Goal: Task Accomplishment & Management: Use online tool/utility

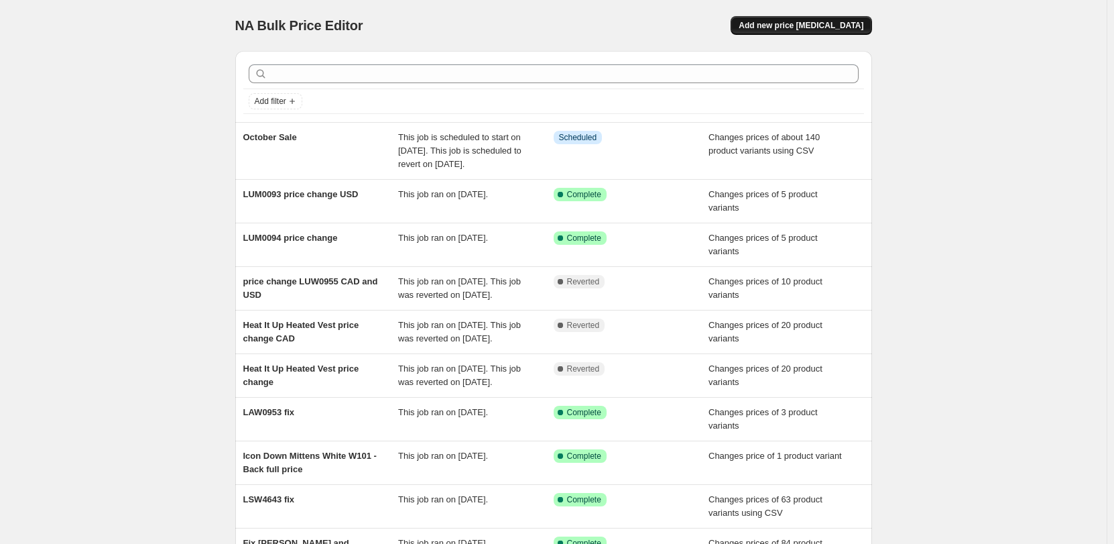
click at [805, 30] on span "Add new price [MEDICAL_DATA]" at bounding box center [801, 25] width 125 height 11
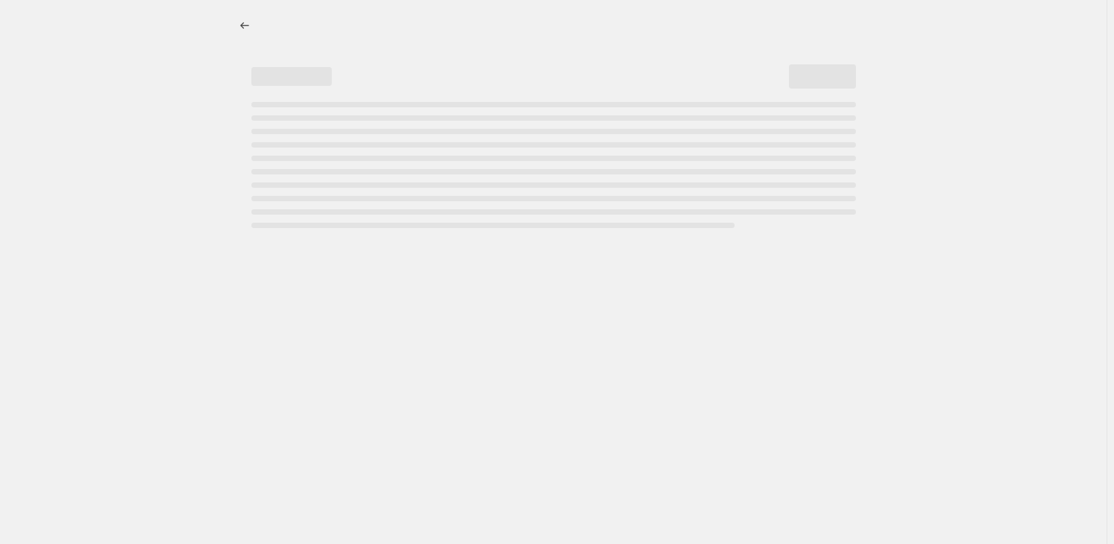
select select "percentage"
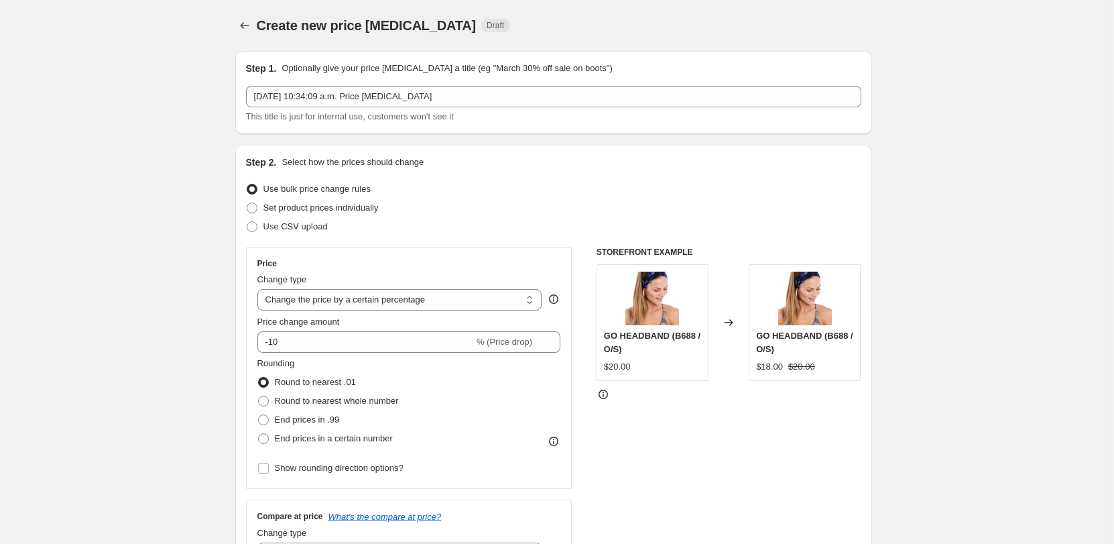
click at [487, 82] on div "Step 1. Optionally give your price [MEDICAL_DATA] a title (eg "March 30% off sa…" at bounding box center [554, 93] width 616 height 62
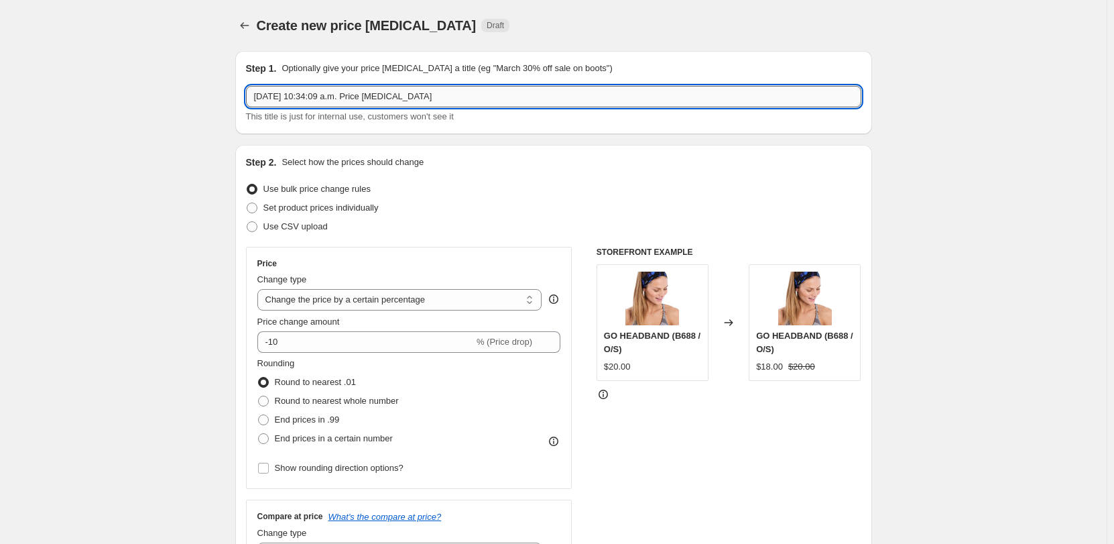
click at [487, 89] on input "[DATE] 10:34:09 a.m. Price [MEDICAL_DATA]" at bounding box center [554, 96] width 616 height 21
click at [750, 453] on div "STOREFRONT EXAMPLE GO HEADBAND (B688 / O/S) $20.00 Changed to GO HEADBAND (B688…" at bounding box center [729, 411] width 265 height 329
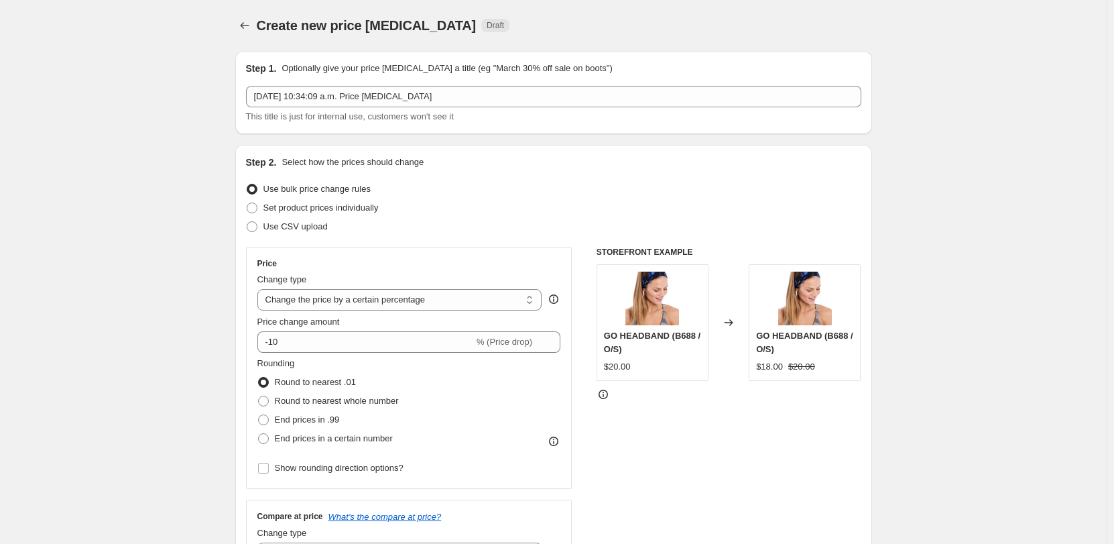
click at [695, 480] on div "STOREFRONT EXAMPLE GO HEADBAND (B688 / O/S) $20.00 Changed to GO HEADBAND (B688…" at bounding box center [729, 411] width 265 height 329
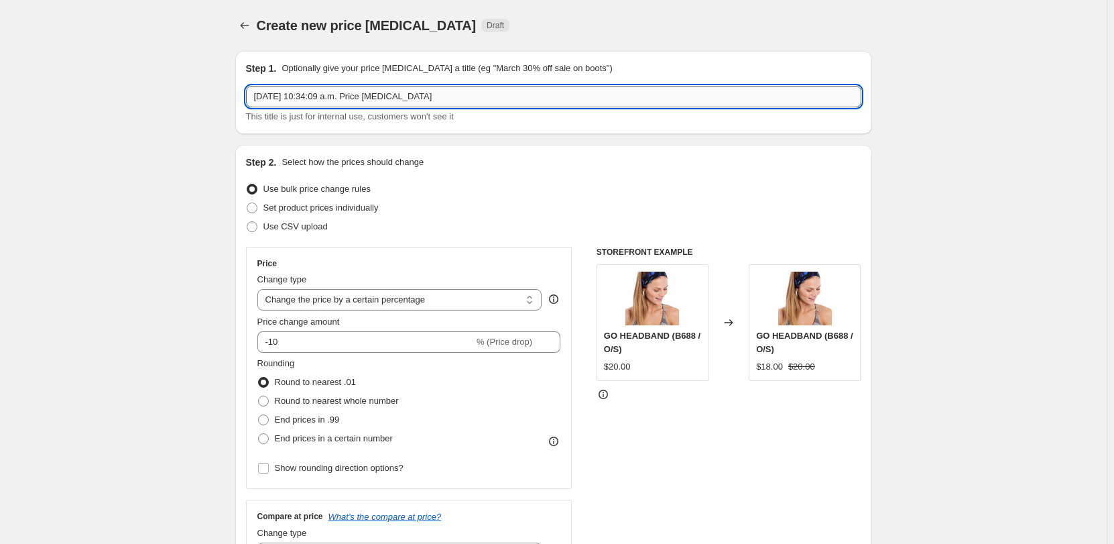
click at [316, 95] on input "[DATE] 10:34:09 a.m. Price [MEDICAL_DATA]" at bounding box center [554, 96] width 616 height 21
click at [355, 93] on input "October Sale Add on (" at bounding box center [554, 96] width 616 height 21
paste input "Transition Vest"
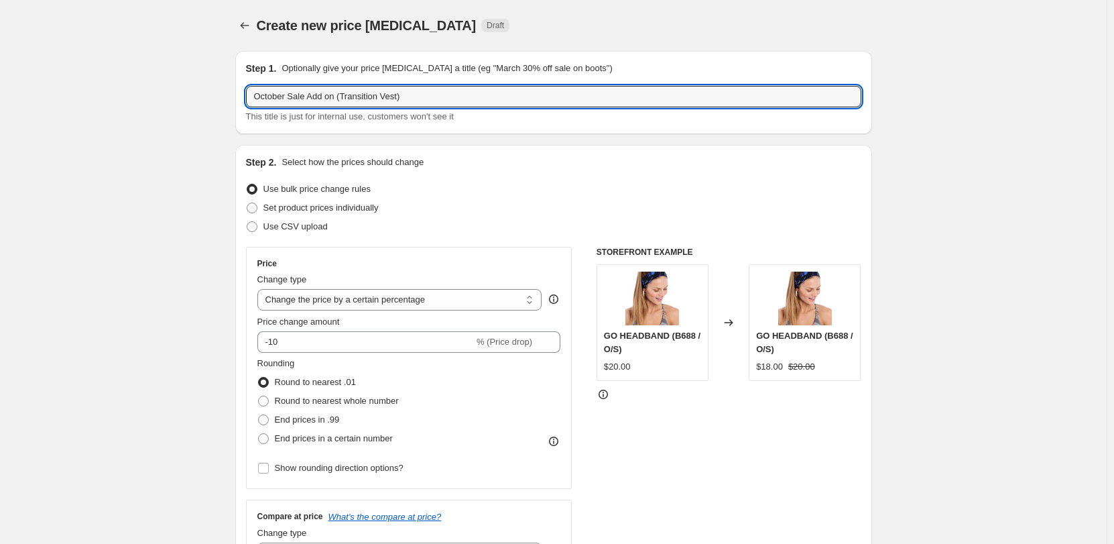
type input "October Sale Add on (Transition Vest)"
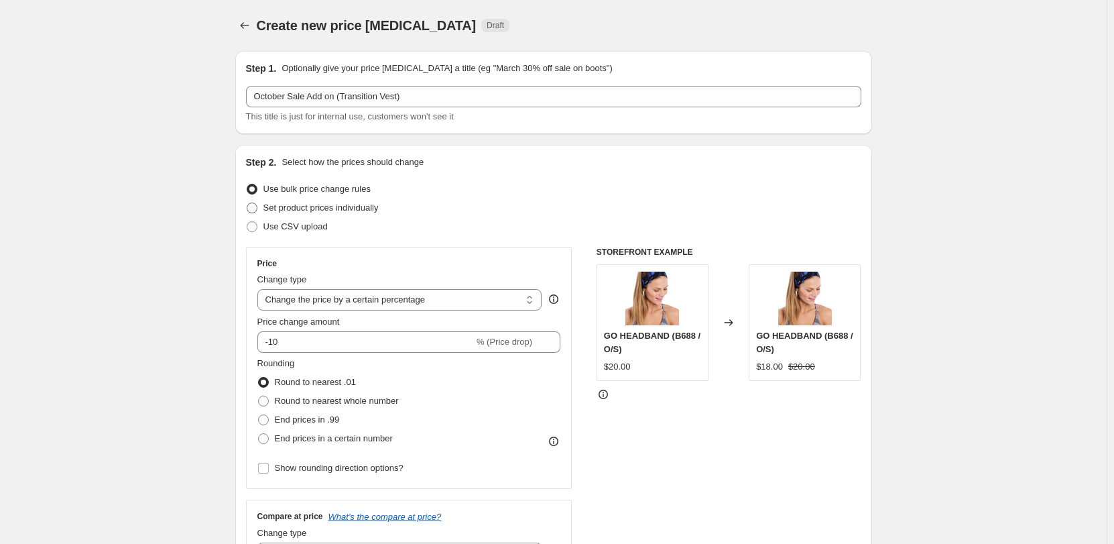
click at [312, 214] on span "Set product prices individually" at bounding box center [321, 207] width 115 height 13
click at [247, 203] on input "Set product prices individually" at bounding box center [247, 202] width 1 height 1
radio input "true"
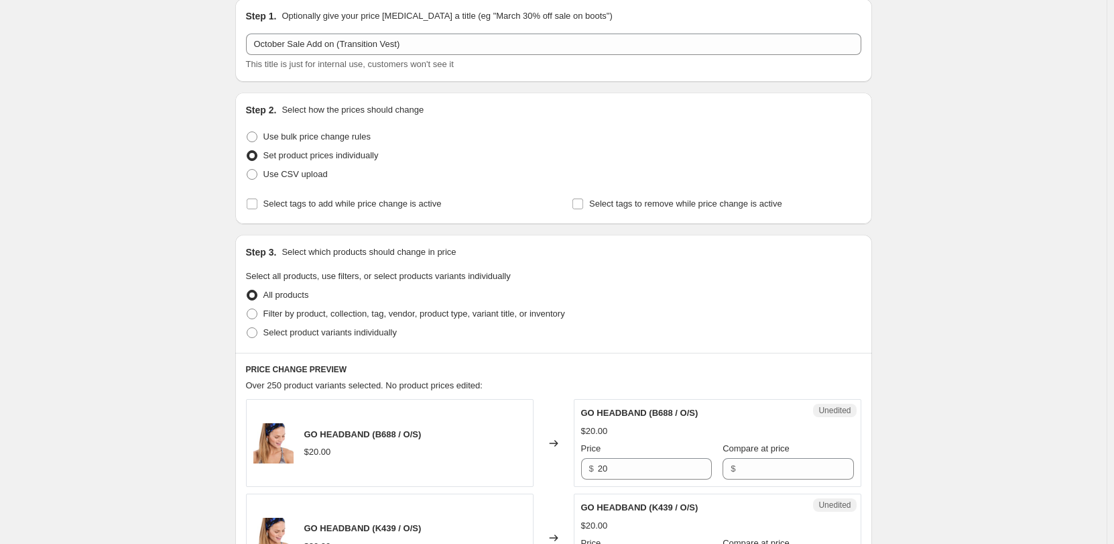
scroll to position [67, 0]
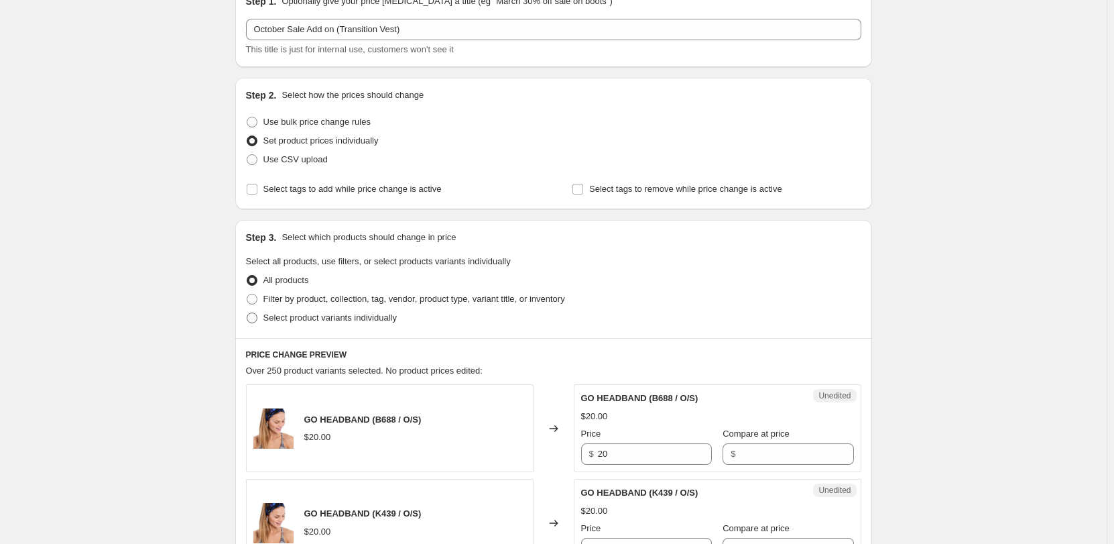
click at [341, 314] on span "Select product variants individually" at bounding box center [330, 317] width 133 height 10
click at [247, 313] on input "Select product variants individually" at bounding box center [247, 312] width 1 height 1
radio input "true"
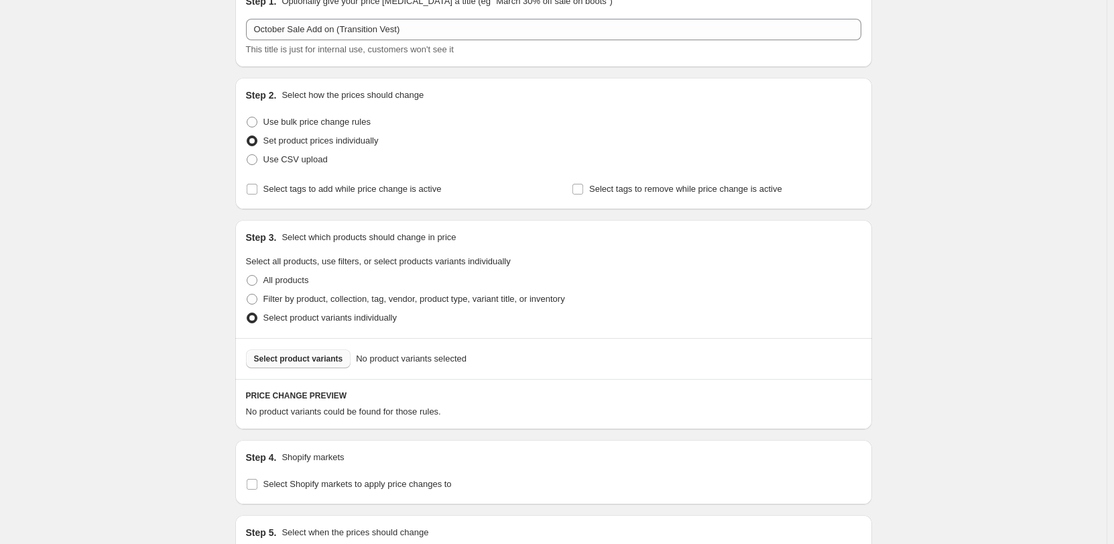
click at [309, 364] on button "Select product variants" at bounding box center [298, 358] width 105 height 19
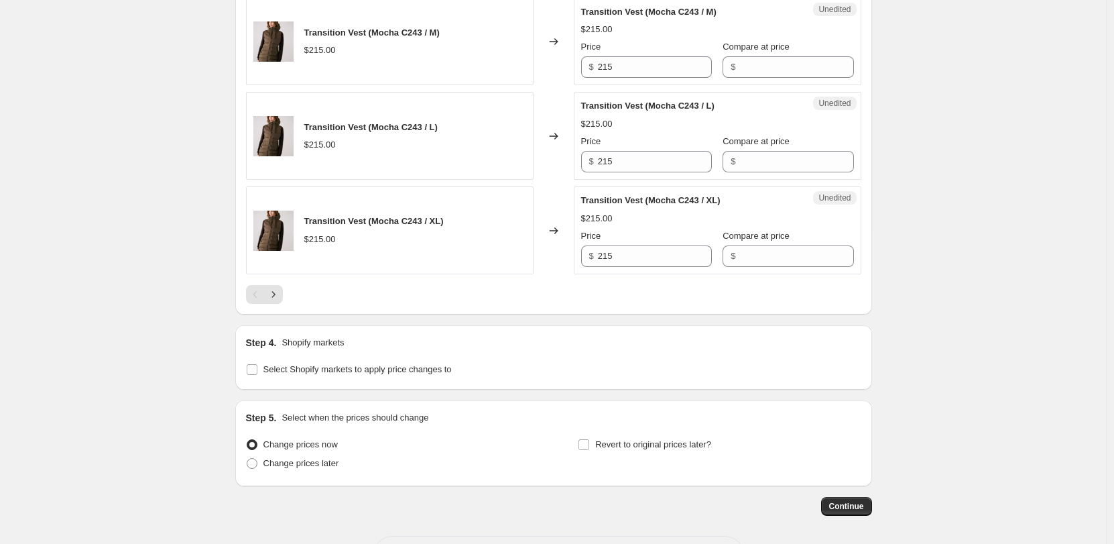
scroll to position [2153, 0]
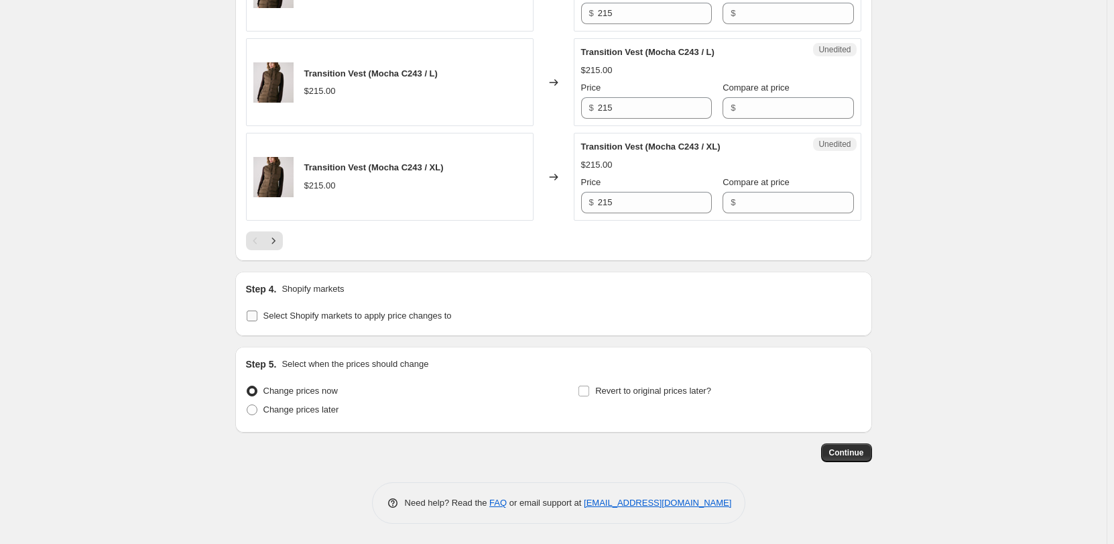
click at [255, 317] on input "Select Shopify markets to apply price changes to" at bounding box center [252, 315] width 11 height 11
checkbox input "true"
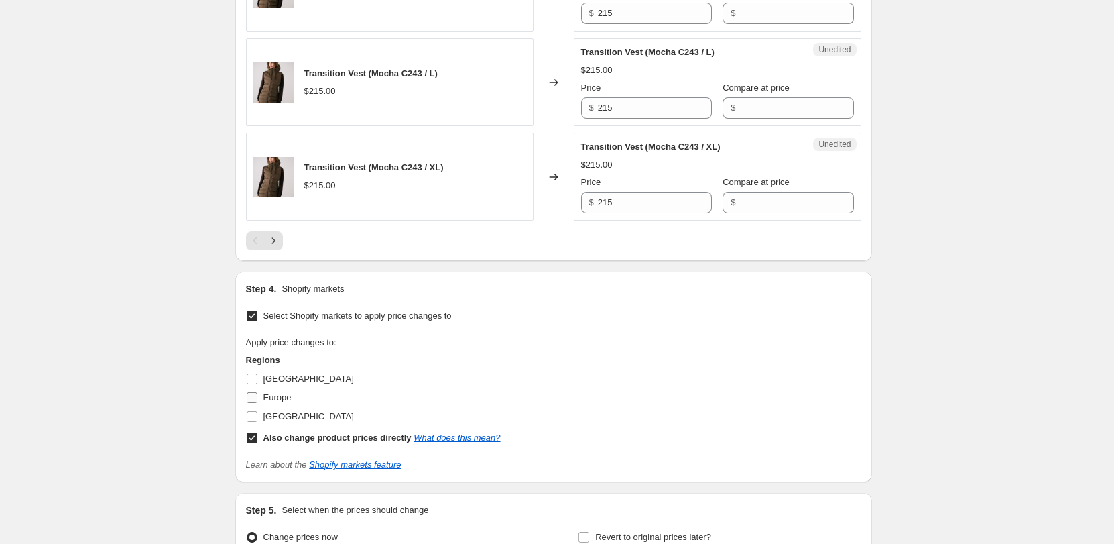
click at [279, 394] on span "Europe" at bounding box center [278, 397] width 28 height 10
click at [257, 394] on input "Europe" at bounding box center [252, 397] width 11 height 11
checkbox input "true"
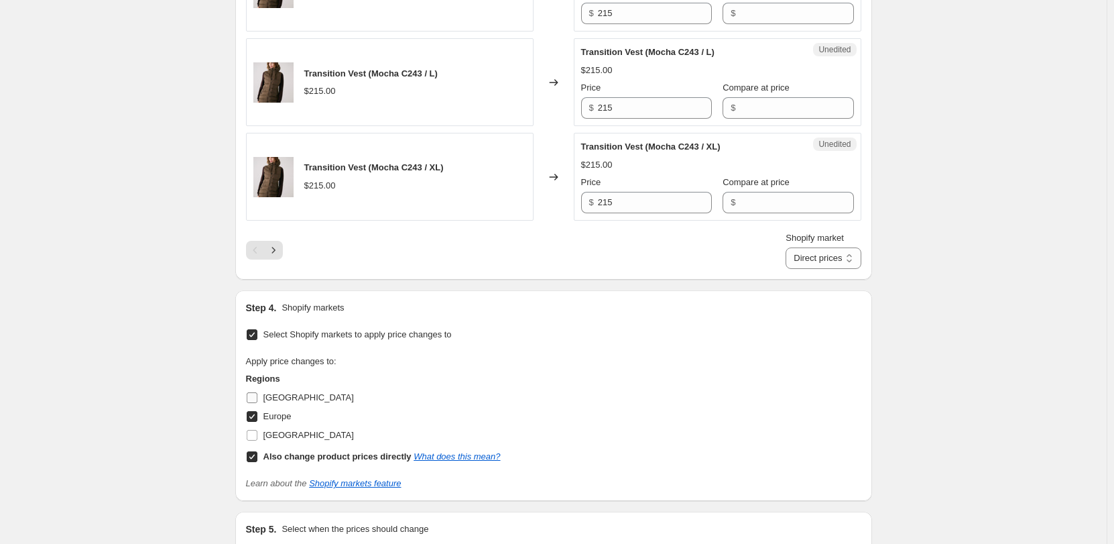
click at [282, 391] on span "[GEOGRAPHIC_DATA]" at bounding box center [309, 397] width 91 height 13
click at [257, 392] on input "[GEOGRAPHIC_DATA]" at bounding box center [252, 397] width 11 height 11
checkbox input "true"
click at [296, 437] on span "[GEOGRAPHIC_DATA]" at bounding box center [309, 435] width 91 height 10
click at [257, 437] on input "[GEOGRAPHIC_DATA]" at bounding box center [252, 435] width 11 height 11
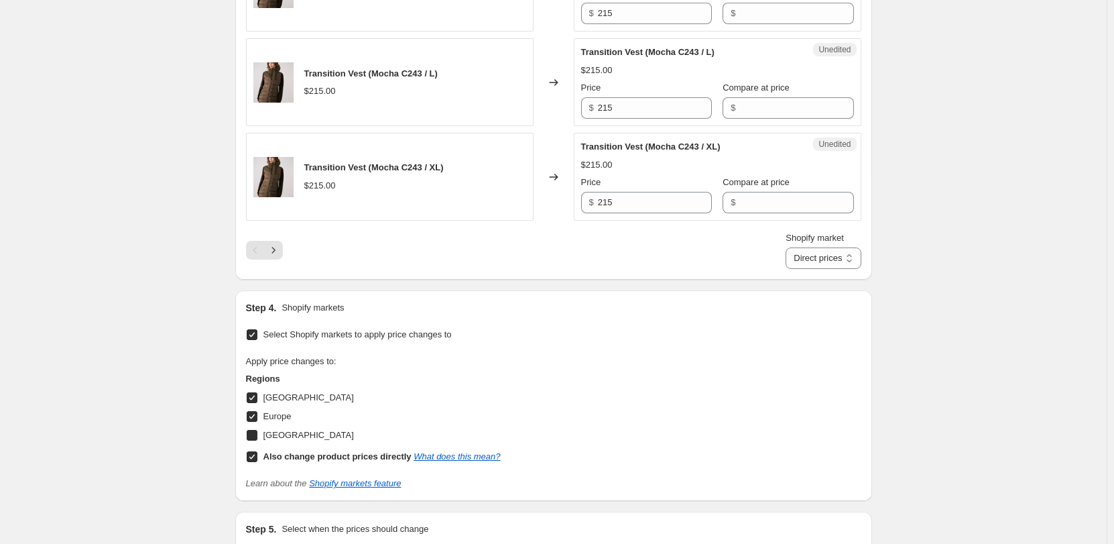
checkbox input "true"
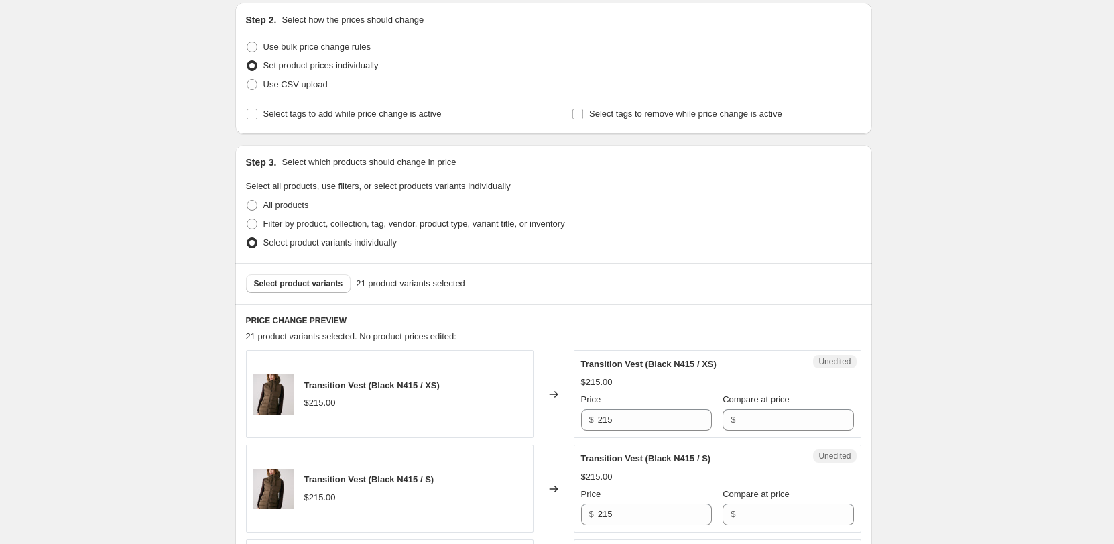
scroll to position [141, 0]
click at [657, 417] on input "215" at bounding box center [655, 420] width 114 height 21
type input "119"
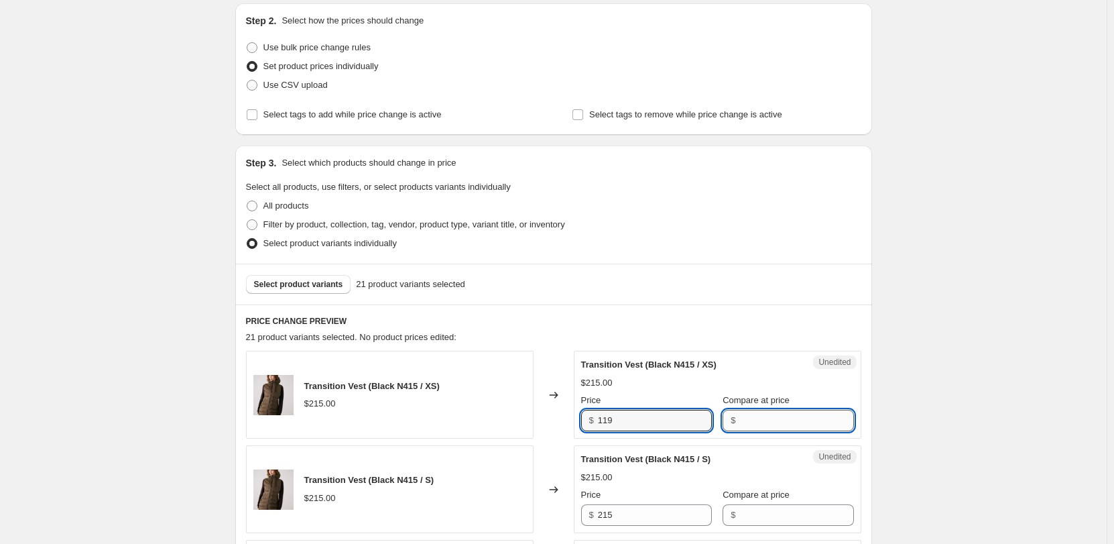
click at [760, 424] on input "Compare at price" at bounding box center [797, 420] width 114 height 21
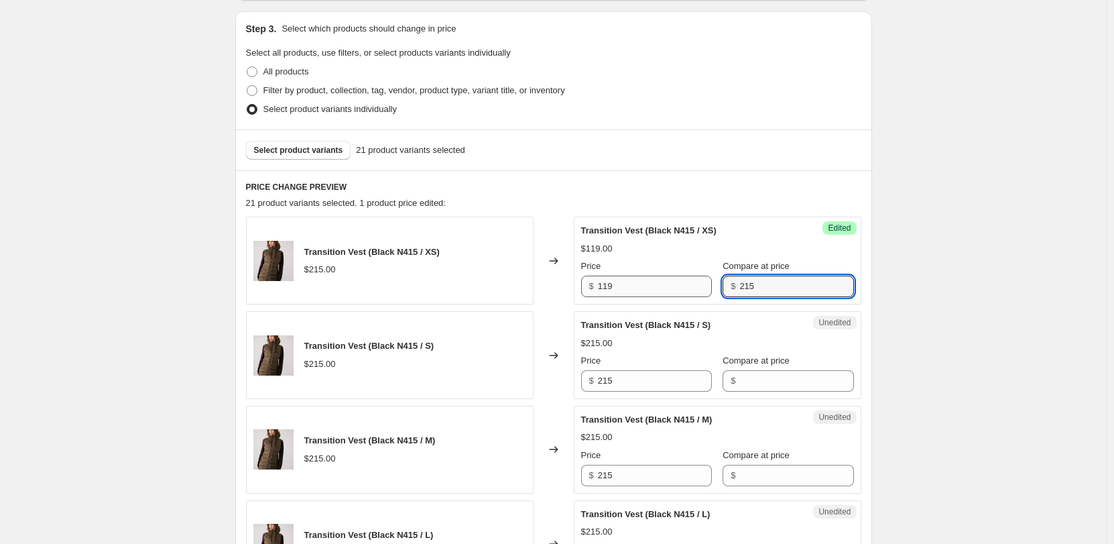
type input "215"
click at [616, 287] on input "119" at bounding box center [655, 286] width 114 height 21
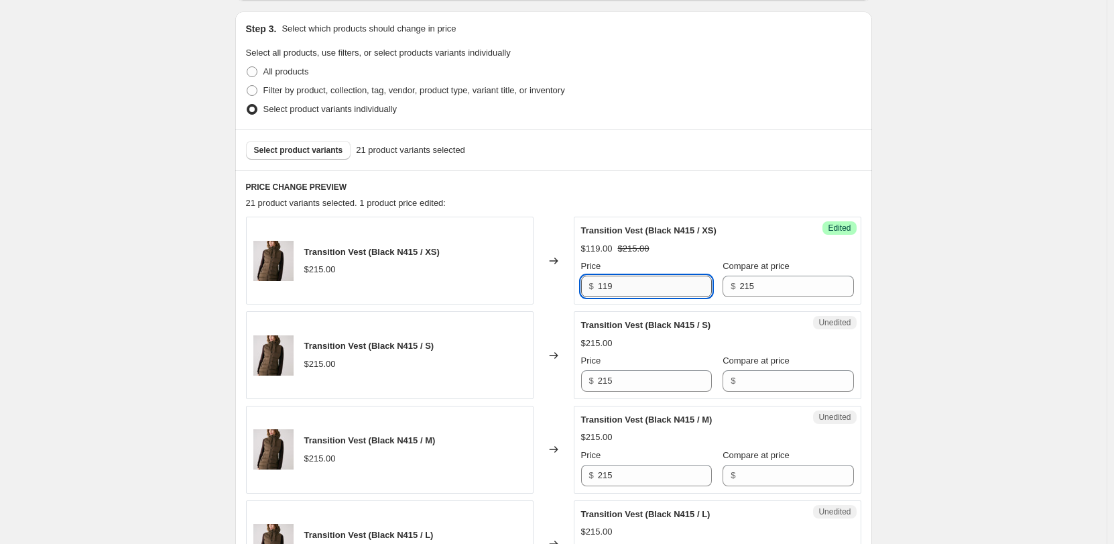
click at [616, 287] on input "119" at bounding box center [655, 286] width 114 height 21
click at [627, 386] on input "215" at bounding box center [655, 380] width 114 height 21
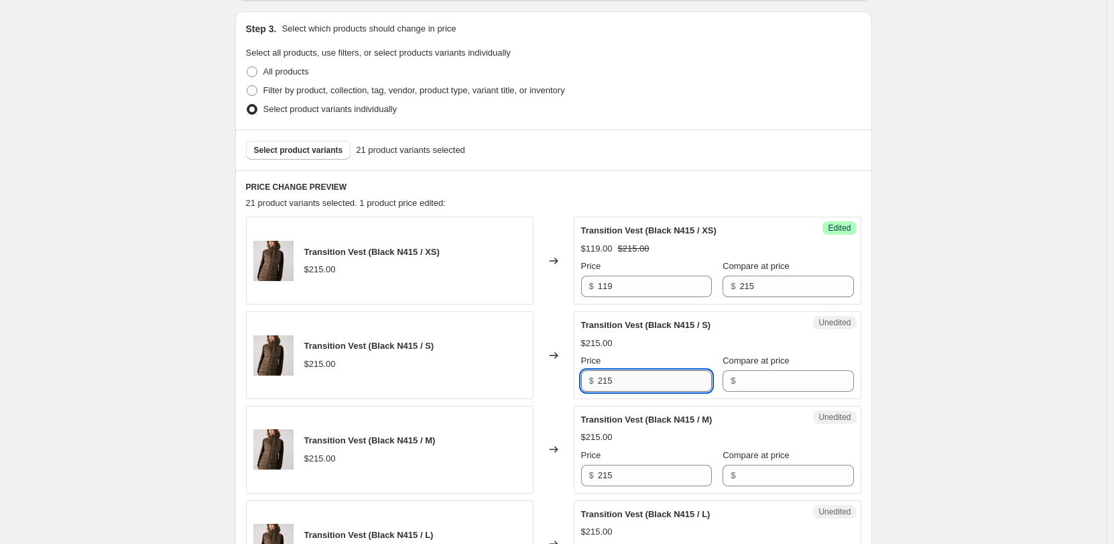
click at [627, 386] on input "215" at bounding box center [655, 380] width 114 height 21
paste input "119"
type input "119"
click at [629, 481] on input "215" at bounding box center [655, 475] width 114 height 21
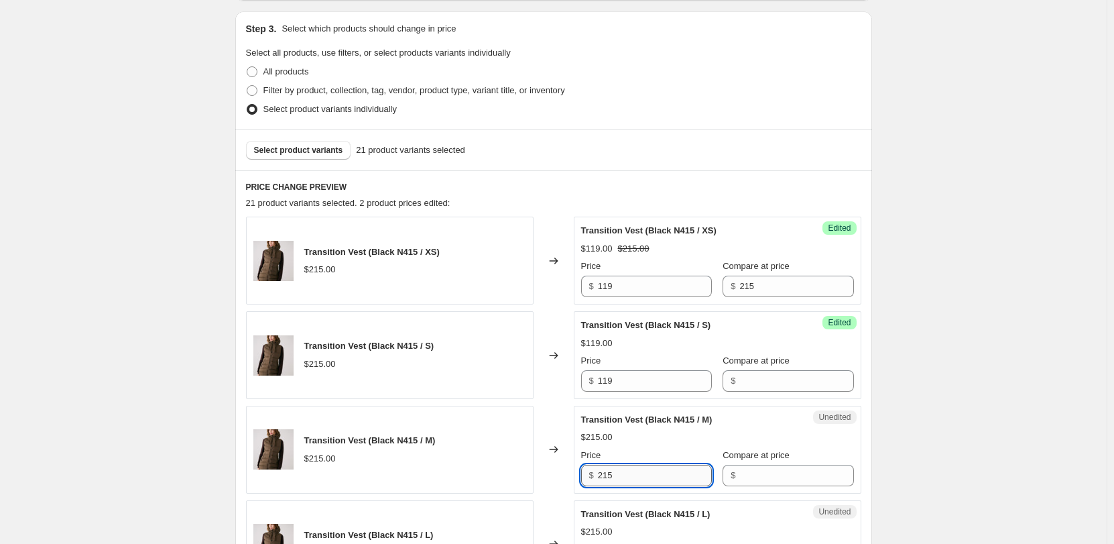
click at [629, 481] on input "215" at bounding box center [655, 475] width 114 height 21
paste input "119"
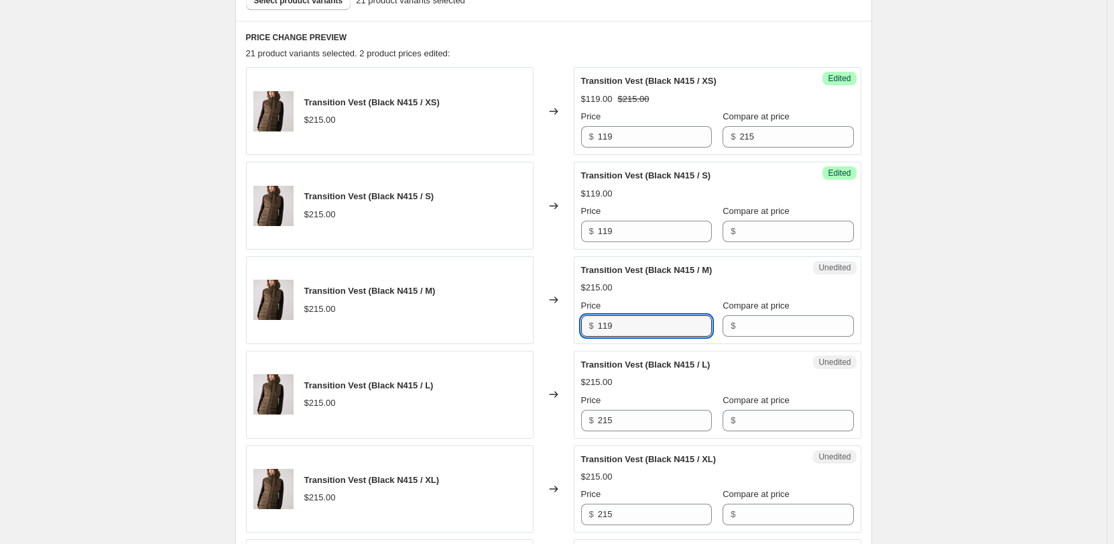
scroll to position [477, 0]
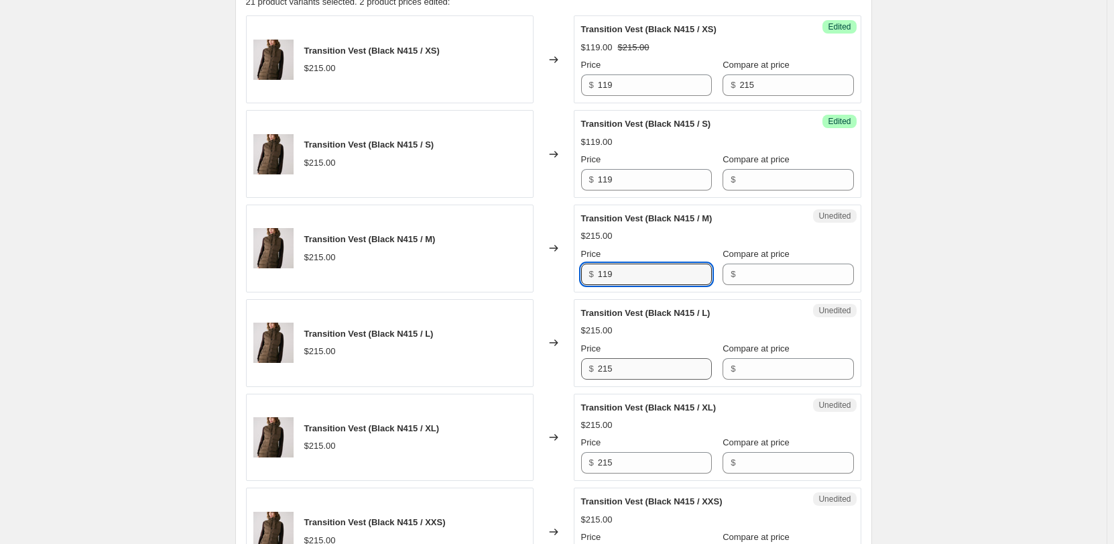
type input "119"
click at [620, 367] on input "215" at bounding box center [655, 368] width 114 height 21
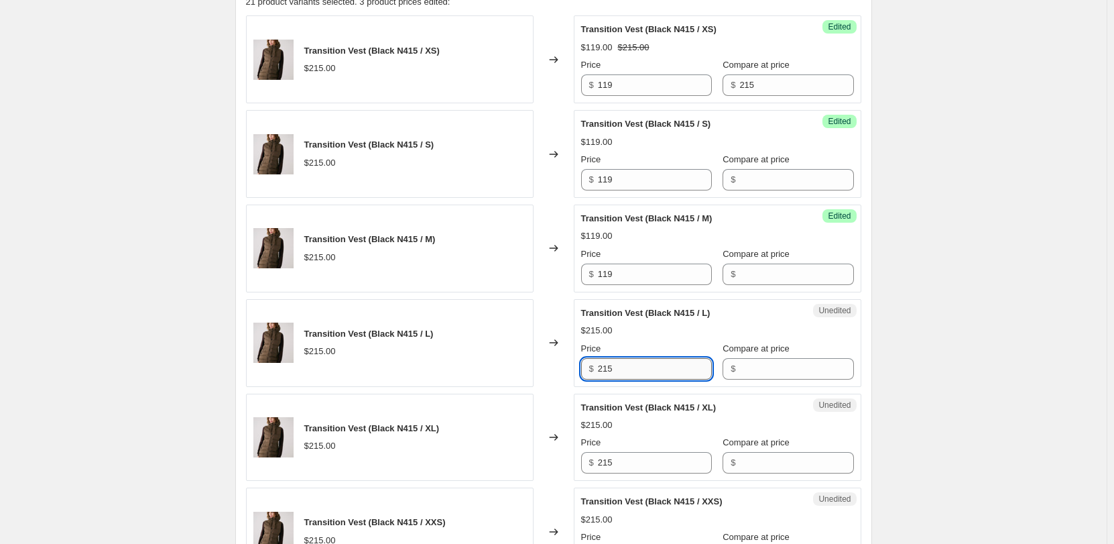
click at [620, 367] on input "215" at bounding box center [655, 368] width 114 height 21
paste input "119"
type input "119"
click at [636, 467] on input "215" at bounding box center [655, 462] width 114 height 21
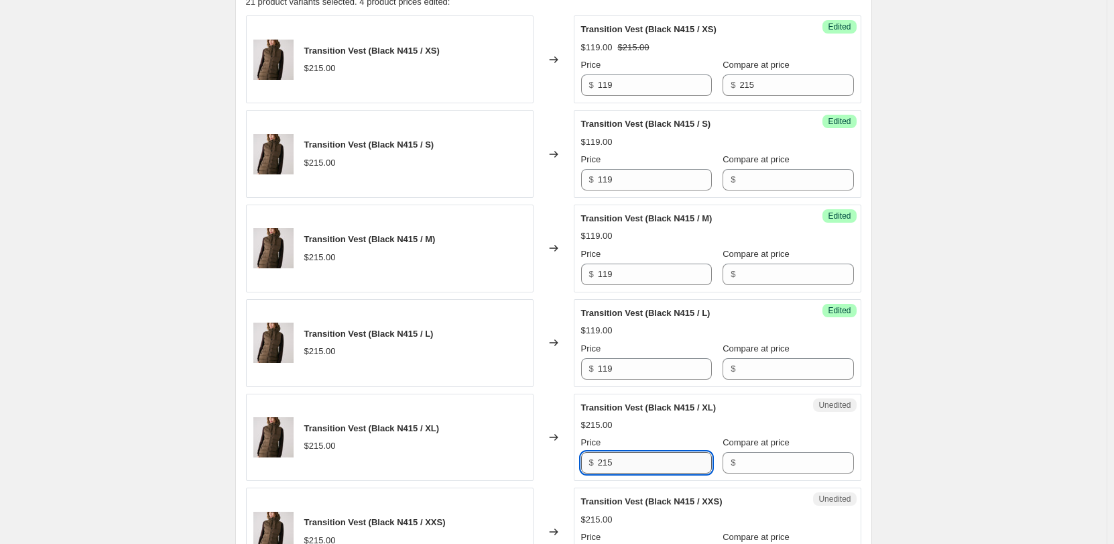
click at [636, 467] on input "215" at bounding box center [655, 462] width 114 height 21
paste input "119"
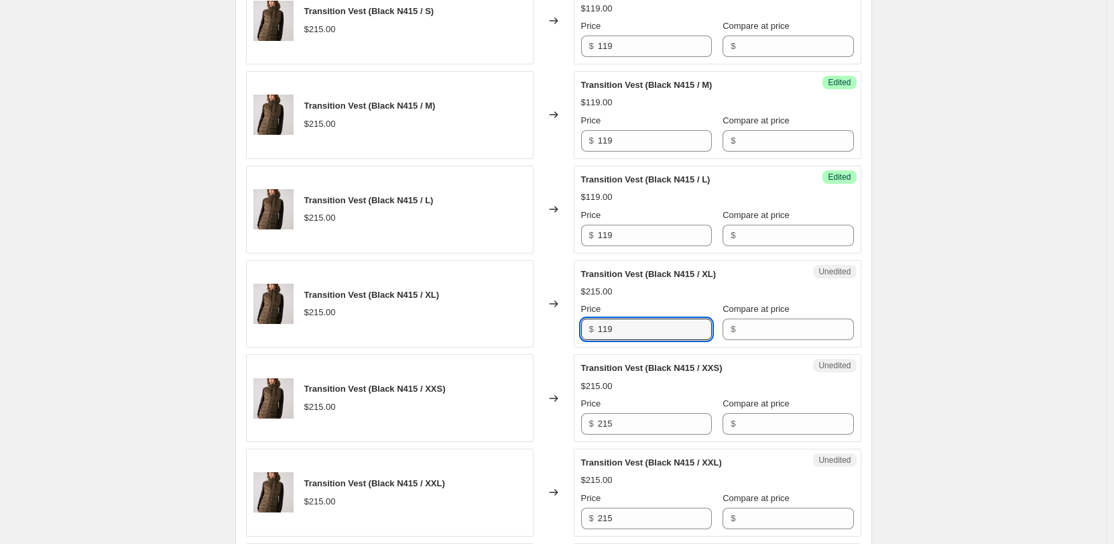
scroll to position [611, 0]
type input "119"
click at [621, 418] on input "215" at bounding box center [655, 422] width 114 height 21
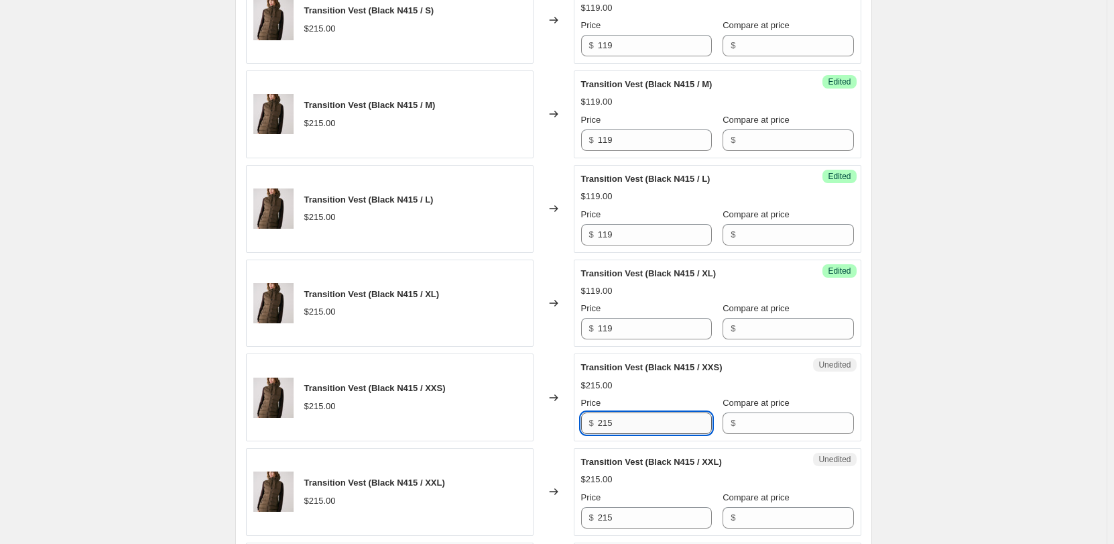
click at [621, 418] on input "215" at bounding box center [655, 422] width 114 height 21
paste input "119"
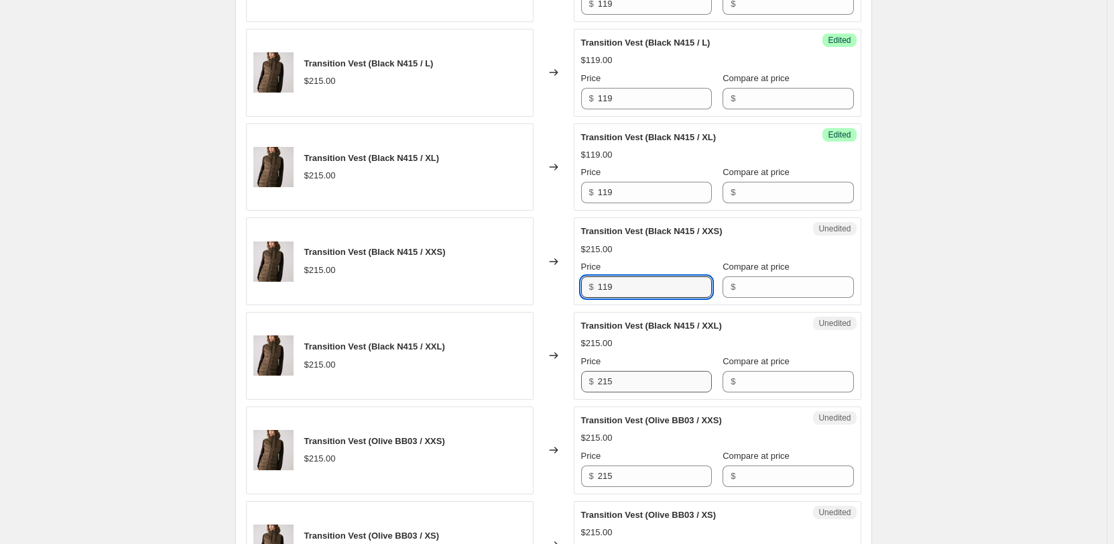
scroll to position [812, 0]
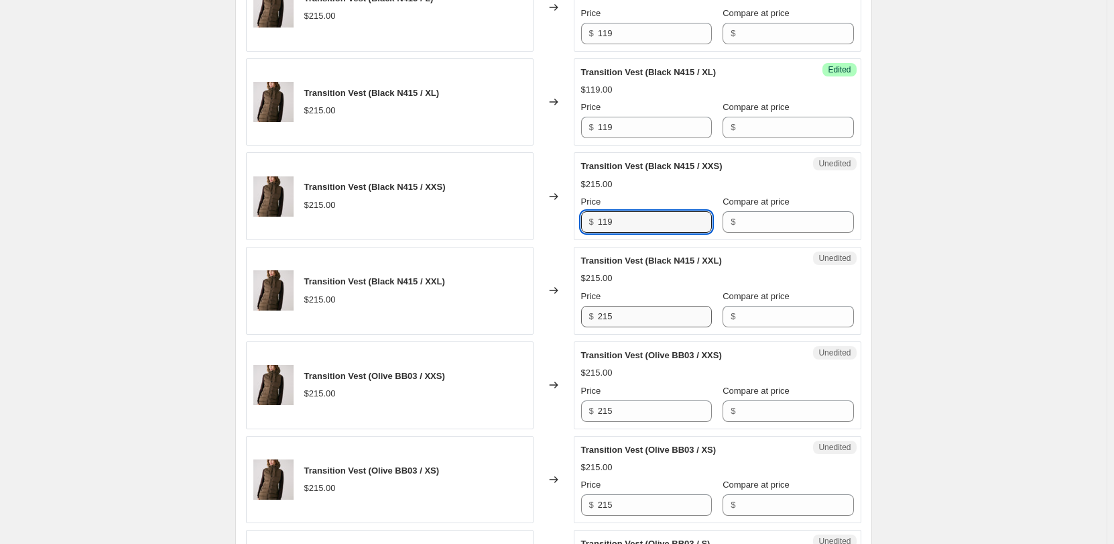
type input "119"
click at [620, 310] on input "215" at bounding box center [655, 316] width 114 height 21
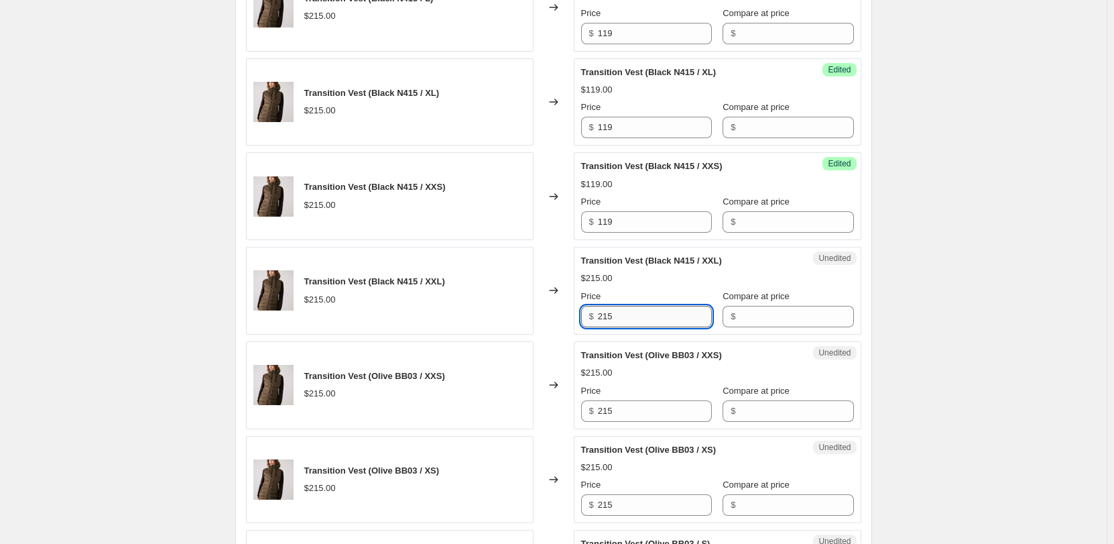
click at [620, 310] on input "215" at bounding box center [655, 316] width 114 height 21
paste input "119"
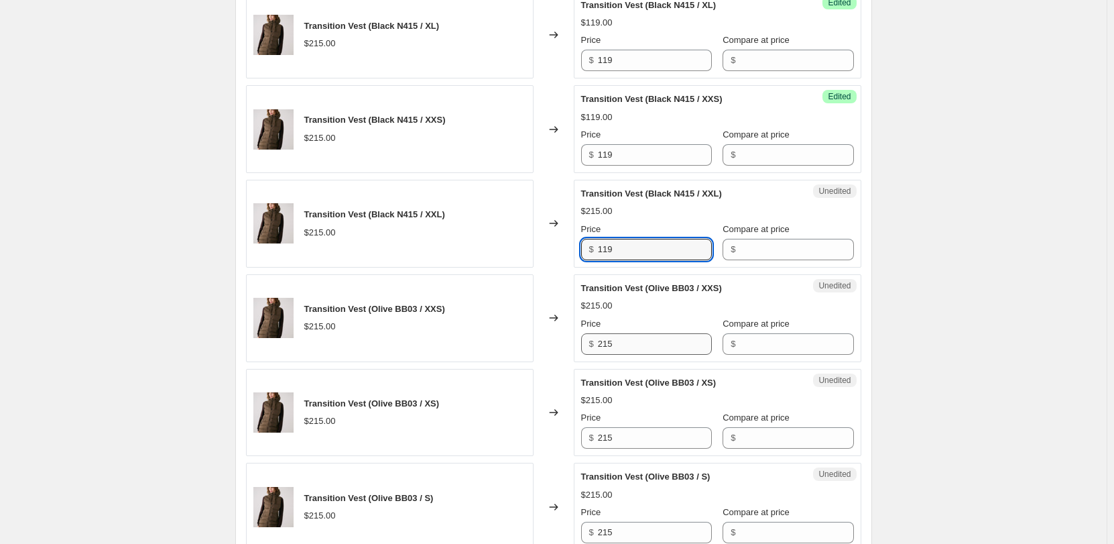
type input "119"
click at [611, 349] on input "215" at bounding box center [655, 343] width 114 height 21
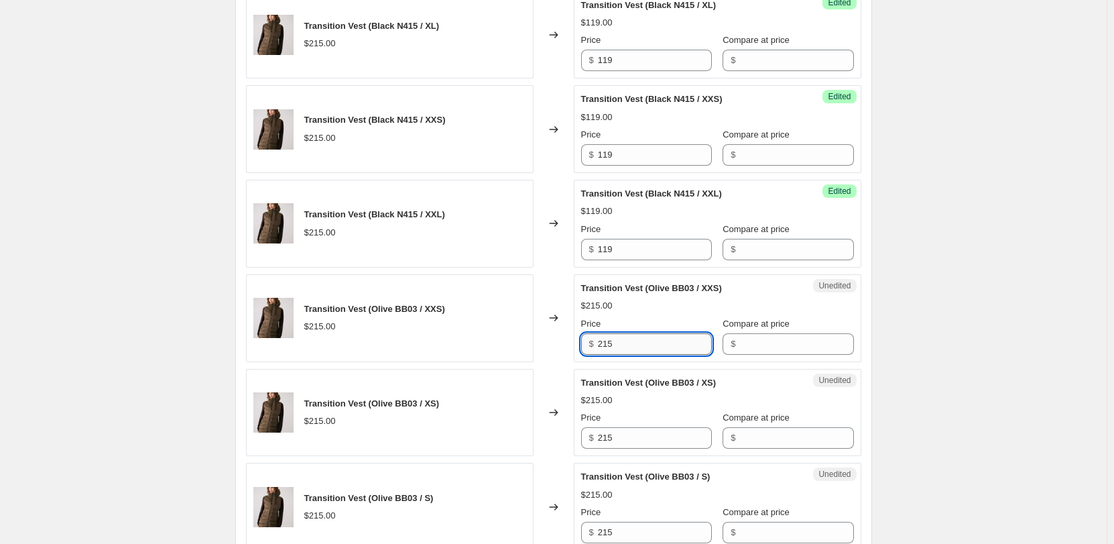
click at [611, 349] on input "215" at bounding box center [655, 343] width 114 height 21
paste input "119"
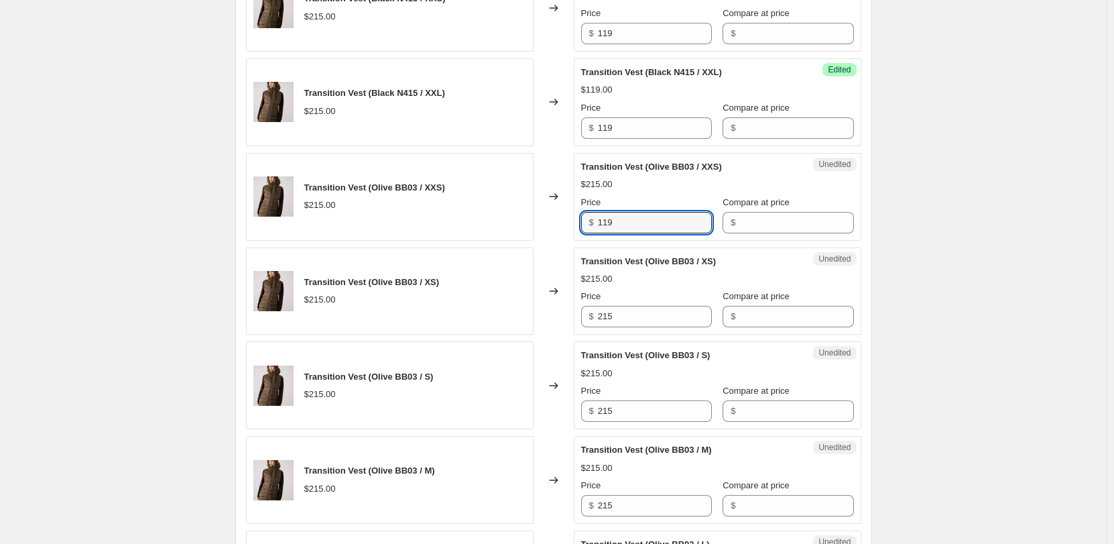
scroll to position [1013, 0]
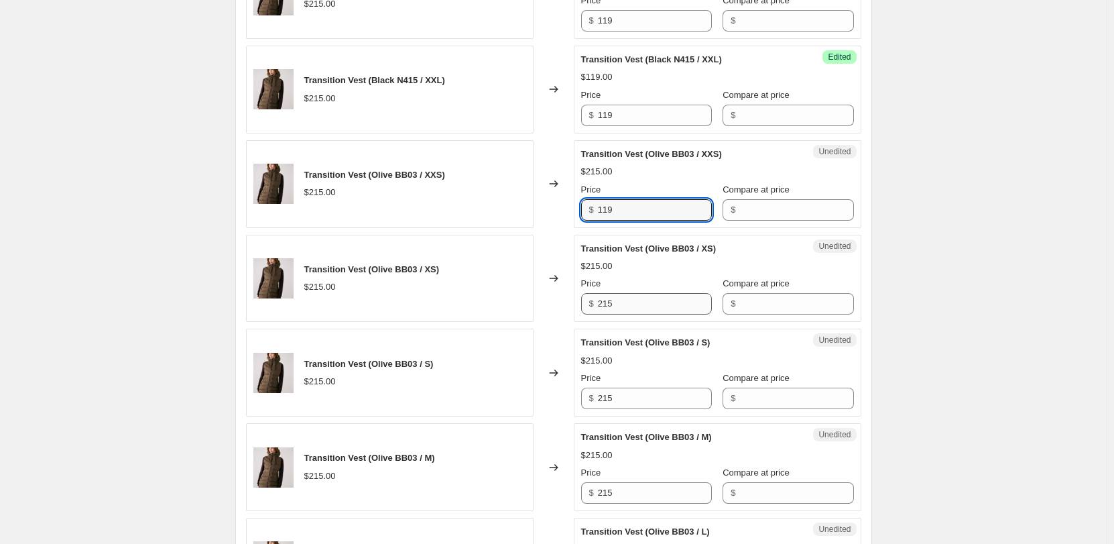
type input "119"
click at [613, 310] on input "215" at bounding box center [655, 303] width 114 height 21
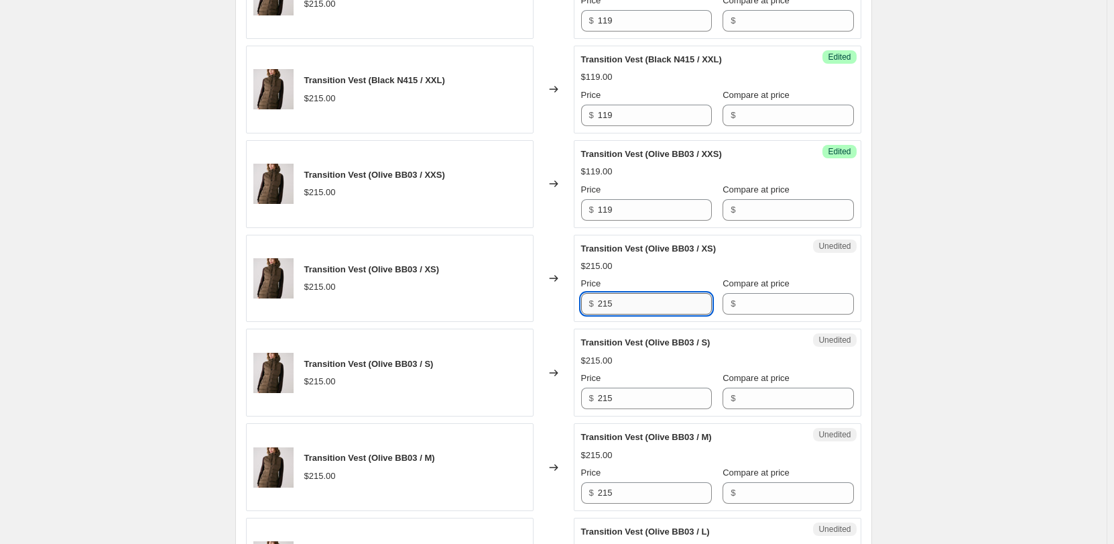
click at [613, 310] on input "215" at bounding box center [655, 303] width 114 height 21
paste input "119"
type input "119"
click at [633, 400] on input "215" at bounding box center [655, 398] width 114 height 21
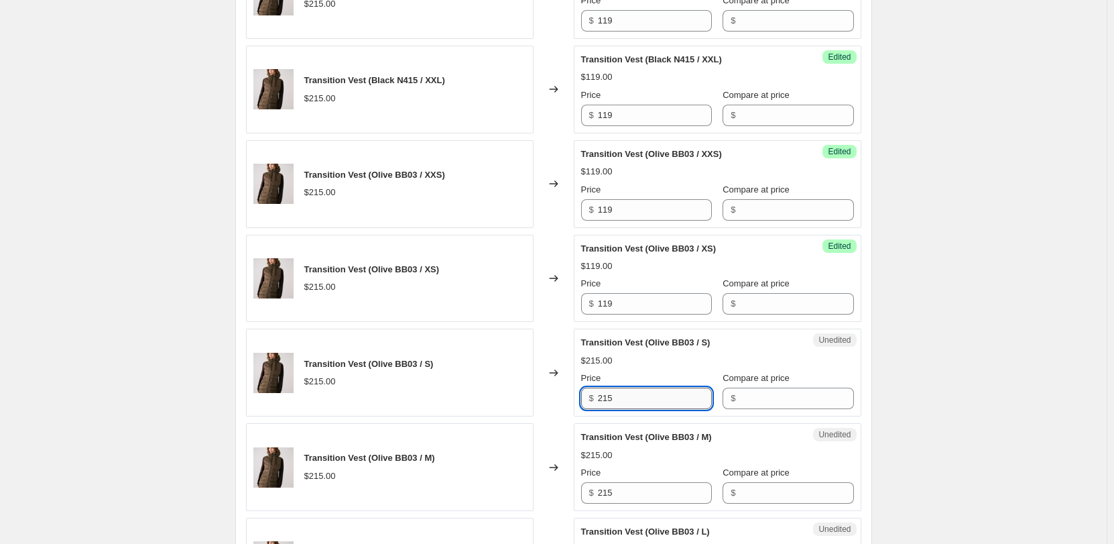
click at [633, 400] on input "215" at bounding box center [655, 398] width 114 height 21
paste input "119"
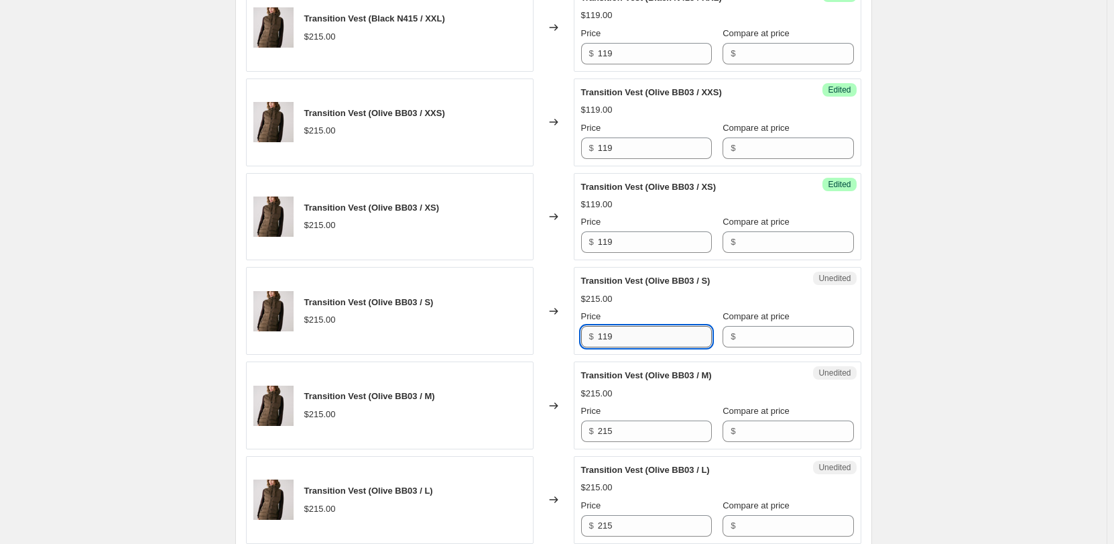
scroll to position [1147, 0]
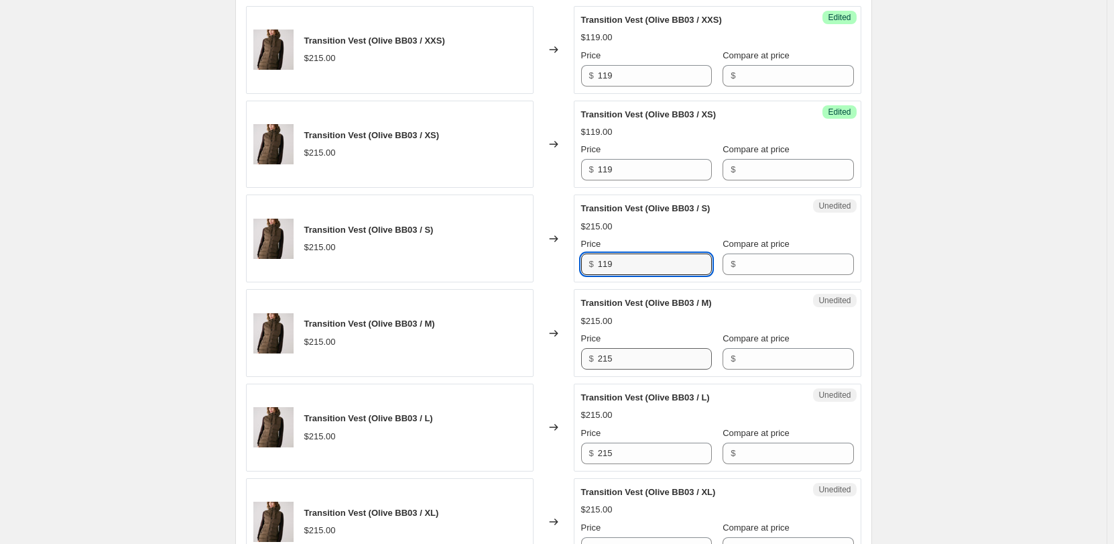
type input "119"
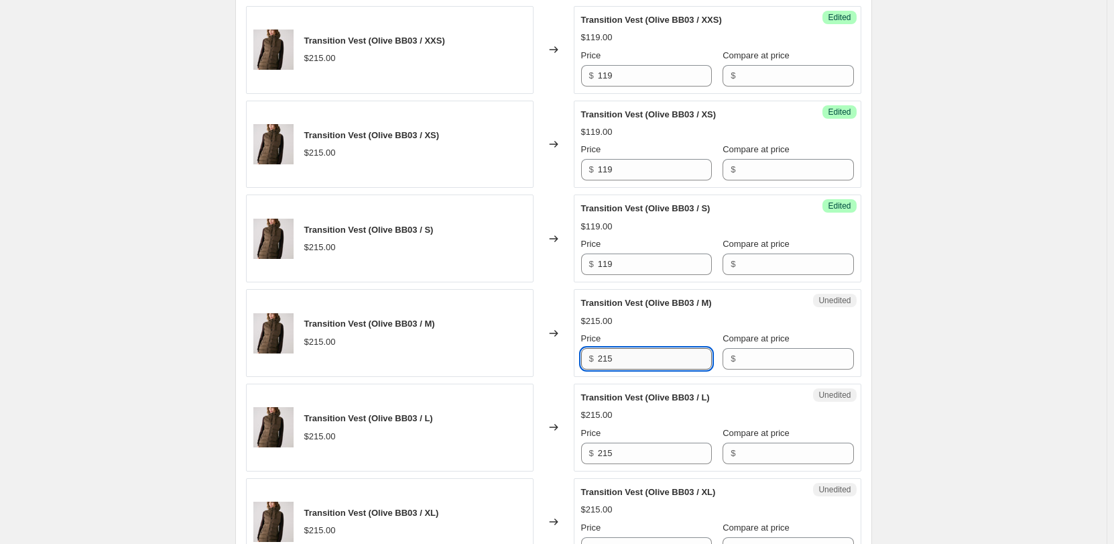
click at [628, 359] on input "215" at bounding box center [655, 358] width 114 height 21
paste input "119"
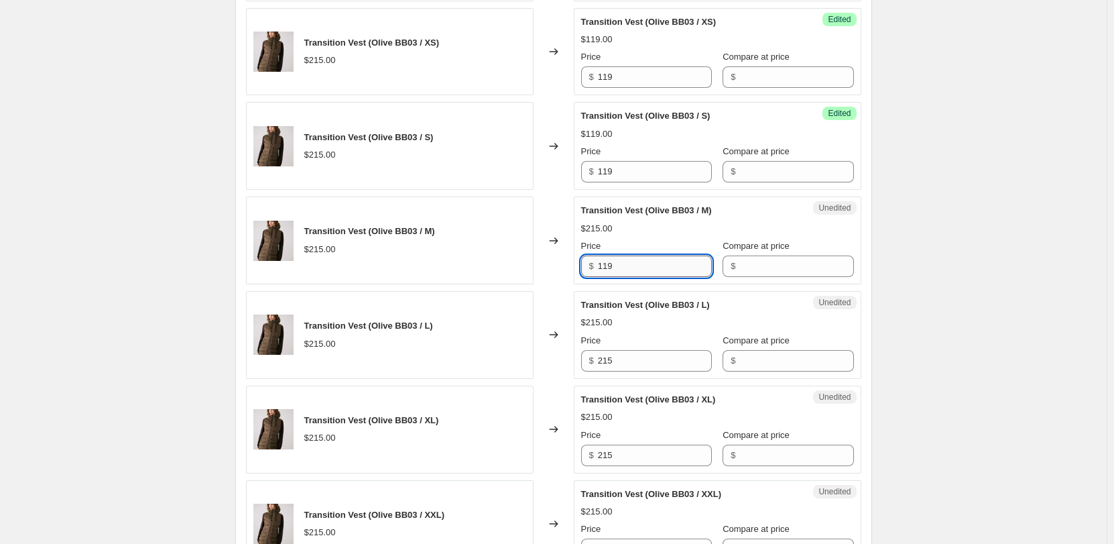
scroll to position [1348, 0]
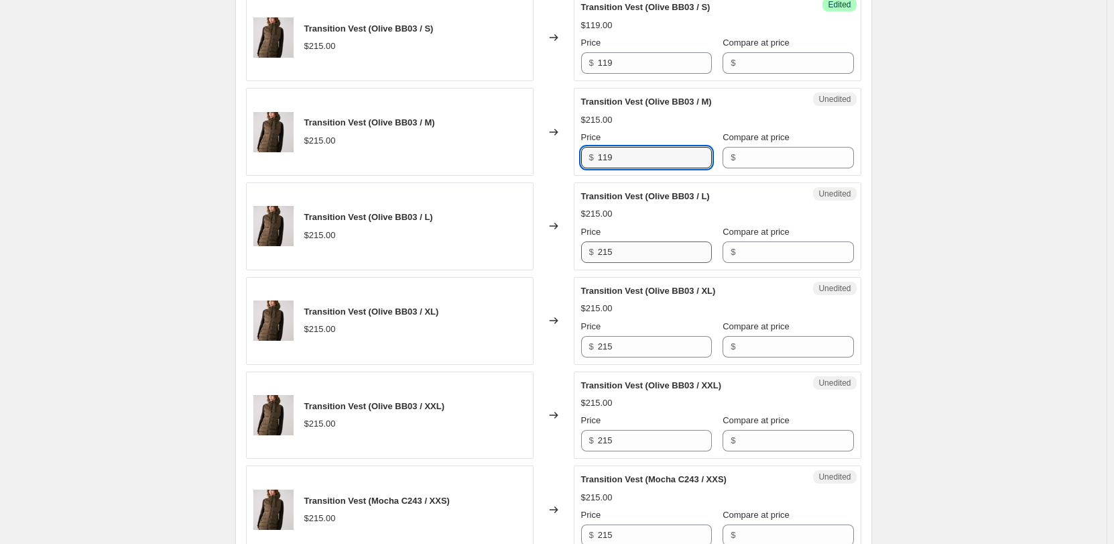
type input "119"
click at [606, 257] on input "215" at bounding box center [655, 251] width 114 height 21
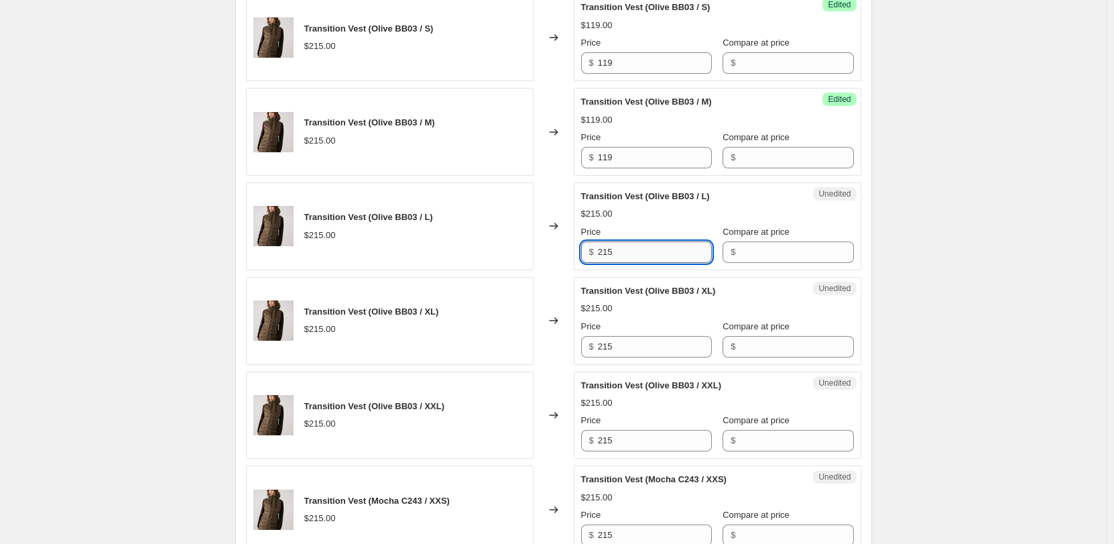
click at [606, 257] on input "215" at bounding box center [655, 251] width 114 height 21
paste input "119"
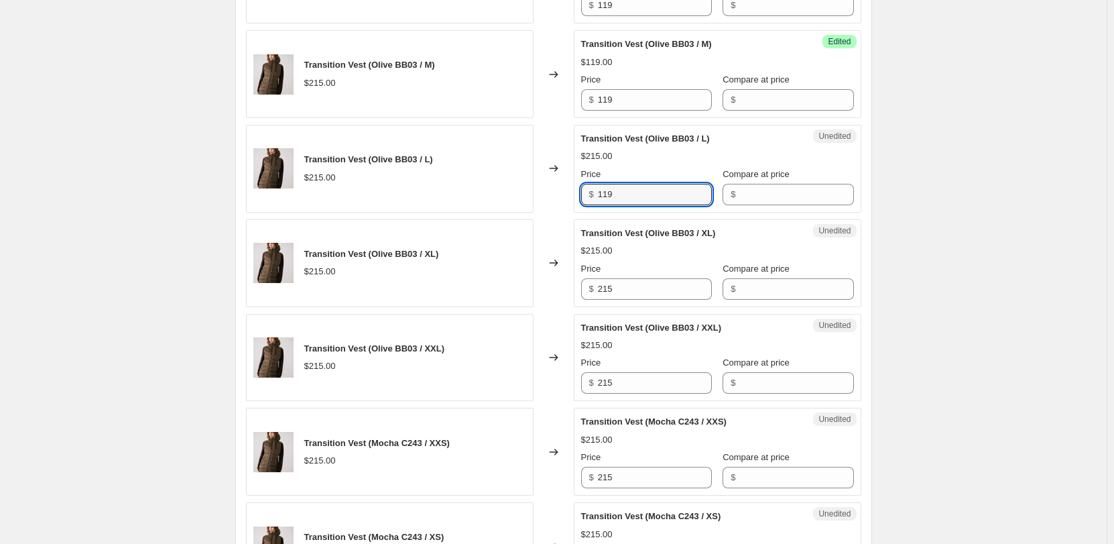
scroll to position [1483, 0]
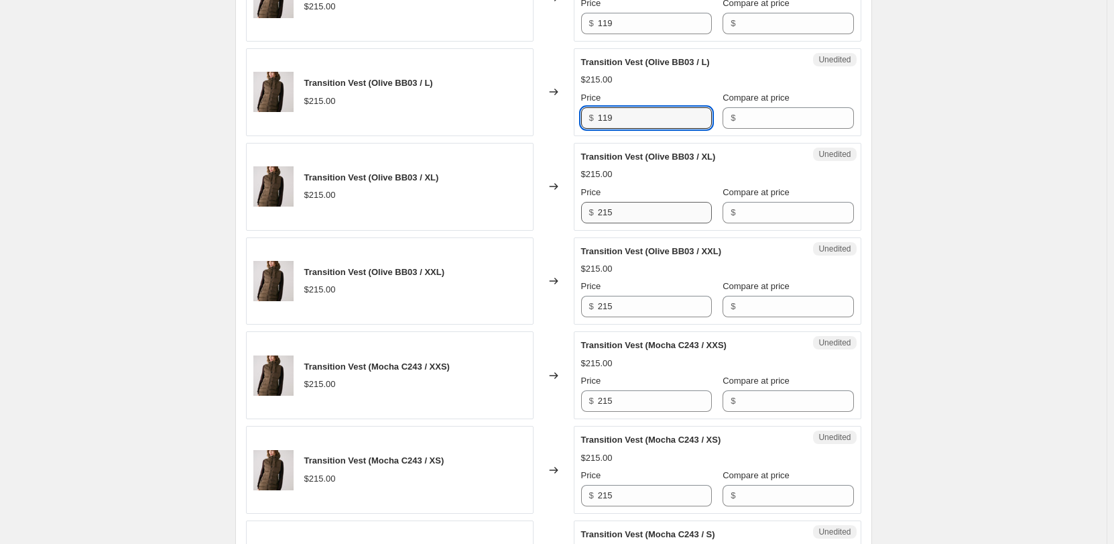
type input "119"
click at [615, 212] on input "215" at bounding box center [655, 212] width 114 height 21
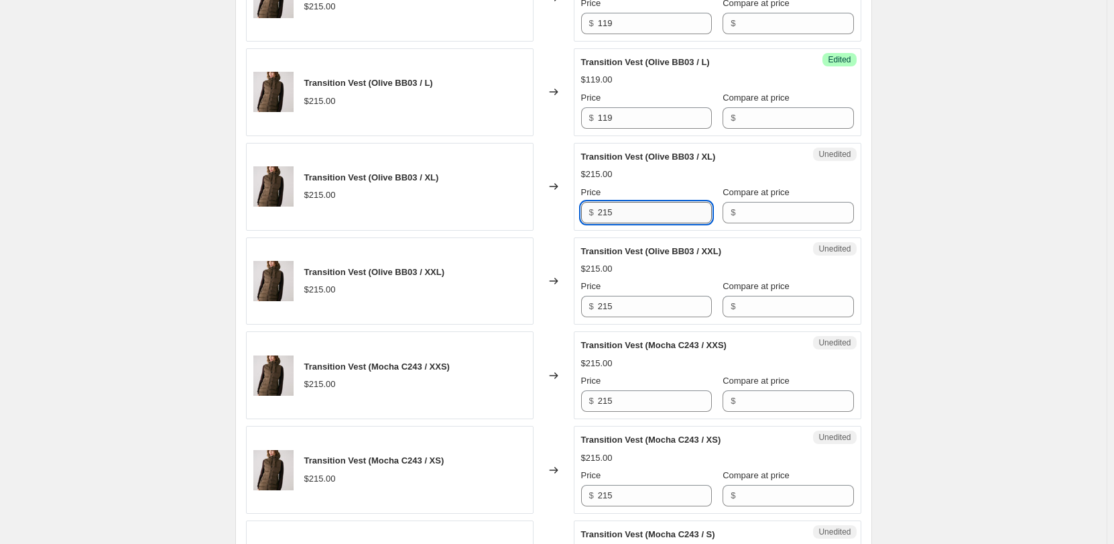
click at [615, 212] on input "215" at bounding box center [655, 212] width 114 height 21
paste input "119"
type input "119"
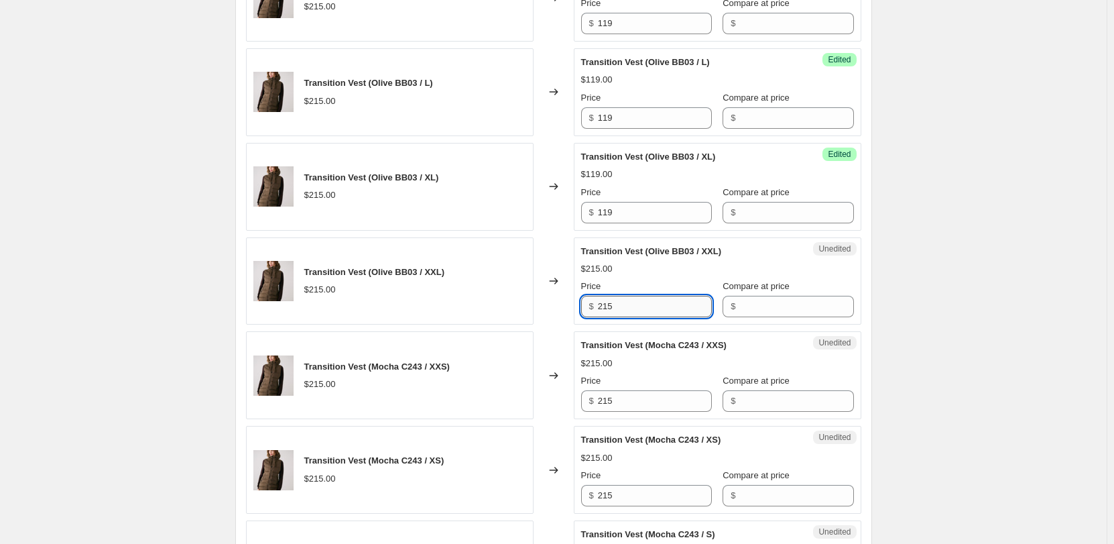
click at [628, 301] on input "215" at bounding box center [655, 306] width 114 height 21
paste input "119"
type input "119"
click at [617, 401] on input "215" at bounding box center [655, 400] width 114 height 21
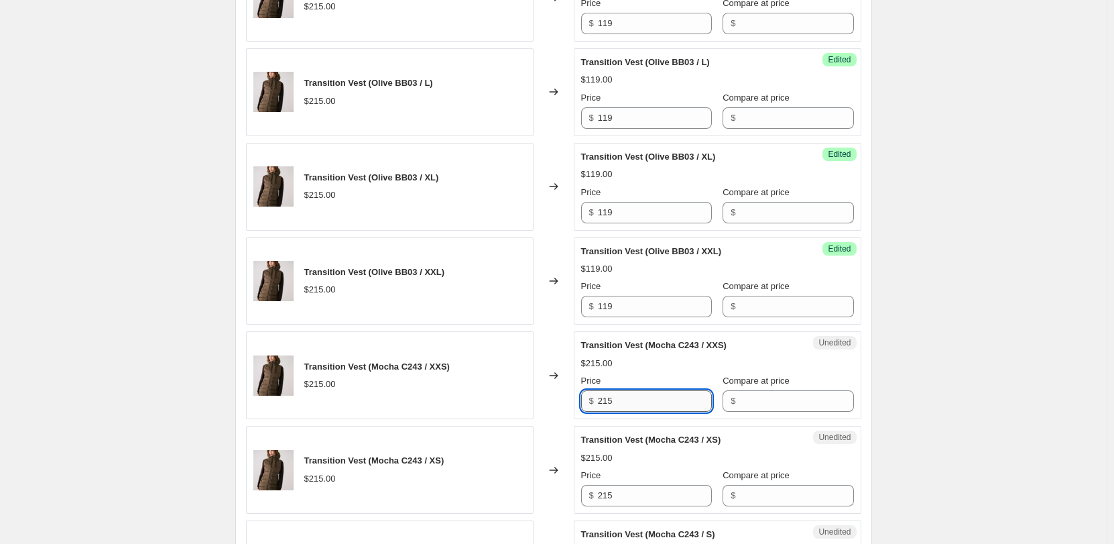
click at [617, 401] on input "215" at bounding box center [655, 400] width 114 height 21
paste input "119"
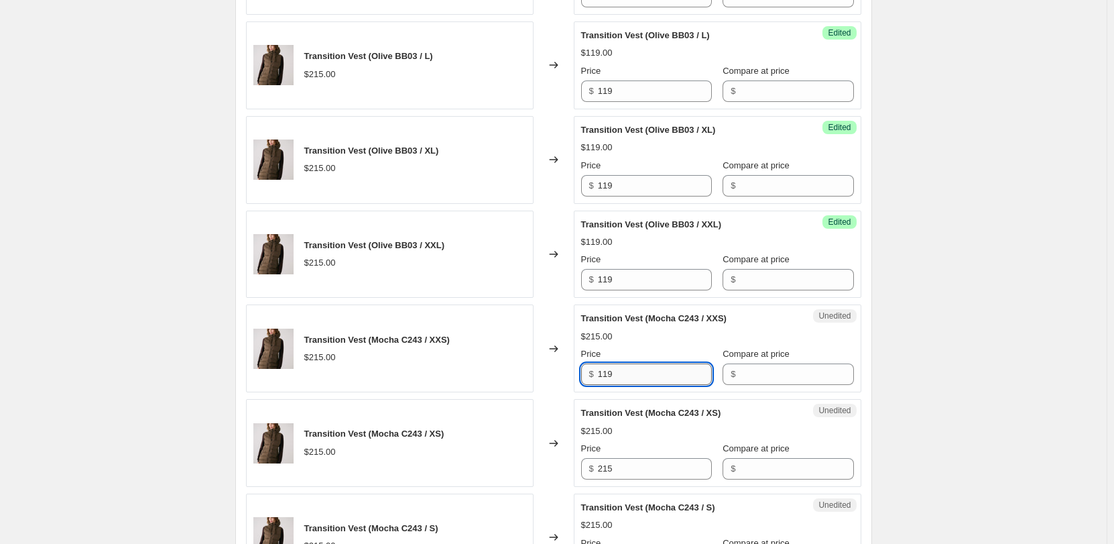
scroll to position [1617, 0]
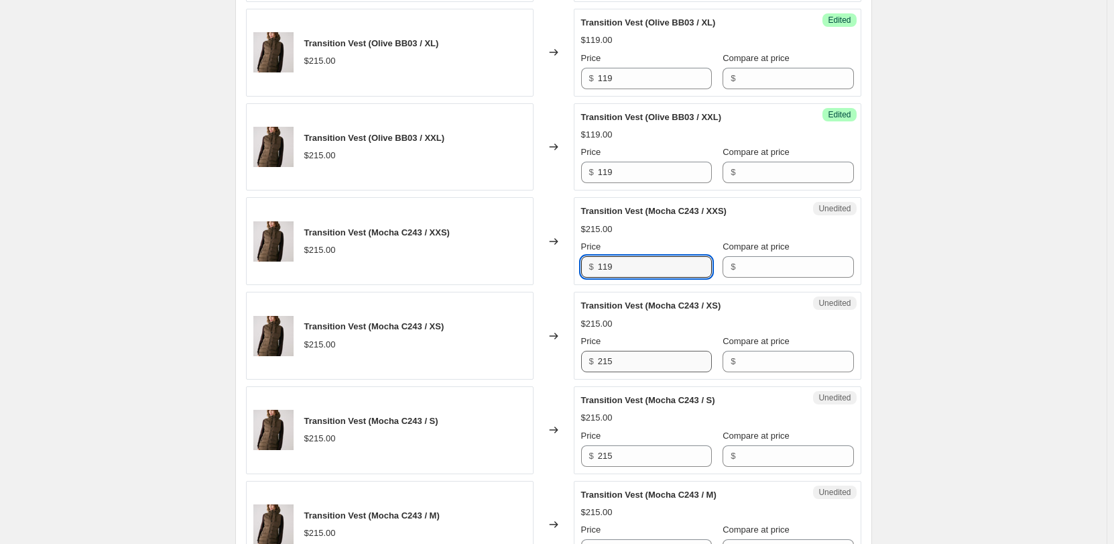
type input "119"
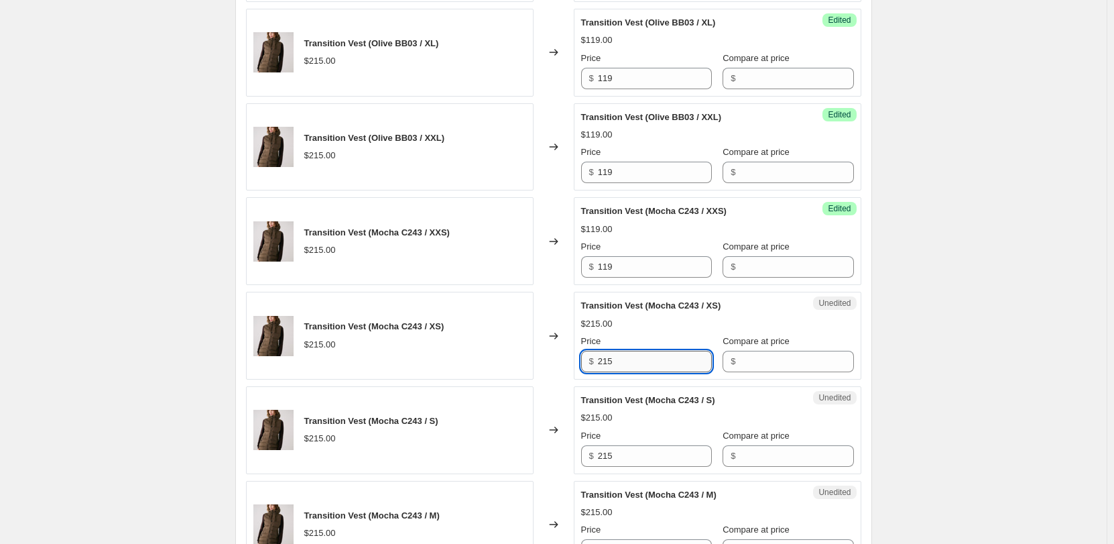
click at [616, 357] on input "215" at bounding box center [655, 361] width 114 height 21
paste input "119"
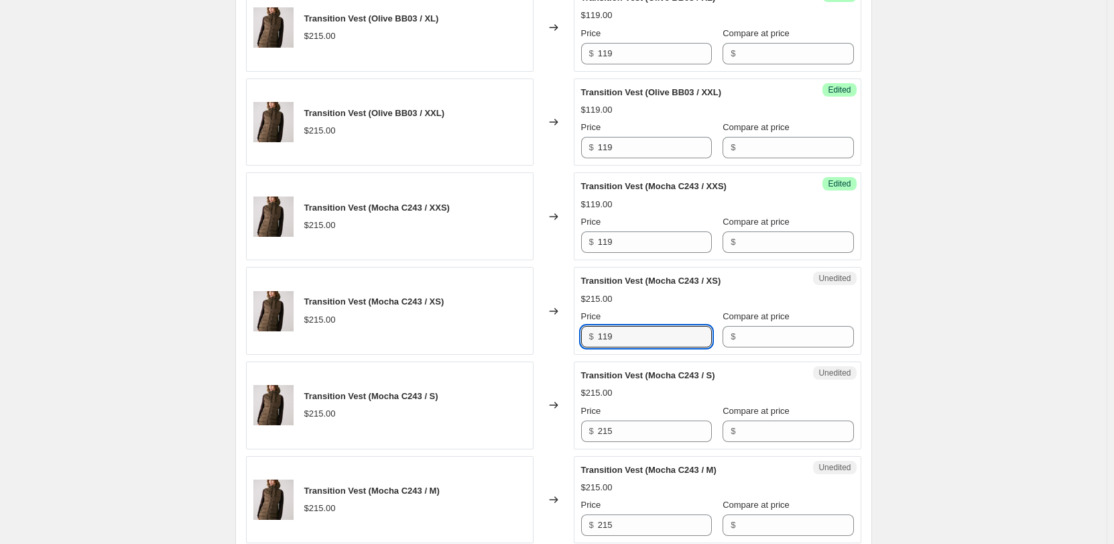
scroll to position [1684, 0]
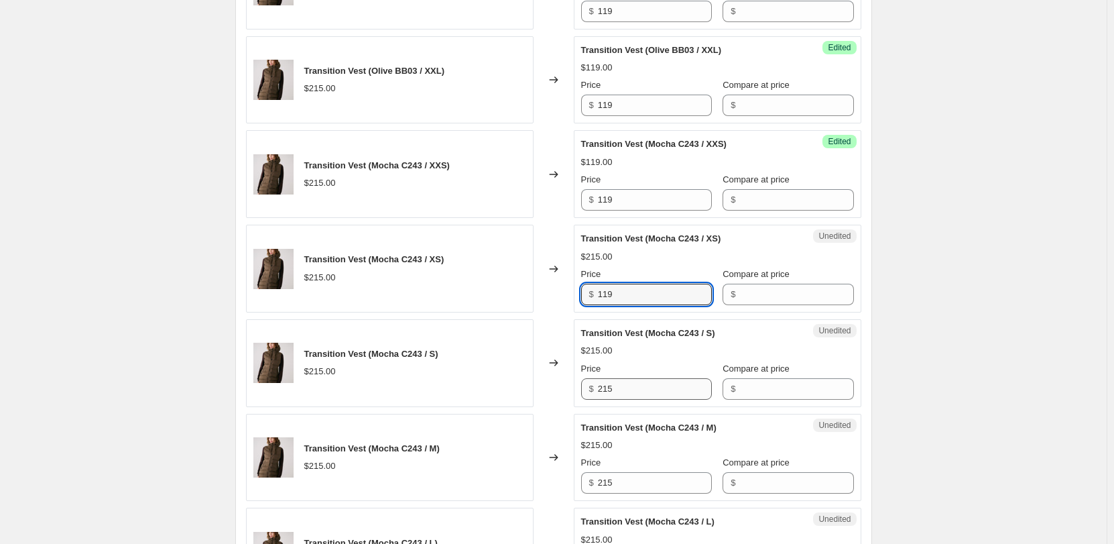
type input "119"
click at [618, 384] on input "215" at bounding box center [655, 388] width 114 height 21
paste input "119"
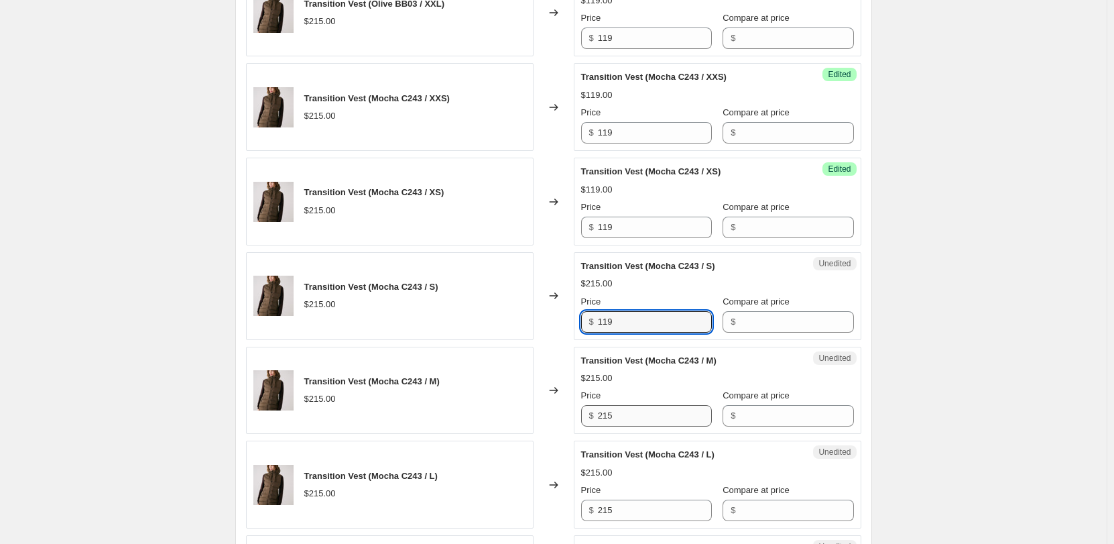
type input "119"
click at [618, 412] on input "215" at bounding box center [655, 415] width 114 height 21
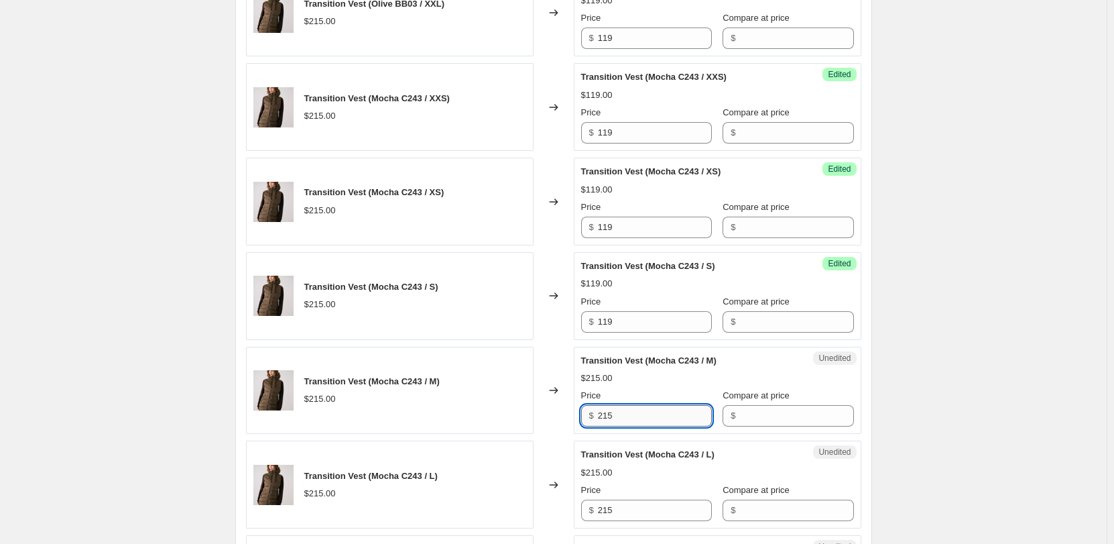
click at [618, 412] on input "215" at bounding box center [655, 415] width 114 height 21
paste input "119"
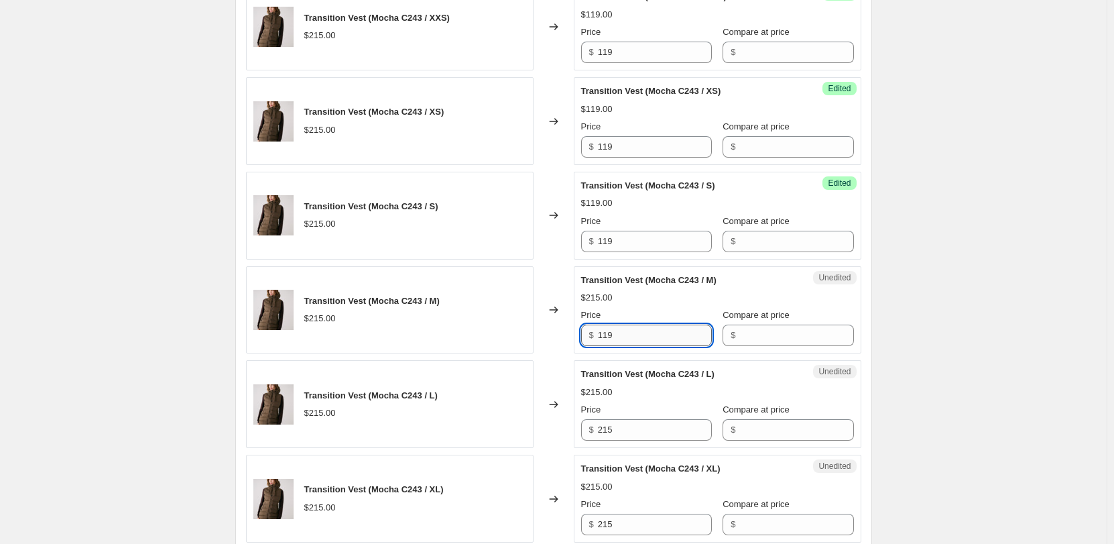
scroll to position [1885, 0]
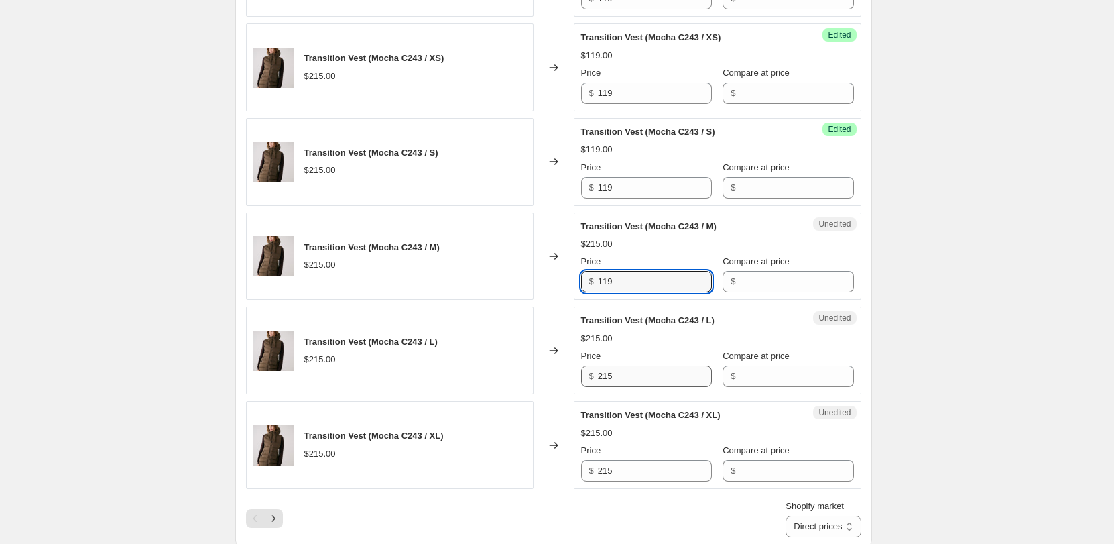
type input "119"
click at [612, 369] on input "215" at bounding box center [655, 375] width 114 height 21
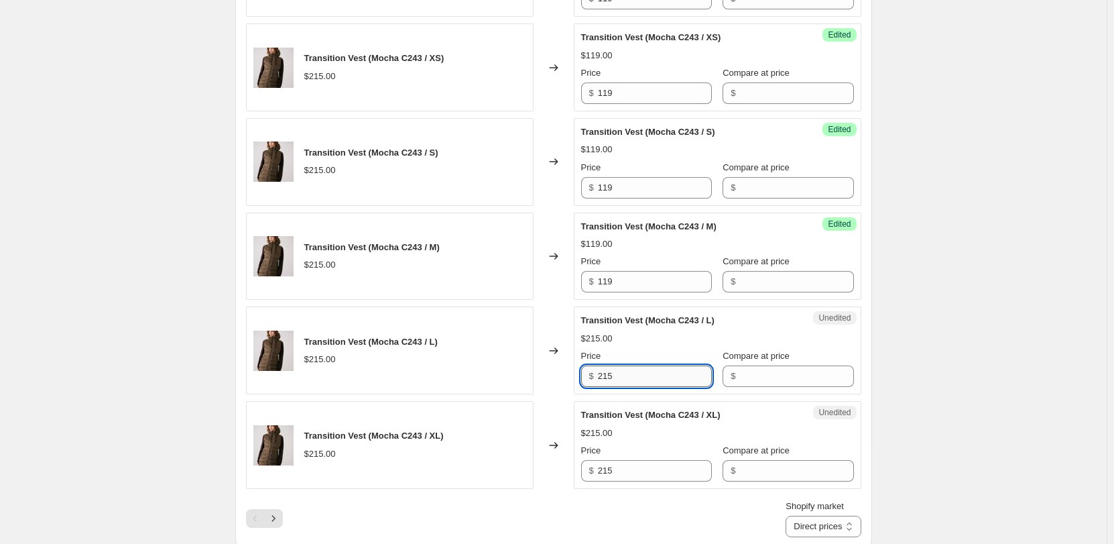
click at [612, 369] on input "215" at bounding box center [655, 375] width 114 height 21
paste input "119"
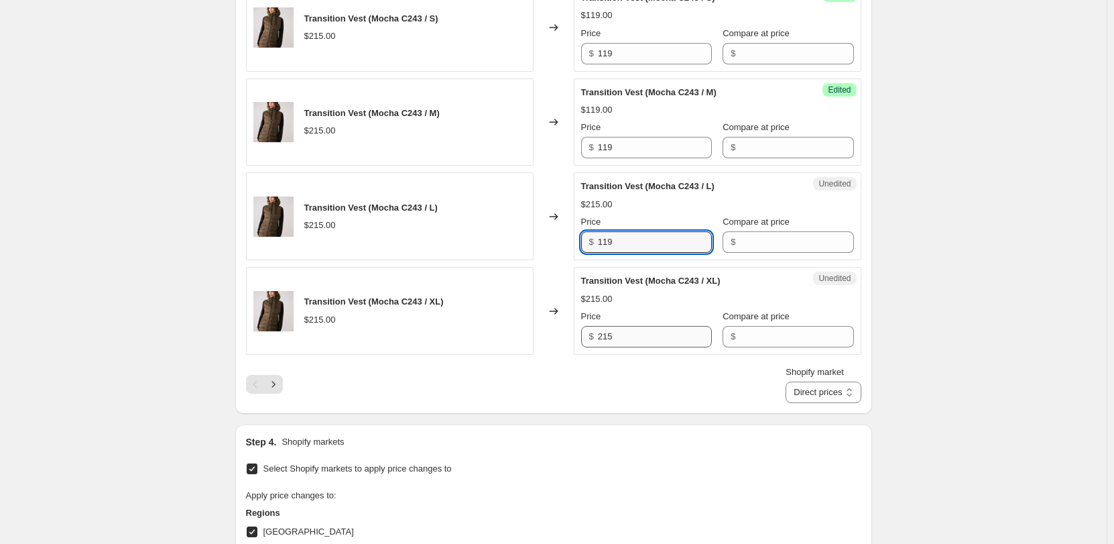
type input "119"
click at [608, 337] on input "215" at bounding box center [655, 336] width 114 height 21
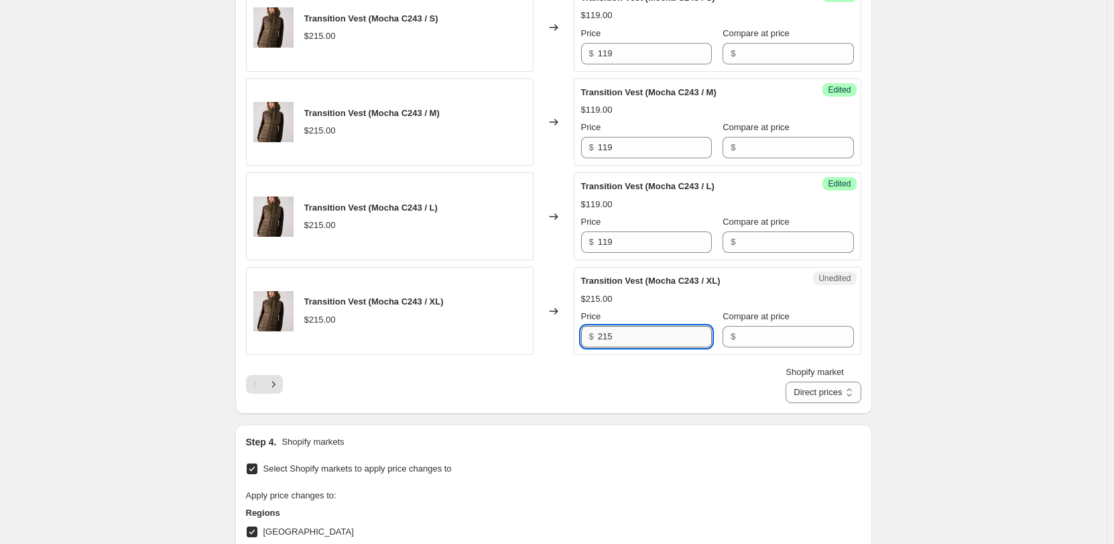
click at [608, 337] on input "215" at bounding box center [655, 336] width 114 height 21
paste input "119"
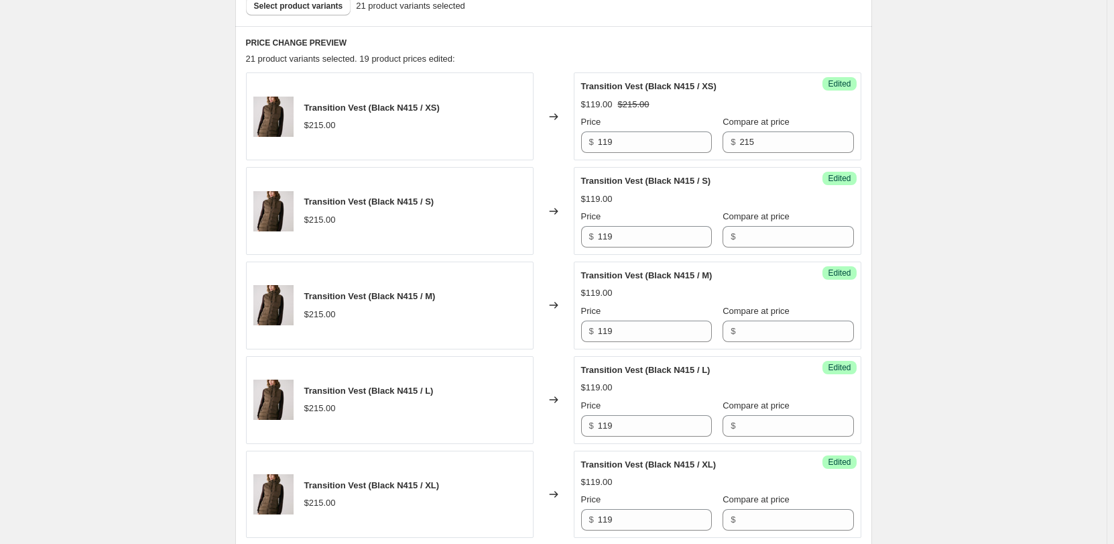
scroll to position [343, 0]
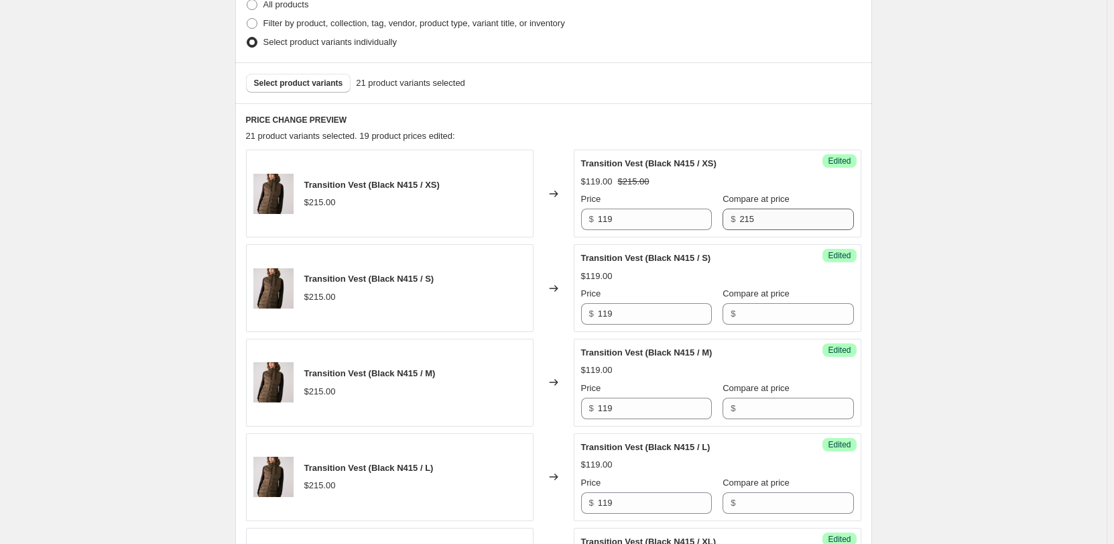
type input "119"
click at [740, 221] on input "215" at bounding box center [797, 219] width 114 height 21
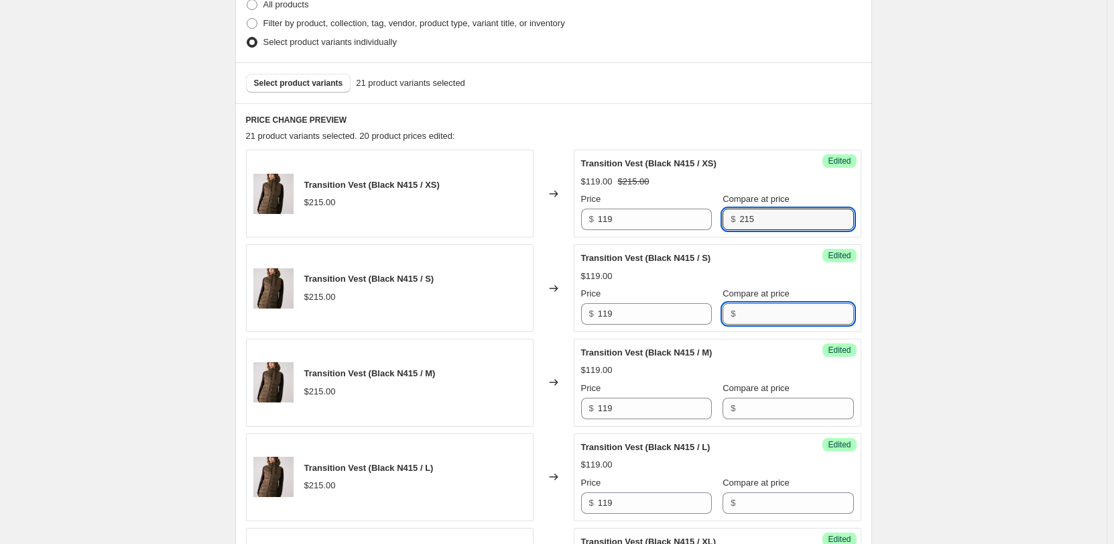
click at [747, 318] on input "Compare at price" at bounding box center [797, 313] width 114 height 21
paste input "215"
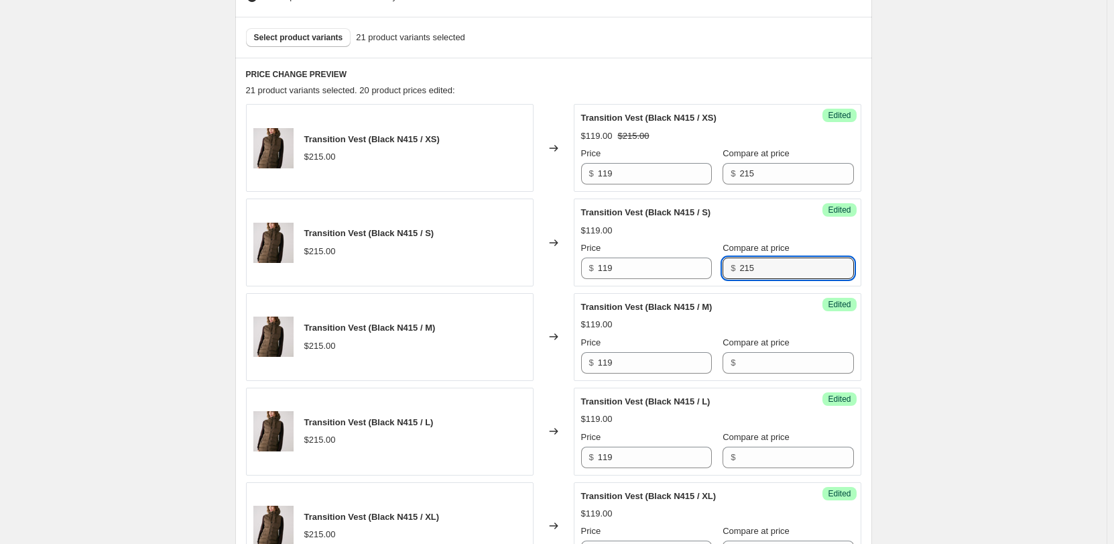
scroll to position [410, 0]
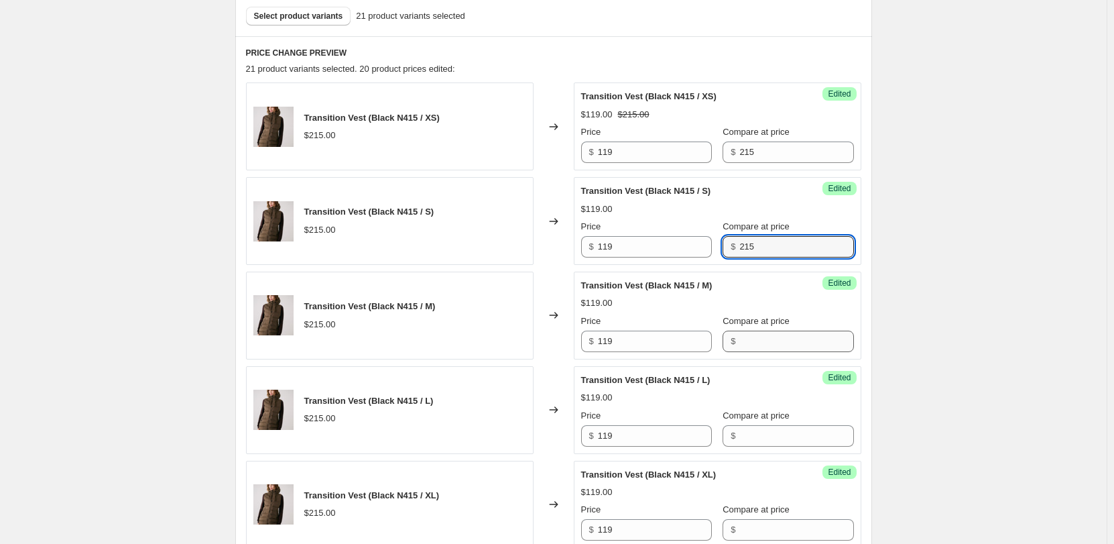
type input "215"
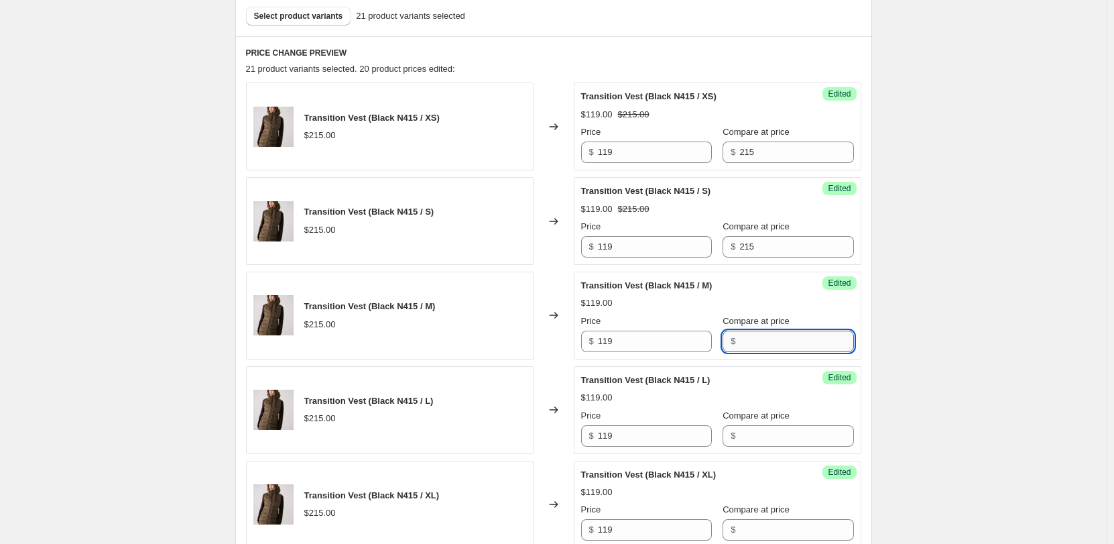
click at [753, 335] on input "Compare at price" at bounding box center [797, 341] width 114 height 21
paste input "215"
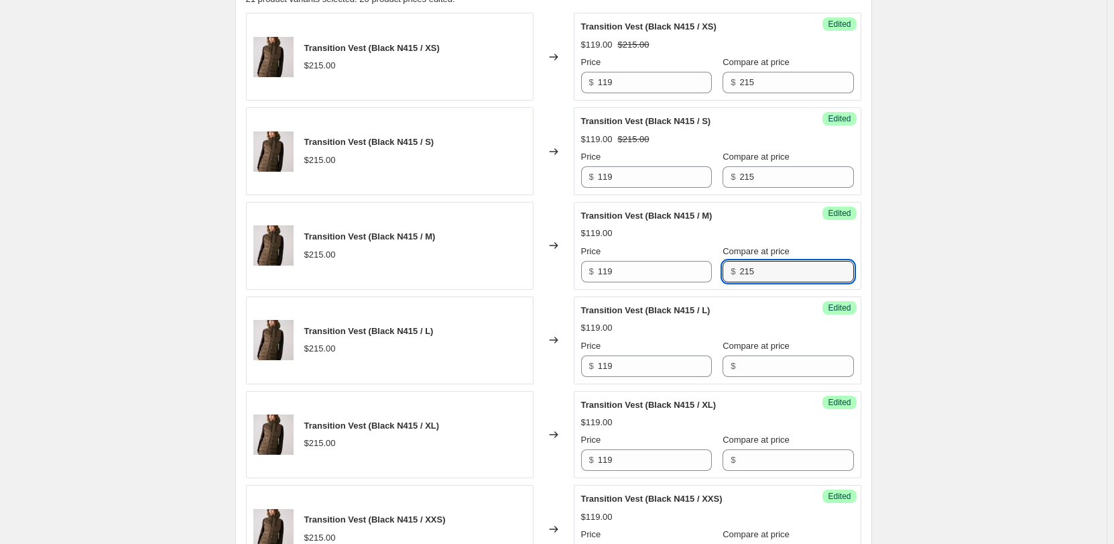
scroll to position [544, 0]
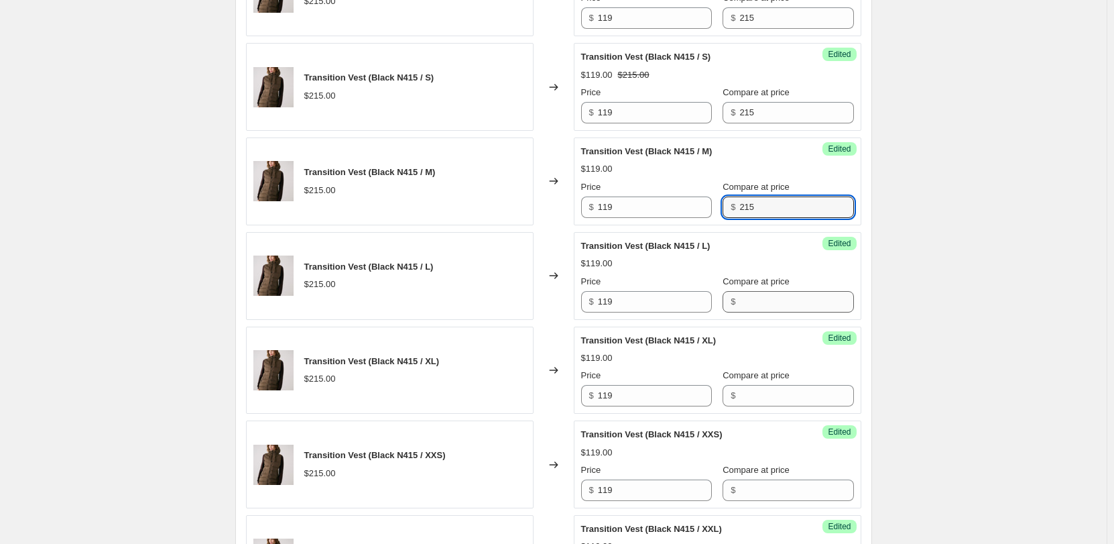
type input "215"
click at [764, 310] on input "Compare at price" at bounding box center [797, 301] width 114 height 21
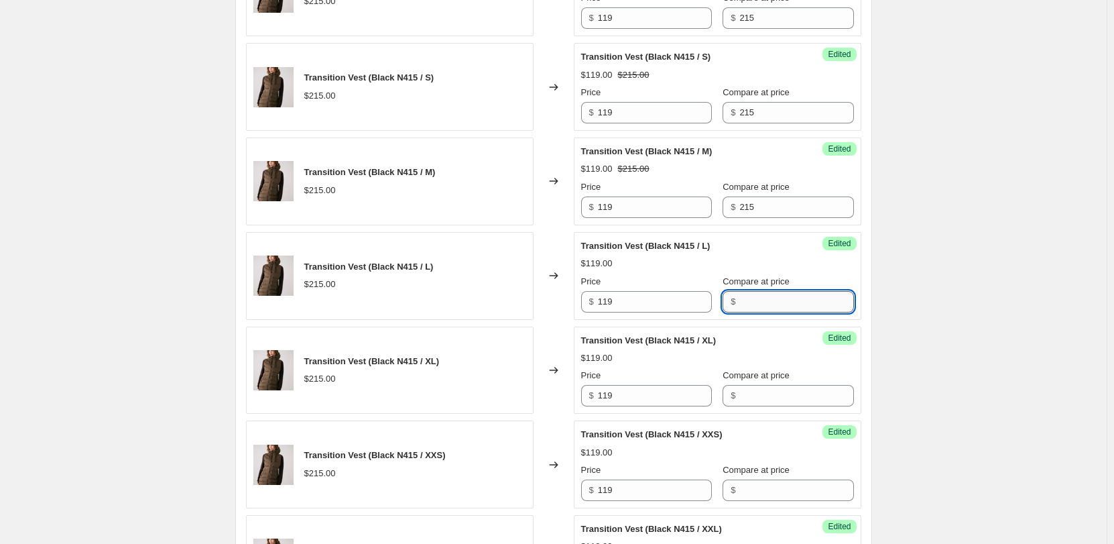
paste input "215"
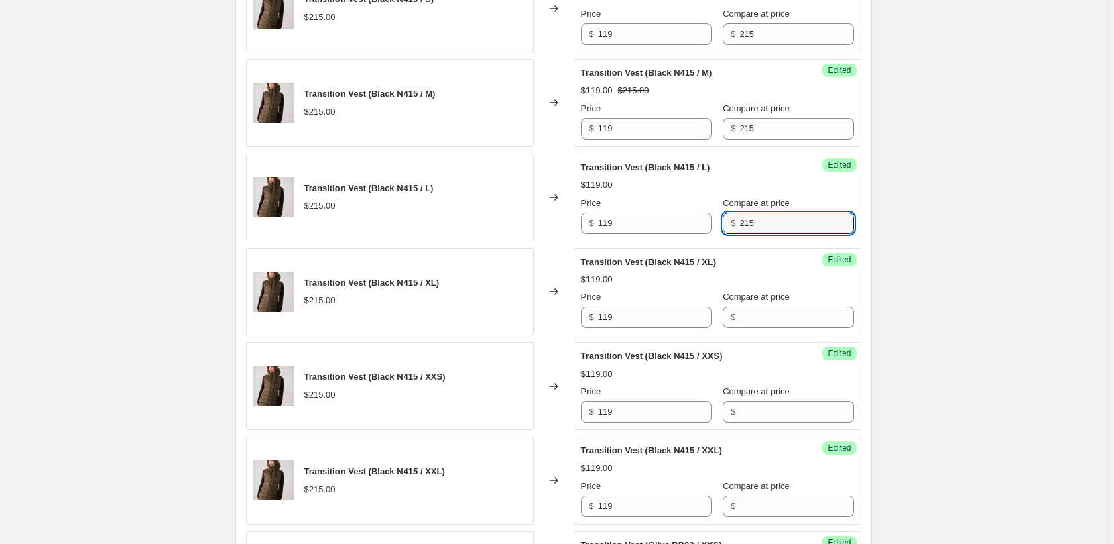
scroll to position [678, 0]
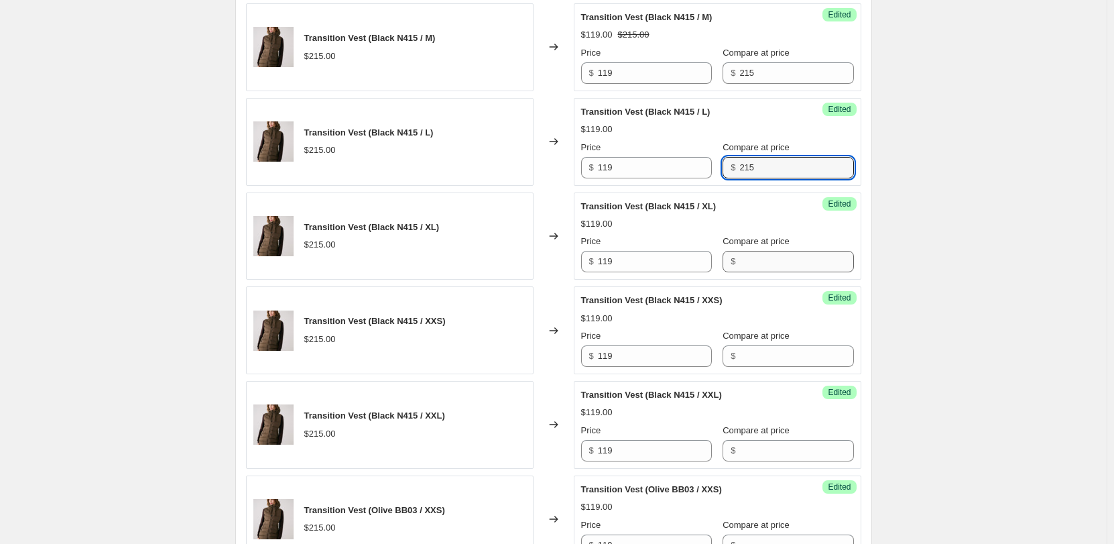
type input "215"
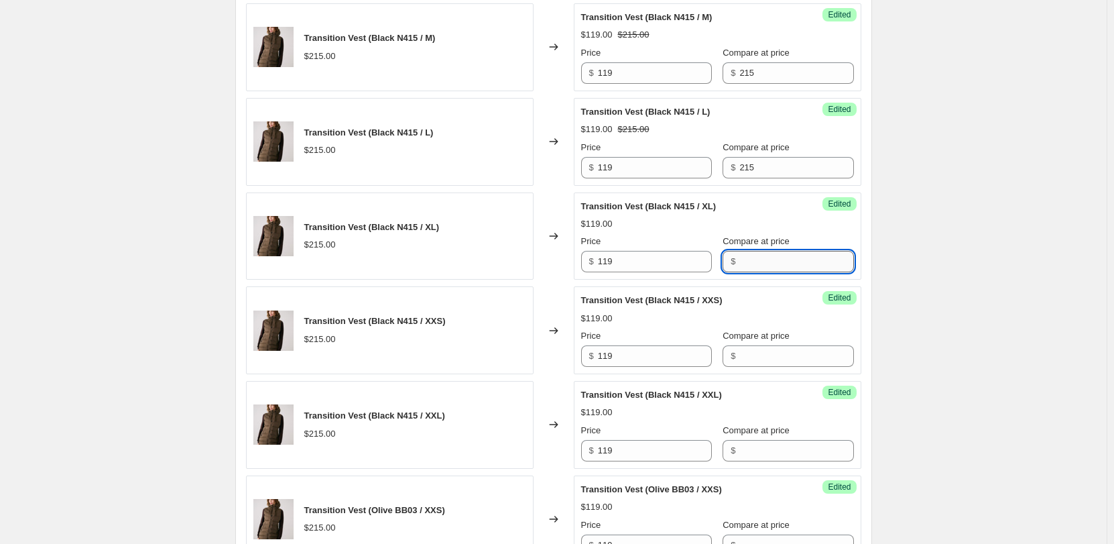
click at [766, 266] on input "Compare at price" at bounding box center [797, 261] width 114 height 21
paste input "215"
type input "215"
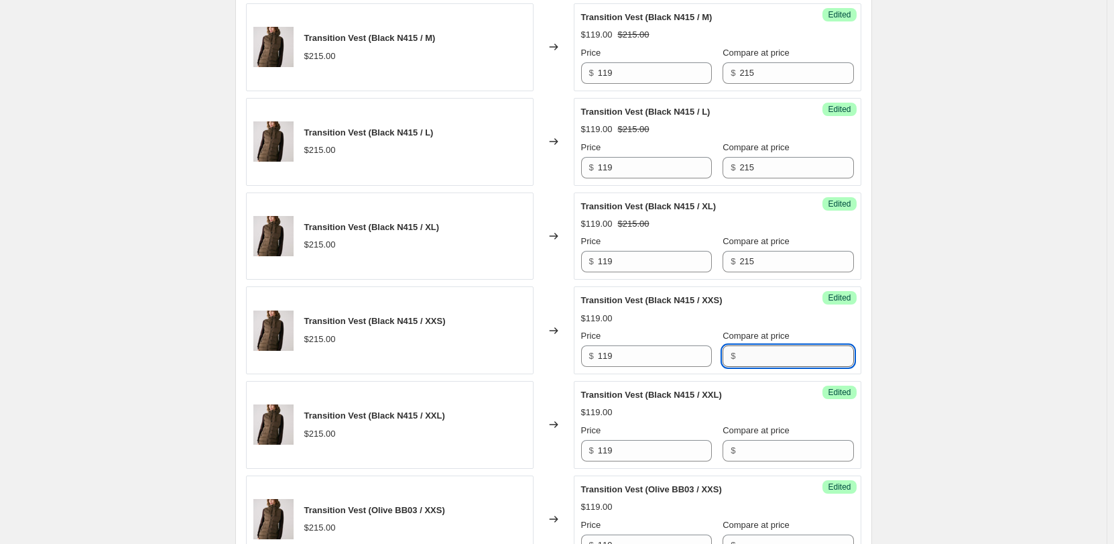
click at [782, 355] on input "Compare at price" at bounding box center [797, 355] width 114 height 21
paste input "215"
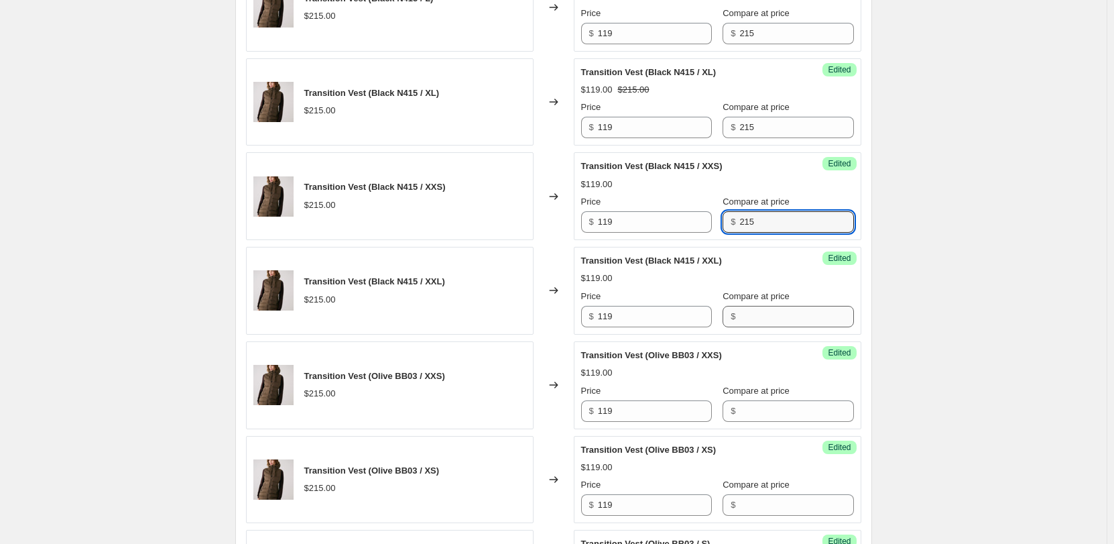
type input "215"
click at [784, 322] on input "Compare at price" at bounding box center [797, 316] width 114 height 21
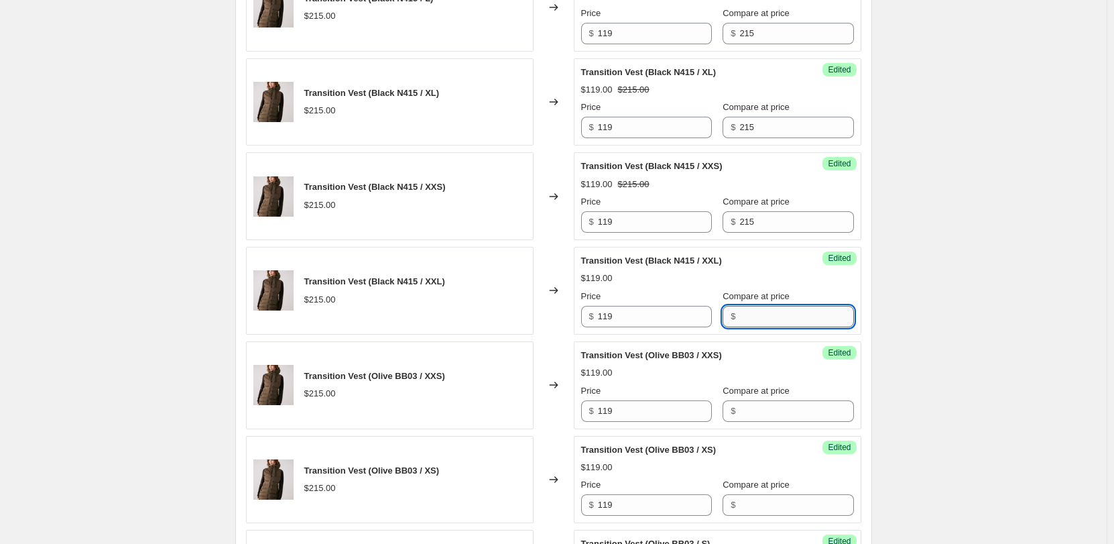
paste input "215"
type input "215"
click at [801, 396] on div "Compare at price" at bounding box center [788, 390] width 131 height 13
click at [801, 422] on div "Success Edited Transition Vest (Olive BB03 / XXS) $119.00 Price $ 119 Compare a…" at bounding box center [718, 385] width 288 height 88
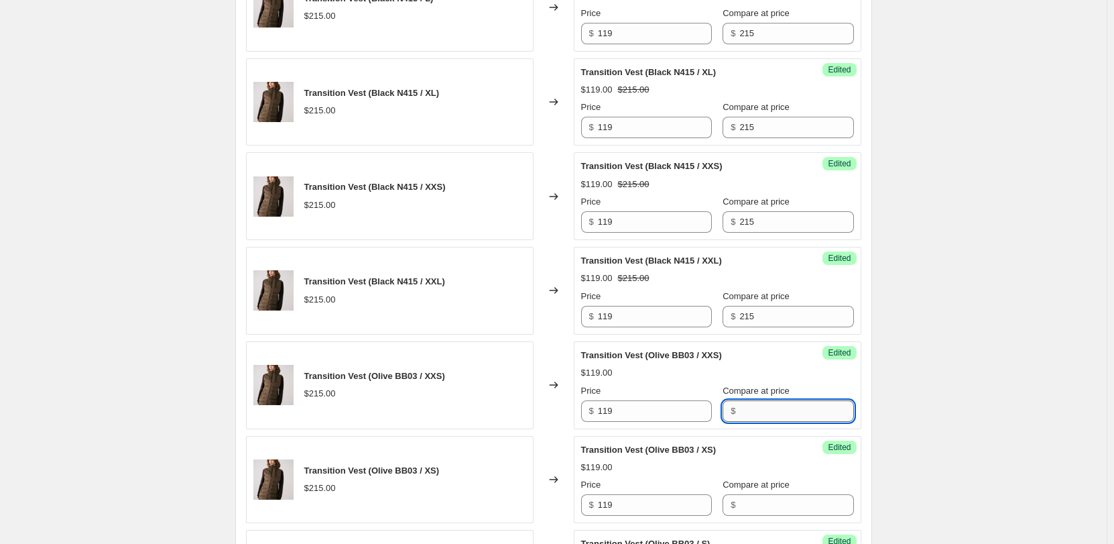
click at [793, 405] on input "Compare at price" at bounding box center [797, 410] width 114 height 21
paste input "215"
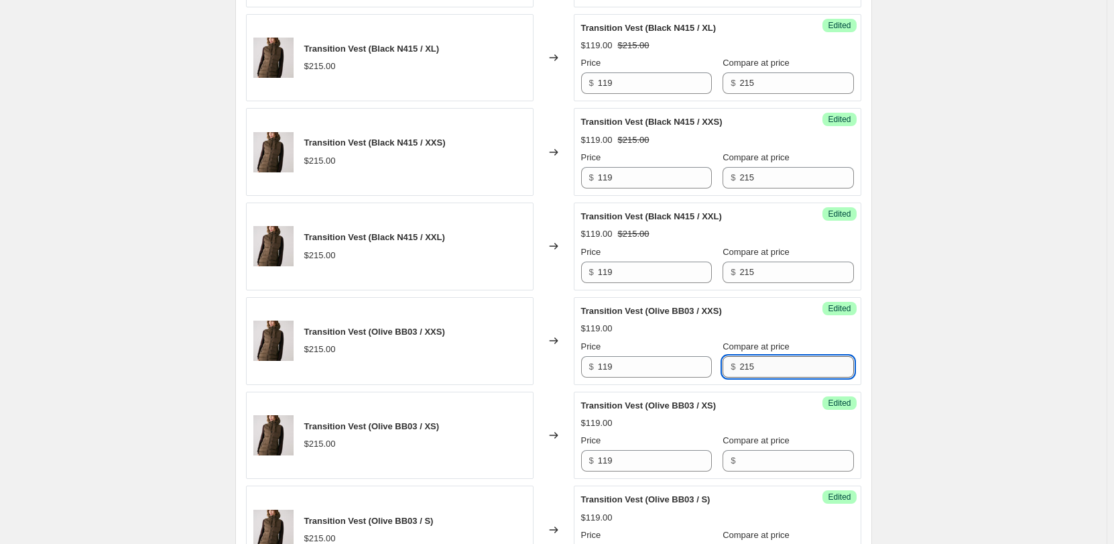
scroll to position [879, 0]
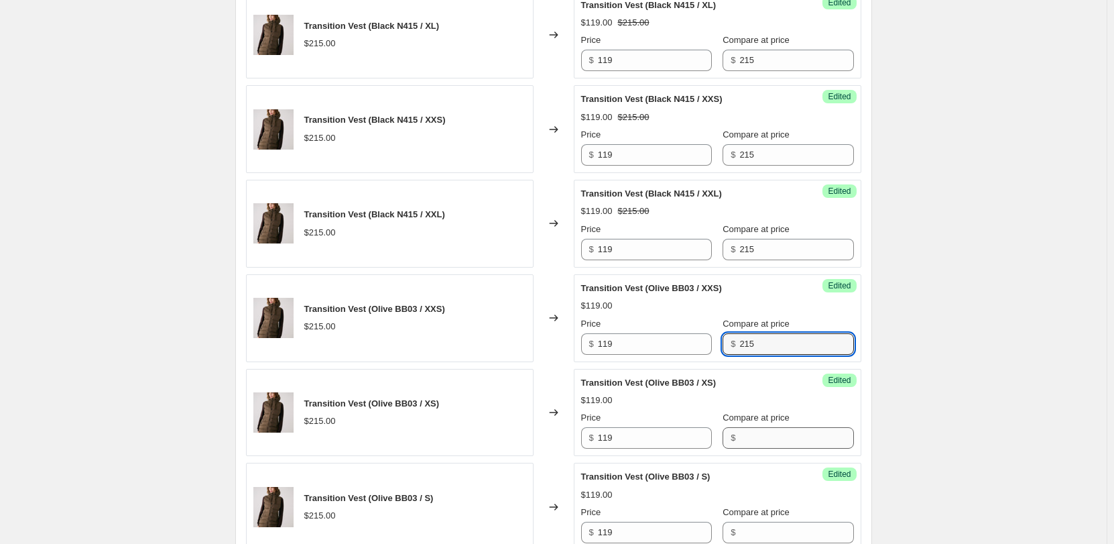
type input "215"
click at [788, 430] on input "Compare at price" at bounding box center [797, 437] width 114 height 21
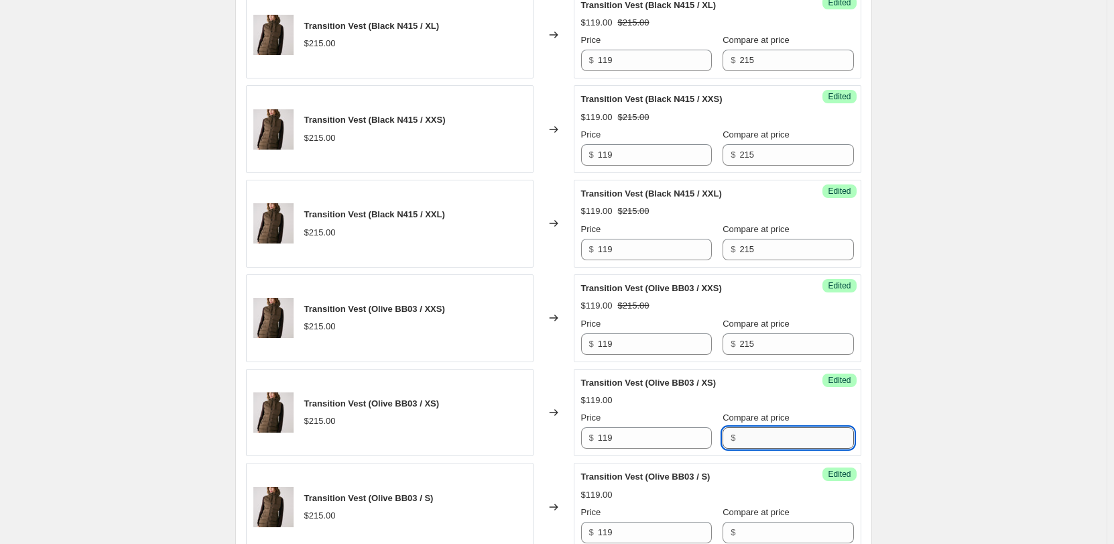
paste input "215"
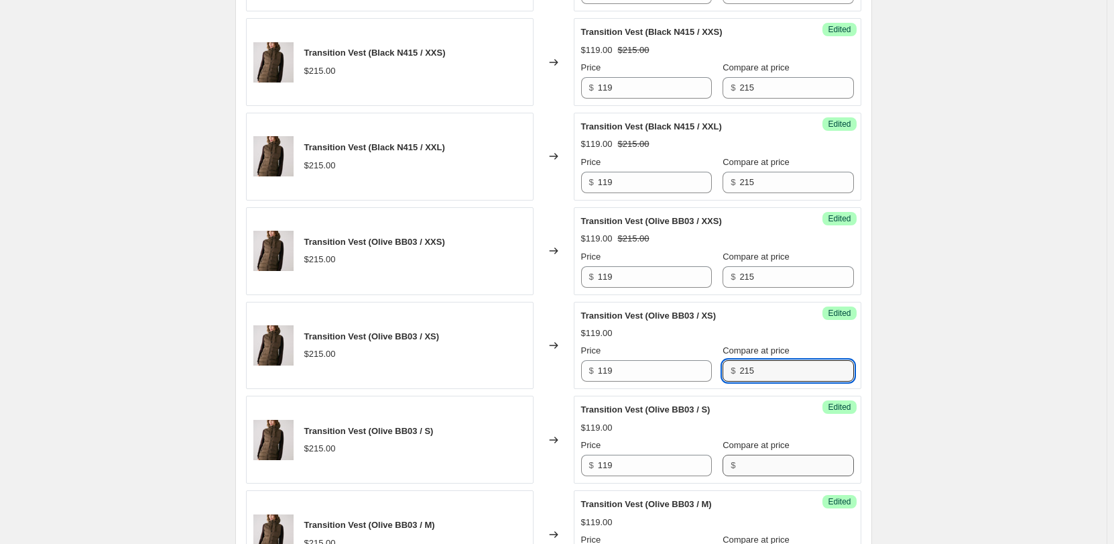
type input "215"
click at [769, 463] on input "Compare at price" at bounding box center [797, 465] width 114 height 21
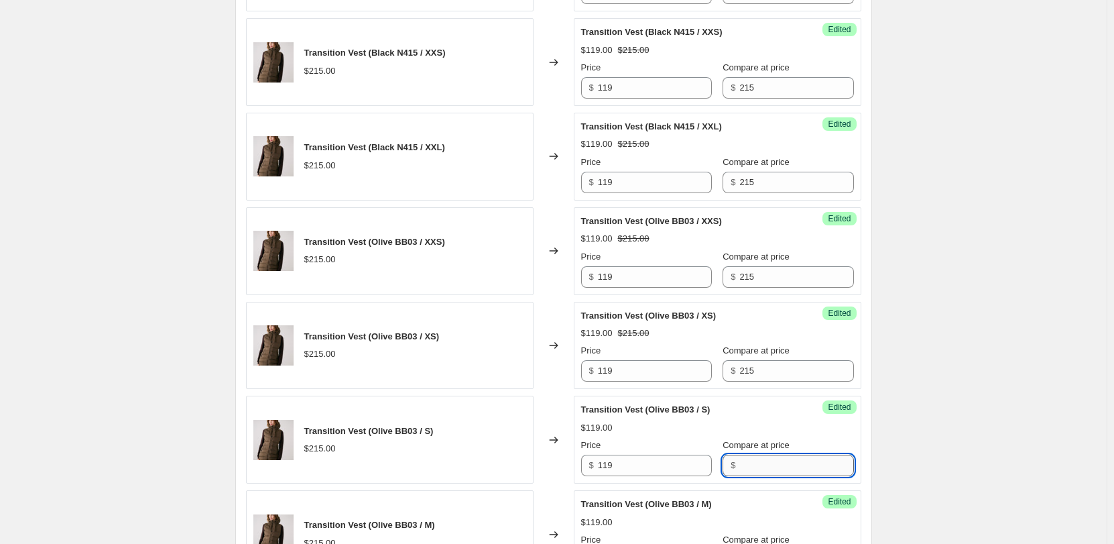
paste input "215"
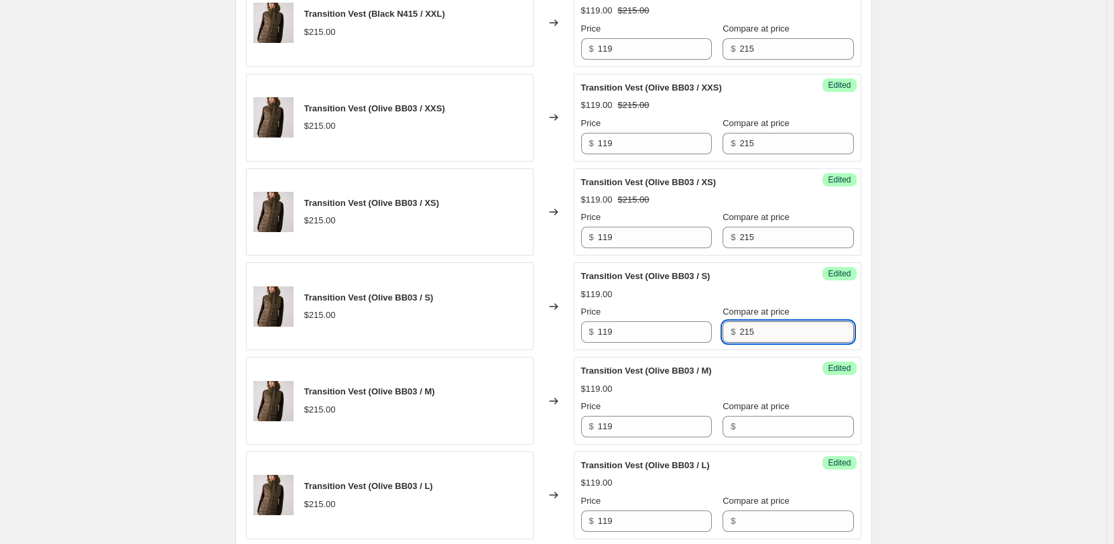
scroll to position [1080, 0]
type input "215"
click at [771, 430] on input "Compare at price" at bounding box center [797, 425] width 114 height 21
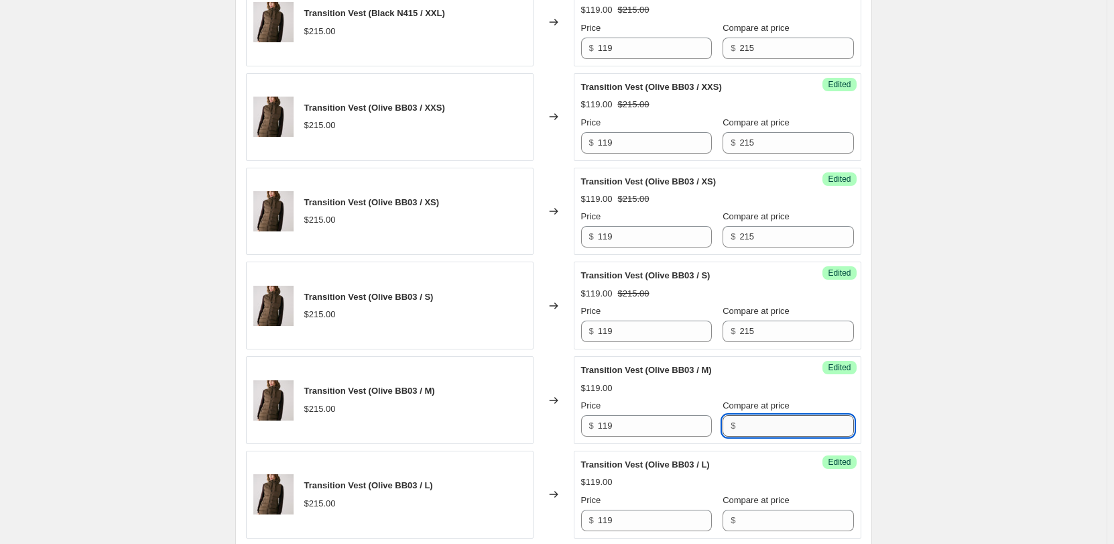
paste input "215"
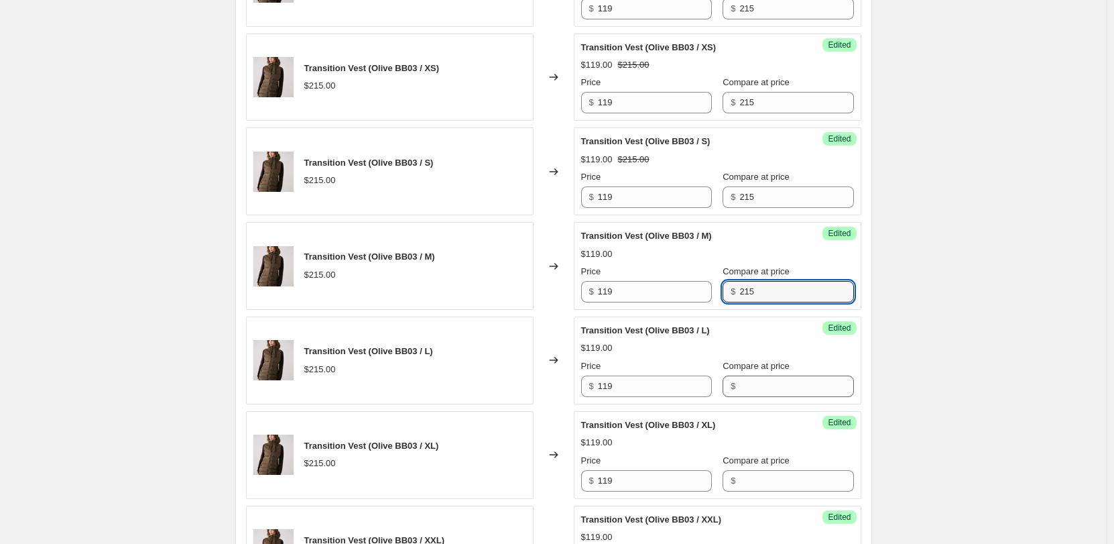
type input "215"
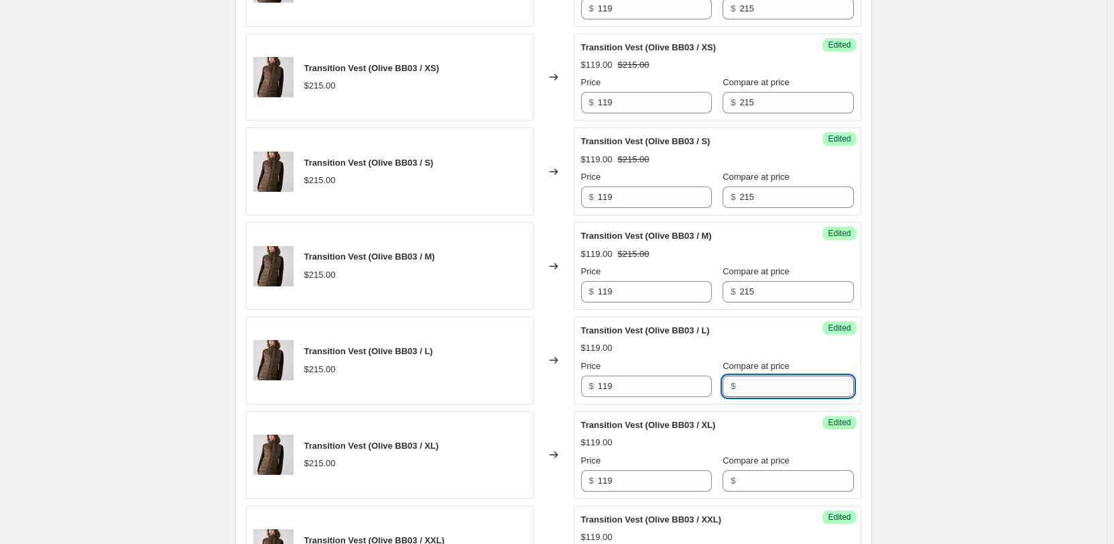
click at [777, 392] on input "Compare at price" at bounding box center [797, 385] width 114 height 21
paste input "215"
type input "215"
click at [778, 481] on input "Compare at price" at bounding box center [797, 480] width 114 height 21
paste
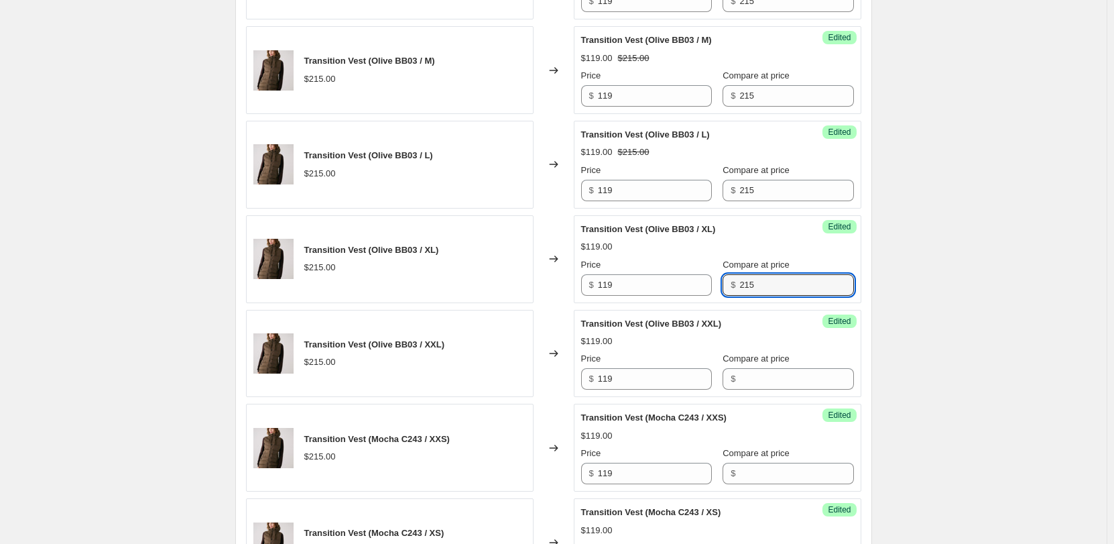
scroll to position [1415, 0]
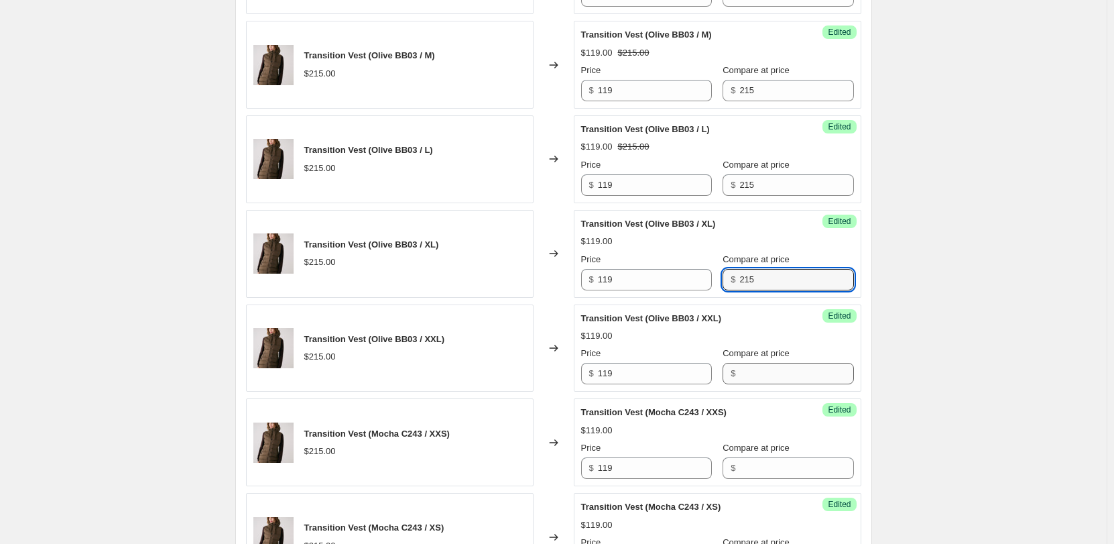
type input "215"
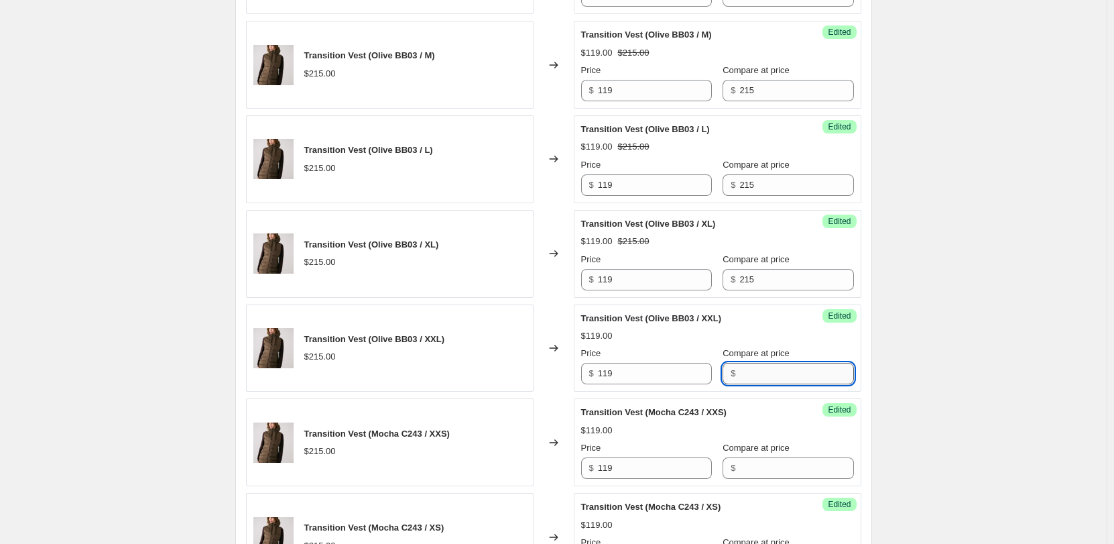
click at [762, 377] on input "Compare at price" at bounding box center [797, 373] width 114 height 21
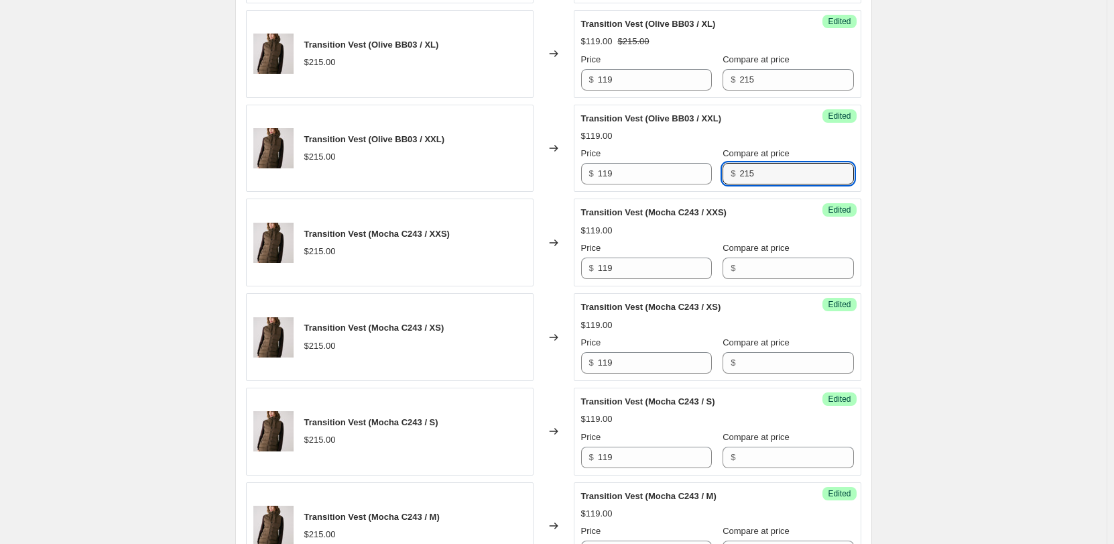
scroll to position [1617, 0]
type input "215"
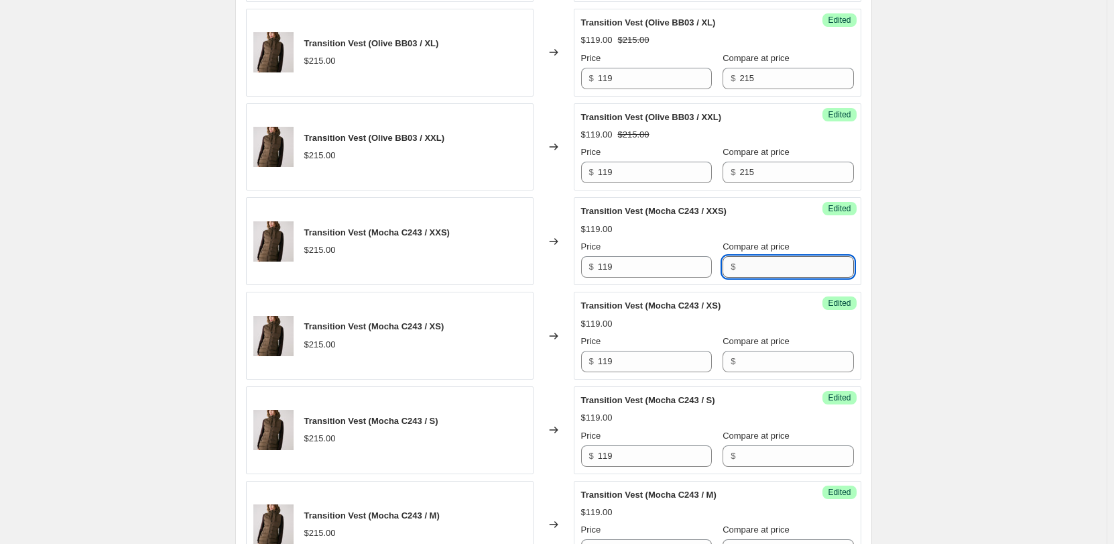
click at [755, 273] on input "Compare at price" at bounding box center [797, 266] width 114 height 21
type input "215"
click at [748, 354] on input "Compare at price" at bounding box center [797, 361] width 114 height 21
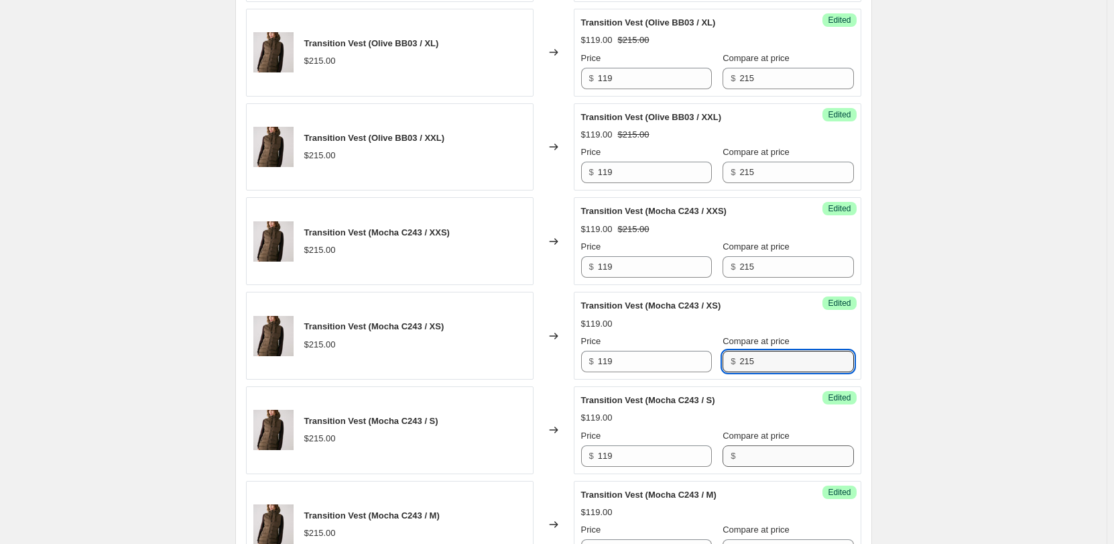
type input "215"
click at [759, 452] on input "Compare at price" at bounding box center [797, 455] width 114 height 21
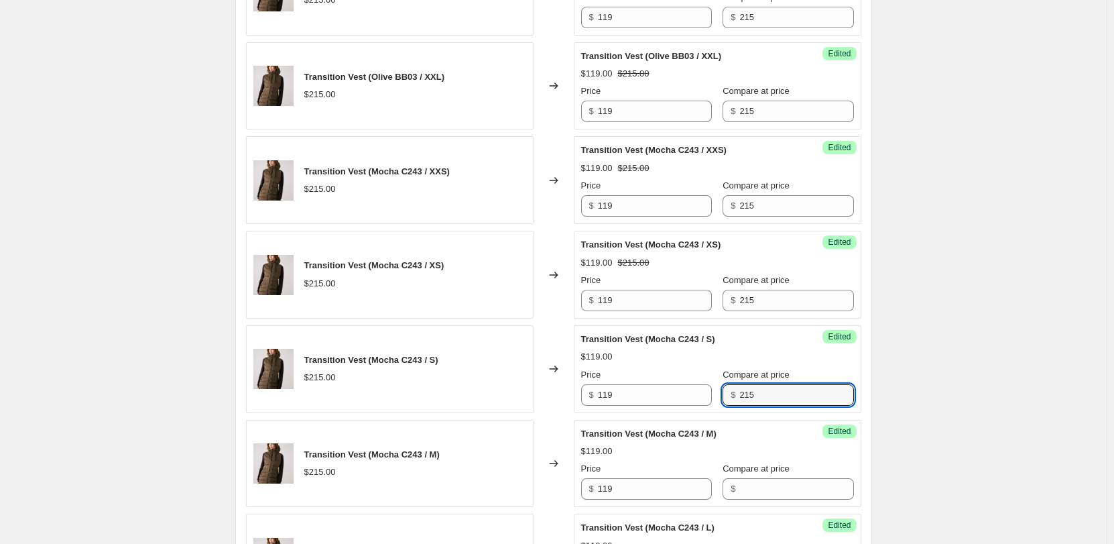
scroll to position [1751, 0]
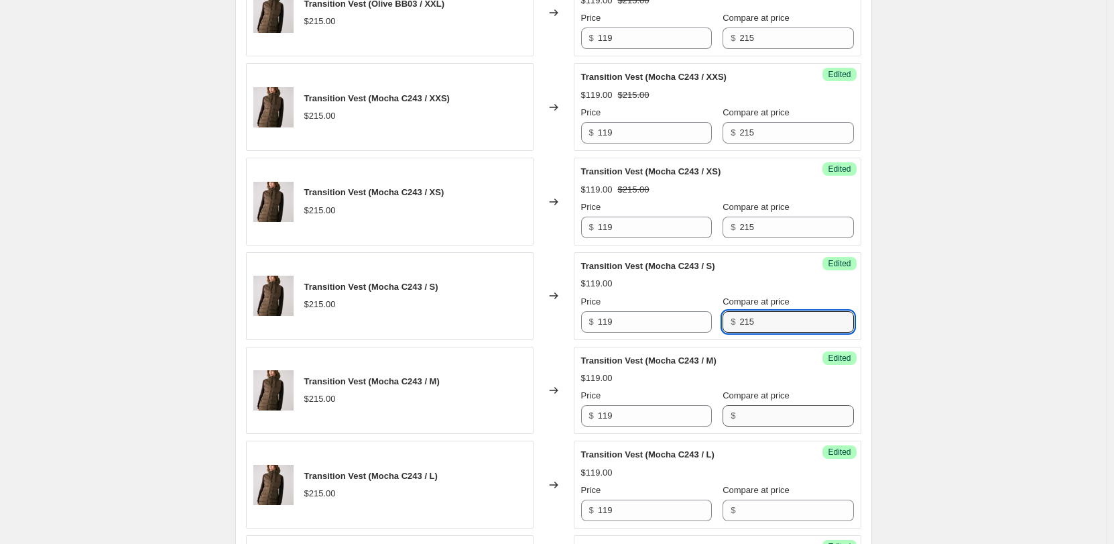
type input "215"
click at [754, 421] on input "Compare at price" at bounding box center [797, 415] width 114 height 21
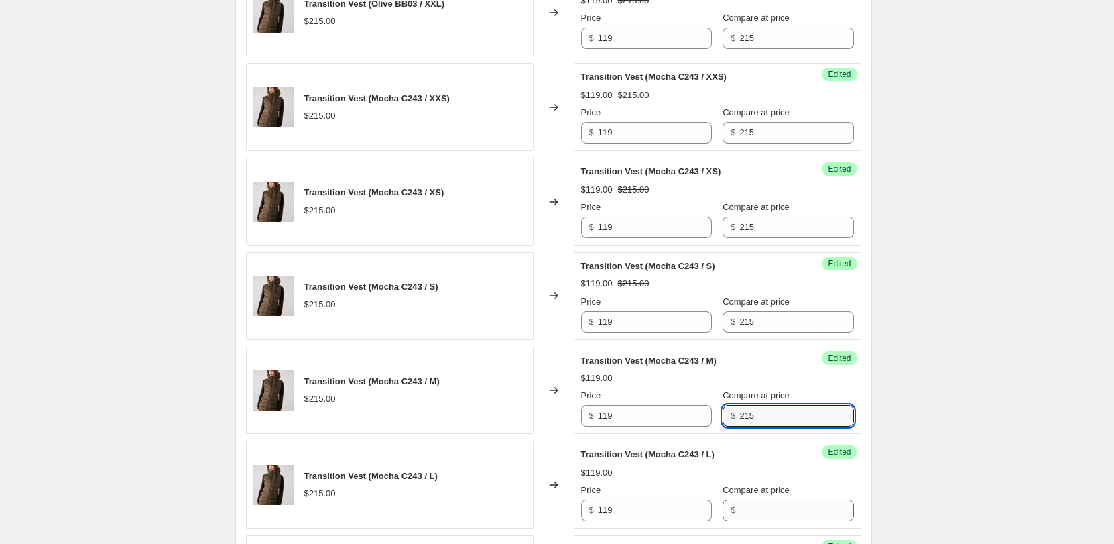
type input "215"
click at [750, 502] on input "Compare at price" at bounding box center [797, 510] width 114 height 21
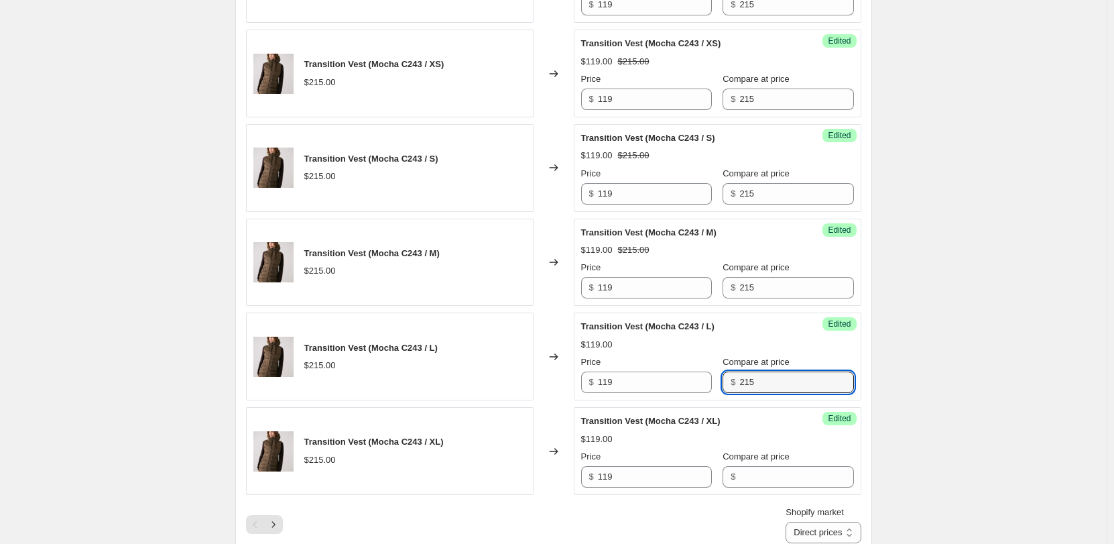
scroll to position [1885, 0]
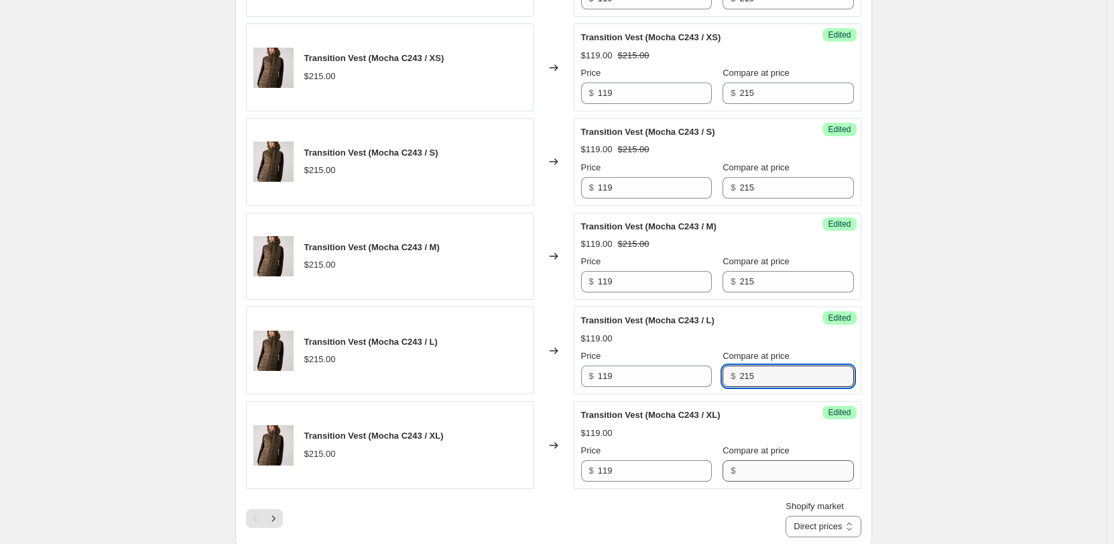
type input "215"
click at [753, 467] on input "Compare at price" at bounding box center [797, 470] width 114 height 21
type input "215"
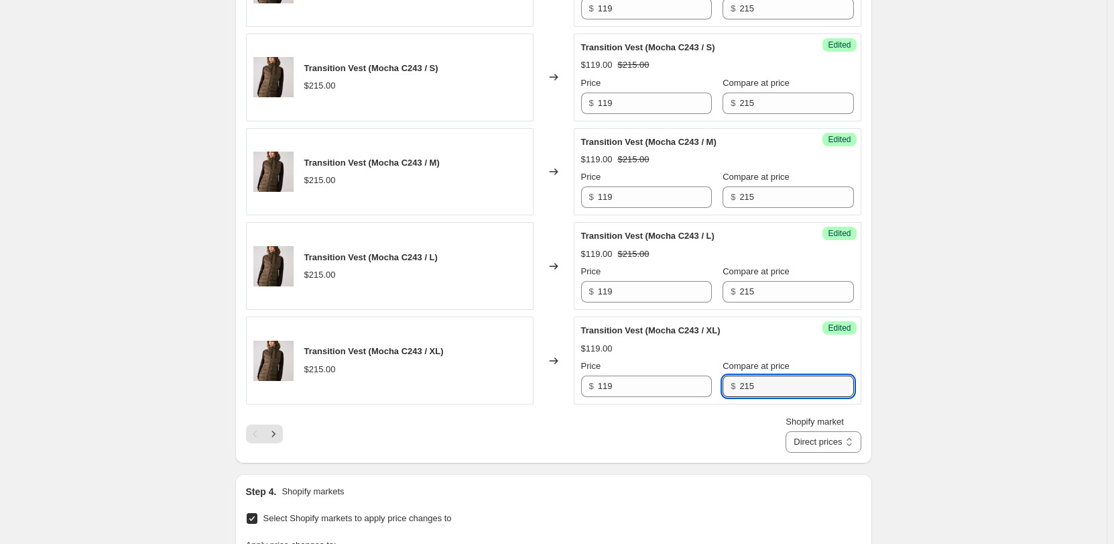
scroll to position [2019, 0]
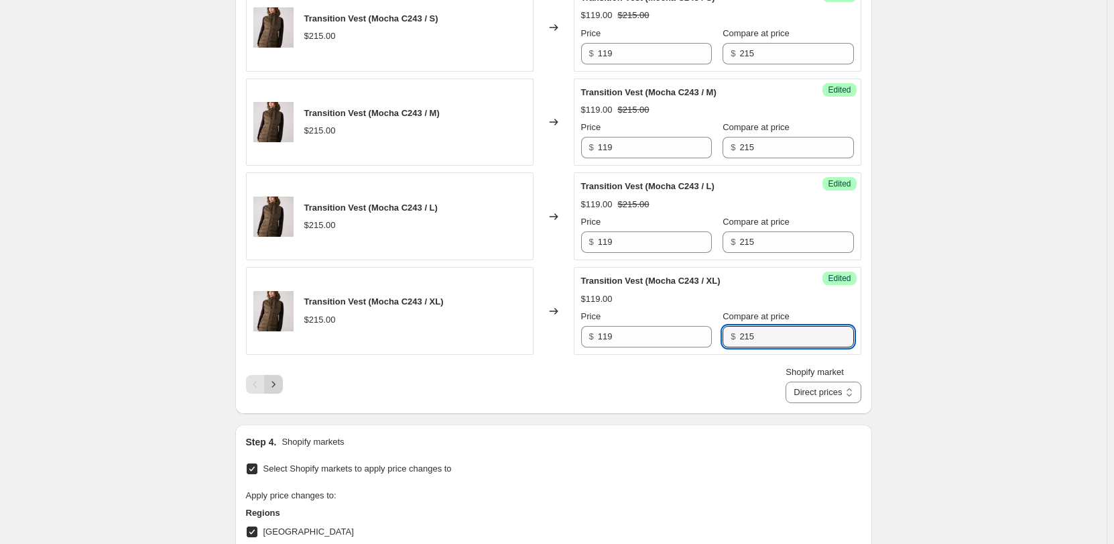
click at [276, 384] on icon "Next" at bounding box center [273, 383] width 13 height 13
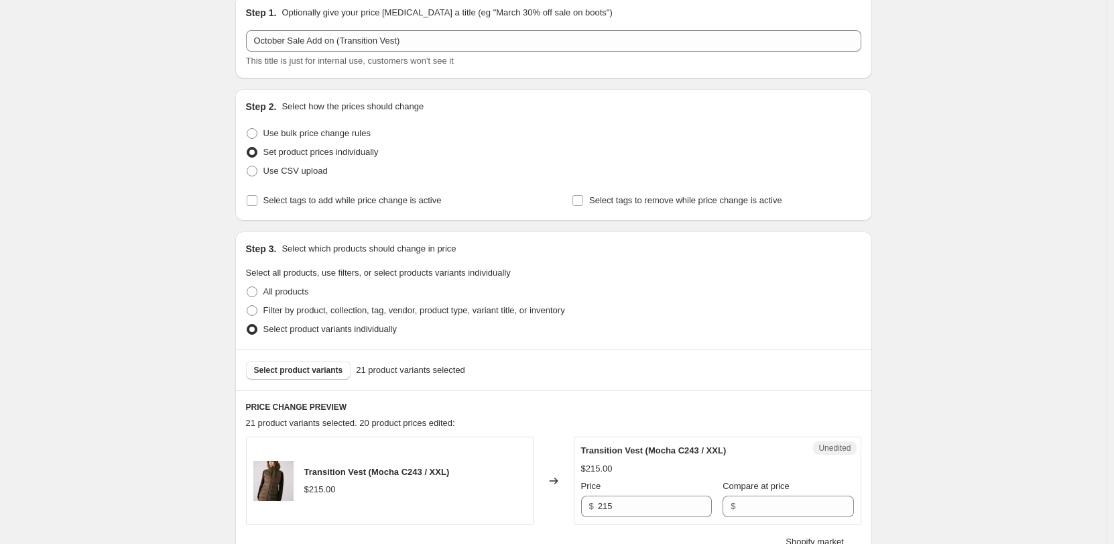
scroll to position [257, 0]
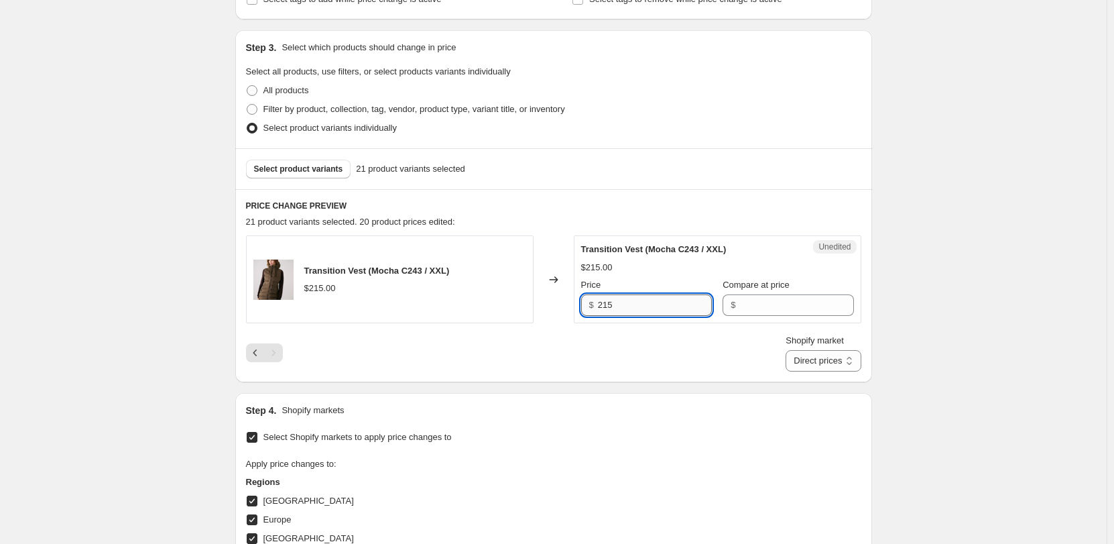
click at [623, 306] on input "215" at bounding box center [655, 304] width 114 height 21
type input "119"
click at [755, 290] on span "Compare at price" at bounding box center [756, 285] width 67 height 10
click at [755, 294] on input "Compare at price" at bounding box center [797, 304] width 114 height 21
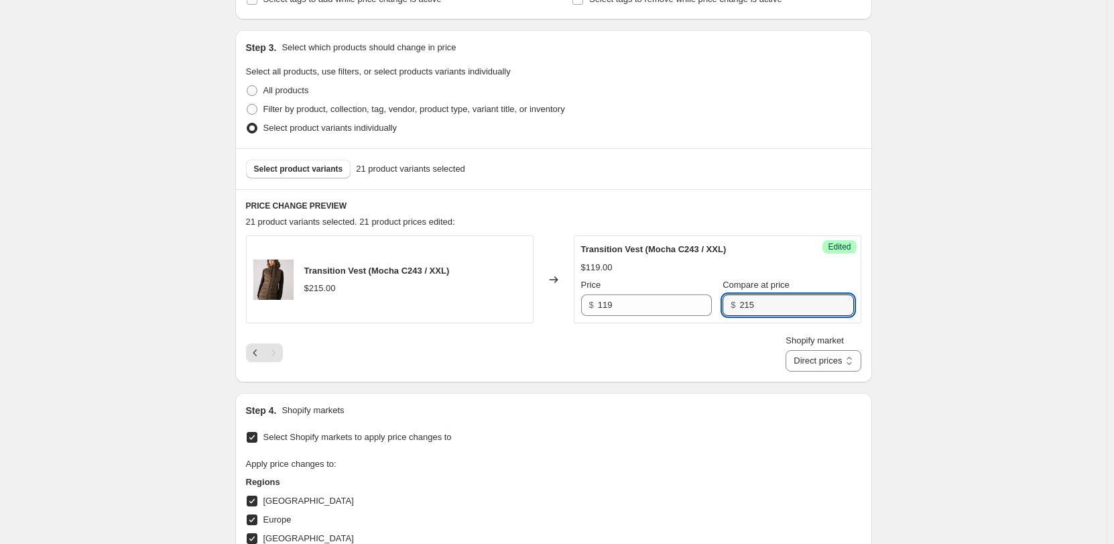
type input "215"
click at [572, 359] on div "Shopify market Direct prices [GEOGRAPHIC_DATA] [GEOGRAPHIC_DATA] [GEOGRAPHIC_DA…" at bounding box center [554, 353] width 616 height 38
click at [262, 356] on icon "Previous" at bounding box center [255, 352] width 13 height 13
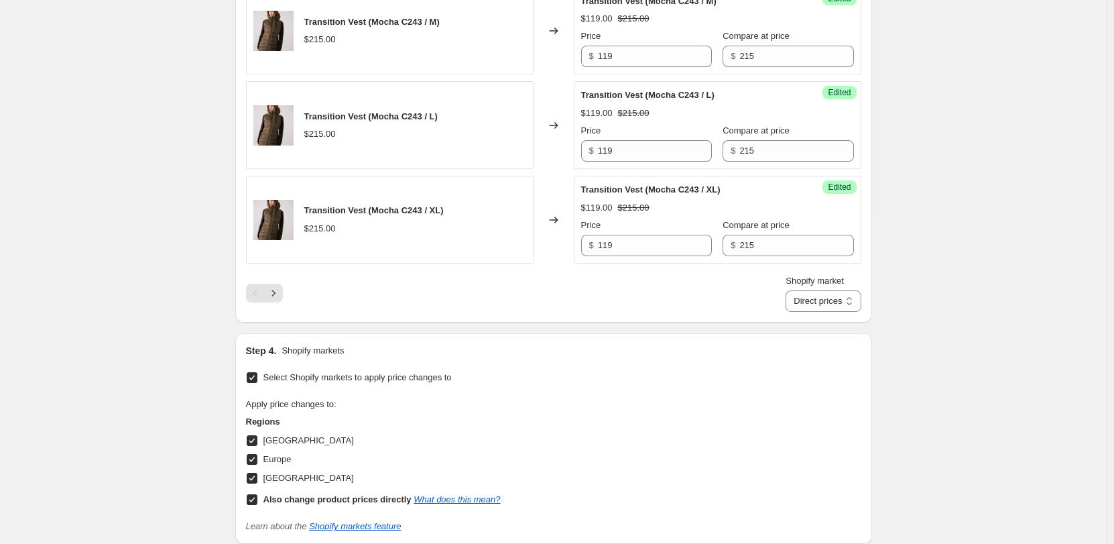
scroll to position [2201, 0]
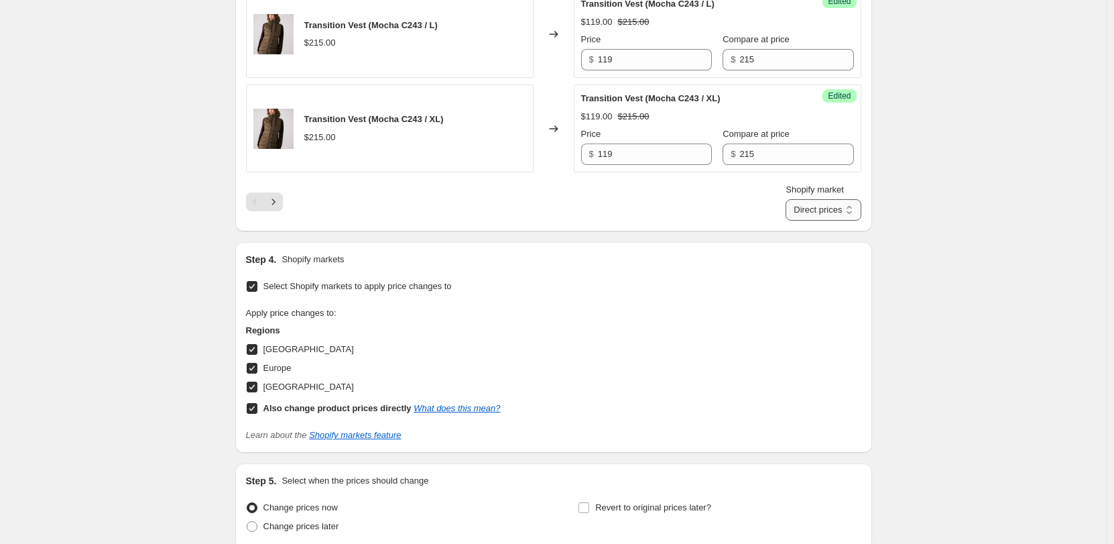
click at [850, 213] on select "Direct prices [GEOGRAPHIC_DATA] [GEOGRAPHIC_DATA] [GEOGRAPHIC_DATA]" at bounding box center [823, 209] width 75 height 21
select select "15304360033"
click at [806, 199] on select "Direct prices [GEOGRAPHIC_DATA] [GEOGRAPHIC_DATA] [GEOGRAPHIC_DATA]" at bounding box center [823, 209] width 75 height 21
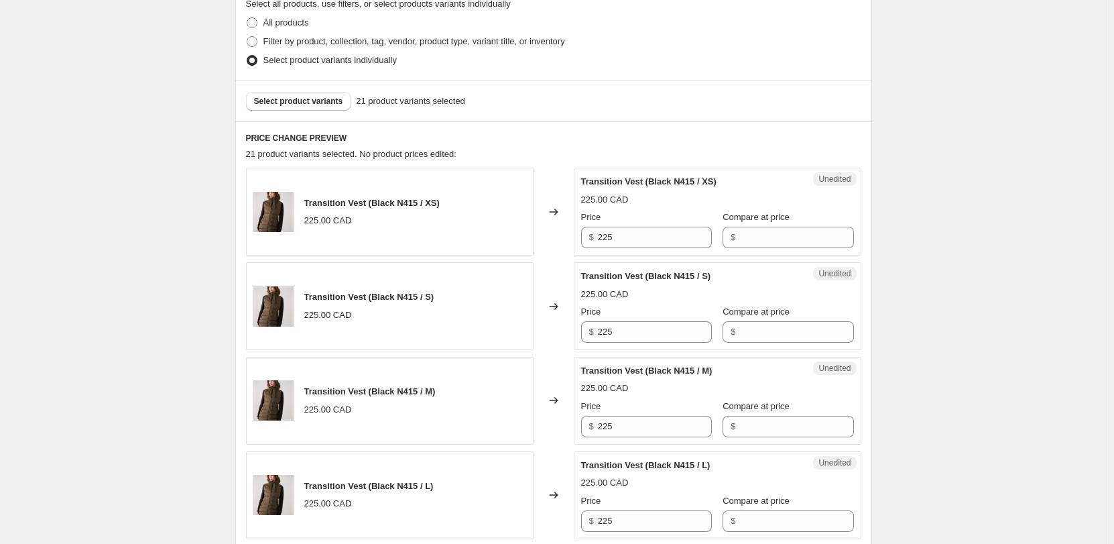
scroll to position [190, 0]
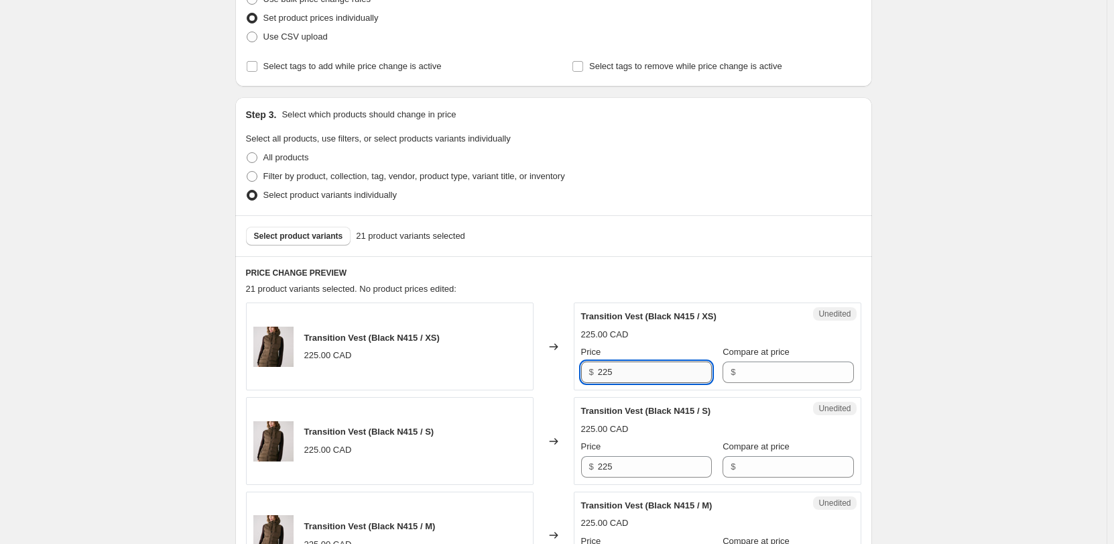
click at [618, 366] on input "225" at bounding box center [655, 371] width 114 height 21
type input "119"
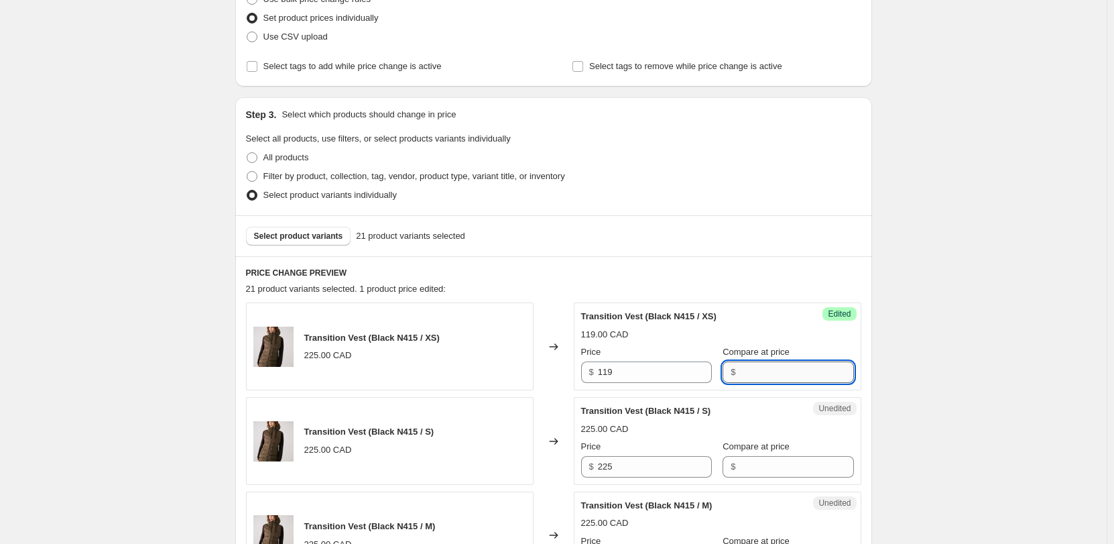
click at [760, 378] on input "Compare at price" at bounding box center [797, 371] width 114 height 21
type input "225"
click at [629, 372] on input "119" at bounding box center [655, 371] width 114 height 21
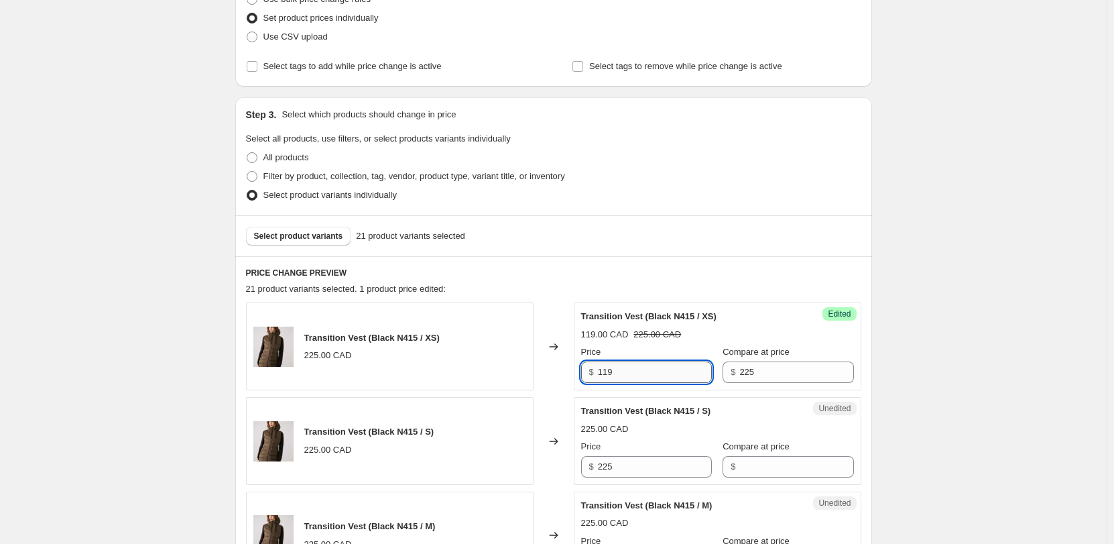
click at [629, 372] on input "119" at bounding box center [655, 371] width 114 height 21
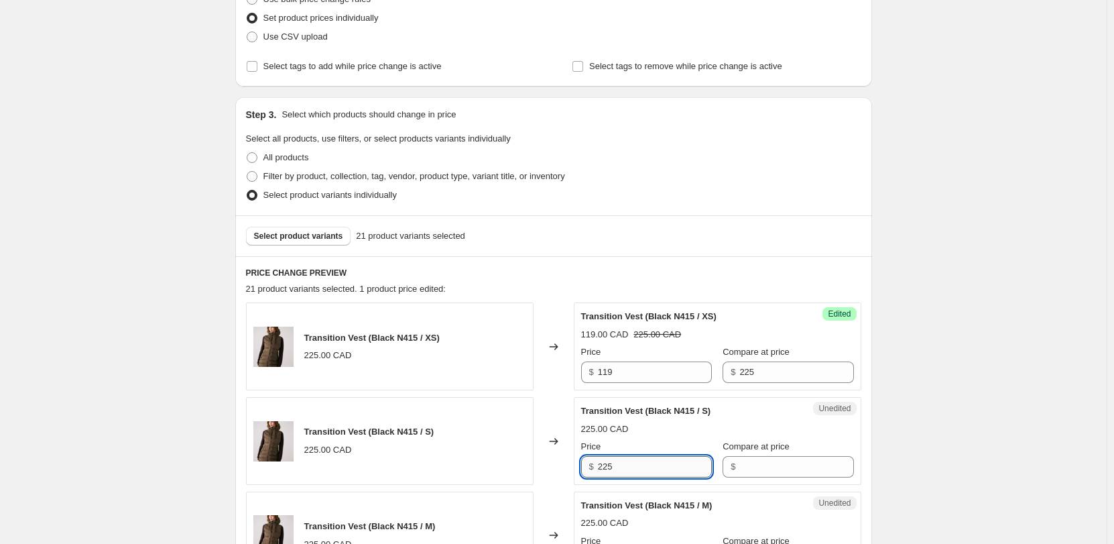
click at [671, 473] on input "225" at bounding box center [655, 466] width 114 height 21
click at [669, 473] on input "225" at bounding box center [655, 466] width 114 height 21
paste input "119"
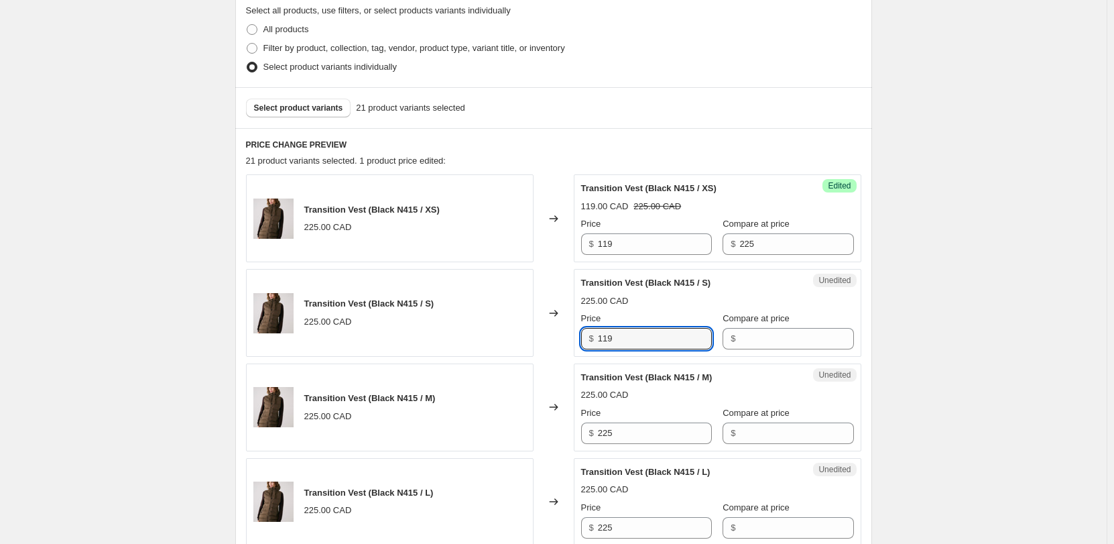
scroll to position [324, 0]
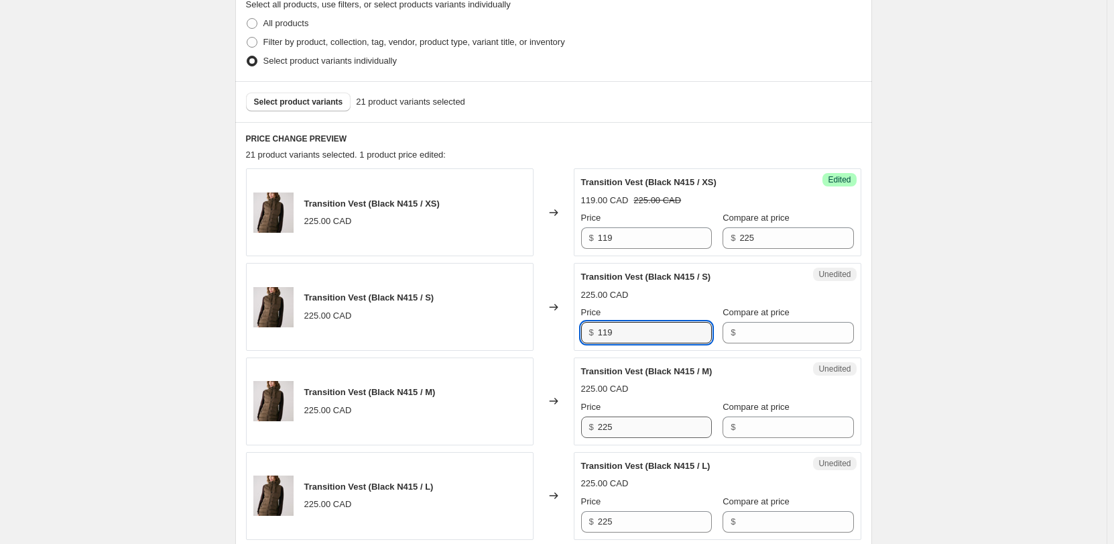
type input "119"
click at [637, 424] on input "225" at bounding box center [655, 426] width 114 height 21
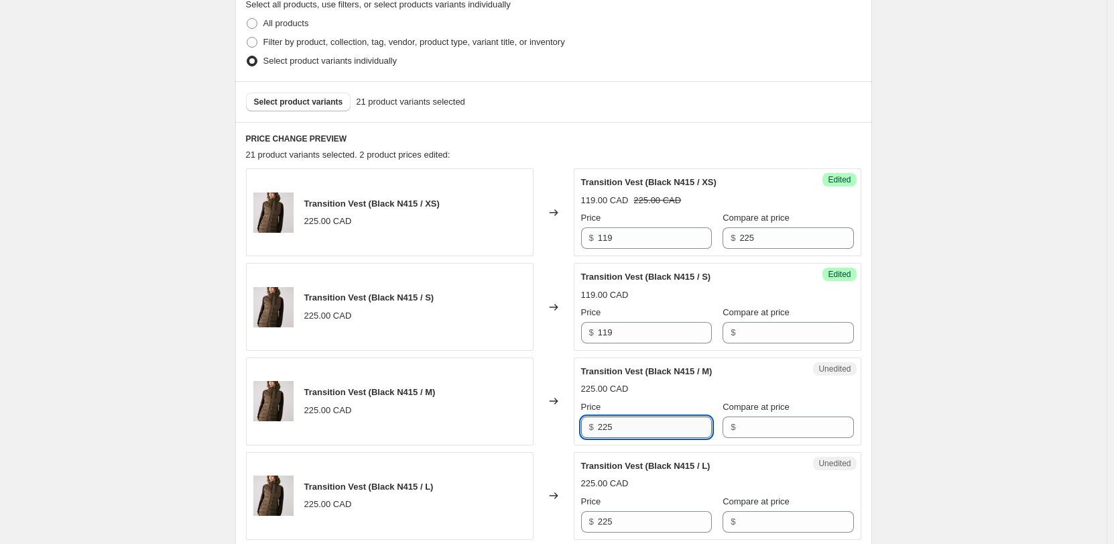
click at [637, 424] on input "225" at bounding box center [655, 426] width 114 height 21
paste input "119"
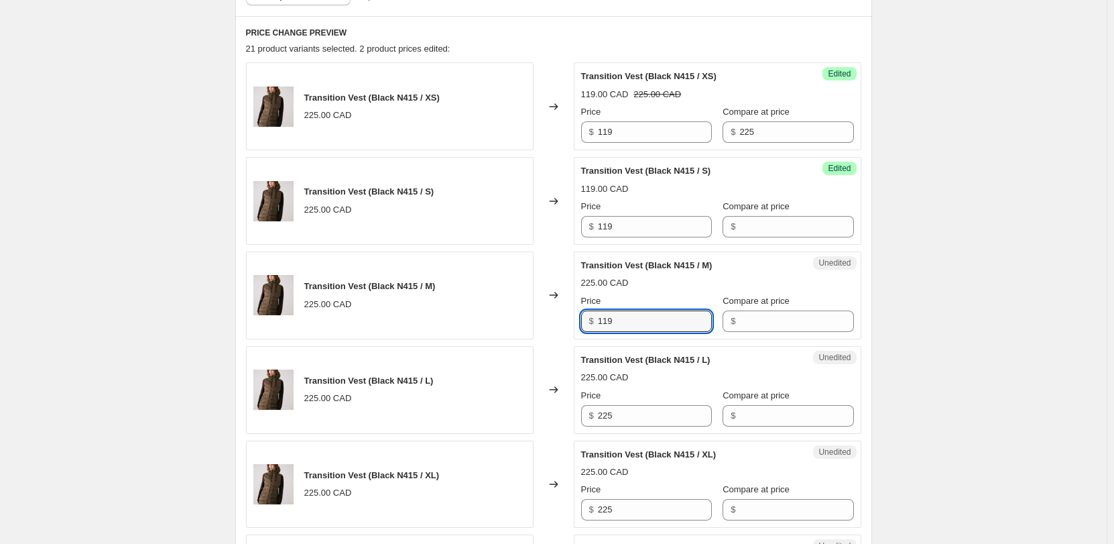
scroll to position [458, 0]
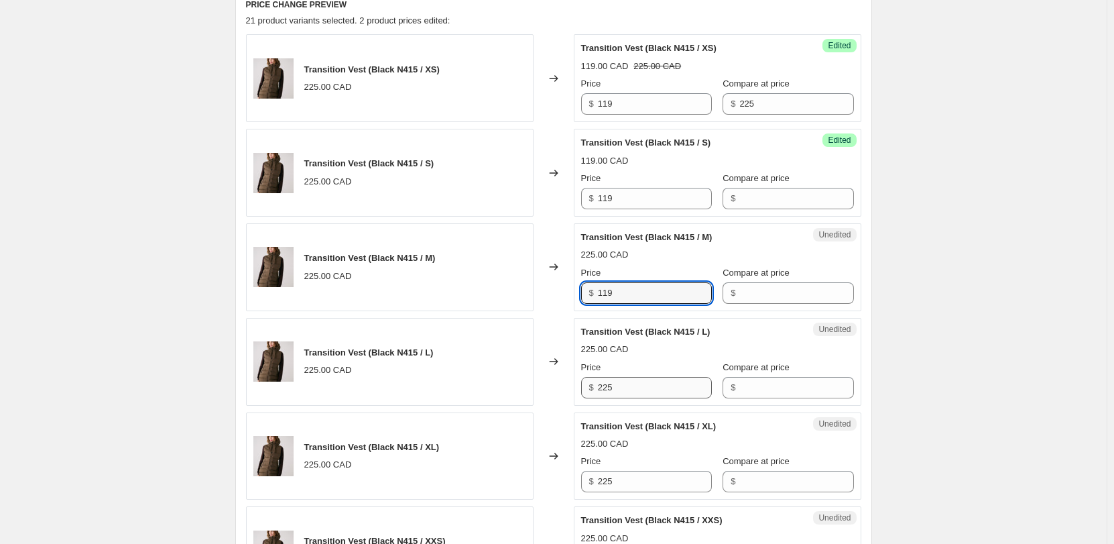
type input "119"
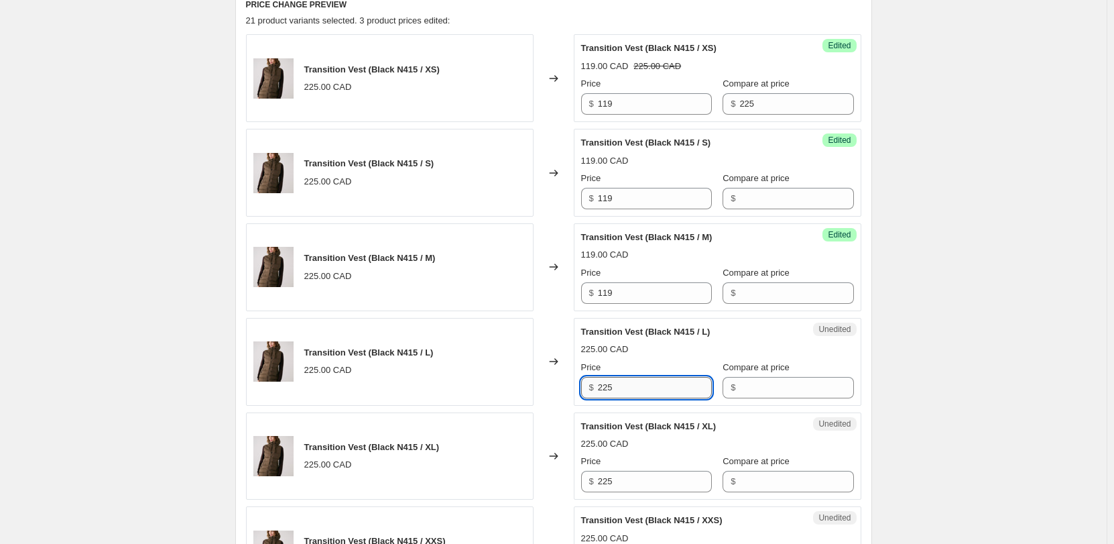
click at [623, 389] on input "225" at bounding box center [655, 387] width 114 height 21
paste input "119"
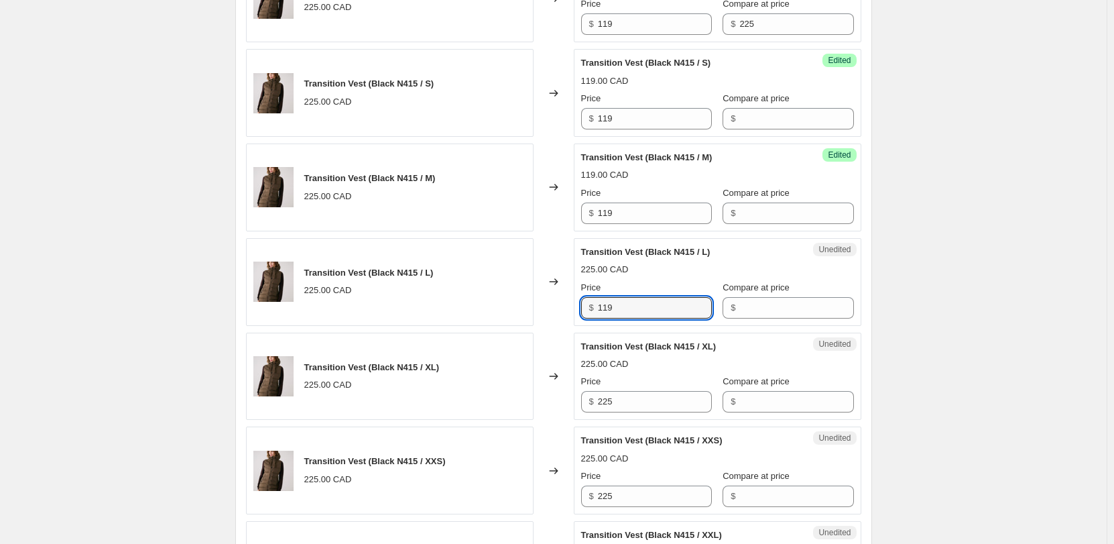
scroll to position [659, 0]
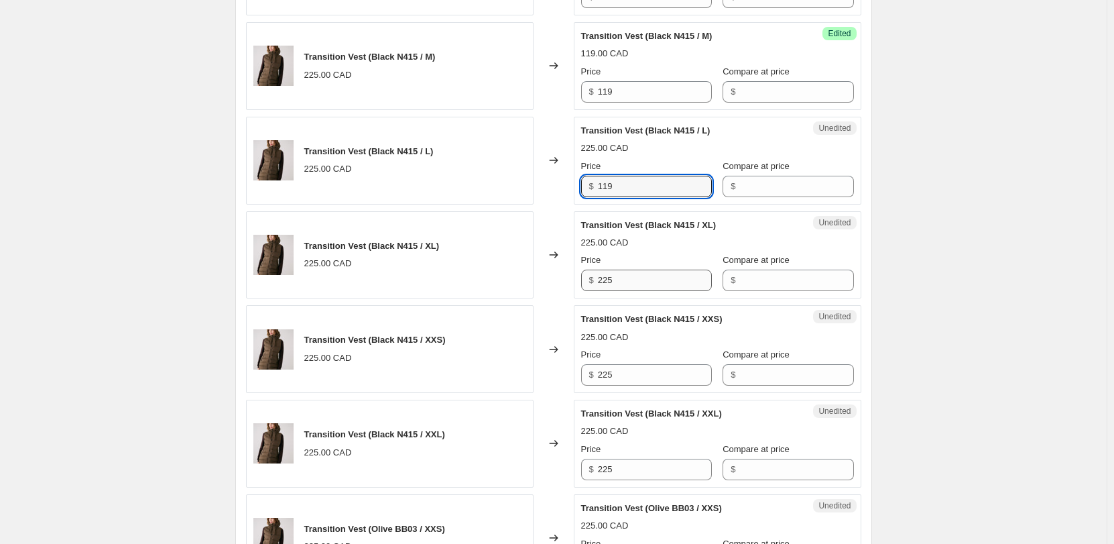
type input "119"
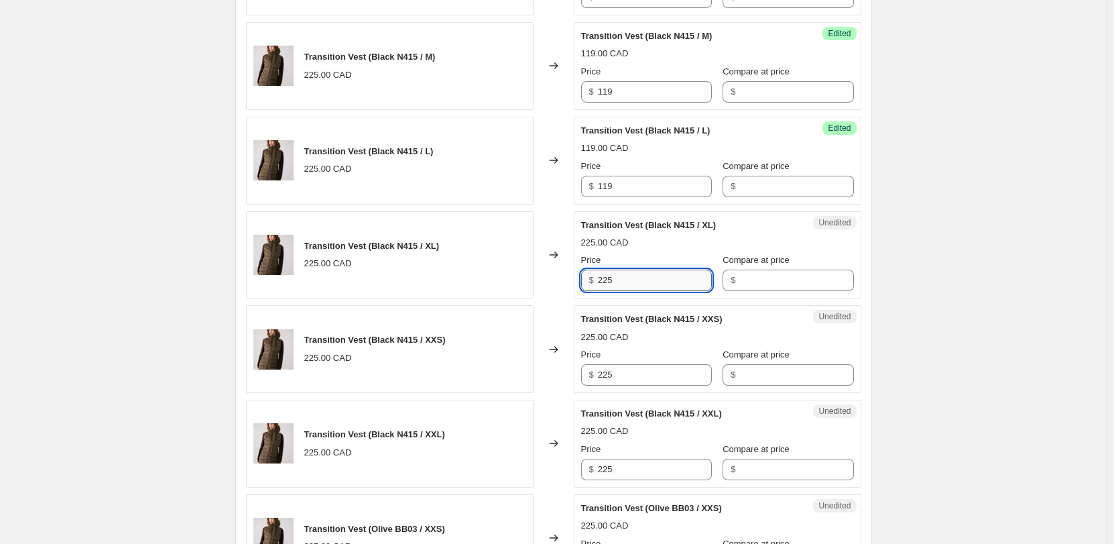
click at [611, 284] on input "225" at bounding box center [655, 280] width 114 height 21
paste input "119"
type input "119"
click at [604, 374] on input "225" at bounding box center [655, 374] width 114 height 21
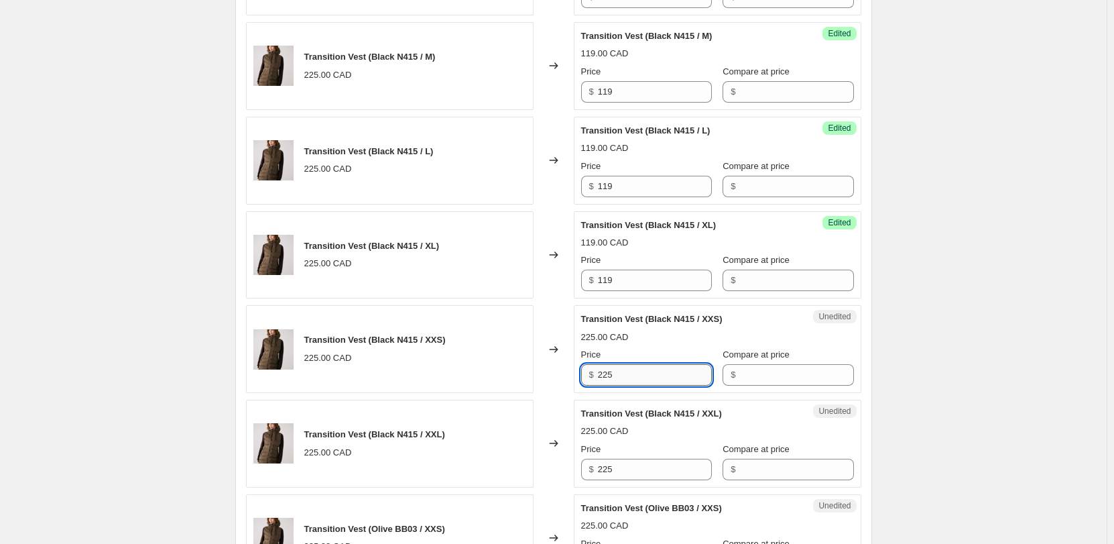
click at [604, 374] on input "225" at bounding box center [655, 374] width 114 height 21
paste input "119"
type input "119"
click at [603, 463] on input "225" at bounding box center [655, 469] width 114 height 21
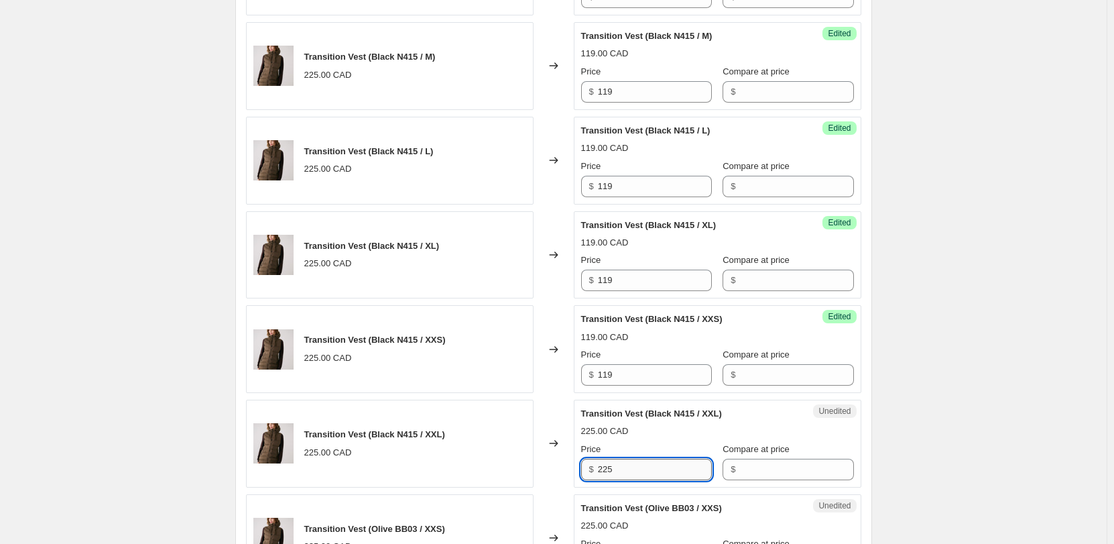
paste input "119"
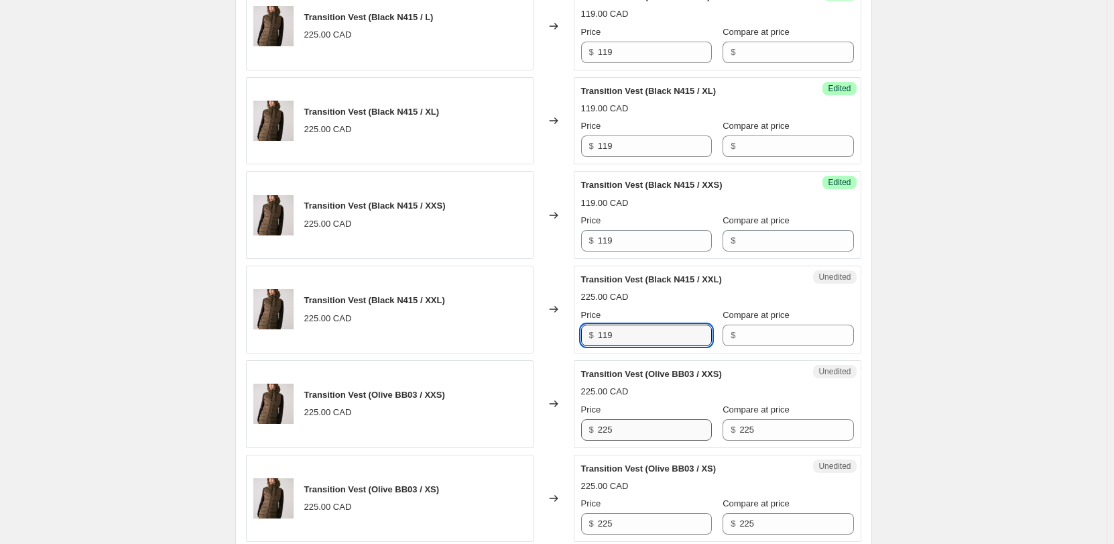
type input "119"
click at [605, 433] on input "225" at bounding box center [655, 429] width 114 height 21
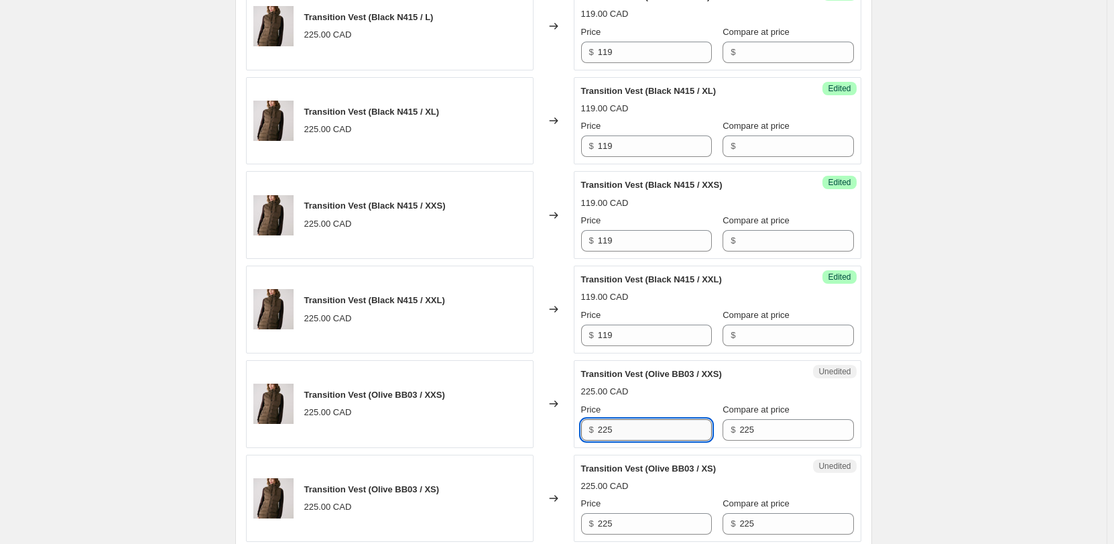
click at [605, 433] on input "225" at bounding box center [655, 429] width 114 height 21
paste input "119"
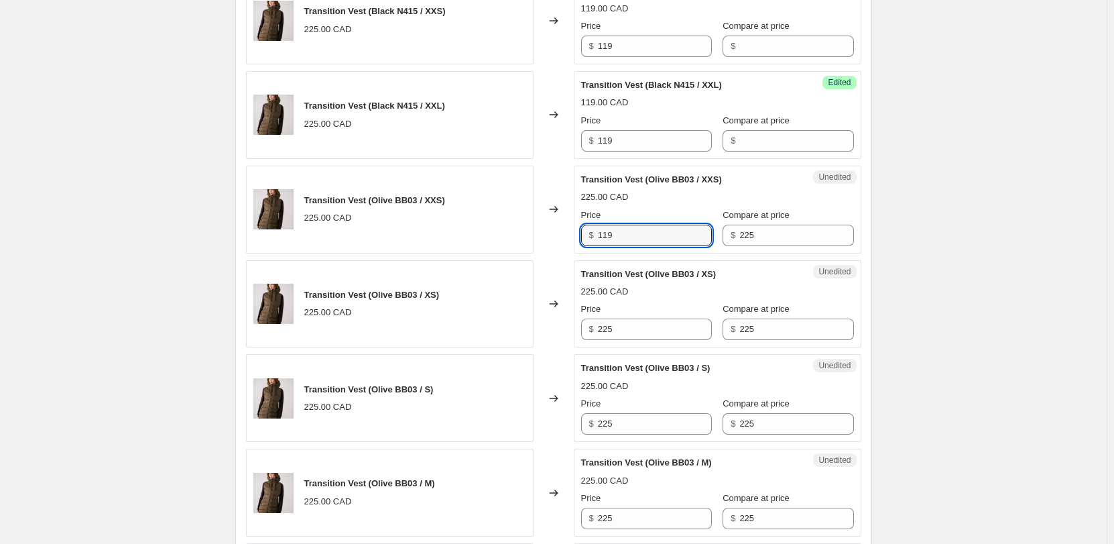
scroll to position [994, 0]
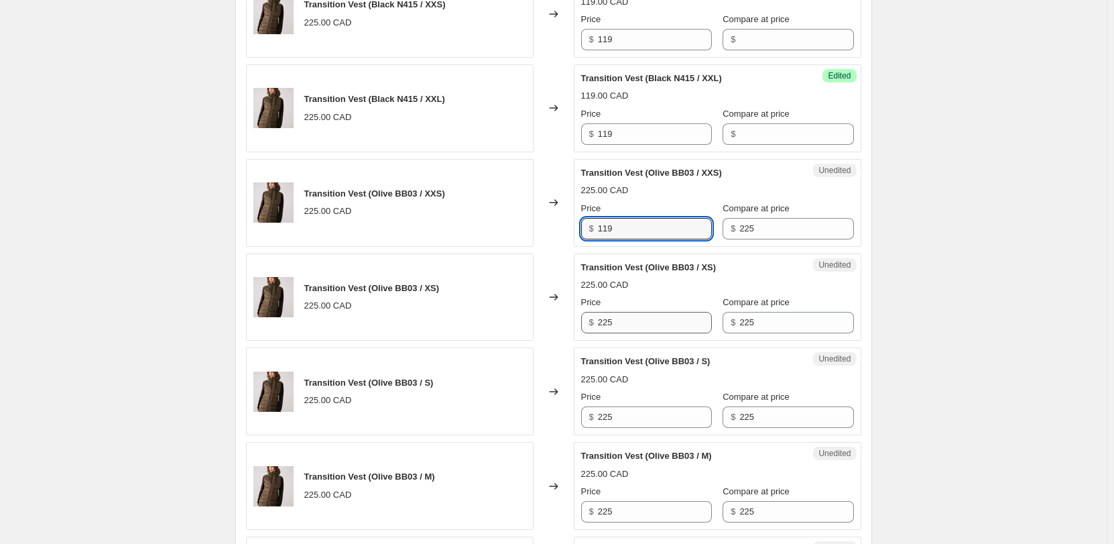
type input "119"
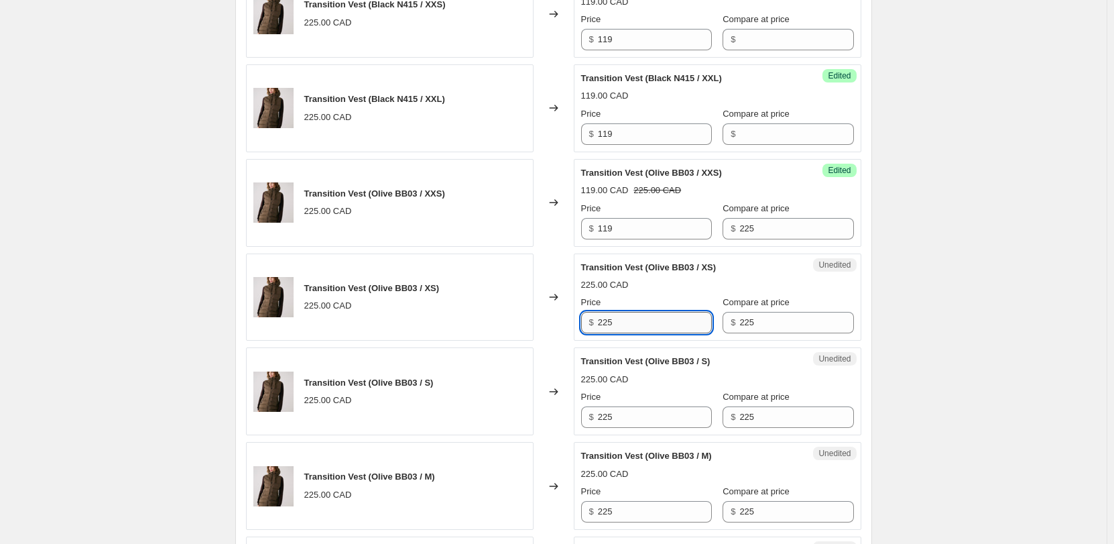
click at [620, 314] on input "225" at bounding box center [655, 322] width 114 height 21
paste input "119"
type input "119"
click at [635, 430] on div "Unedited Transition Vest (Olive BB03 / S) 225.00 CAD Price $ 225 Compare at pri…" at bounding box center [718, 391] width 288 height 88
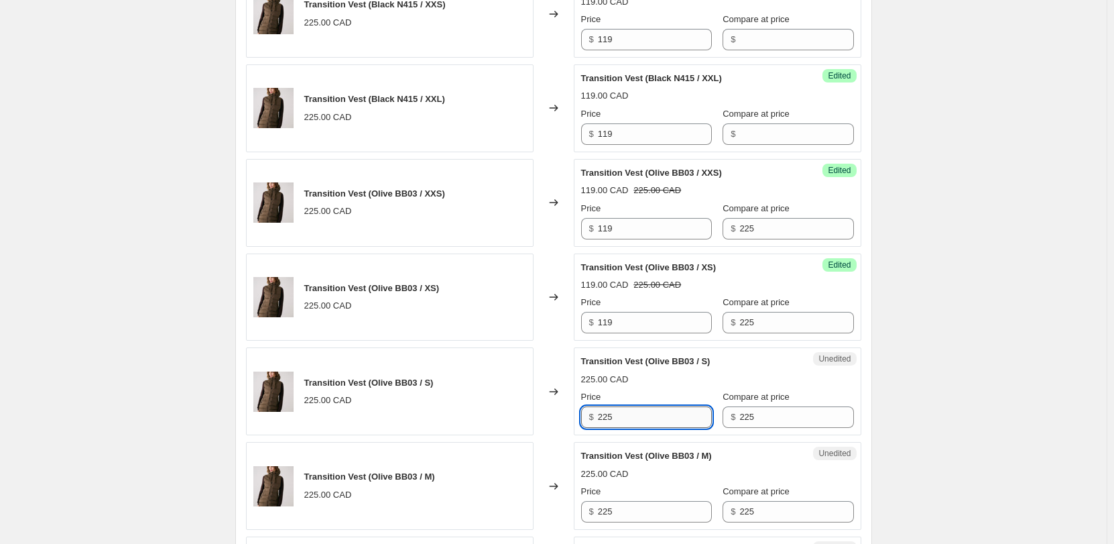
click at [635, 421] on input "225" at bounding box center [655, 416] width 114 height 21
paste input "119"
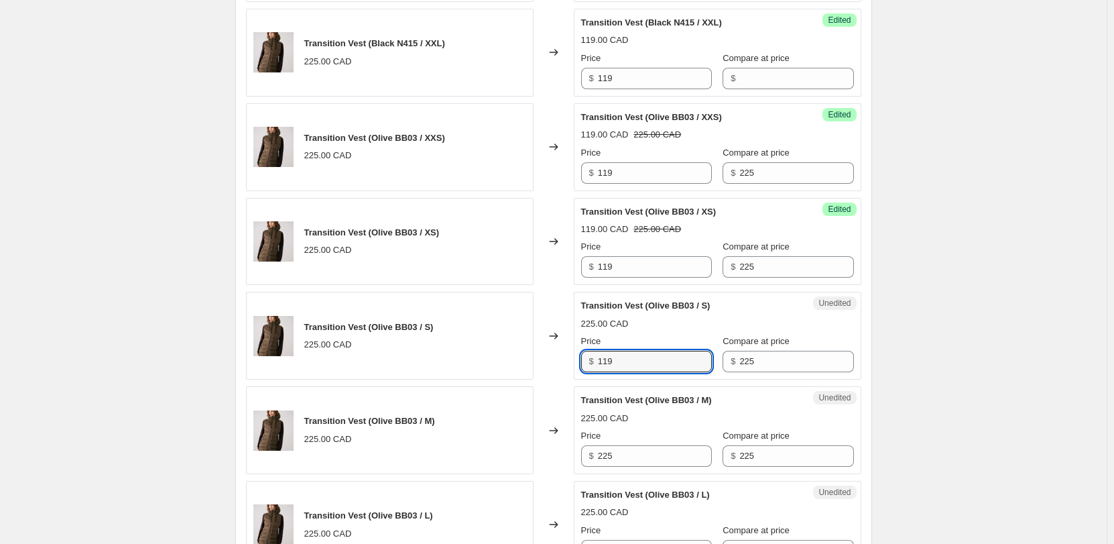
scroll to position [1128, 0]
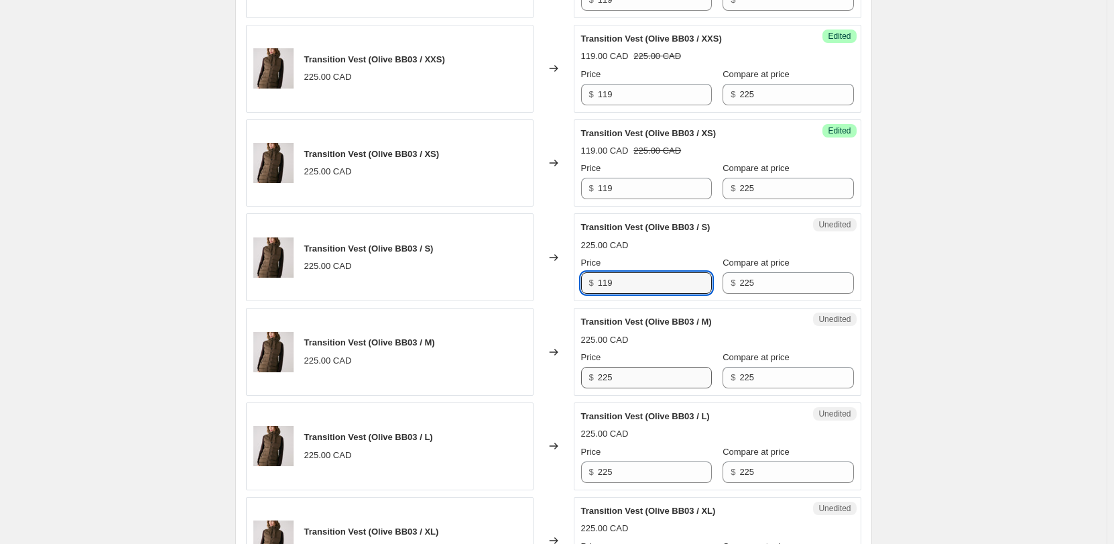
type input "119"
click at [620, 369] on input "225" at bounding box center [655, 377] width 114 height 21
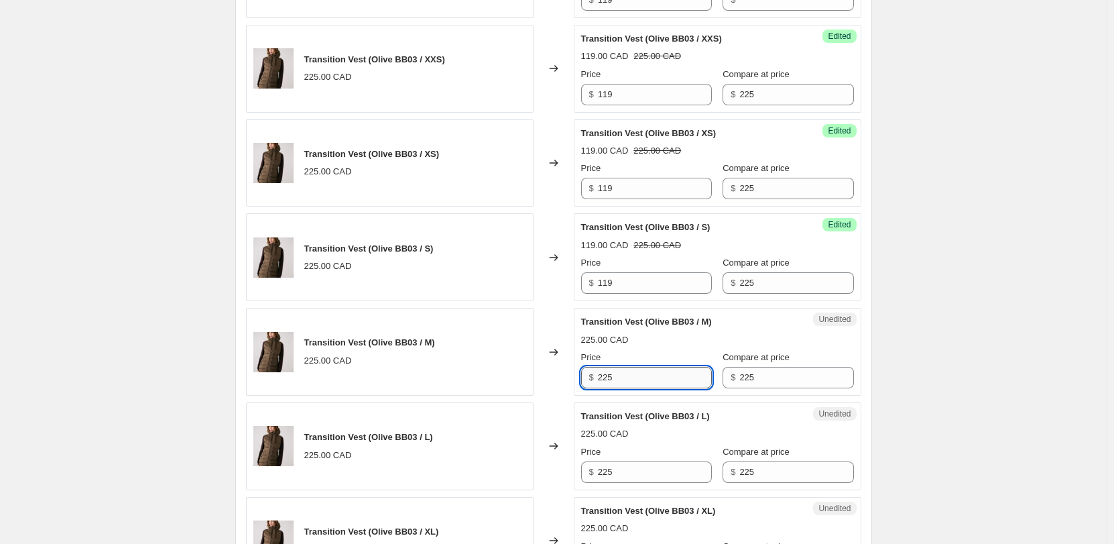
click at [620, 369] on input "225" at bounding box center [655, 377] width 114 height 21
paste input "119"
type input "119"
click at [621, 476] on input "225" at bounding box center [655, 471] width 114 height 21
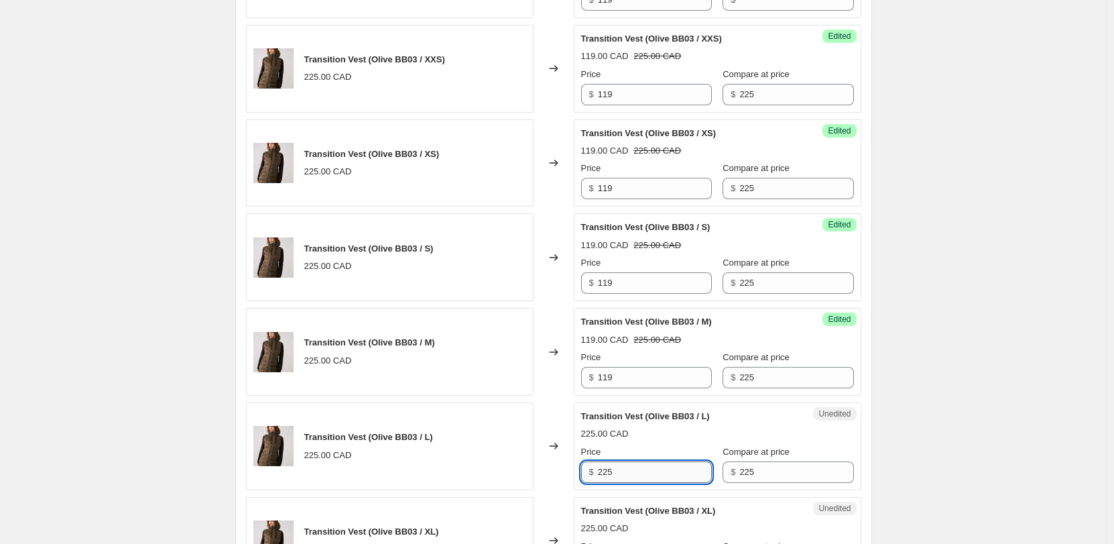
click at [621, 476] on input "225" at bounding box center [655, 471] width 114 height 21
paste input "119"
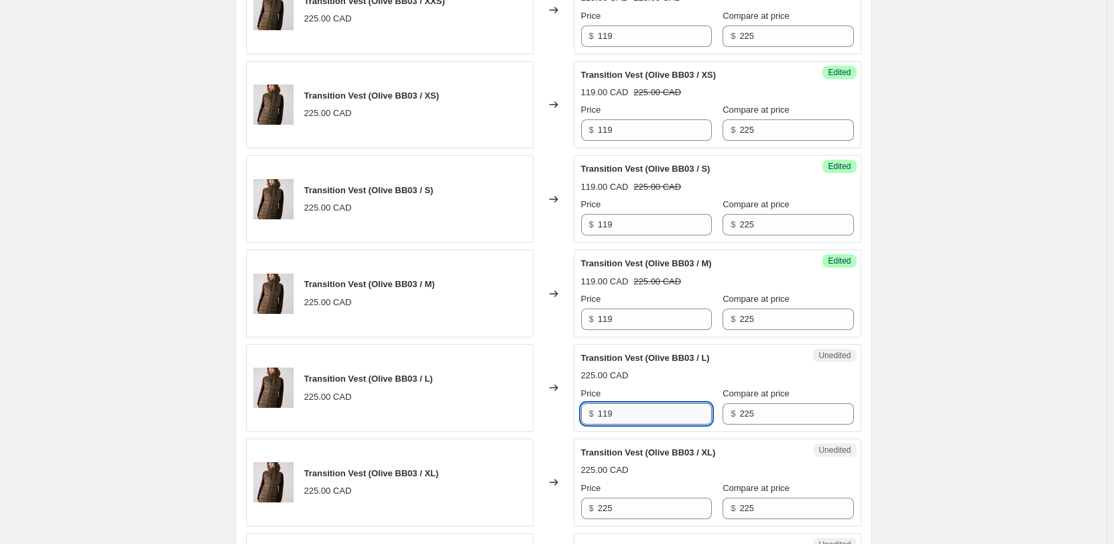
scroll to position [1263, 0]
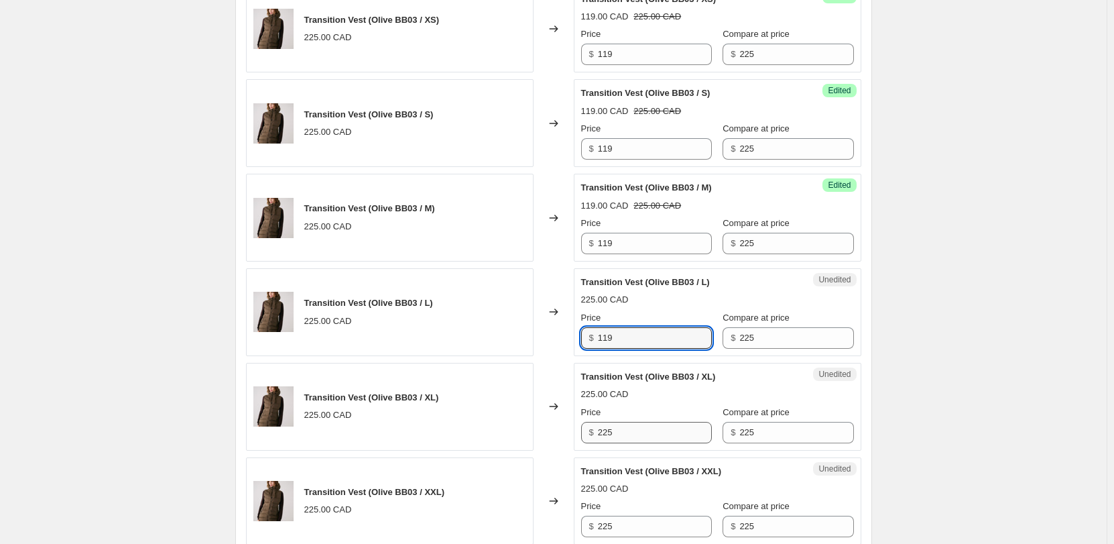
type input "119"
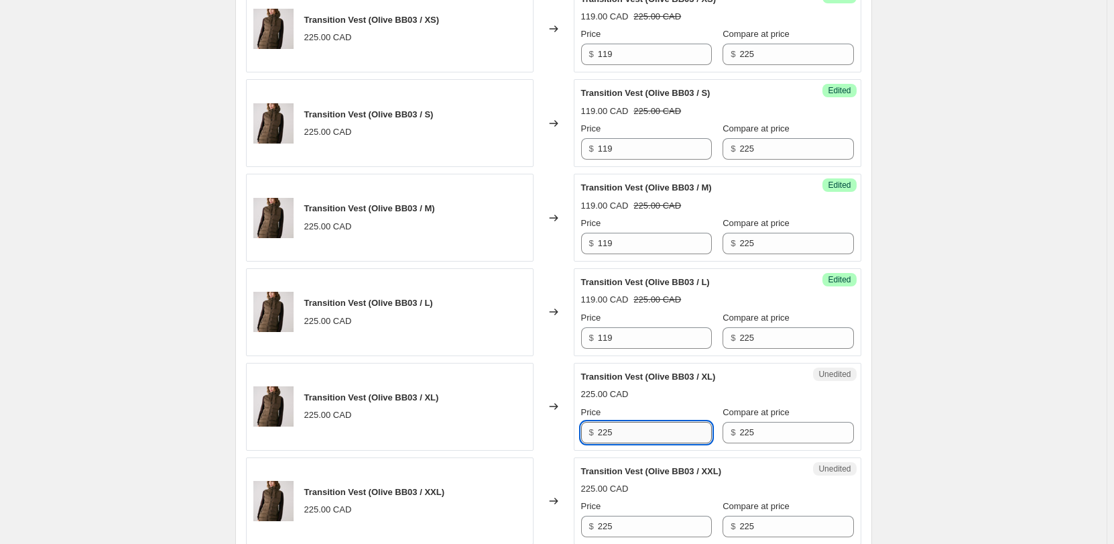
click at [624, 436] on input "225" at bounding box center [655, 432] width 114 height 21
paste input "119"
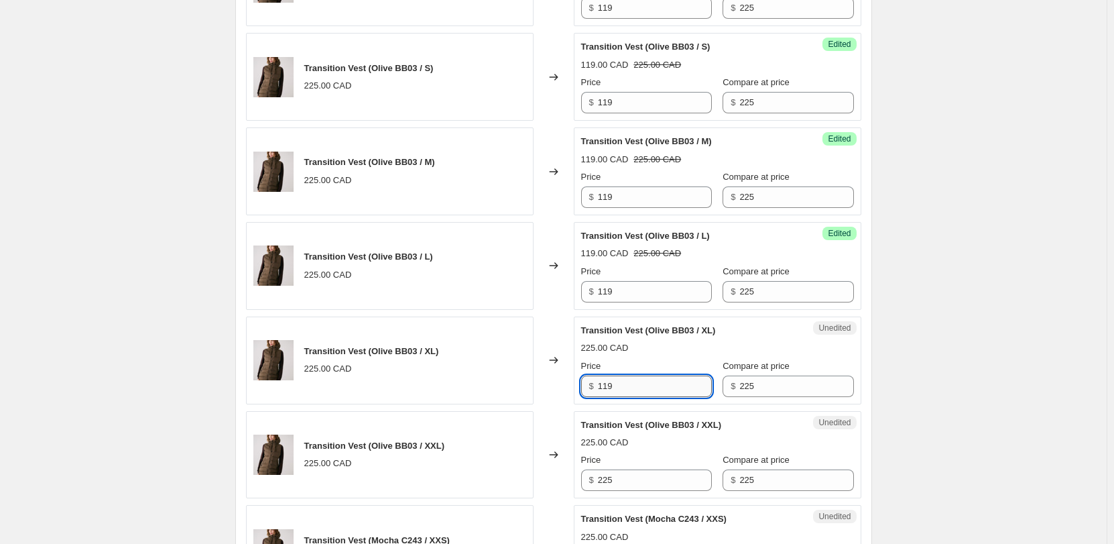
scroll to position [1330, 0]
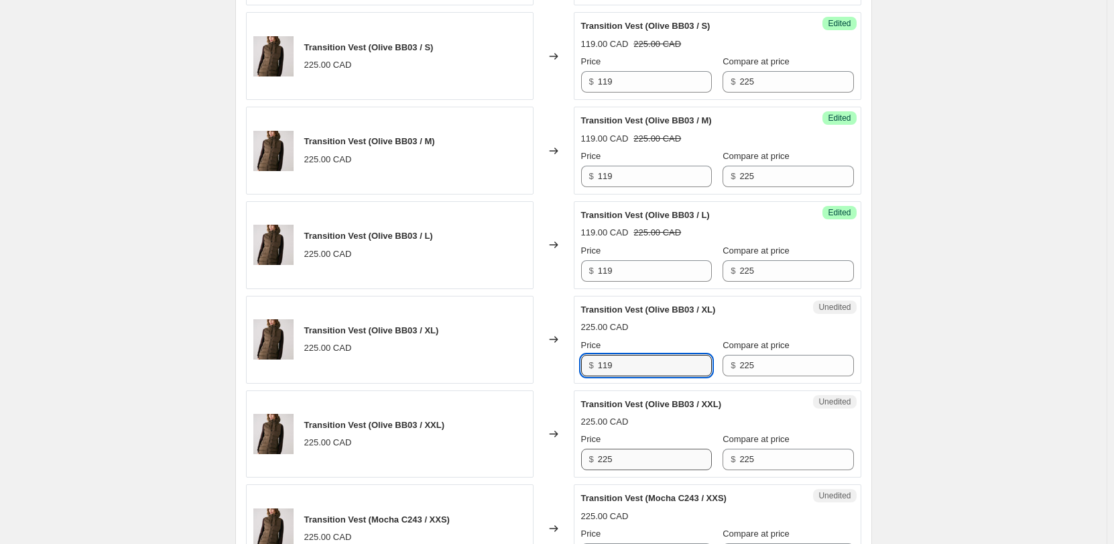
type input "119"
click at [615, 455] on input "225" at bounding box center [655, 459] width 114 height 21
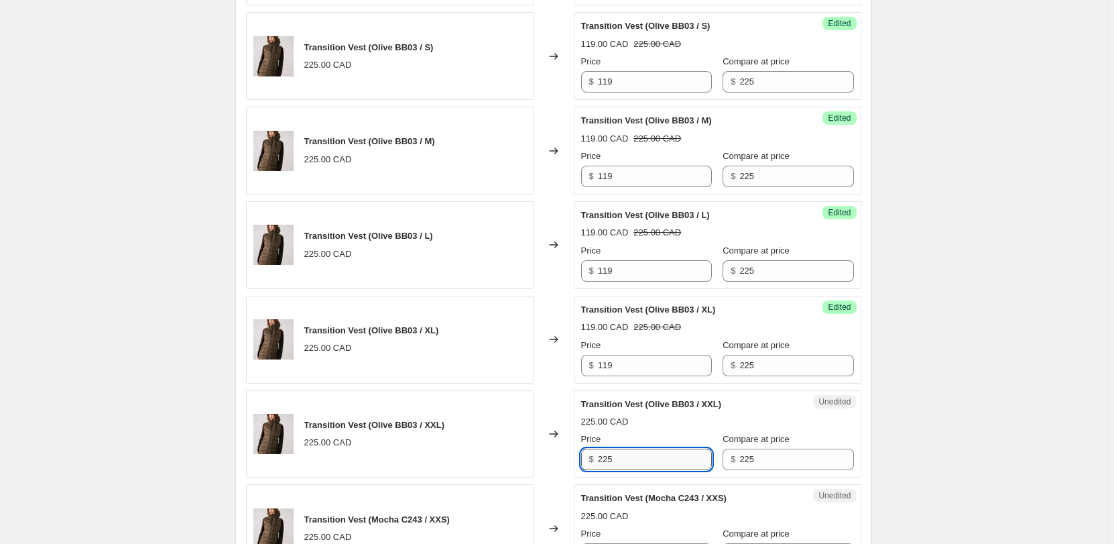
click at [615, 455] on input "225" at bounding box center [655, 459] width 114 height 21
paste input "119"
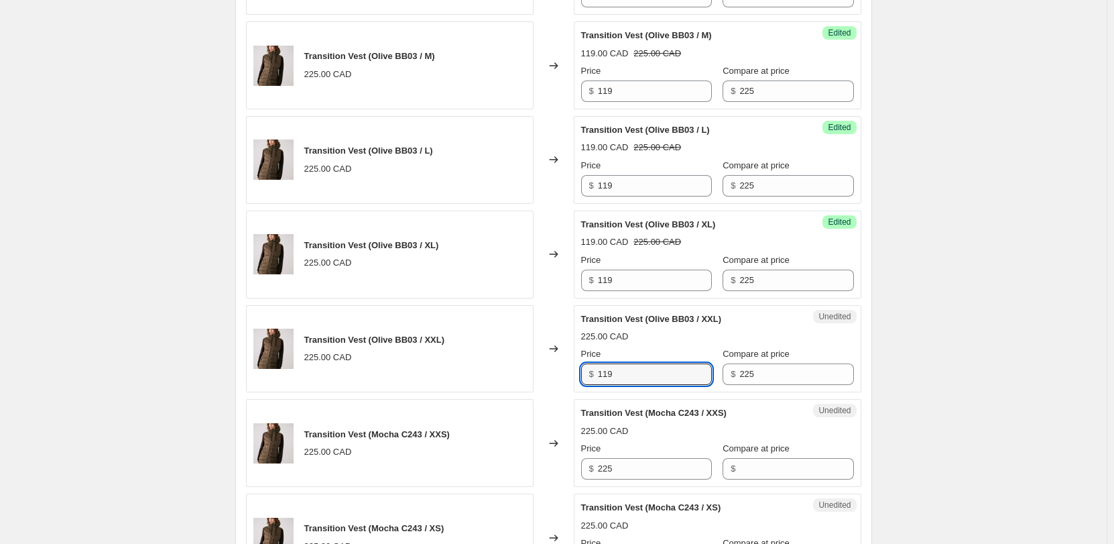
scroll to position [1464, 0]
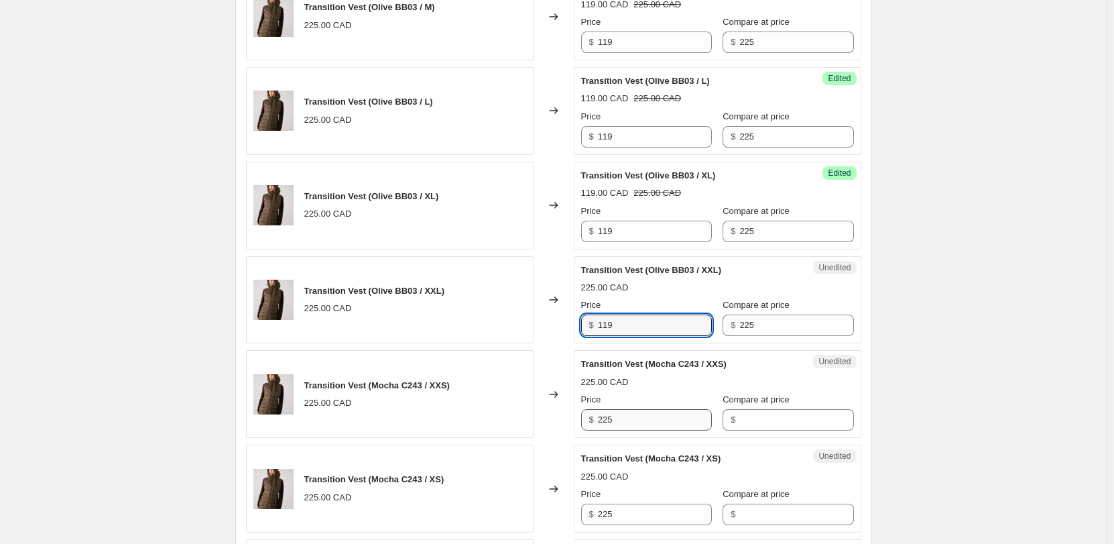
type input "119"
click at [615, 422] on input "225" at bounding box center [655, 419] width 114 height 21
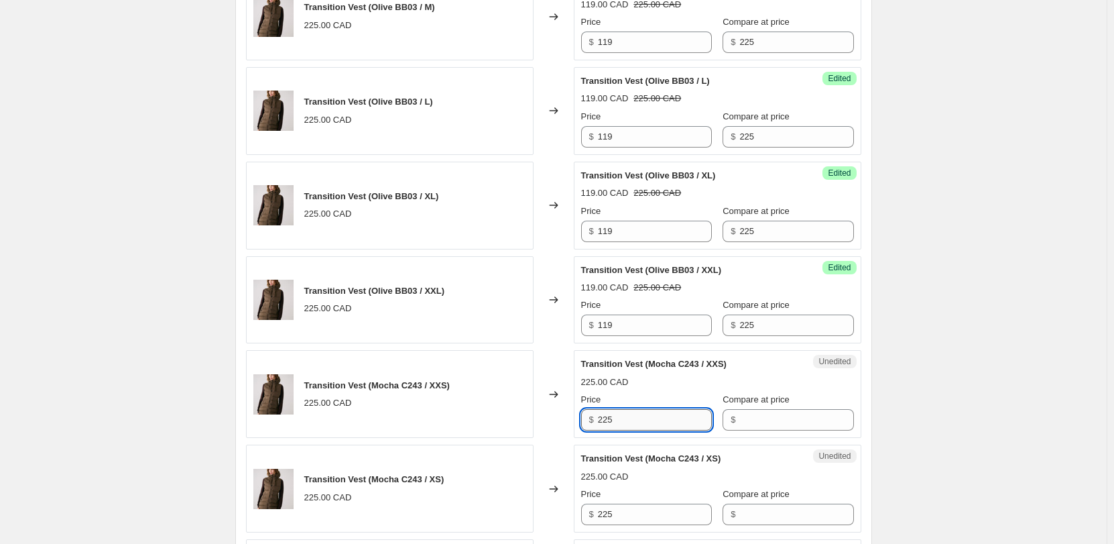
click at [615, 422] on input "225" at bounding box center [655, 419] width 114 height 21
paste input "119"
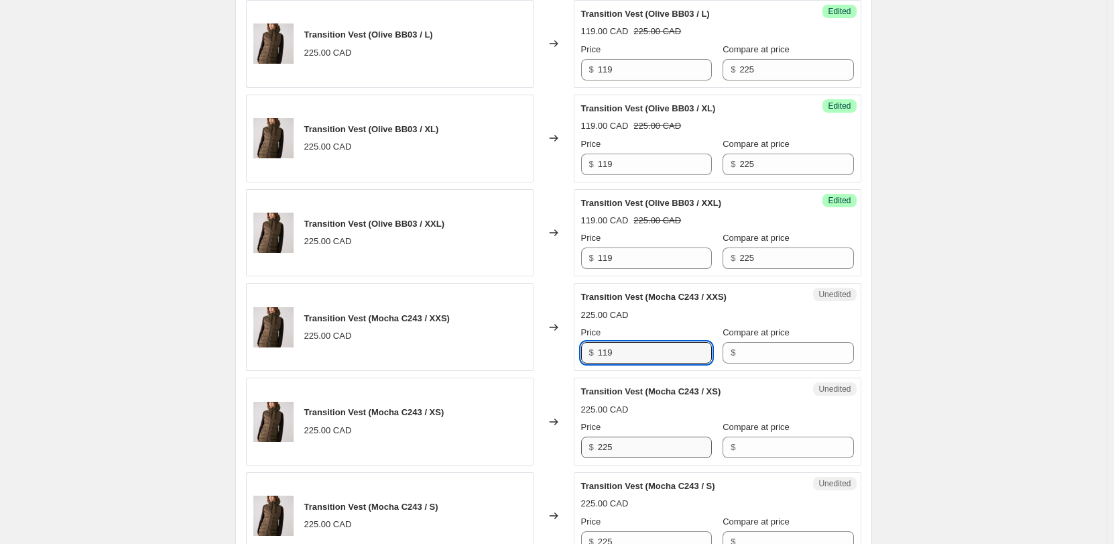
type input "119"
click at [612, 451] on input "225" at bounding box center [655, 447] width 114 height 21
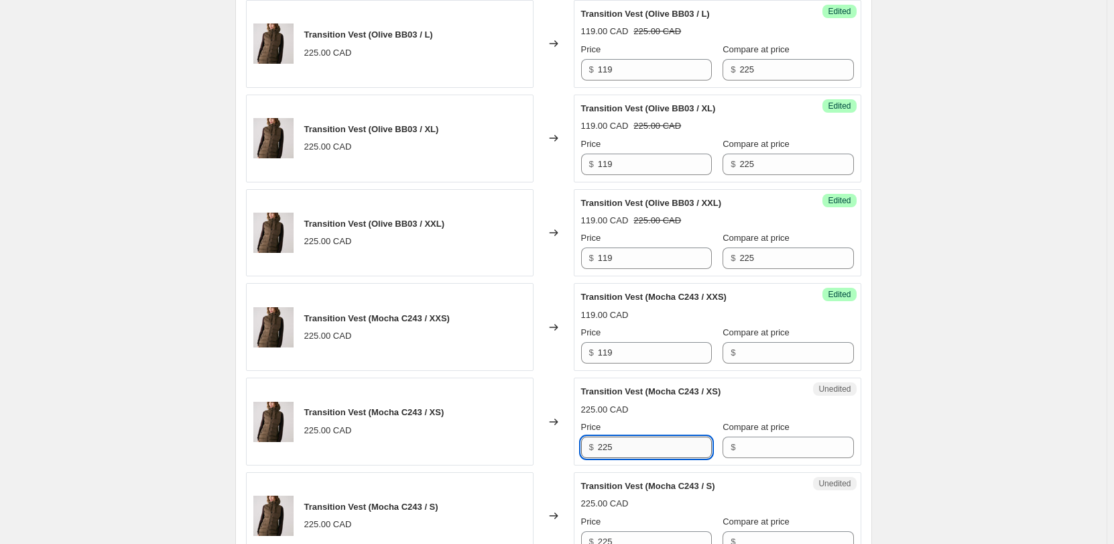
click at [612, 451] on input "225" at bounding box center [655, 447] width 114 height 21
paste input "119"
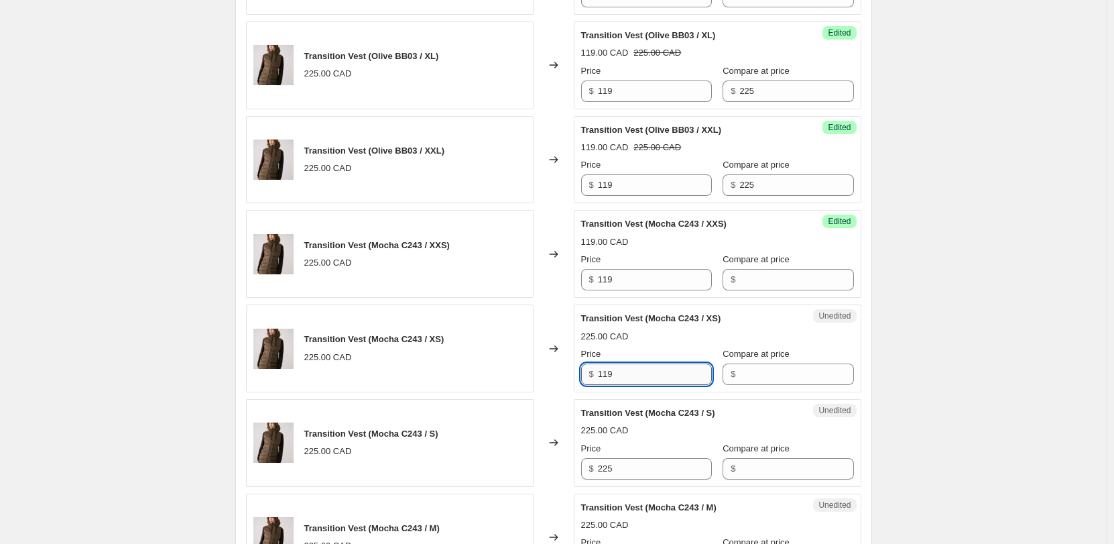
scroll to position [1665, 0]
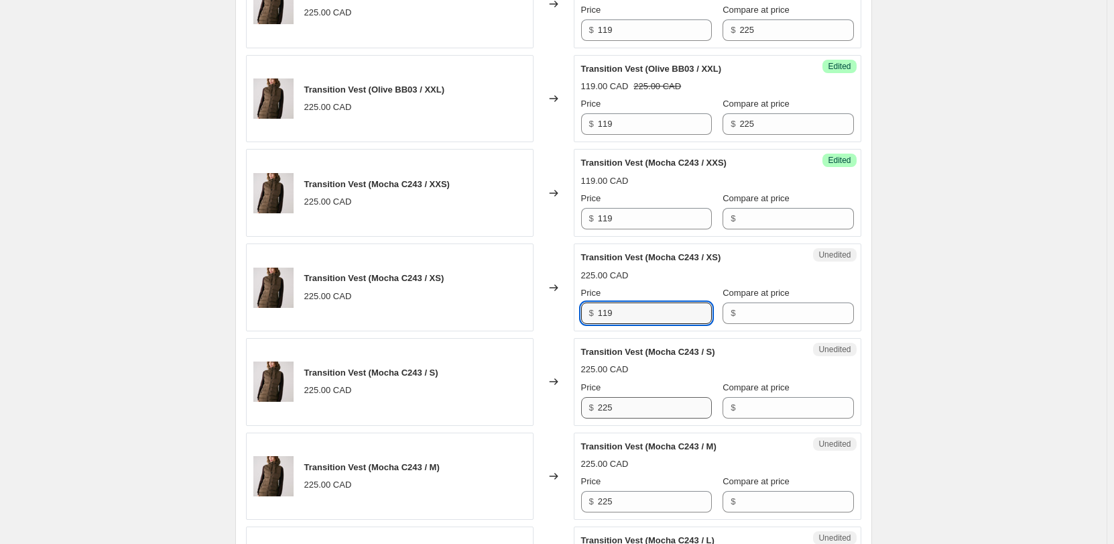
type input "119"
click at [614, 414] on input "225" at bounding box center [655, 407] width 114 height 21
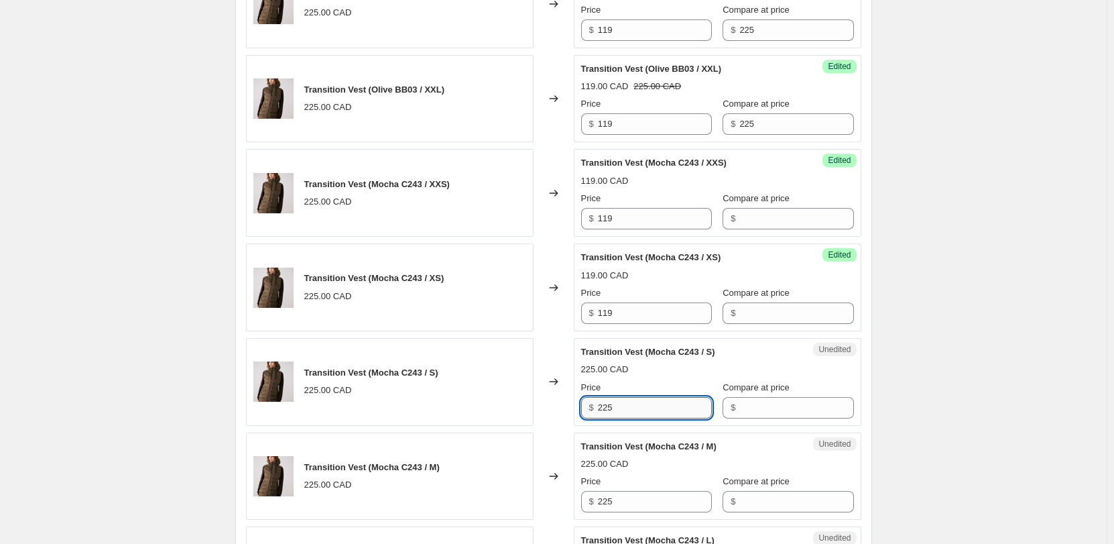
click at [614, 414] on input "225" at bounding box center [655, 407] width 114 height 21
paste input "119"
type input "119"
click at [612, 504] on input "225" at bounding box center [655, 501] width 114 height 21
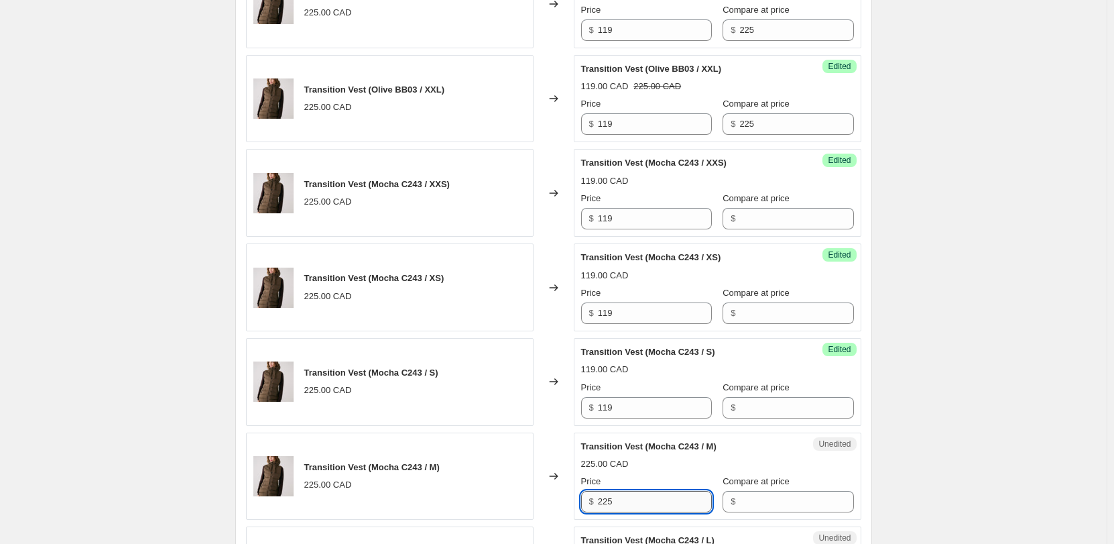
click at [612, 504] on input "225" at bounding box center [655, 501] width 114 height 21
paste input "119"
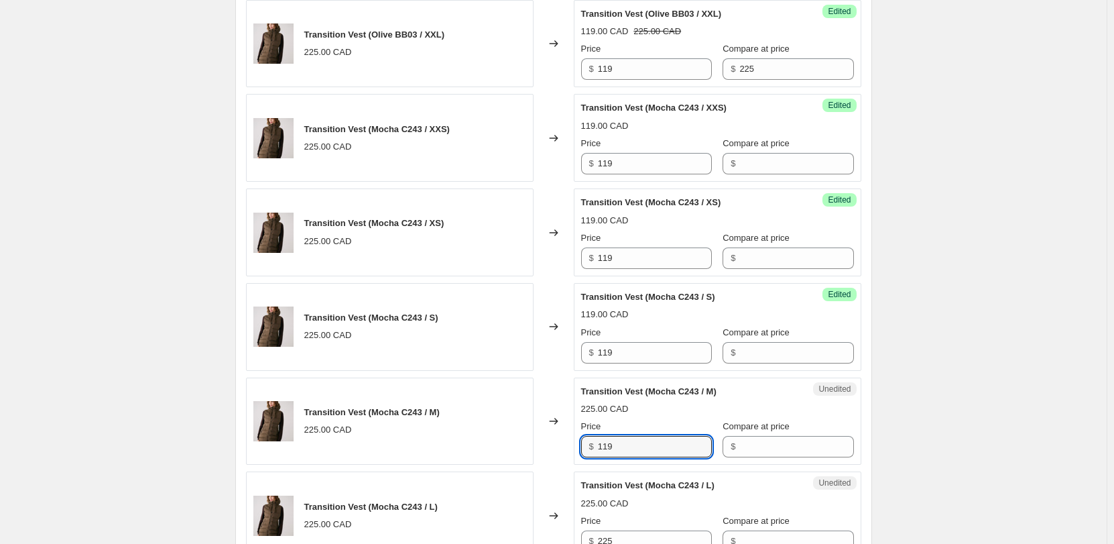
scroll to position [1732, 0]
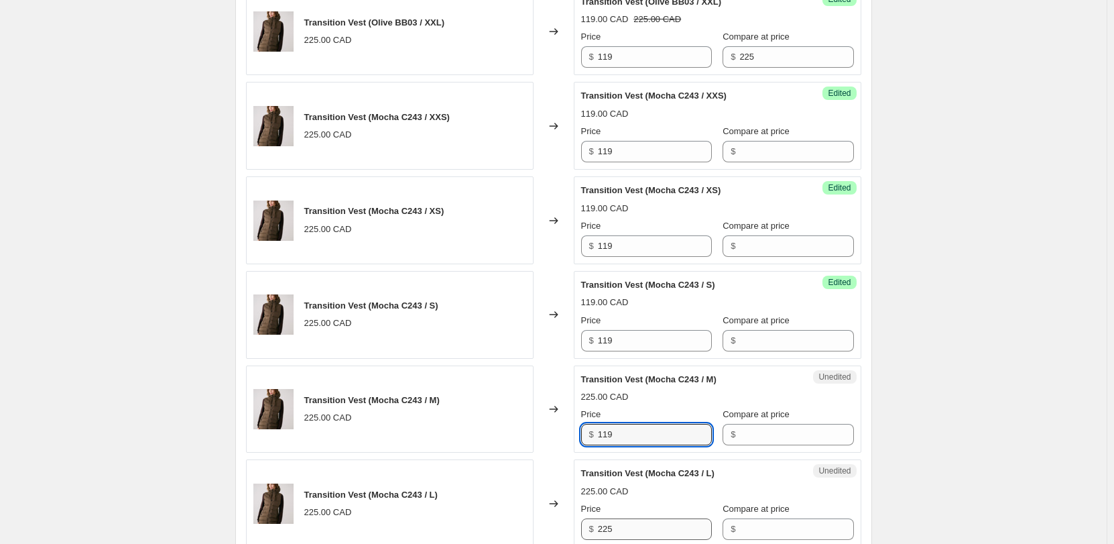
type input "119"
click at [611, 530] on input "225" at bounding box center [655, 528] width 114 height 21
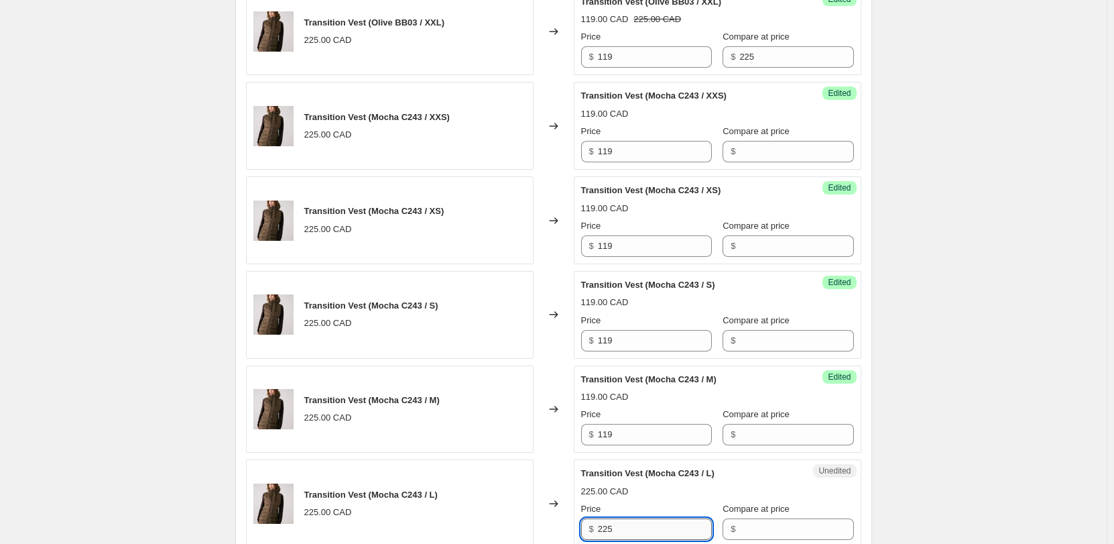
paste input "119"
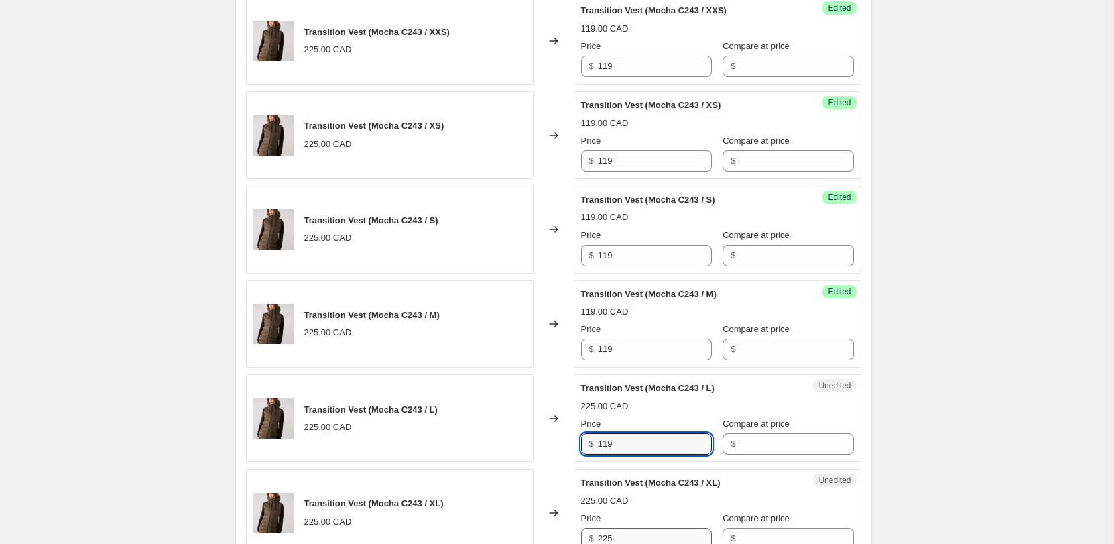
scroll to position [1866, 0]
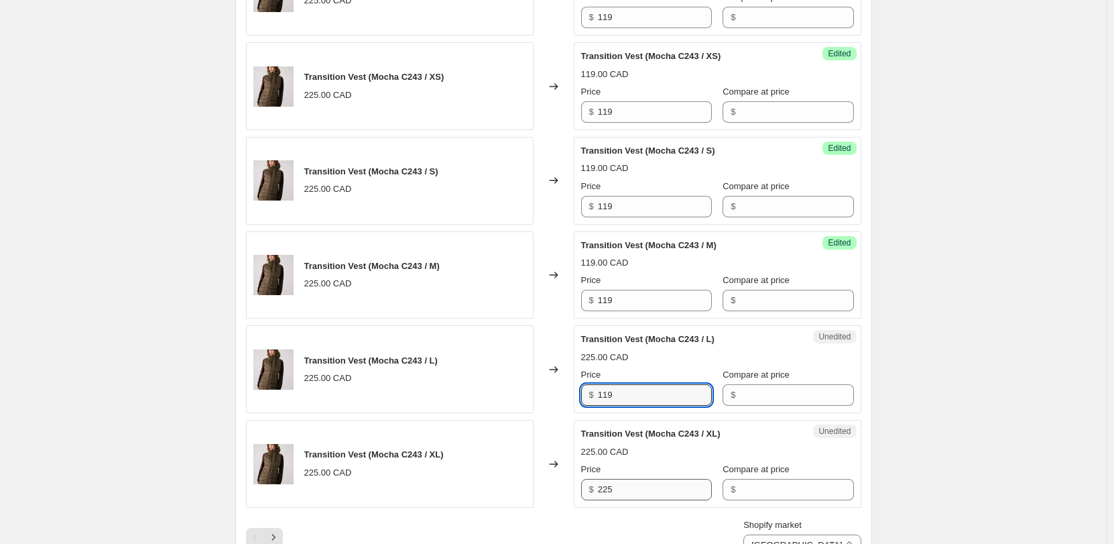
type input "119"
click at [621, 479] on input "225" at bounding box center [655, 489] width 114 height 21
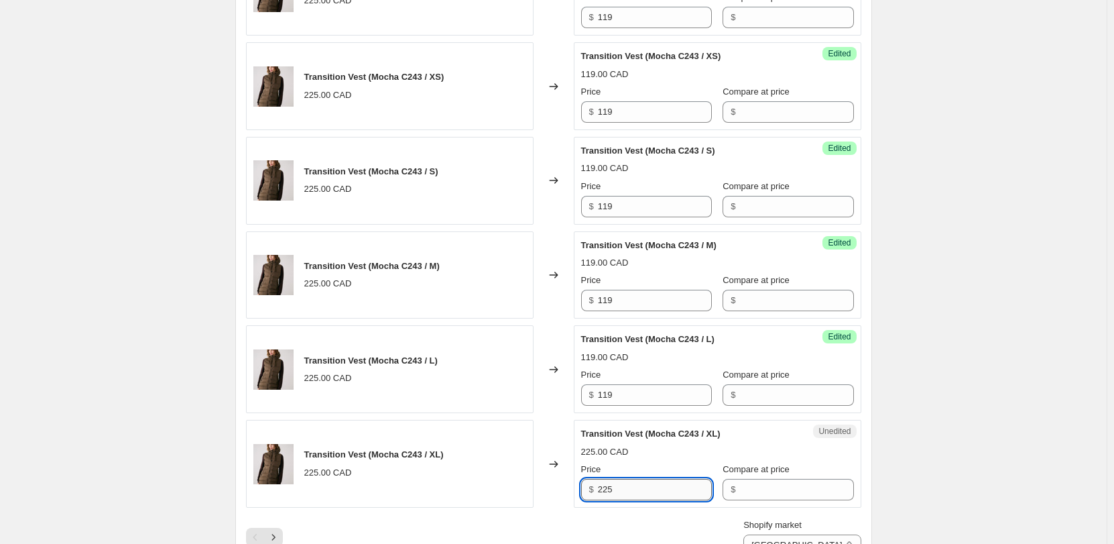
click at [621, 479] on input "225" at bounding box center [655, 489] width 114 height 21
paste input "119"
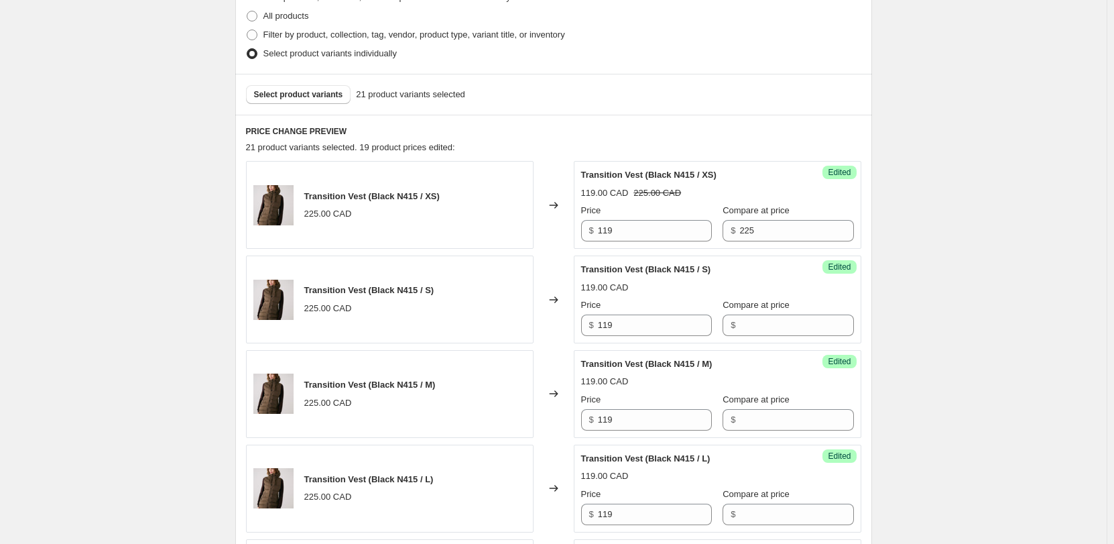
scroll to position [257, 0]
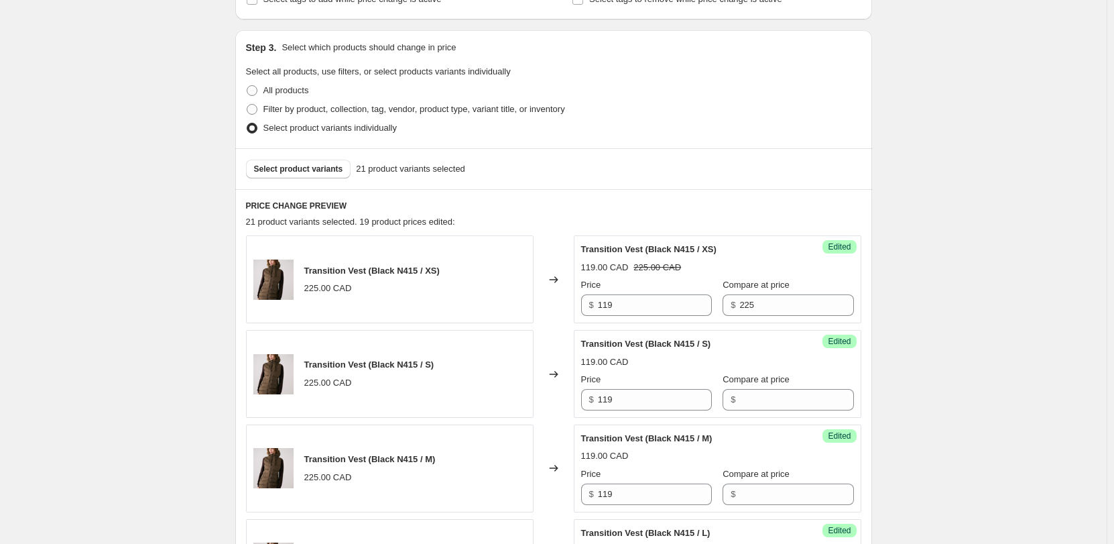
type input "119"
click at [740, 300] on input "225" at bounding box center [797, 304] width 114 height 21
click at [758, 394] on input "Compare at price" at bounding box center [797, 399] width 114 height 21
paste input "225"
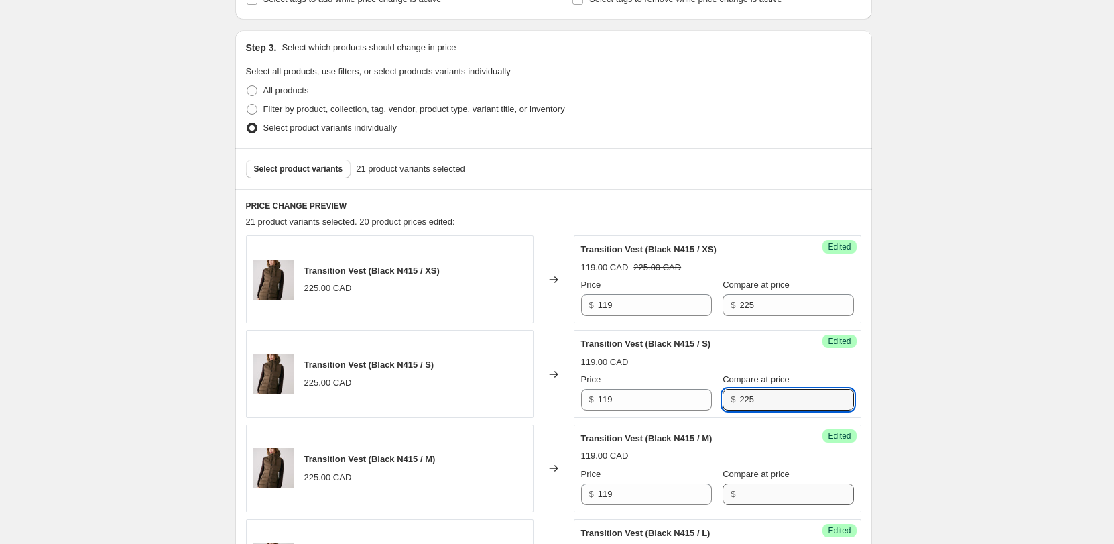
type input "225"
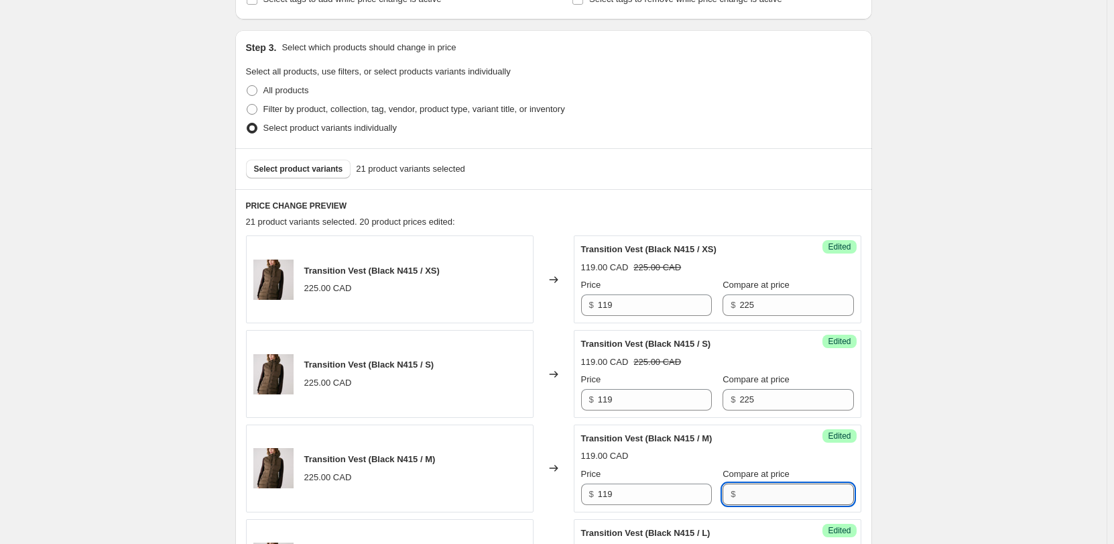
click at [754, 490] on input "Compare at price" at bounding box center [797, 493] width 114 height 21
paste input "225"
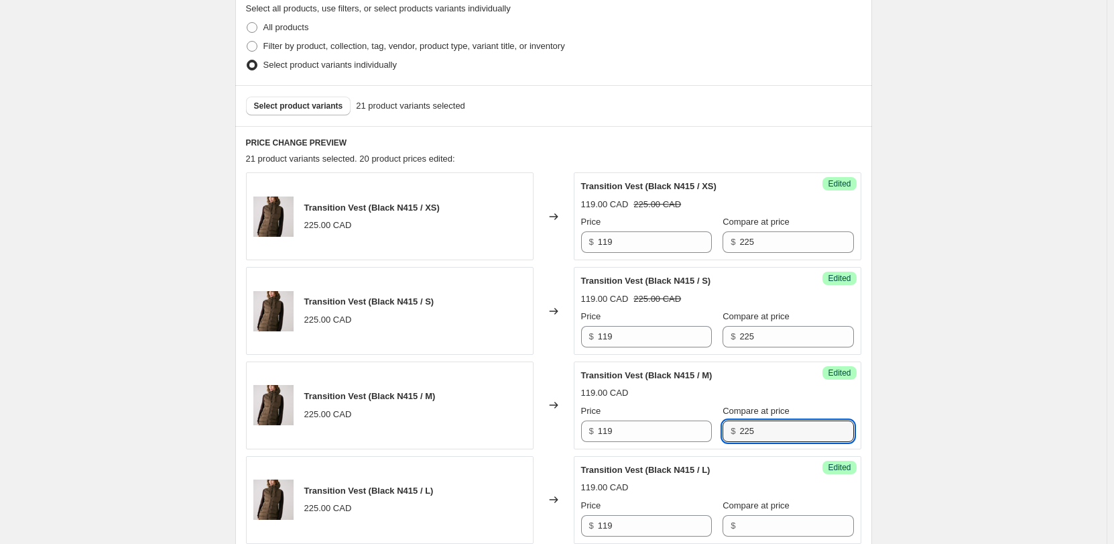
scroll to position [391, 0]
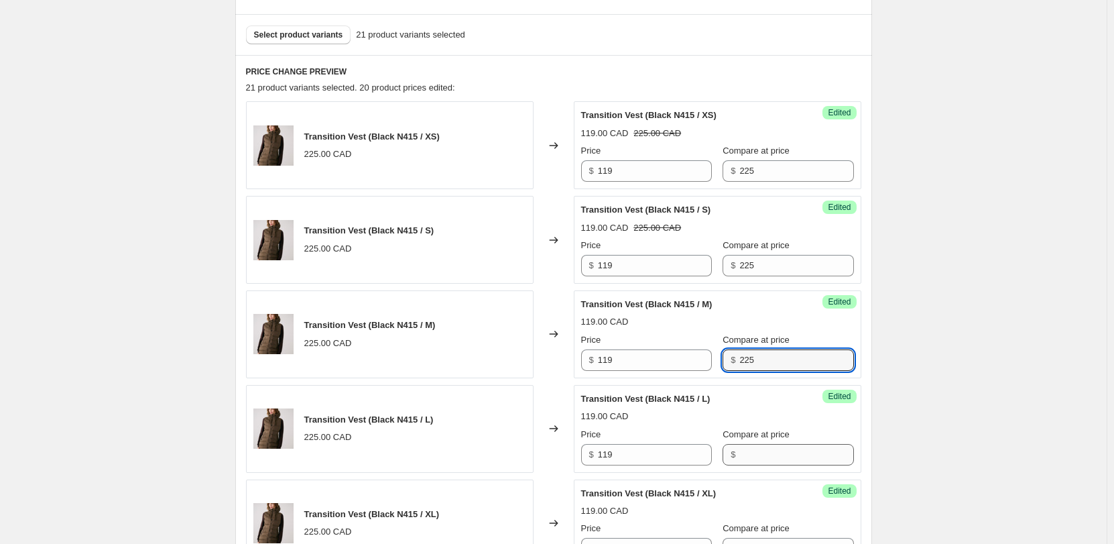
type input "225"
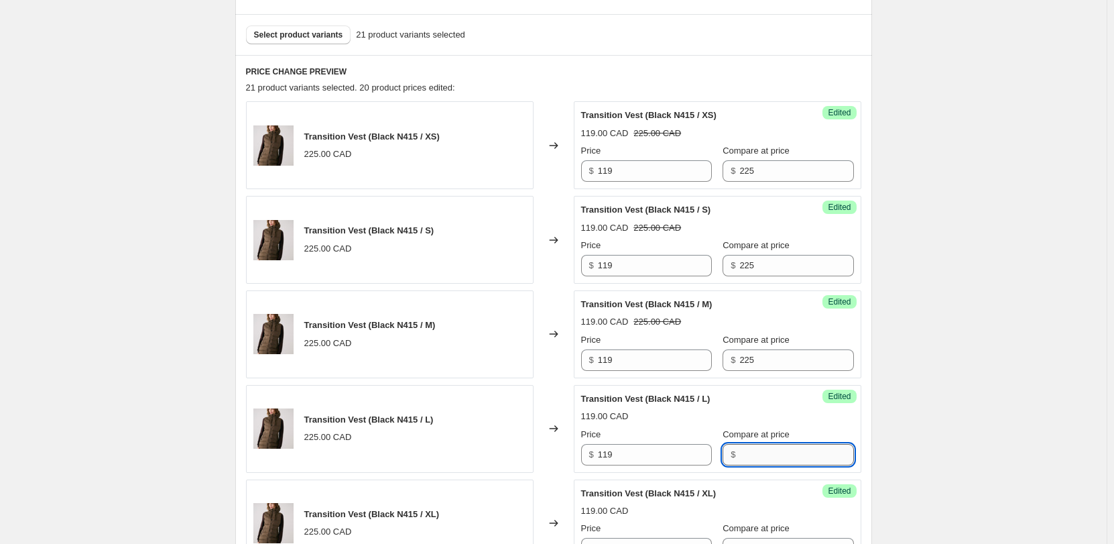
click at [761, 461] on input "Compare at price" at bounding box center [797, 454] width 114 height 21
paste input "225"
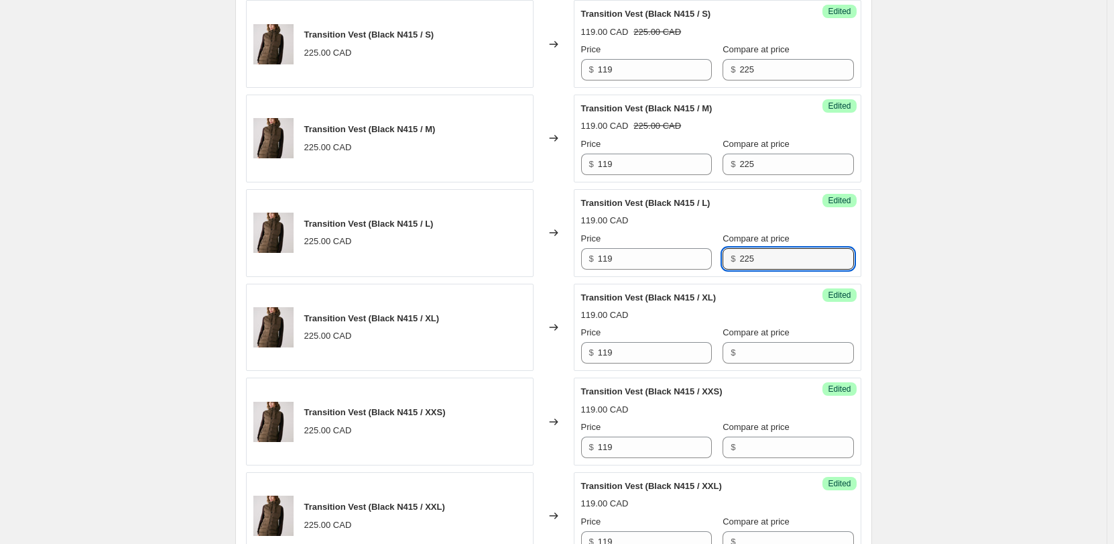
scroll to position [592, 0]
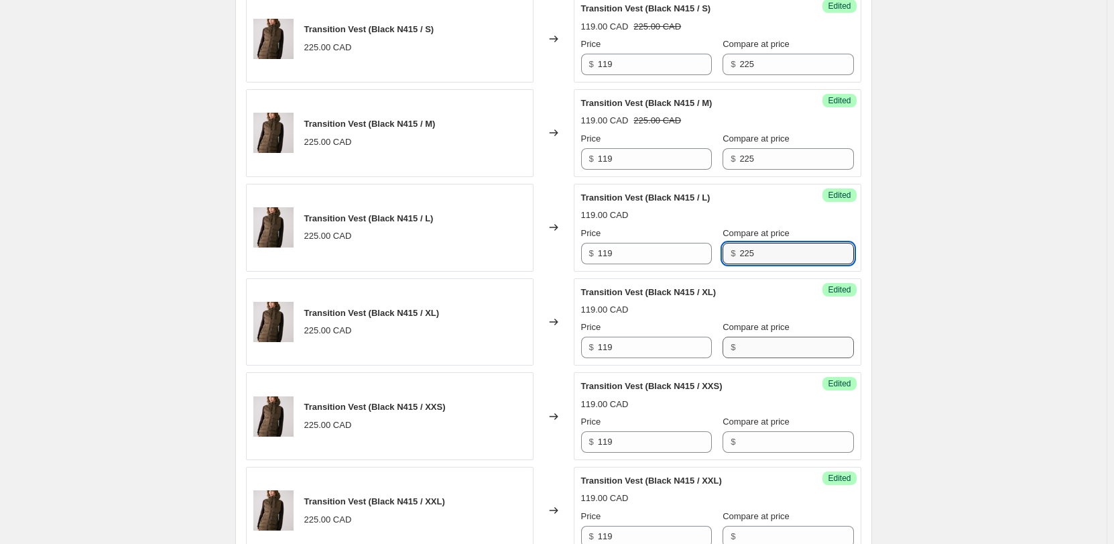
type input "225"
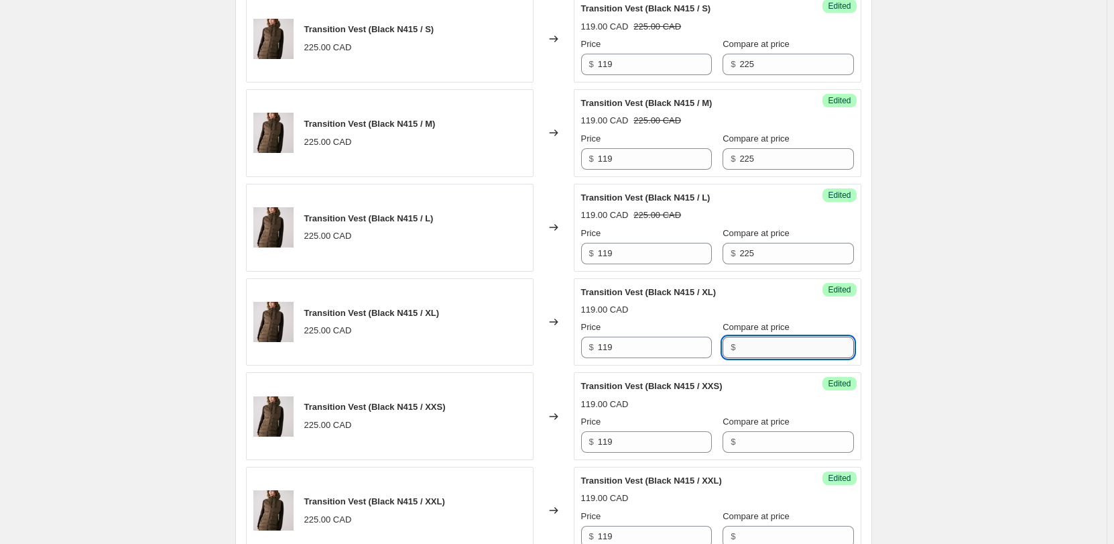
click at [756, 356] on input "Compare at price" at bounding box center [797, 347] width 114 height 21
paste input "225"
type input "225"
click at [752, 440] on input "Compare at price" at bounding box center [797, 441] width 114 height 21
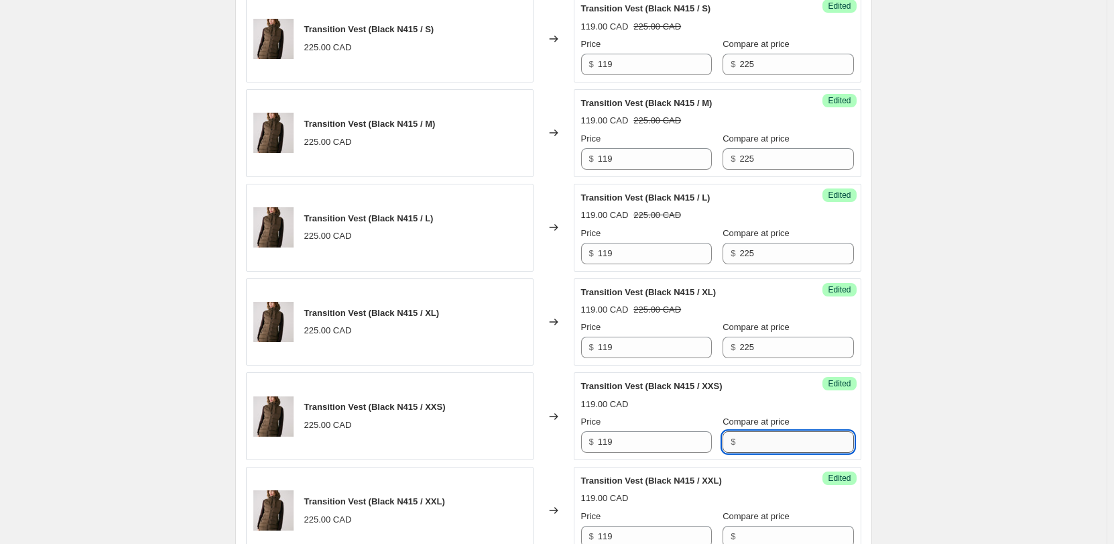
paste input "225"
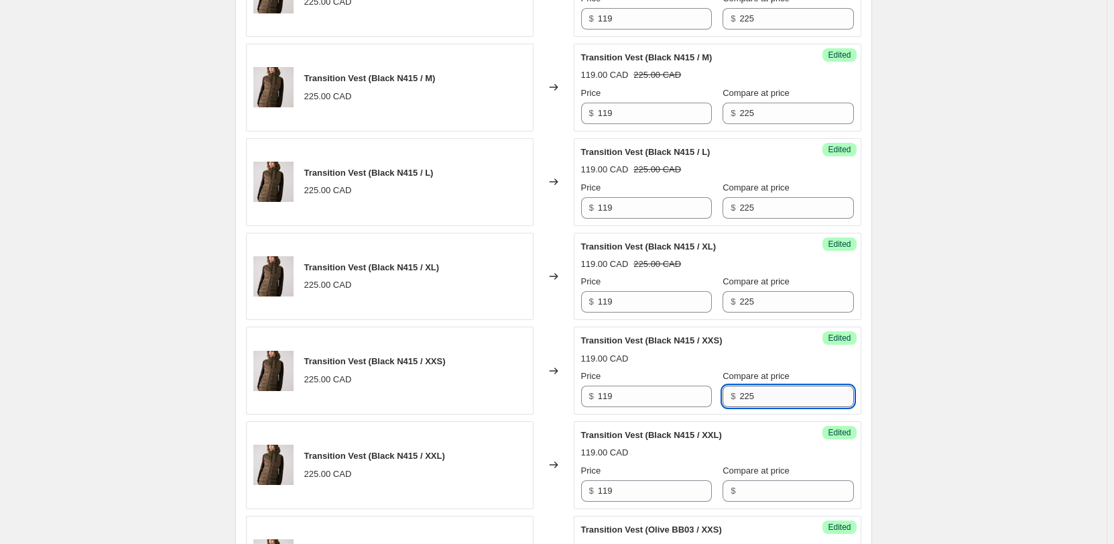
scroll to position [659, 0]
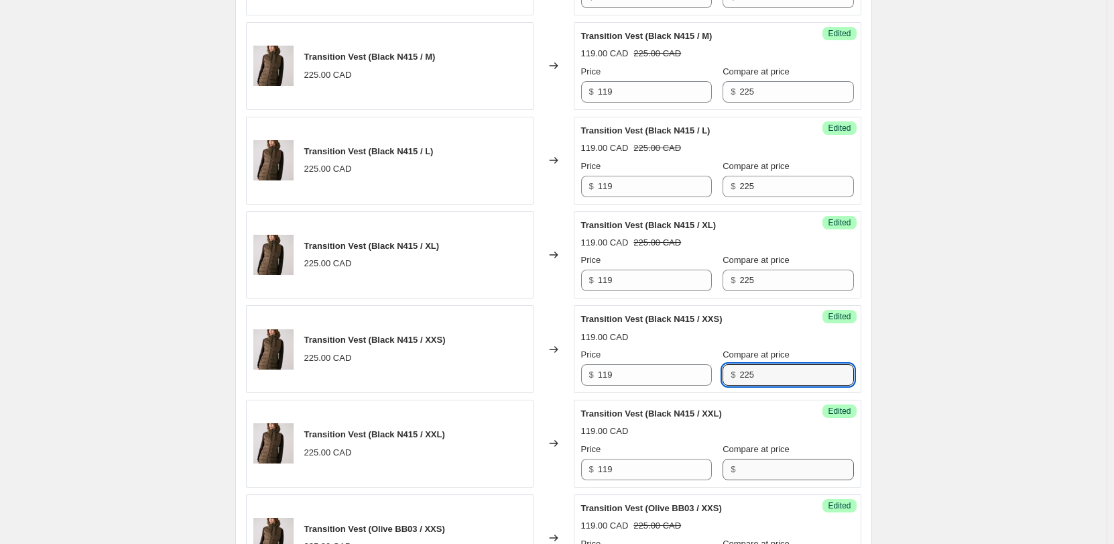
type input "225"
click at [753, 463] on input "Compare at price" at bounding box center [797, 469] width 114 height 21
paste input "225"
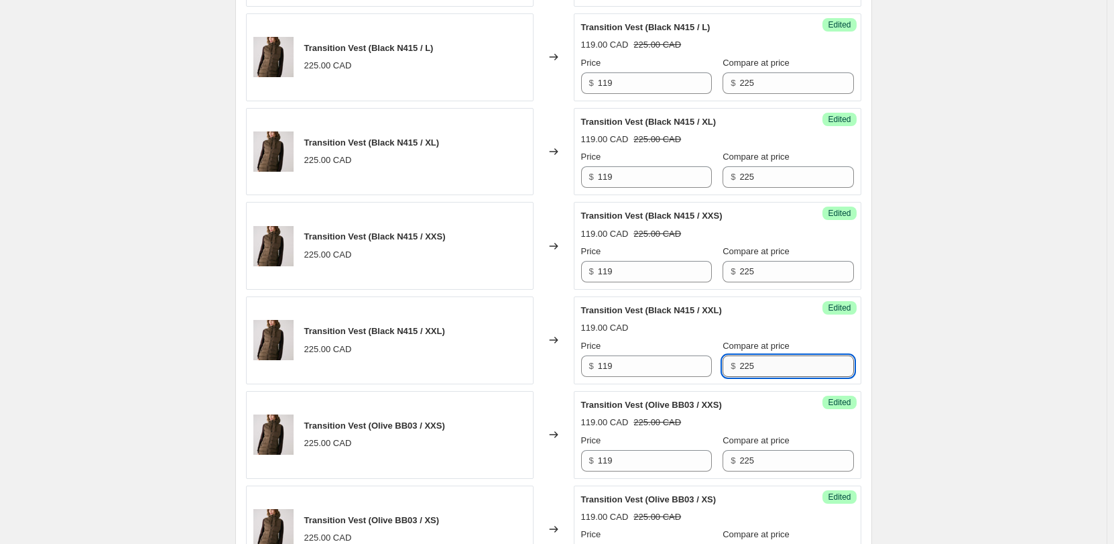
scroll to position [793, 0]
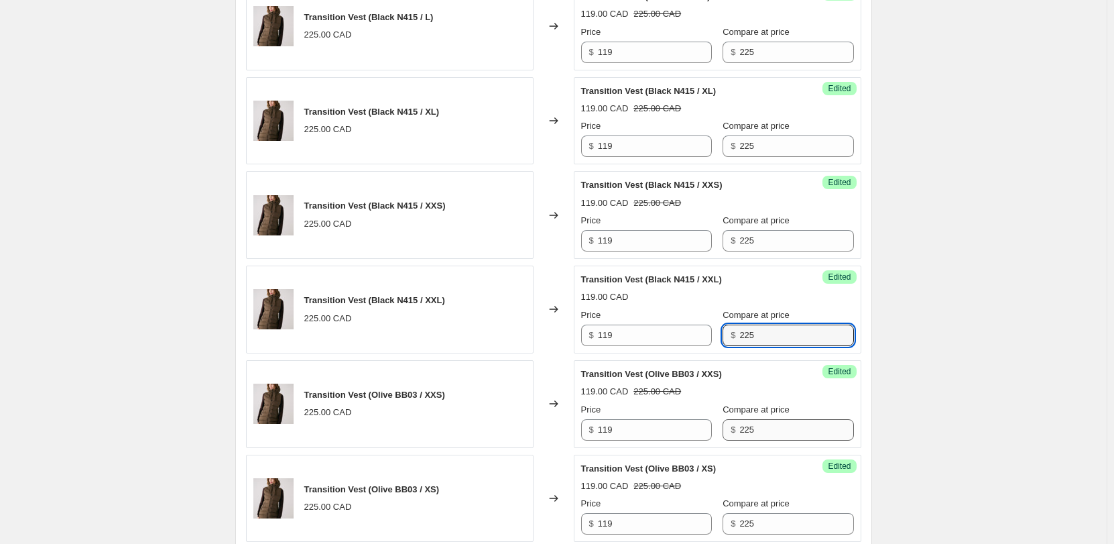
type input "225"
click at [754, 430] on input "225" at bounding box center [797, 429] width 114 height 21
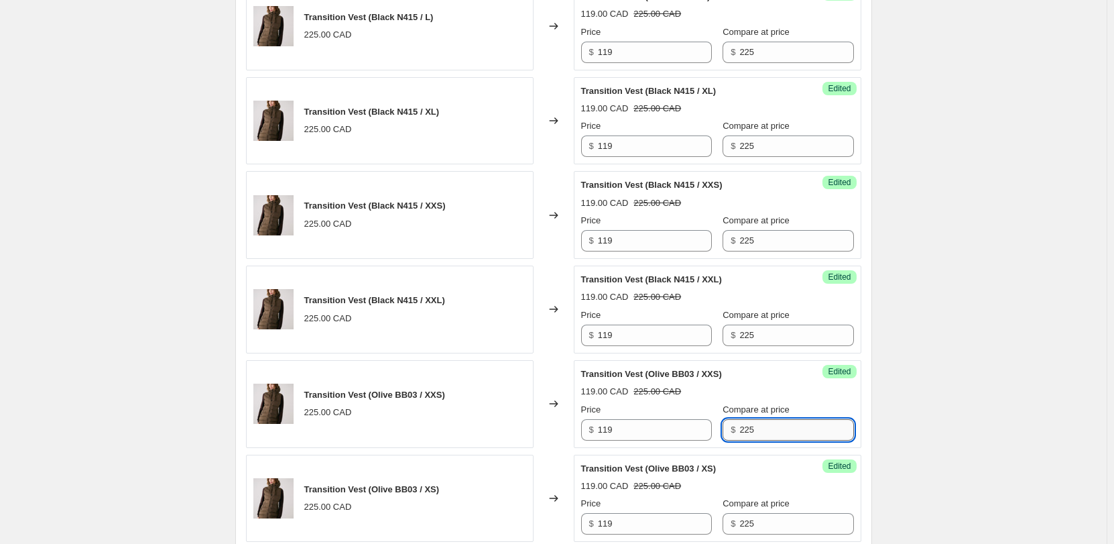
click at [754, 430] on input "225" at bounding box center [797, 429] width 114 height 21
click at [760, 487] on div "119.00 CAD 225.00 CAD" at bounding box center [717, 485] width 273 height 13
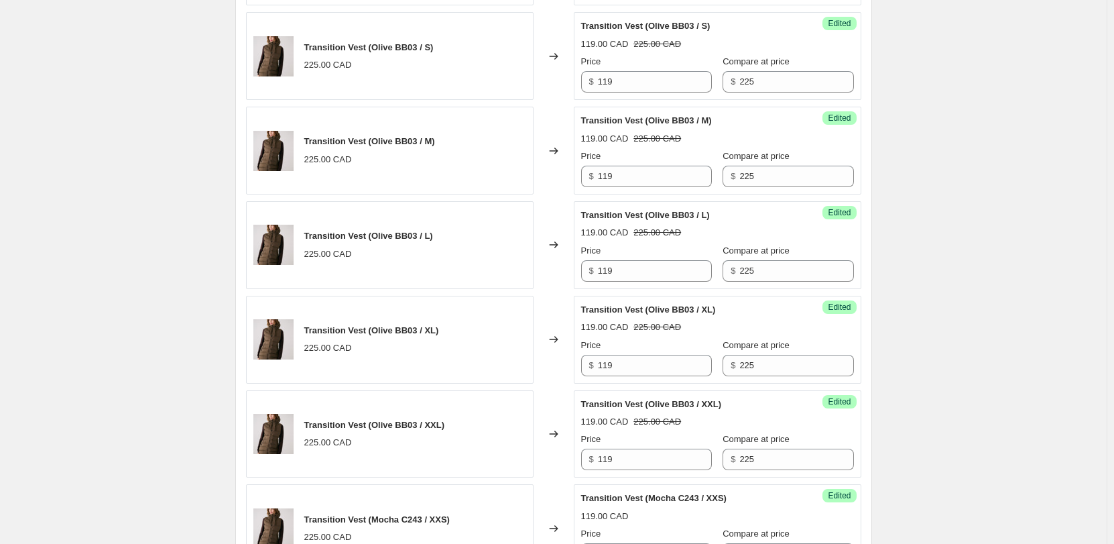
scroll to position [1464, 0]
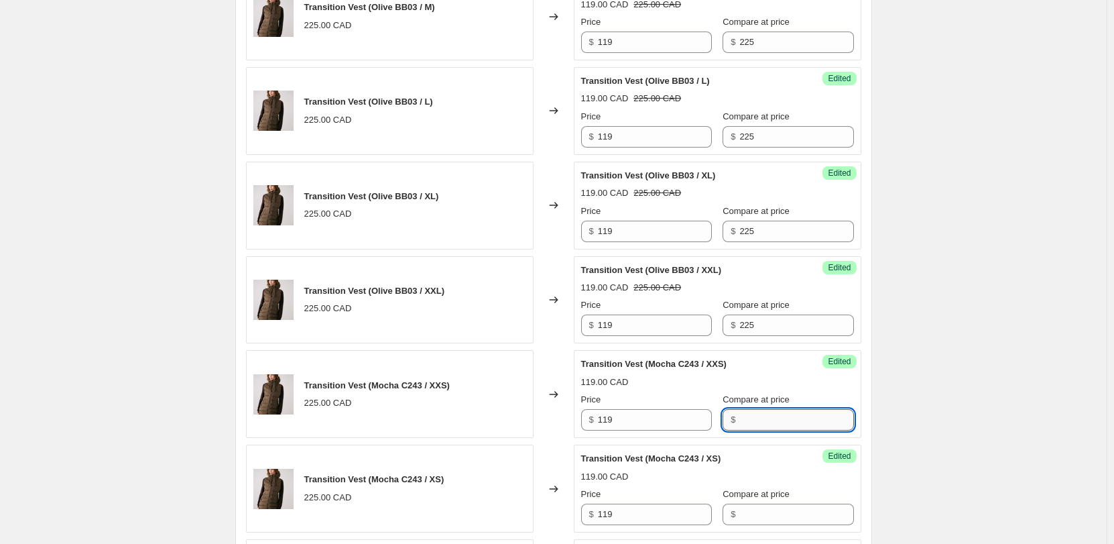
click at [746, 416] on input "Compare at price" at bounding box center [797, 419] width 114 height 21
paste input "225"
type input "225"
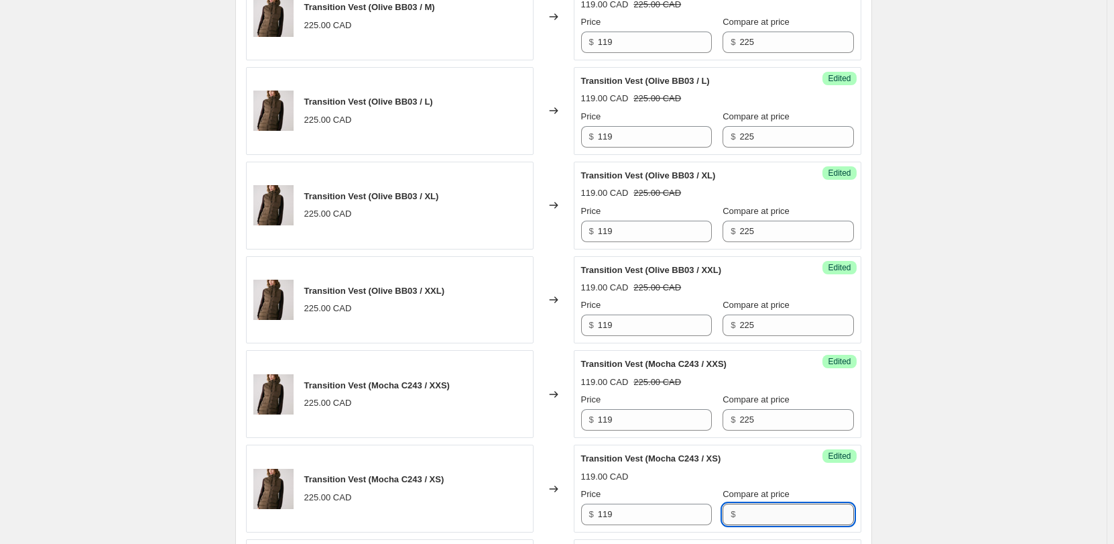
click at [760, 506] on input "Compare at price" at bounding box center [797, 514] width 114 height 21
paste input "225"
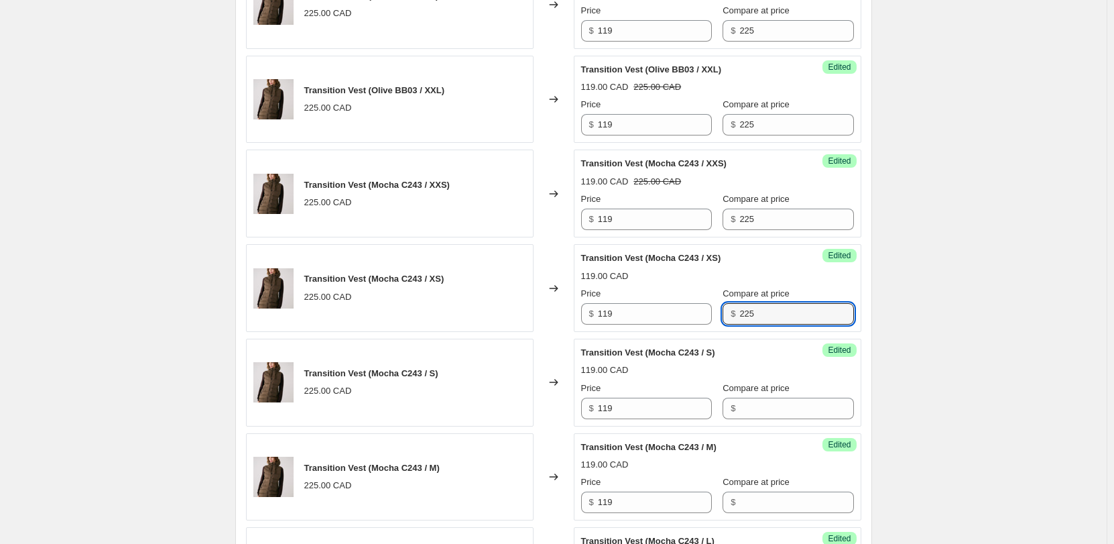
scroll to position [1665, 0]
type input "225"
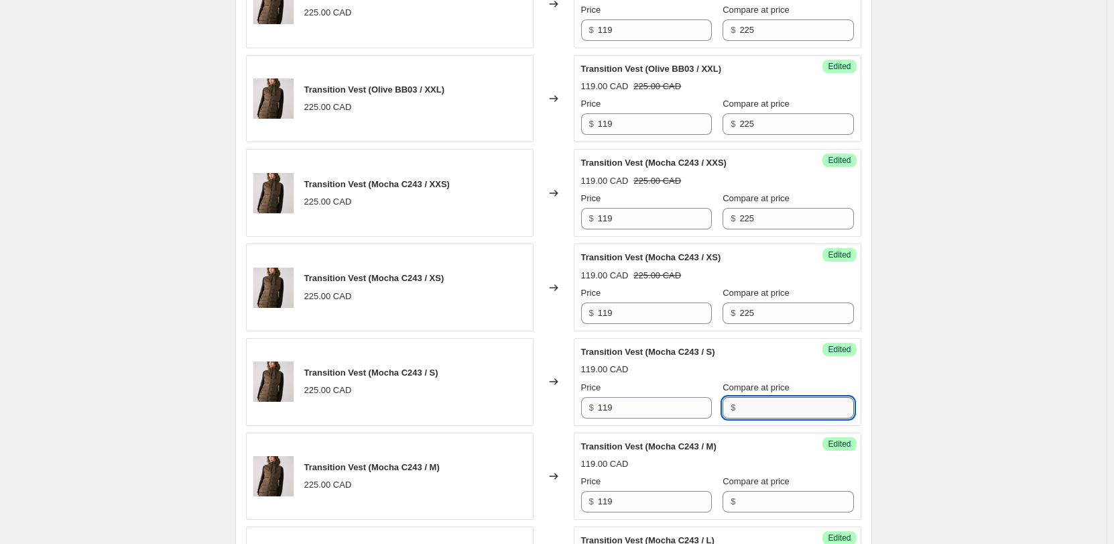
click at [752, 406] on input "Compare at price" at bounding box center [797, 407] width 114 height 21
paste input "225"
type input "225"
click at [751, 504] on input "Compare at price" at bounding box center [797, 501] width 114 height 21
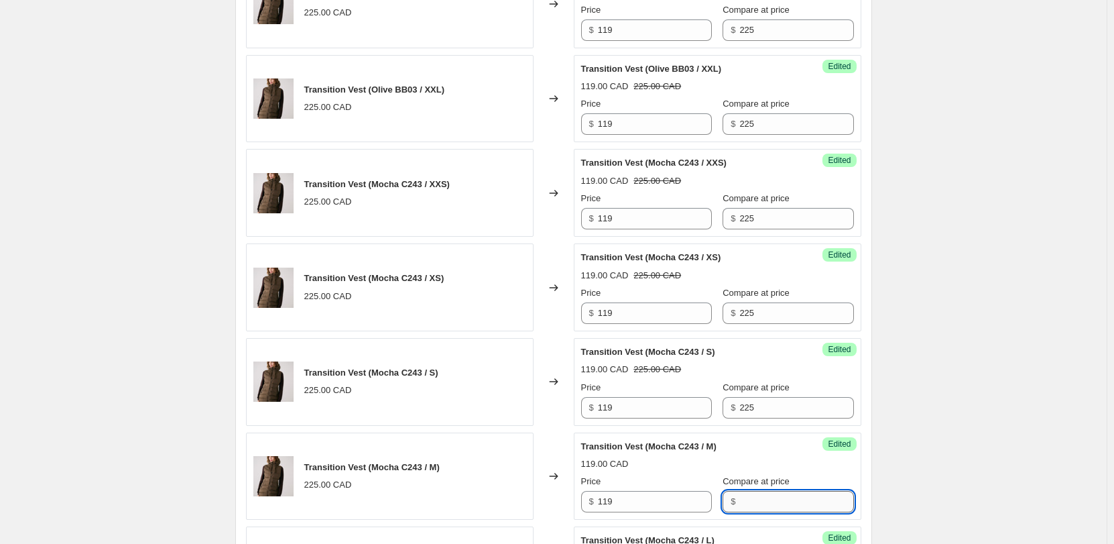
paste input "225"
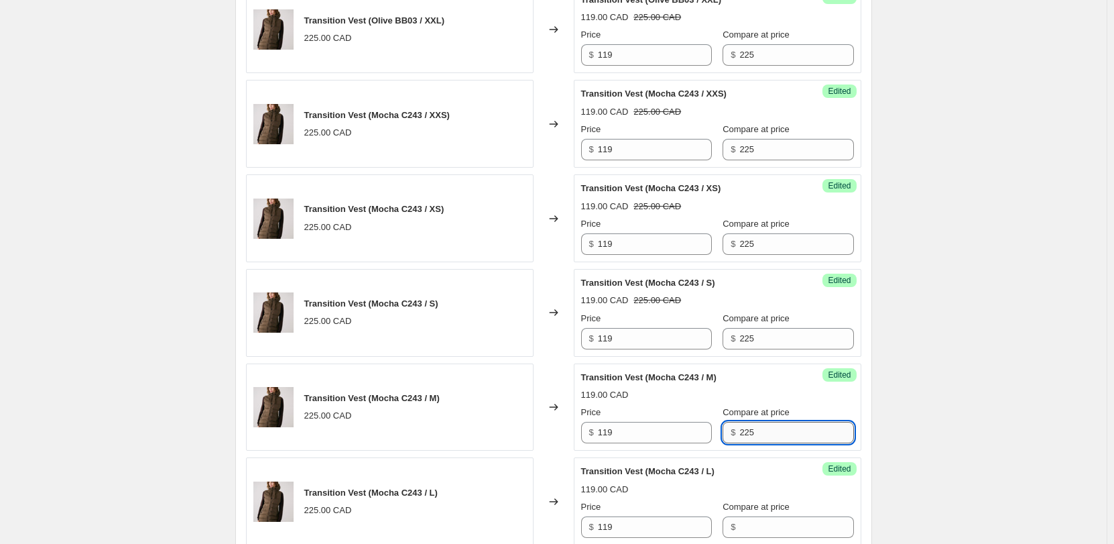
scroll to position [1799, 0]
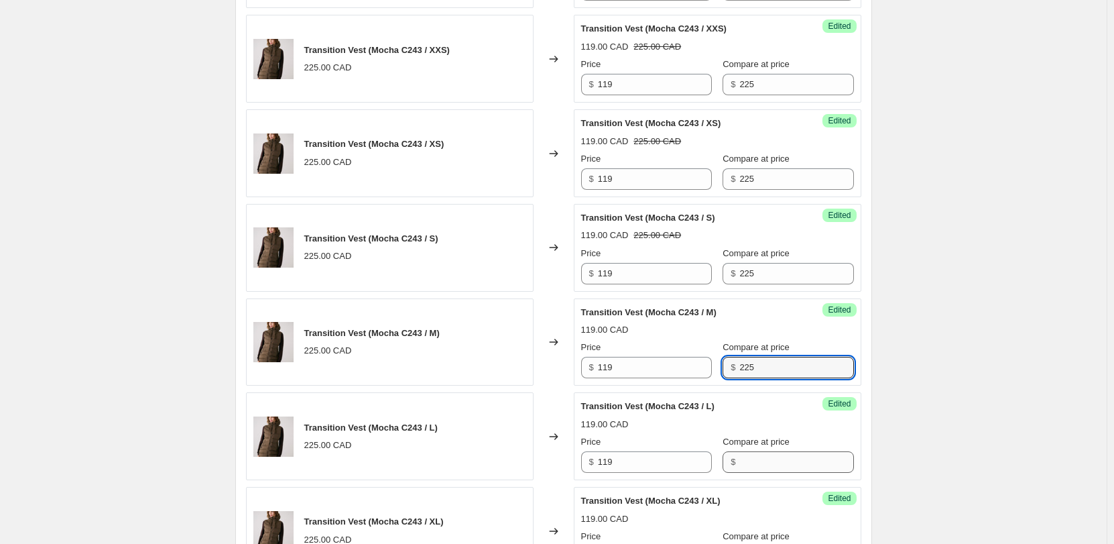
type input "225"
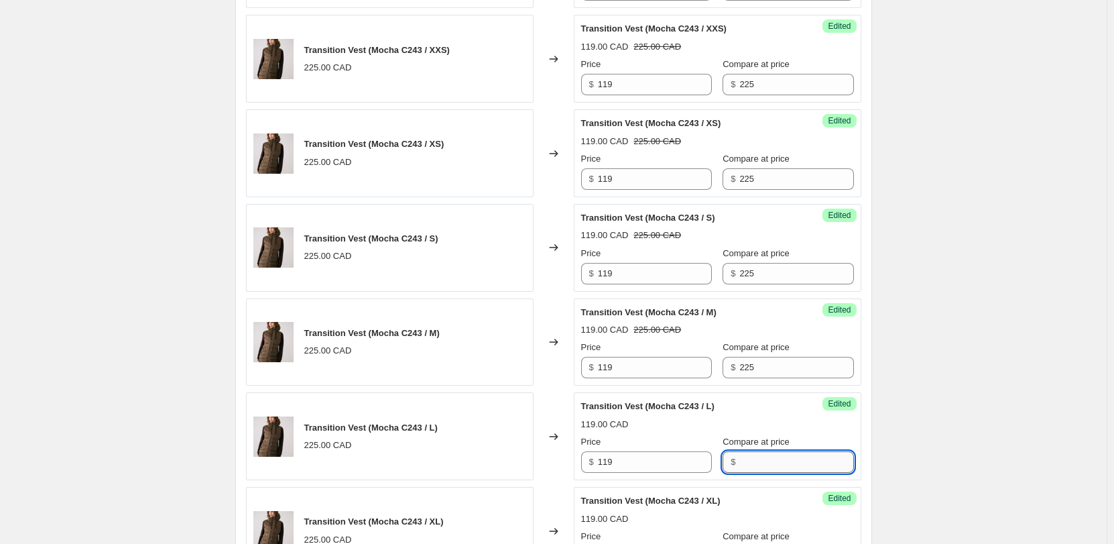
click at [757, 467] on input "Compare at price" at bounding box center [797, 461] width 114 height 21
paste input "225"
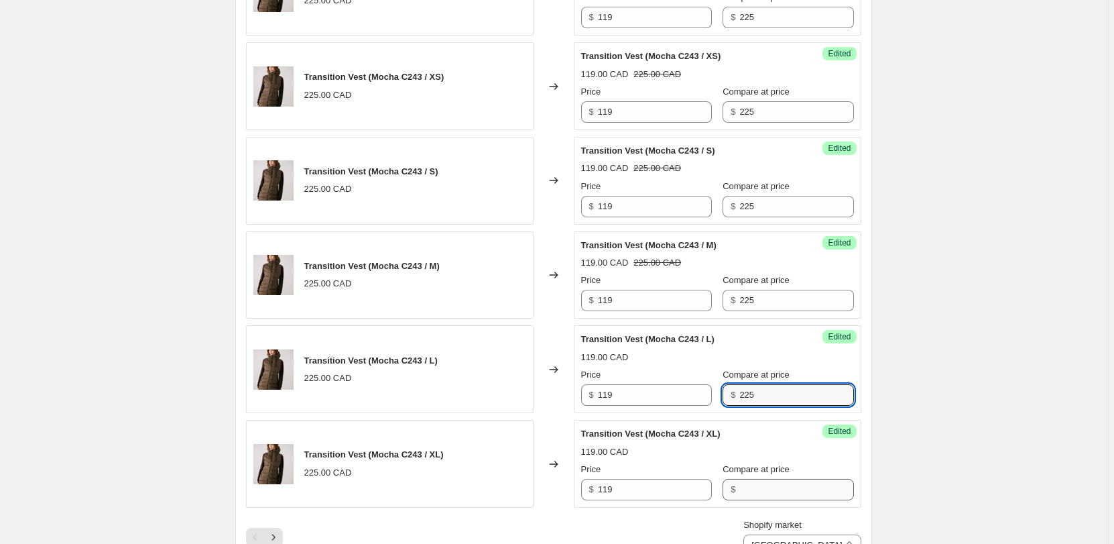
type input "225"
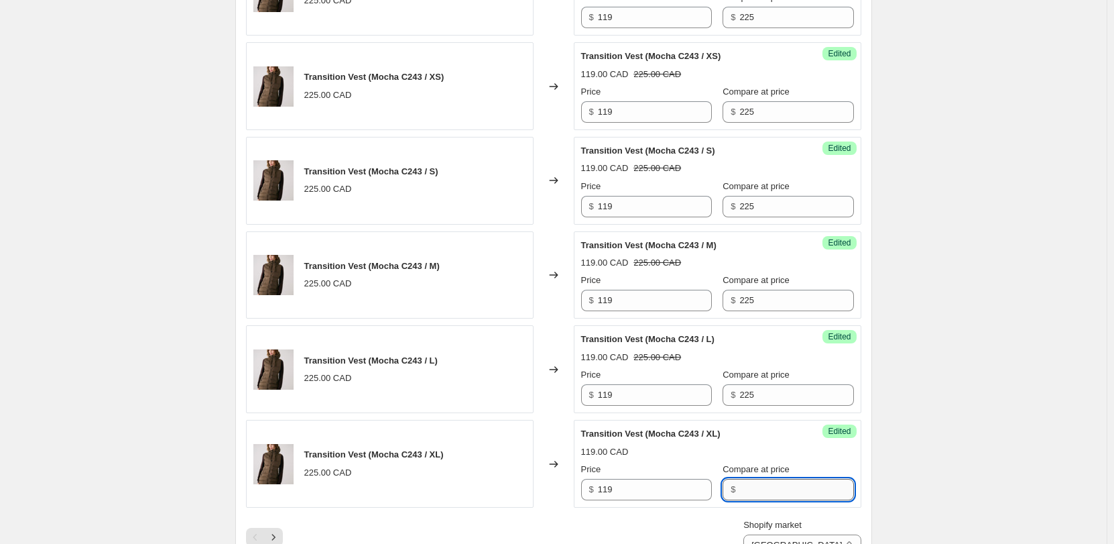
click at [759, 485] on input "Compare at price" at bounding box center [797, 489] width 114 height 21
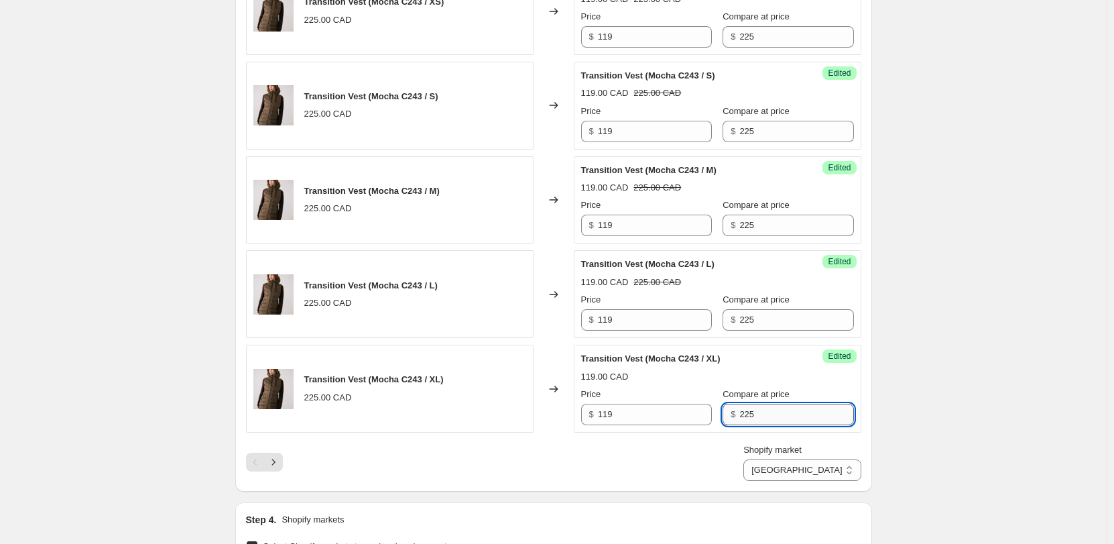
scroll to position [2000, 0]
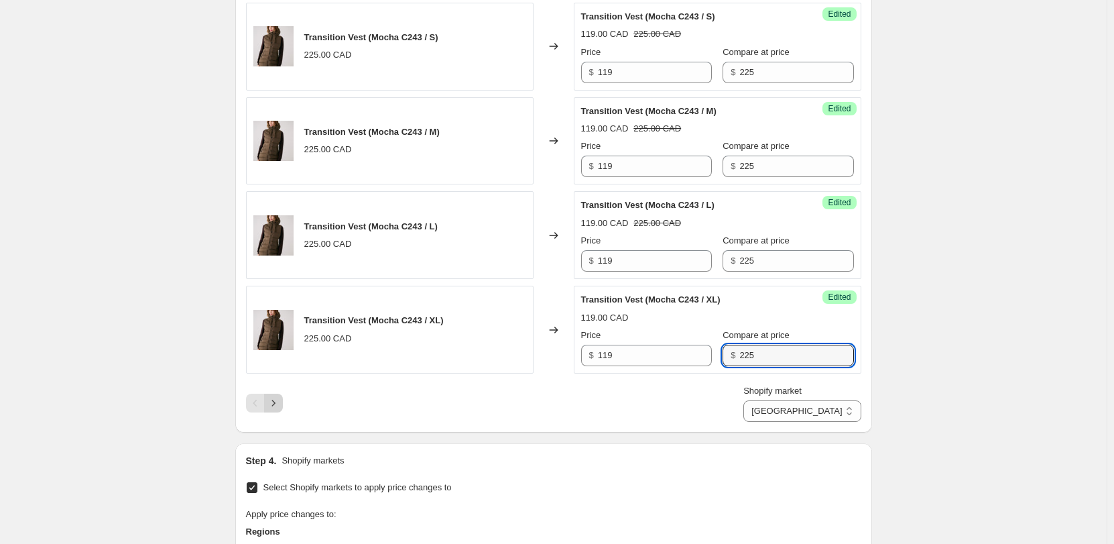
type input "225"
click at [280, 404] on icon "Next" at bounding box center [273, 402] width 13 height 13
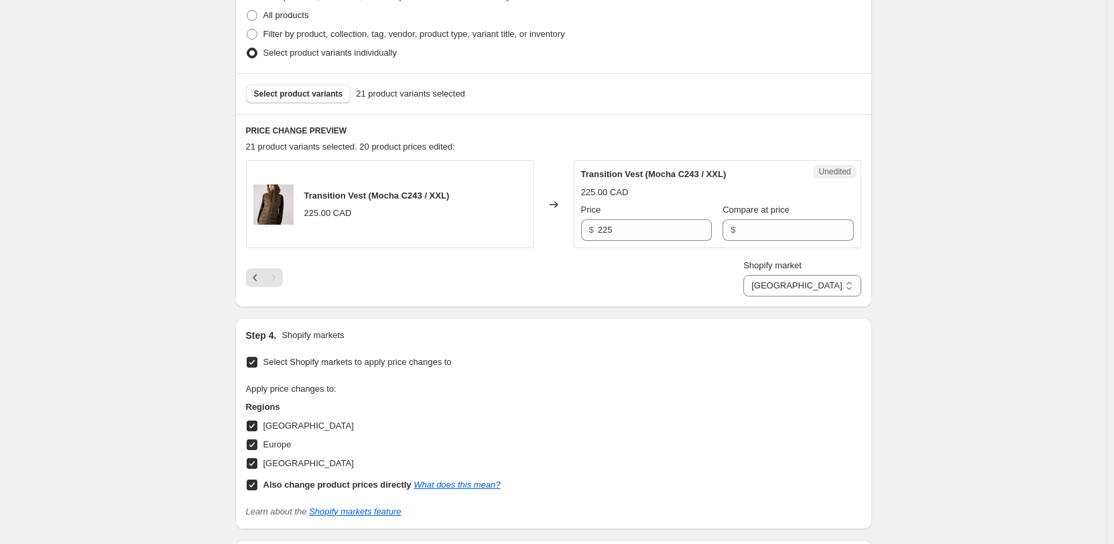
scroll to position [257, 0]
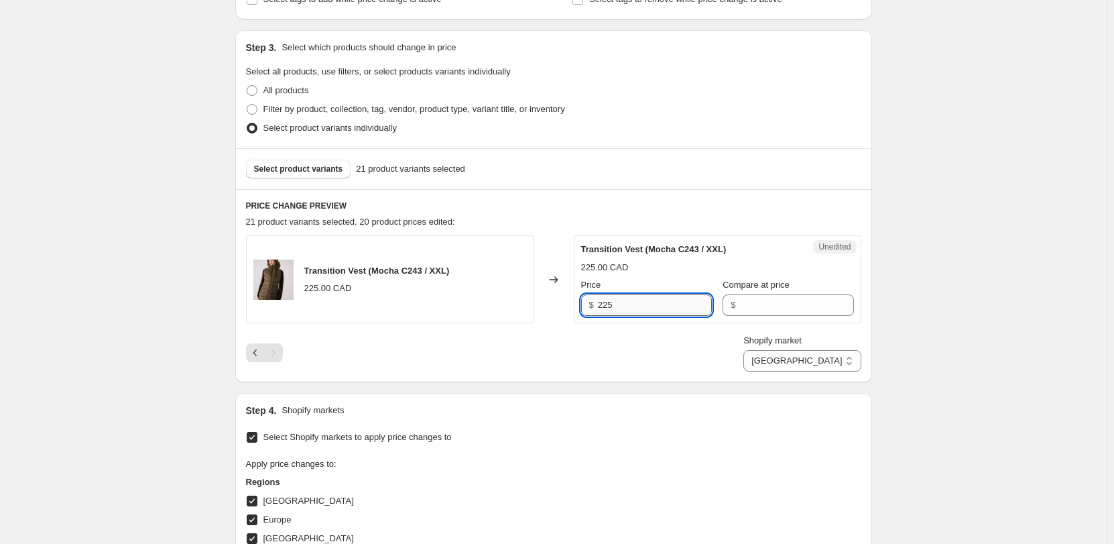
click at [628, 305] on input "225" at bounding box center [655, 304] width 114 height 21
type input "119"
click at [762, 301] on input "Compare at price" at bounding box center [797, 304] width 114 height 21
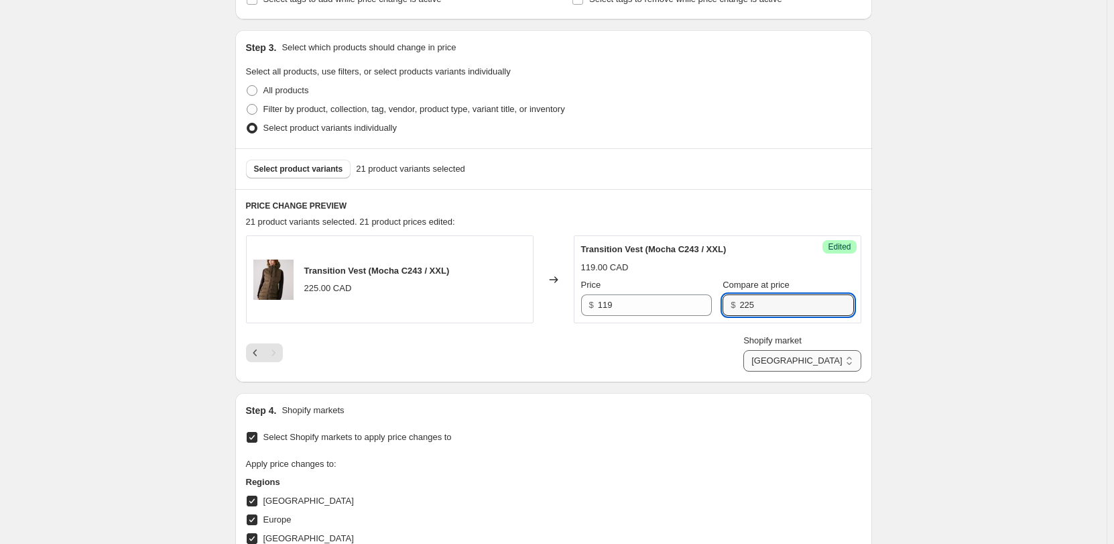
type input "225"
click at [823, 357] on select "Direct prices [GEOGRAPHIC_DATA] [GEOGRAPHIC_DATA] [GEOGRAPHIC_DATA]" at bounding box center [802, 360] width 117 height 21
select select "15304392801"
click at [806, 371] on select "Direct prices [GEOGRAPHIC_DATA] [GEOGRAPHIC_DATA] [GEOGRAPHIC_DATA]" at bounding box center [802, 360] width 117 height 21
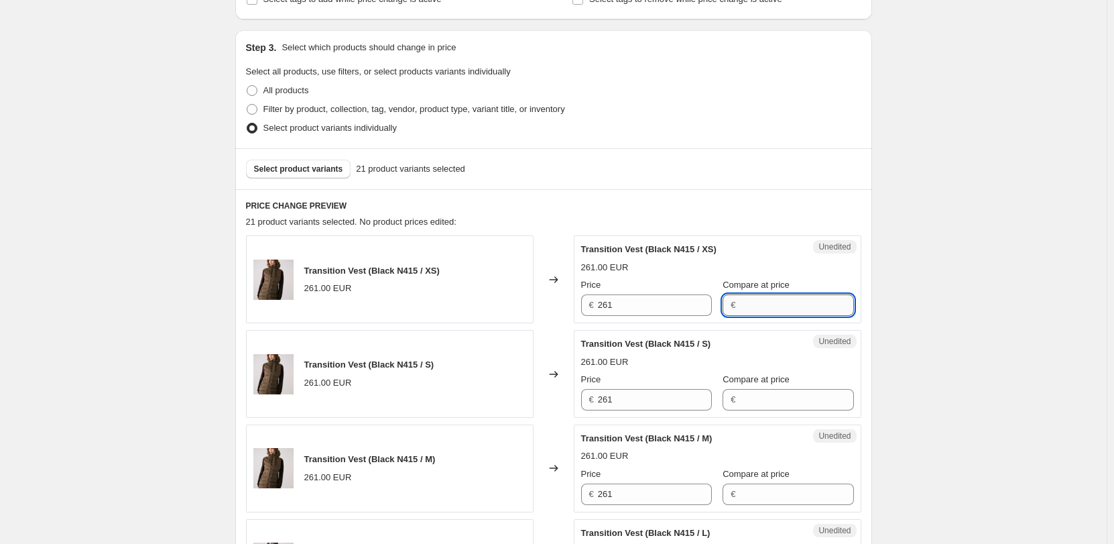
click at [765, 306] on input "Compare at price" at bounding box center [797, 304] width 114 height 21
type input "261"
click at [658, 306] on input "261" at bounding box center [655, 304] width 114 height 21
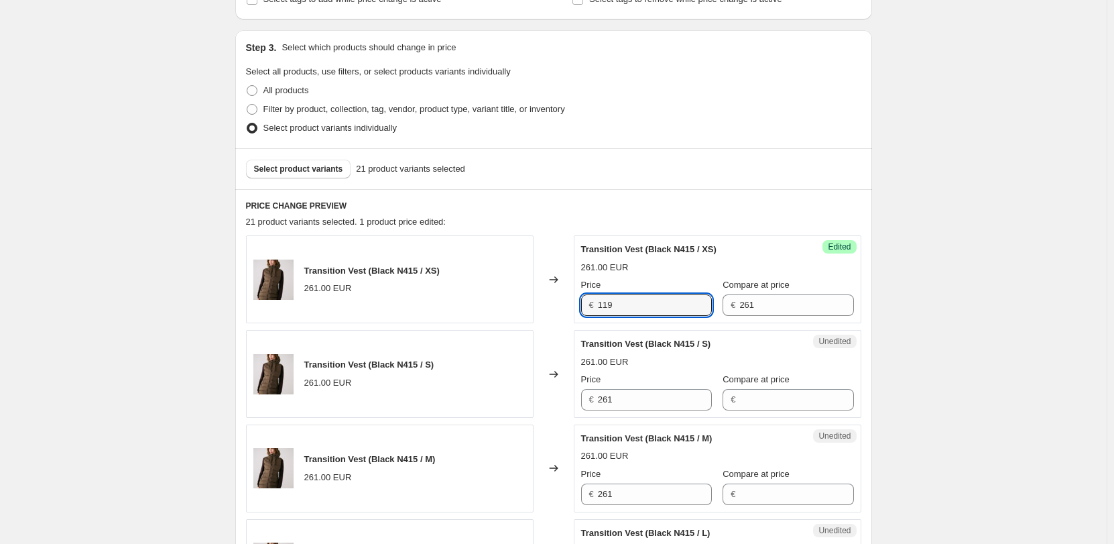
type input "119"
click at [684, 282] on div "Price" at bounding box center [646, 284] width 131 height 13
click at [640, 302] on input "119" at bounding box center [655, 304] width 114 height 21
click at [620, 404] on input "261" at bounding box center [655, 399] width 114 height 21
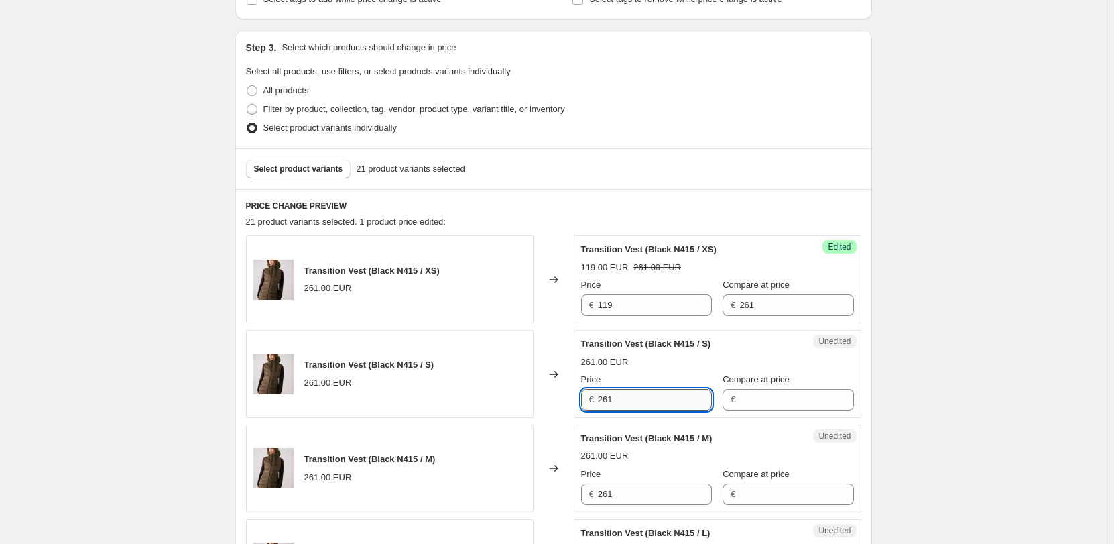
click at [618, 400] on input "261" at bounding box center [655, 399] width 114 height 21
paste input "119"
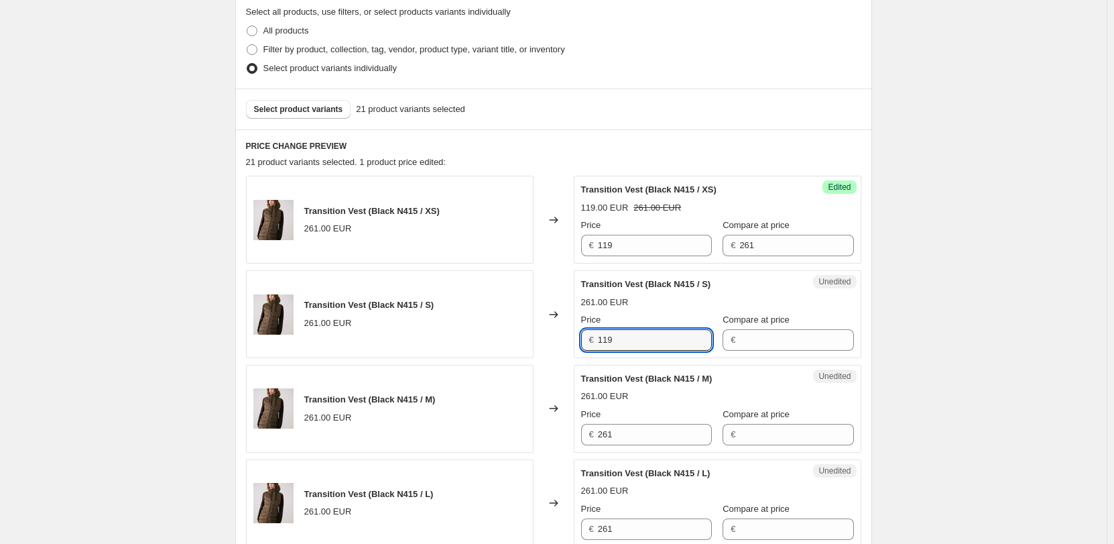
scroll to position [391, 0]
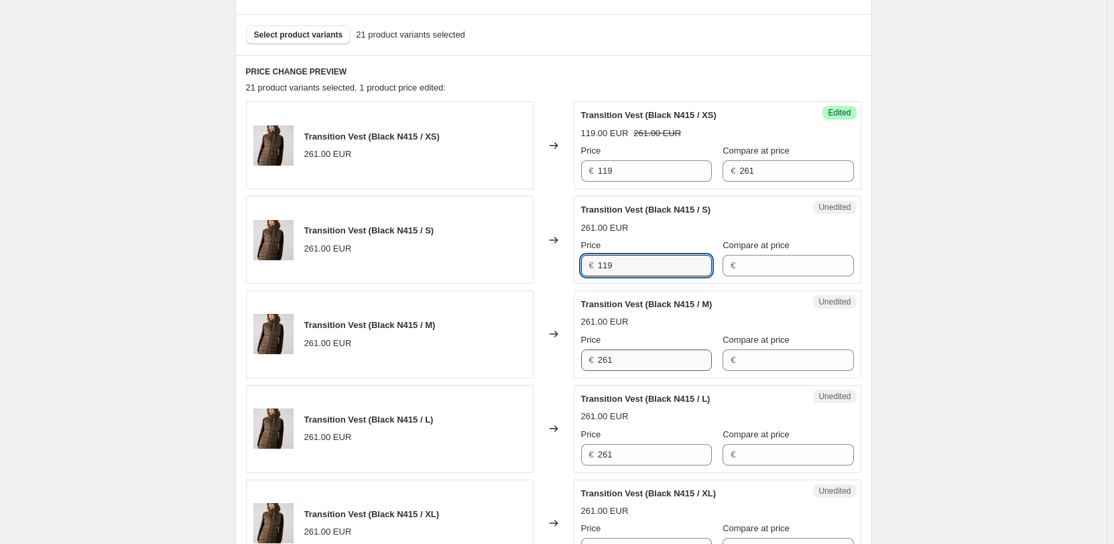
type input "119"
click at [614, 356] on input "261" at bounding box center [655, 359] width 114 height 21
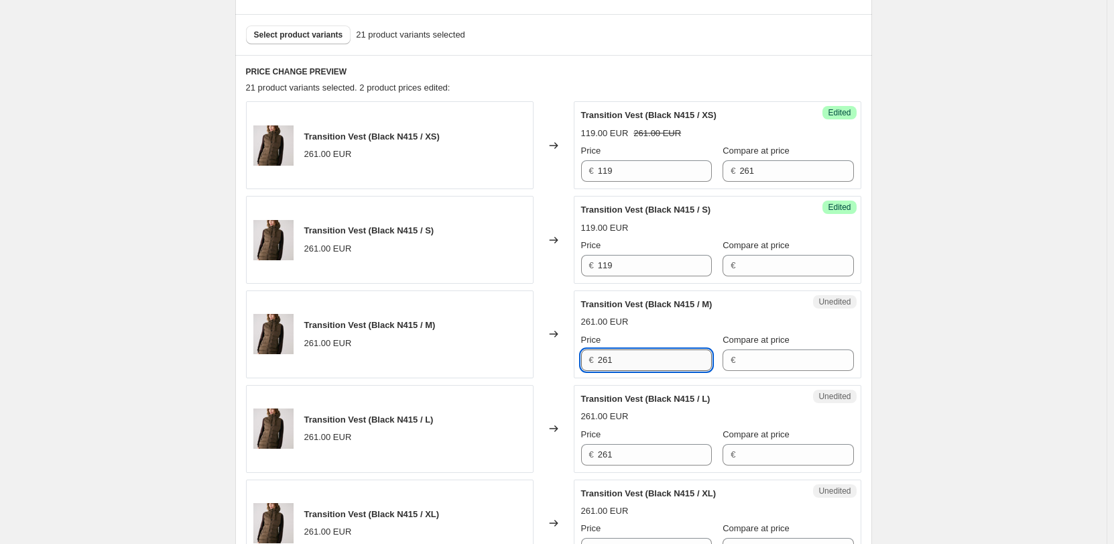
click at [614, 356] on input "261" at bounding box center [655, 359] width 114 height 21
paste input "119"
type input "119"
click at [614, 452] on input "261" at bounding box center [655, 454] width 114 height 21
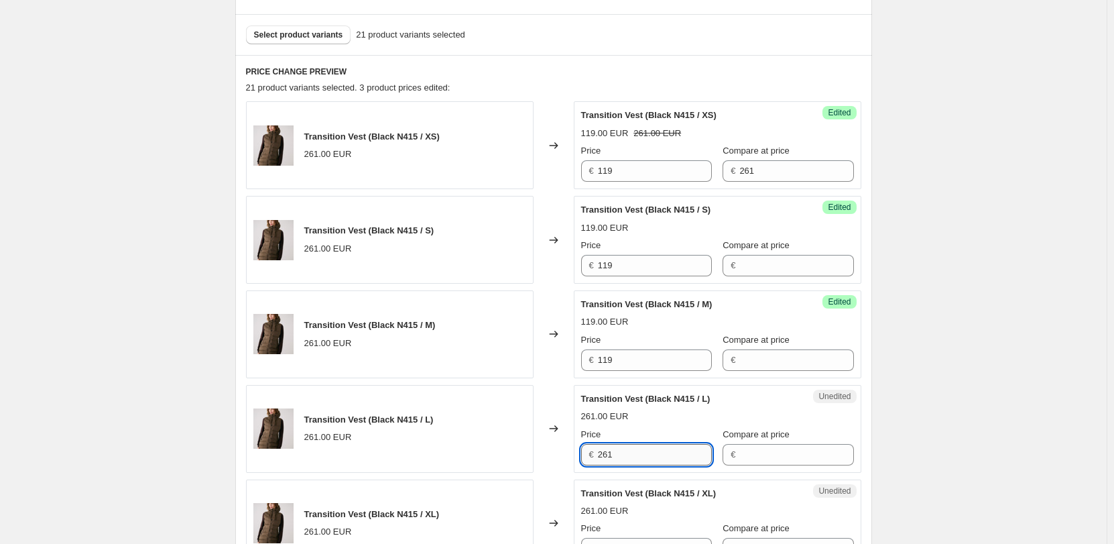
click at [614, 452] on input "261" at bounding box center [655, 454] width 114 height 21
paste input "119"
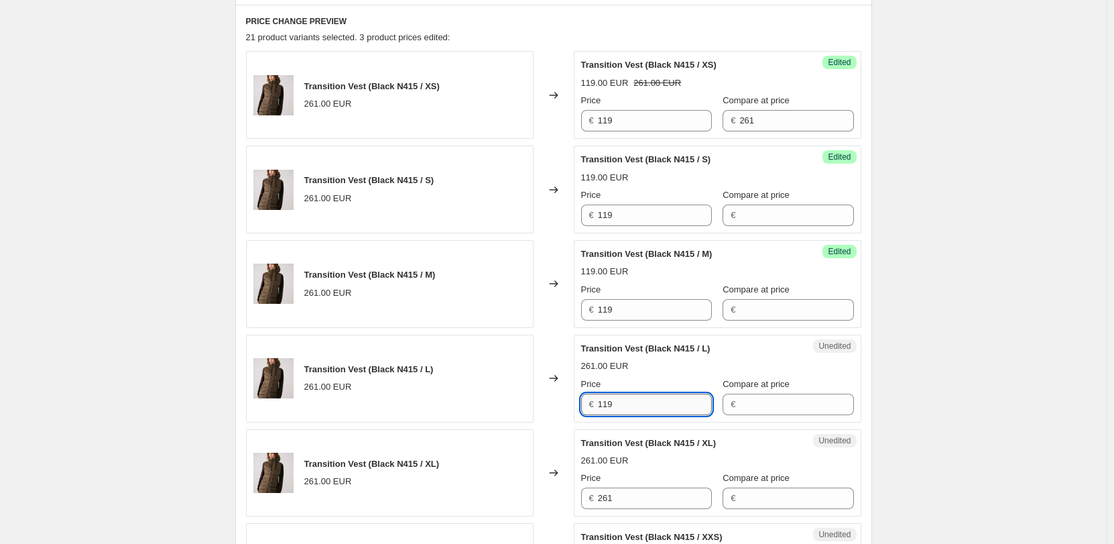
scroll to position [525, 0]
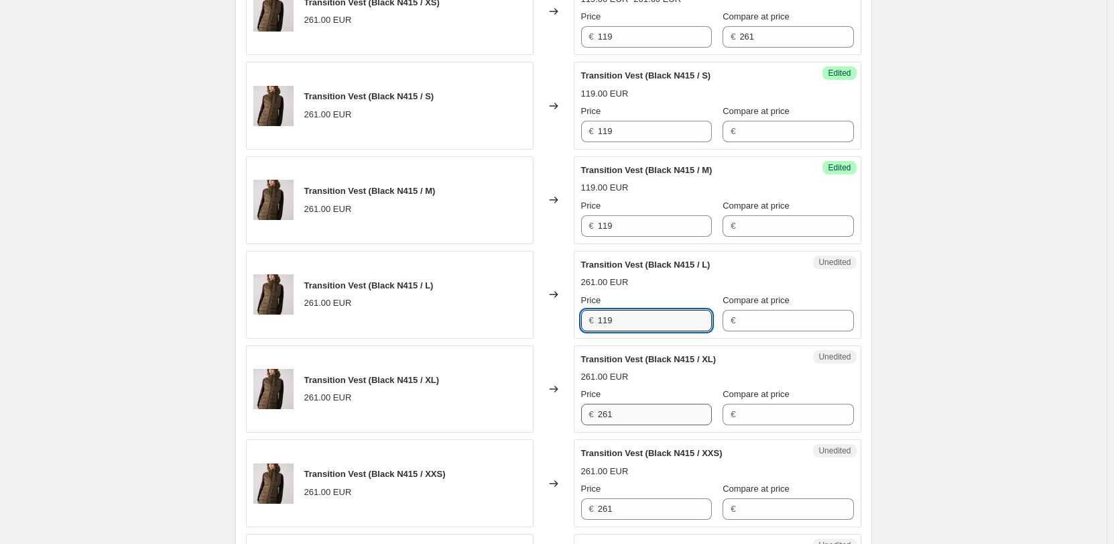
type input "119"
click at [614, 414] on input "261" at bounding box center [655, 414] width 114 height 21
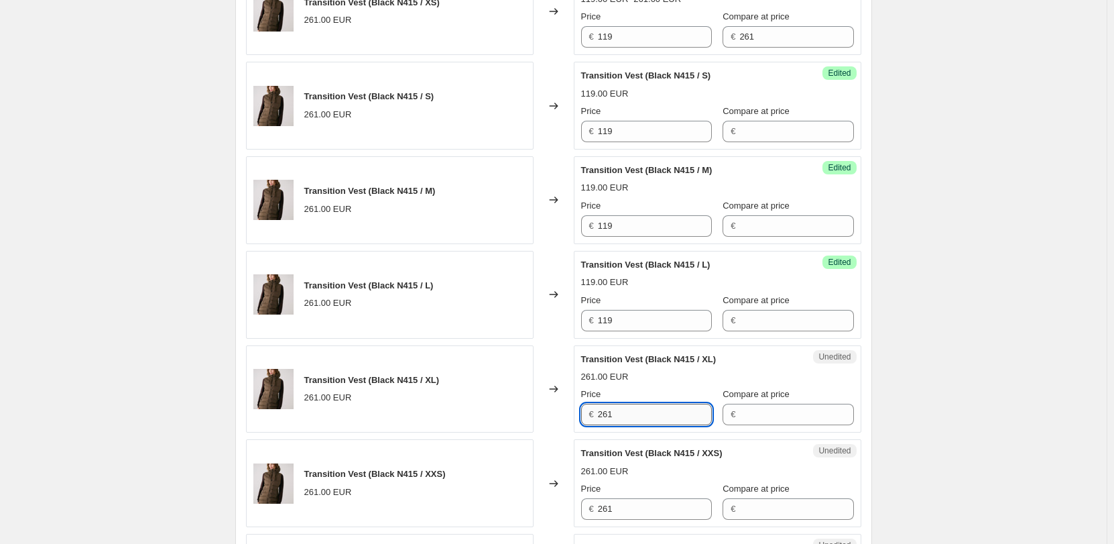
click at [614, 414] on input "261" at bounding box center [655, 414] width 114 height 21
paste input "119"
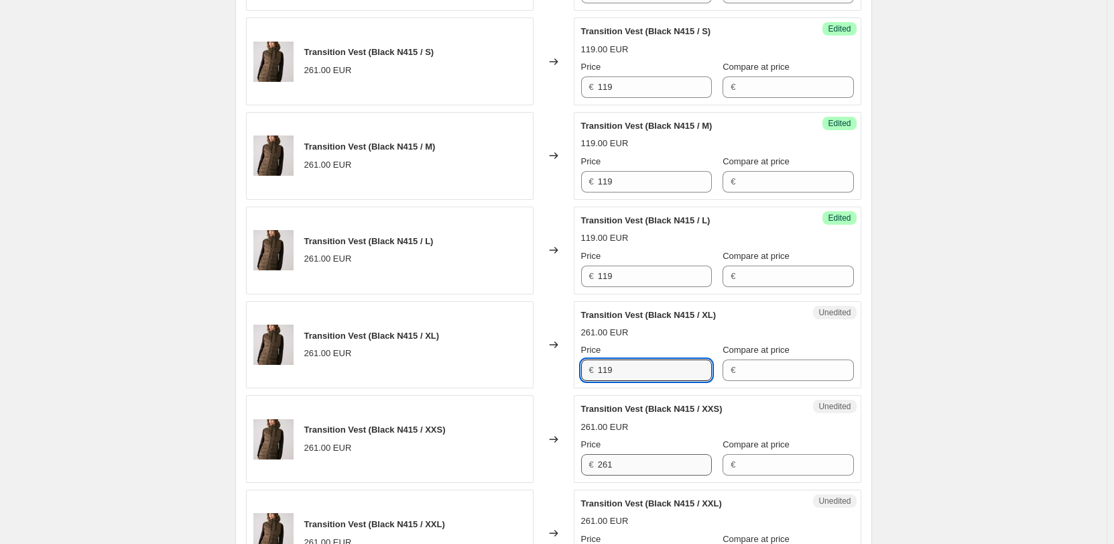
scroll to position [592, 0]
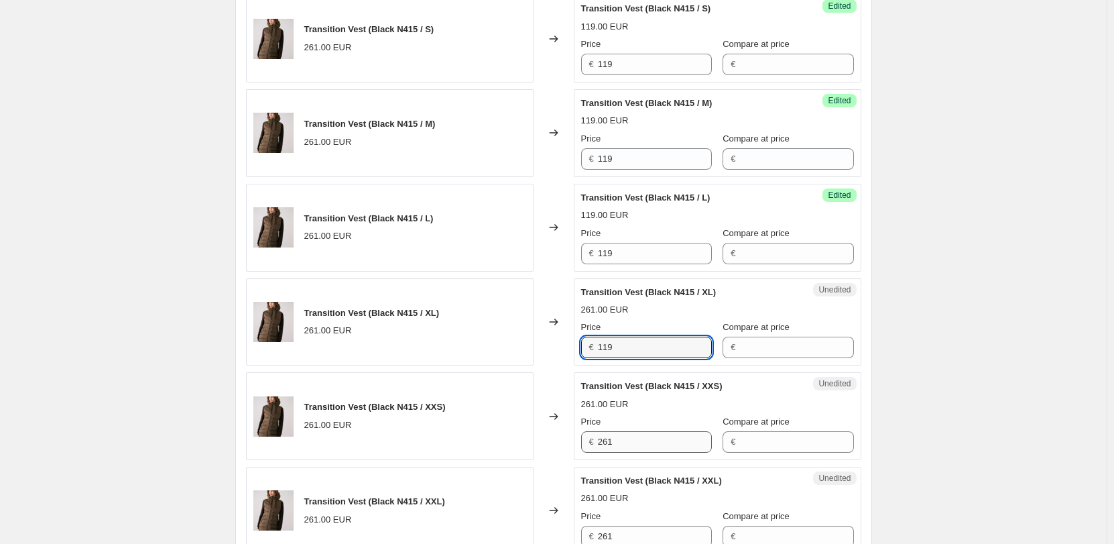
type input "119"
click at [619, 443] on input "261" at bounding box center [655, 441] width 114 height 21
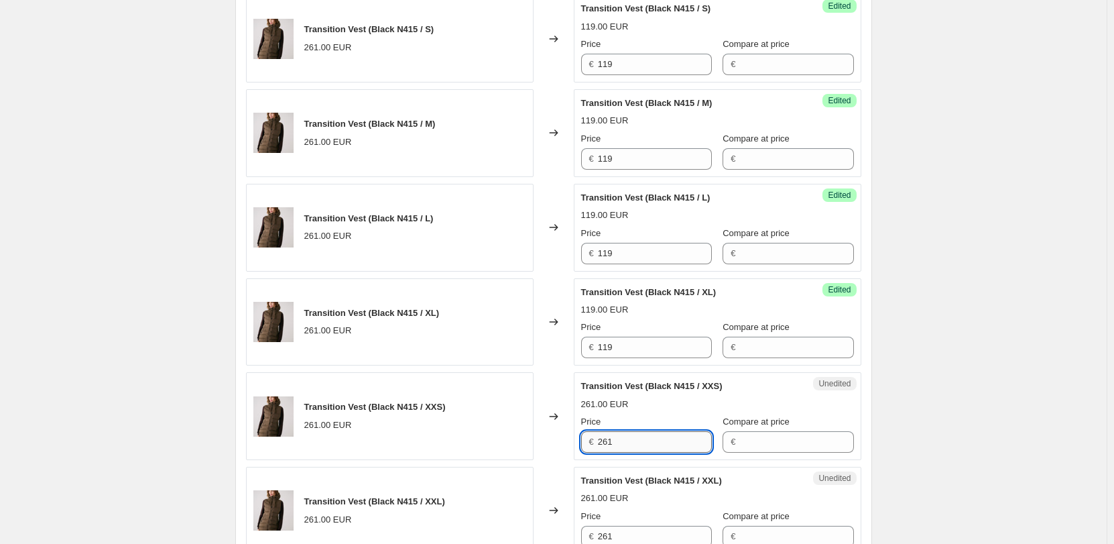
click at [619, 443] on input "261" at bounding box center [655, 441] width 114 height 21
paste input "119"
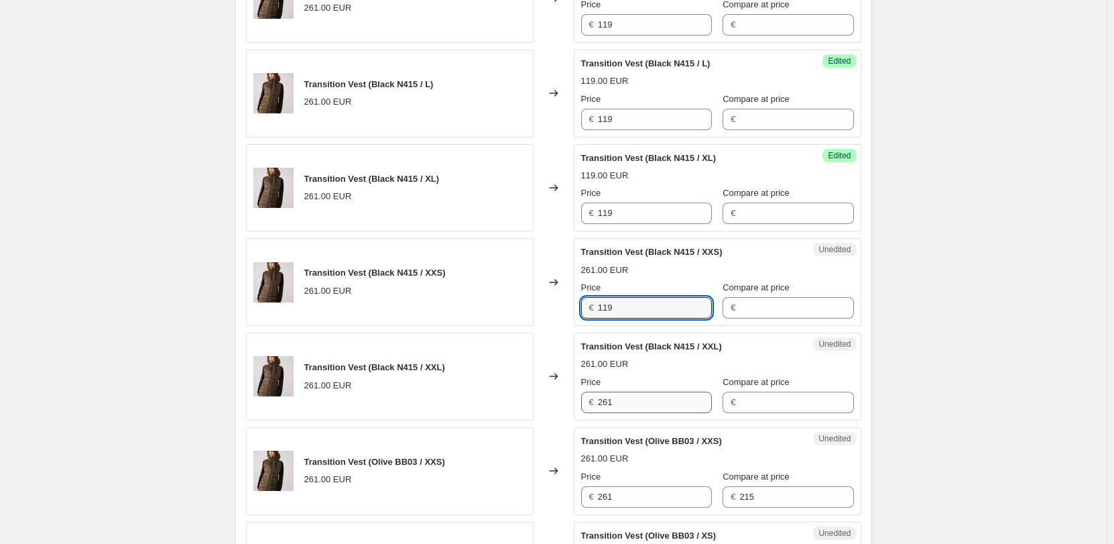
type input "119"
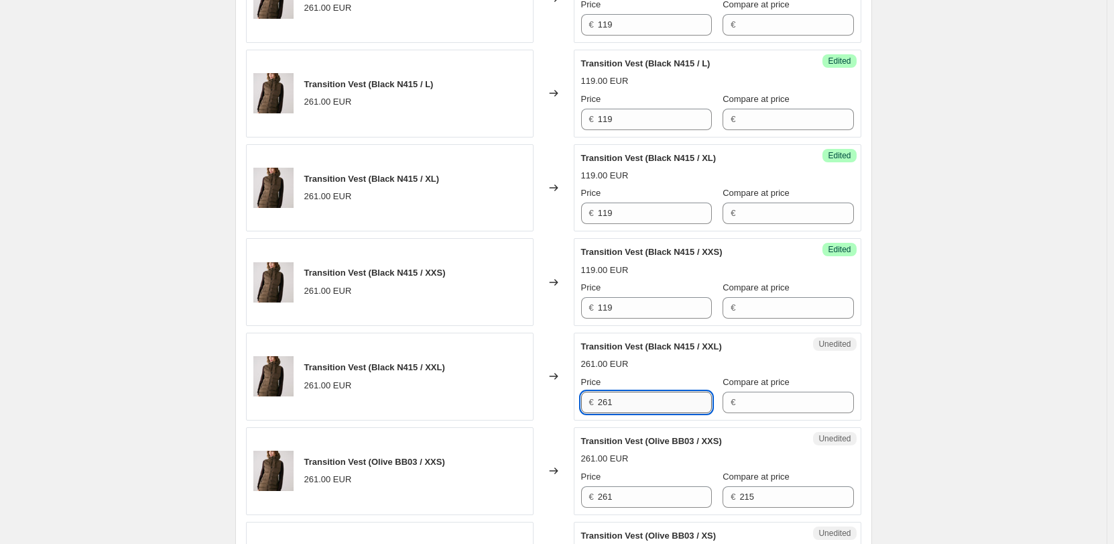
click at [617, 403] on input "261" at bounding box center [655, 402] width 114 height 21
paste input "119"
type input "119"
click at [625, 483] on div "Price € 261" at bounding box center [646, 489] width 131 height 38
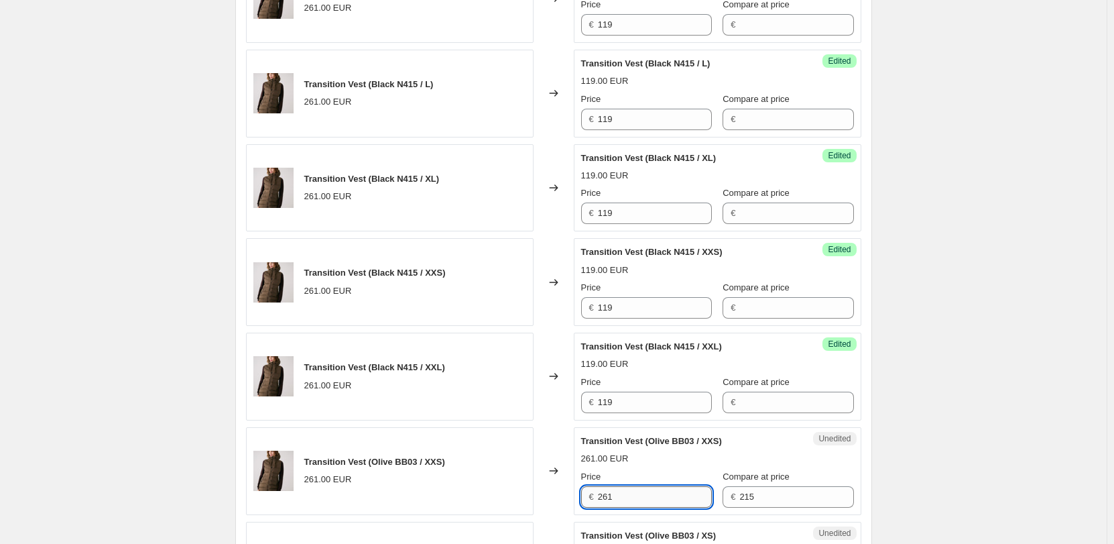
click at [625, 489] on input "261" at bounding box center [655, 496] width 114 height 21
paste input "119"
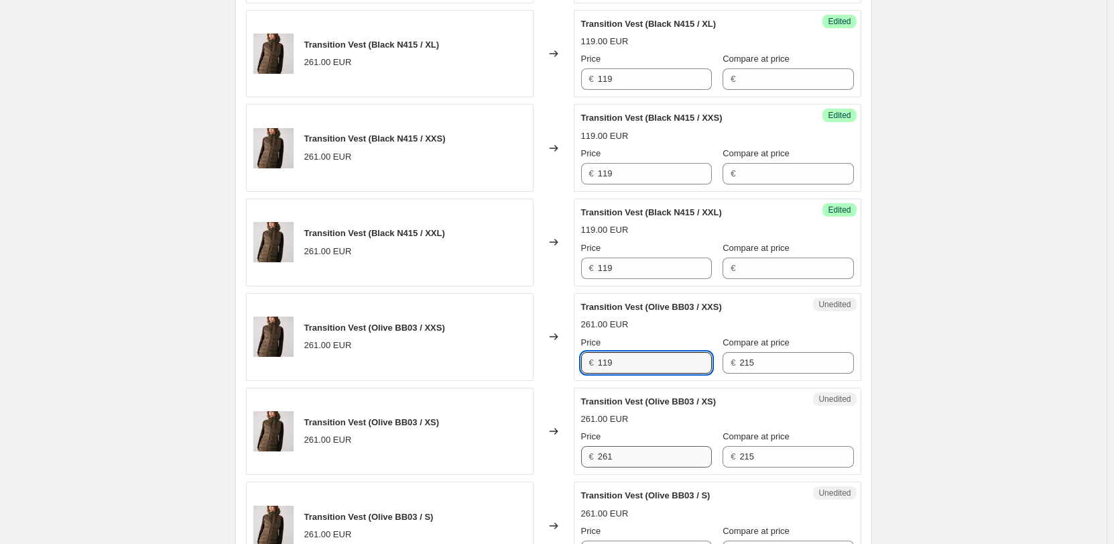
type input "119"
click at [625, 457] on input "261" at bounding box center [655, 456] width 114 height 21
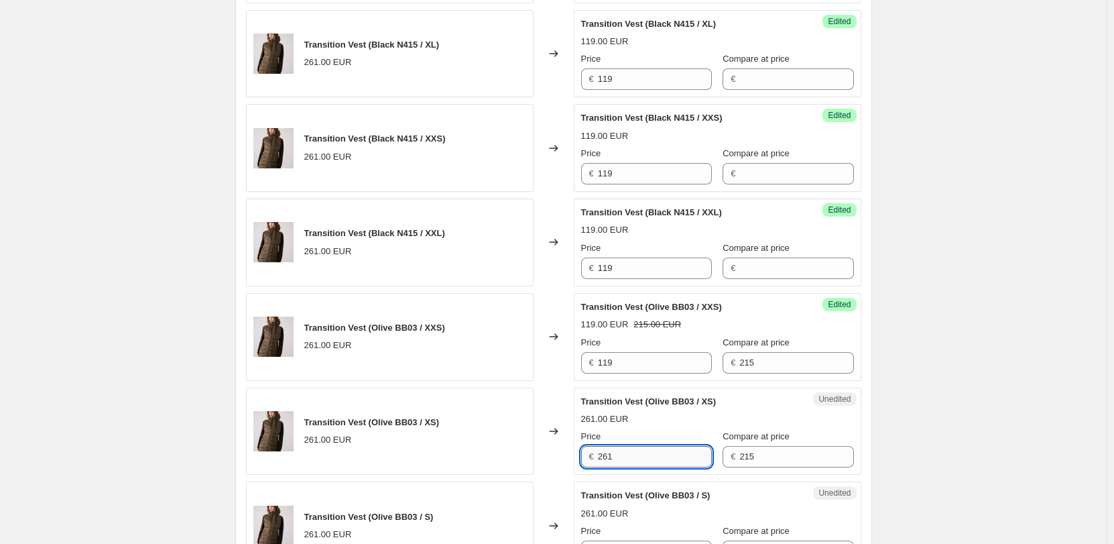
paste input "119"
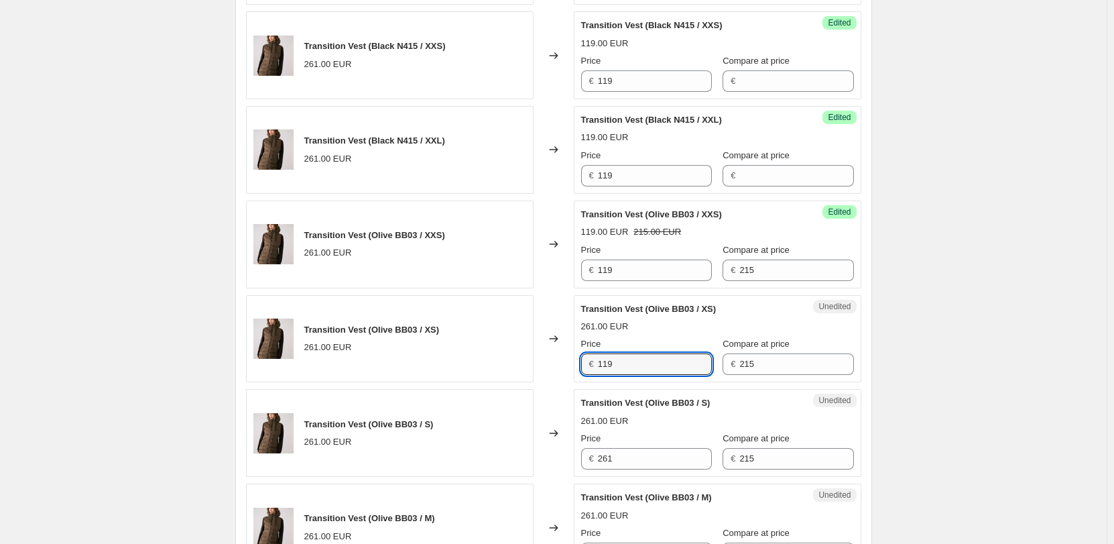
scroll to position [994, 0]
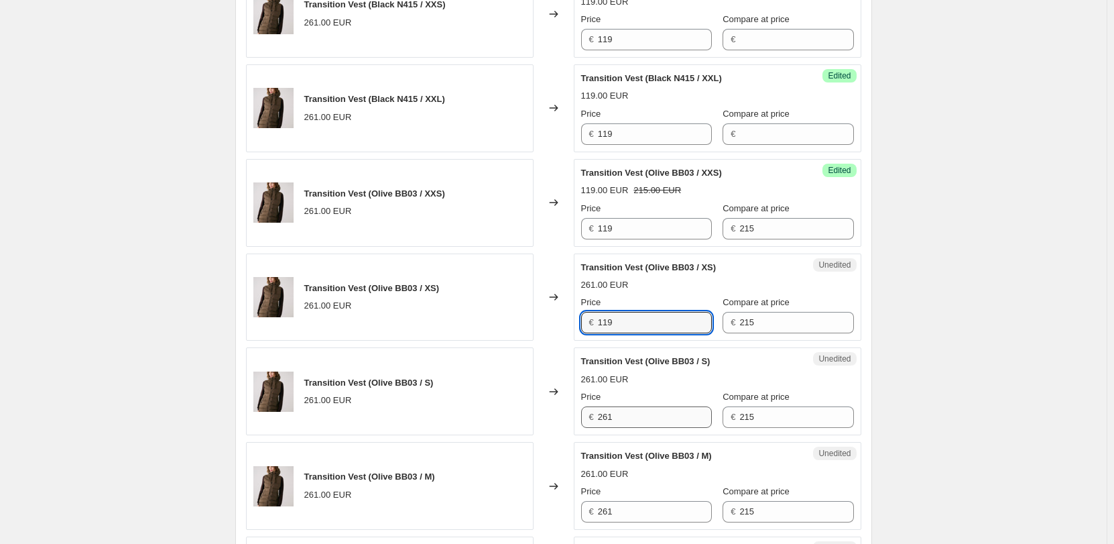
type input "119"
click at [621, 426] on input "261" at bounding box center [655, 416] width 114 height 21
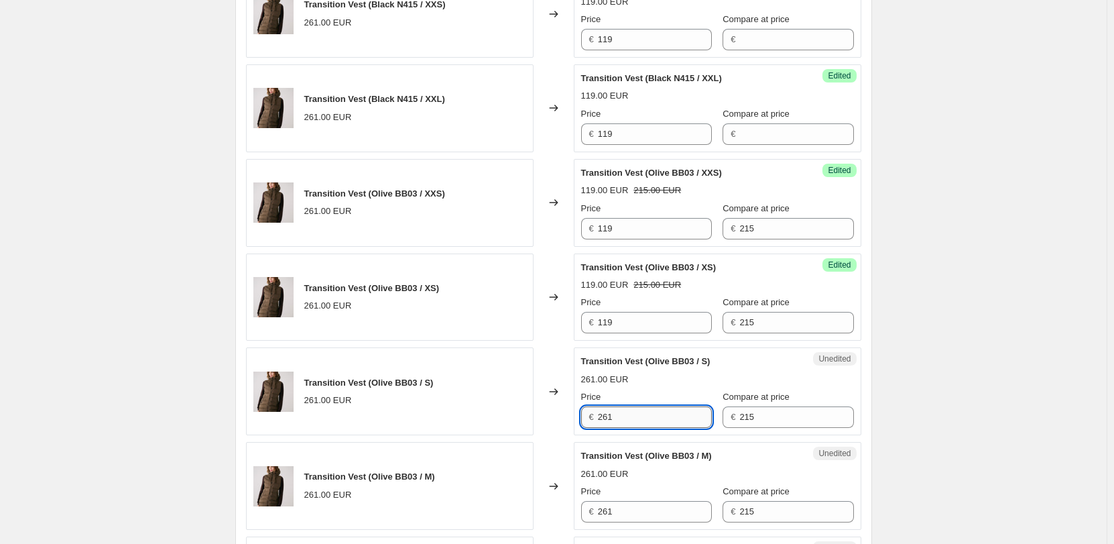
click at [621, 424] on input "261" at bounding box center [655, 416] width 114 height 21
click at [620, 420] on input "261" at bounding box center [655, 416] width 114 height 21
paste input "119"
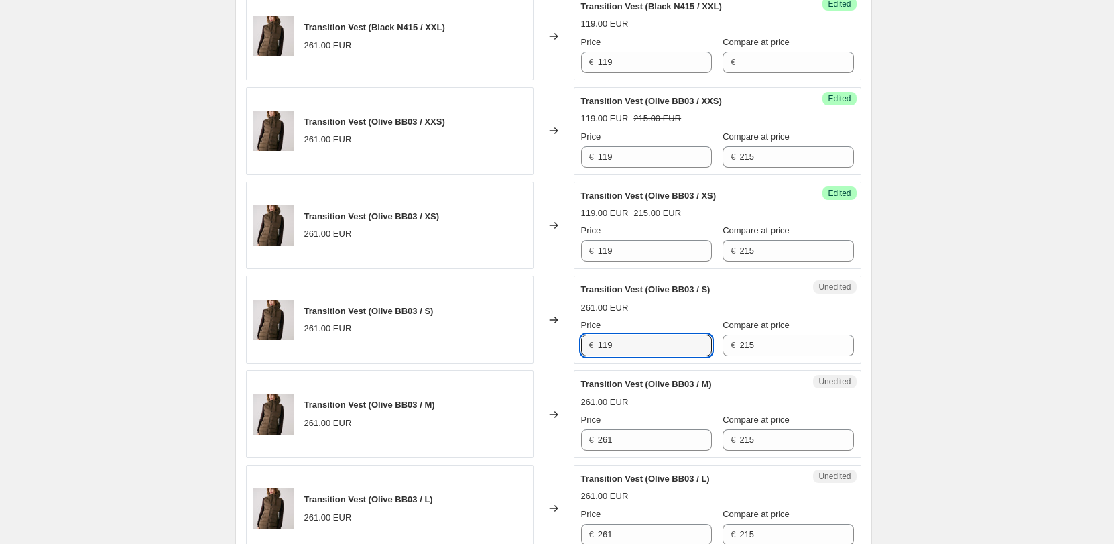
scroll to position [1128, 0]
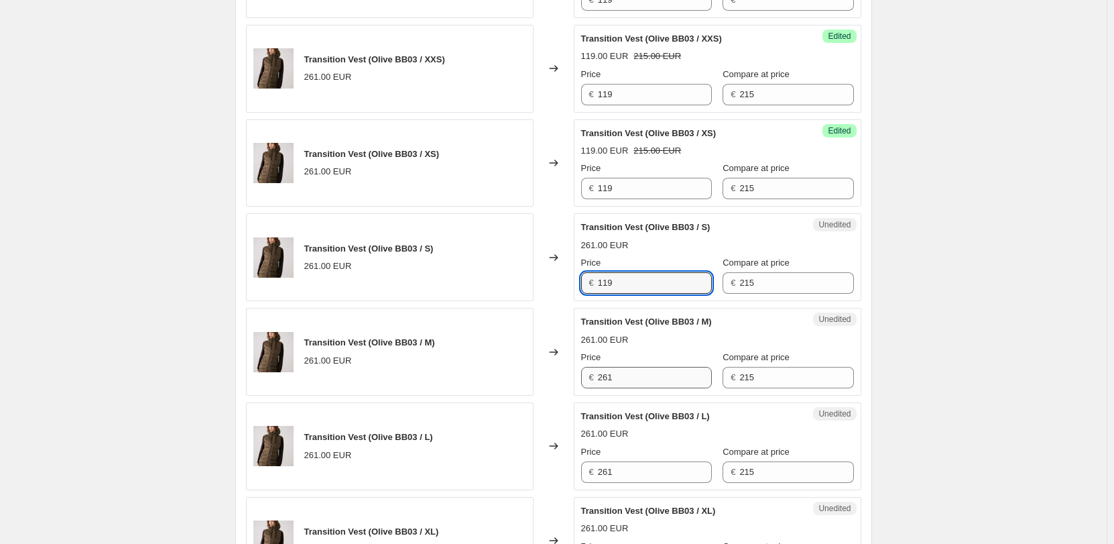
type input "119"
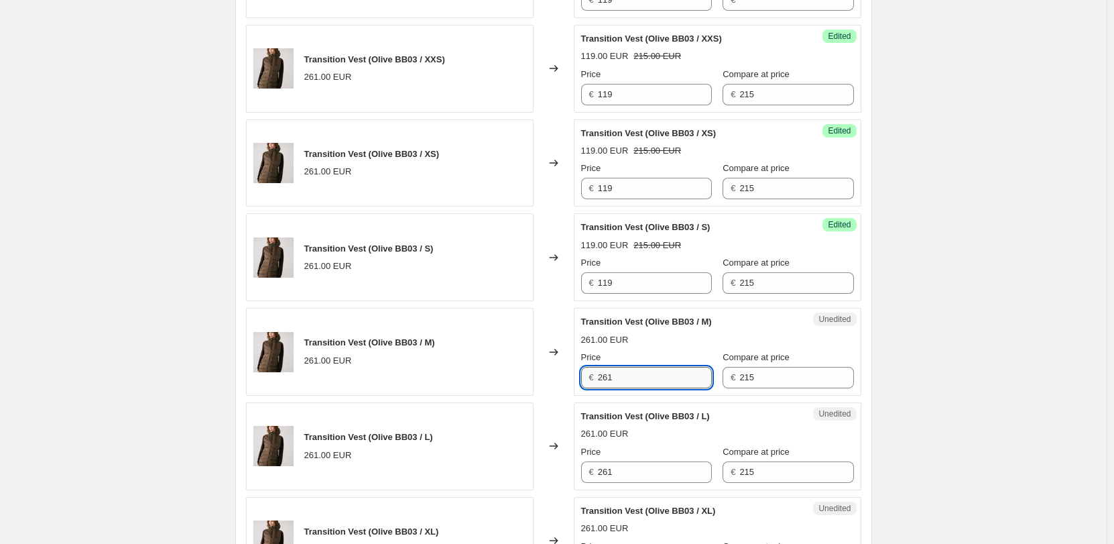
click at [617, 380] on input "261" at bounding box center [655, 377] width 114 height 21
paste input "119"
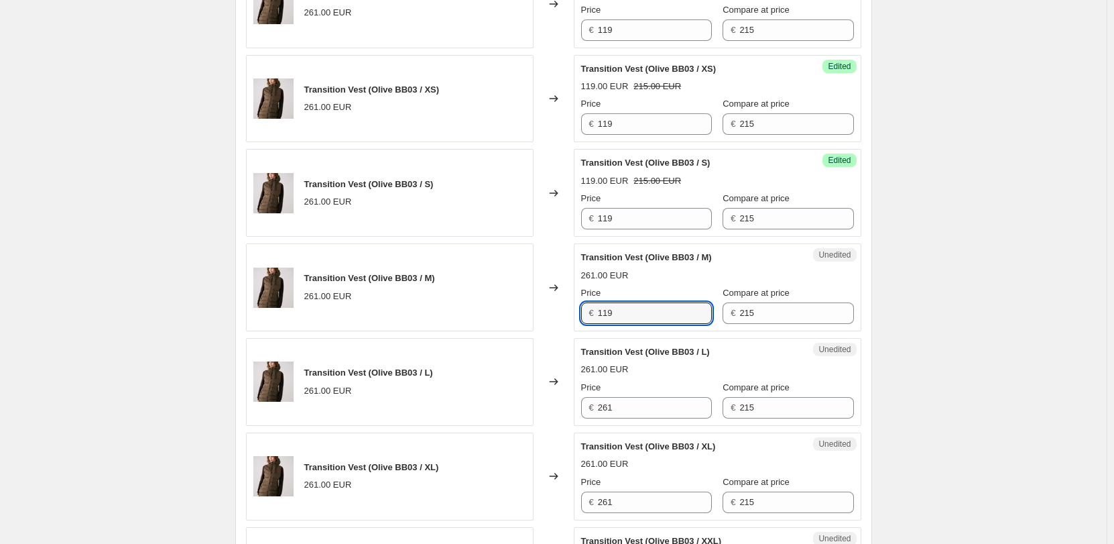
scroll to position [1263, 0]
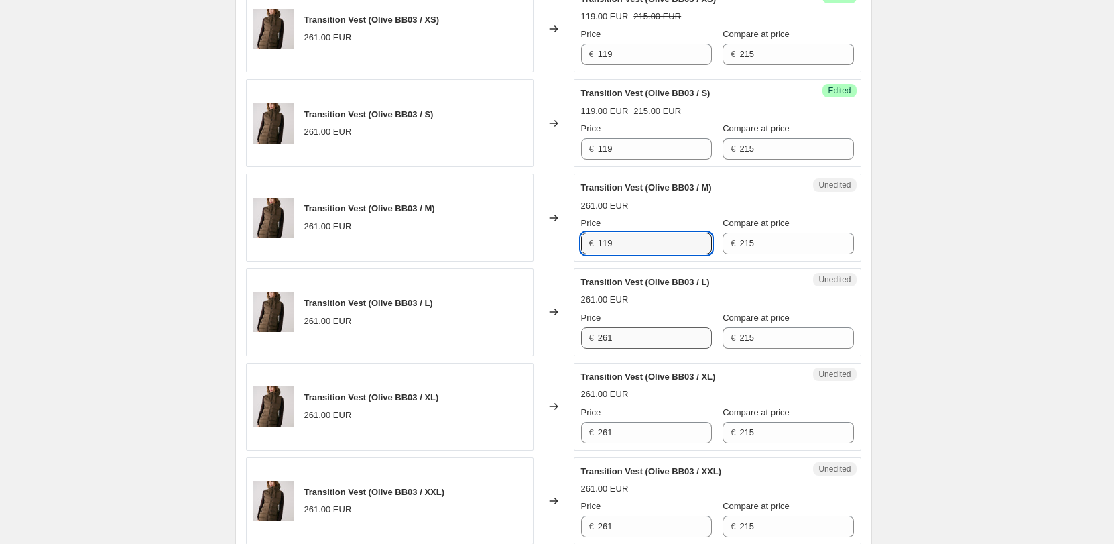
type input "119"
click at [614, 345] on input "261" at bounding box center [655, 337] width 114 height 21
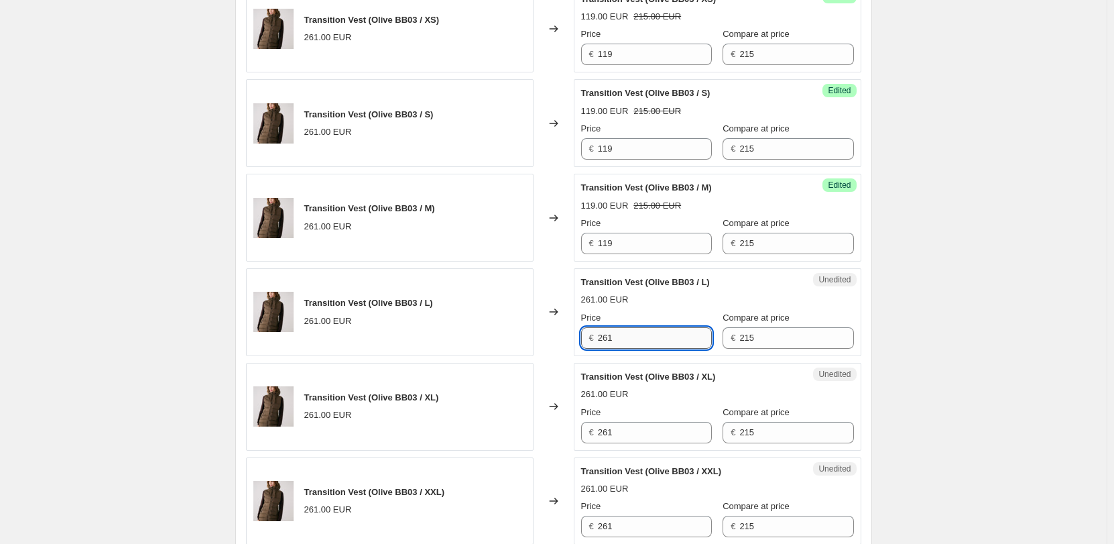
click at [614, 345] on input "261" at bounding box center [655, 337] width 114 height 21
paste input "119"
type input "119"
click at [628, 434] on input "261" at bounding box center [655, 432] width 114 height 21
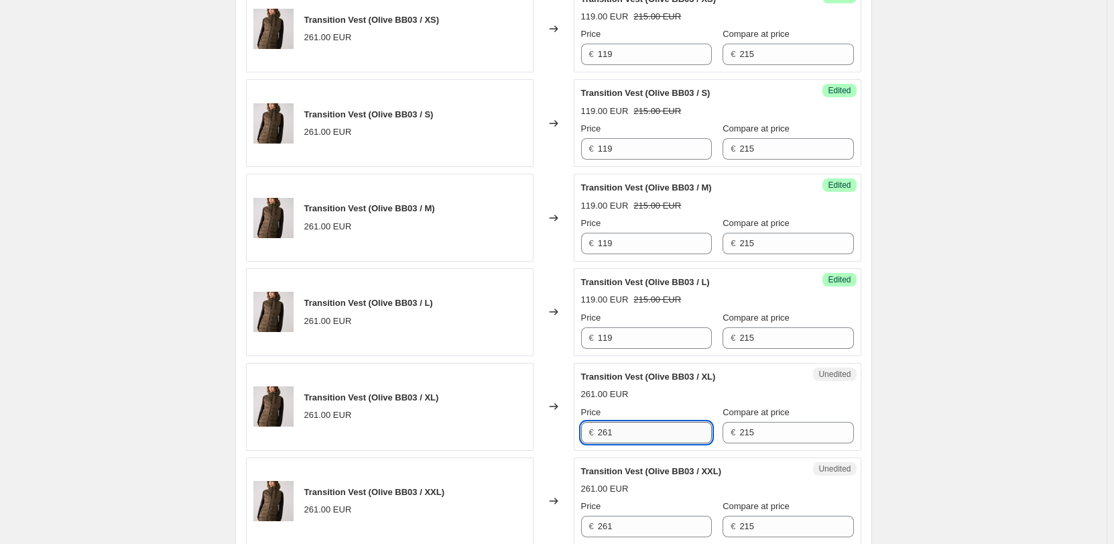
click at [628, 434] on input "261" at bounding box center [655, 432] width 114 height 21
paste input "119"
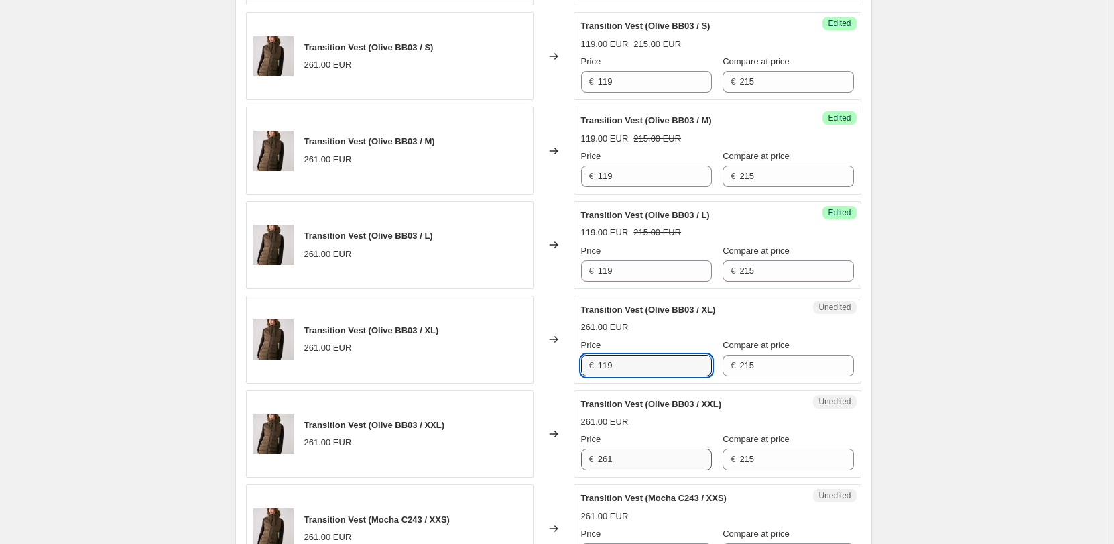
type input "119"
click at [624, 455] on input "261" at bounding box center [655, 459] width 114 height 21
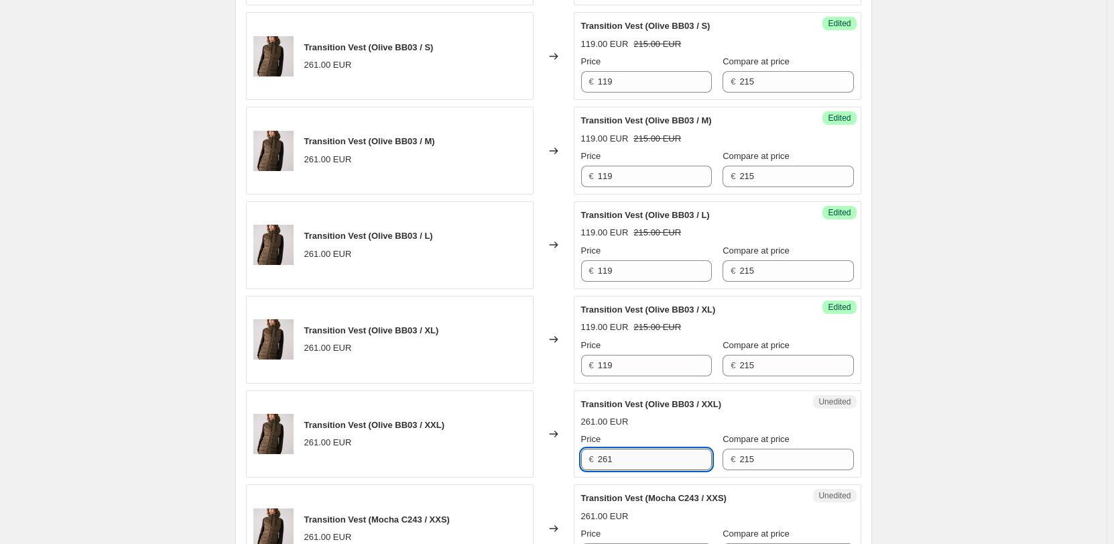
click at [624, 455] on input "261" at bounding box center [655, 459] width 114 height 21
paste input "119"
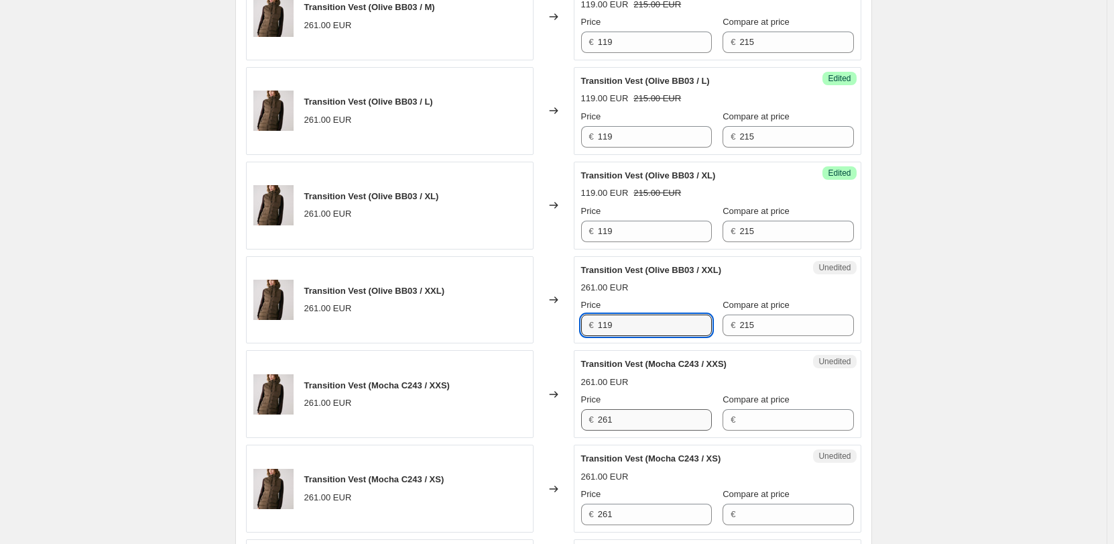
type input "119"
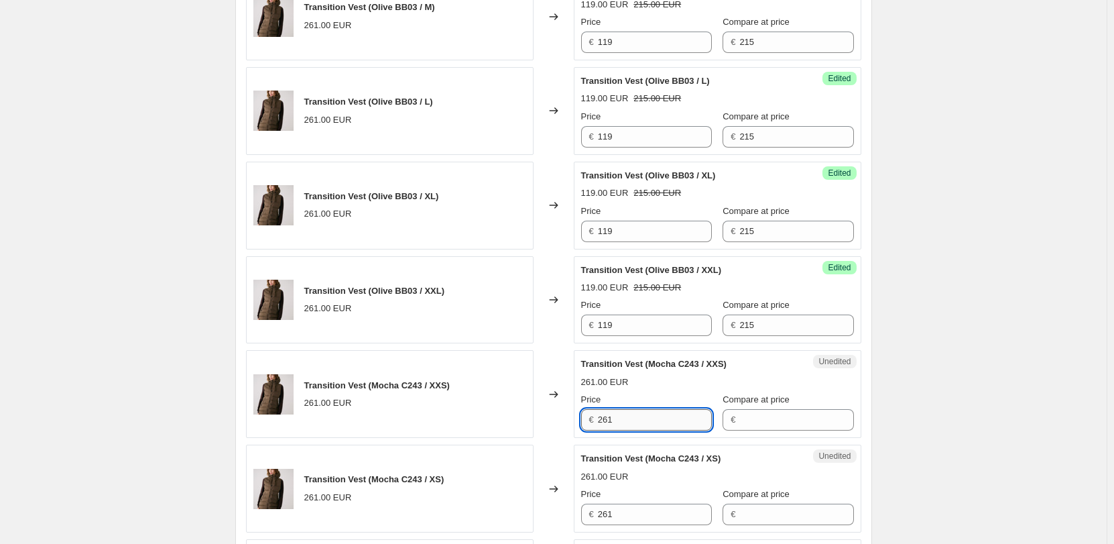
click at [616, 418] on input "261" at bounding box center [655, 419] width 114 height 21
paste input "119"
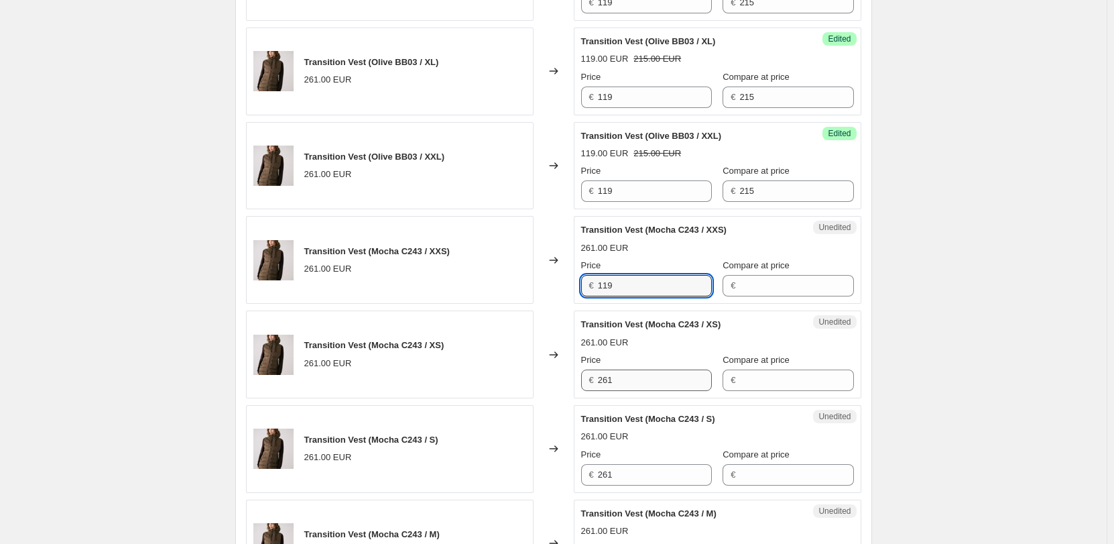
type input "119"
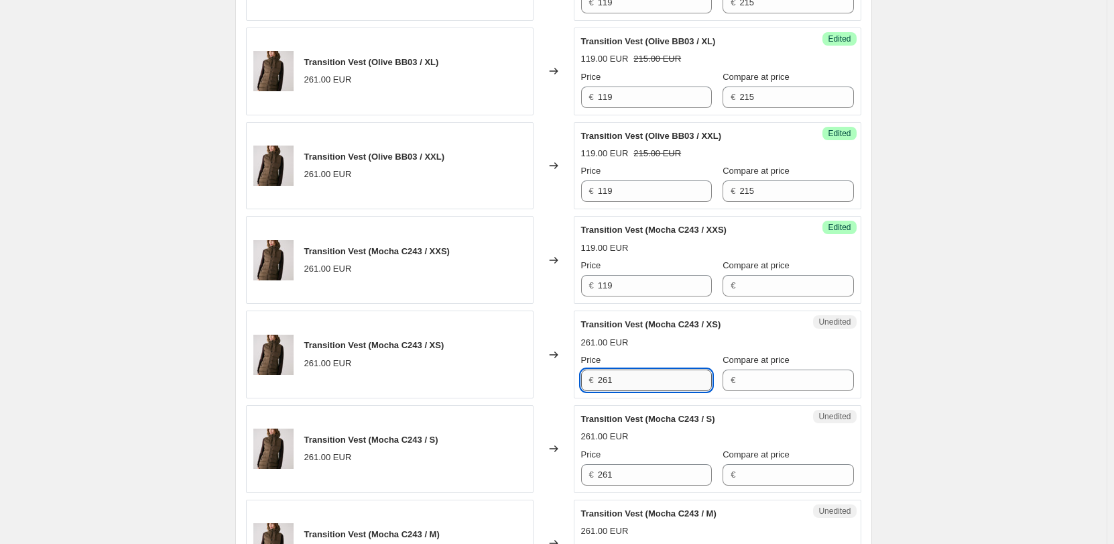
click at [609, 380] on input "261" at bounding box center [655, 379] width 114 height 21
paste input "119"
type input "119"
click at [626, 468] on input "261" at bounding box center [655, 474] width 114 height 21
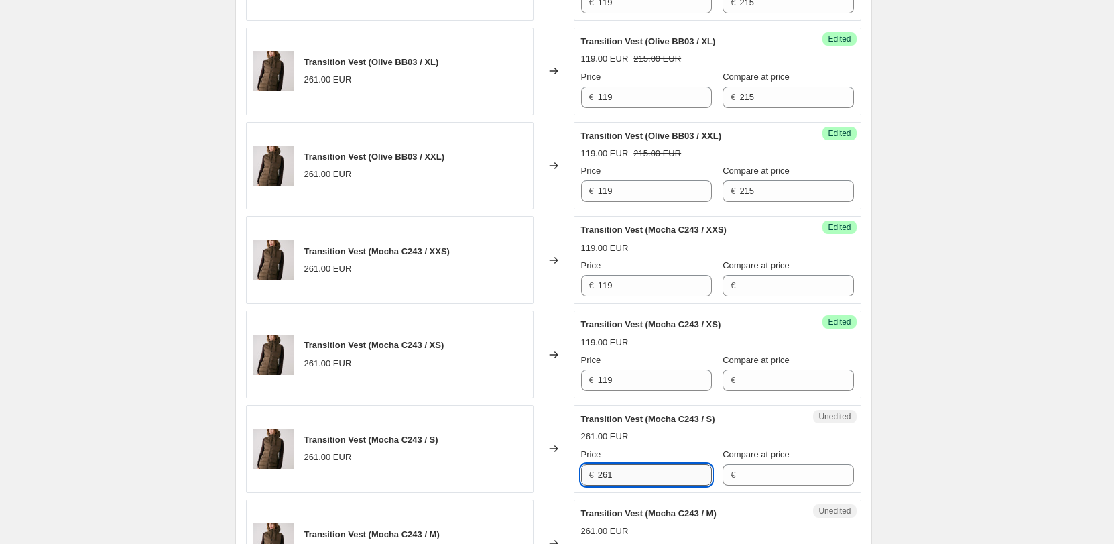
click at [626, 468] on input "261" at bounding box center [655, 474] width 114 height 21
paste input "119"
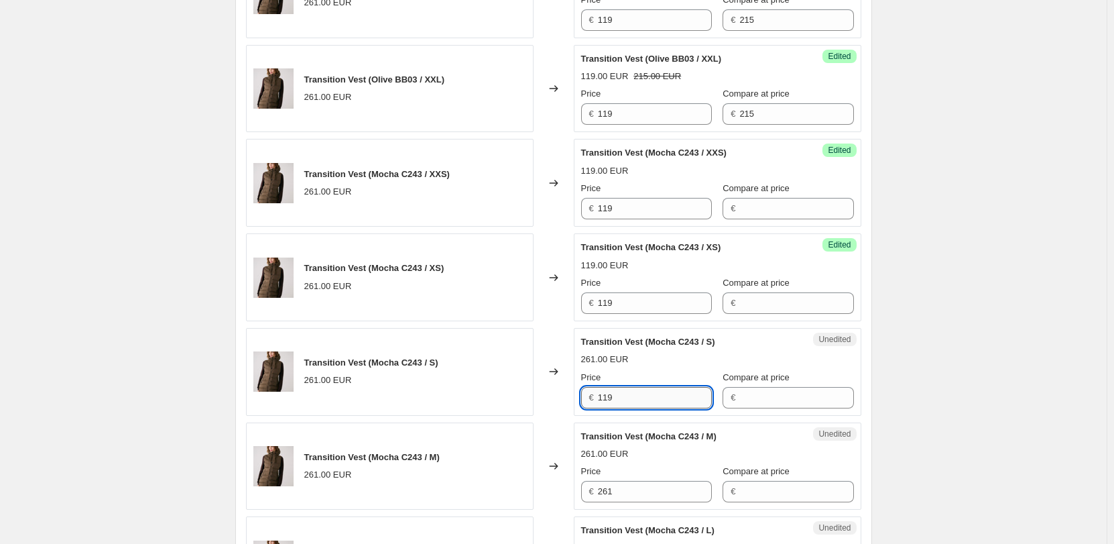
scroll to position [1732, 0]
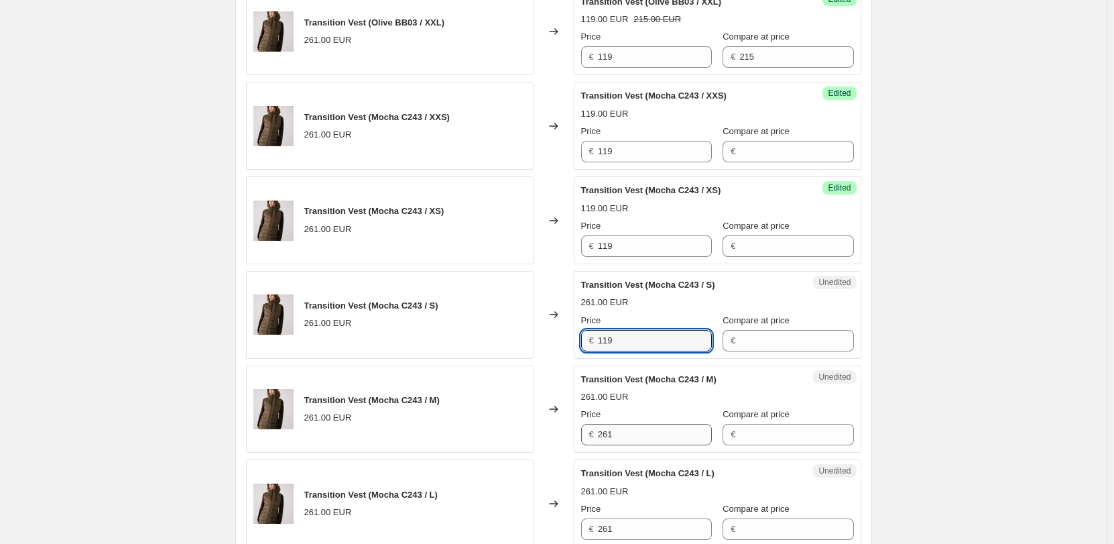
type input "119"
click at [621, 439] on input "261" at bounding box center [655, 434] width 114 height 21
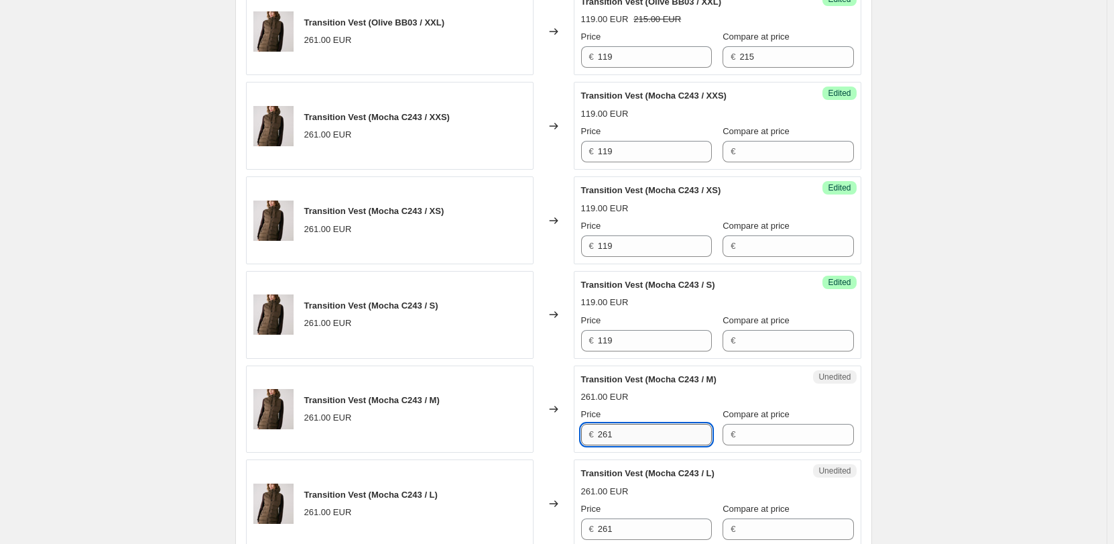
click at [621, 439] on input "261" at bounding box center [655, 434] width 114 height 21
paste input "119"
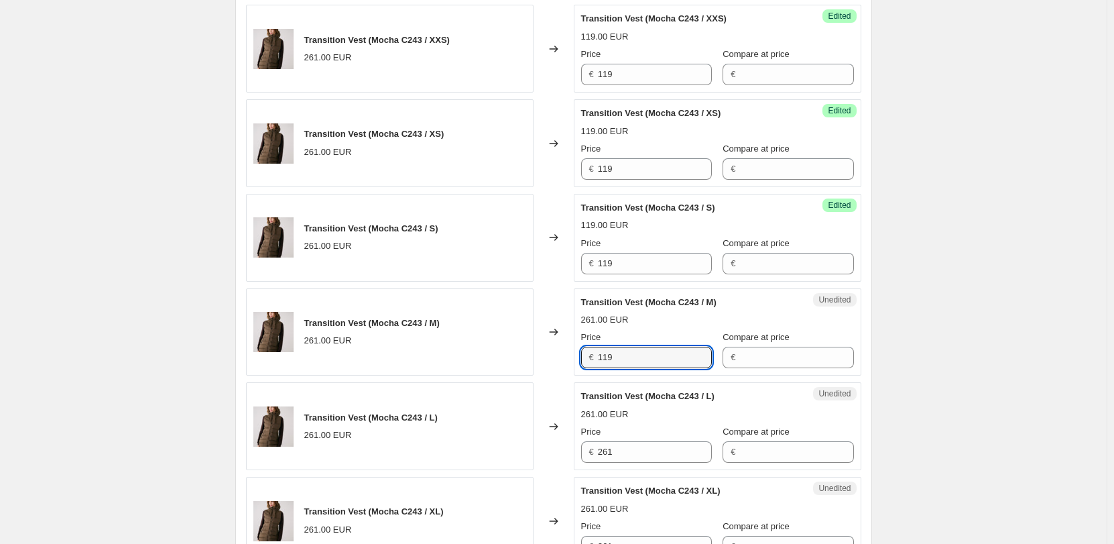
scroll to position [1866, 0]
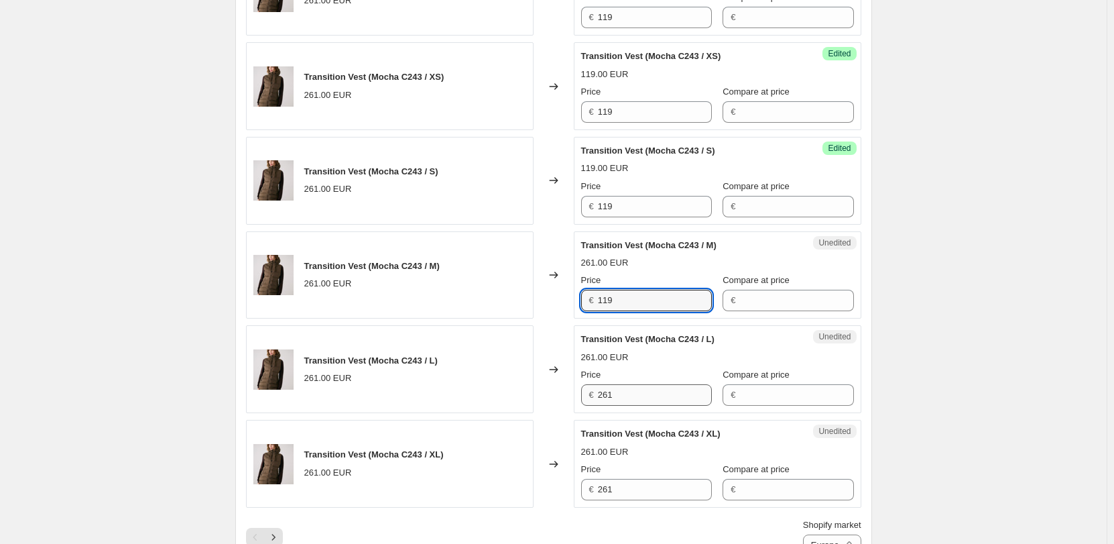
type input "119"
click at [614, 396] on input "261" at bounding box center [655, 394] width 114 height 21
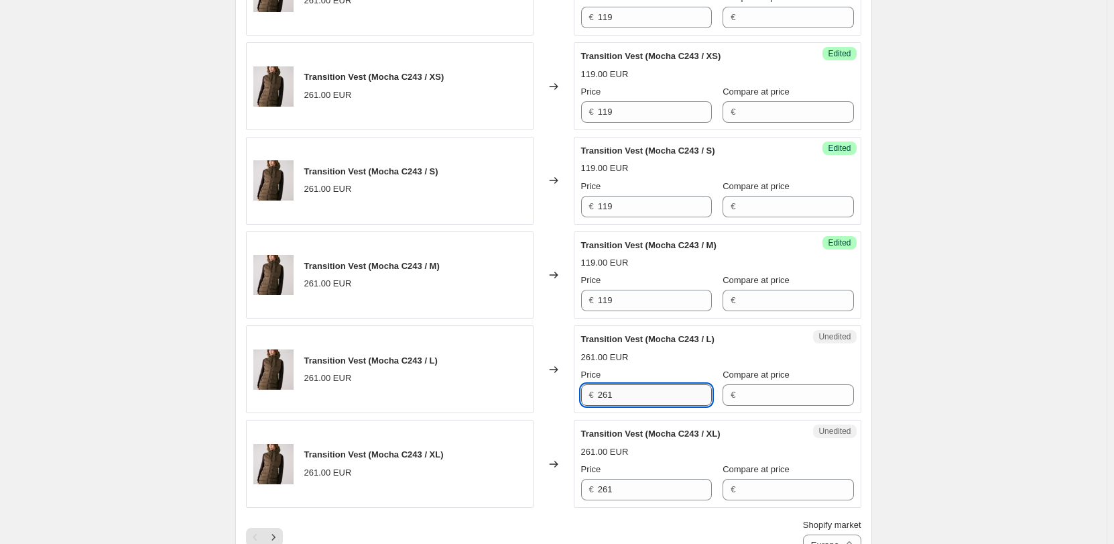
click at [614, 396] on input "261" at bounding box center [655, 394] width 114 height 21
paste input "119"
type input "119"
click at [630, 481] on input "261" at bounding box center [655, 489] width 114 height 21
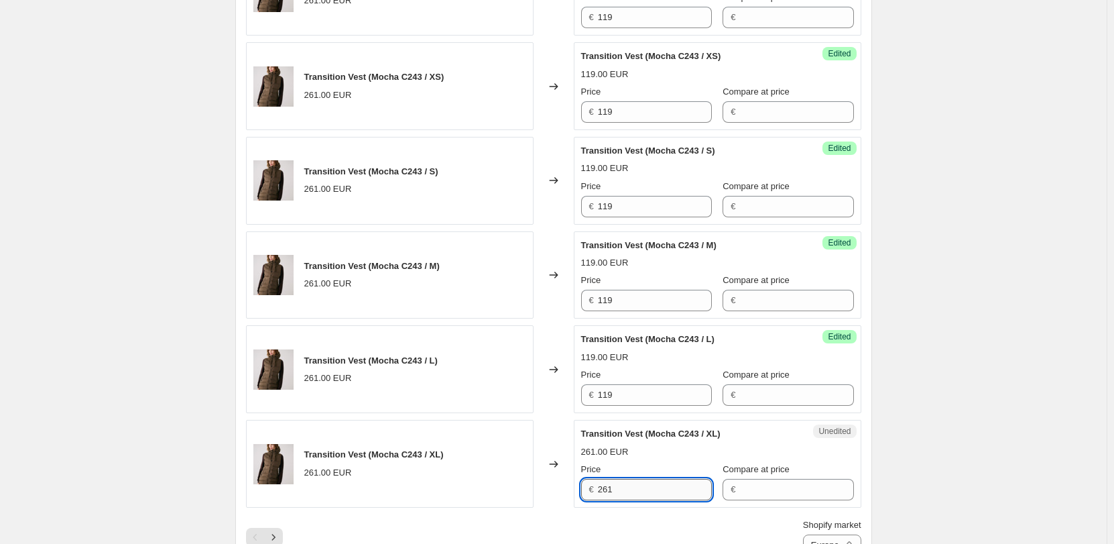
click at [630, 481] on input "261" at bounding box center [655, 489] width 114 height 21
paste input "119"
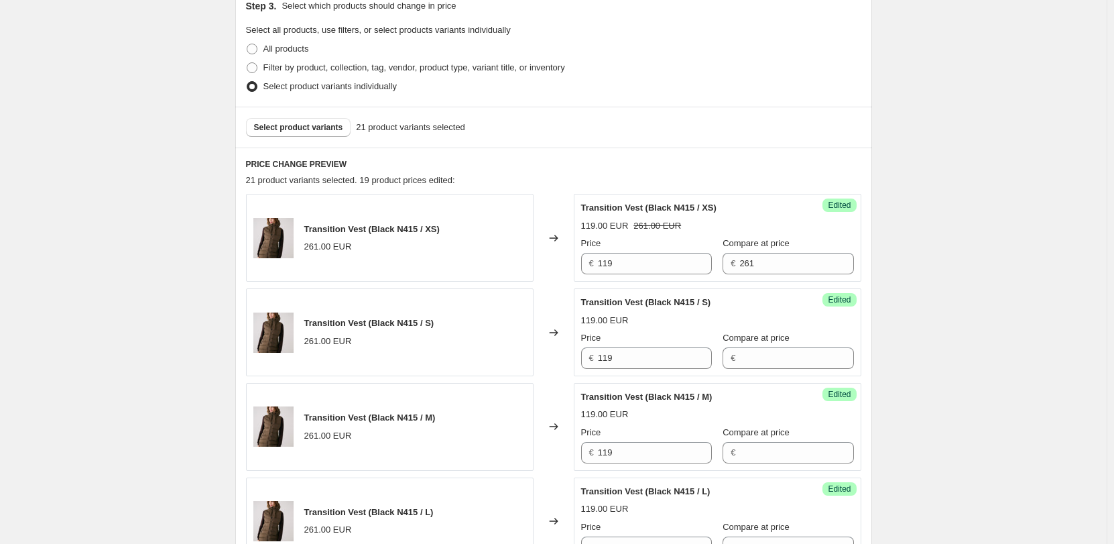
scroll to position [190, 0]
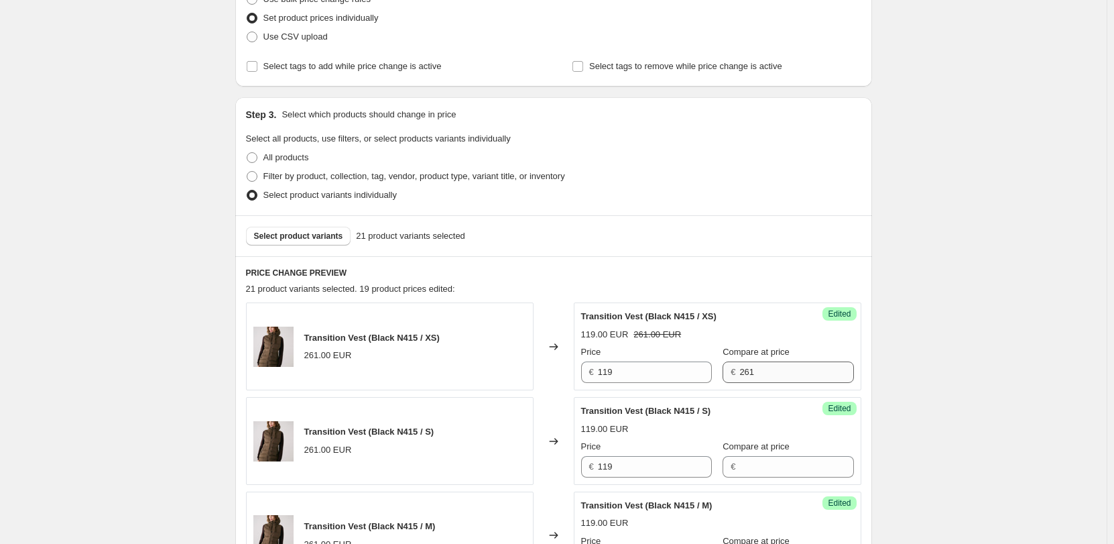
type input "119"
click at [740, 369] on input "261" at bounding box center [797, 371] width 114 height 21
click at [748, 455] on div "Compare at price €" at bounding box center [788, 459] width 131 height 38
click at [746, 458] on input "Compare at price" at bounding box center [797, 466] width 114 height 21
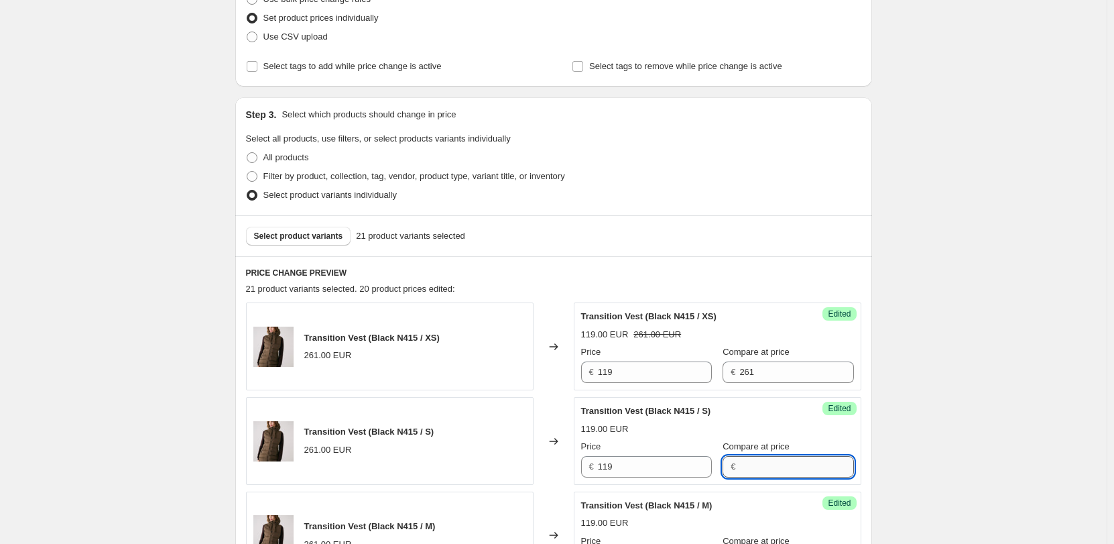
paste input "261"
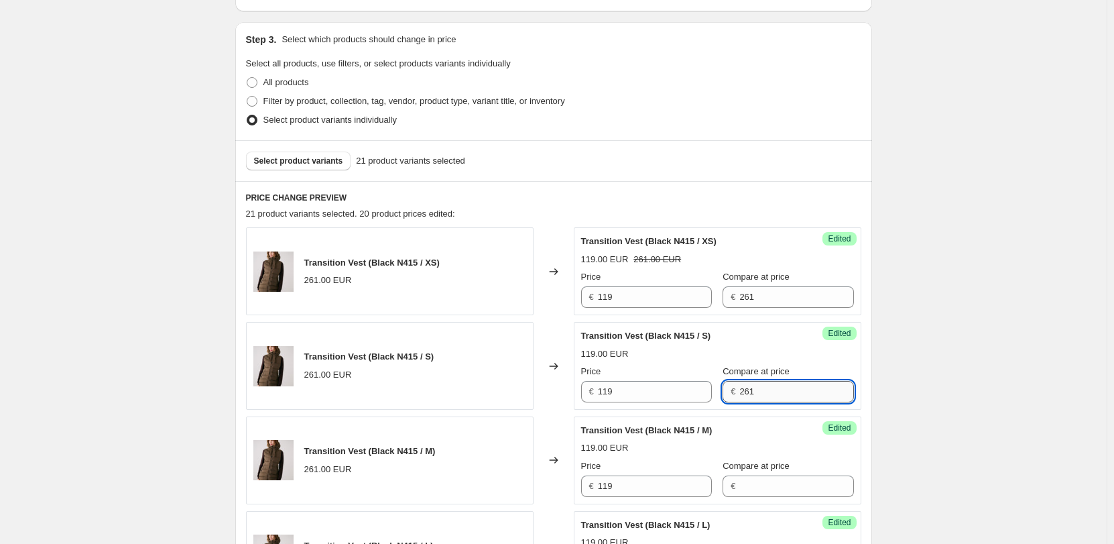
scroll to position [324, 0]
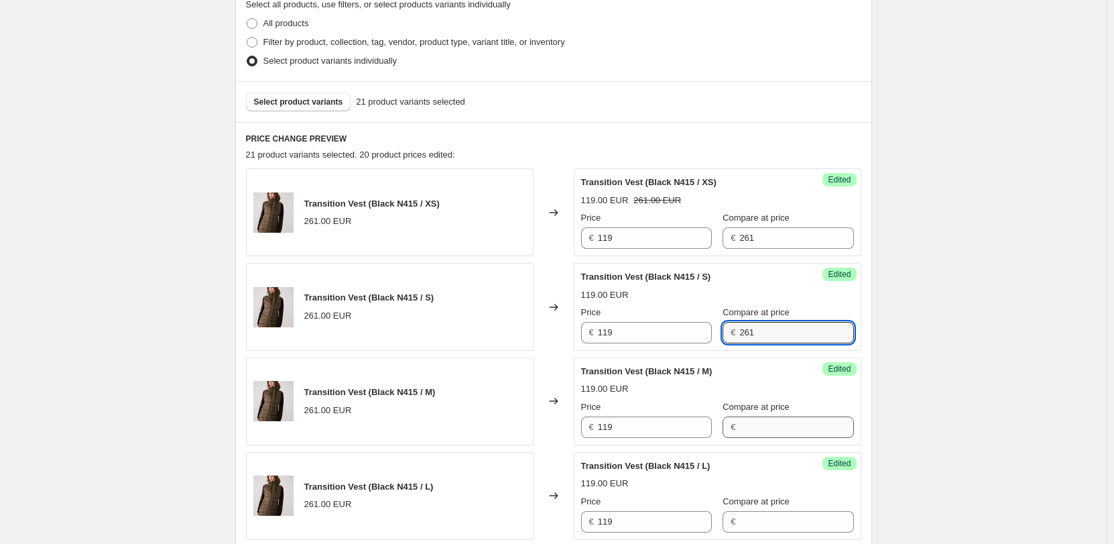
type input "261"
click at [744, 426] on input "Compare at price" at bounding box center [797, 426] width 114 height 21
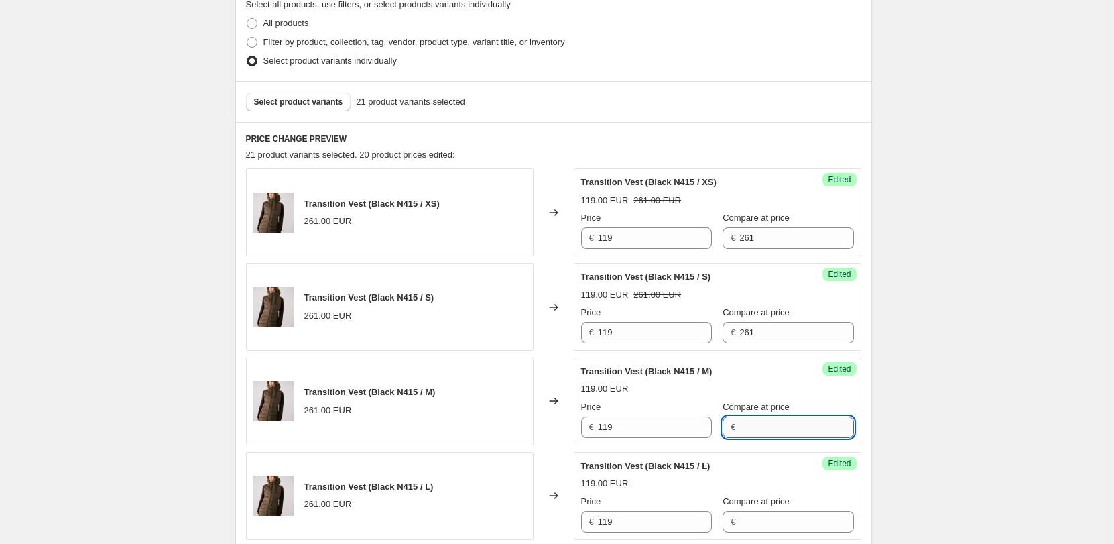
paste input "261"
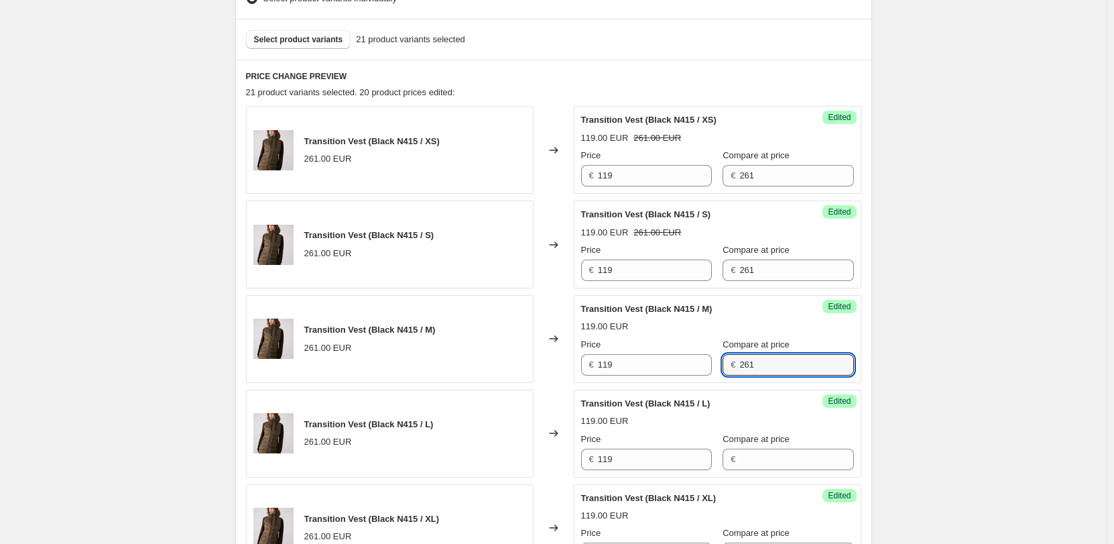
scroll to position [458, 0]
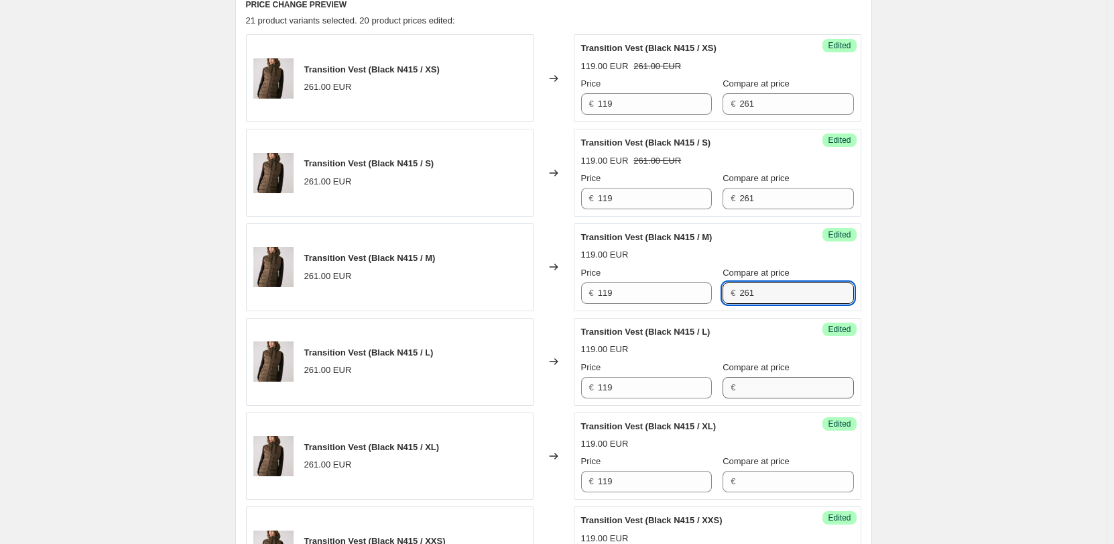
type input "261"
click at [752, 385] on input "Compare at price" at bounding box center [797, 387] width 114 height 21
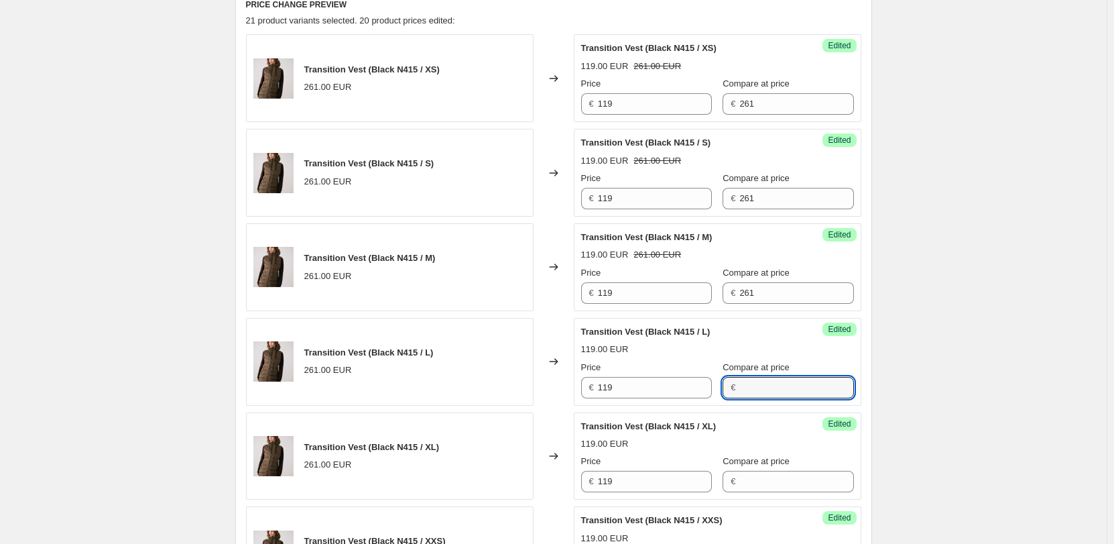
paste input "261"
type input "261"
click at [766, 476] on input "Compare at price" at bounding box center [797, 481] width 114 height 21
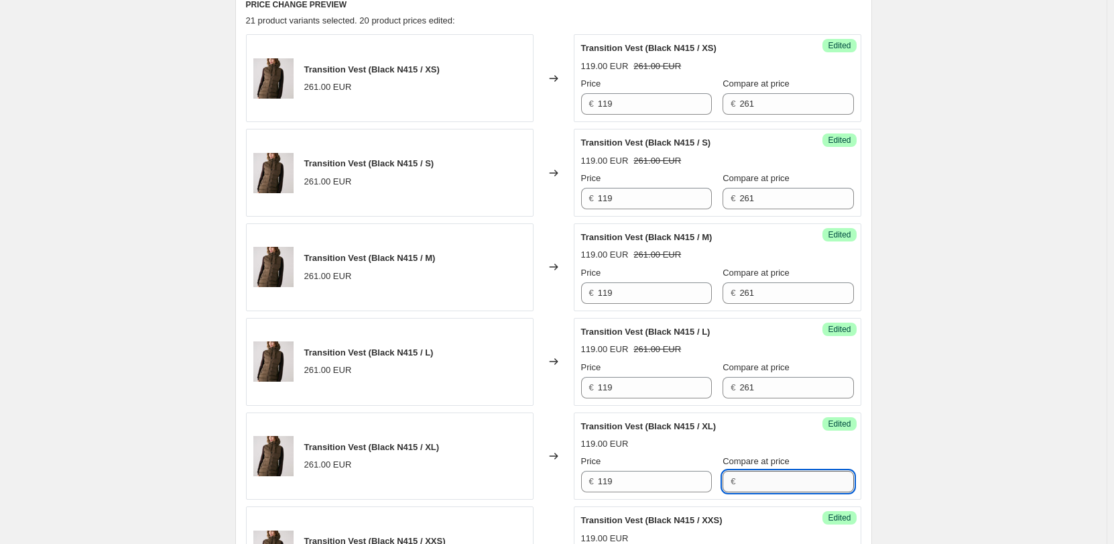
paste input "261"
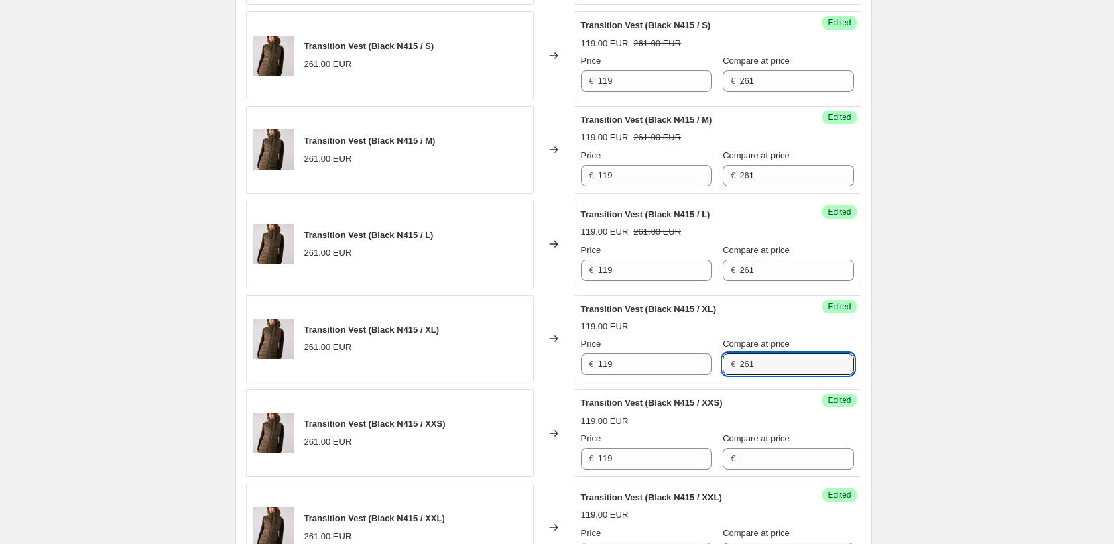
scroll to position [659, 0]
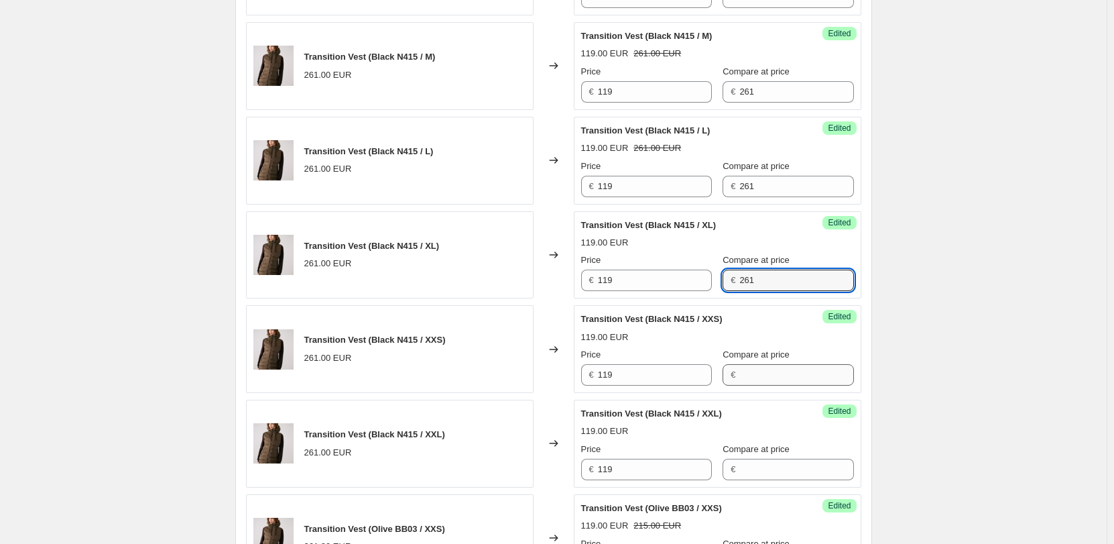
type input "261"
click at [750, 370] on input "Compare at price" at bounding box center [797, 374] width 114 height 21
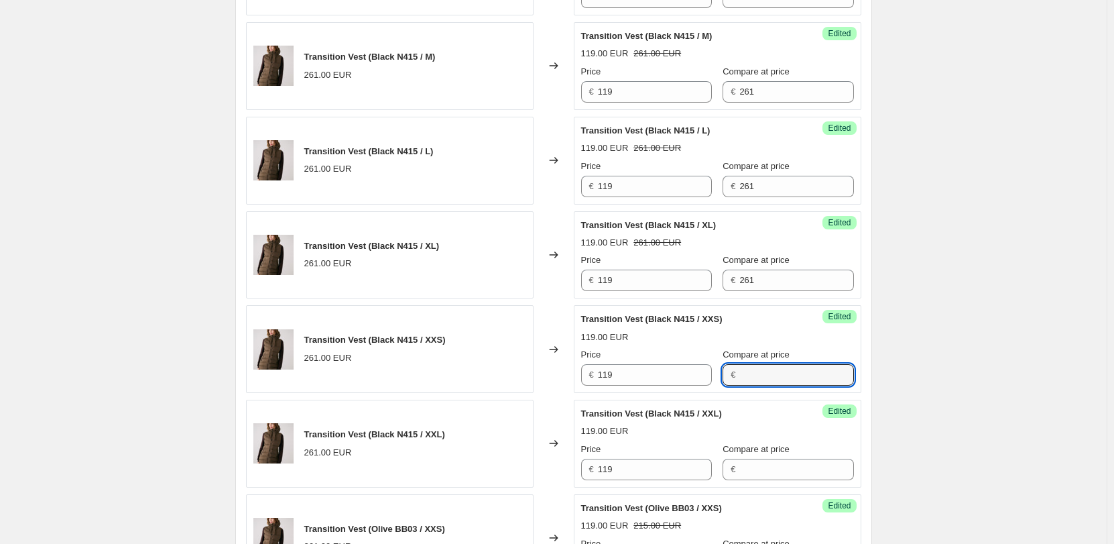
paste input "261"
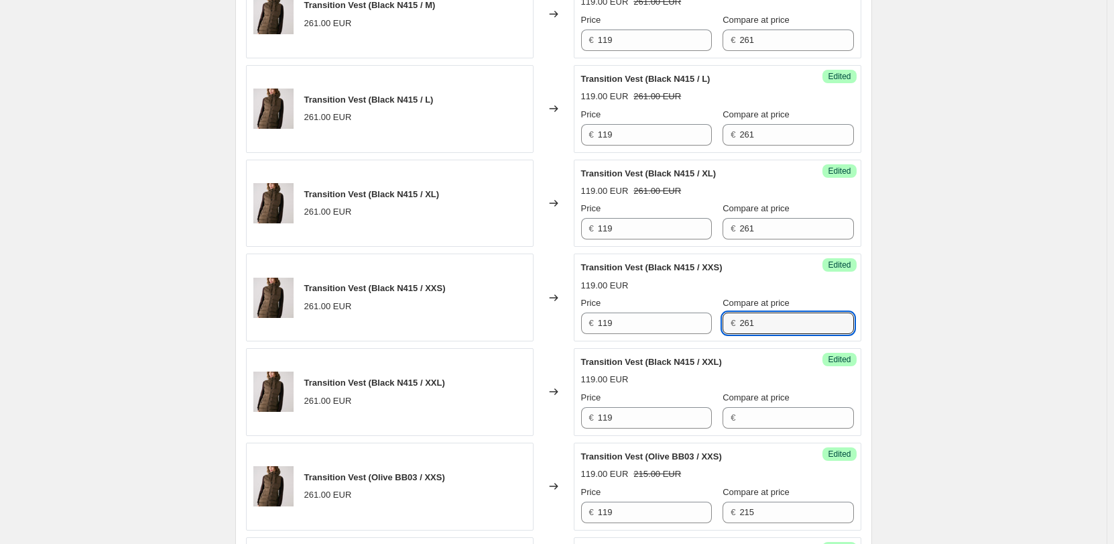
scroll to position [726, 0]
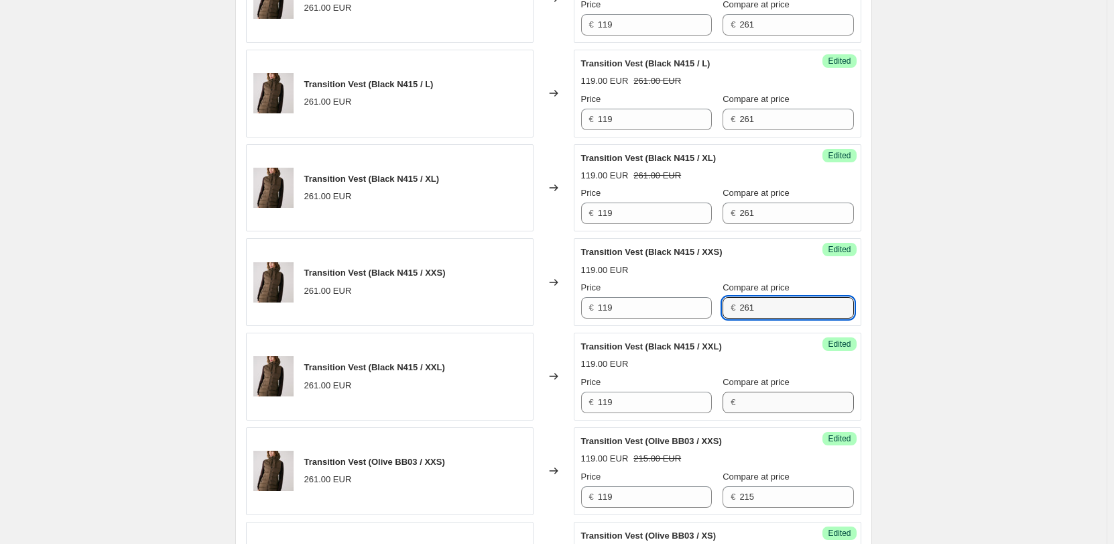
type input "261"
click at [754, 399] on input "Compare at price" at bounding box center [797, 402] width 114 height 21
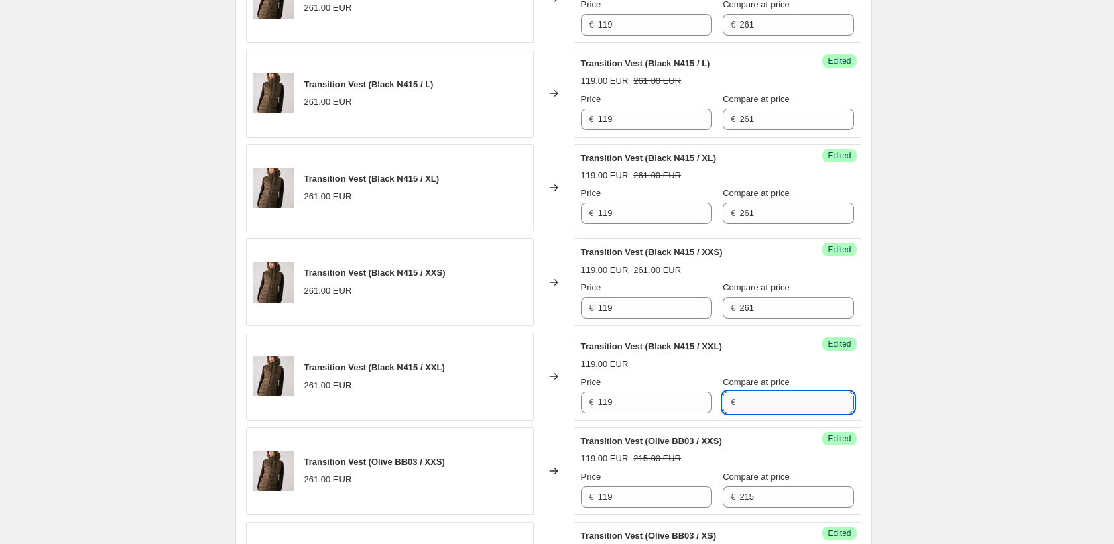
paste input "261"
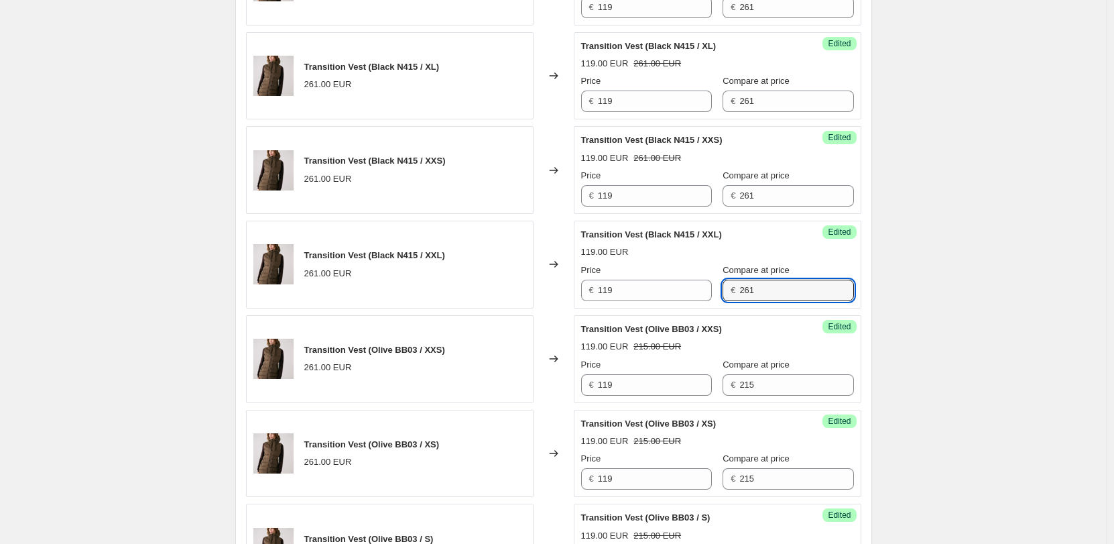
scroll to position [860, 0]
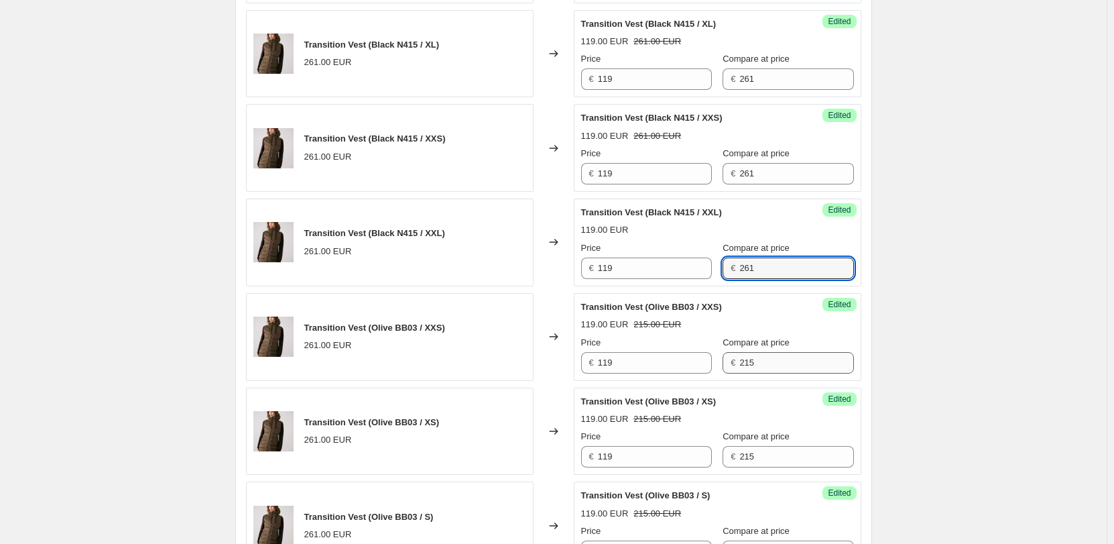
type input "261"
click at [740, 361] on input "215" at bounding box center [797, 362] width 114 height 21
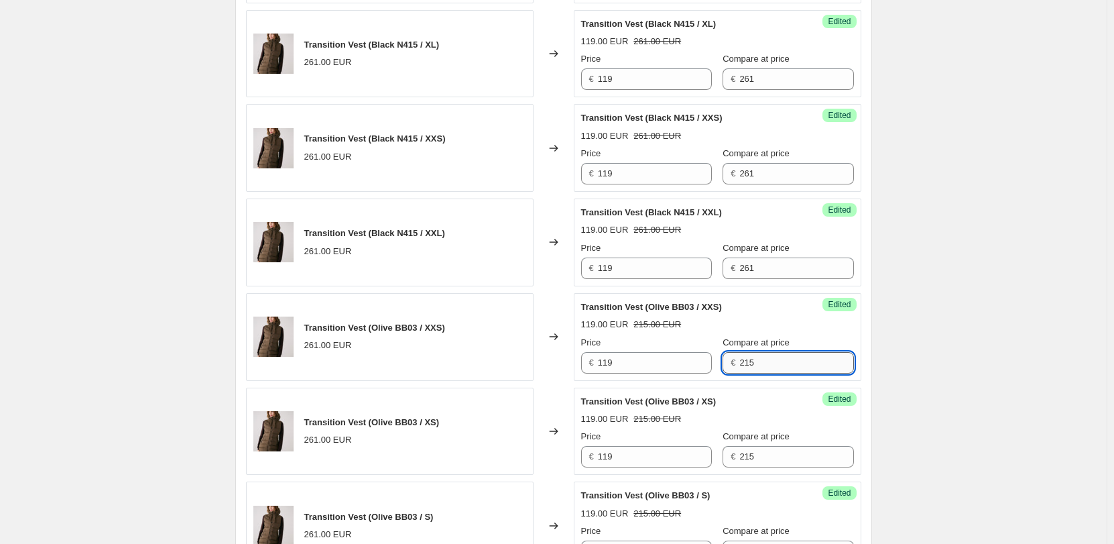
click at [740, 361] on input "215" at bounding box center [797, 362] width 114 height 21
paste input "61"
type input "261"
click at [748, 463] on input "215" at bounding box center [797, 456] width 114 height 21
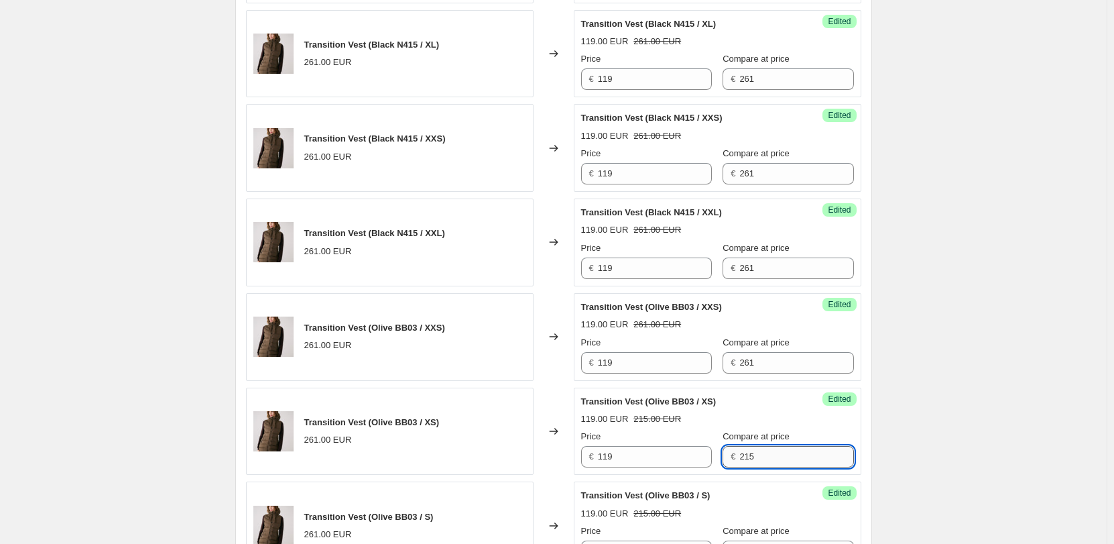
paste input "61"
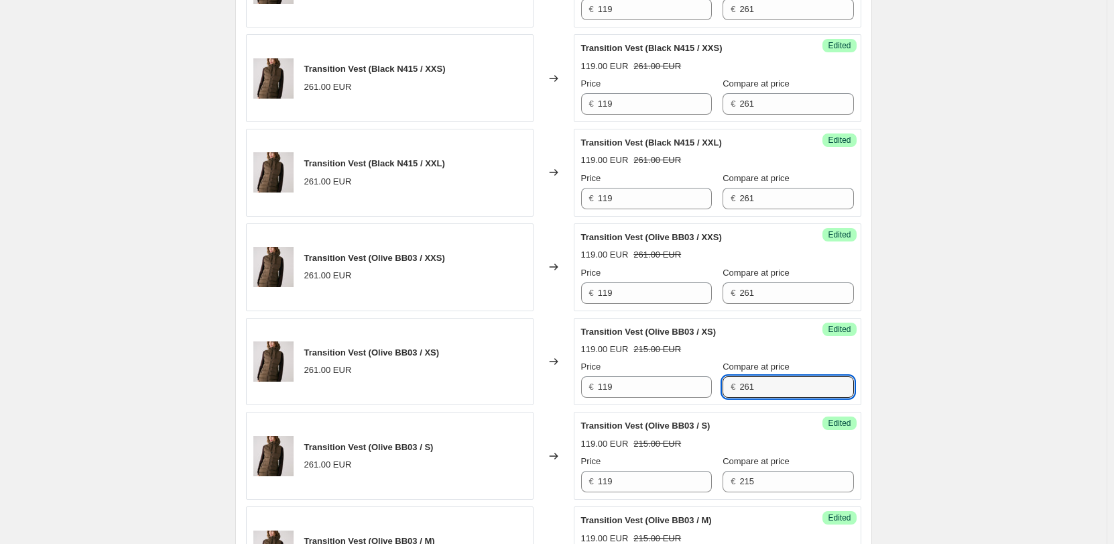
scroll to position [994, 0]
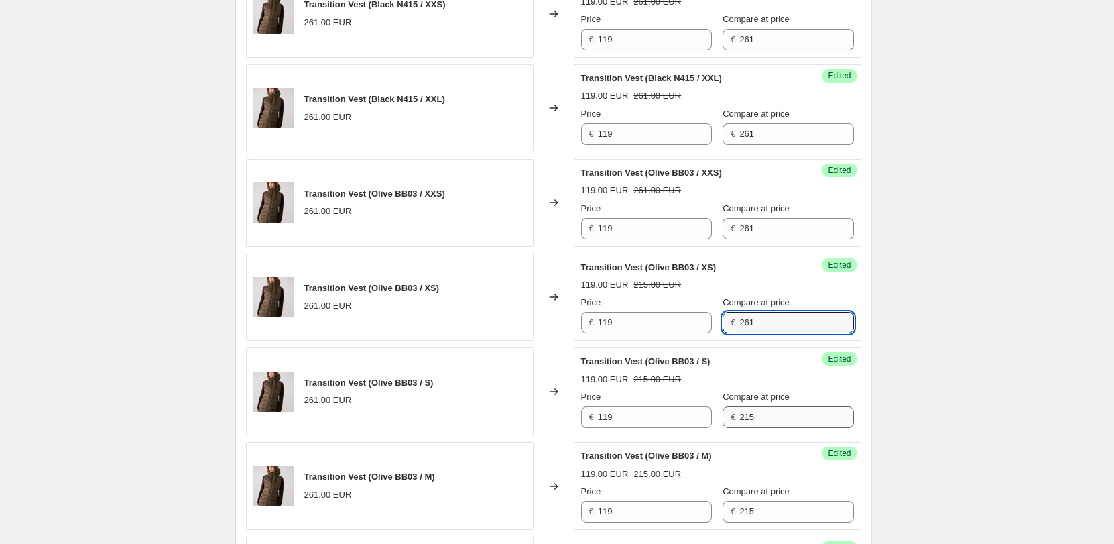
type input "261"
click at [744, 416] on input "215" at bounding box center [797, 416] width 114 height 21
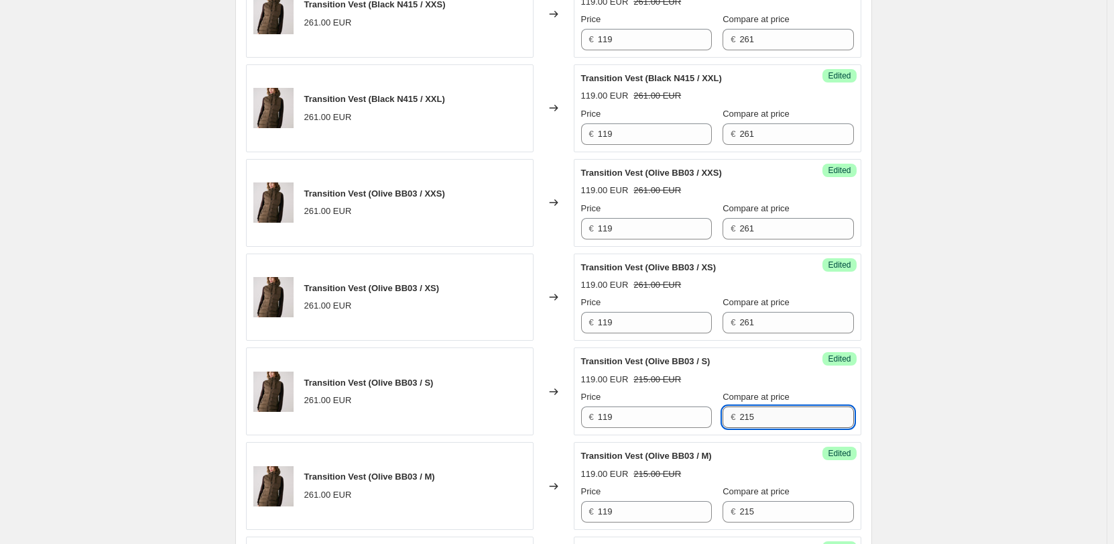
click at [744, 416] on input "215" at bounding box center [797, 416] width 114 height 21
paste input "61"
type input "261"
click at [756, 511] on input "215" at bounding box center [797, 511] width 114 height 21
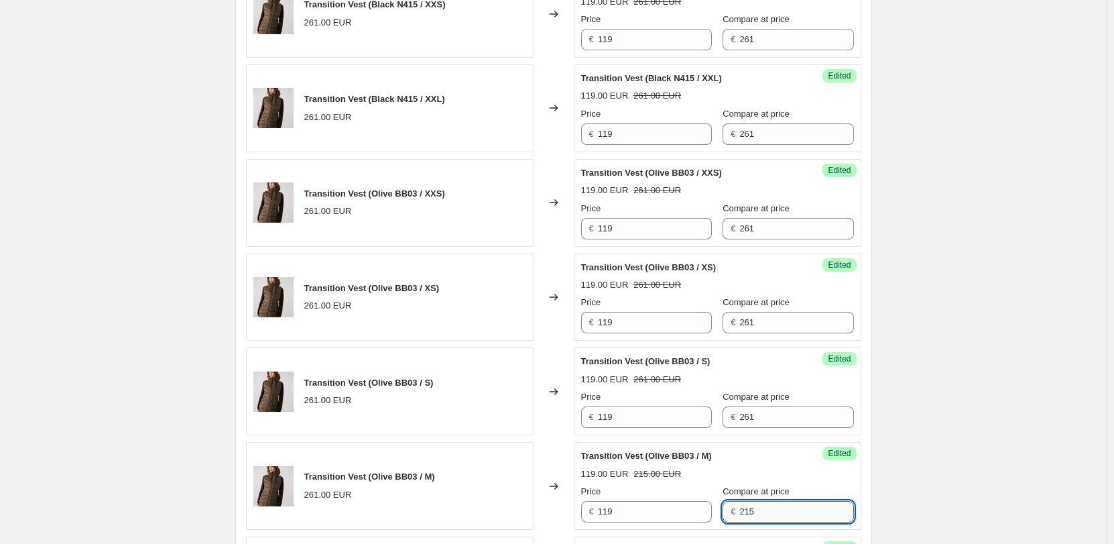
click at [756, 510] on input "215" at bounding box center [797, 511] width 114 height 21
paste input "61"
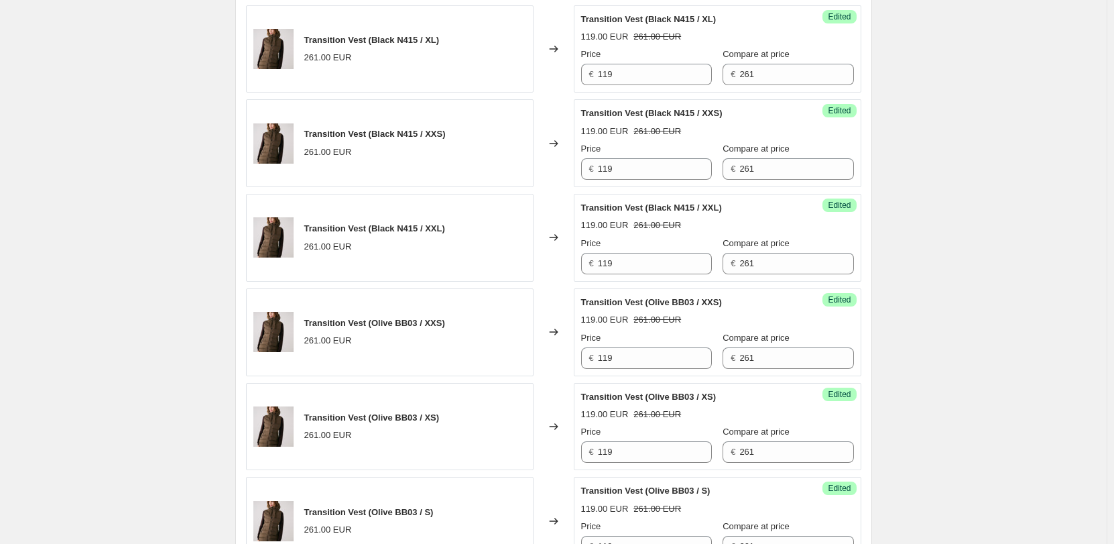
scroll to position [860, 0]
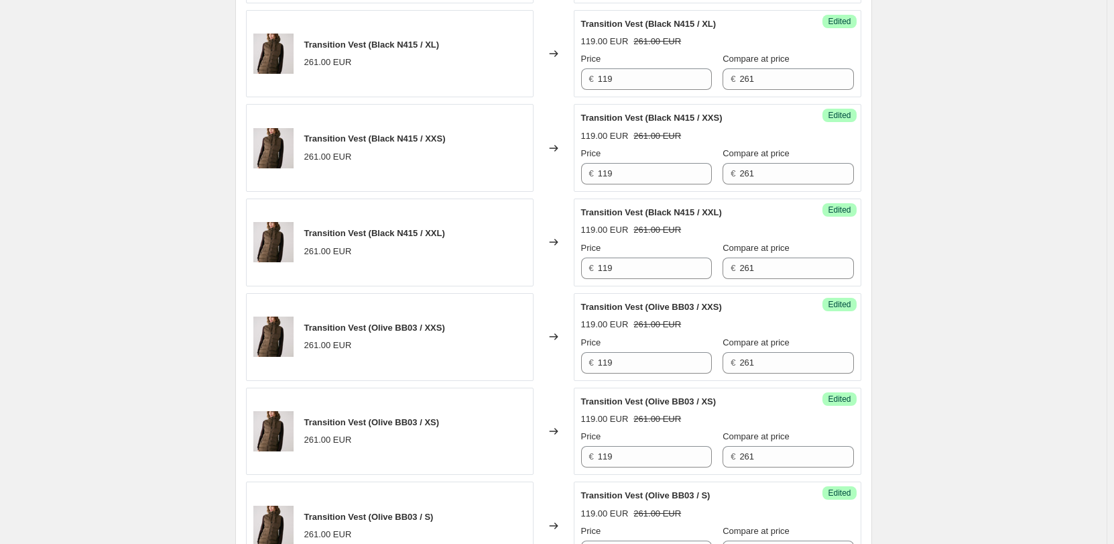
type input "261"
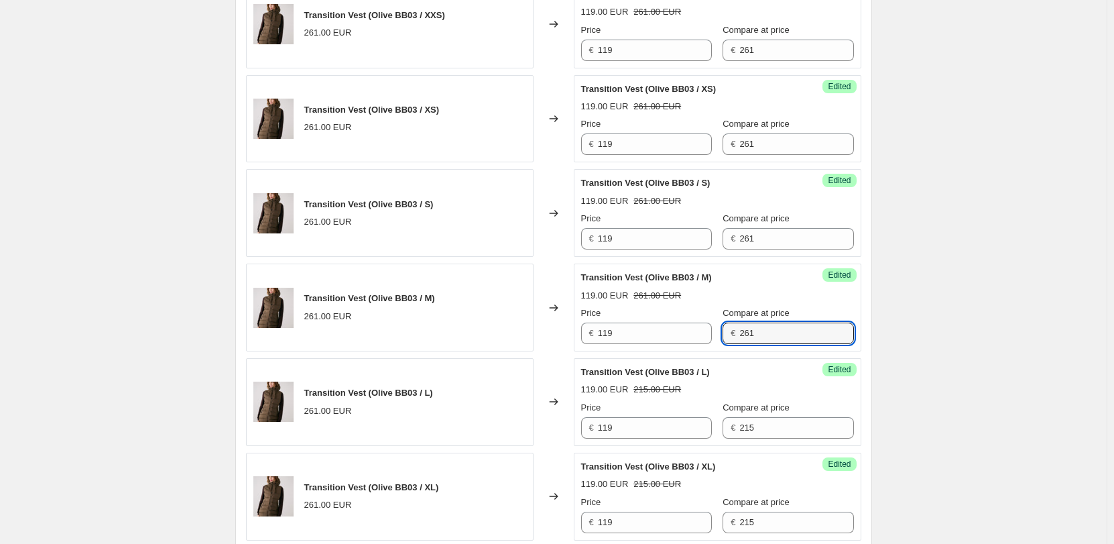
scroll to position [1196, 0]
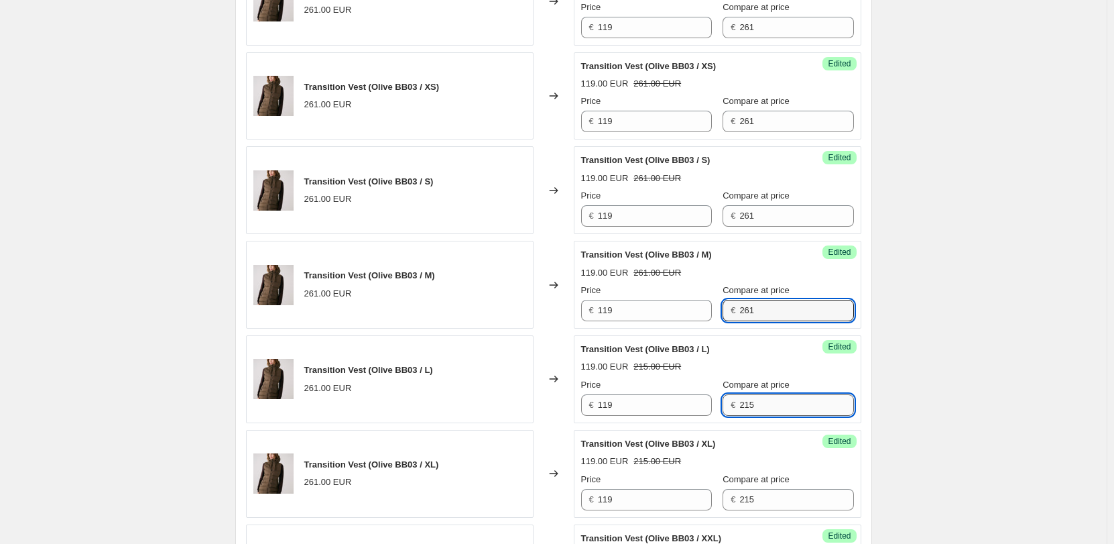
click at [745, 407] on input "215" at bounding box center [797, 404] width 114 height 21
paste input "61"
type input "261"
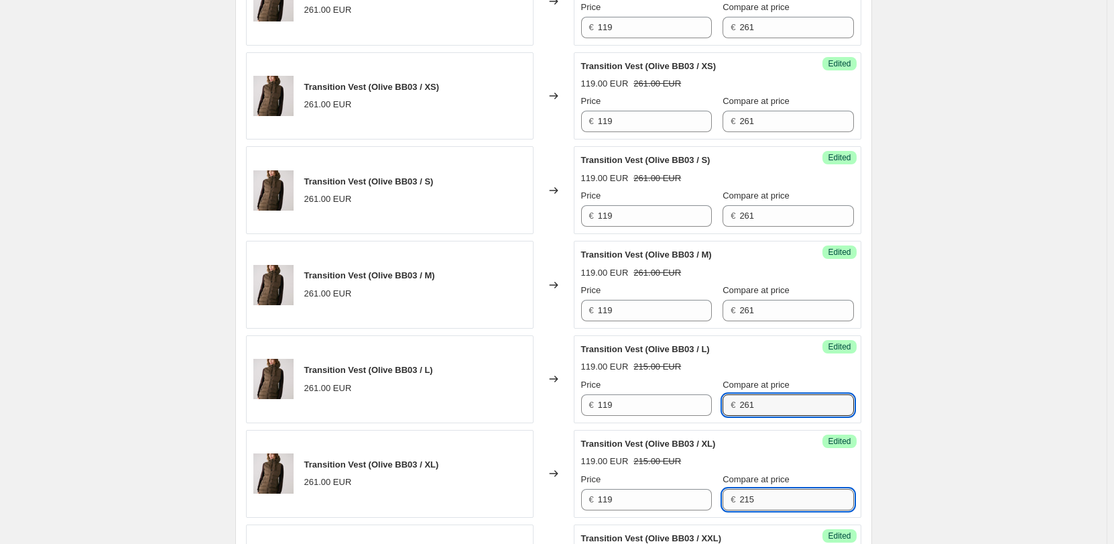
click at [740, 491] on input "215" at bounding box center [797, 499] width 114 height 21
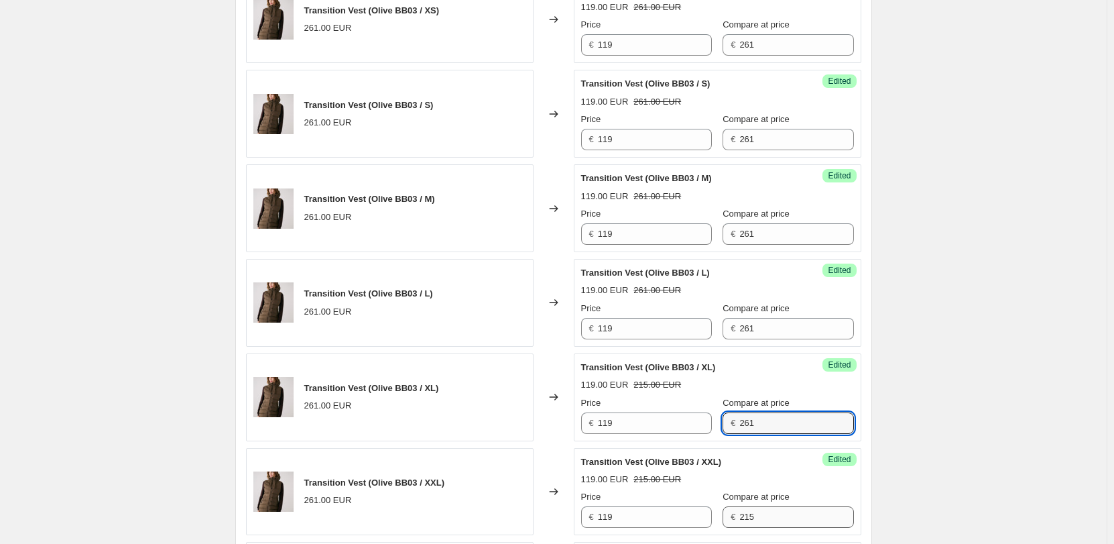
scroll to position [1330, 0]
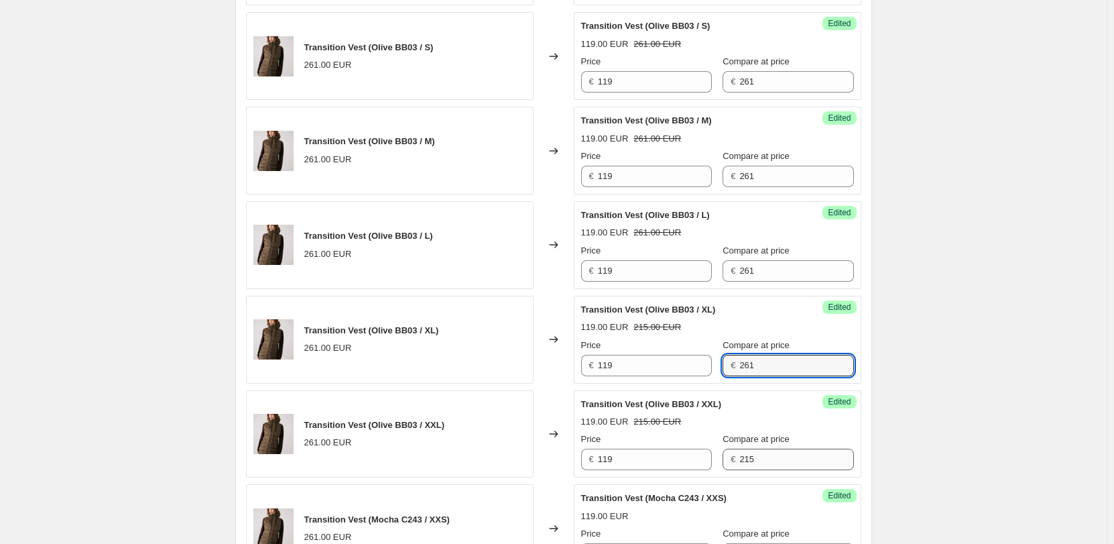
type input "261"
click at [745, 453] on input "215" at bounding box center [797, 459] width 114 height 21
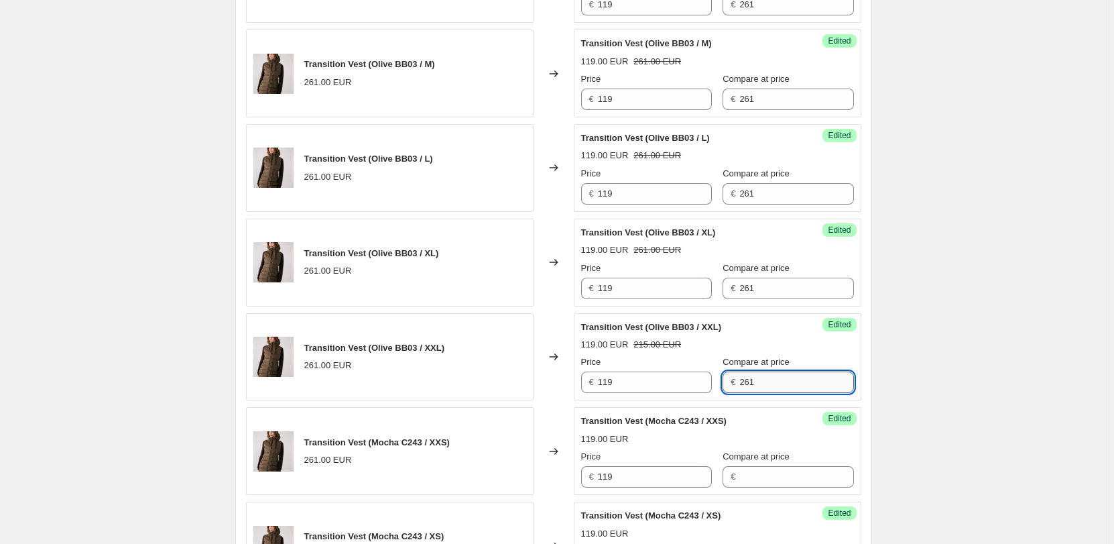
scroll to position [1464, 0]
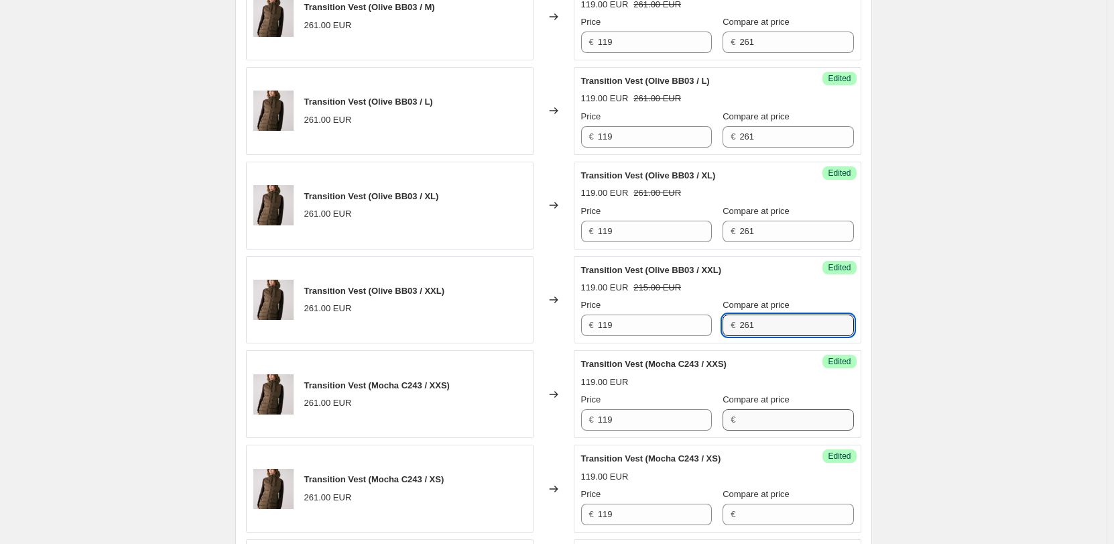
type input "261"
click at [746, 418] on input "Compare at price" at bounding box center [797, 419] width 114 height 21
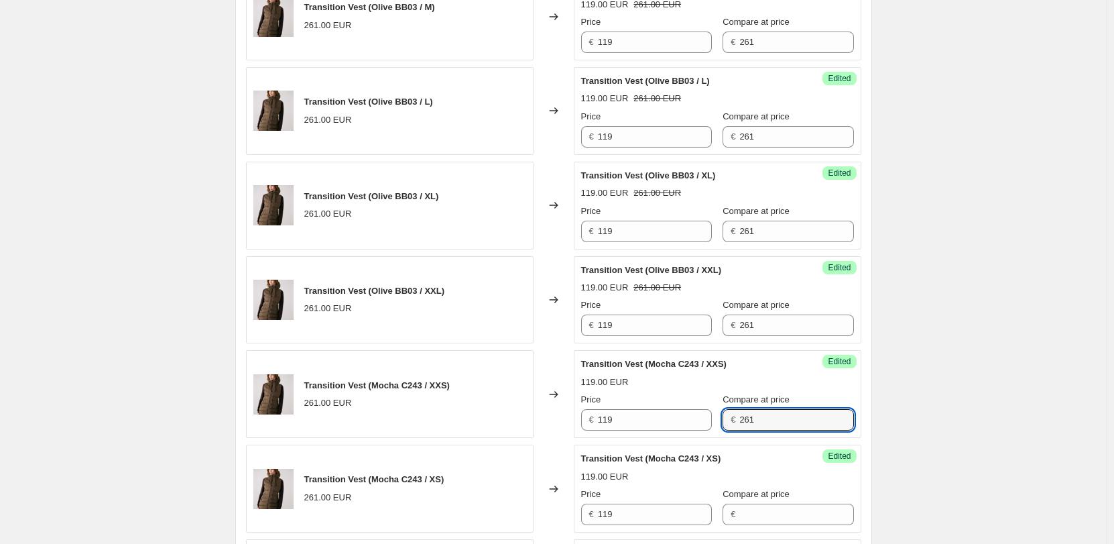
scroll to position [1665, 0]
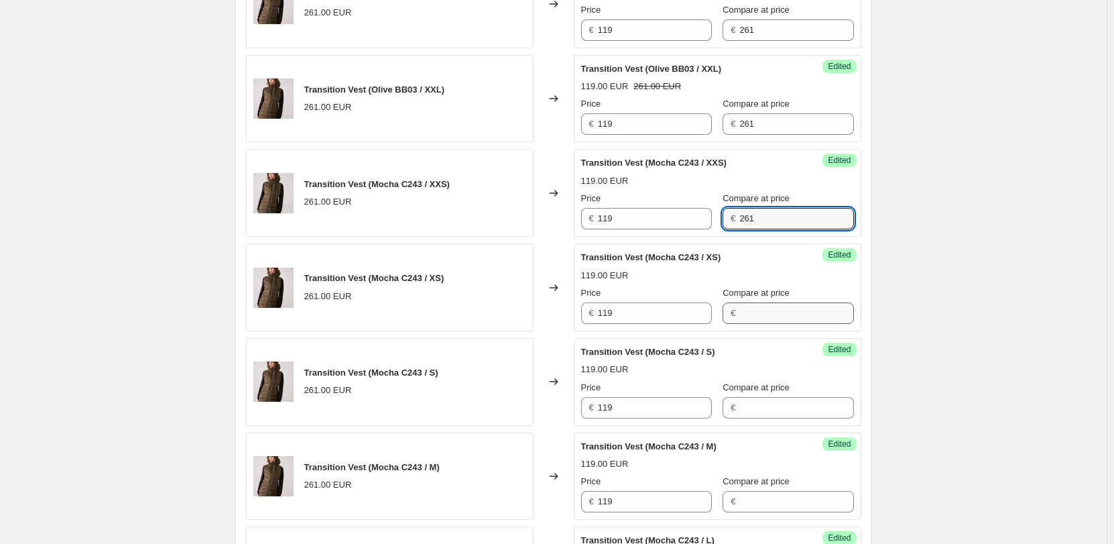
type input "261"
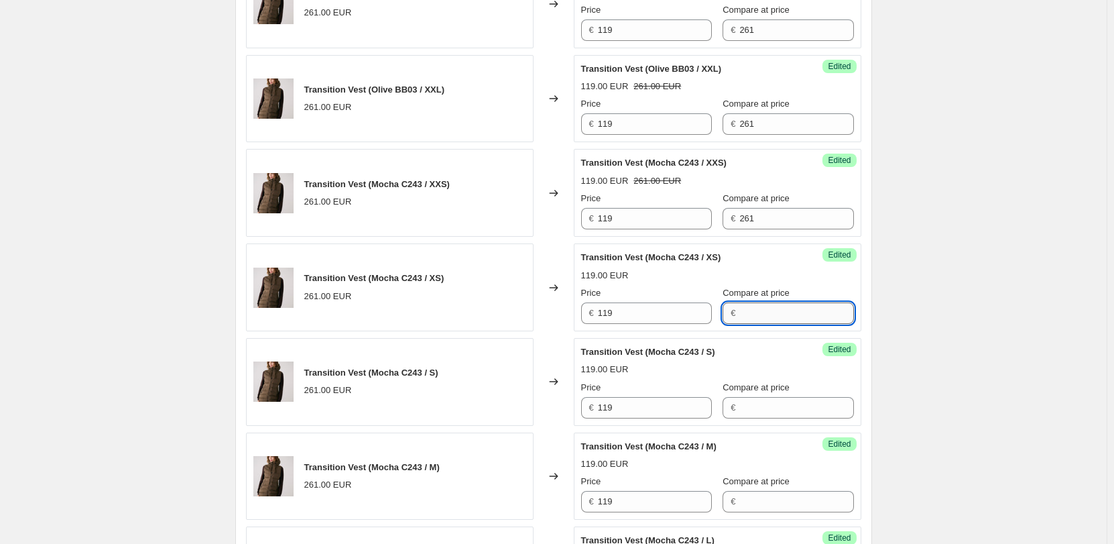
click at [760, 317] on input "Compare at price" at bounding box center [797, 312] width 114 height 21
type input "261"
click at [754, 408] on input "Compare at price" at bounding box center [797, 407] width 114 height 21
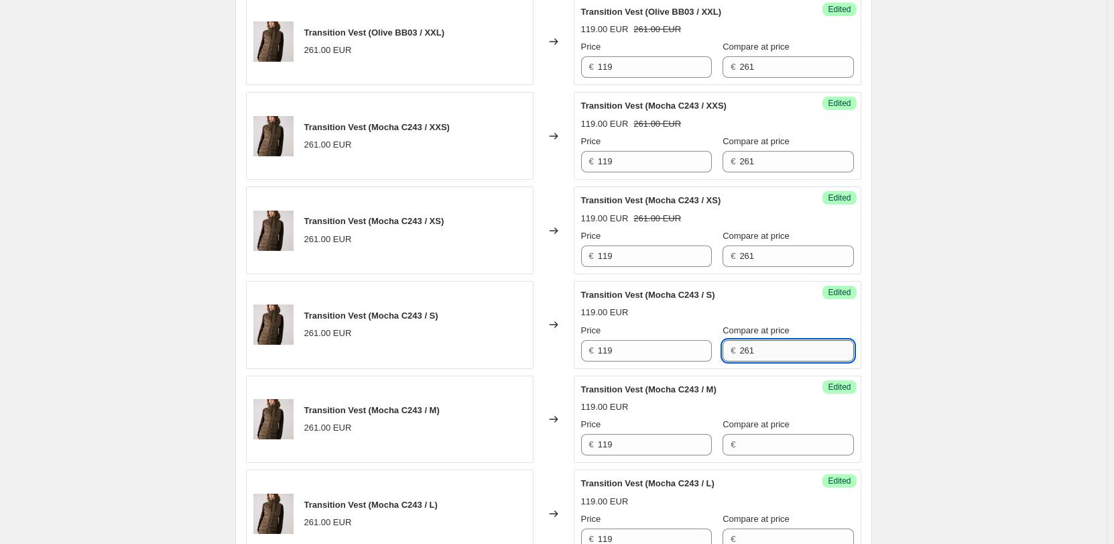
scroll to position [1732, 0]
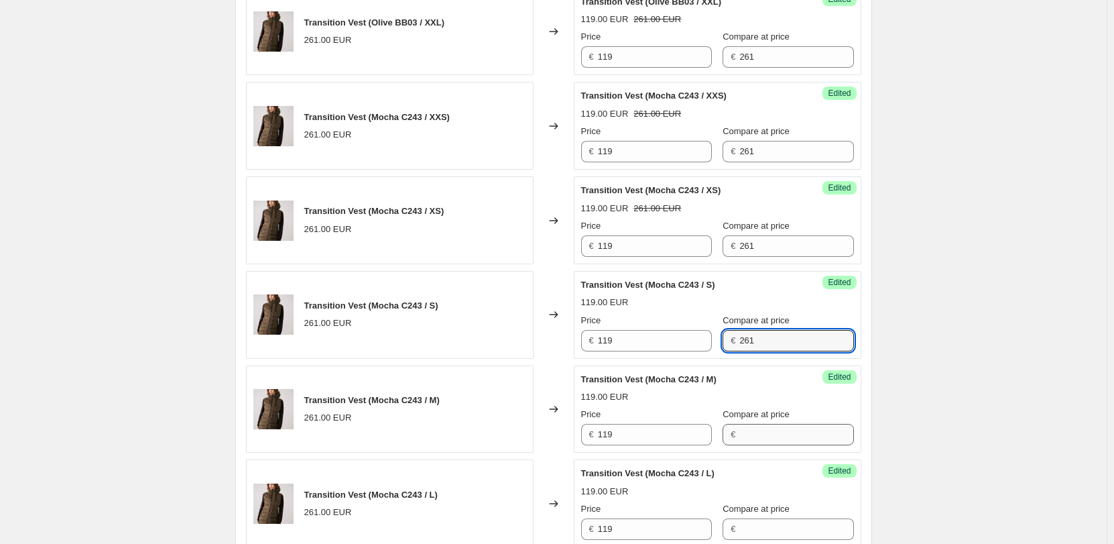
type input "261"
click at [758, 443] on input "Compare at price" at bounding box center [797, 434] width 114 height 21
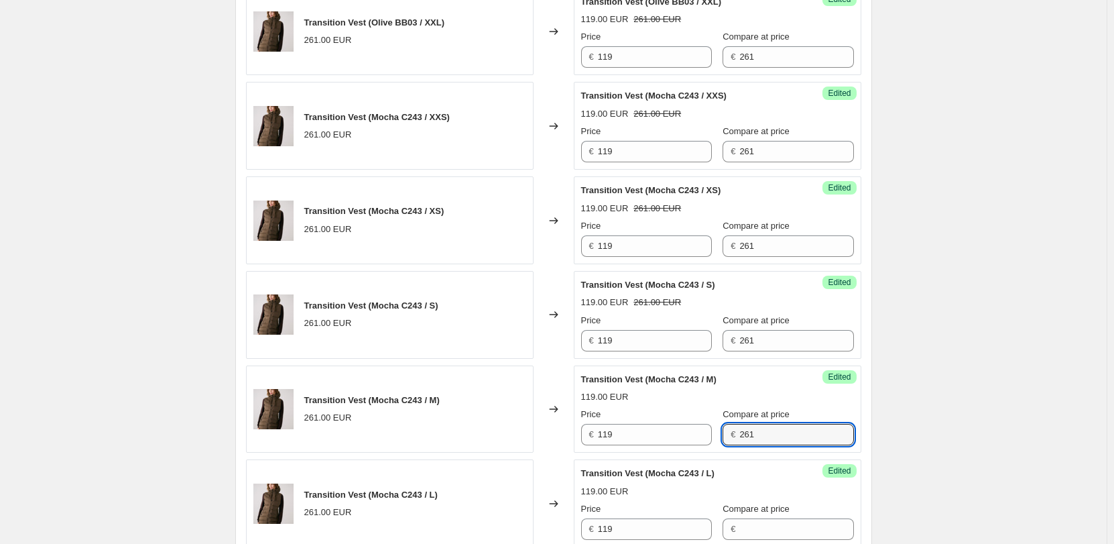
scroll to position [1866, 0]
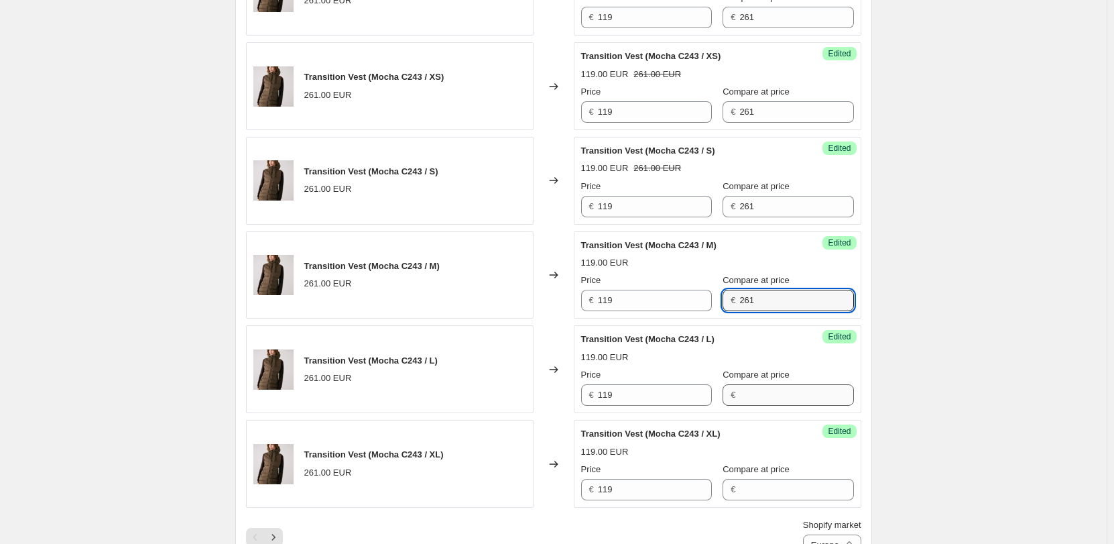
type input "261"
click at [753, 389] on input "Compare at price" at bounding box center [797, 394] width 114 height 21
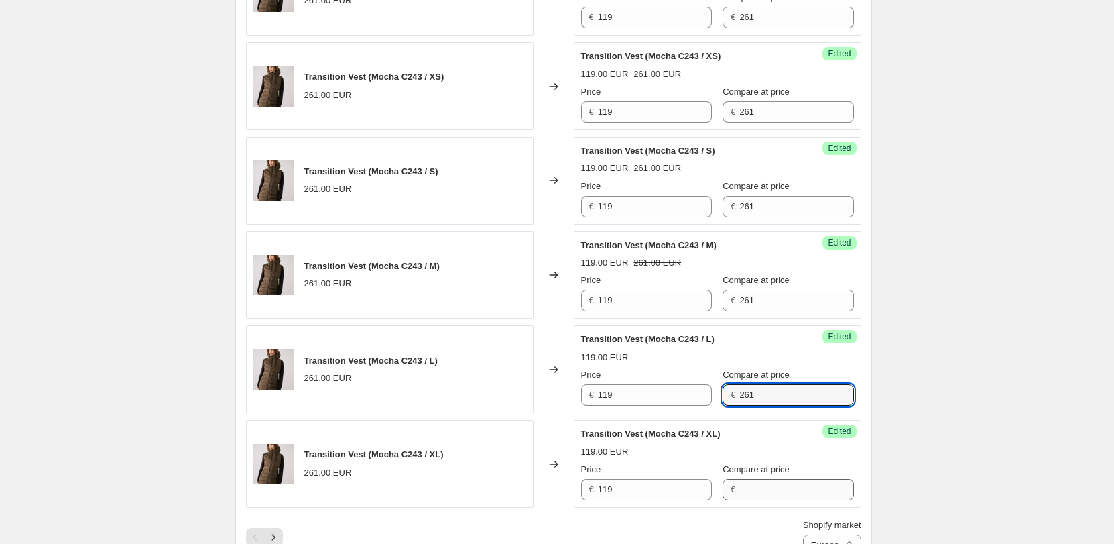
type input "261"
click at [771, 489] on input "Compare at price" at bounding box center [797, 489] width 114 height 21
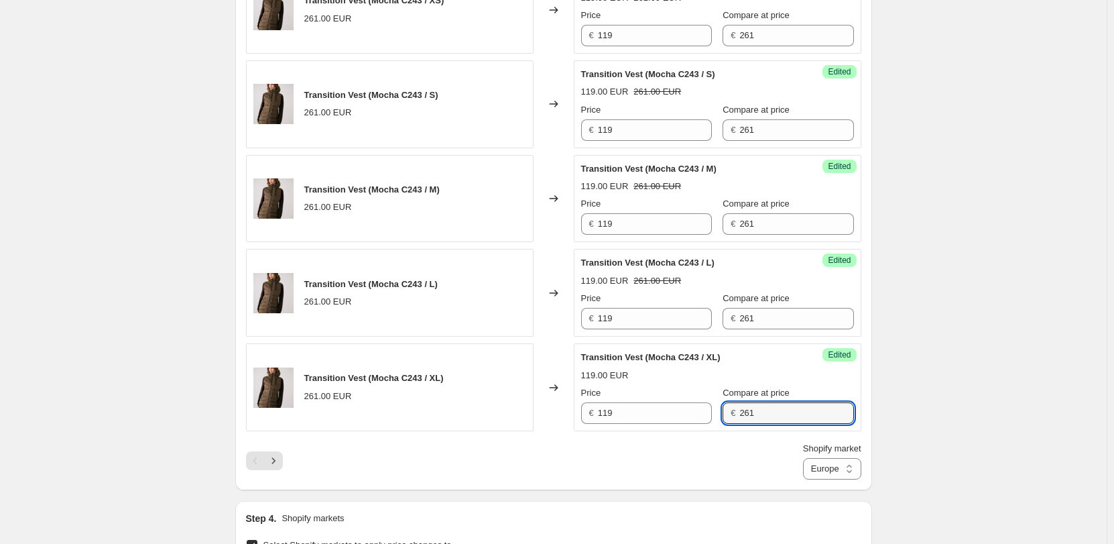
scroll to position [2067, 0]
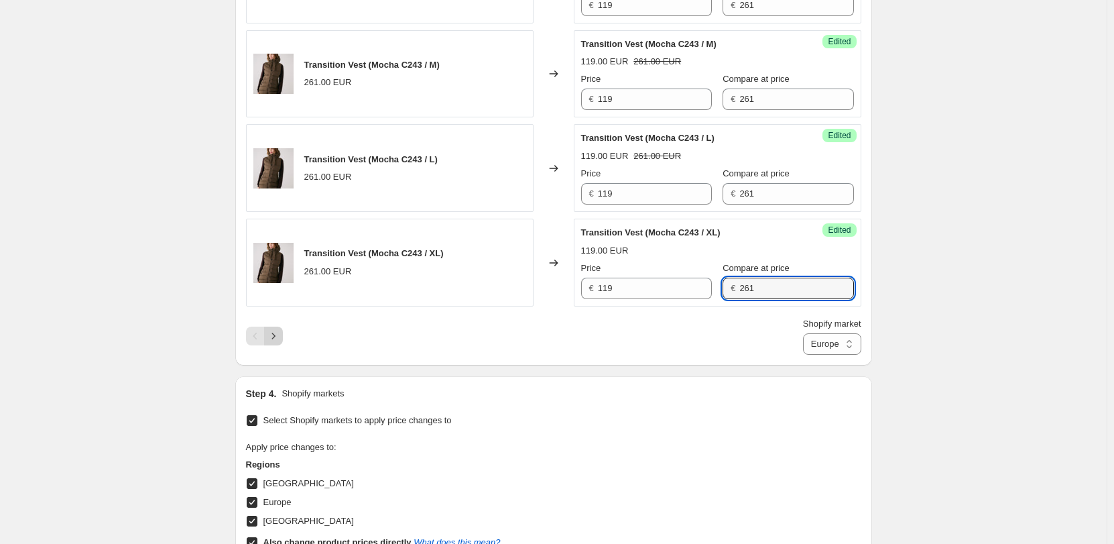
type input "261"
click at [274, 339] on icon "Next" at bounding box center [273, 335] width 13 height 13
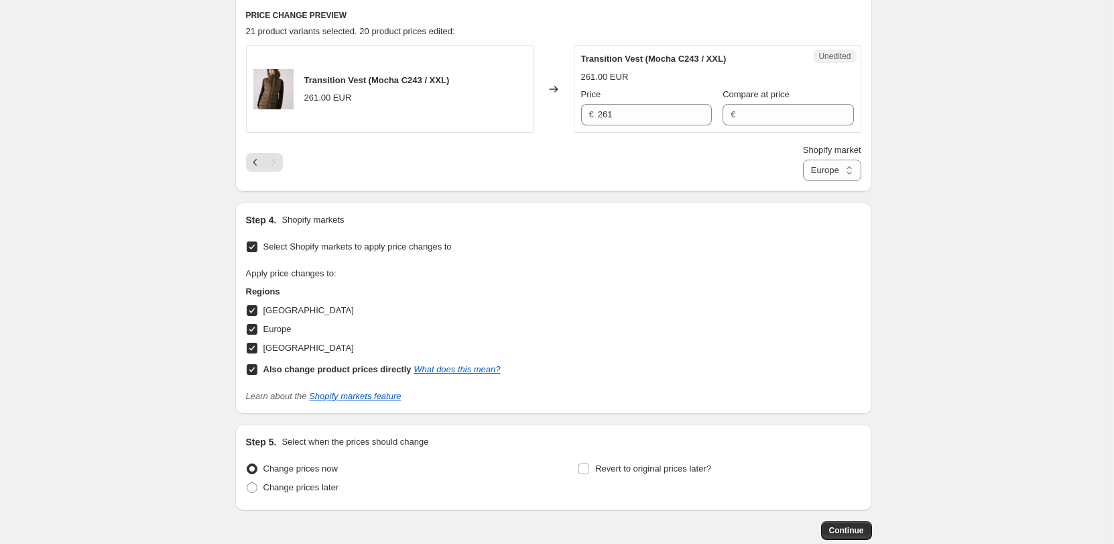
scroll to position [324, 0]
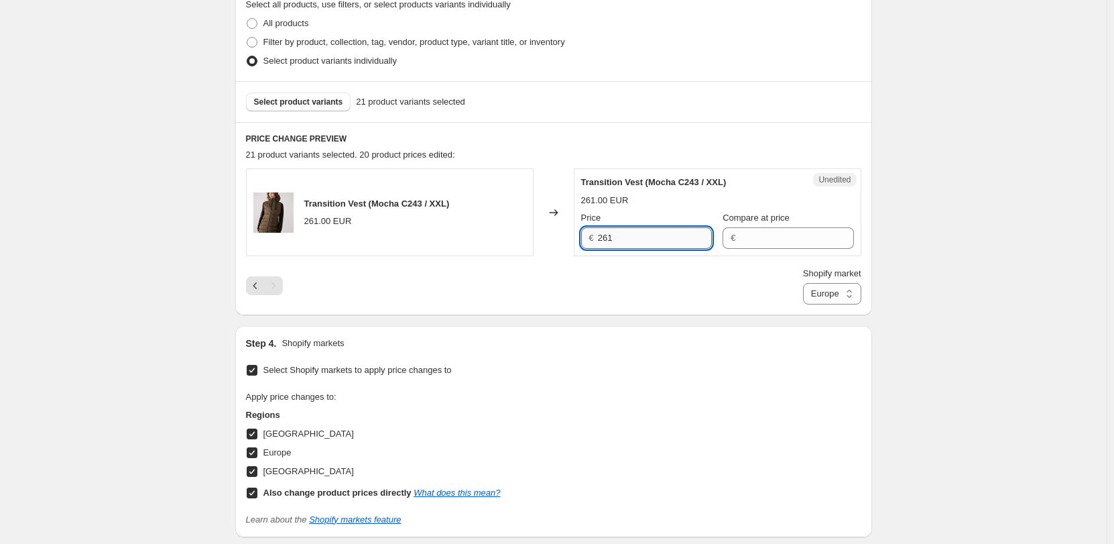
click at [620, 235] on input "261" at bounding box center [655, 237] width 114 height 21
click at [671, 233] on input "261" at bounding box center [655, 237] width 114 height 21
type input "119"
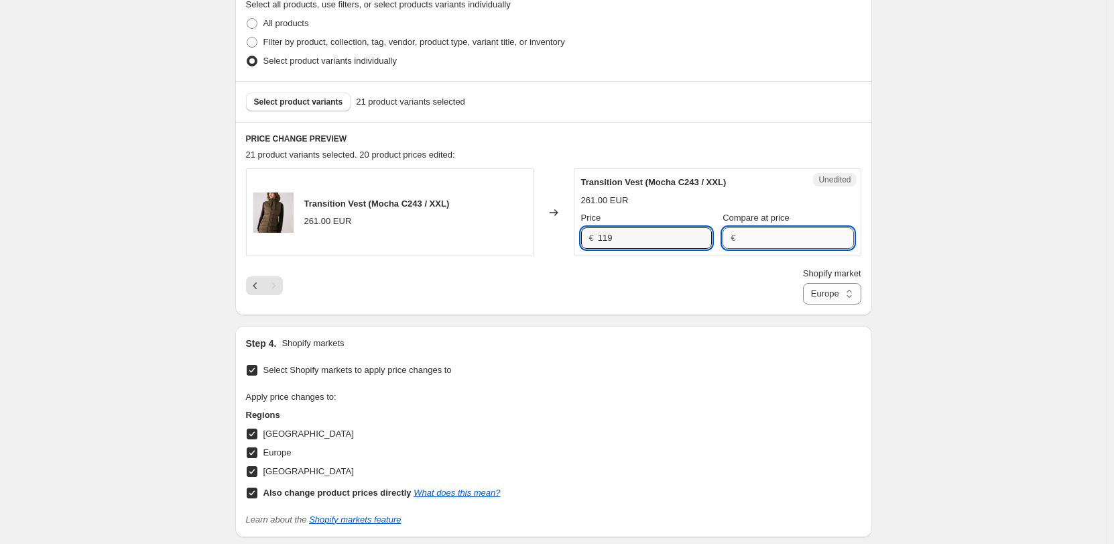
click at [770, 245] on input "Compare at price" at bounding box center [797, 237] width 114 height 21
type input "261"
click at [687, 243] on input "119" at bounding box center [655, 237] width 114 height 21
click at [854, 298] on select "Direct prices [GEOGRAPHIC_DATA] [GEOGRAPHIC_DATA] [GEOGRAPHIC_DATA]" at bounding box center [832, 293] width 58 height 21
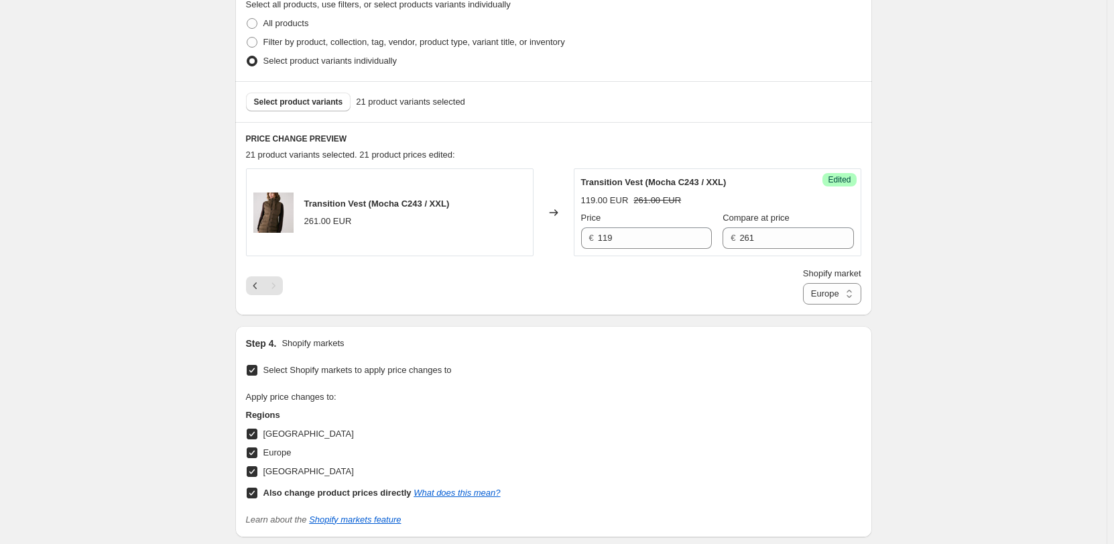
select select "6783073"
click at [803, 304] on select "Direct prices [GEOGRAPHIC_DATA] [GEOGRAPHIC_DATA] [GEOGRAPHIC_DATA]" at bounding box center [832, 293] width 58 height 21
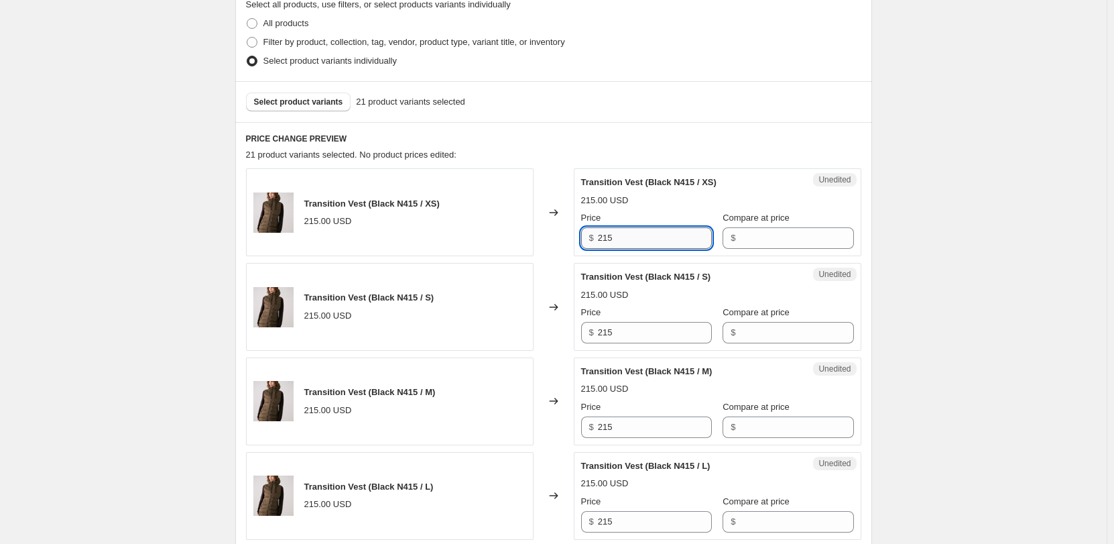
click at [634, 238] on input "215" at bounding box center [655, 237] width 114 height 21
type input "119"
click at [767, 233] on input "Compare at price" at bounding box center [797, 237] width 114 height 21
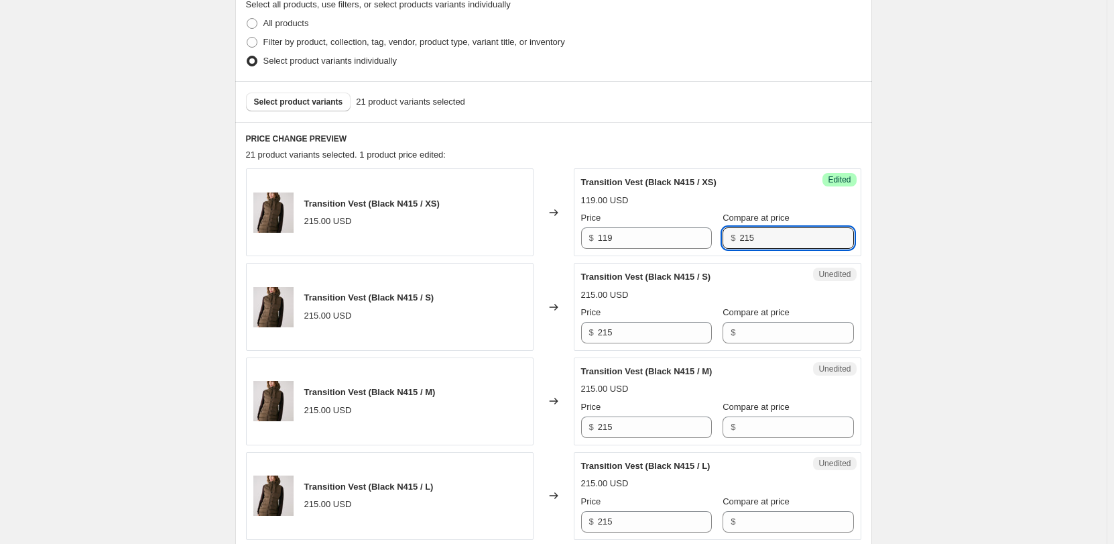
type input "215"
click at [642, 198] on div "119.00 USD" at bounding box center [717, 200] width 273 height 13
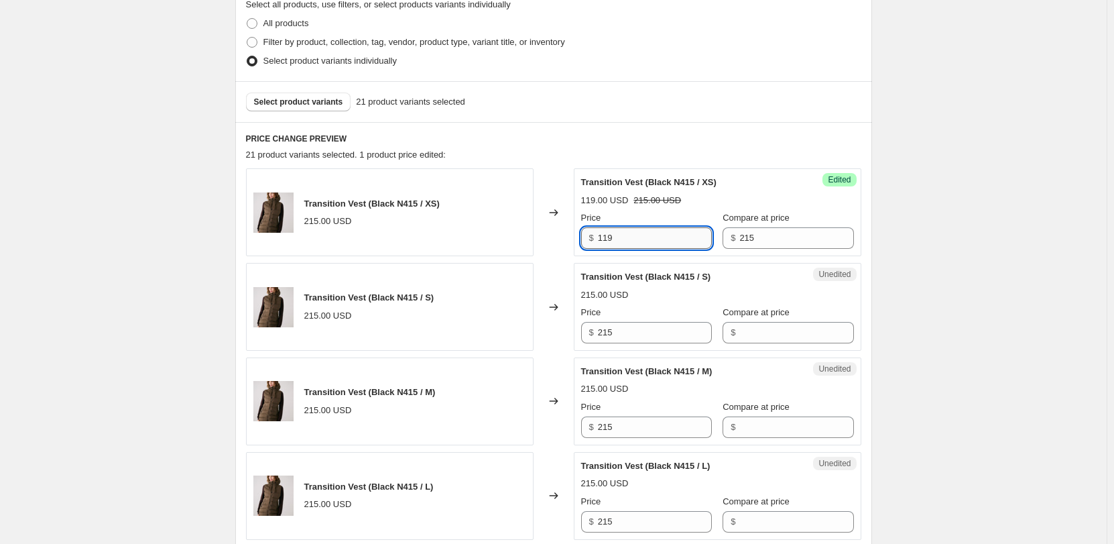
click at [628, 237] on input "119" at bounding box center [655, 237] width 114 height 21
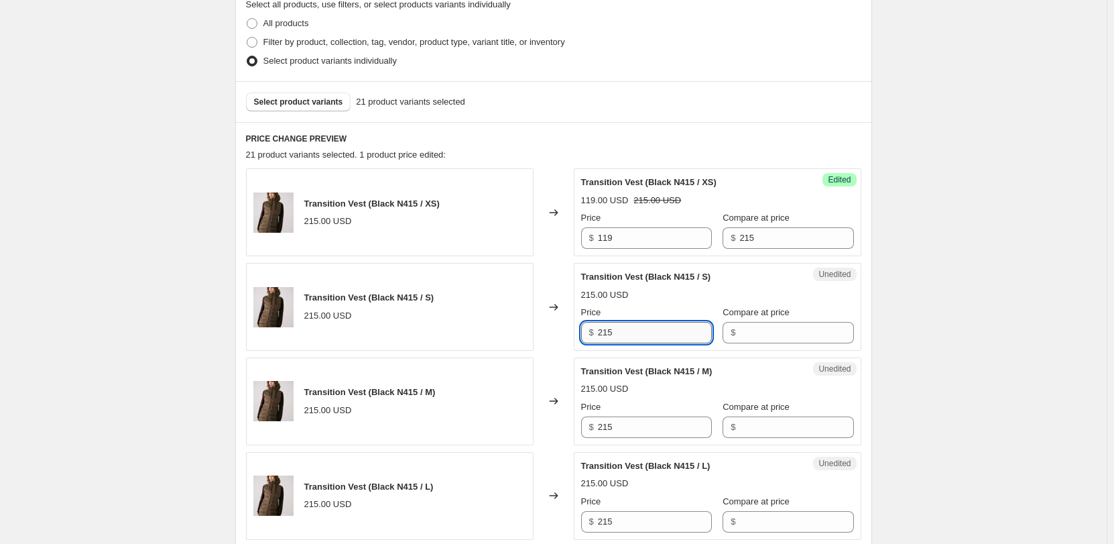
click at [618, 330] on input "215" at bounding box center [655, 332] width 114 height 21
type input "119"
click at [618, 426] on input "215" at bounding box center [655, 426] width 114 height 21
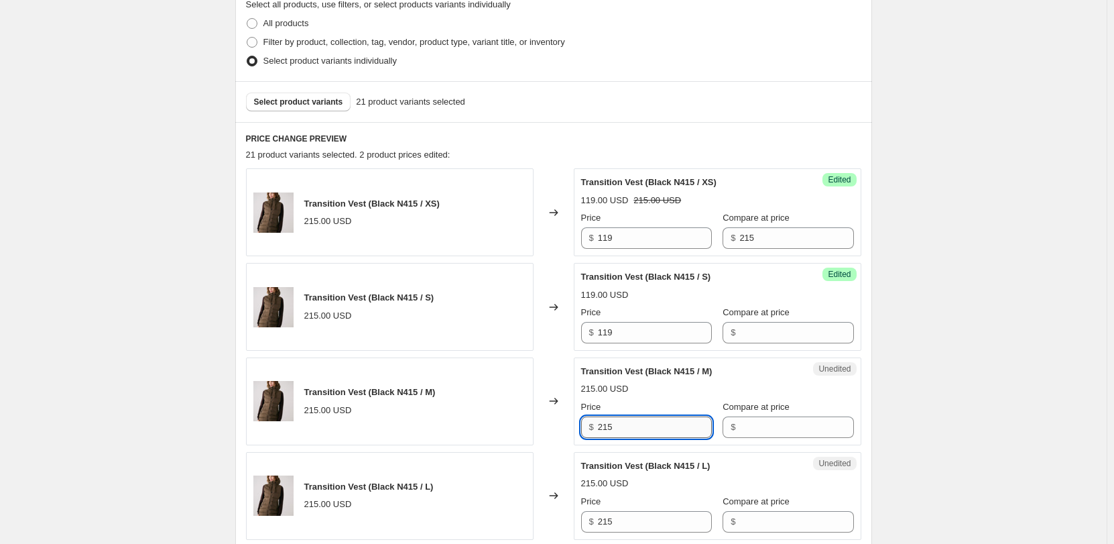
click at [618, 426] on input "215" at bounding box center [655, 426] width 114 height 21
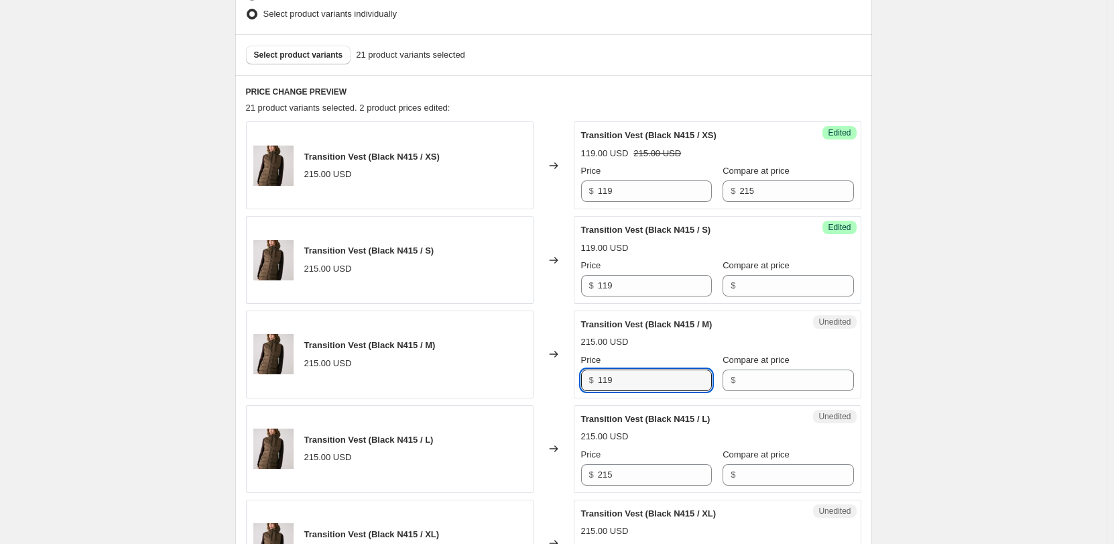
scroll to position [391, 0]
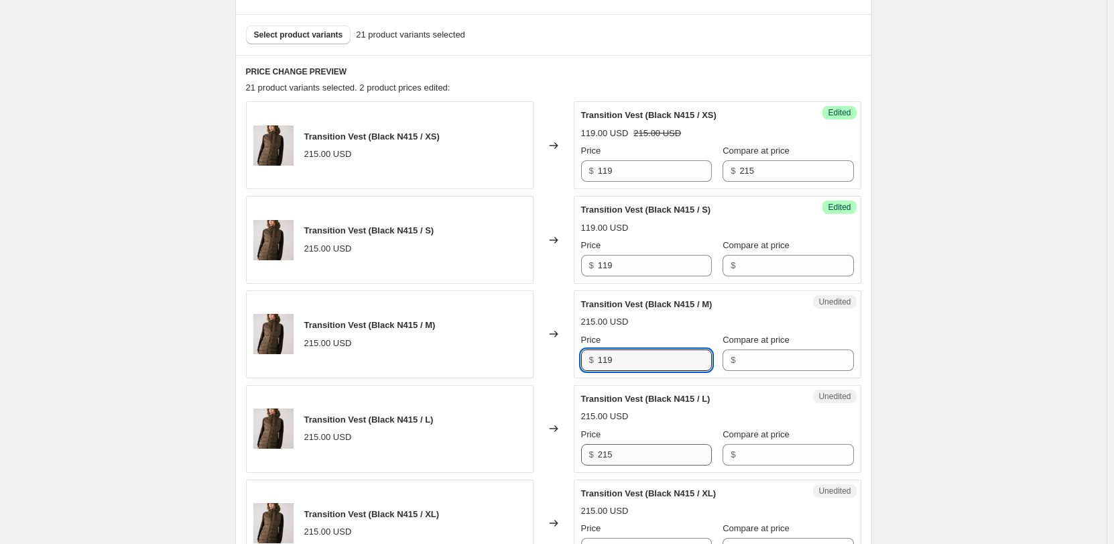
type input "119"
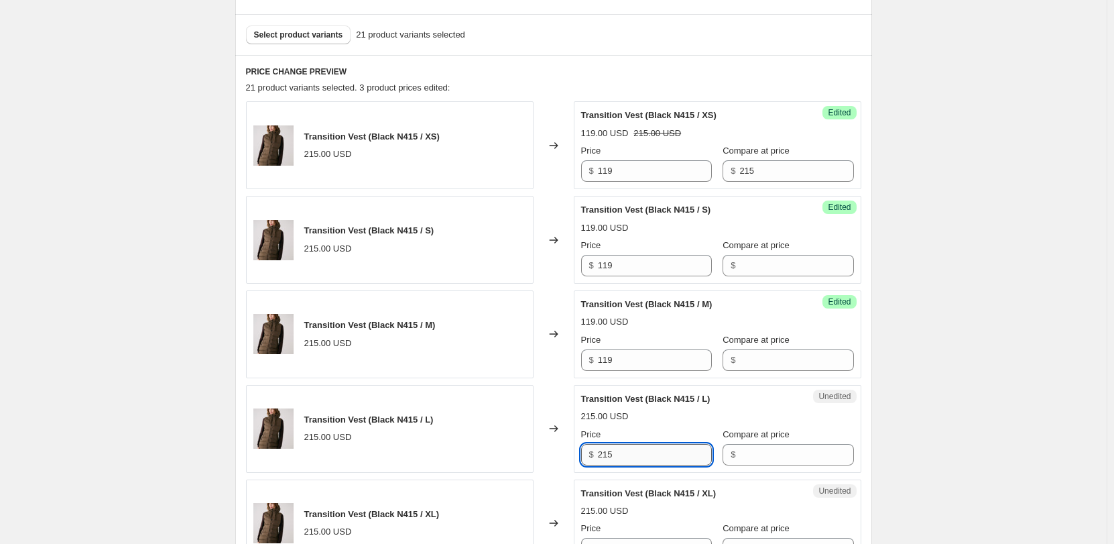
click at [616, 452] on input "215" at bounding box center [655, 454] width 114 height 21
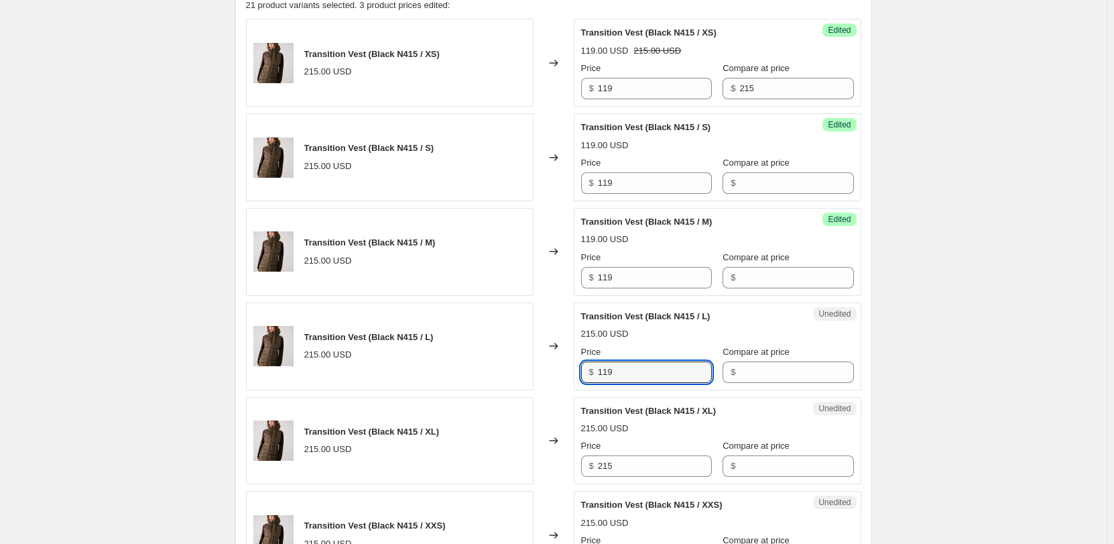
scroll to position [592, 0]
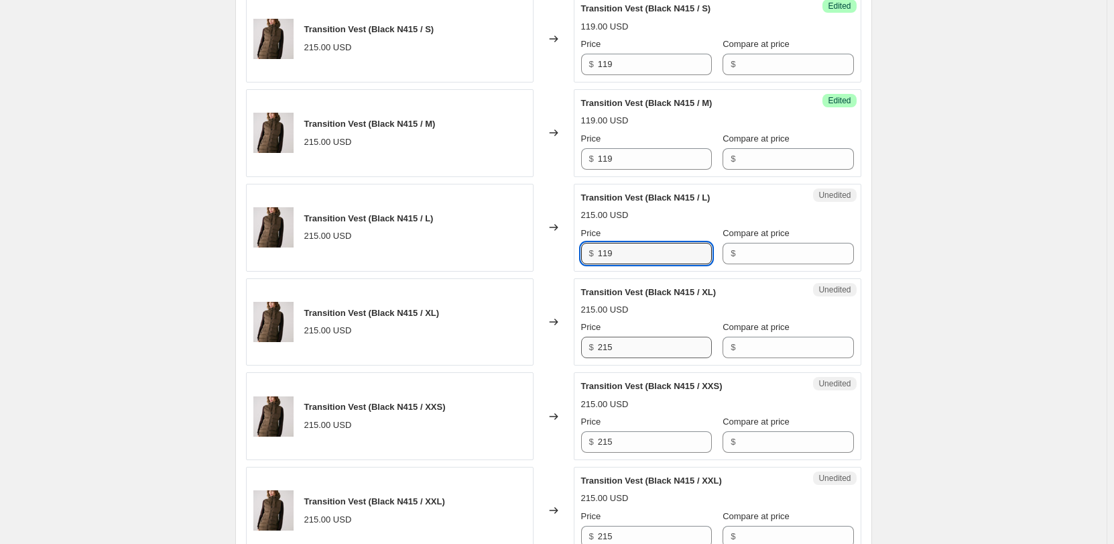
type input "119"
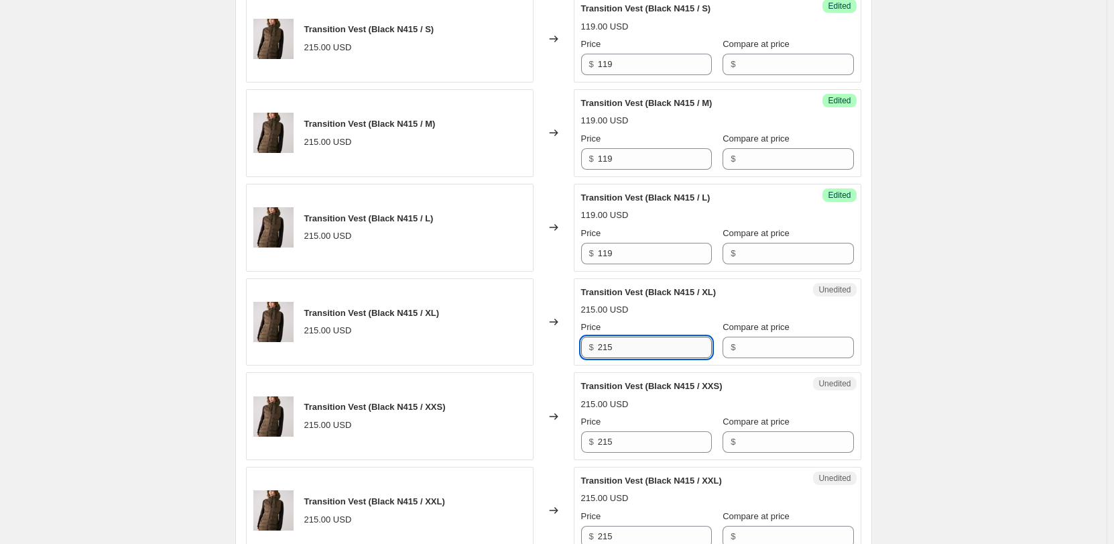
click at [634, 347] on input "215" at bounding box center [655, 347] width 114 height 21
type input "119"
click at [625, 439] on input "215" at bounding box center [655, 441] width 114 height 21
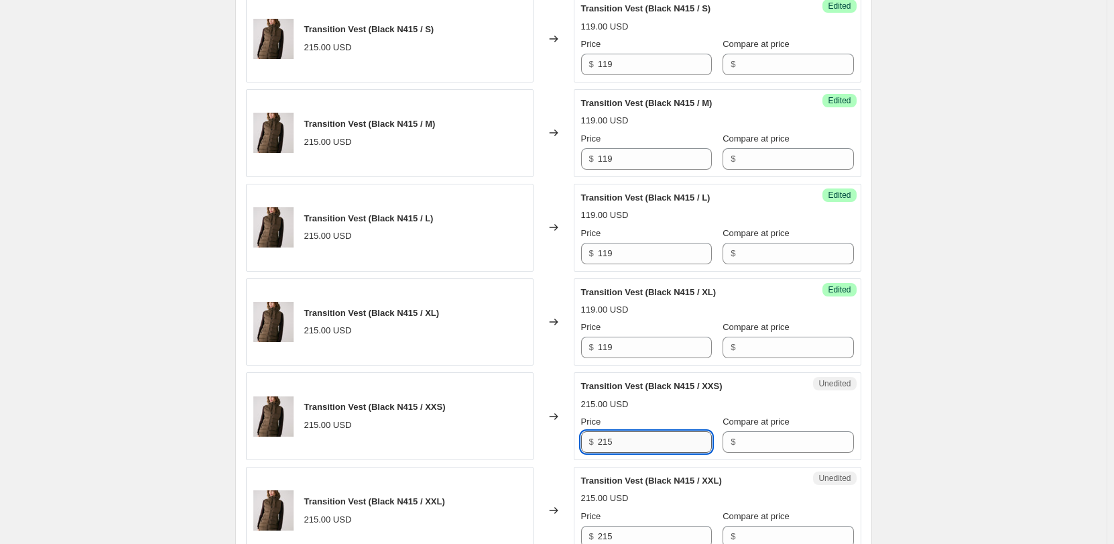
click at [625, 439] on input "215" at bounding box center [655, 441] width 114 height 21
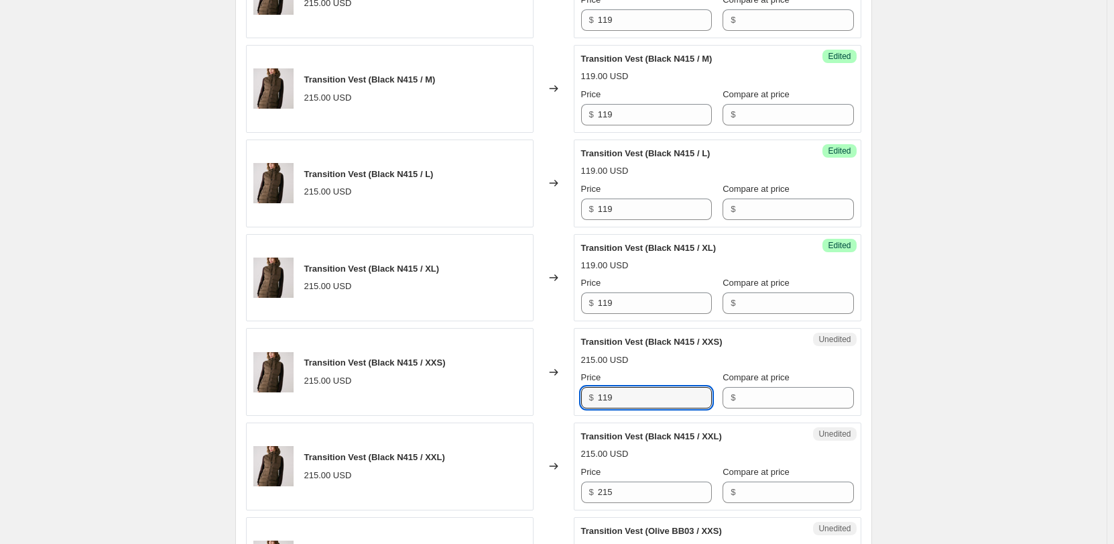
scroll to position [659, 0]
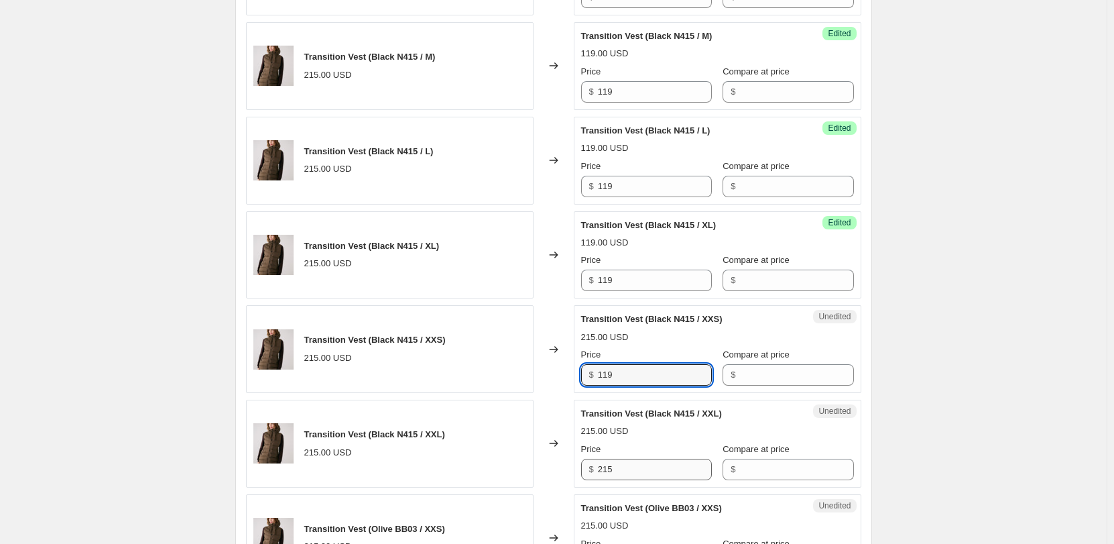
type input "119"
click at [617, 462] on input "215" at bounding box center [655, 469] width 114 height 21
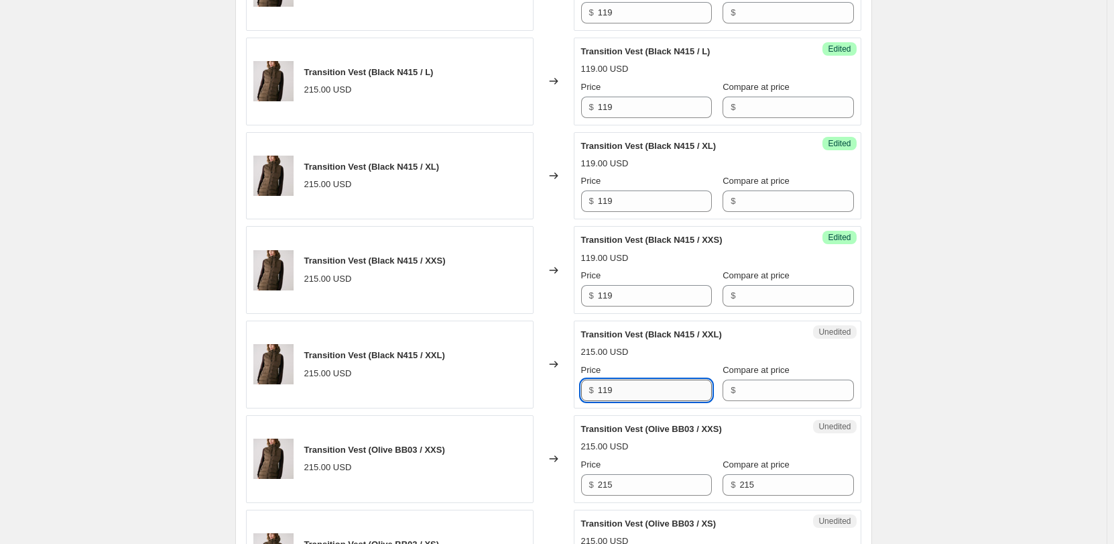
scroll to position [860, 0]
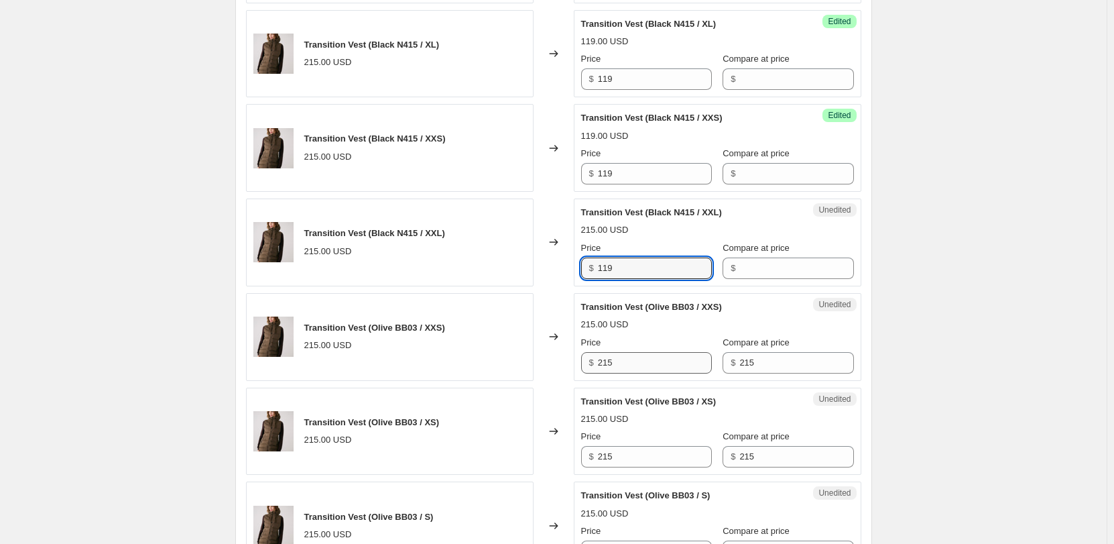
type input "119"
click at [626, 363] on input "215" at bounding box center [655, 362] width 114 height 21
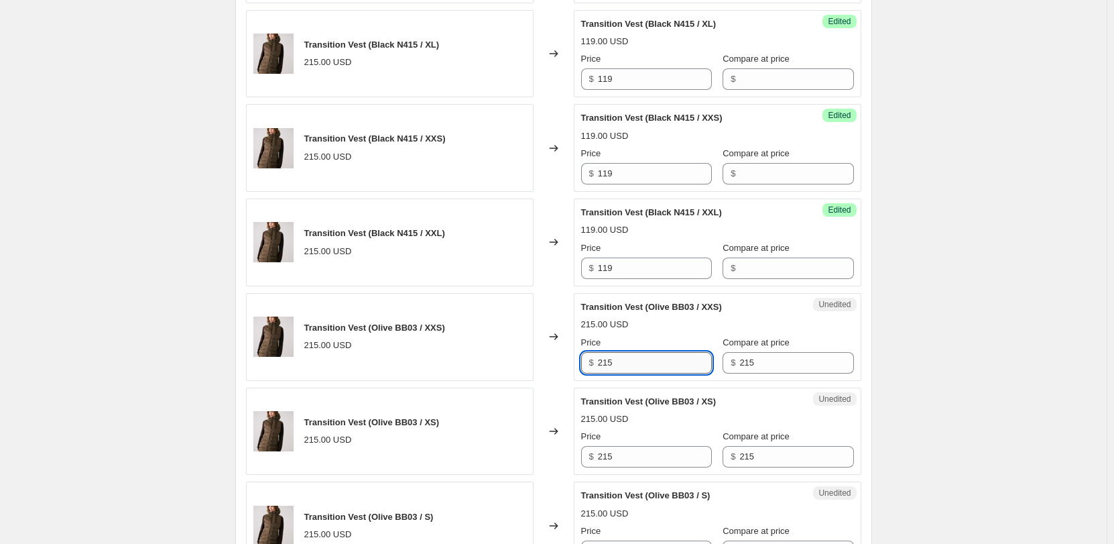
click at [626, 363] on input "215" at bounding box center [655, 362] width 114 height 21
type input "119"
click at [626, 453] on input "215" at bounding box center [655, 456] width 114 height 21
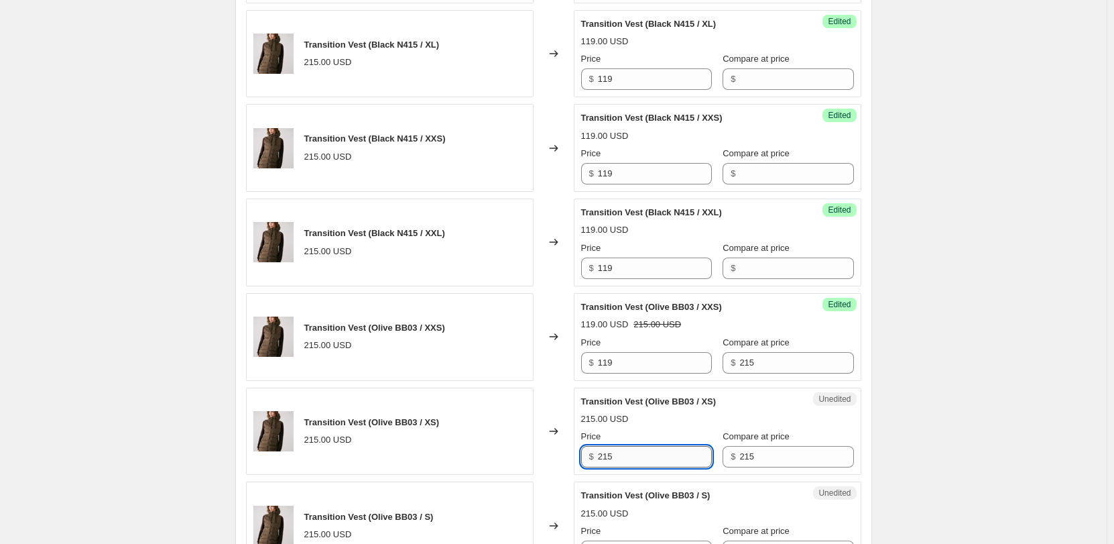
click at [626, 453] on input "215" at bounding box center [655, 456] width 114 height 21
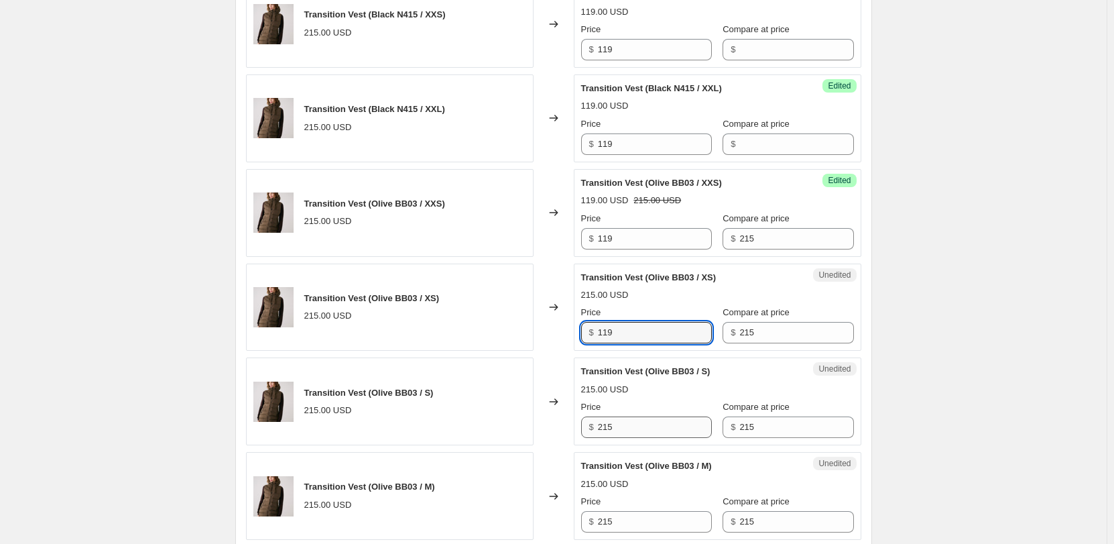
scroll to position [994, 0]
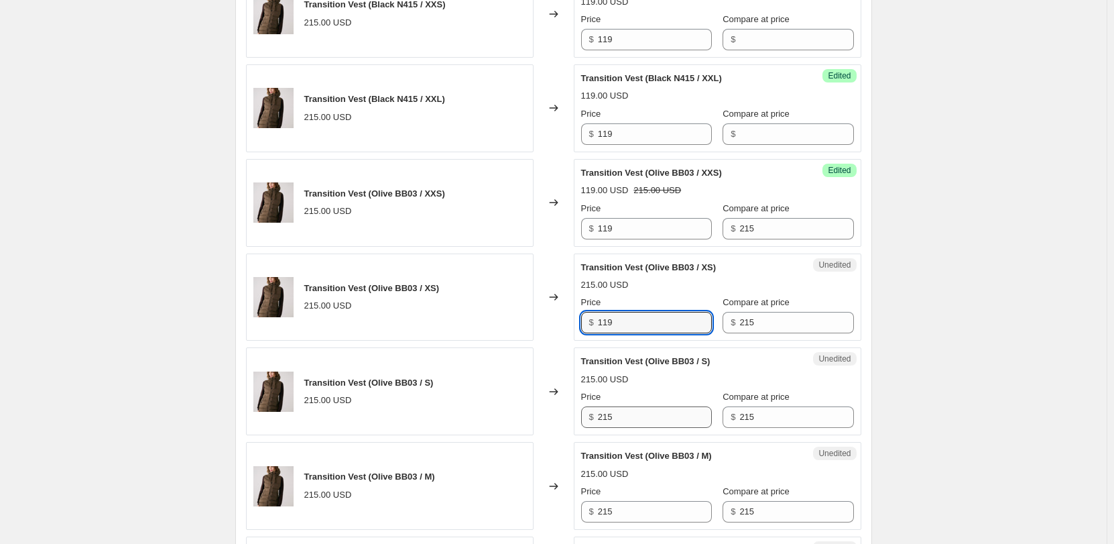
type input "119"
click at [624, 426] on input "215" at bounding box center [655, 416] width 114 height 21
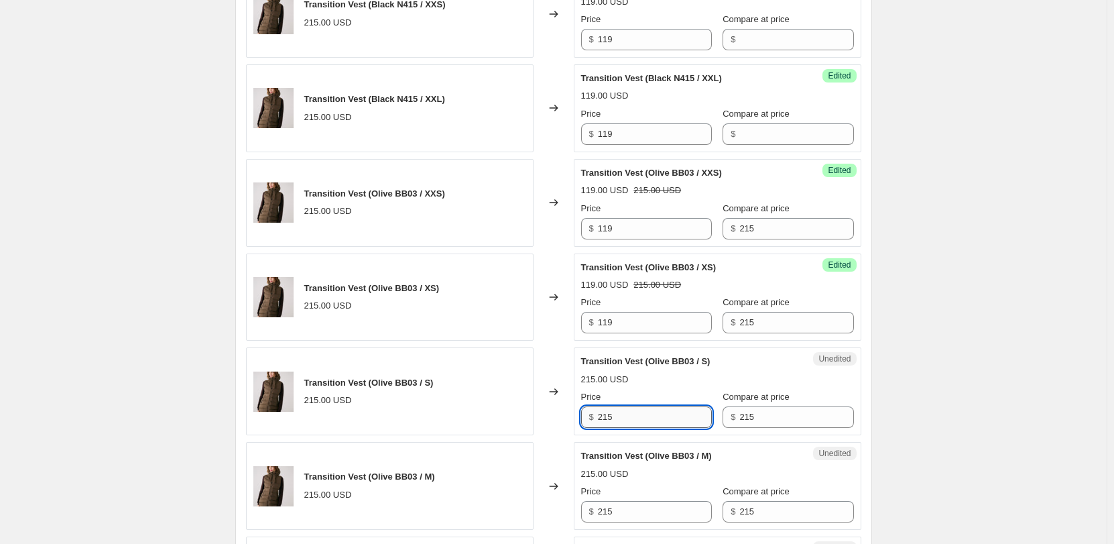
click at [624, 426] on input "215" at bounding box center [655, 416] width 114 height 21
type input "119"
click at [614, 507] on input "215" at bounding box center [655, 511] width 114 height 21
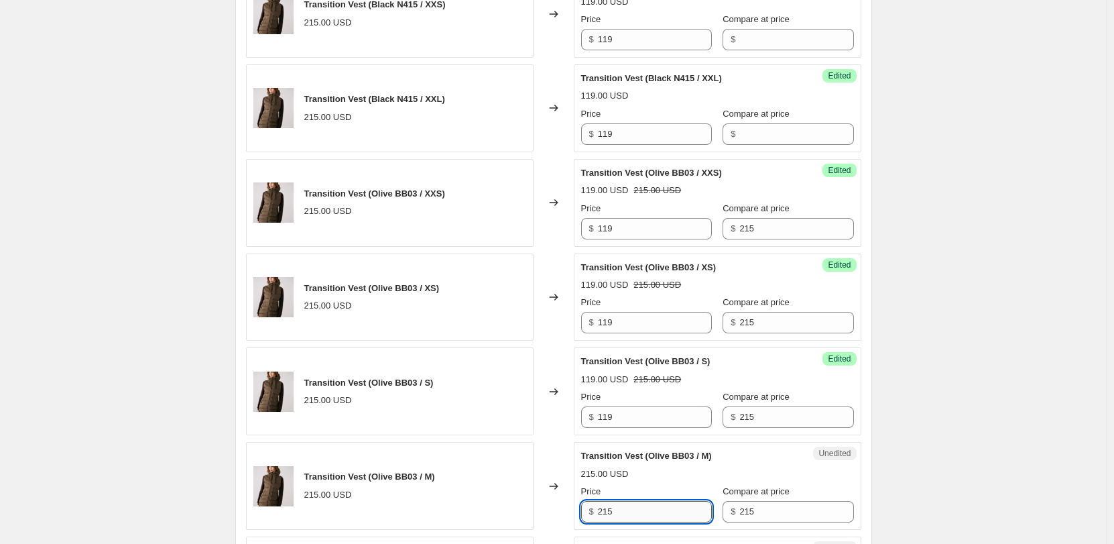
click at [614, 507] on input "215" at bounding box center [655, 511] width 114 height 21
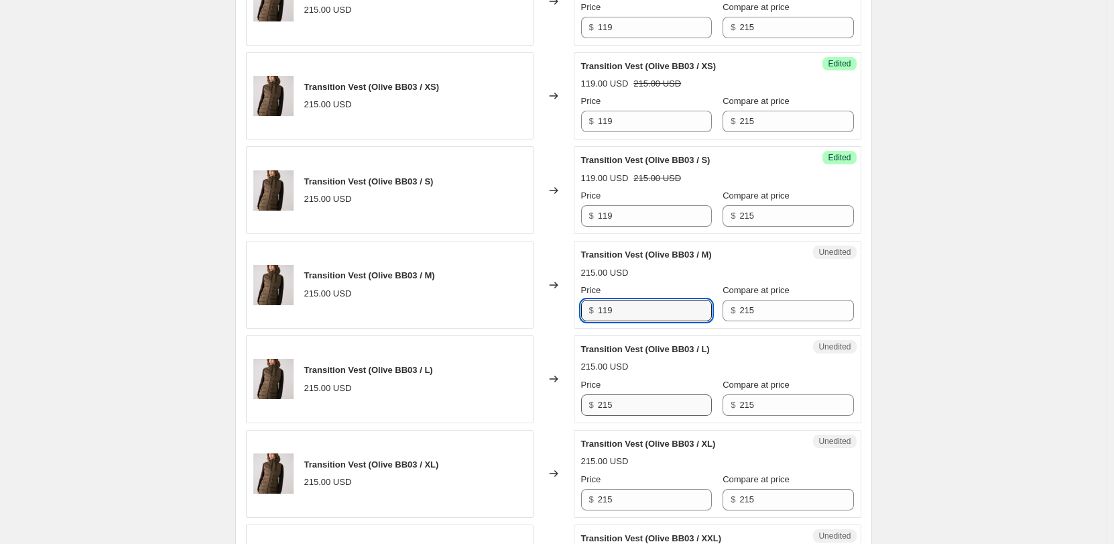
type input "119"
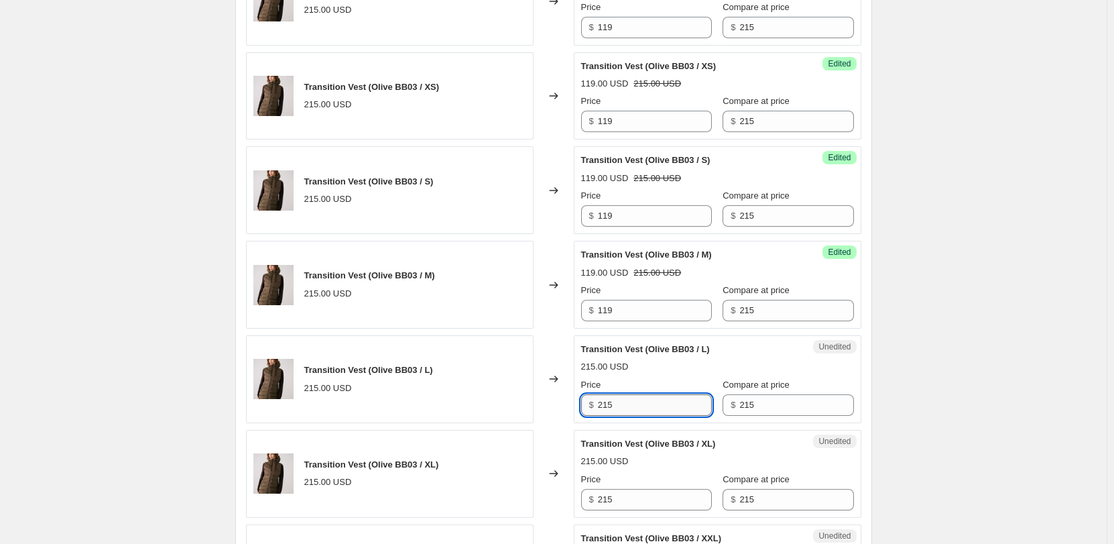
click at [615, 411] on input "215" at bounding box center [655, 404] width 114 height 21
type input "119"
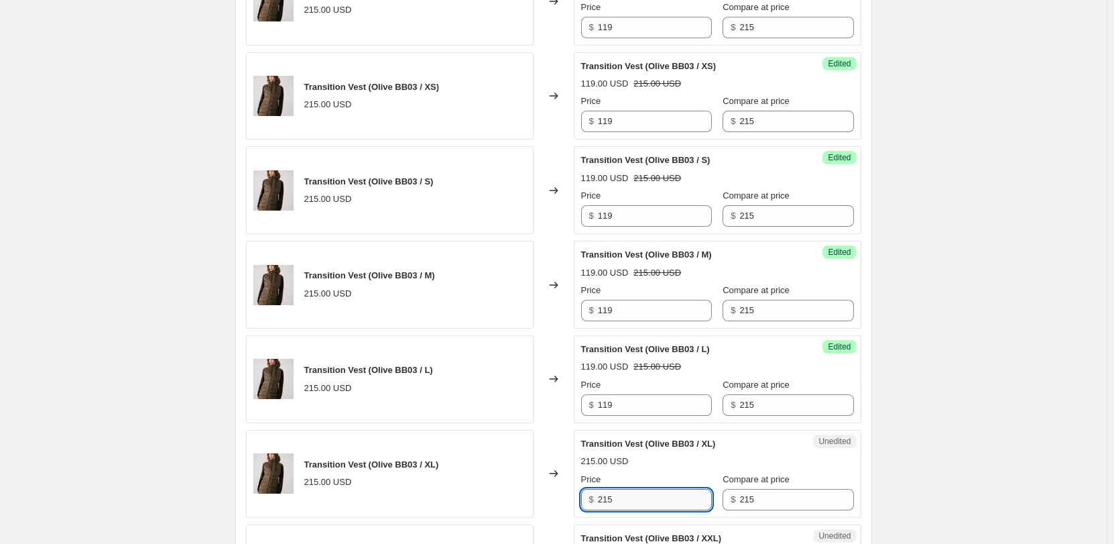
click at [623, 507] on input "215" at bounding box center [655, 499] width 114 height 21
click at [623, 506] on input "215" at bounding box center [655, 499] width 114 height 21
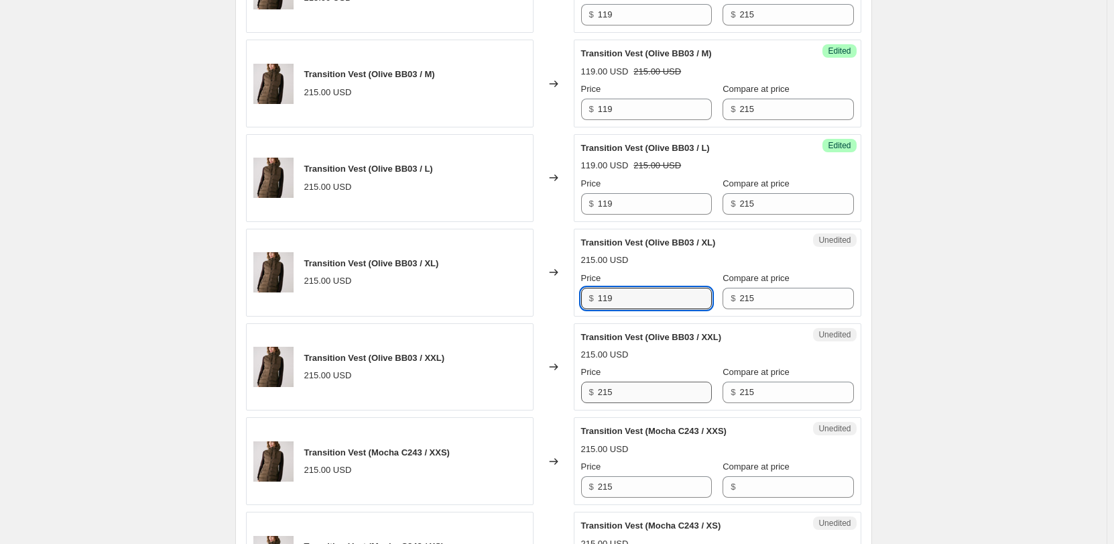
type input "119"
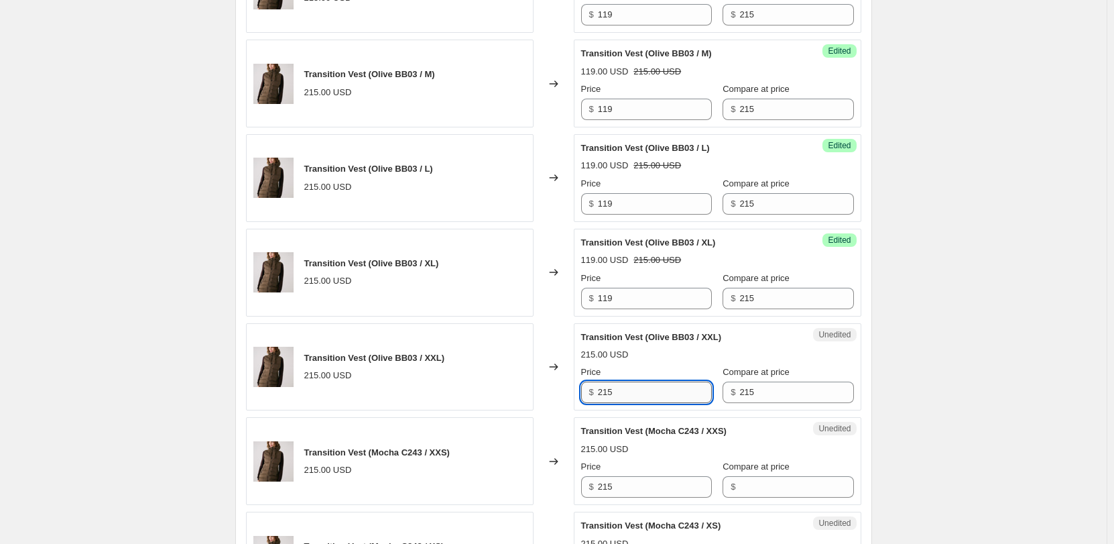
click at [624, 392] on input "215" at bounding box center [655, 392] width 114 height 21
type input "119"
click at [640, 492] on input "215" at bounding box center [655, 486] width 114 height 21
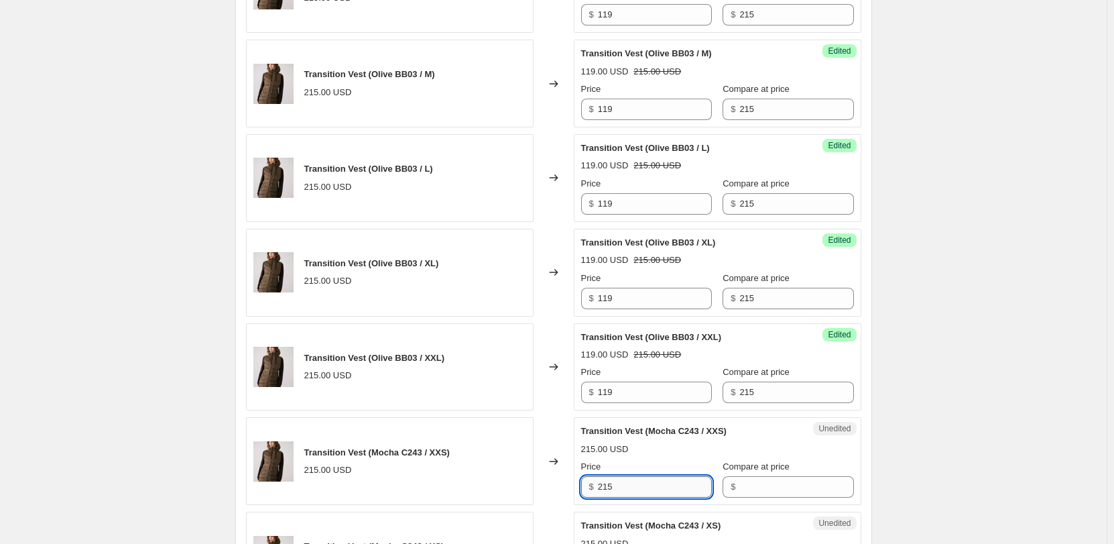
click at [640, 492] on input "215" at bounding box center [655, 486] width 114 height 21
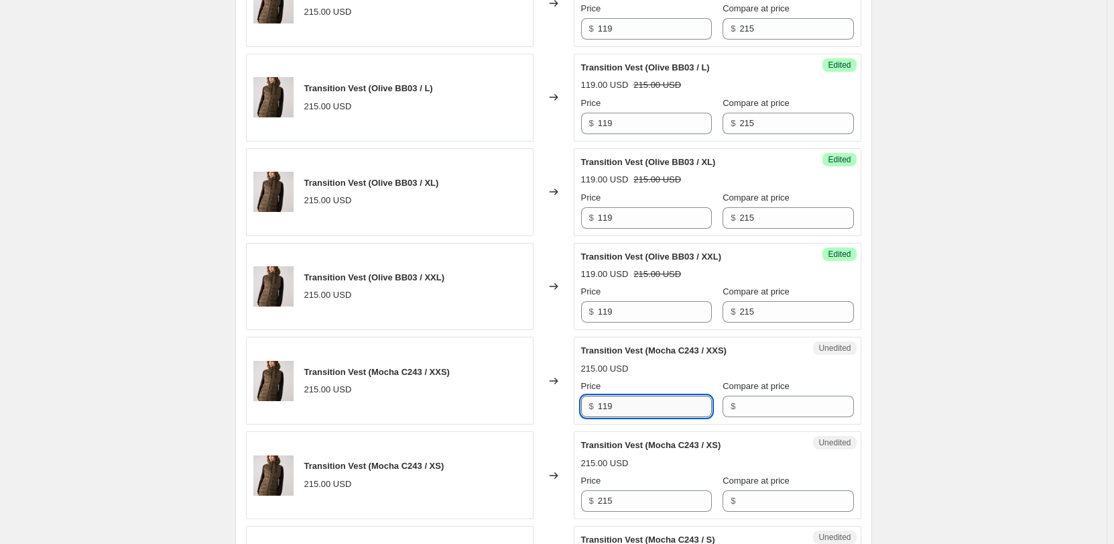
scroll to position [1531, 0]
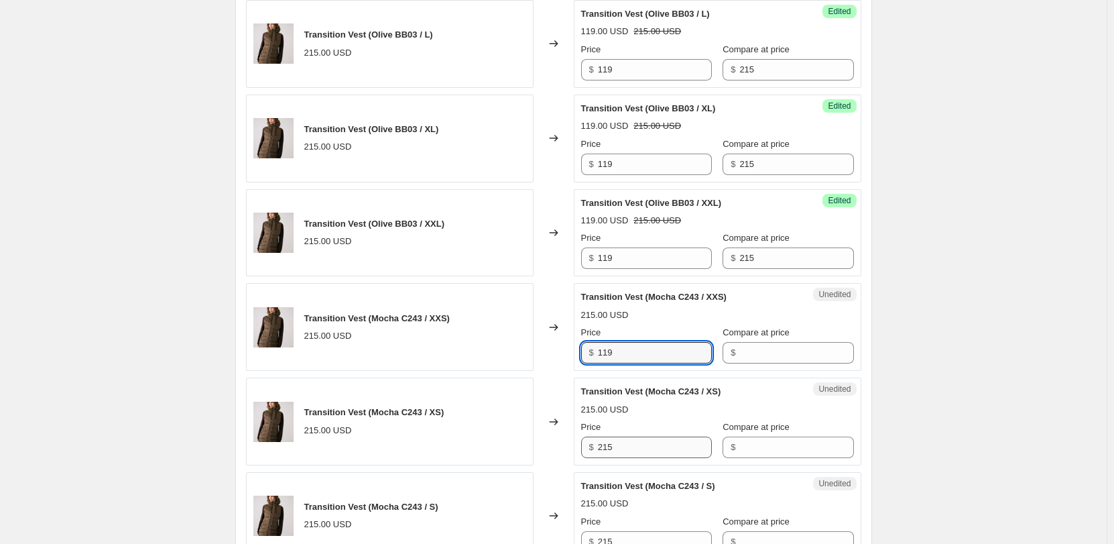
type input "119"
click at [632, 454] on input "215" at bounding box center [655, 447] width 114 height 21
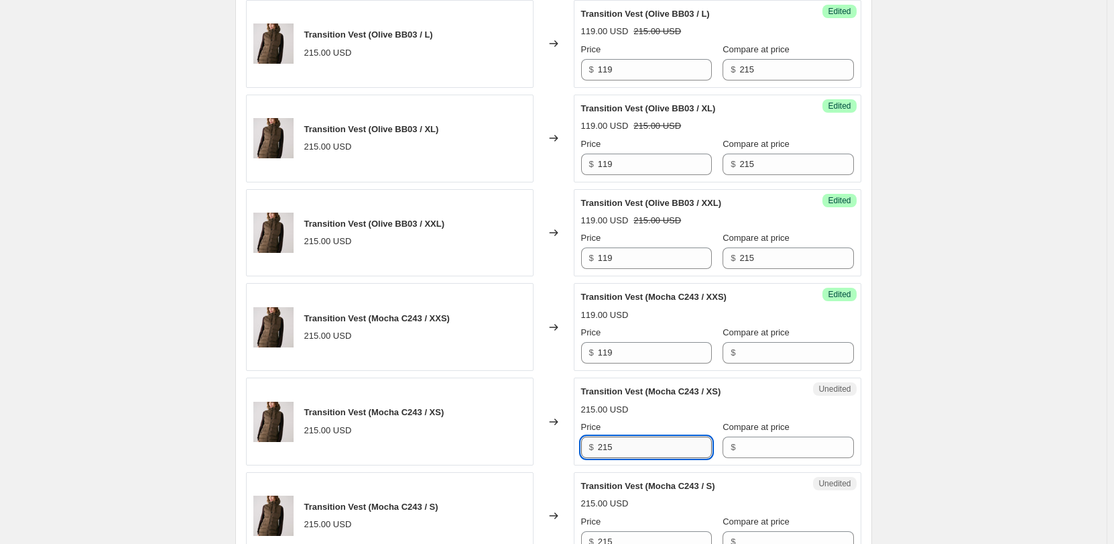
click at [632, 454] on input "215" at bounding box center [655, 447] width 114 height 21
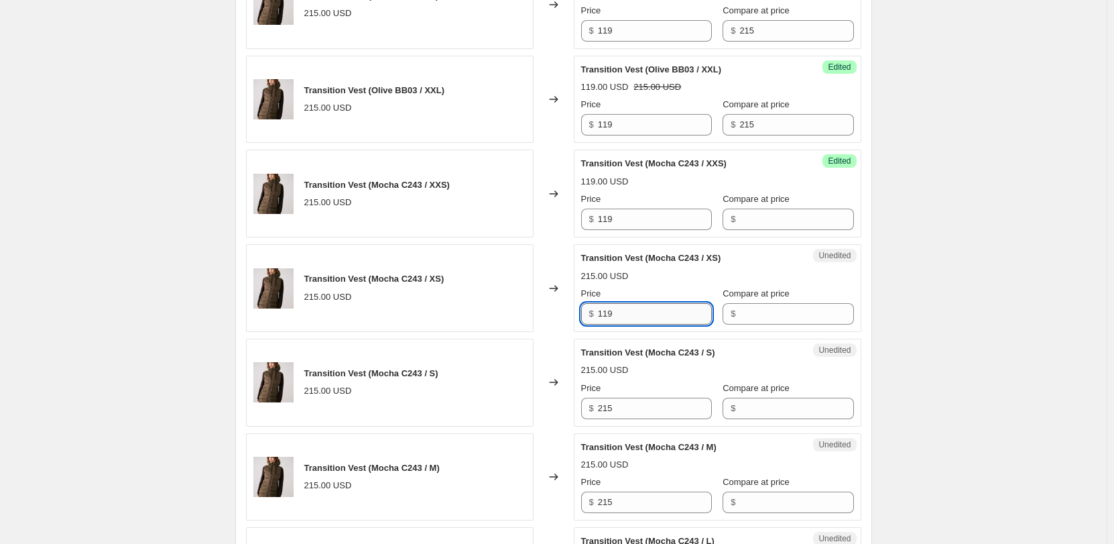
scroll to position [1665, 0]
type input "119"
click at [620, 412] on input "215" at bounding box center [655, 407] width 114 height 21
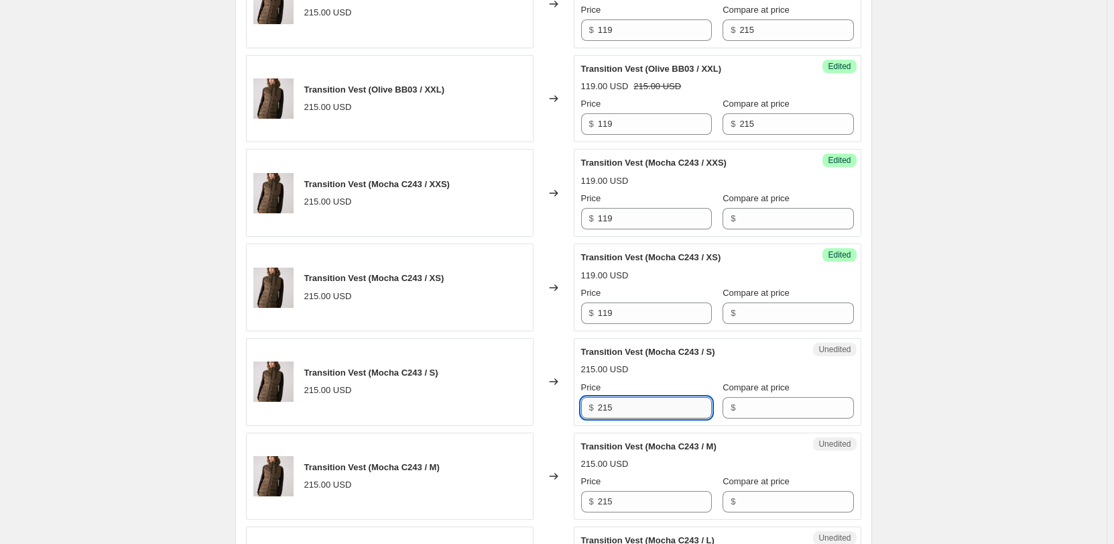
click at [620, 412] on input "215" at bounding box center [655, 407] width 114 height 21
type input "119"
click at [638, 505] on input "215" at bounding box center [655, 501] width 114 height 21
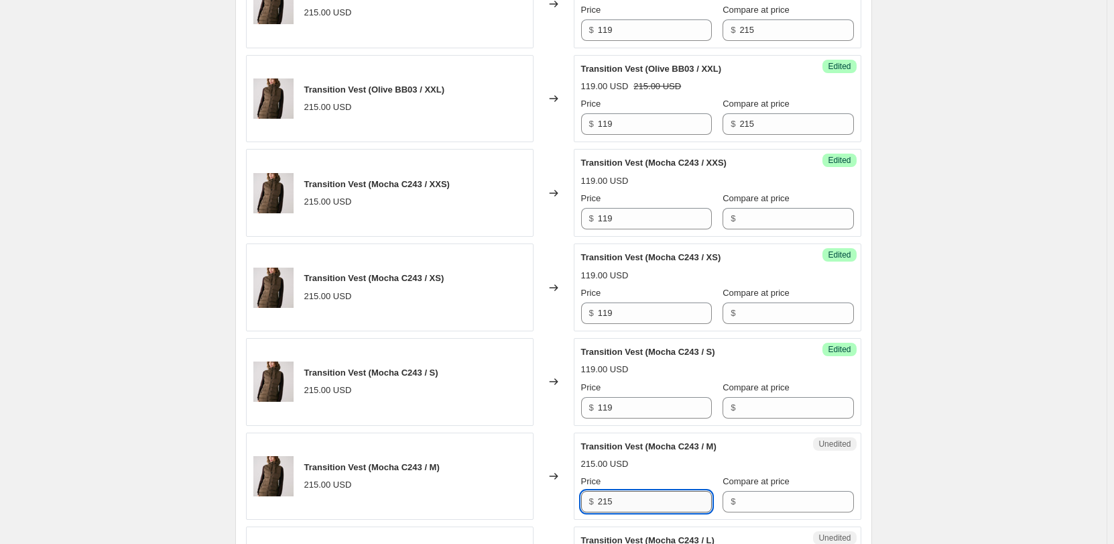
click at [638, 505] on input "215" at bounding box center [655, 501] width 114 height 21
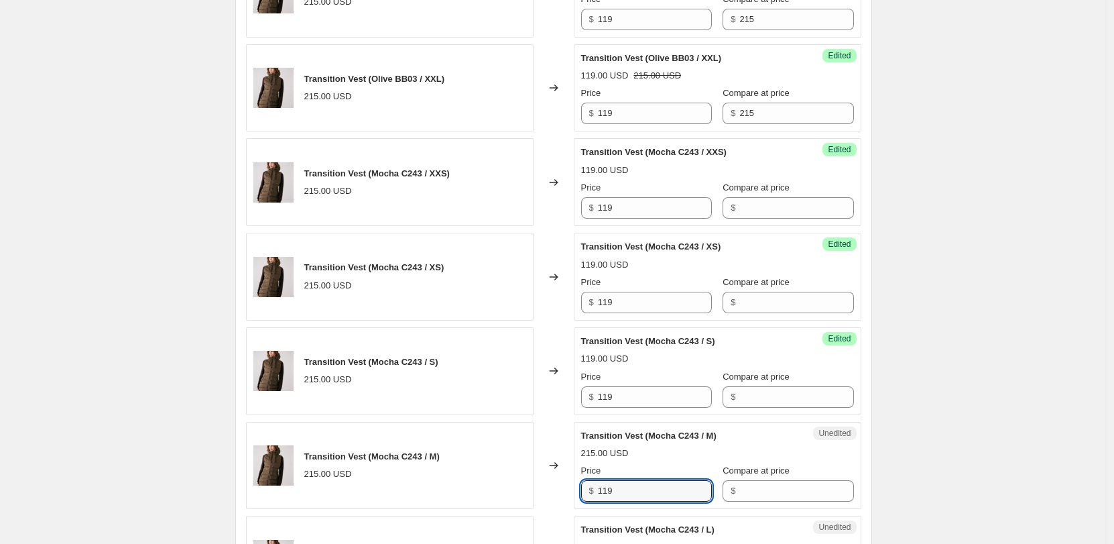
scroll to position [1799, 0]
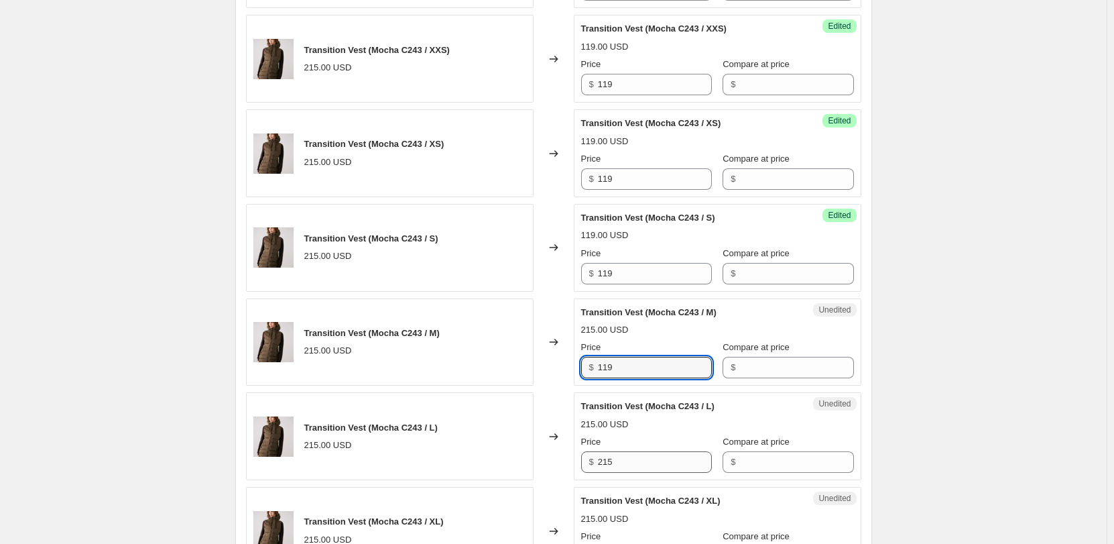
type input "119"
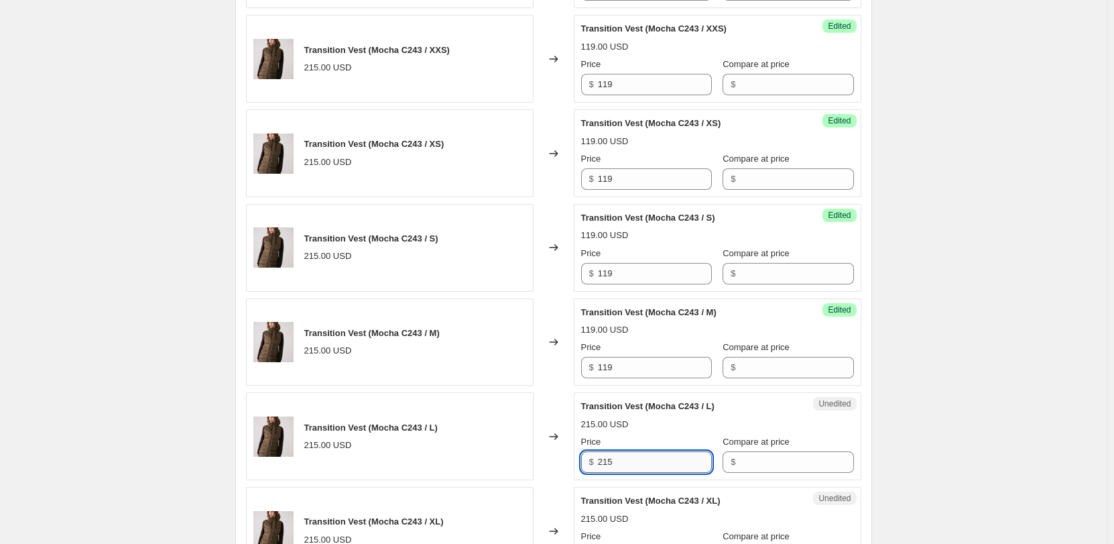
click at [632, 461] on input "215" at bounding box center [655, 461] width 114 height 21
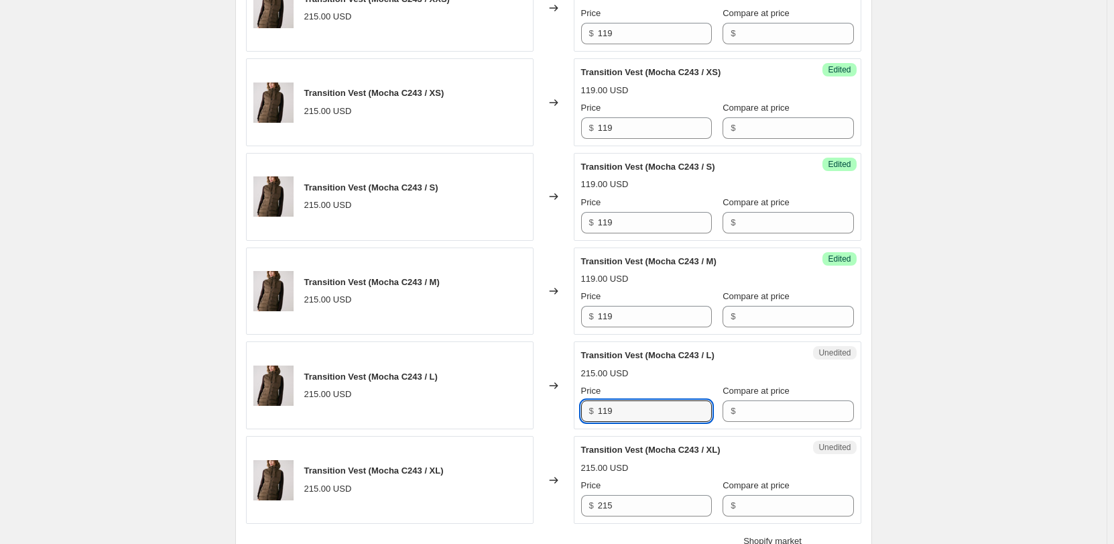
scroll to position [1933, 0]
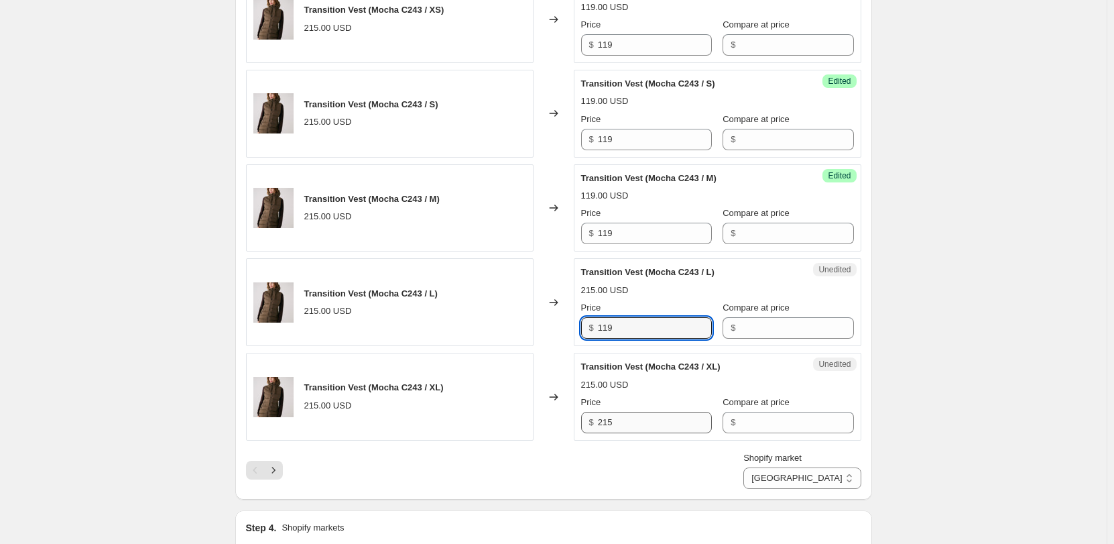
type input "119"
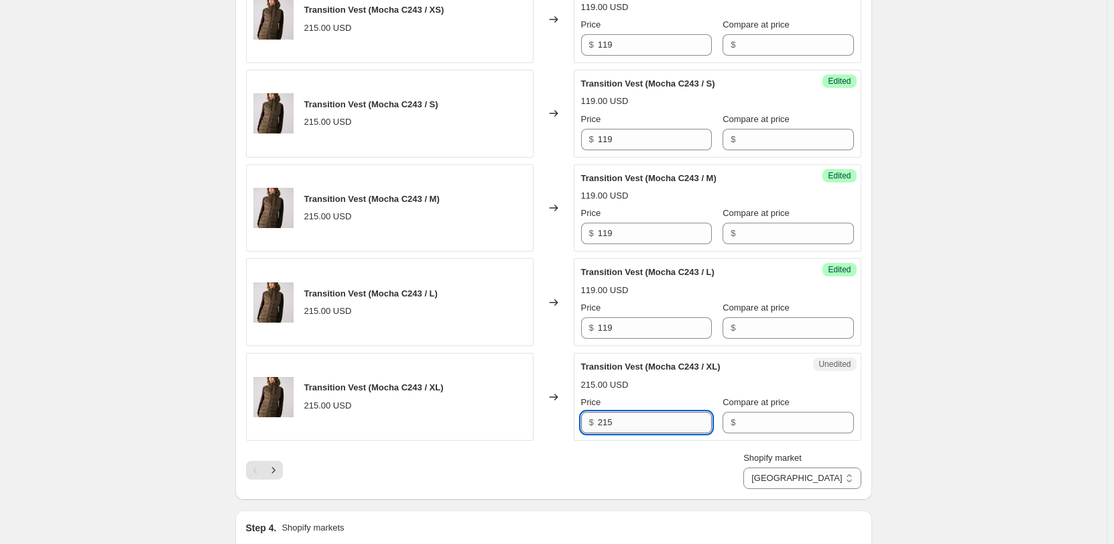
click at [630, 422] on input "215" at bounding box center [655, 422] width 114 height 21
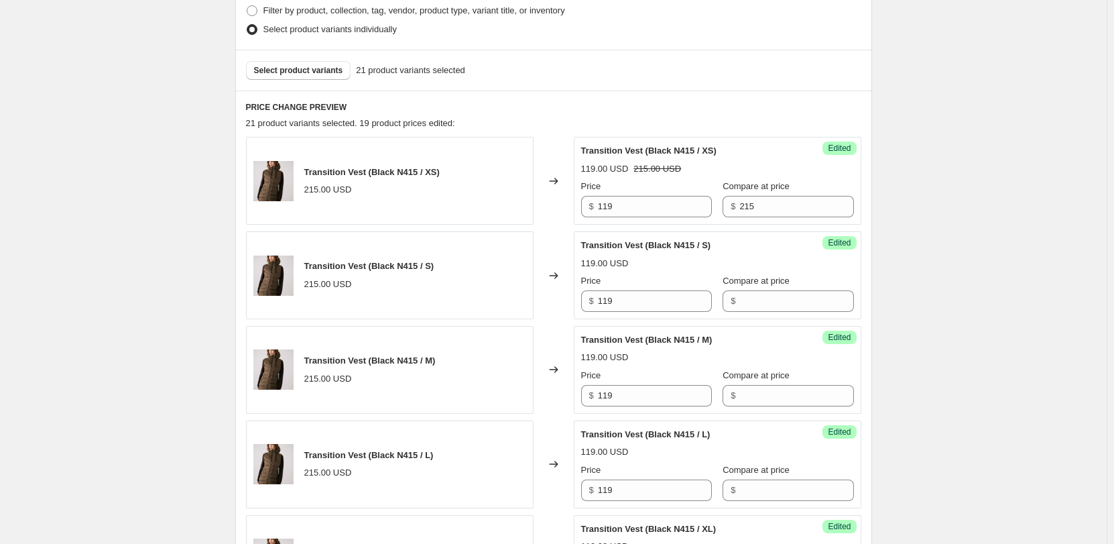
scroll to position [257, 0]
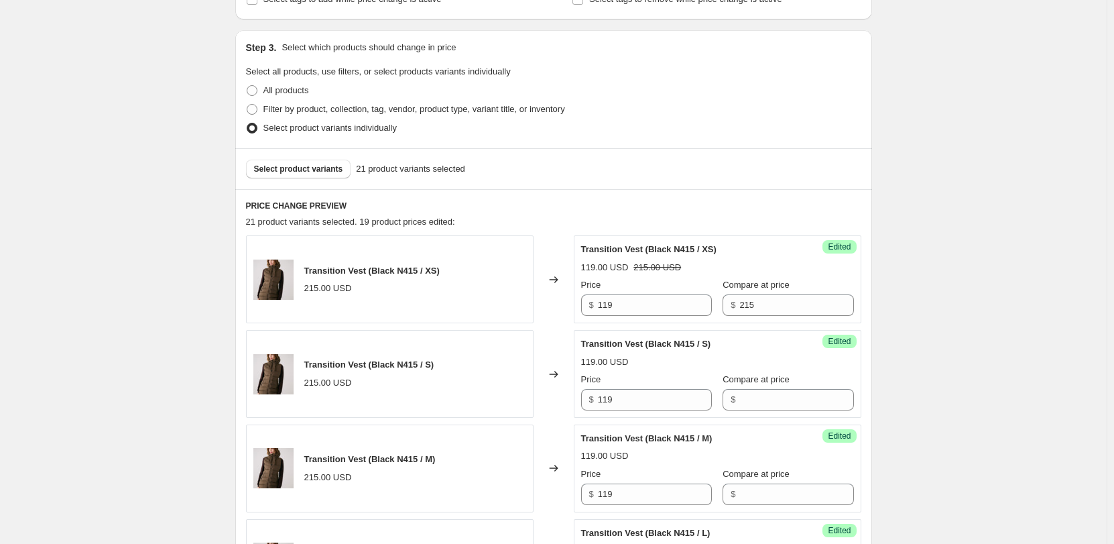
type input "119"
click at [731, 304] on span "$" at bounding box center [733, 305] width 5 height 10
click at [740, 306] on input "215" at bounding box center [797, 304] width 114 height 21
click at [749, 397] on input "Compare at price" at bounding box center [797, 399] width 114 height 21
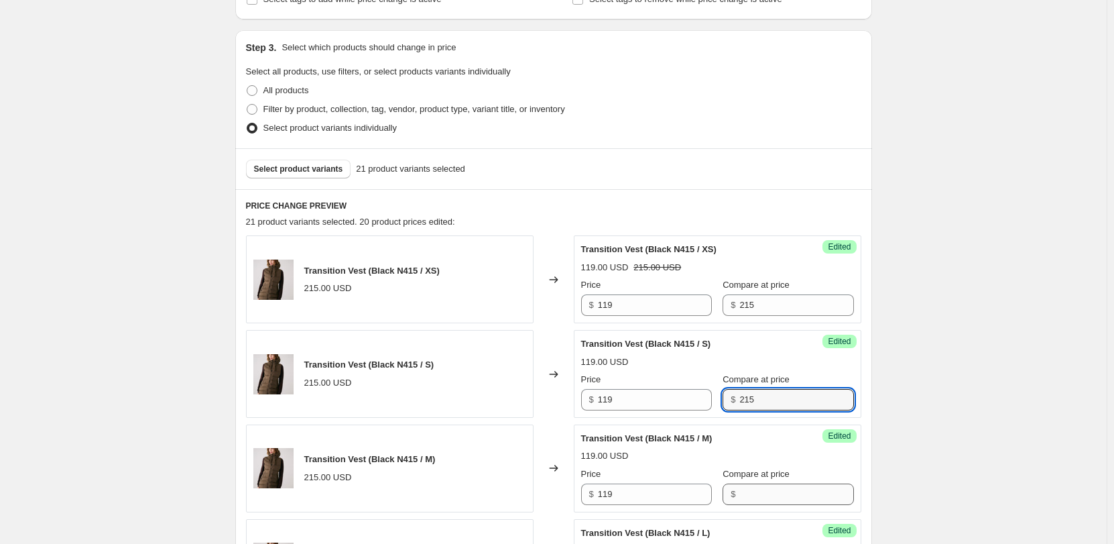
type input "215"
click at [740, 495] on input "Compare at price" at bounding box center [797, 493] width 114 height 21
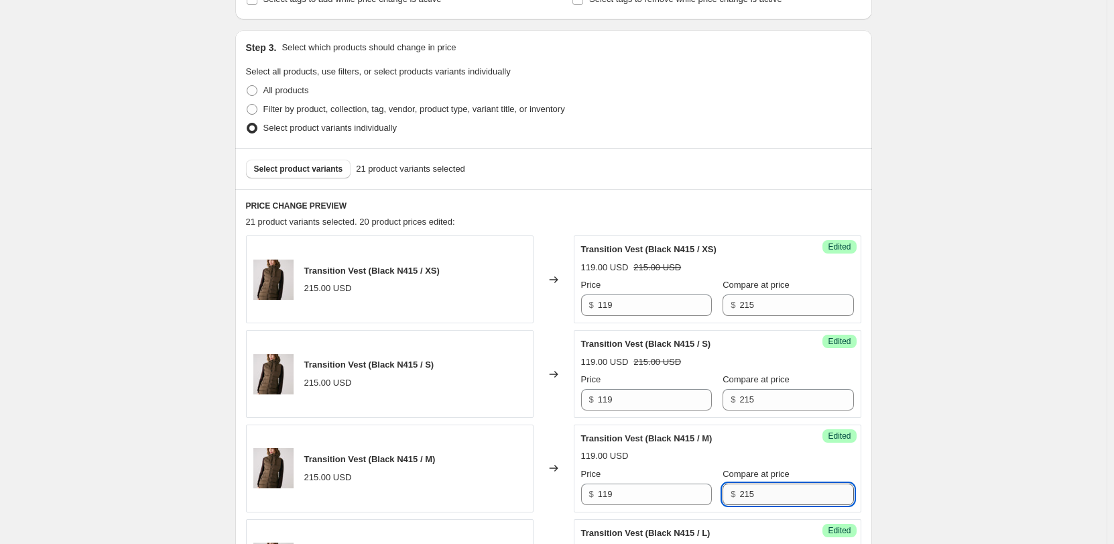
scroll to position [458, 0]
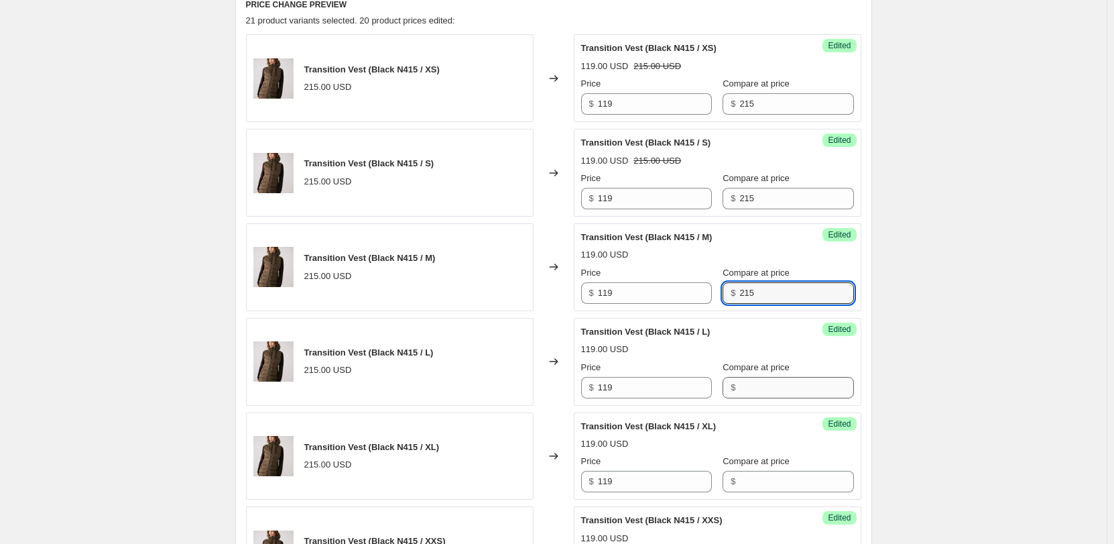
type input "215"
click at [748, 382] on input "Compare at price" at bounding box center [797, 387] width 114 height 21
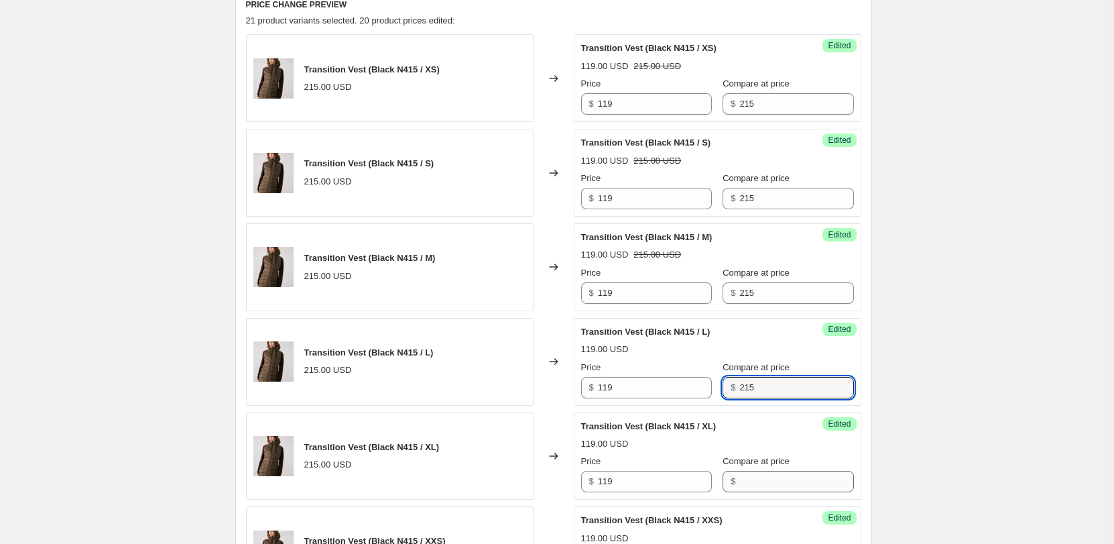
type input "215"
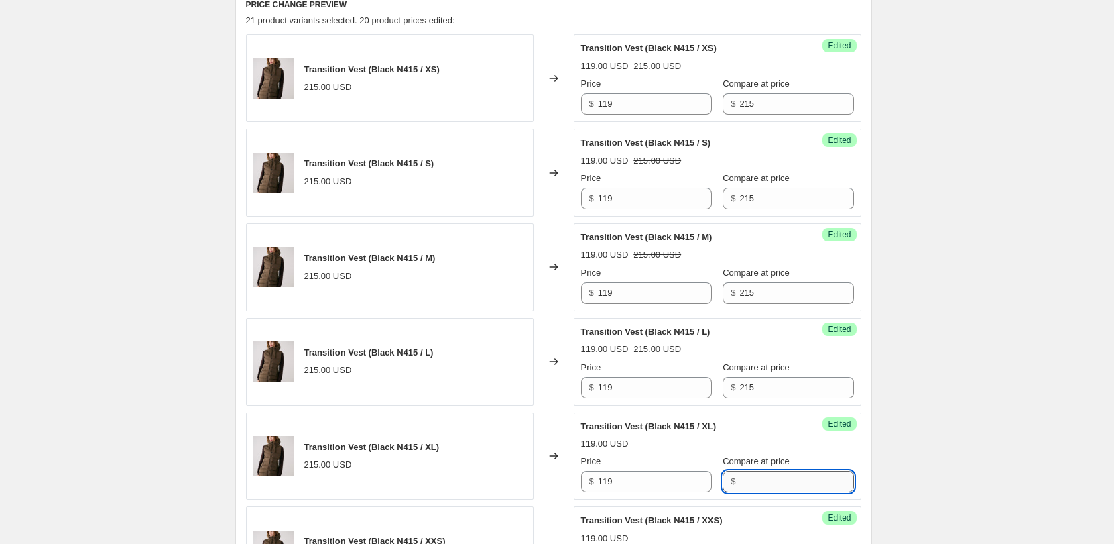
click at [752, 475] on input "Compare at price" at bounding box center [797, 481] width 114 height 21
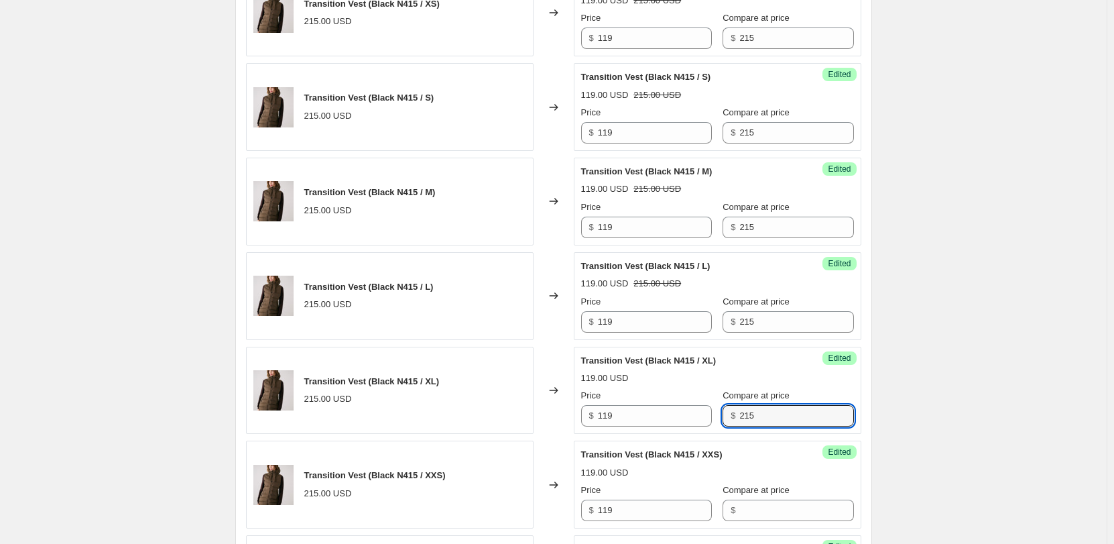
scroll to position [659, 0]
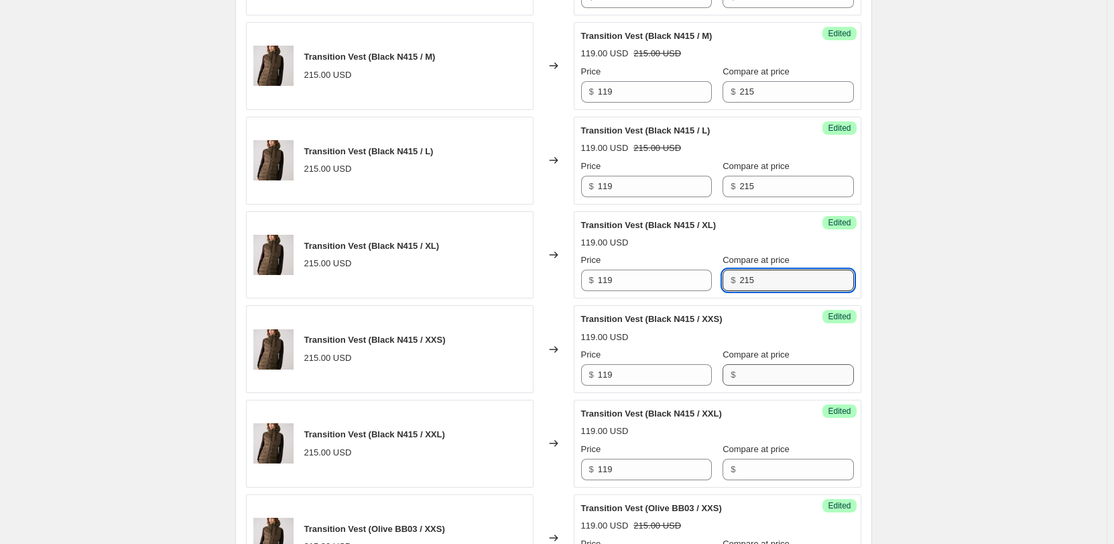
type input "215"
click at [764, 382] on input "Compare at price" at bounding box center [797, 374] width 114 height 21
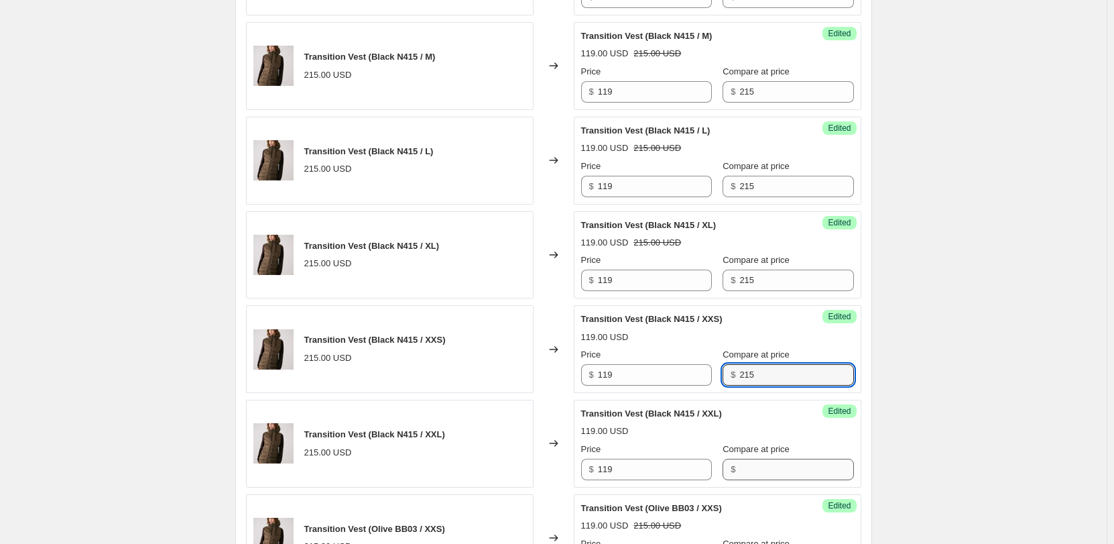
type input "215"
click at [756, 465] on input "Compare at price" at bounding box center [797, 469] width 114 height 21
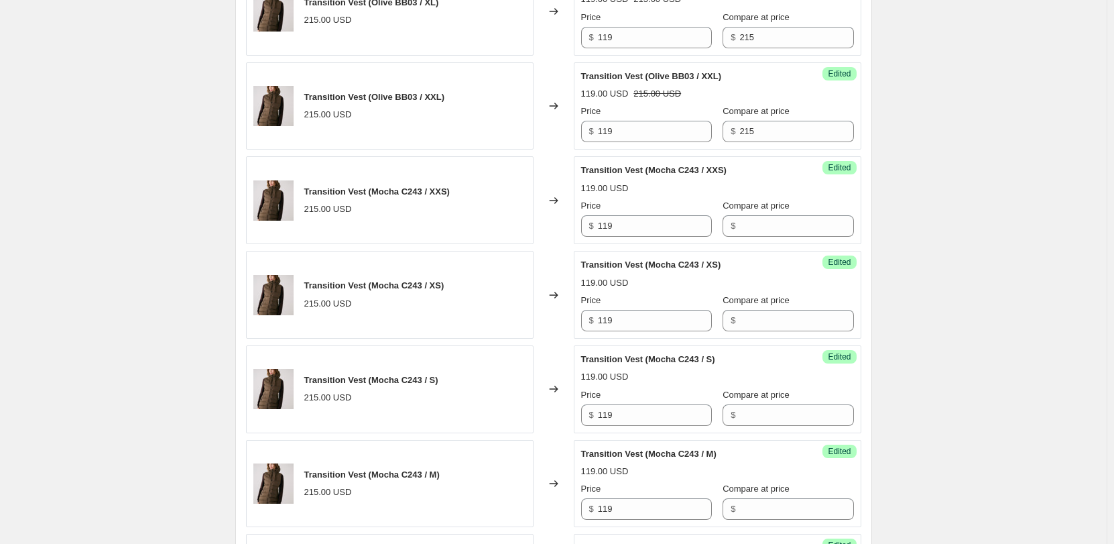
scroll to position [1598, 0]
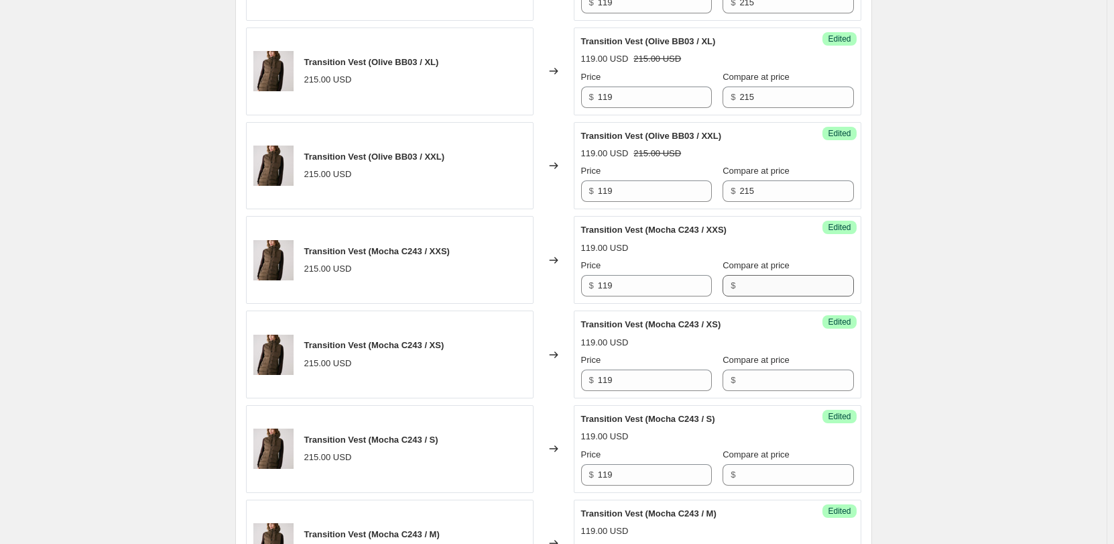
type input "215"
click at [758, 280] on input "Compare at price" at bounding box center [797, 285] width 114 height 21
type input "215"
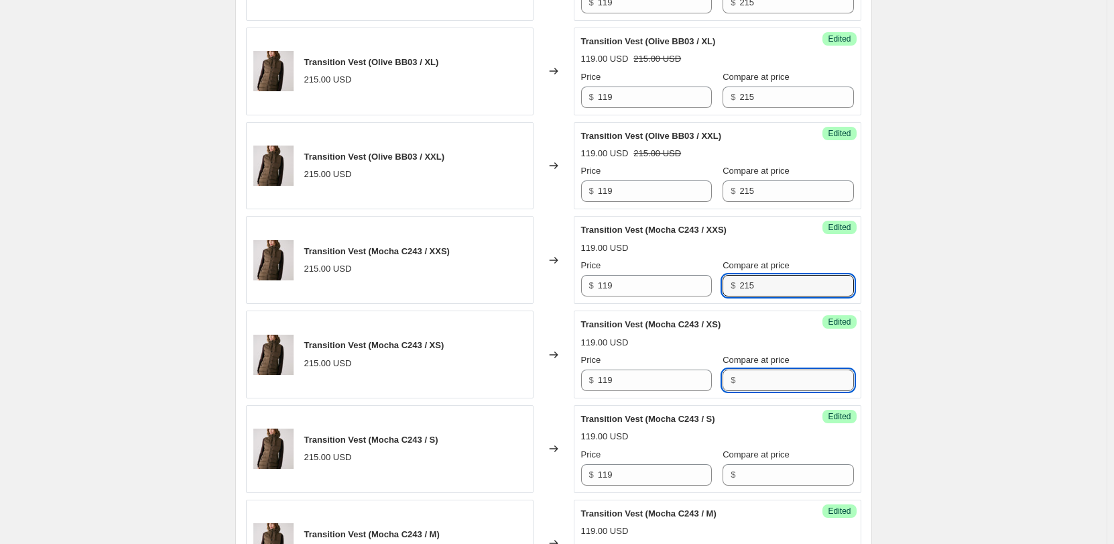
click at [752, 382] on input "Compare at price" at bounding box center [797, 379] width 114 height 21
type input "215"
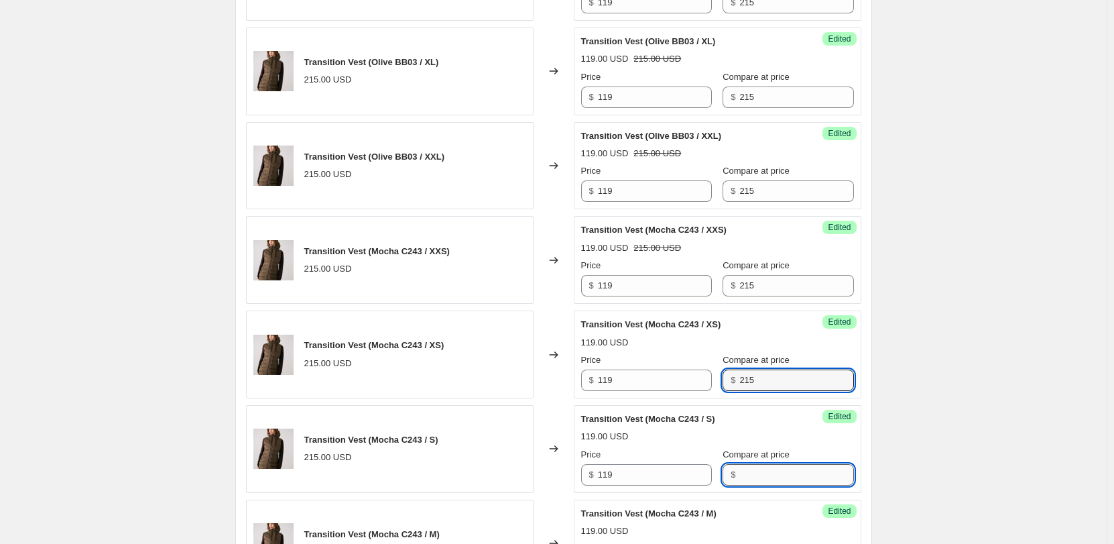
click at [756, 464] on input "Compare at price" at bounding box center [797, 474] width 114 height 21
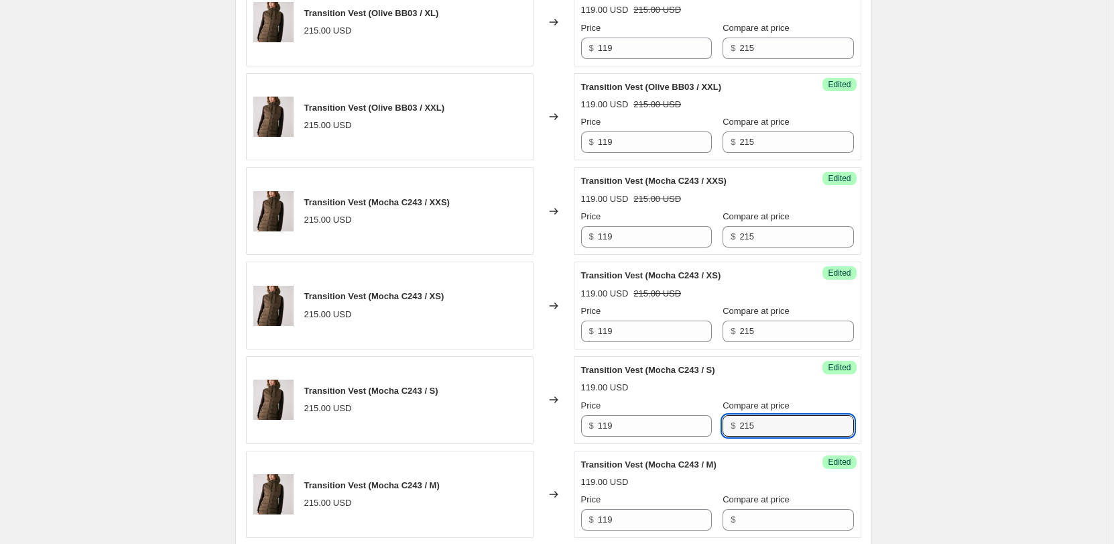
scroll to position [1732, 0]
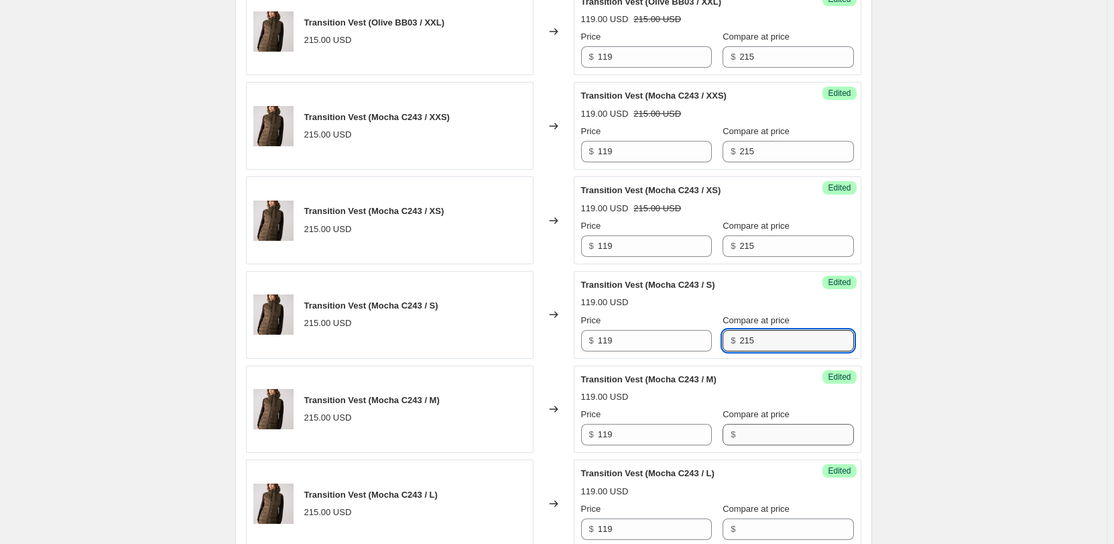
type input "215"
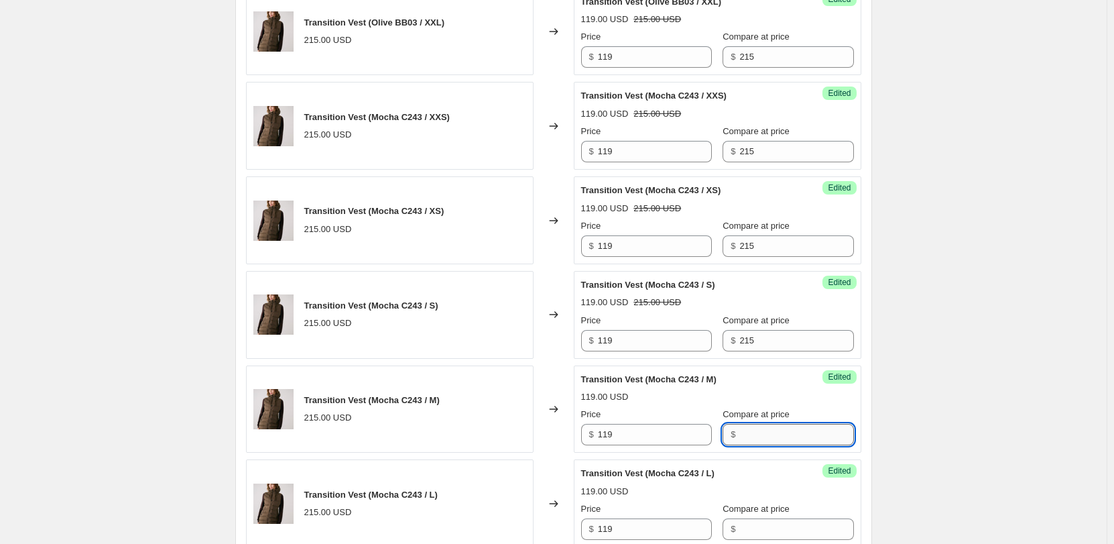
click at [755, 439] on input "Compare at price" at bounding box center [797, 434] width 114 height 21
type input "215"
click at [756, 518] on input "Compare at price" at bounding box center [797, 528] width 114 height 21
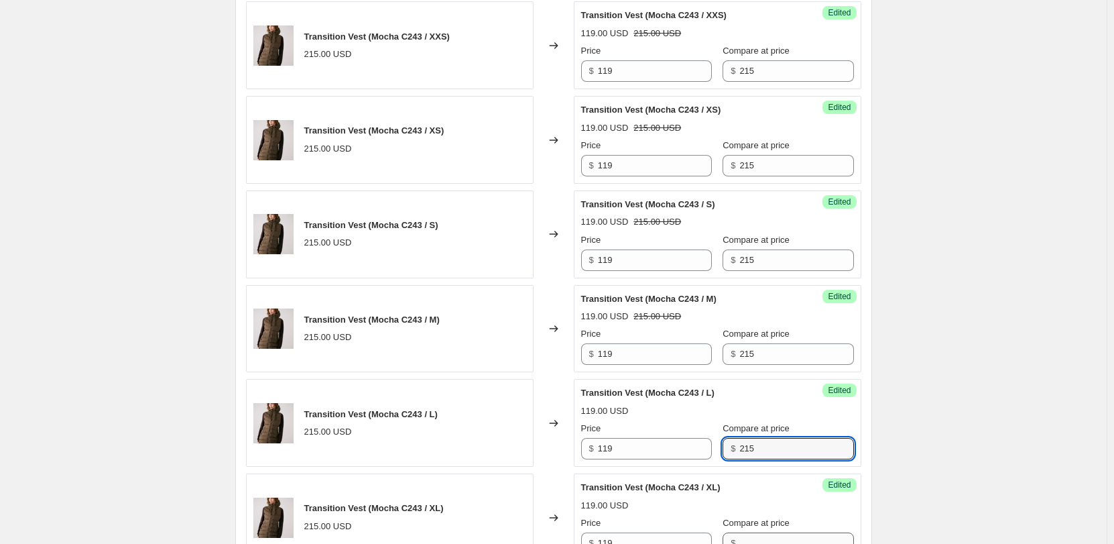
scroll to position [1866, 0]
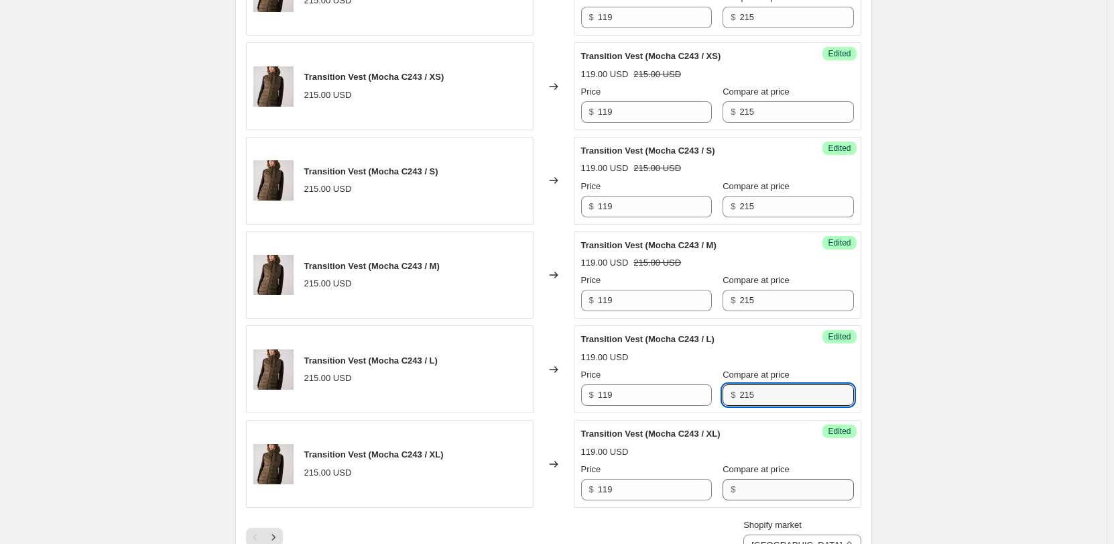
type input "215"
click at [765, 480] on input "Compare at price" at bounding box center [797, 489] width 114 height 21
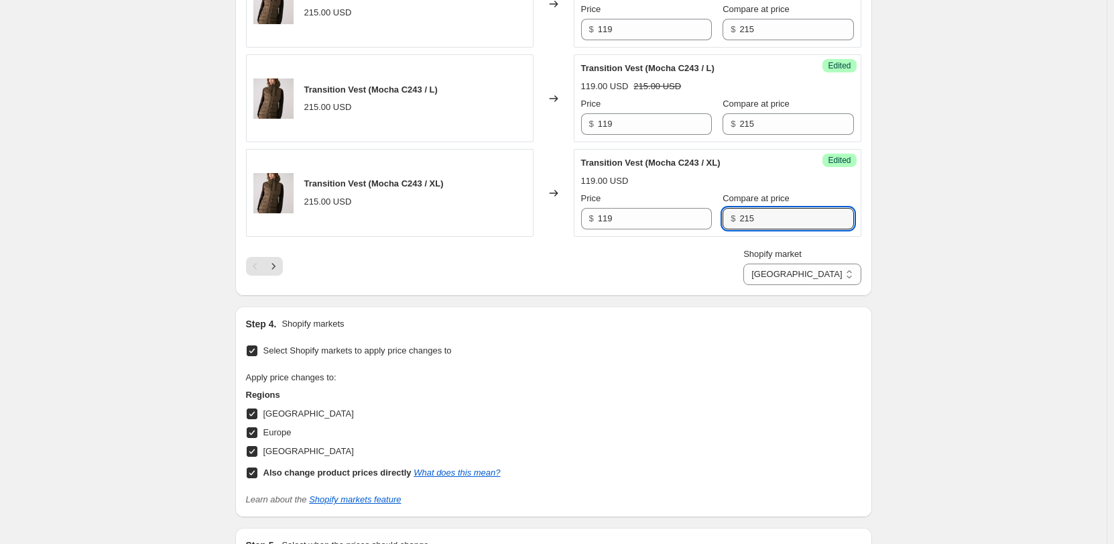
scroll to position [2134, 0]
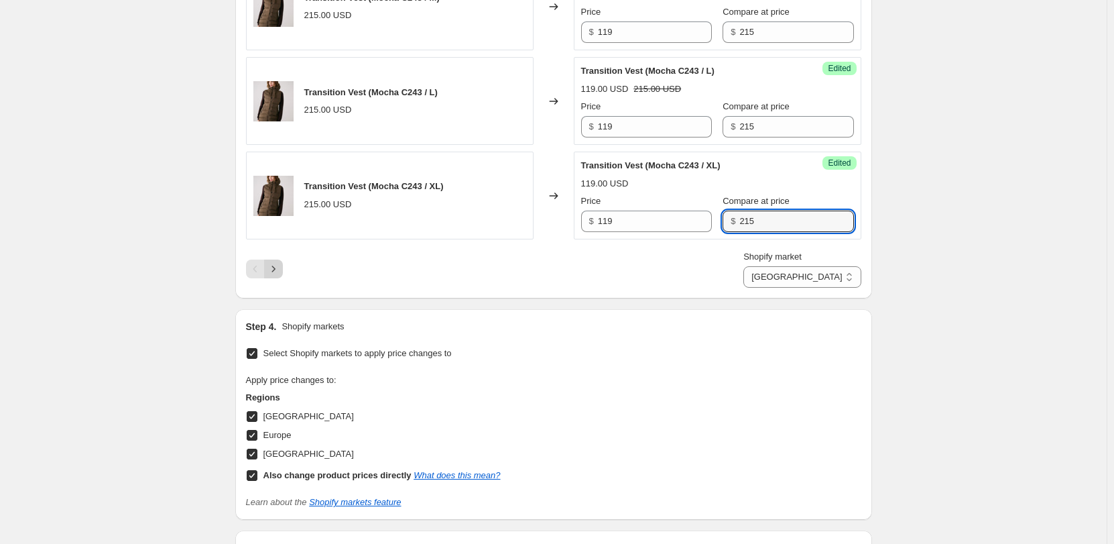
type input "215"
click at [280, 269] on icon "Next" at bounding box center [273, 268] width 13 height 13
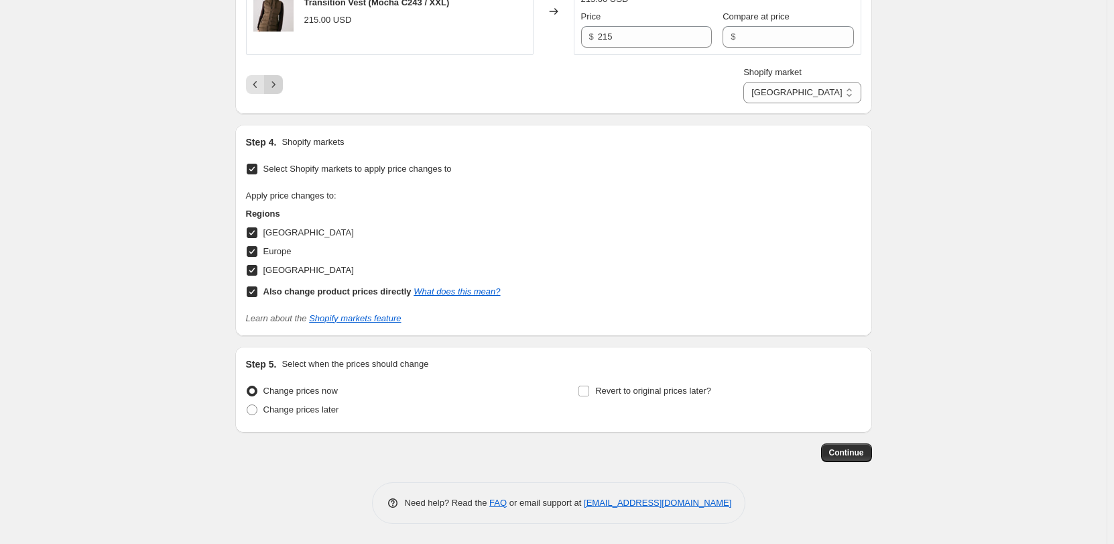
scroll to position [525, 0]
click at [679, 40] on input "215" at bounding box center [655, 36] width 114 height 21
type input "119"
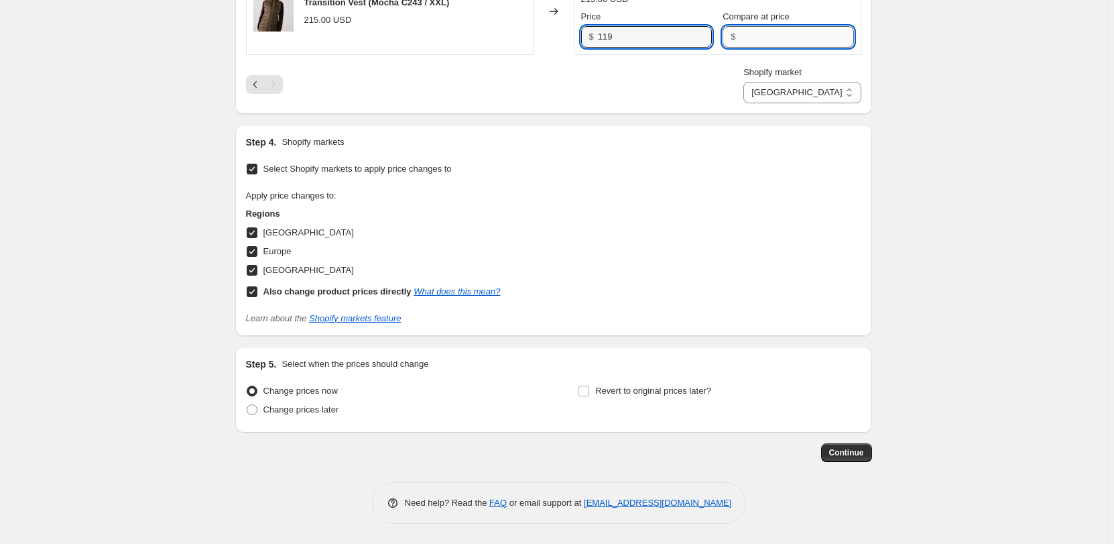
click at [746, 37] on input "Compare at price" at bounding box center [797, 36] width 114 height 21
type input "215"
click at [660, 93] on div "Shopify market Direct prices [GEOGRAPHIC_DATA] [GEOGRAPHIC_DATA] [GEOGRAPHIC_DA…" at bounding box center [554, 85] width 616 height 38
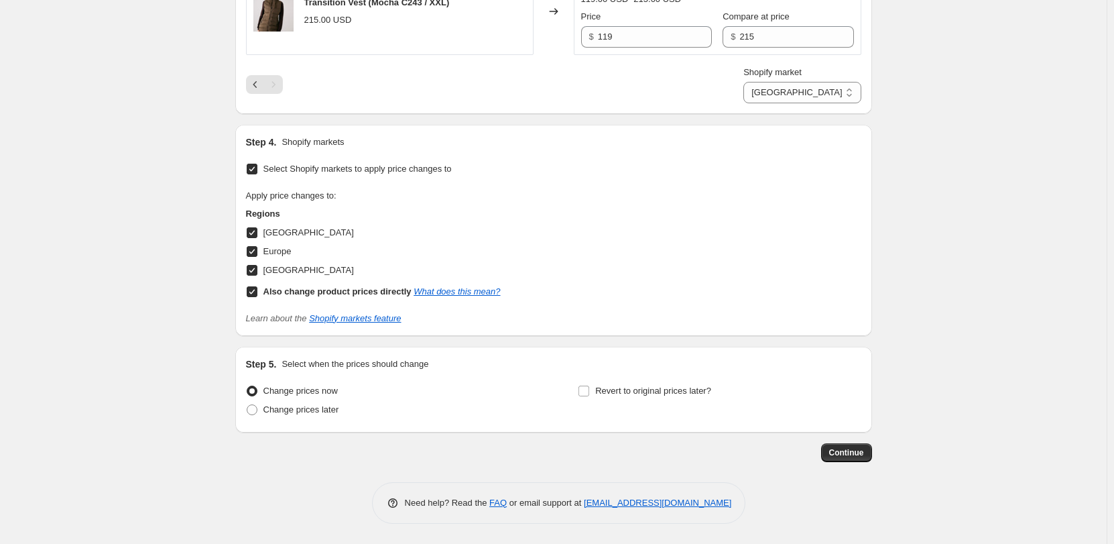
scroll to position [257, 0]
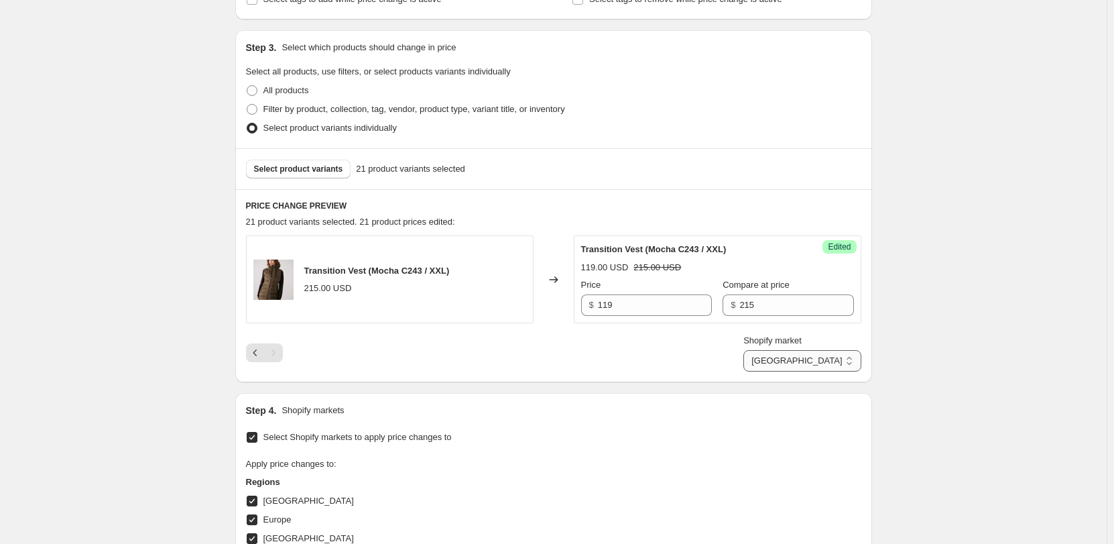
click at [821, 357] on select "Direct prices [GEOGRAPHIC_DATA] [GEOGRAPHIC_DATA] [GEOGRAPHIC_DATA]" at bounding box center [802, 360] width 117 height 21
select select "15304360033"
click at [806, 371] on select "Direct prices [GEOGRAPHIC_DATA] [GEOGRAPHIC_DATA] [GEOGRAPHIC_DATA]" at bounding box center [802, 360] width 117 height 21
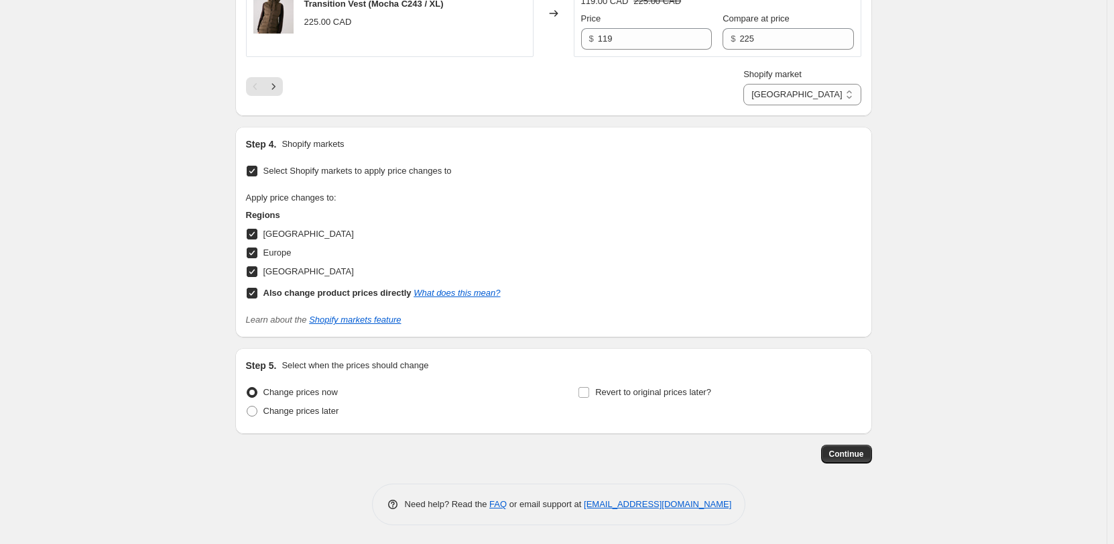
scroll to position [2318, 0]
click at [463, 293] on link "What does this mean?" at bounding box center [457, 291] width 86 height 10
click at [291, 417] on label "Change prices later" at bounding box center [292, 409] width 93 height 19
click at [247, 405] on input "Change prices later" at bounding box center [247, 404] width 1 height 1
radio input "true"
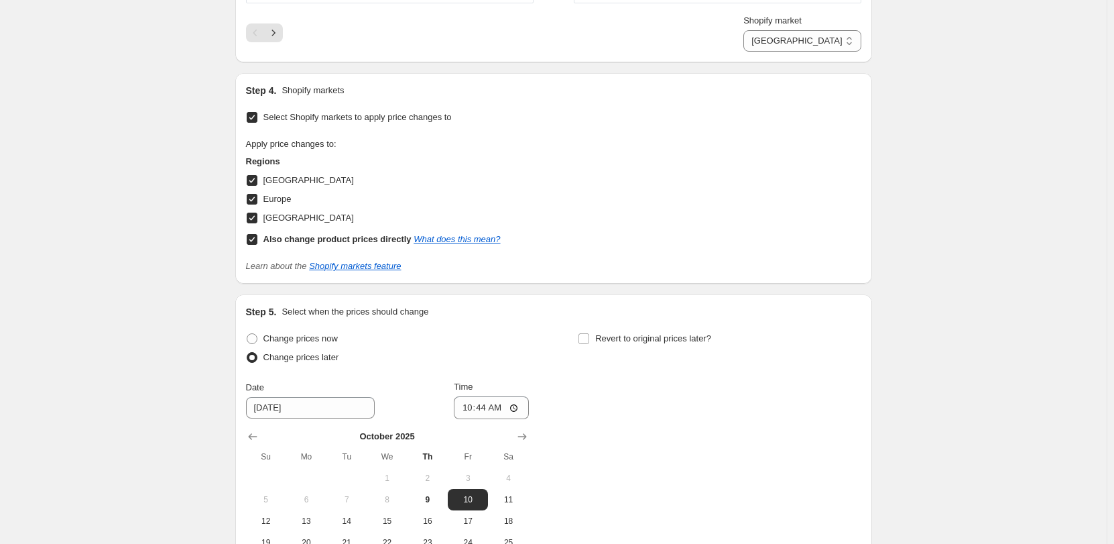
scroll to position [2385, 0]
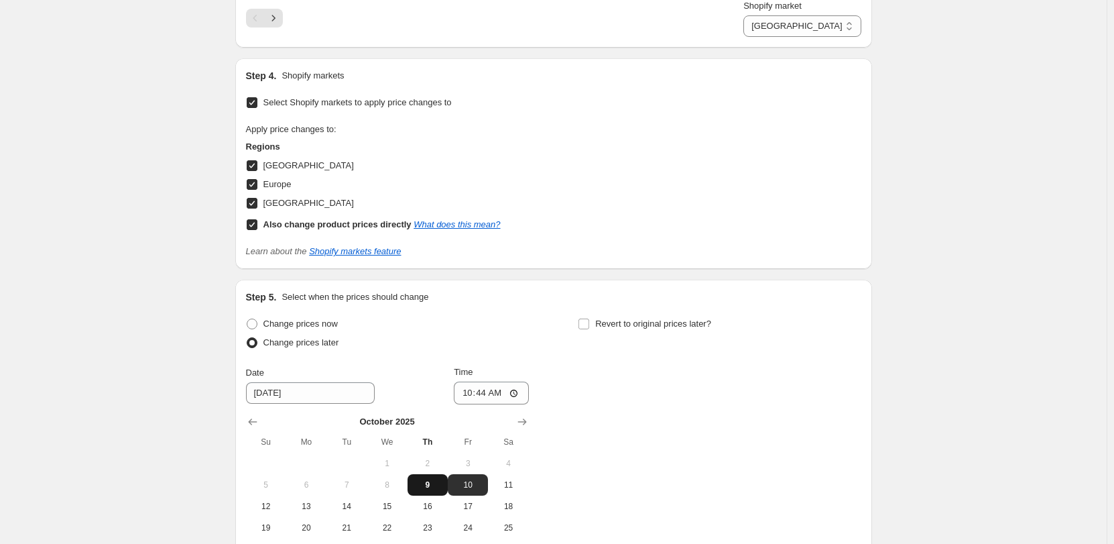
click at [421, 482] on span "9" at bounding box center [428, 484] width 30 height 11
type input "[DATE]"
click at [514, 394] on input "10:44" at bounding box center [491, 393] width 75 height 23
type input "21:00"
click at [611, 414] on div "Change prices now Change prices later Date [DATE] Time 21:00 [DATE] Su Mo Tu We…" at bounding box center [554, 436] width 616 height 245
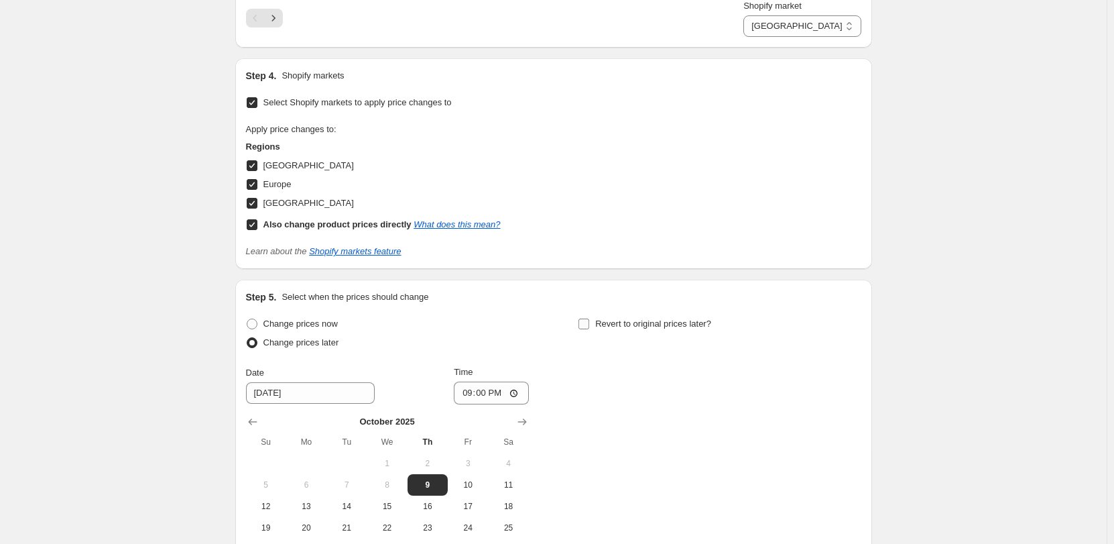
click at [585, 321] on input "Revert to original prices later?" at bounding box center [584, 323] width 11 height 11
checkbox input "true"
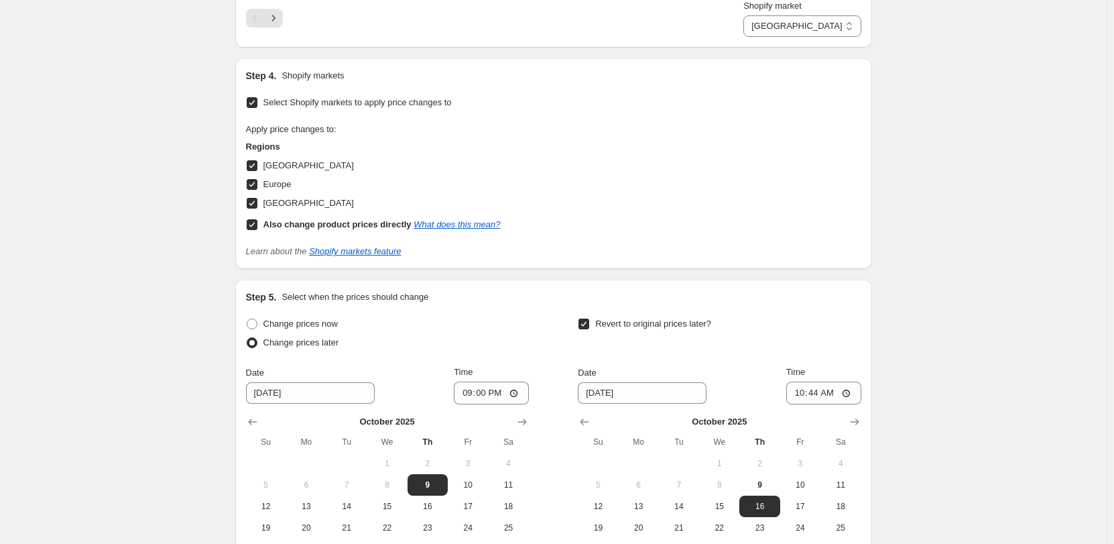
scroll to position [2519, 0]
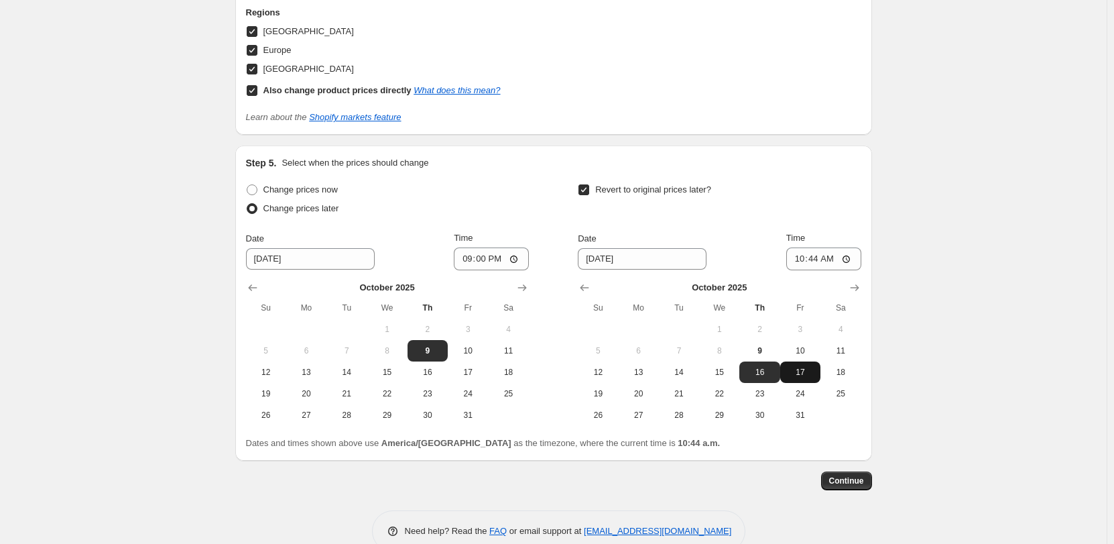
click at [799, 380] on button "17" at bounding box center [800, 371] width 40 height 21
type input "[DATE]"
click at [821, 264] on input "10:44" at bounding box center [824, 258] width 75 height 23
click at [850, 257] on input "10:44" at bounding box center [824, 258] width 75 height 23
type input "01:00"
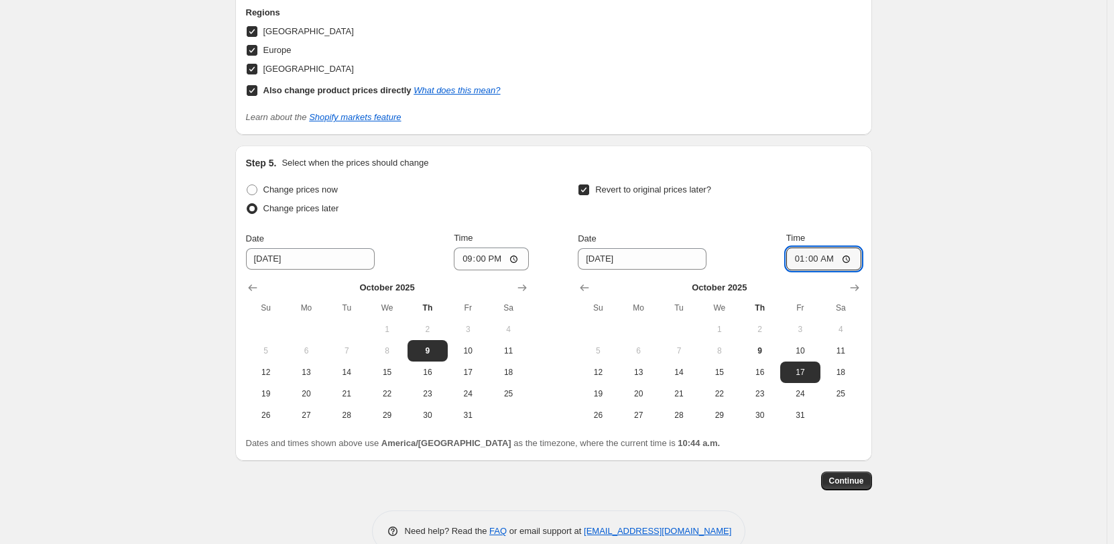
click at [823, 213] on div "Revert to original prices later?" at bounding box center [719, 200] width 283 height 40
click at [854, 482] on span "Continue" at bounding box center [846, 480] width 35 height 11
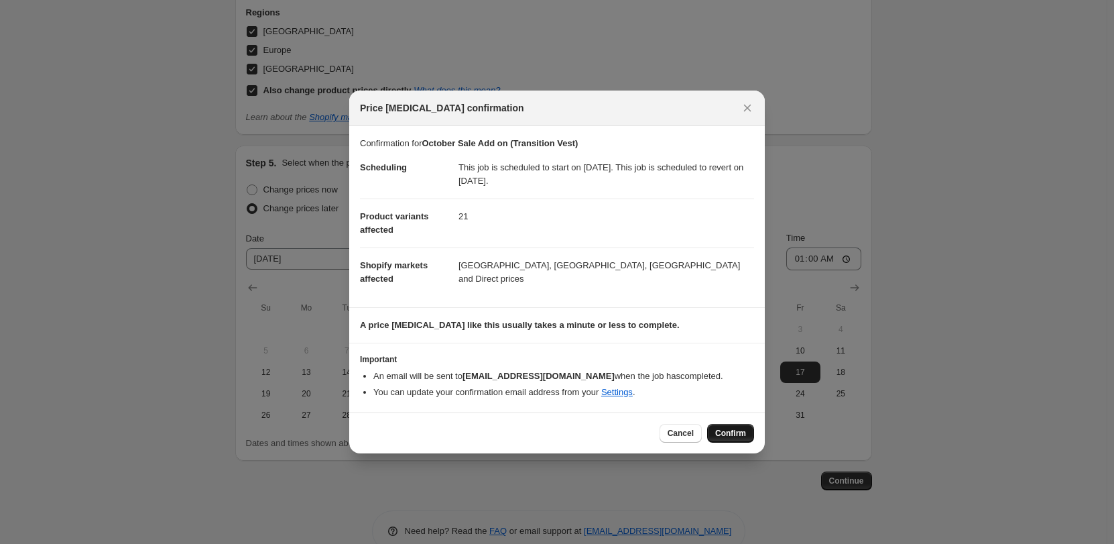
click at [720, 433] on span "Confirm" at bounding box center [730, 433] width 31 height 11
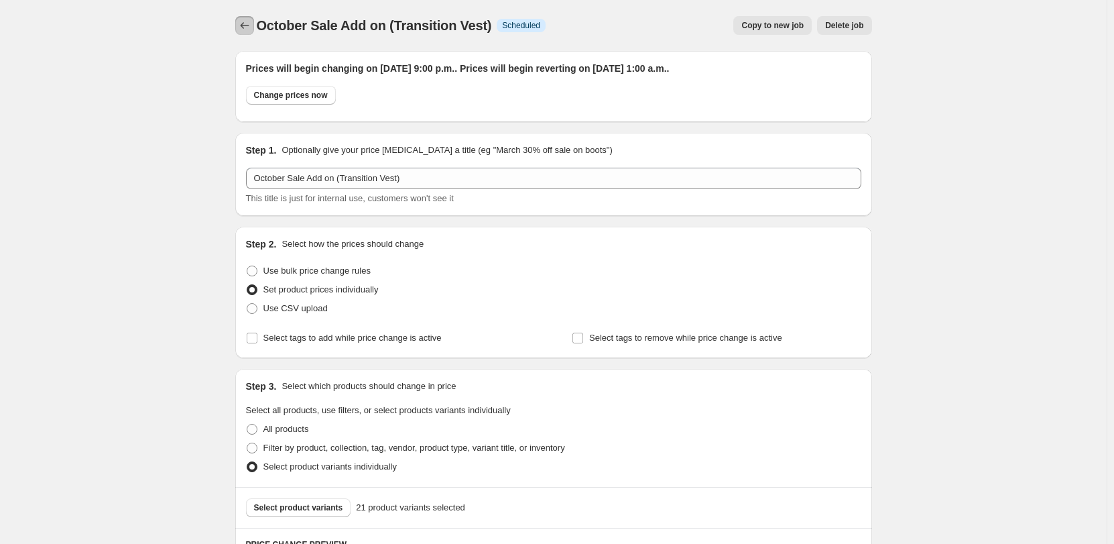
click at [248, 28] on icon "Price change jobs" at bounding box center [244, 25] width 13 height 13
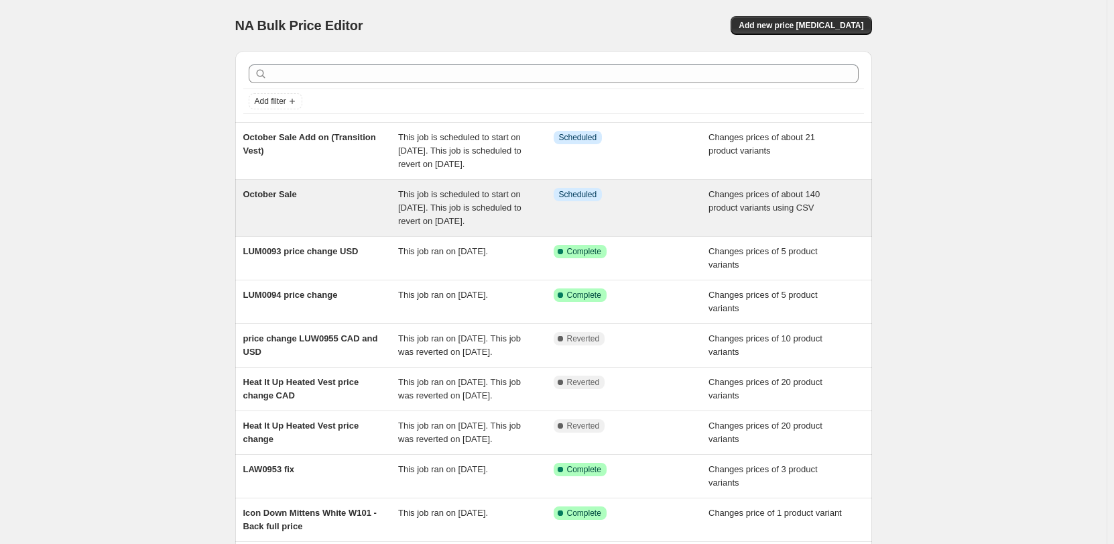
click at [311, 214] on div "October Sale" at bounding box center [321, 208] width 156 height 40
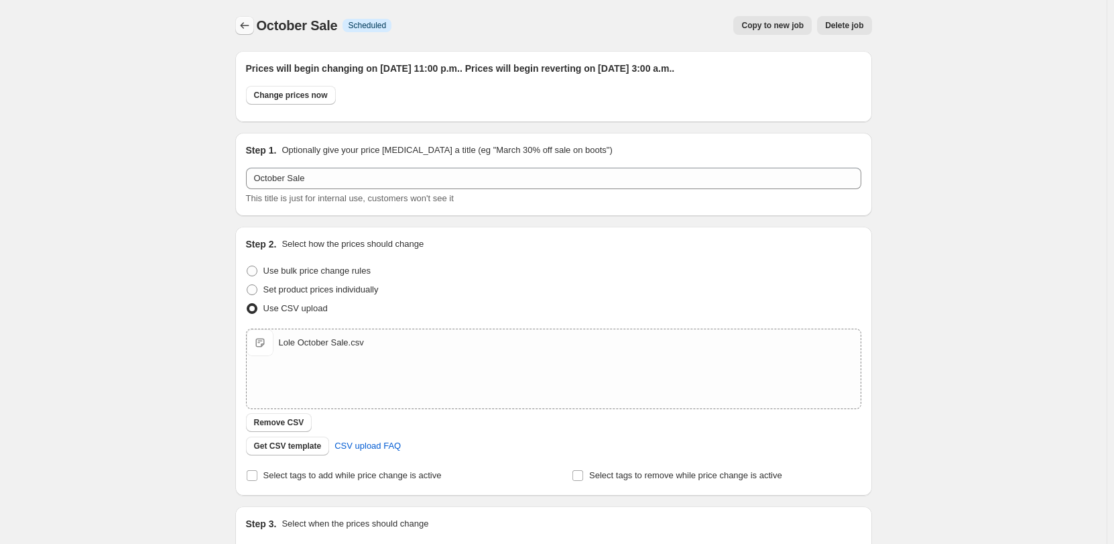
click at [245, 31] on icon "Price change jobs" at bounding box center [244, 25] width 13 height 13
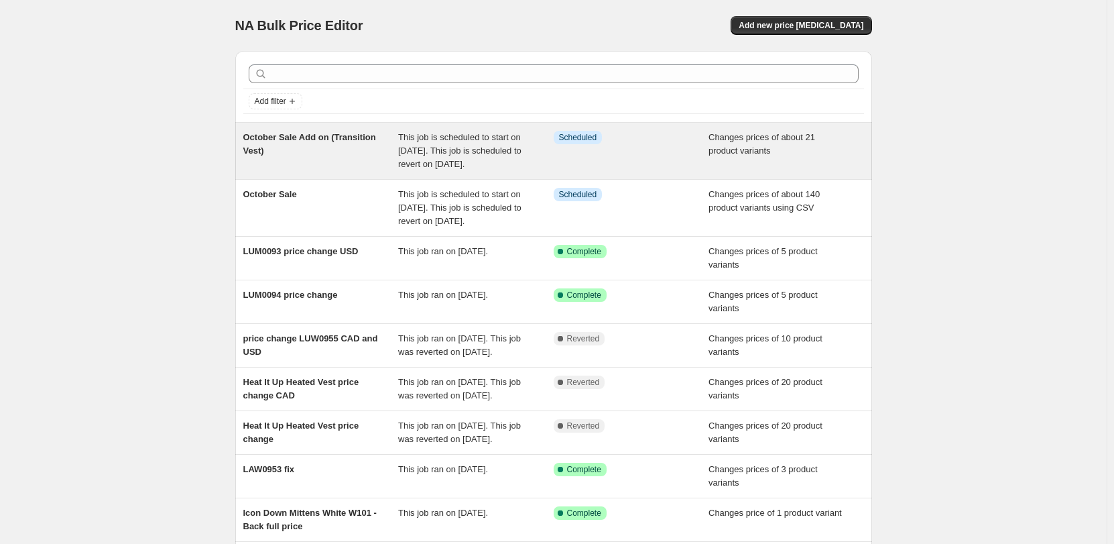
click at [363, 166] on div "October Sale Add on (Transition Vest)" at bounding box center [321, 151] width 156 height 40
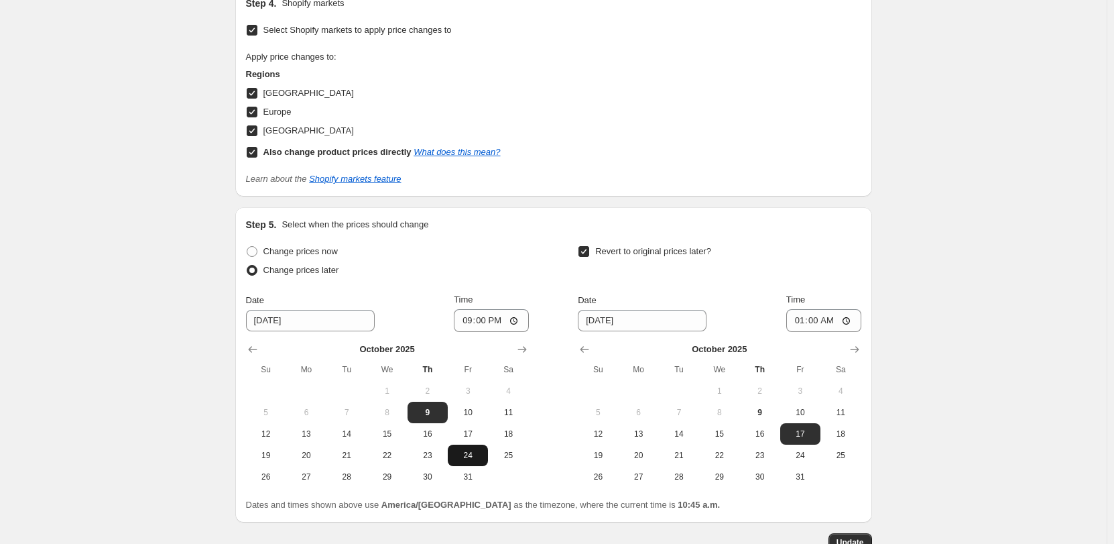
scroll to position [2615, 0]
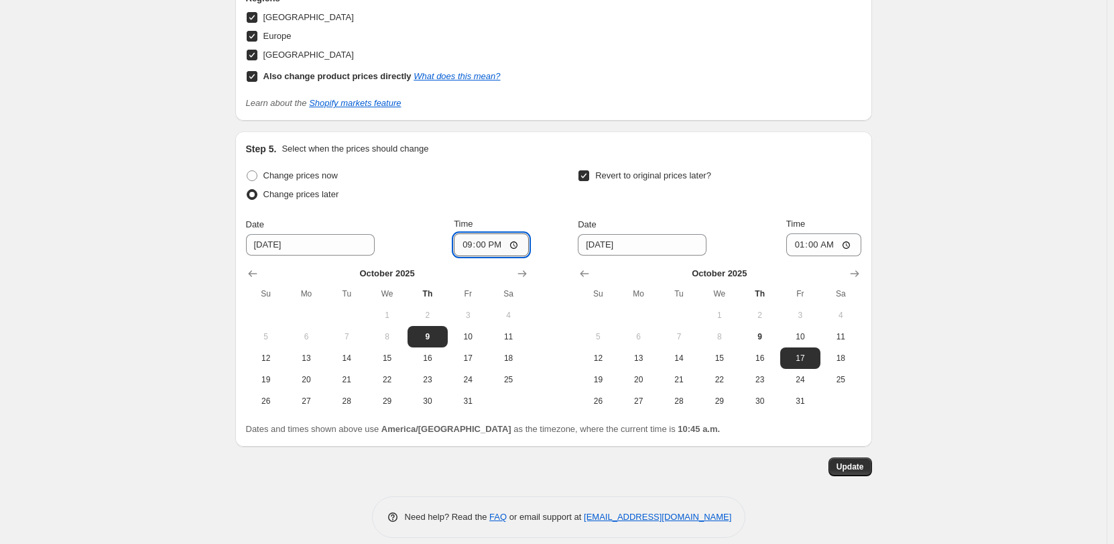
click at [498, 249] on input "21:00" at bounding box center [491, 244] width 75 height 23
click at [514, 248] on input "21:00" at bounding box center [491, 244] width 75 height 23
type input "23:00"
click at [540, 207] on div "Change prices now Change prices later Date [DATE] Time 23:00 [DATE] Su Mo Tu We…" at bounding box center [554, 288] width 616 height 245
click at [849, 243] on input "01:00" at bounding box center [824, 244] width 75 height 23
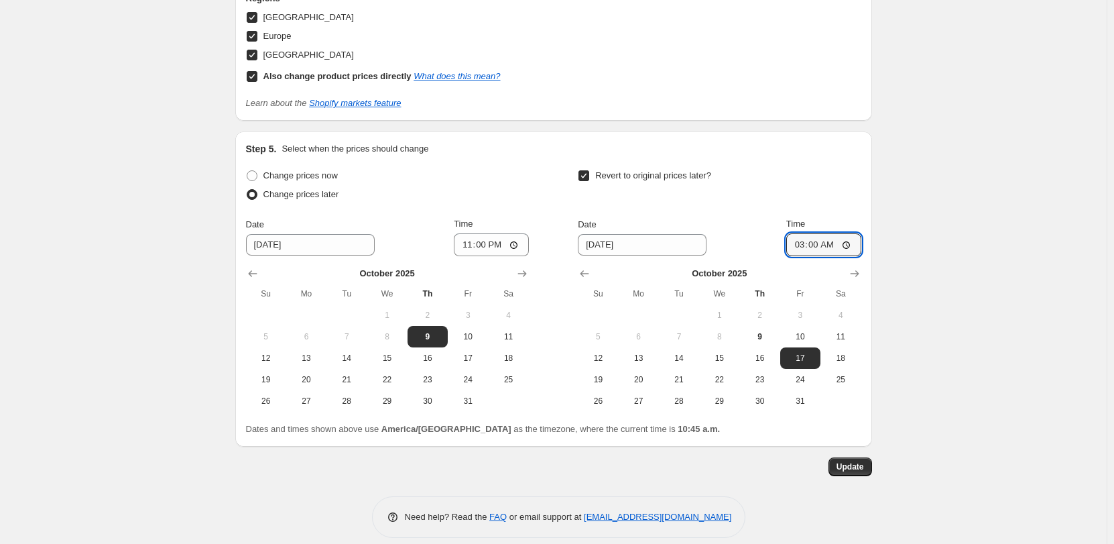
type input "03:00"
click at [859, 468] on span "Update" at bounding box center [850, 466] width 27 height 11
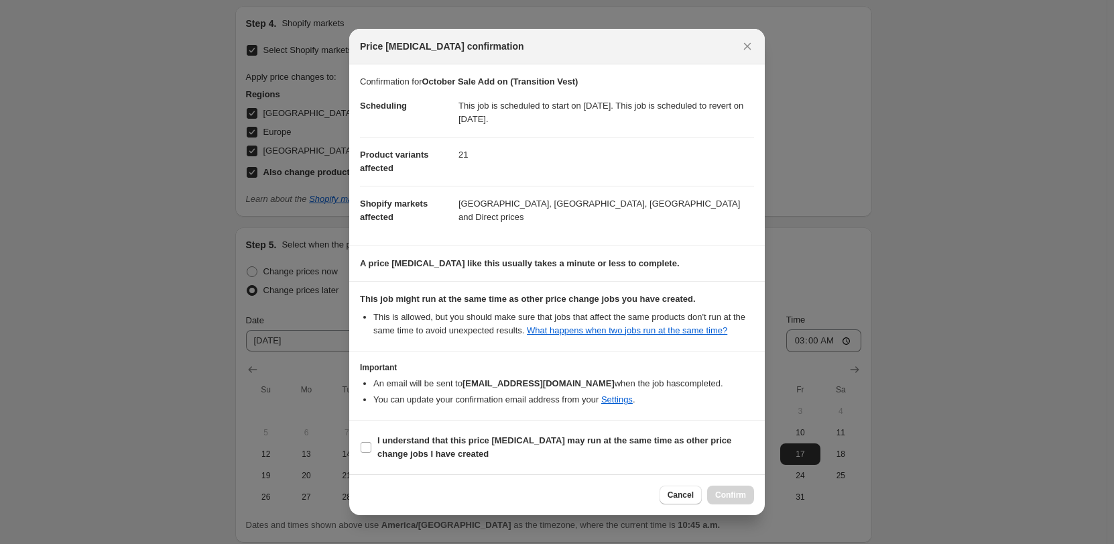
scroll to position [0, 0]
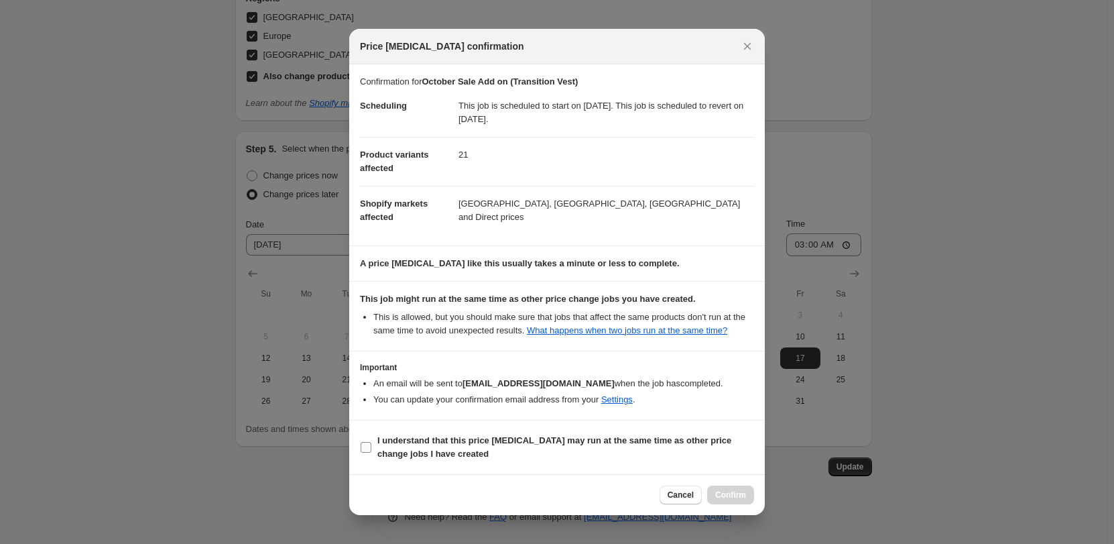
click at [514, 439] on b "I understand that this price [MEDICAL_DATA] may run at the same time as other p…" at bounding box center [554, 446] width 354 height 23
click at [371, 442] on input "I understand that this price [MEDICAL_DATA] may run at the same time as other p…" at bounding box center [366, 447] width 11 height 11
checkbox input "true"
click at [715, 496] on button "Confirm" at bounding box center [730, 494] width 47 height 19
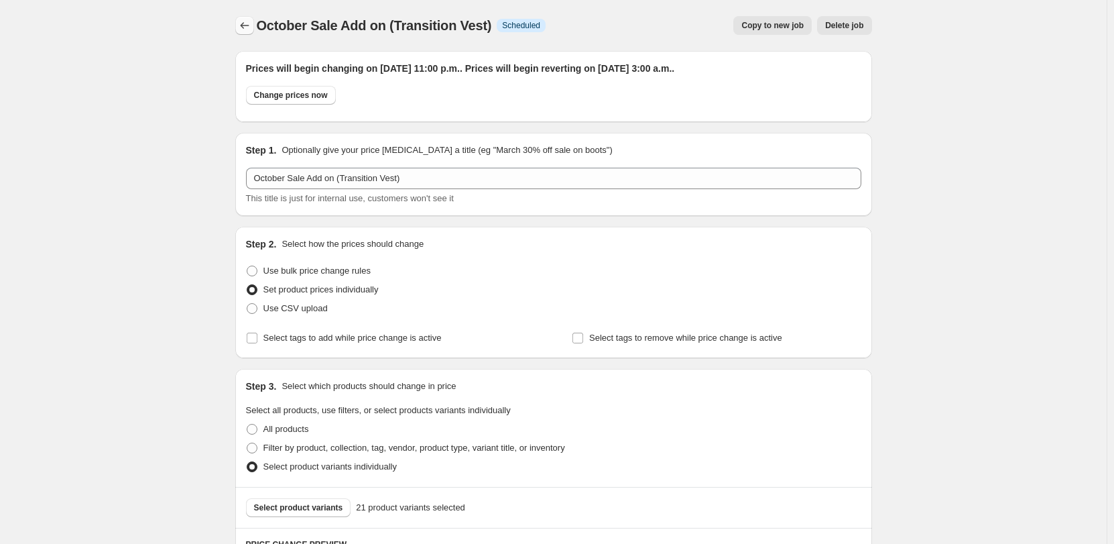
click at [251, 28] on icon "Price change jobs" at bounding box center [244, 25] width 13 height 13
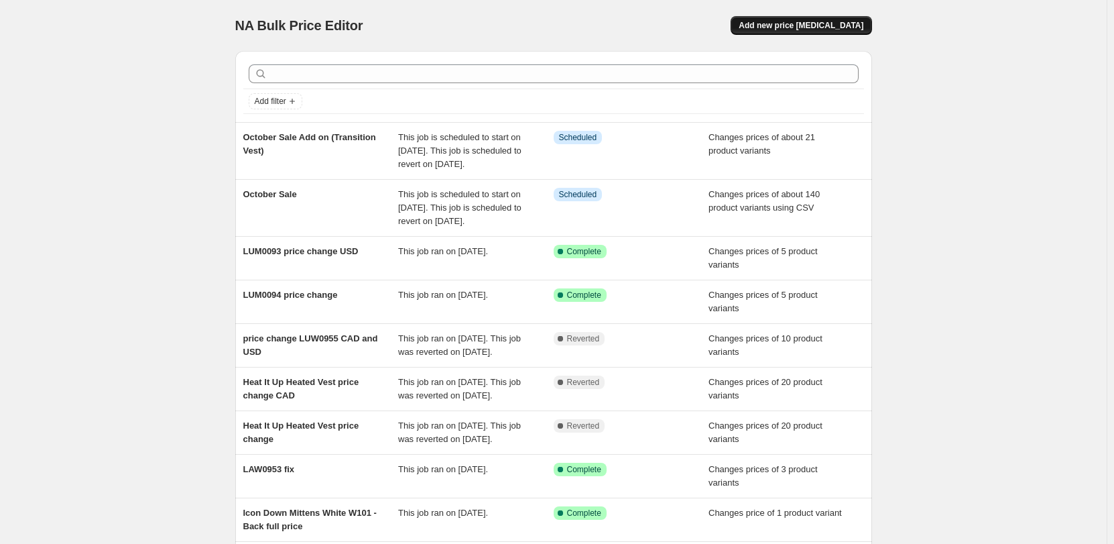
click at [833, 20] on button "Add new price [MEDICAL_DATA]" at bounding box center [801, 25] width 141 height 19
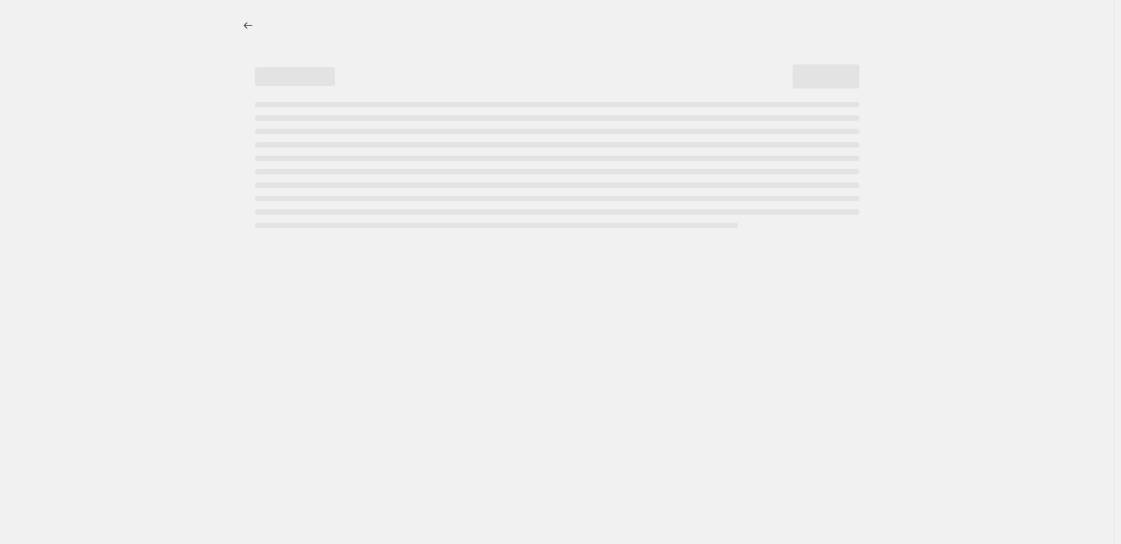
select select "percentage"
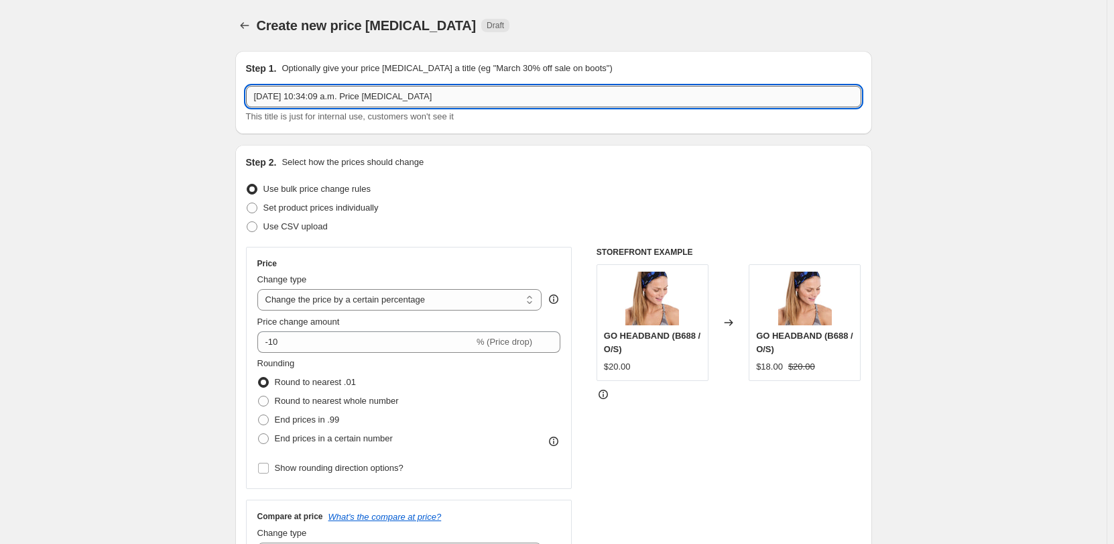
click at [771, 99] on input "[DATE] 10:34:09 a.m. Price [MEDICAL_DATA]" at bounding box center [554, 96] width 616 height 21
click at [783, 106] on input "[DATE] 10:34:09 a.m. Price [MEDICAL_DATA]" at bounding box center [554, 96] width 616 height 21
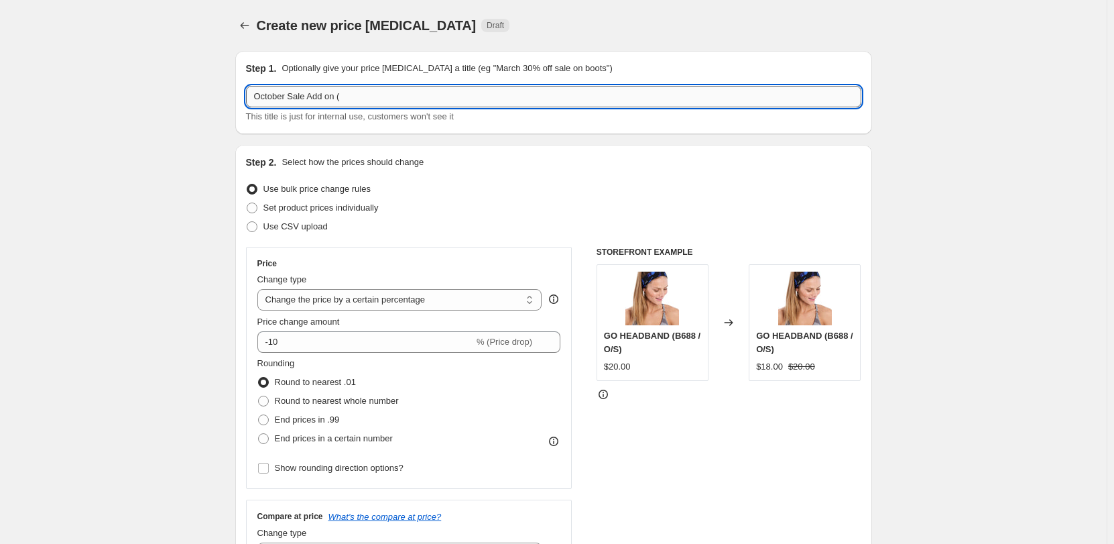
click at [416, 88] on input "October Sale Add on (" at bounding box center [554, 96] width 616 height 21
type input "October Sale Add on ([PERSON_NAME] Synth Down Bomber Jacket)"
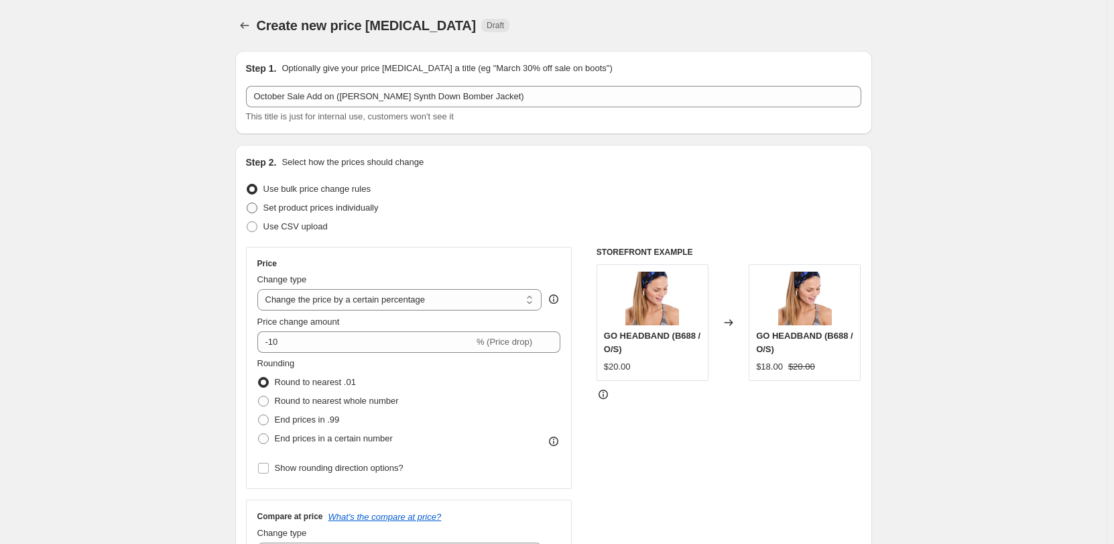
click at [343, 209] on span "Set product prices individually" at bounding box center [321, 207] width 115 height 10
click at [247, 203] on input "Set product prices individually" at bounding box center [247, 202] width 1 height 1
radio input "true"
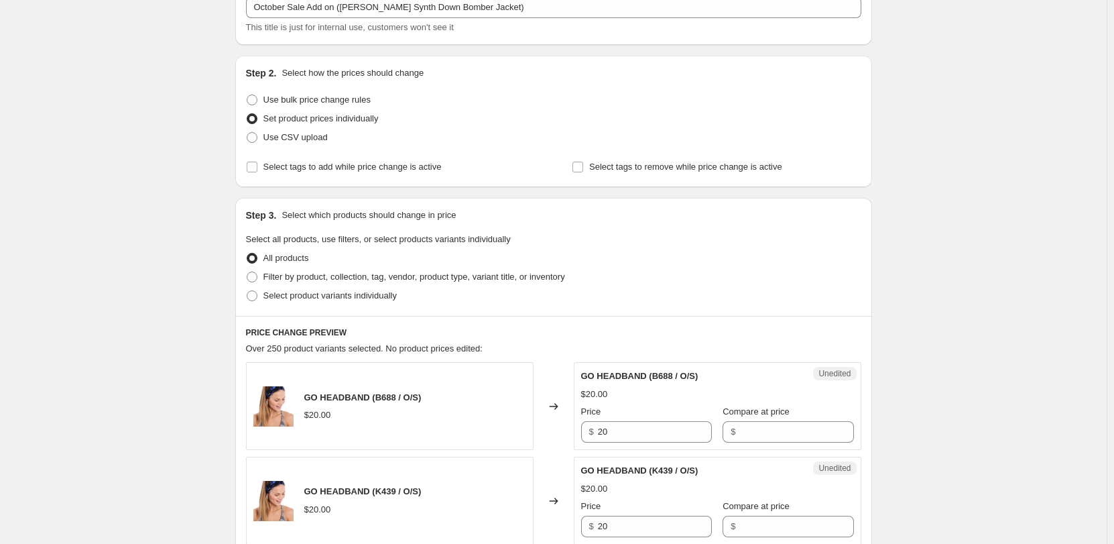
scroll to position [201, 0]
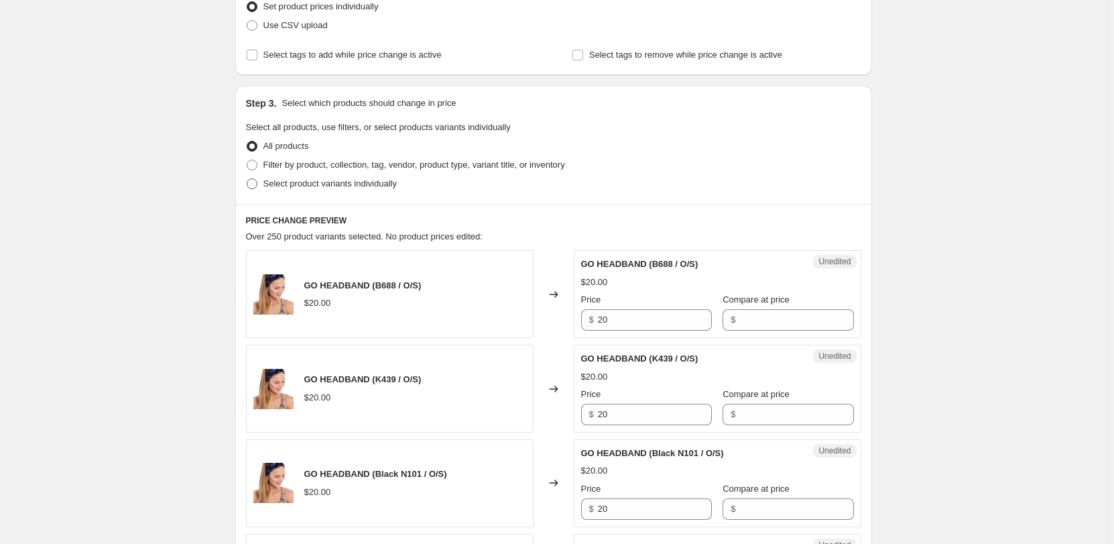
click at [330, 184] on span "Select product variants individually" at bounding box center [330, 183] width 133 height 10
click at [247, 179] on input "Select product variants individually" at bounding box center [247, 178] width 1 height 1
radio input "true"
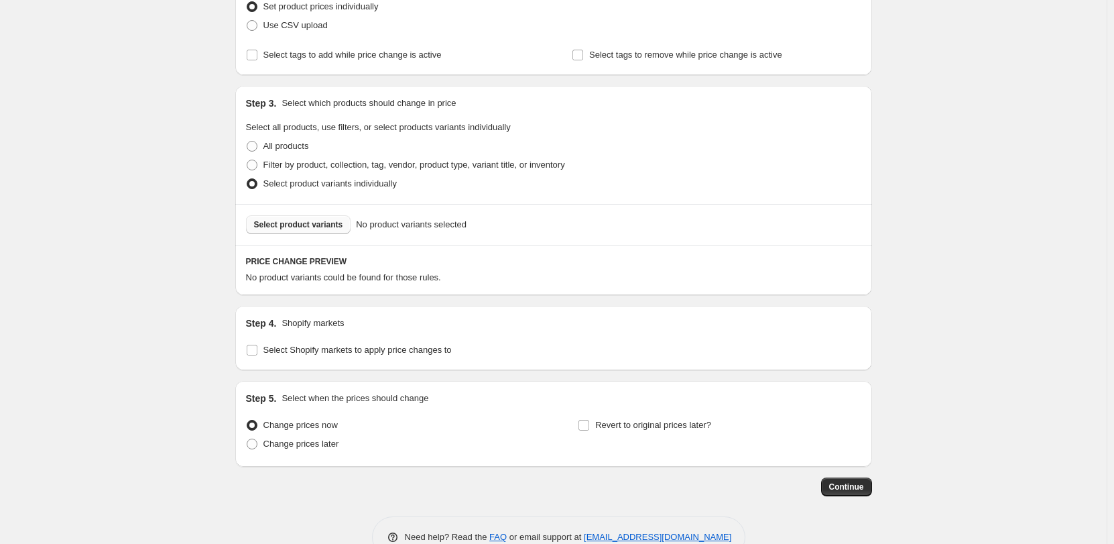
click at [324, 230] on button "Select product variants" at bounding box center [298, 224] width 105 height 19
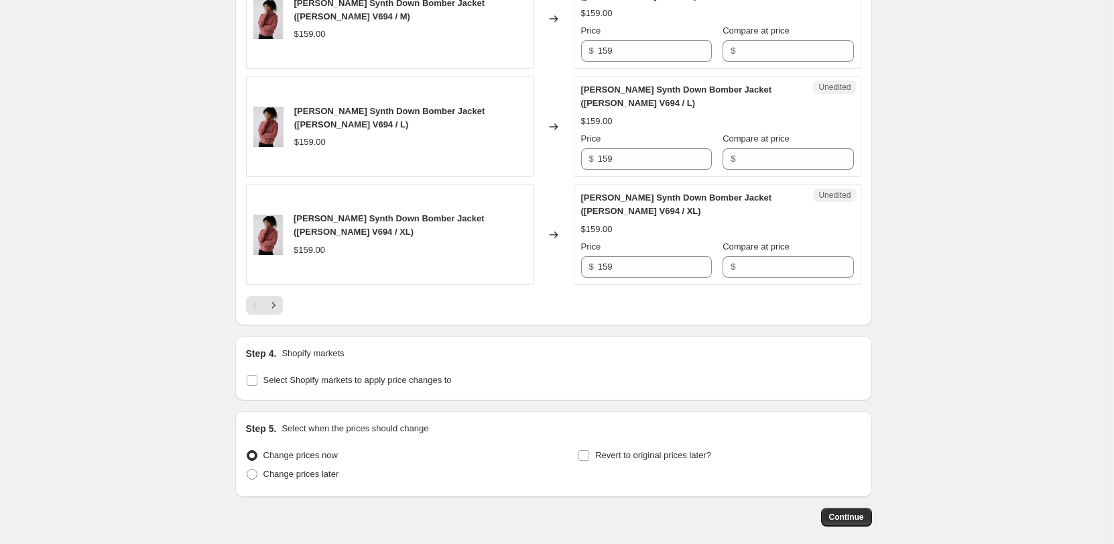
scroll to position [2368, 0]
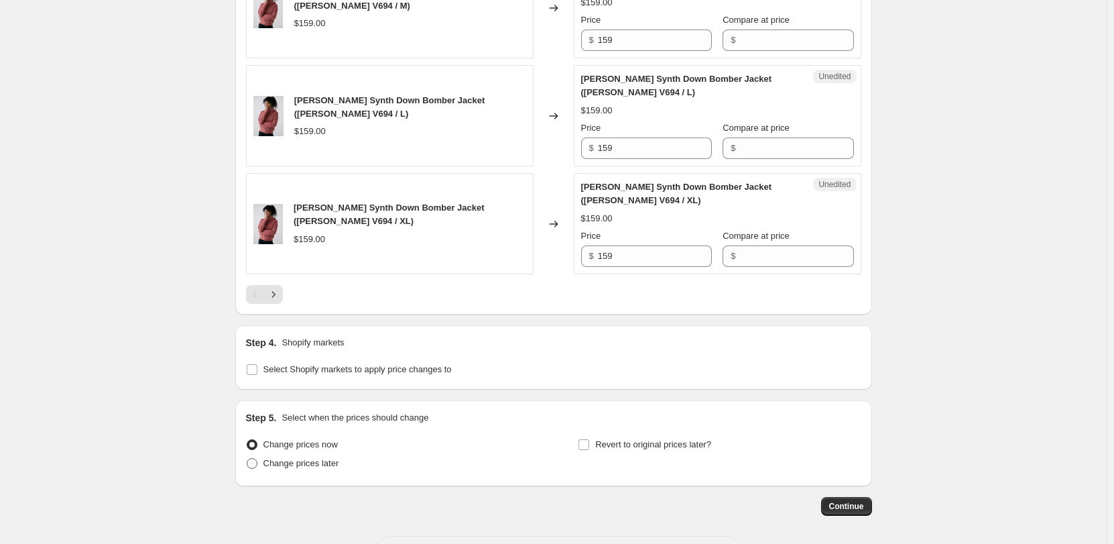
click at [296, 458] on span "Change prices later" at bounding box center [302, 463] width 76 height 10
click at [247, 458] on input "Change prices later" at bounding box center [247, 458] width 1 height 1
radio input "true"
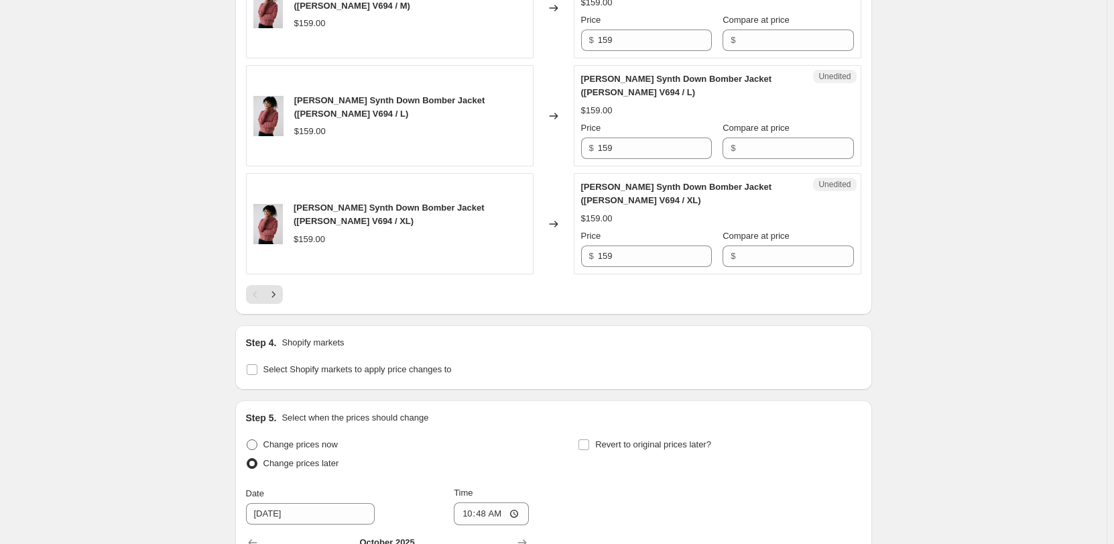
click at [298, 439] on span "Change prices now" at bounding box center [301, 444] width 74 height 10
click at [247, 439] on input "Change prices now" at bounding box center [247, 439] width 1 height 1
radio input "true"
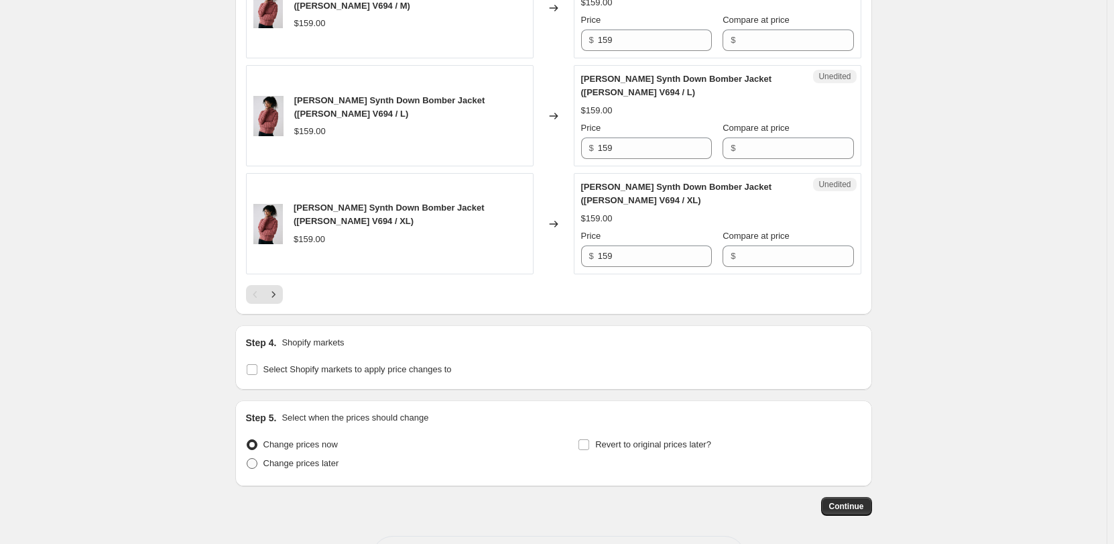
click at [292, 458] on span "Change prices later" at bounding box center [302, 463] width 76 height 10
click at [247, 458] on input "Change prices later" at bounding box center [247, 458] width 1 height 1
radio input "true"
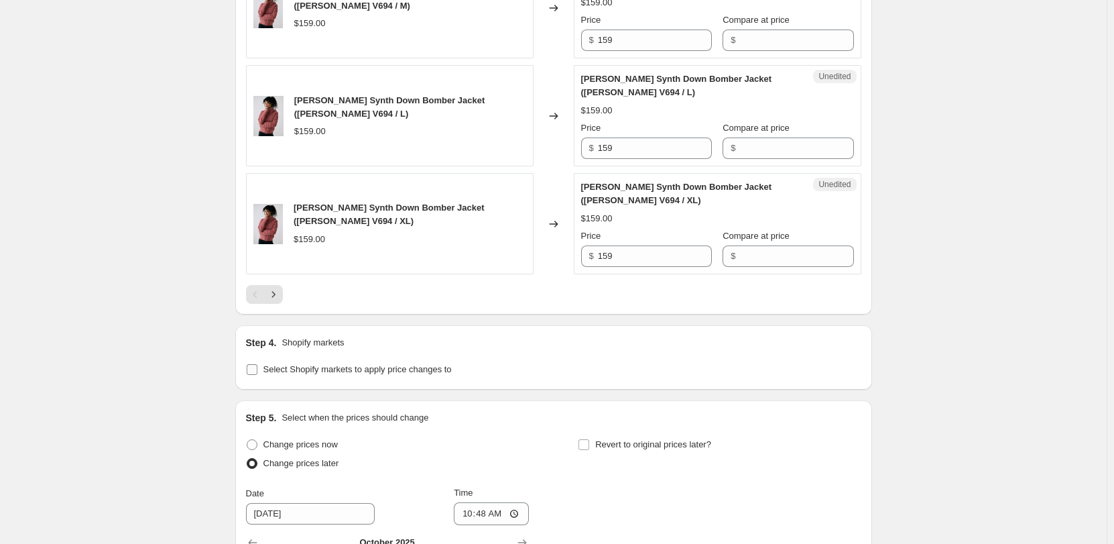
click at [298, 364] on span "Select Shopify markets to apply price changes to" at bounding box center [358, 369] width 188 height 10
click at [257, 364] on input "Select Shopify markets to apply price changes to" at bounding box center [252, 369] width 11 height 11
checkbox input "true"
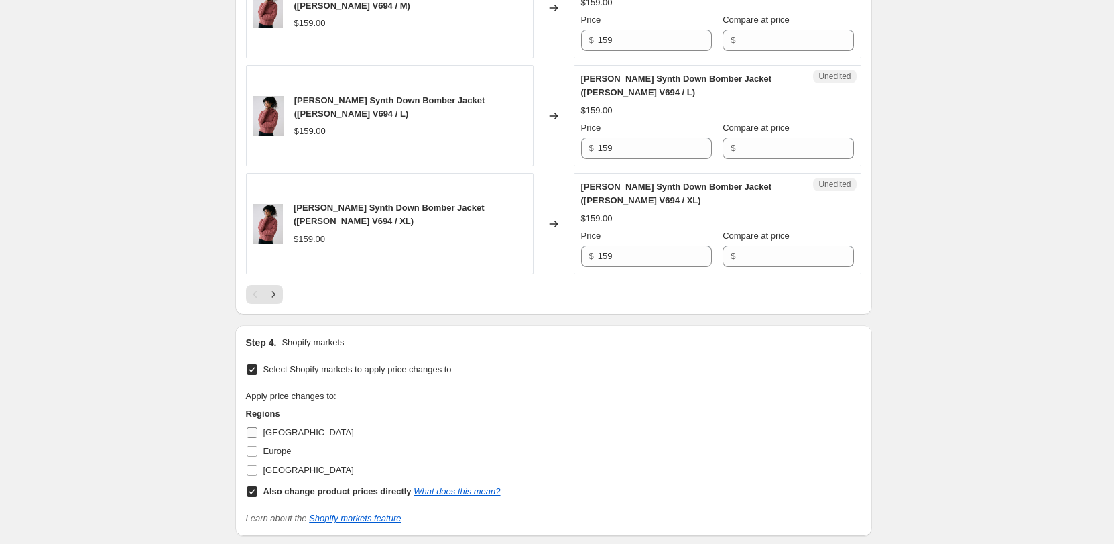
click at [258, 426] on span at bounding box center [252, 432] width 12 height 12
click at [257, 446] on input "Europe" at bounding box center [252, 451] width 11 height 11
checkbox input "true"
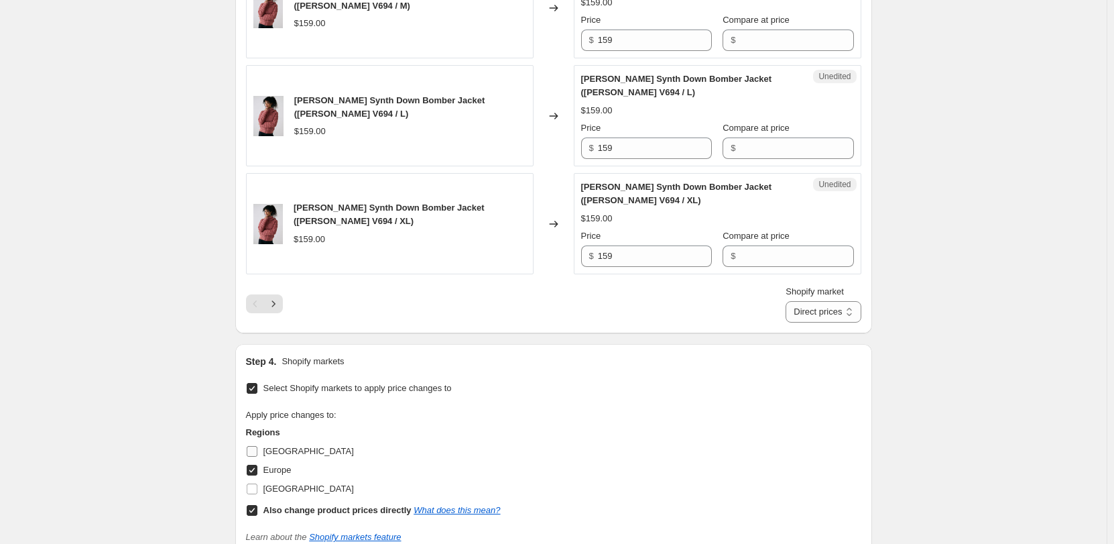
click at [252, 446] on input "[GEOGRAPHIC_DATA]" at bounding box center [252, 451] width 11 height 11
checkbox input "true"
click at [257, 483] on input "[GEOGRAPHIC_DATA]" at bounding box center [252, 488] width 11 height 11
checkbox input "true"
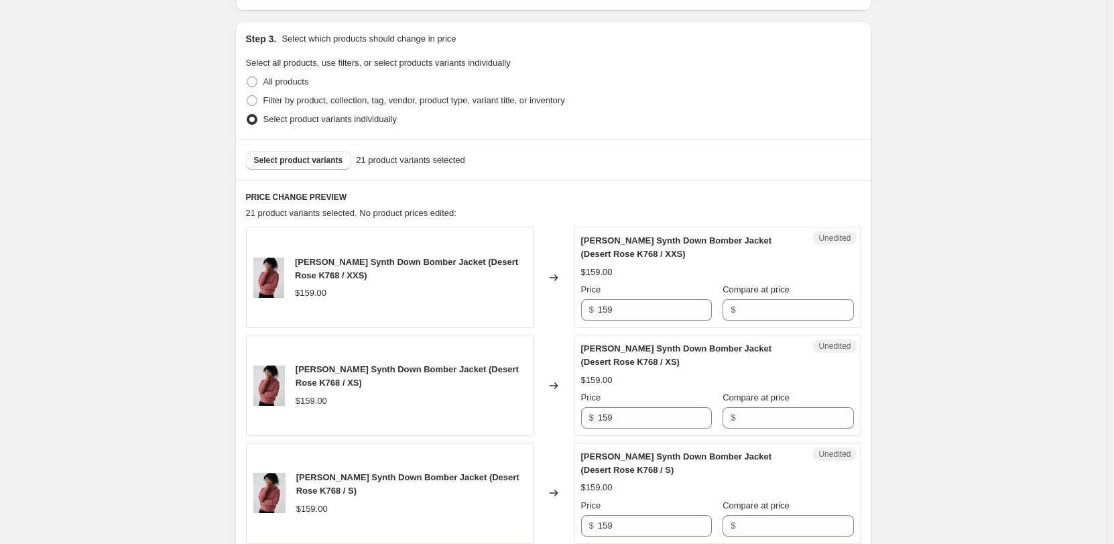
scroll to position [335, 0]
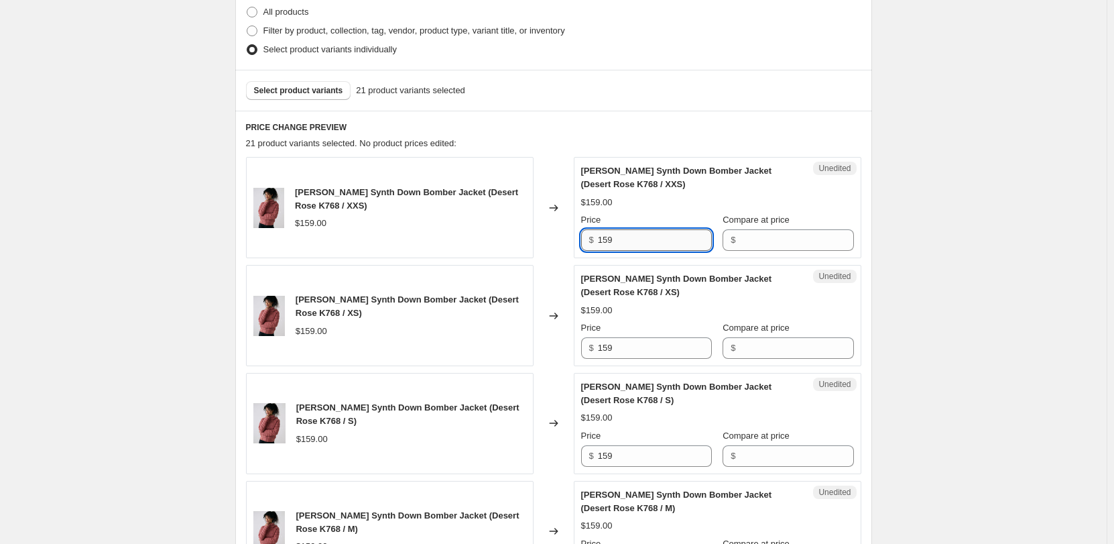
click at [634, 240] on input "159" at bounding box center [655, 239] width 114 height 21
type input "129"
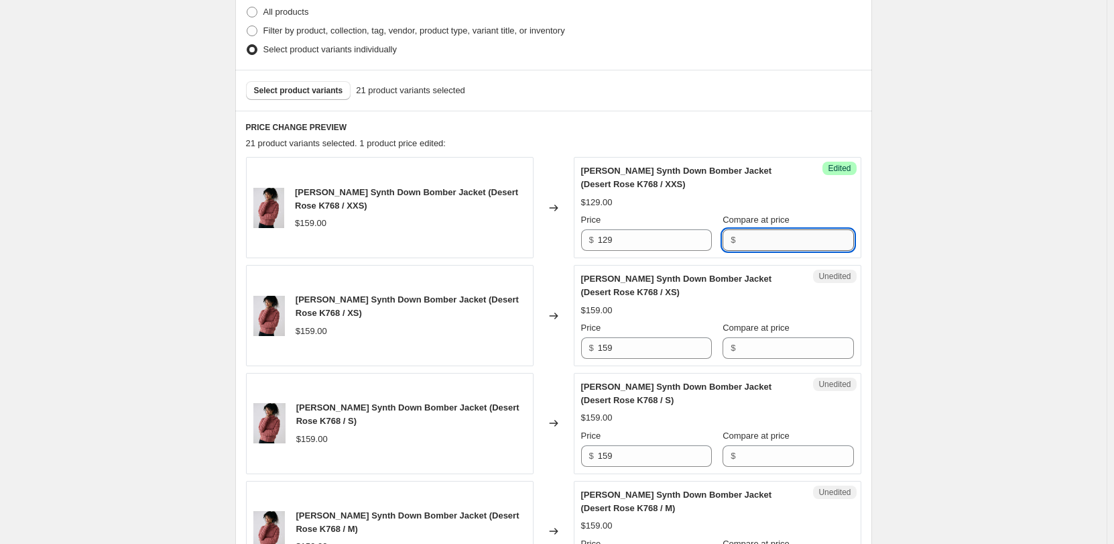
click at [761, 240] on input "Compare at price" at bounding box center [797, 239] width 114 height 21
type input "159"
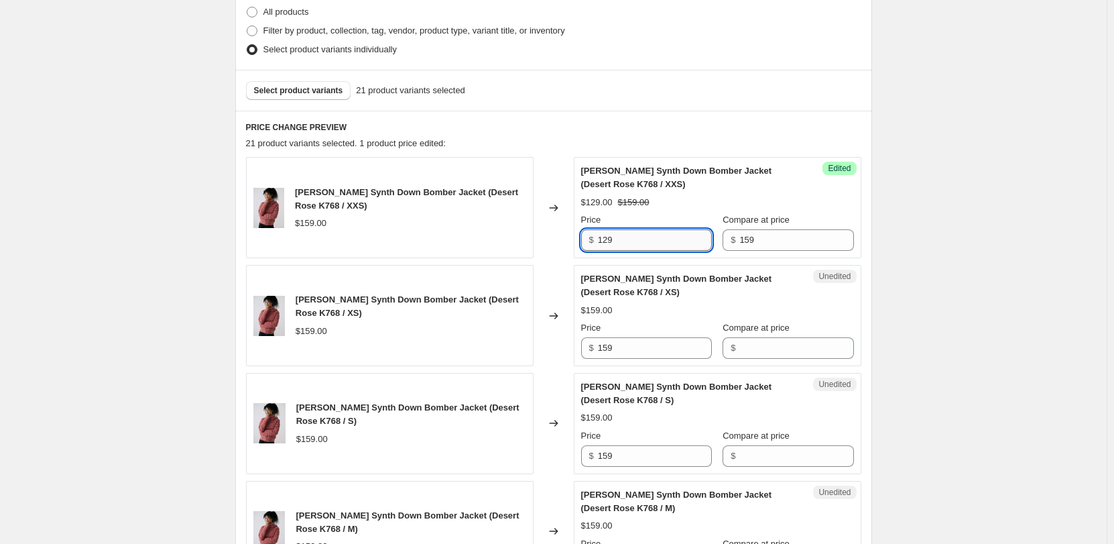
click at [662, 247] on input "129" at bounding box center [655, 239] width 114 height 21
click at [626, 363] on div "Unedited [PERSON_NAME] Synth Down Bomber Jacket (Desert Rose K768 / XS) $159.00…" at bounding box center [718, 315] width 288 height 101
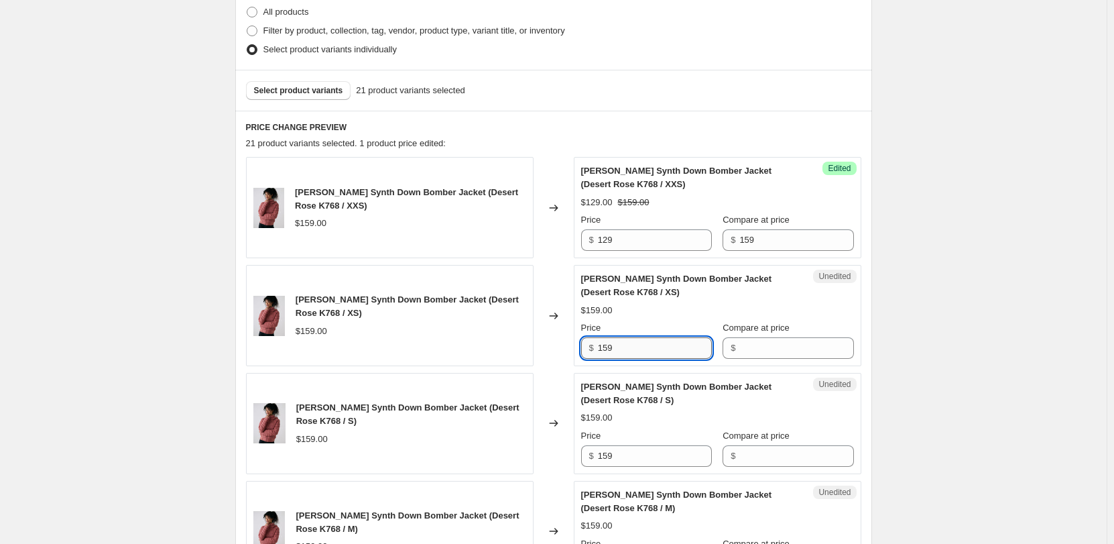
click at [622, 349] on input "159" at bounding box center [655, 347] width 114 height 21
type input "129"
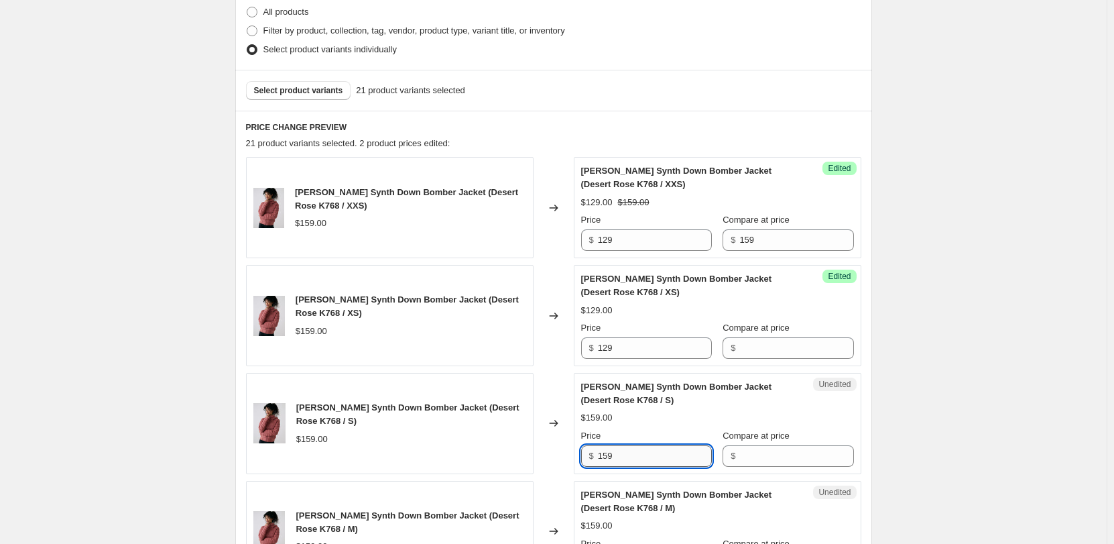
click at [618, 459] on input "159" at bounding box center [655, 455] width 114 height 21
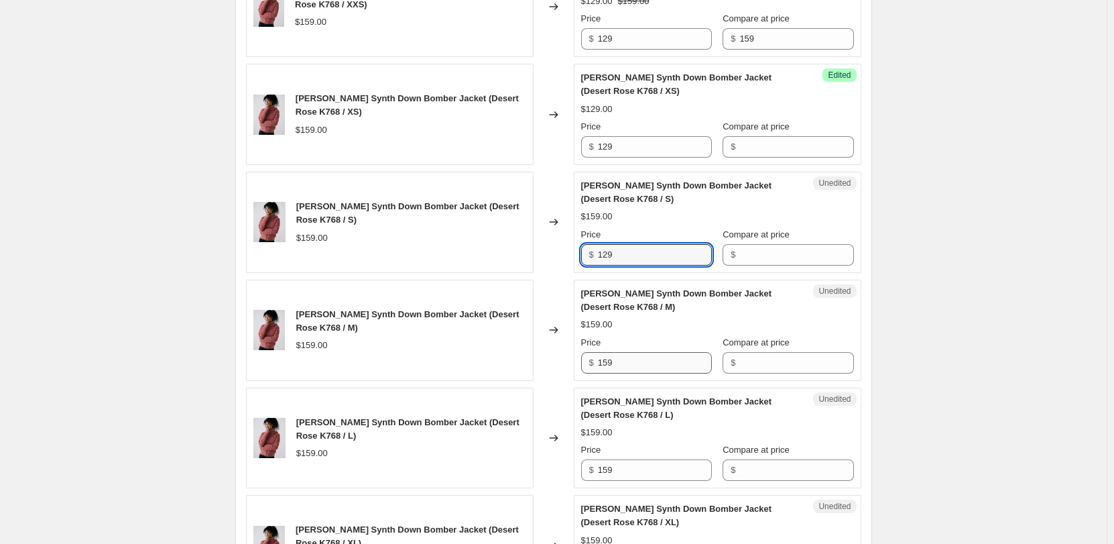
type input "129"
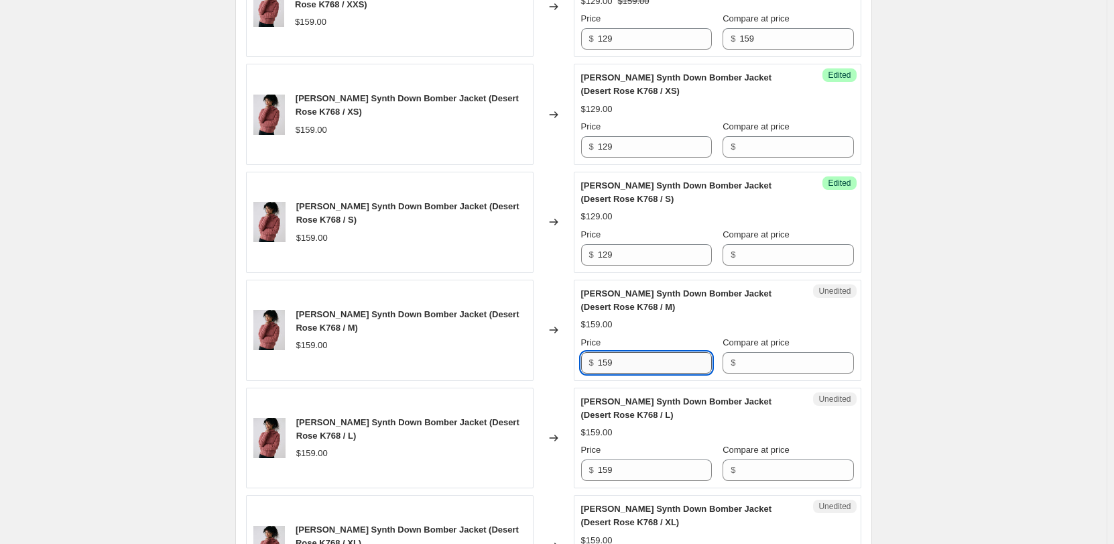
click at [620, 371] on input "159" at bounding box center [655, 362] width 114 height 21
type input "129"
click at [644, 465] on input "159" at bounding box center [655, 469] width 114 height 21
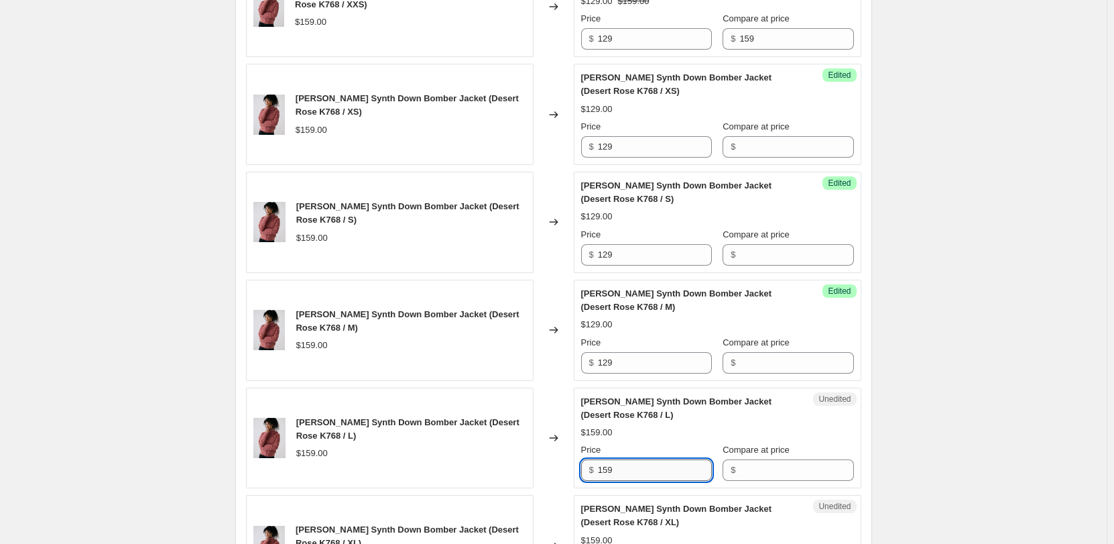
click at [644, 465] on input "159" at bounding box center [655, 469] width 114 height 21
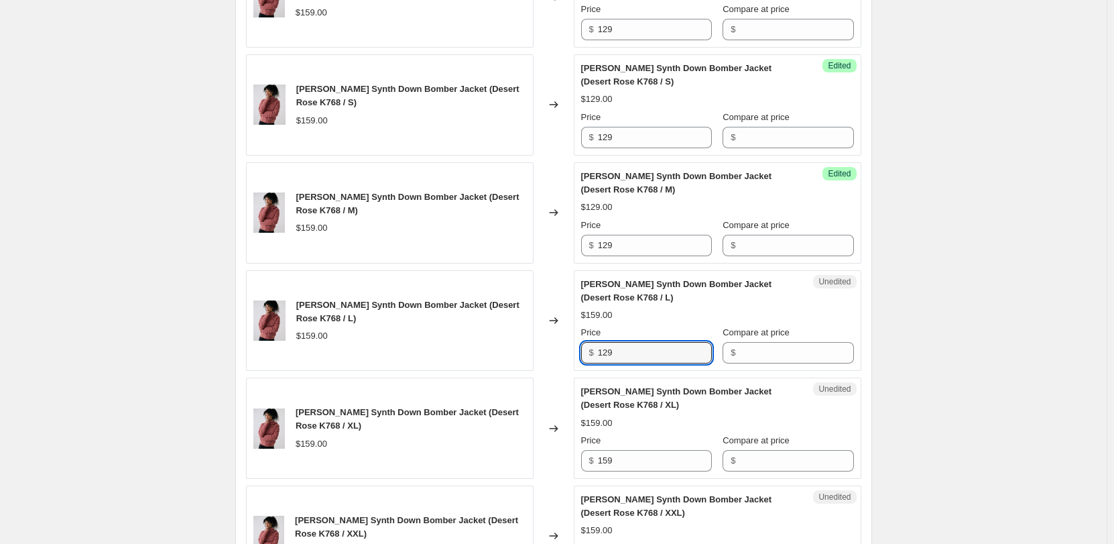
scroll to position [738, 0]
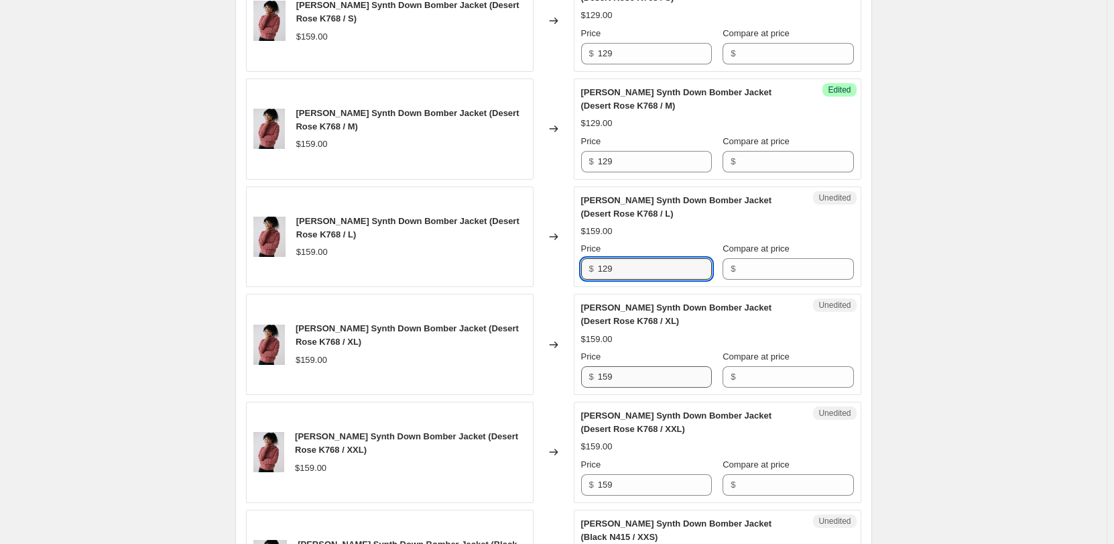
type input "129"
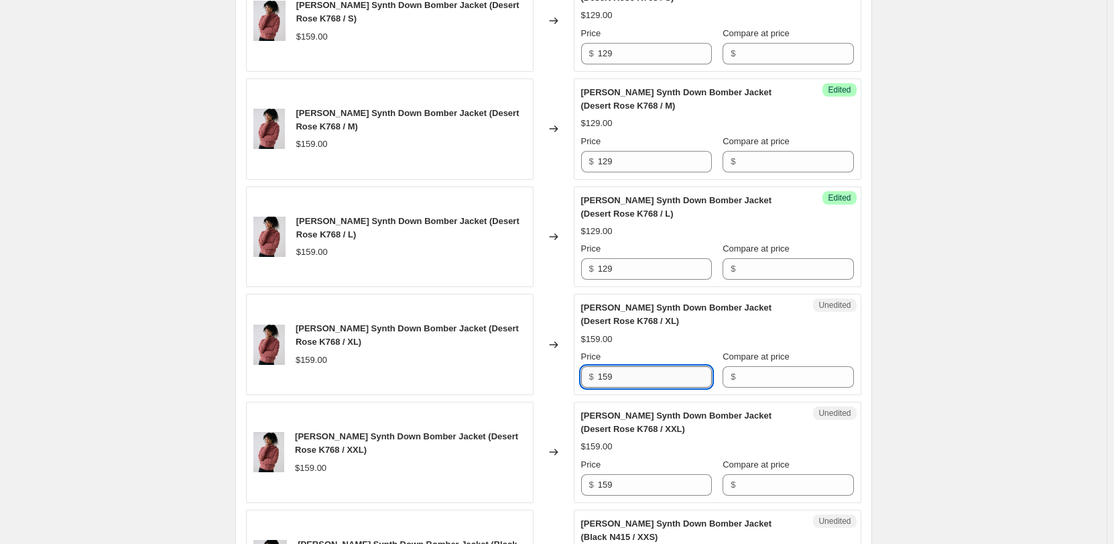
click at [624, 369] on input "159" at bounding box center [655, 376] width 114 height 21
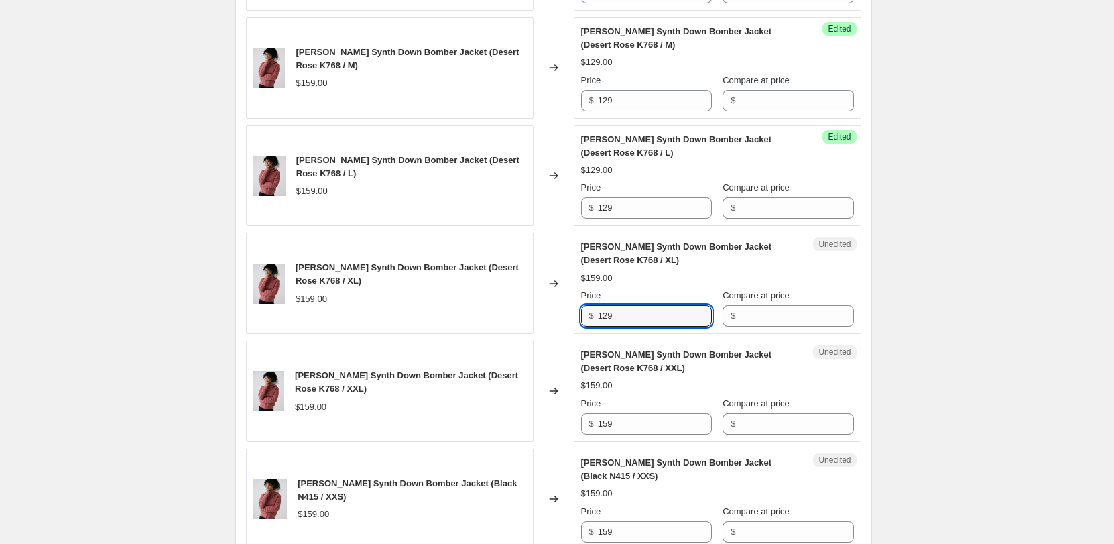
scroll to position [872, 0]
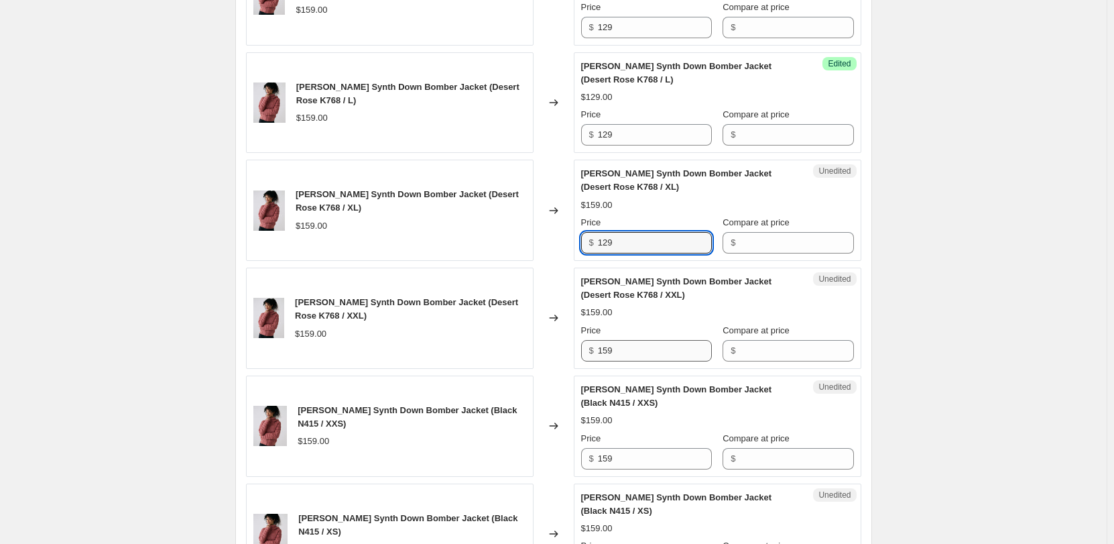
type input "129"
click at [618, 352] on input "159" at bounding box center [655, 350] width 114 height 21
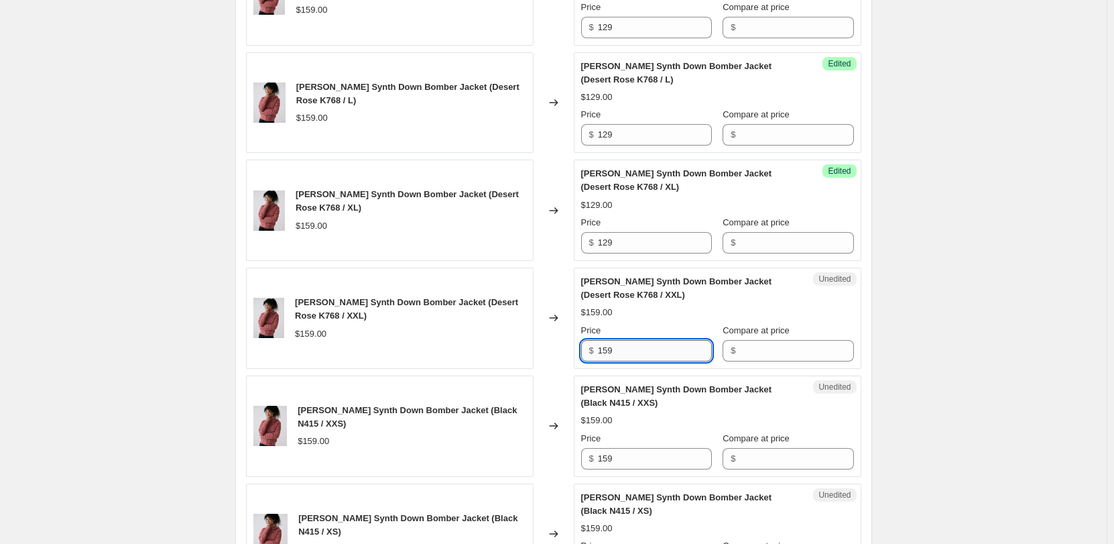
click at [618, 352] on input "159" at bounding box center [655, 350] width 114 height 21
type input "129"
click at [624, 459] on input "159" at bounding box center [655, 458] width 114 height 21
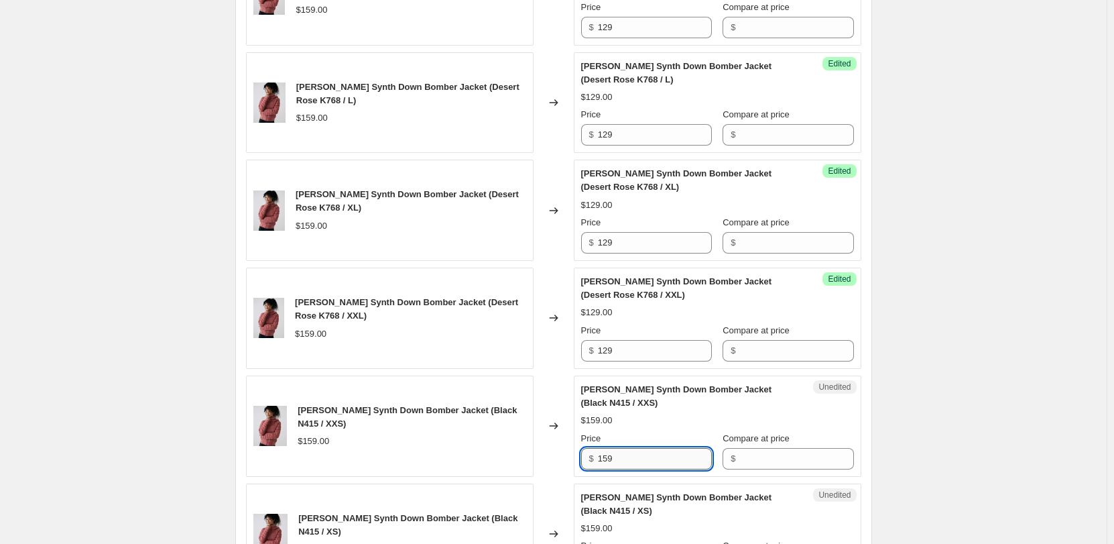
click at [624, 459] on input "159" at bounding box center [655, 458] width 114 height 21
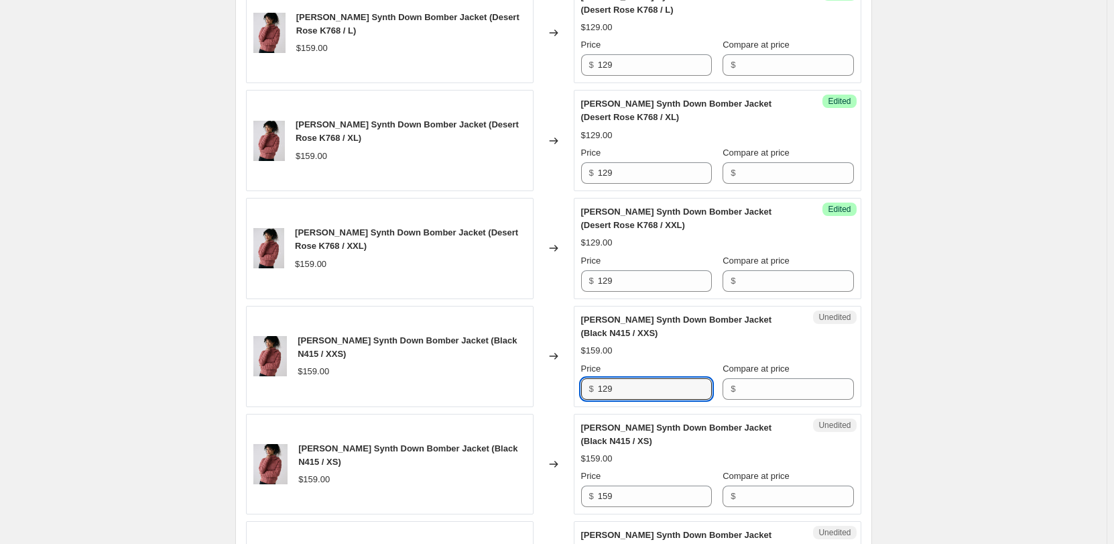
scroll to position [1006, 0]
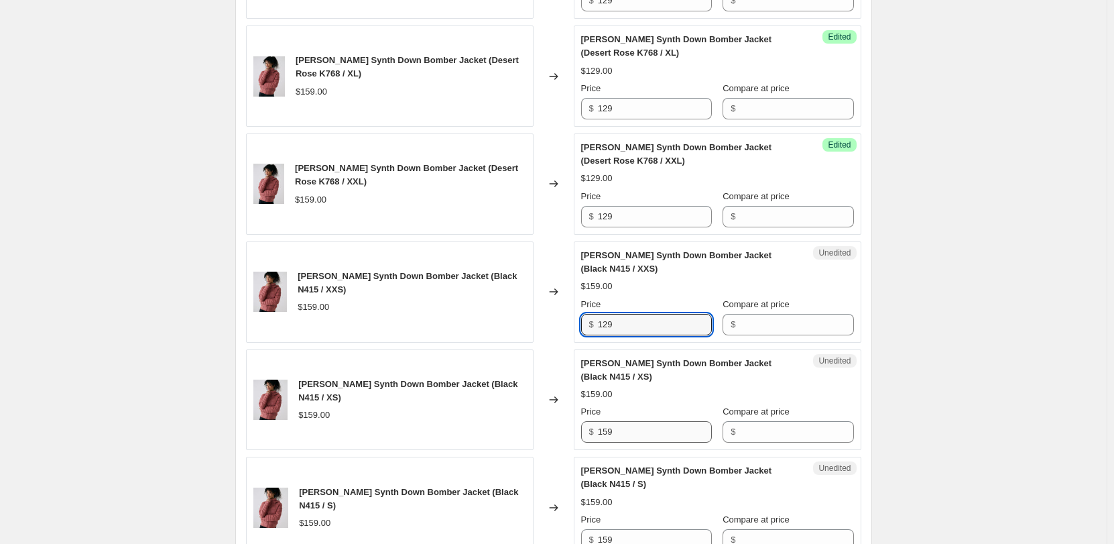
type input "129"
click at [636, 421] on input "159" at bounding box center [655, 431] width 114 height 21
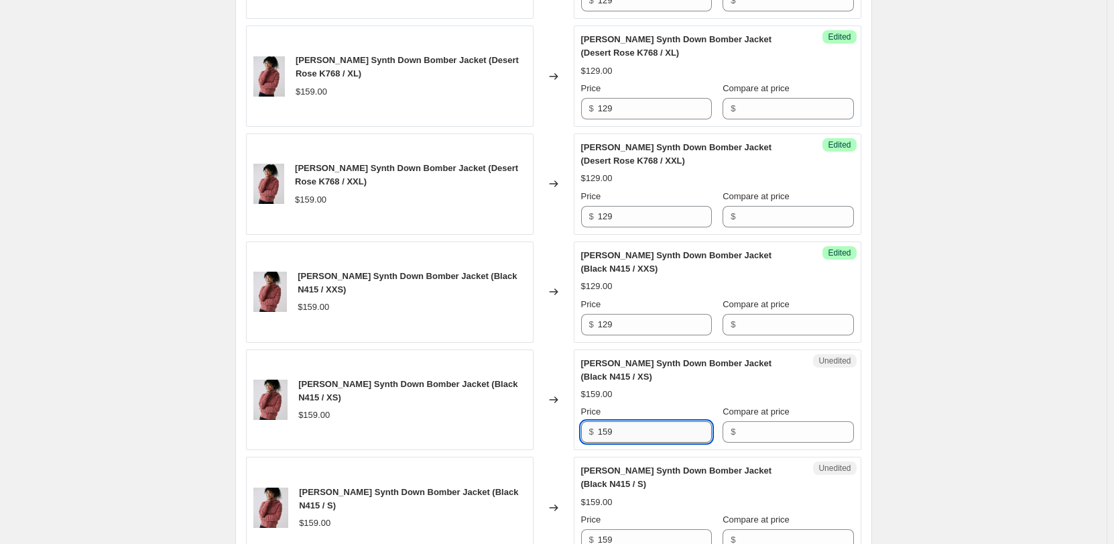
click at [636, 421] on input "159" at bounding box center [655, 431] width 114 height 21
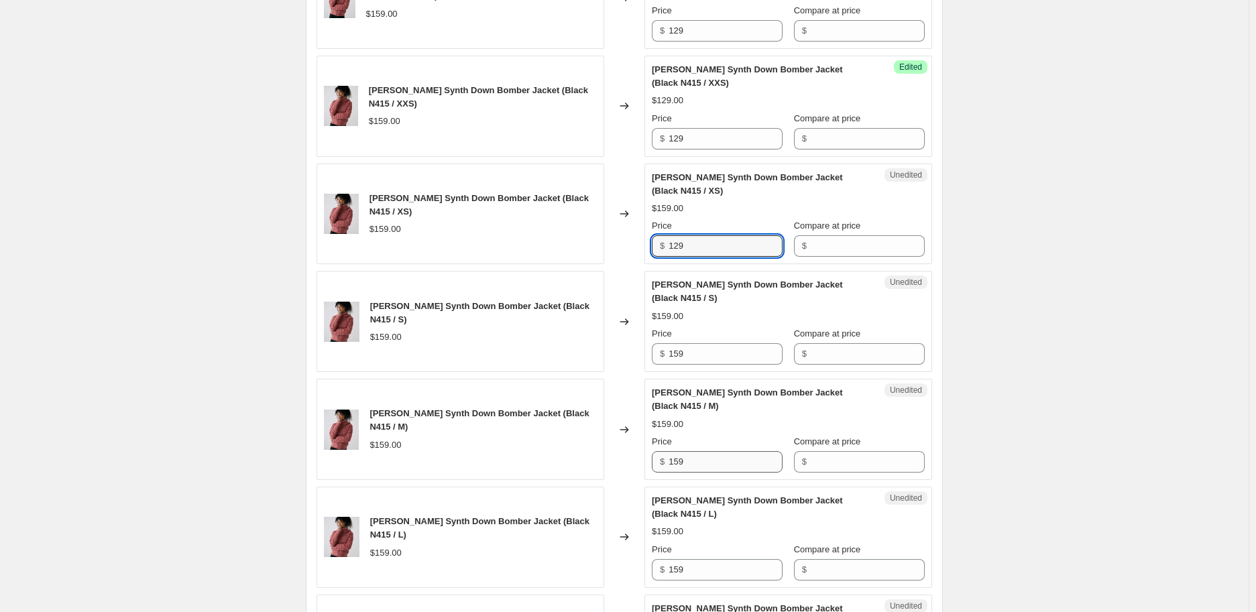
type input "129"
click at [711, 451] on input "159" at bounding box center [726, 461] width 114 height 21
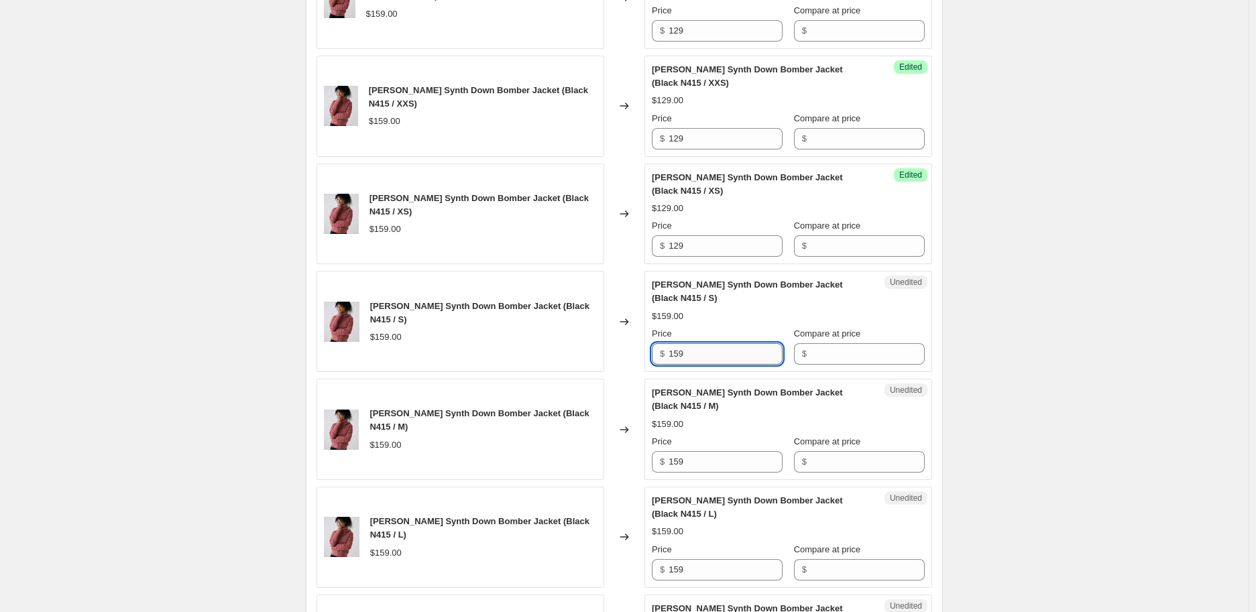
click at [701, 343] on input "159" at bounding box center [726, 353] width 114 height 21
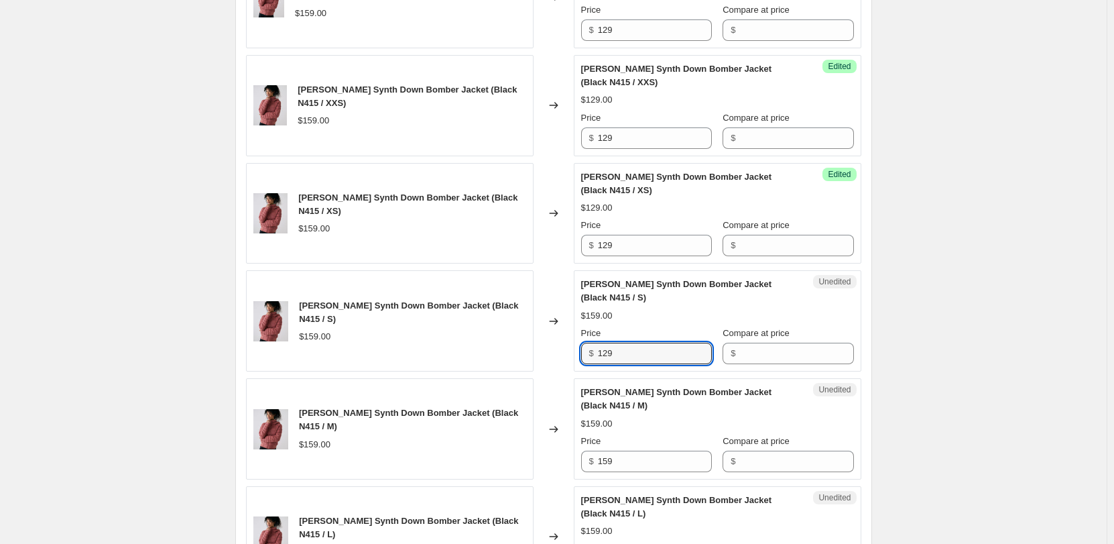
type input "129"
drag, startPoint x: 1192, startPoint y: 3, endPoint x: 990, endPoint y: 418, distance: 461.2
click at [990, 418] on div "Create new price [MEDICAL_DATA]. This page is ready Create new price [MEDICAL_D…" at bounding box center [553, 487] width 1107 height 3359
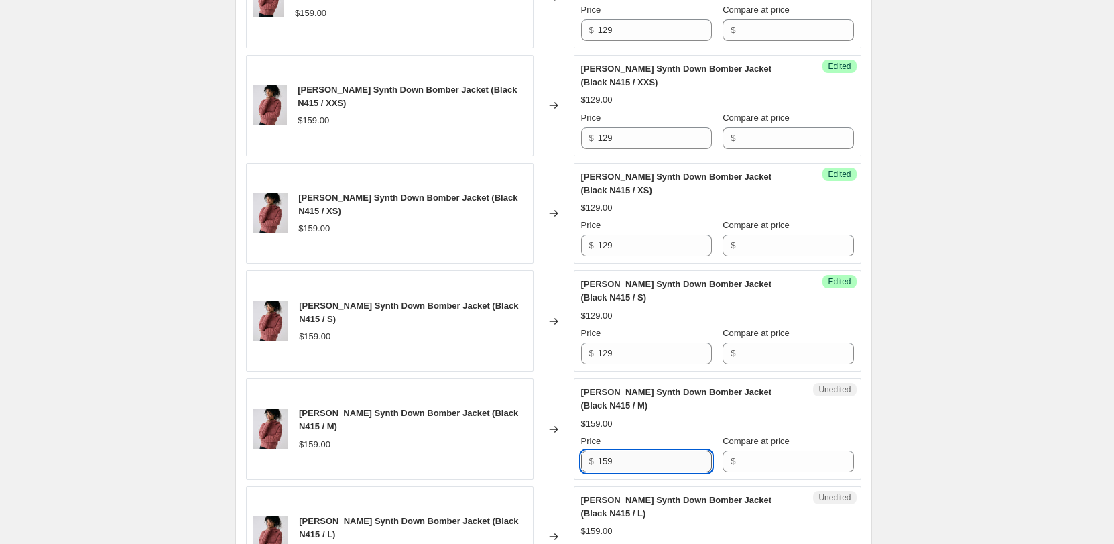
click at [660, 451] on input "159" at bounding box center [655, 461] width 114 height 21
click at [657, 451] on input "159" at bounding box center [655, 461] width 114 height 21
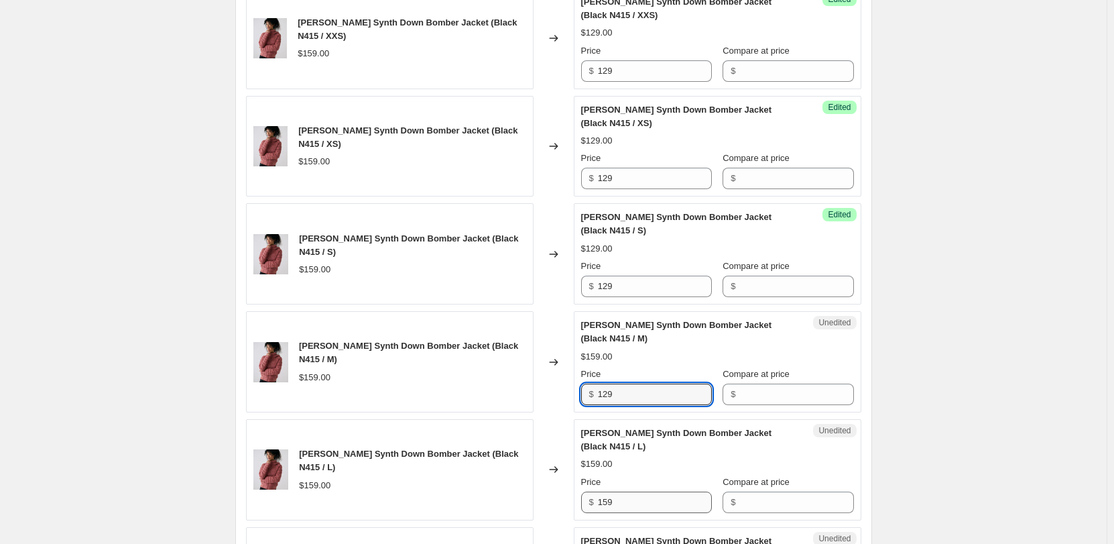
type input "129"
click at [645, 491] on input "159" at bounding box center [655, 501] width 114 height 21
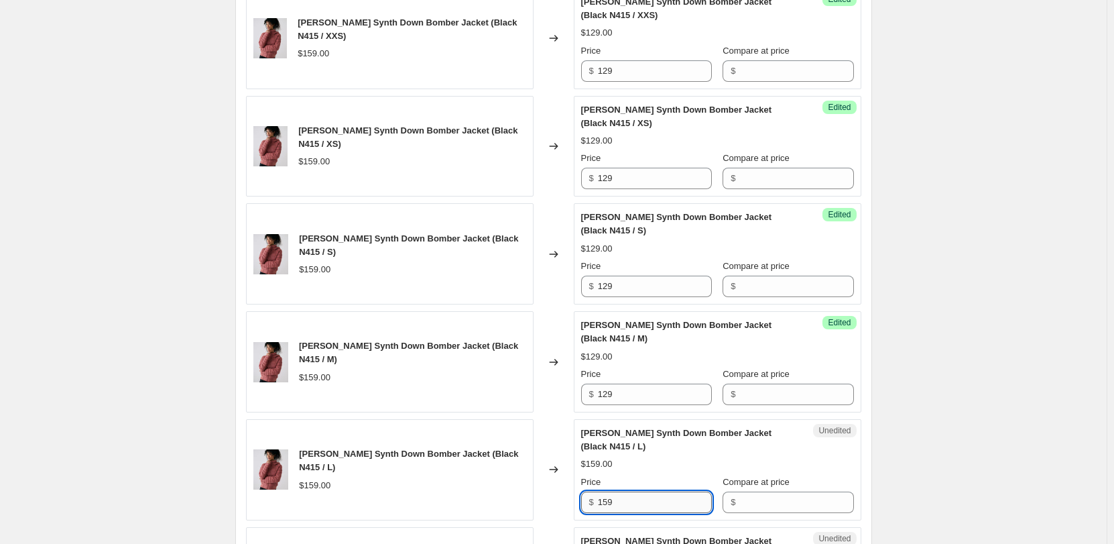
click at [645, 491] on input "159" at bounding box center [655, 501] width 114 height 21
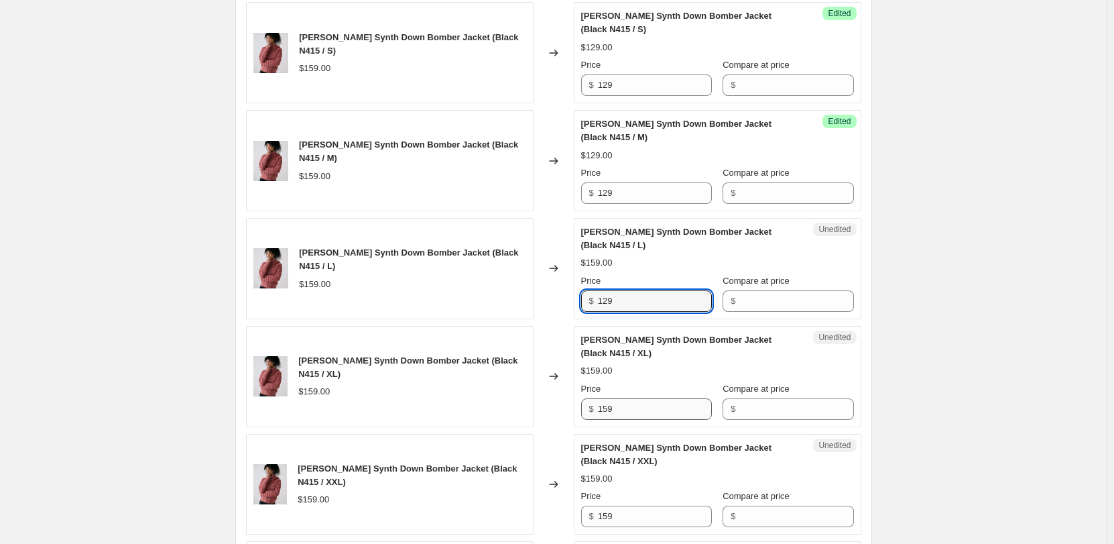
type input "129"
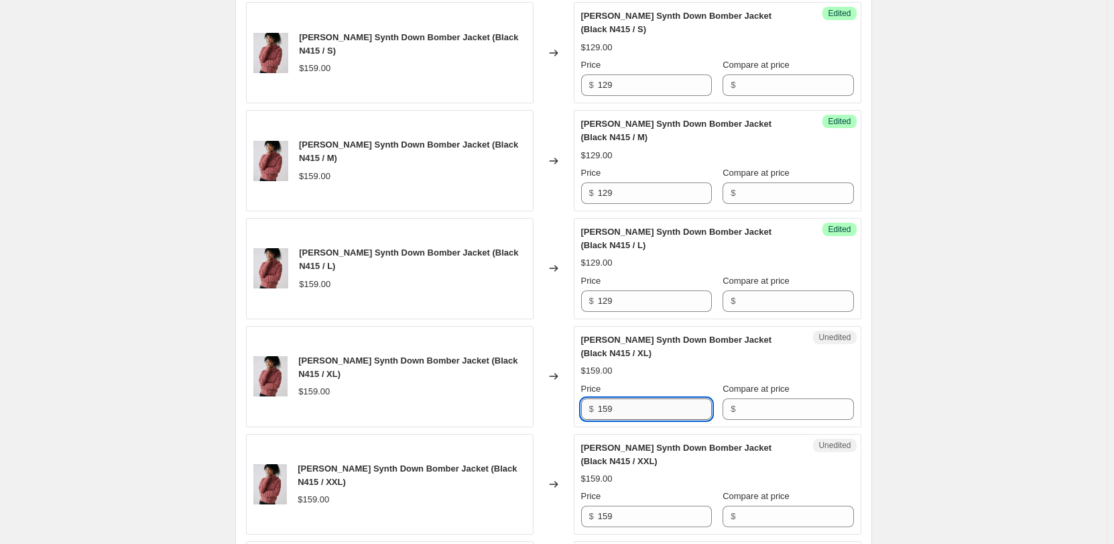
click at [623, 398] on input "159" at bounding box center [655, 408] width 114 height 21
type input "129"
click at [634, 506] on input "159" at bounding box center [655, 516] width 114 height 21
click at [632, 506] on input "159" at bounding box center [655, 516] width 114 height 21
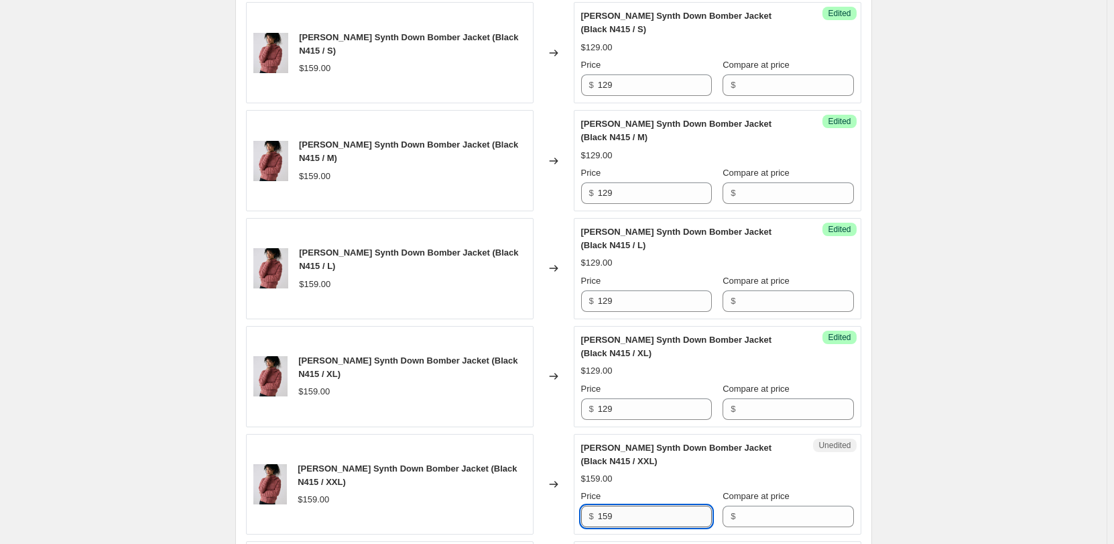
click at [632, 506] on input "159" at bounding box center [655, 516] width 114 height 21
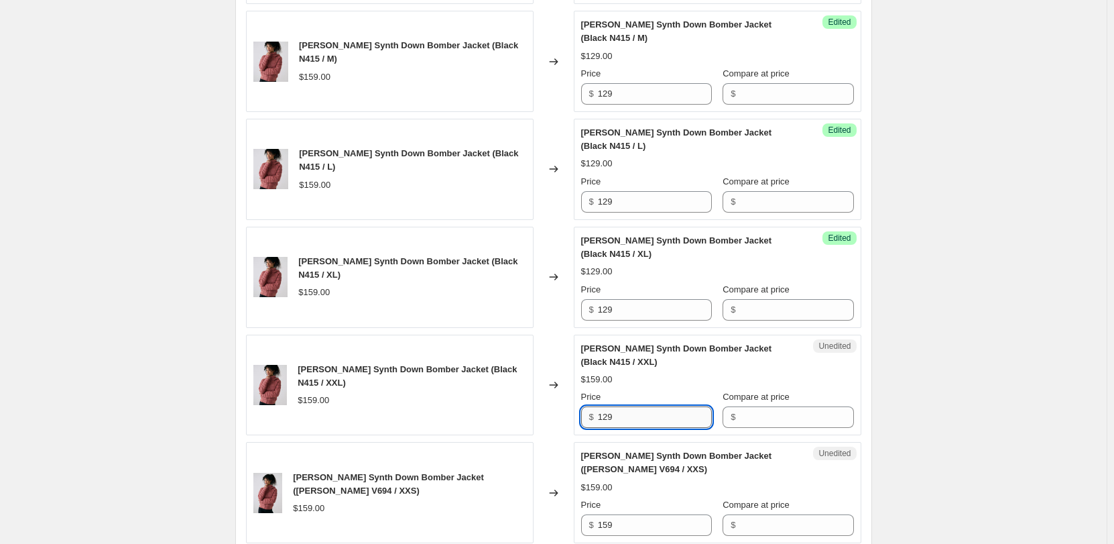
scroll to position [1594, 0]
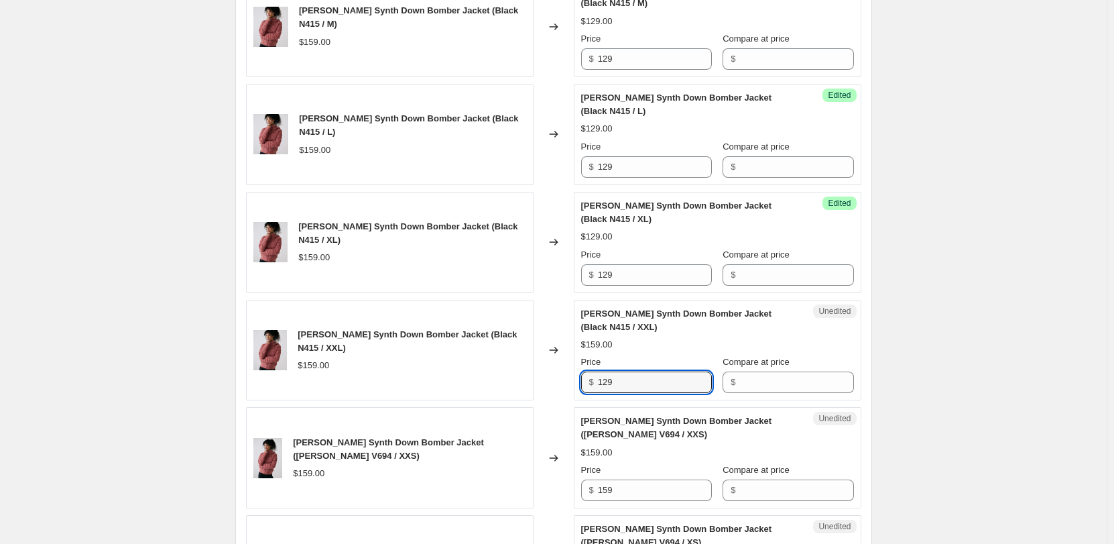
click at [632, 476] on div "Unedited [PERSON_NAME] Synth Down Bomber Jacket ([PERSON_NAME] V694 / XXS) $159…" at bounding box center [718, 457] width 288 height 101
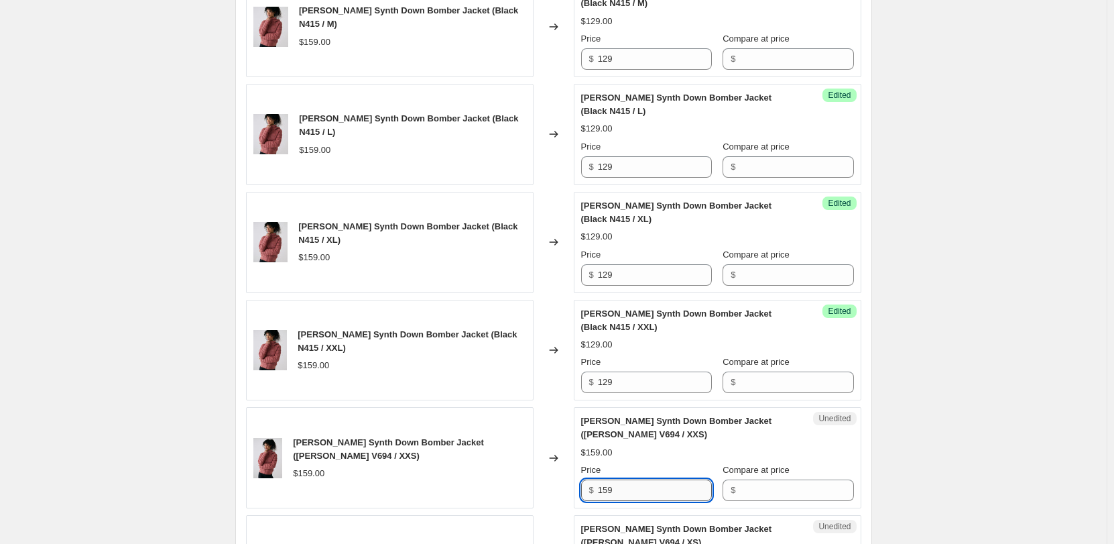
click at [630, 479] on input "159" at bounding box center [655, 489] width 114 height 21
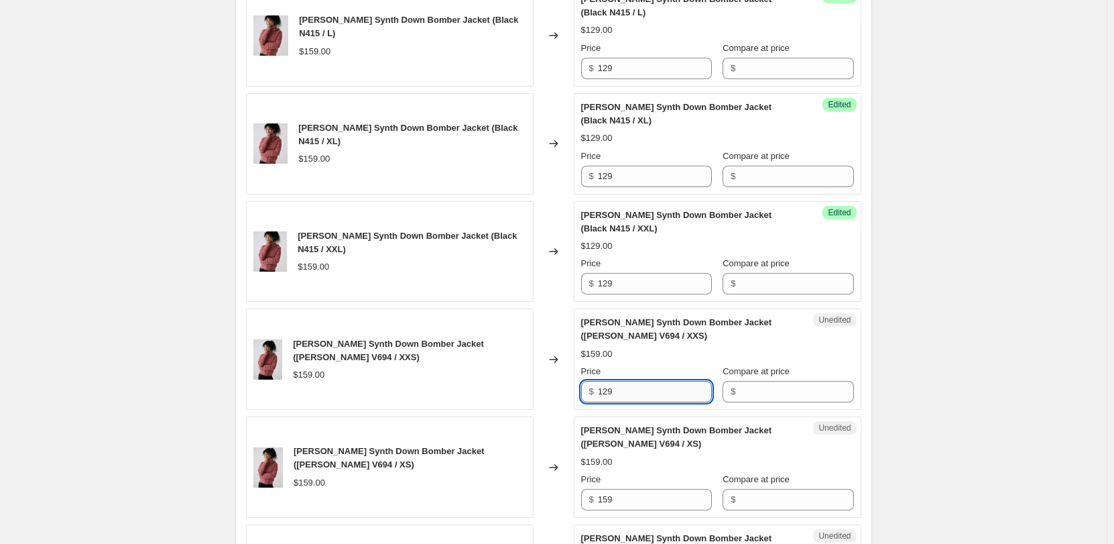
scroll to position [1796, 0]
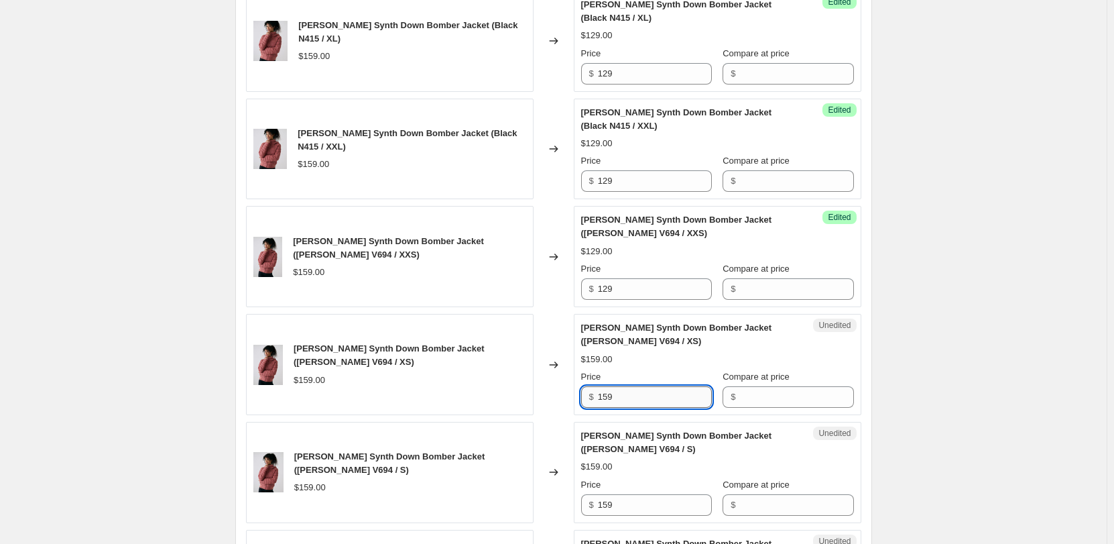
click at [636, 386] on input "159" at bounding box center [655, 396] width 114 height 21
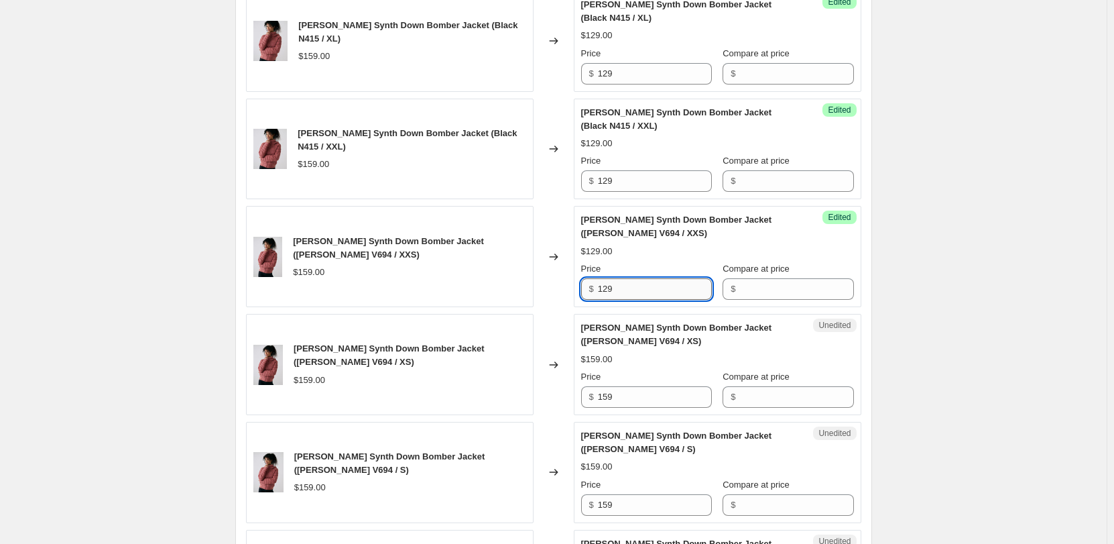
click at [624, 278] on input "129" at bounding box center [655, 288] width 114 height 21
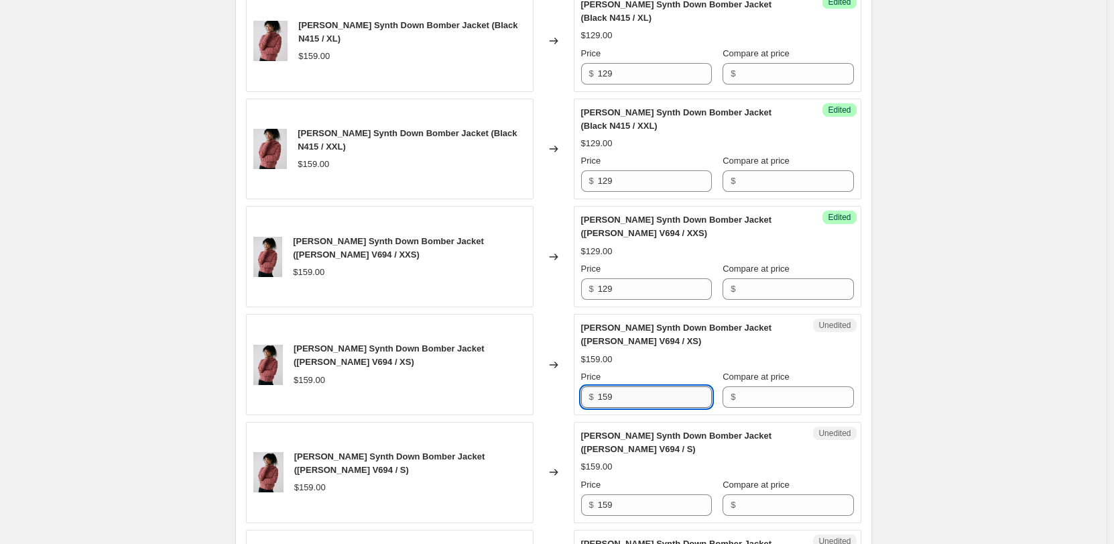
click at [628, 386] on input "159" at bounding box center [655, 396] width 114 height 21
click at [620, 494] on input "159" at bounding box center [655, 504] width 114 height 21
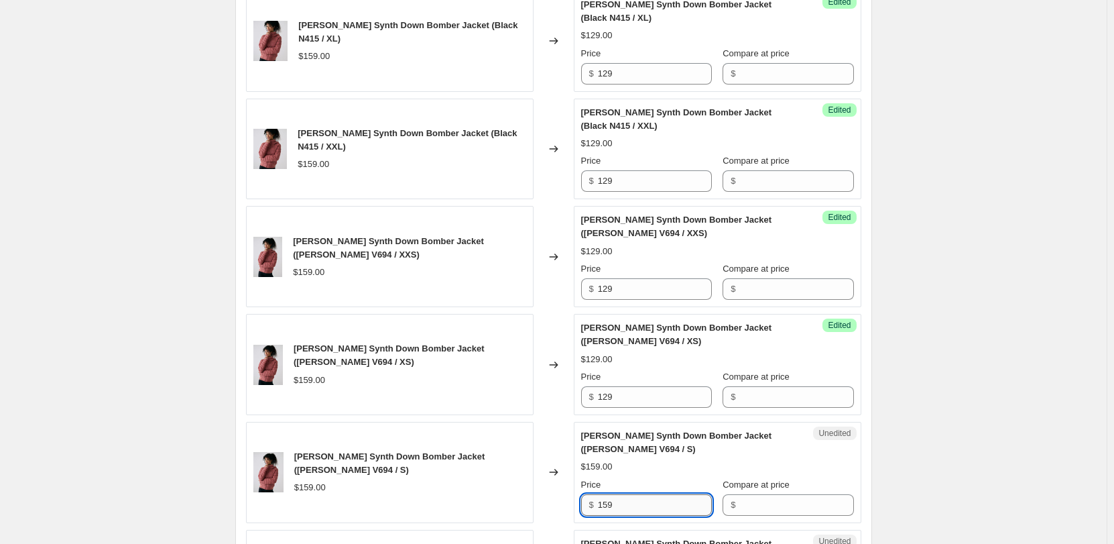
click at [620, 494] on input "159" at bounding box center [655, 504] width 114 height 21
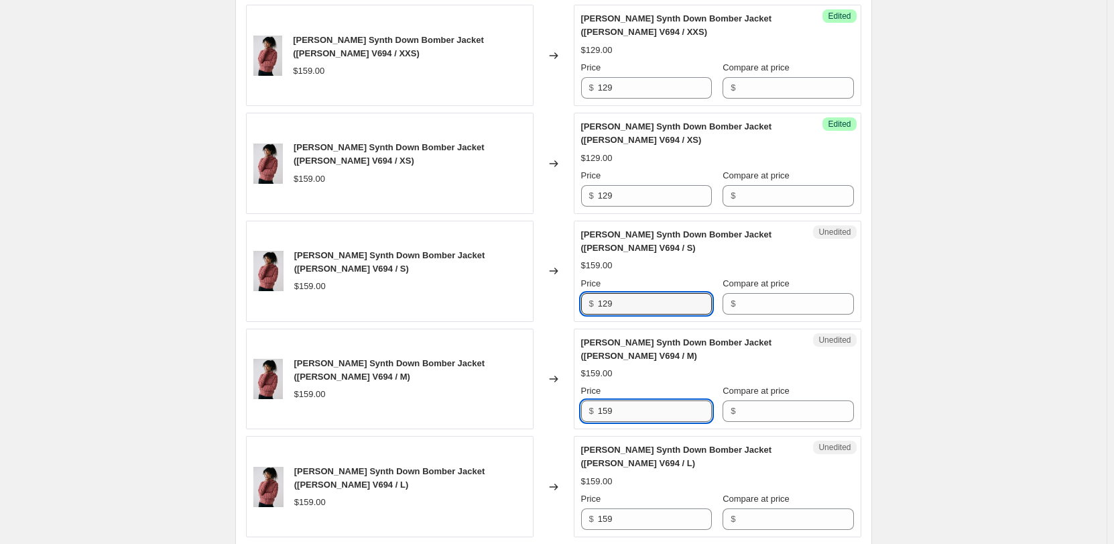
click at [634, 400] on input "159" at bounding box center [655, 410] width 114 height 21
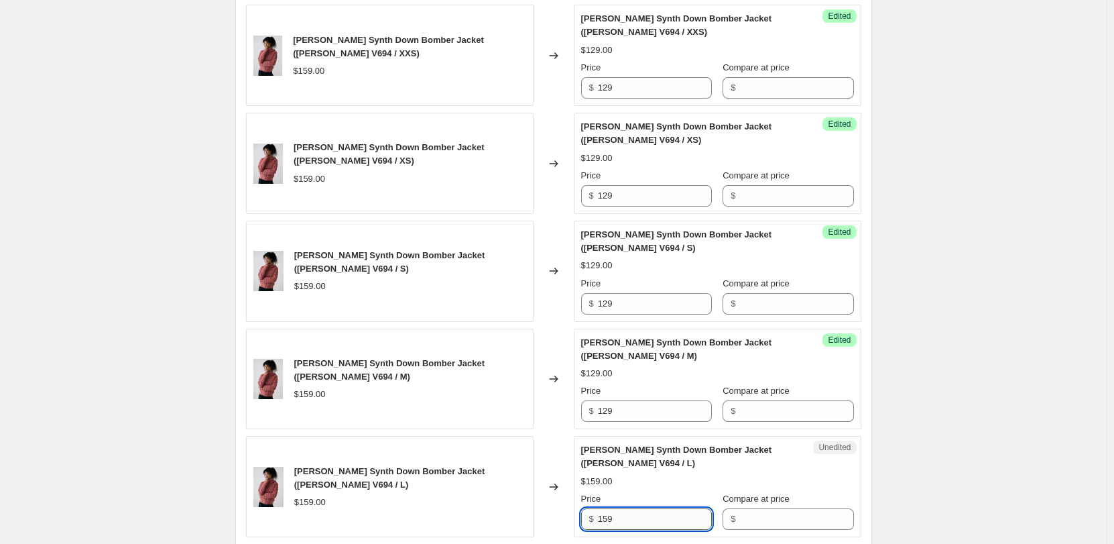
click at [646, 508] on input "159" at bounding box center [655, 518] width 114 height 21
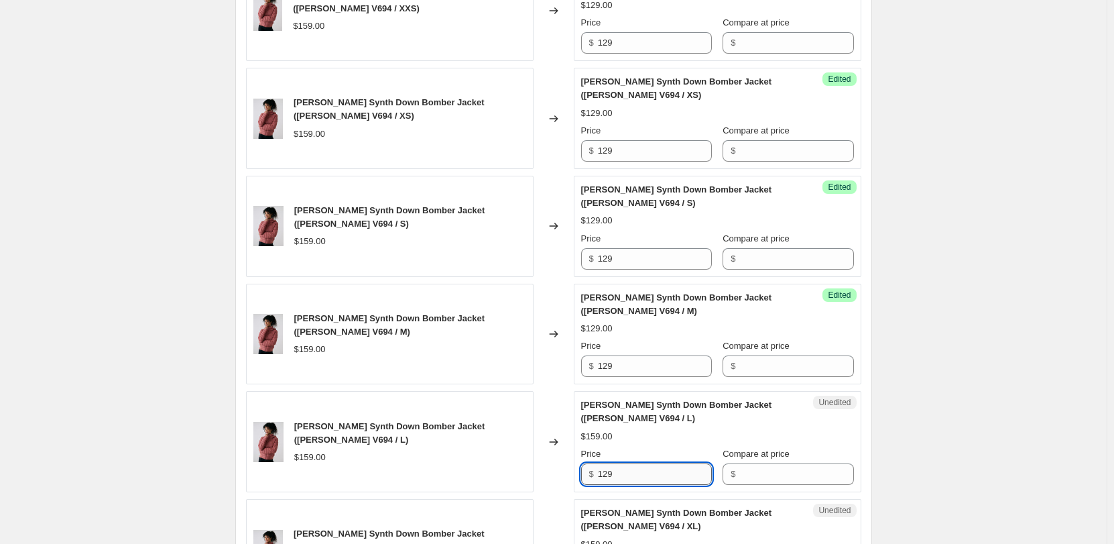
scroll to position [2064, 0]
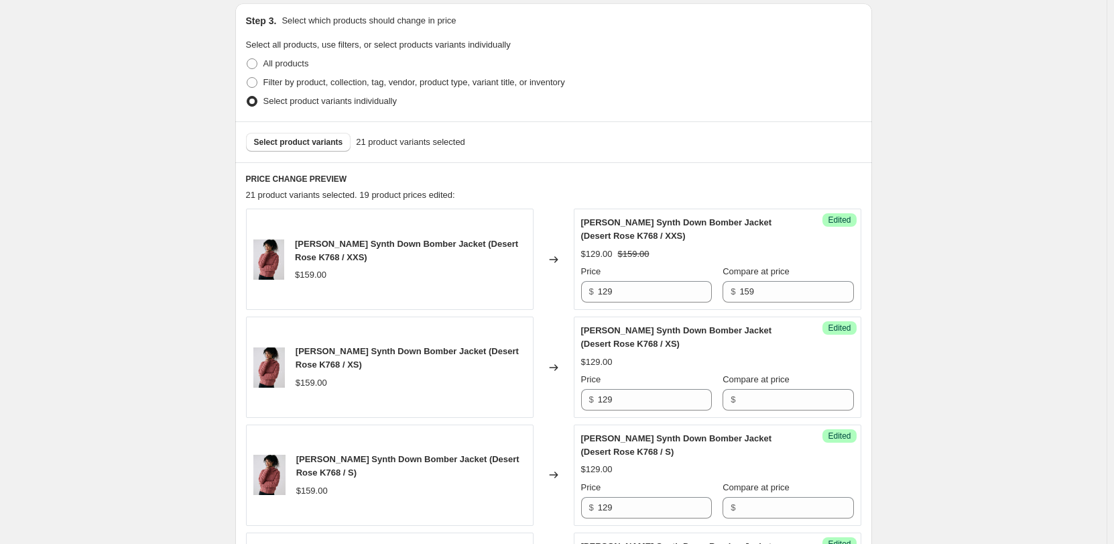
scroll to position [186, 0]
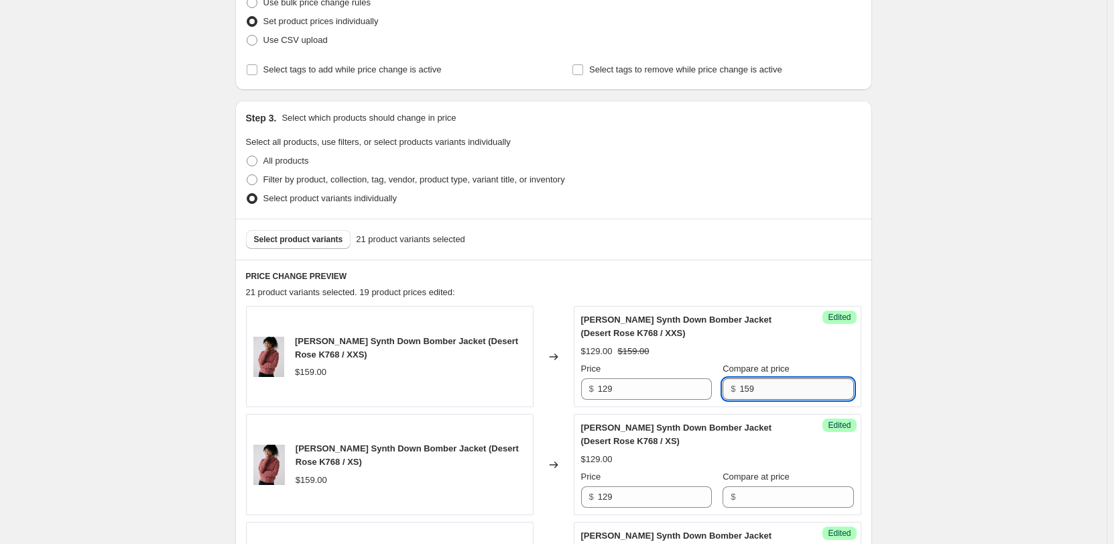
click at [740, 394] on input "159" at bounding box center [797, 388] width 114 height 21
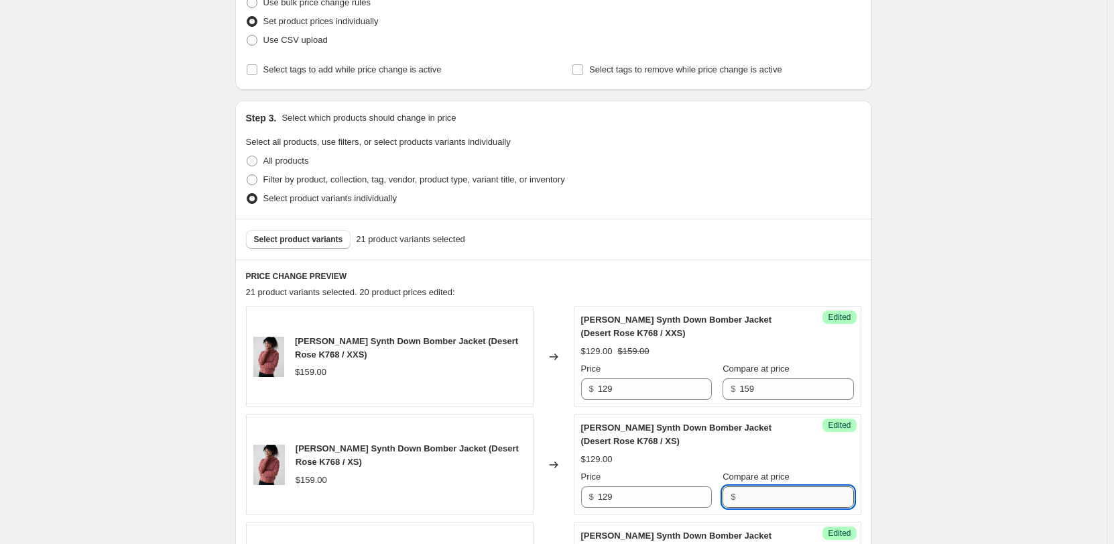
click at [763, 496] on input "Compare at price" at bounding box center [797, 496] width 114 height 21
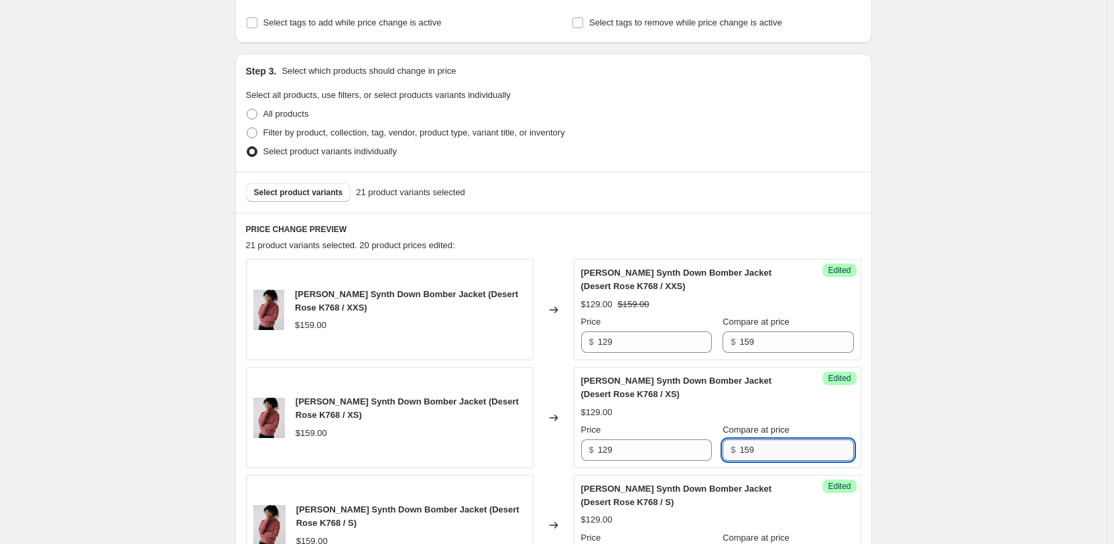
scroll to position [253, 0]
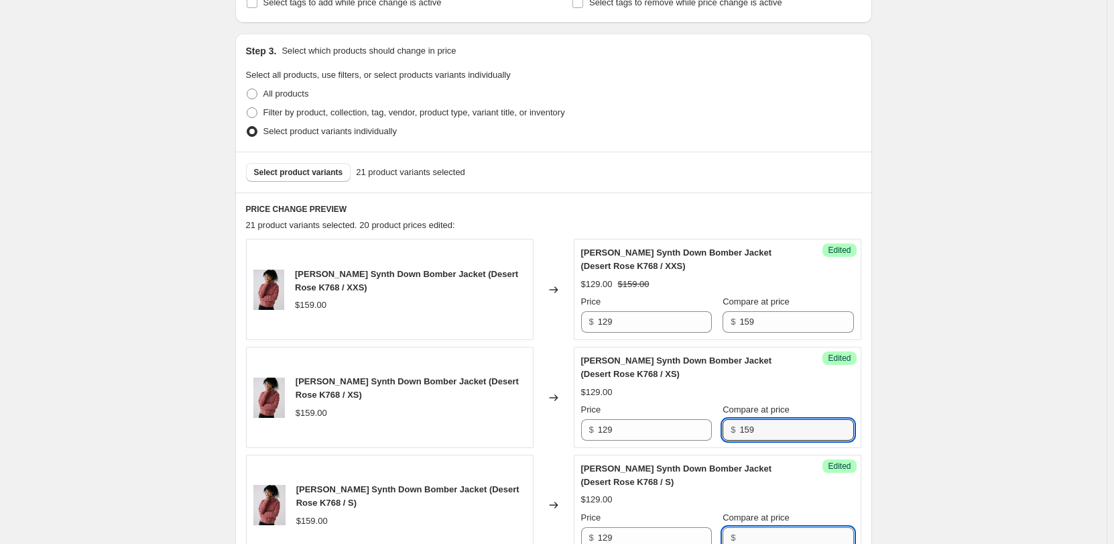
click at [759, 530] on input "Compare at price" at bounding box center [797, 537] width 114 height 21
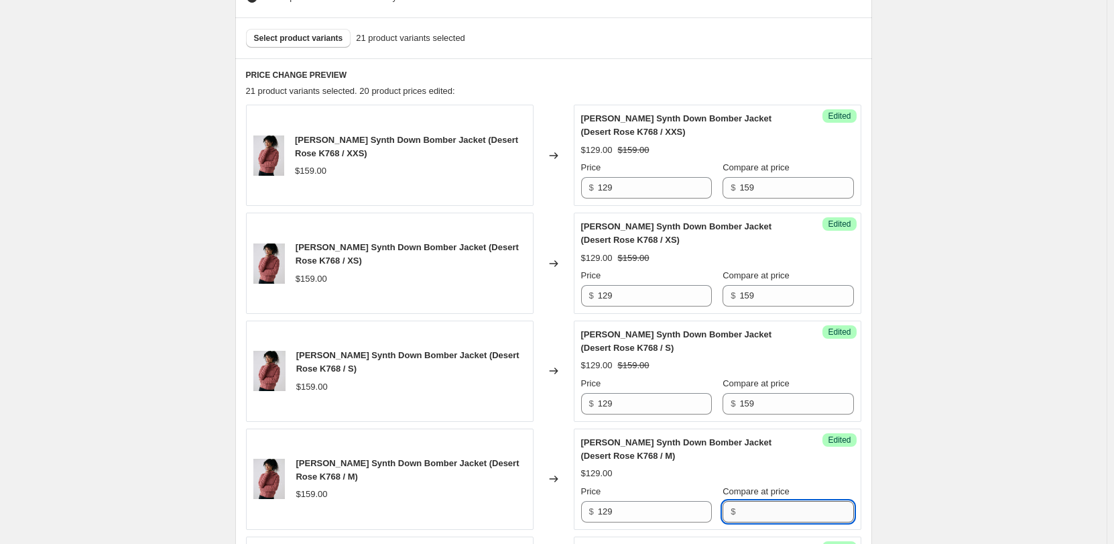
click at [748, 501] on input "Compare at price" at bounding box center [797, 511] width 114 height 21
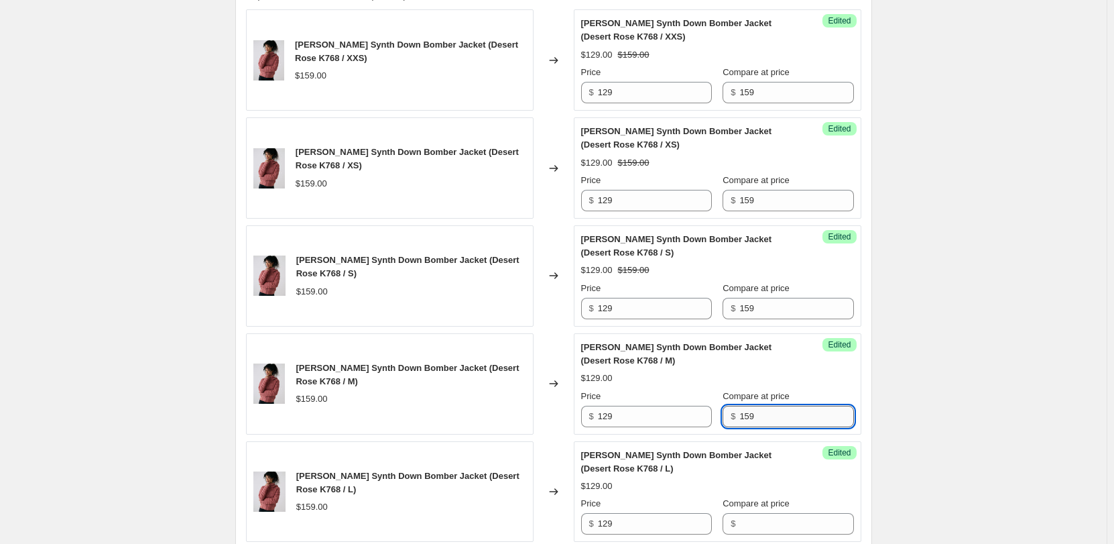
scroll to position [522, 0]
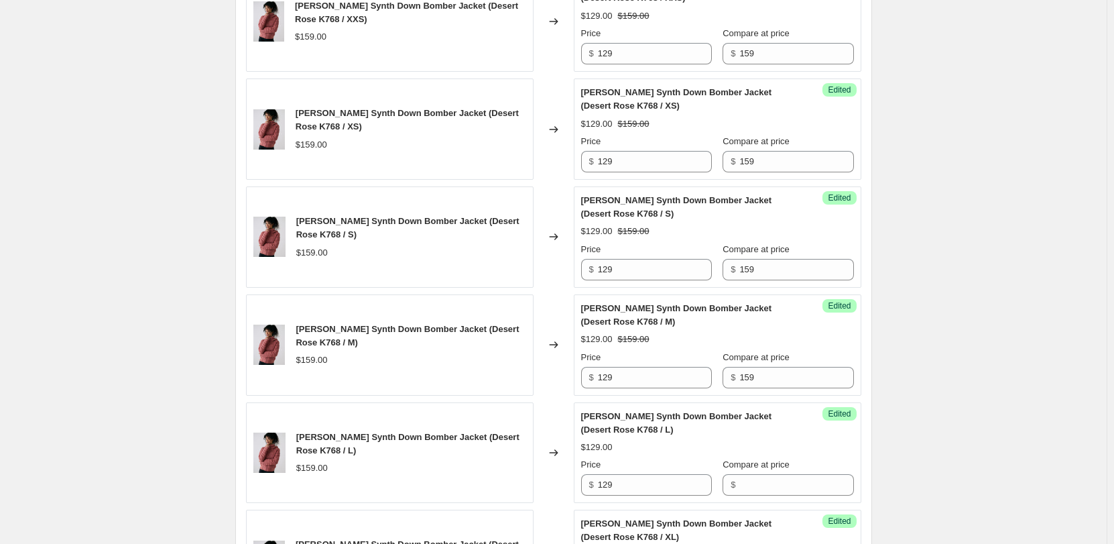
click at [756, 472] on div "Compare at price $" at bounding box center [788, 477] width 131 height 38
click at [759, 481] on input "Compare at price" at bounding box center [797, 484] width 114 height 21
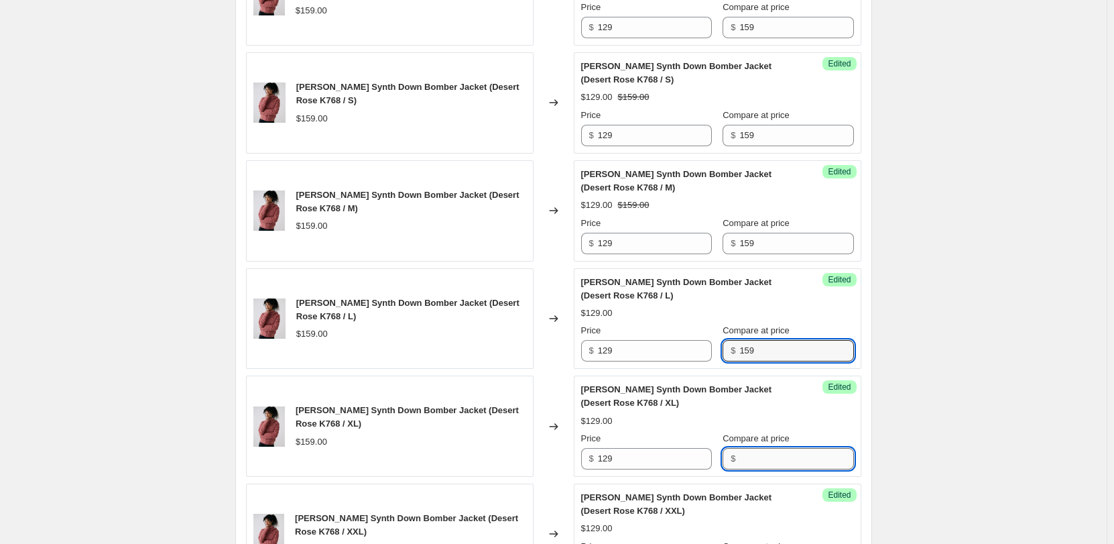
click at [765, 459] on input "Compare at price" at bounding box center [797, 458] width 114 height 21
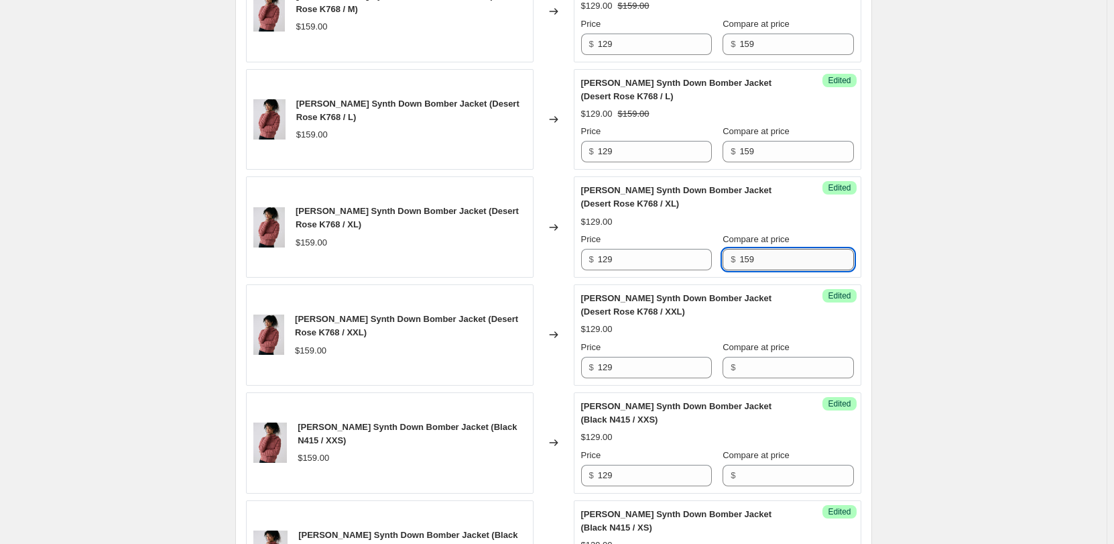
scroll to position [857, 0]
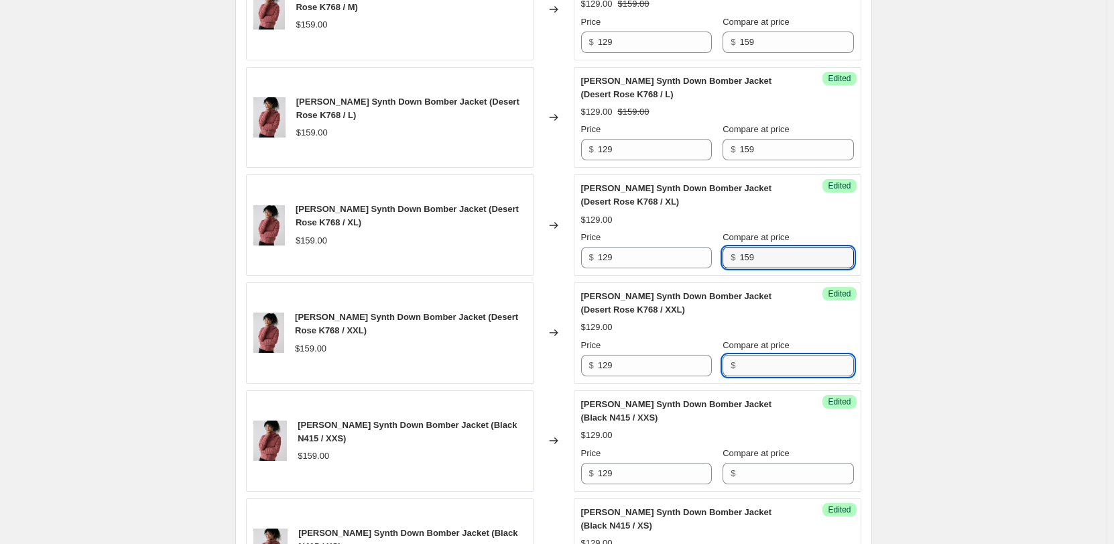
click at [781, 374] on input "Compare at price" at bounding box center [797, 365] width 114 height 21
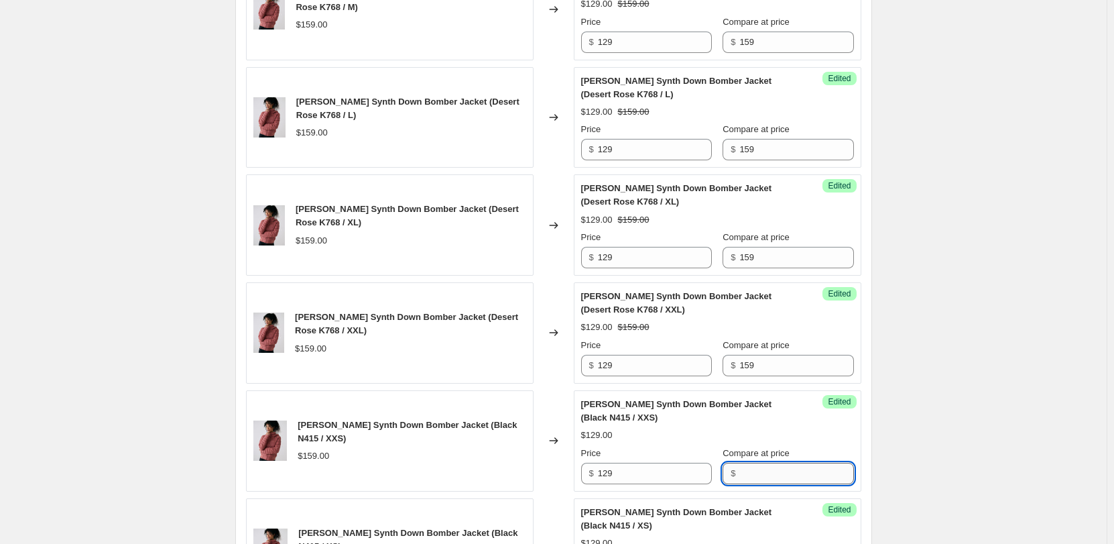
click at [782, 468] on input "Compare at price" at bounding box center [797, 473] width 114 height 21
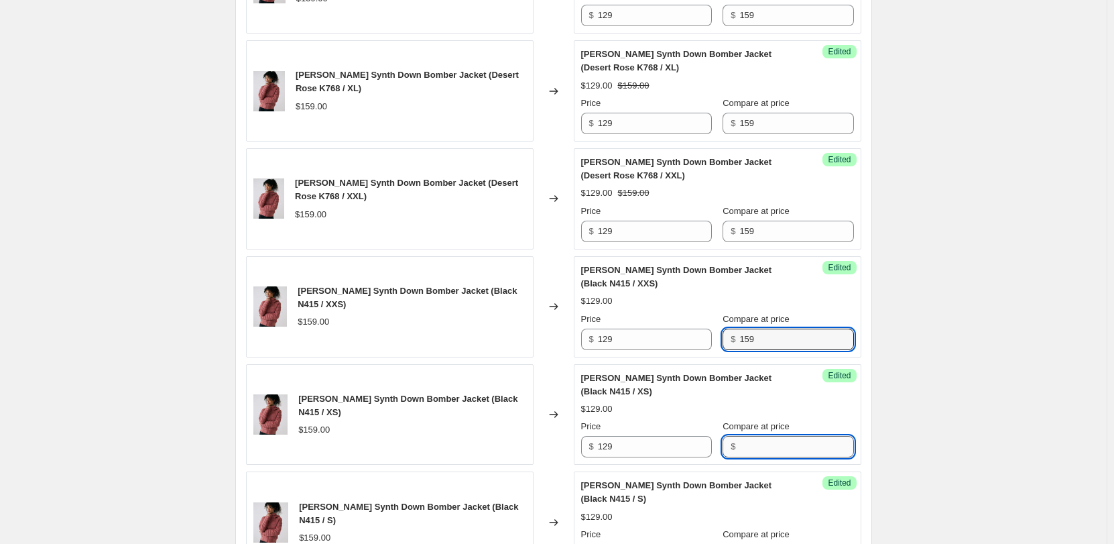
click at [772, 453] on input "Compare at price" at bounding box center [797, 446] width 114 height 21
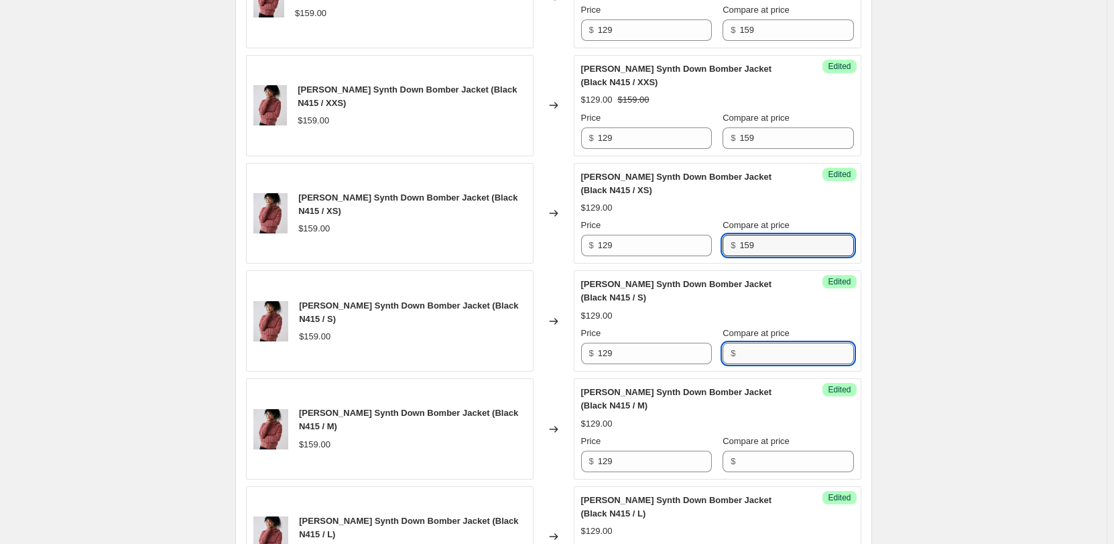
click at [754, 343] on input "Compare at price" at bounding box center [797, 353] width 114 height 21
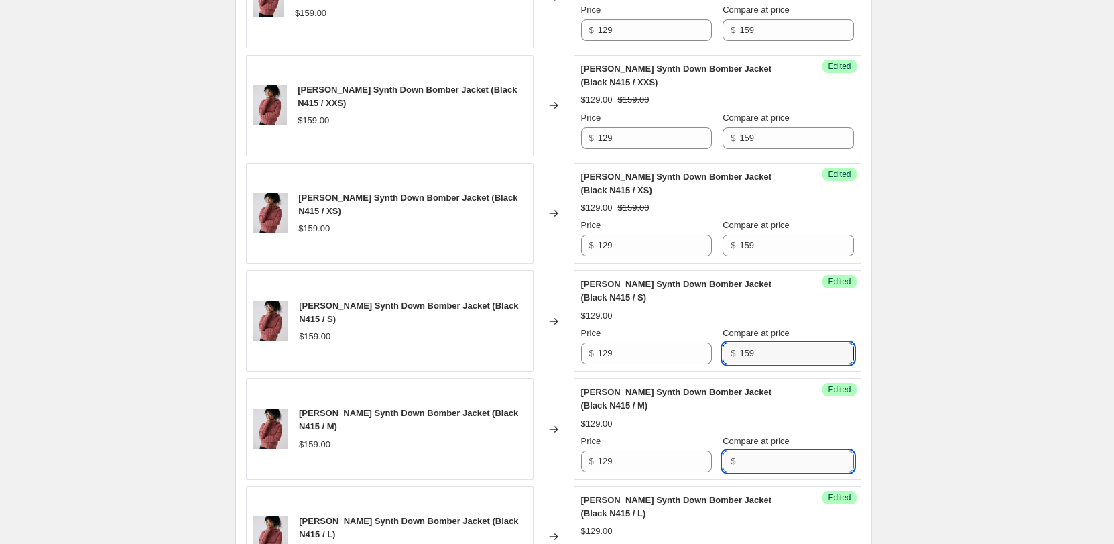
click at [762, 455] on input "Compare at price" at bounding box center [797, 461] width 114 height 21
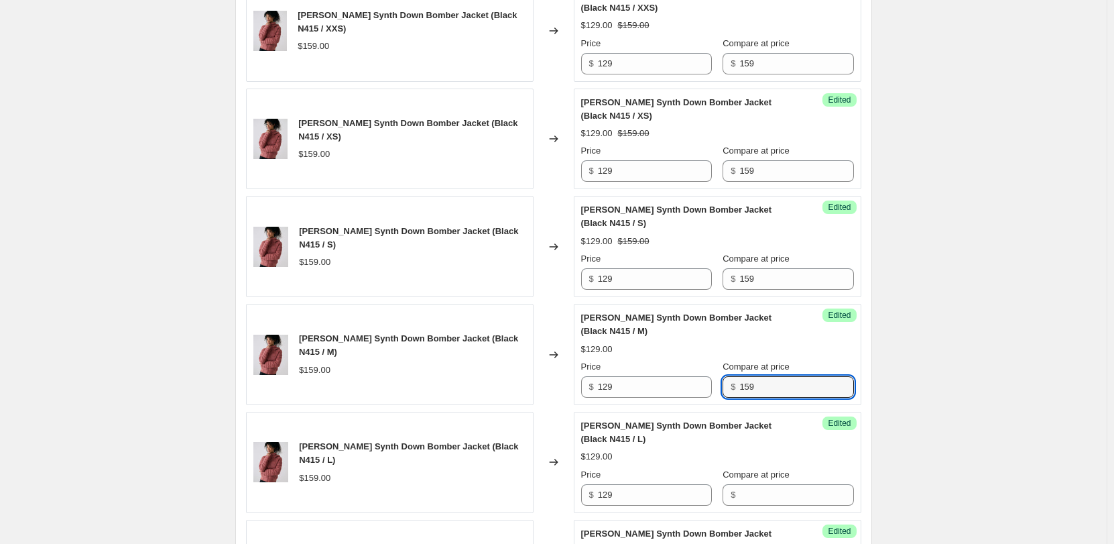
scroll to position [1326, 0]
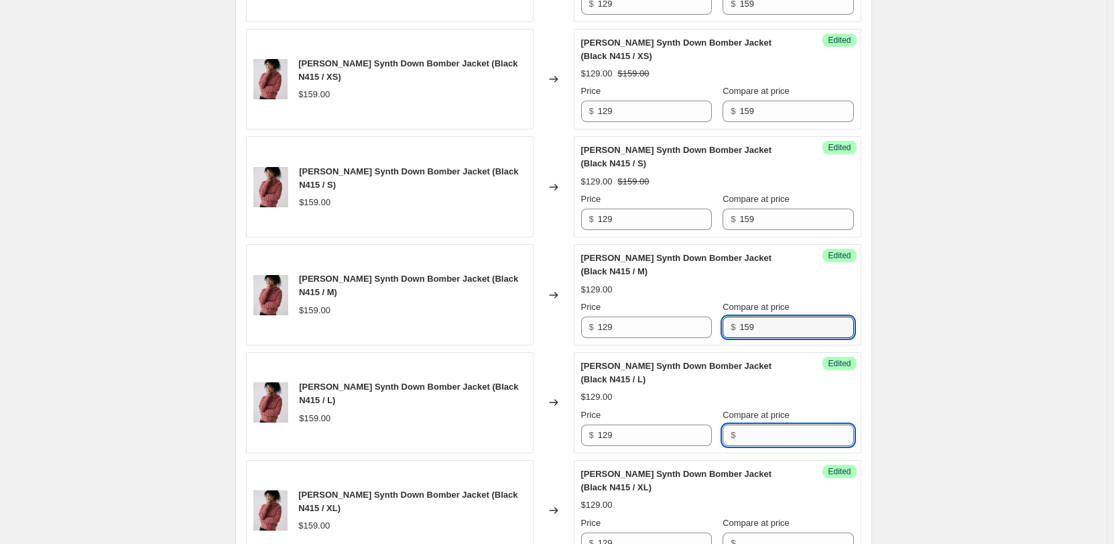
click at [774, 424] on input "Compare at price" at bounding box center [797, 434] width 114 height 21
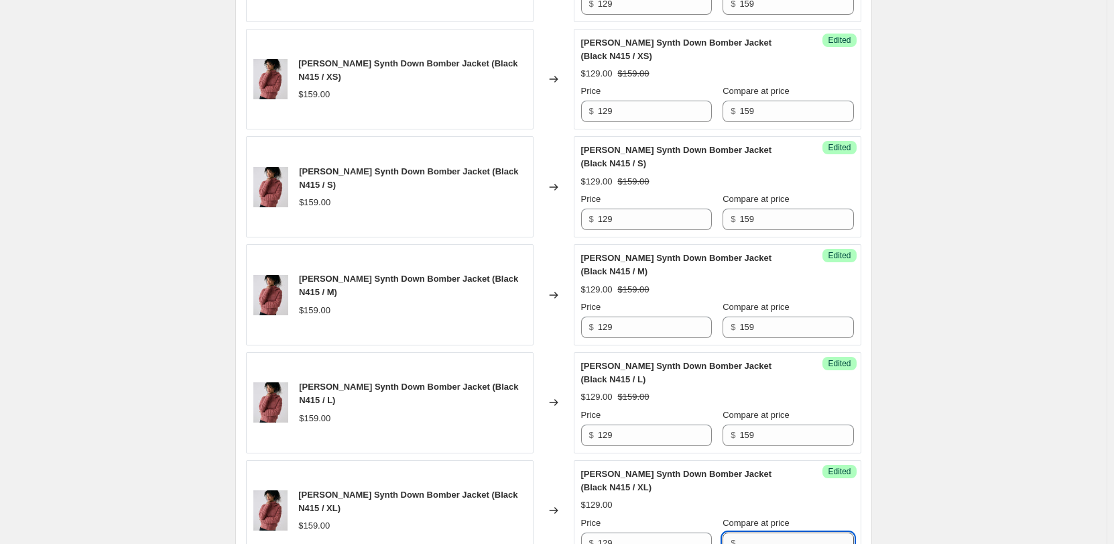
click at [772, 532] on input "Compare at price" at bounding box center [797, 542] width 114 height 21
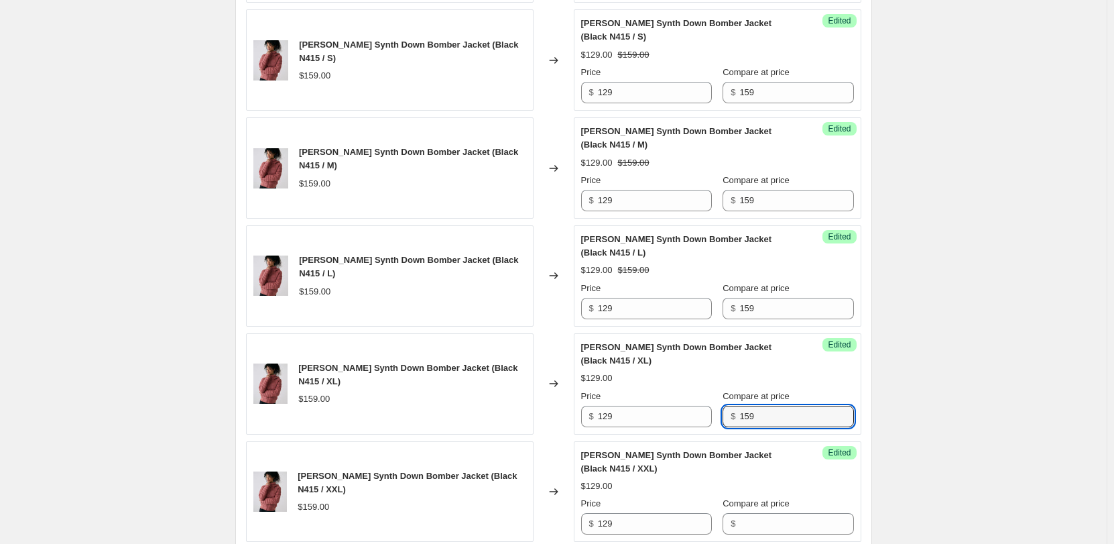
scroll to position [1460, 0]
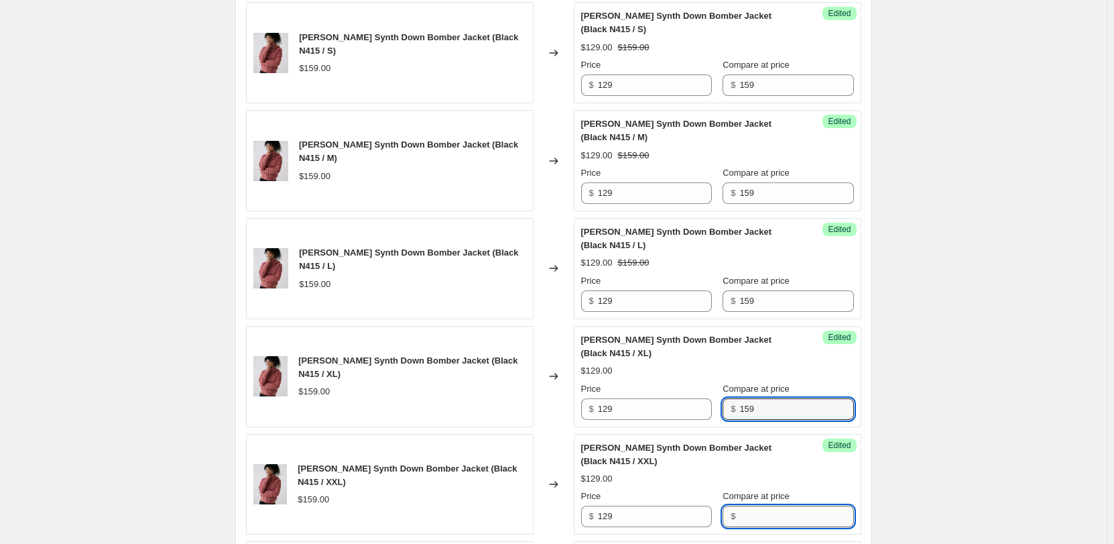
click at [766, 506] on input "Compare at price" at bounding box center [797, 516] width 114 height 21
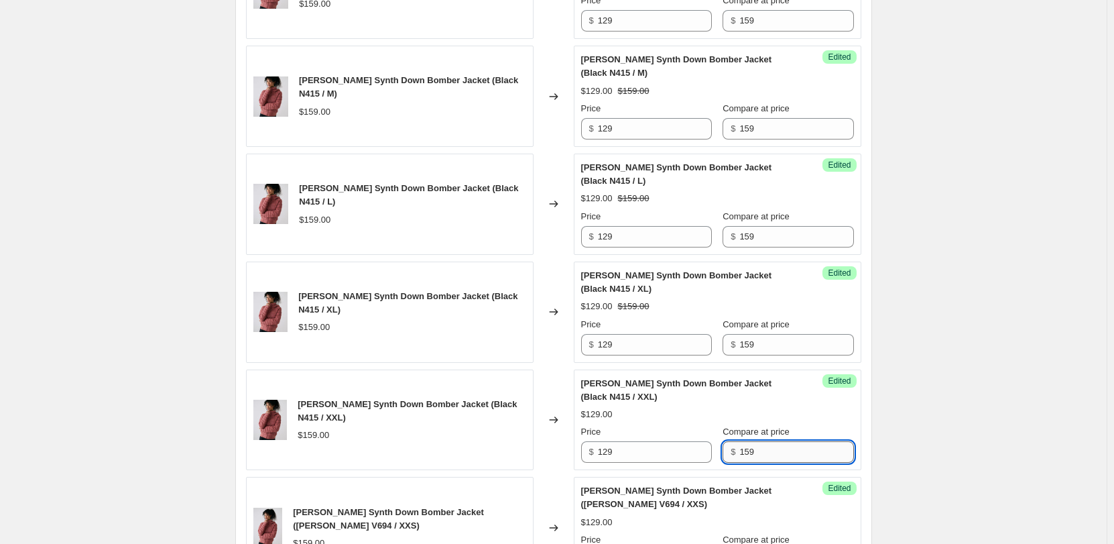
scroll to position [1594, 0]
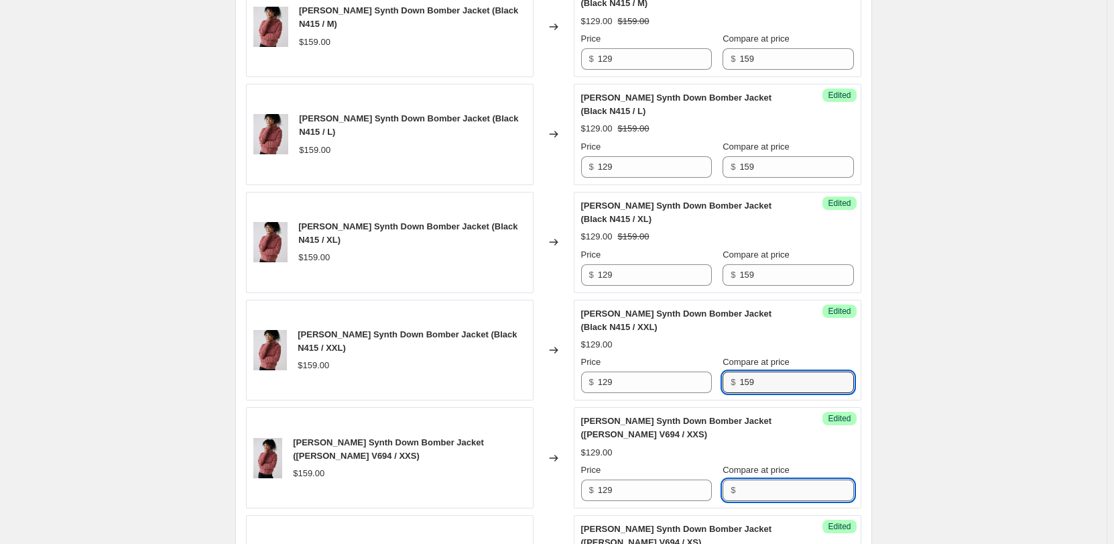
click at [768, 479] on input "Compare at price" at bounding box center [797, 489] width 114 height 21
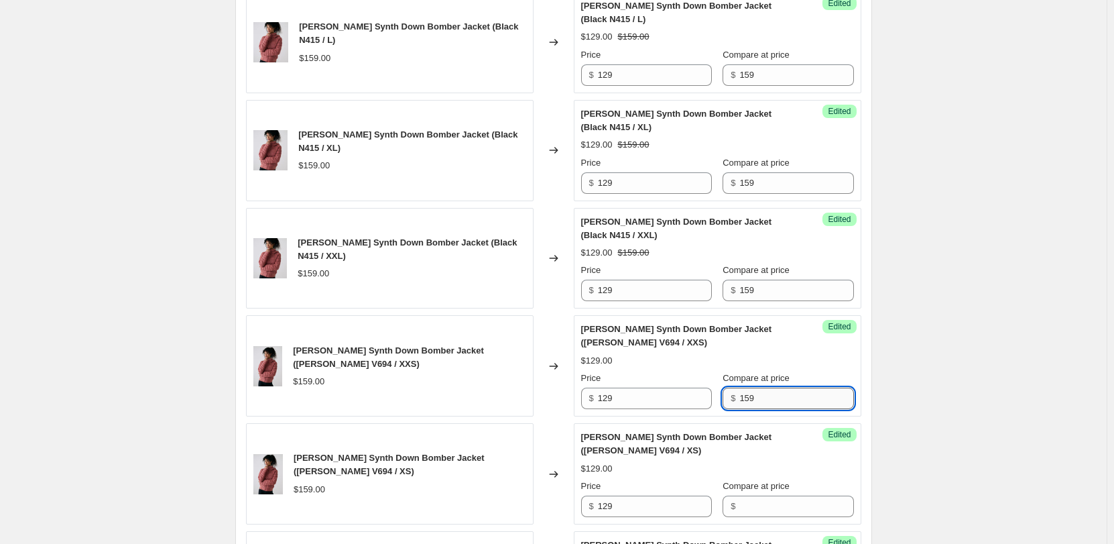
scroll to position [1796, 0]
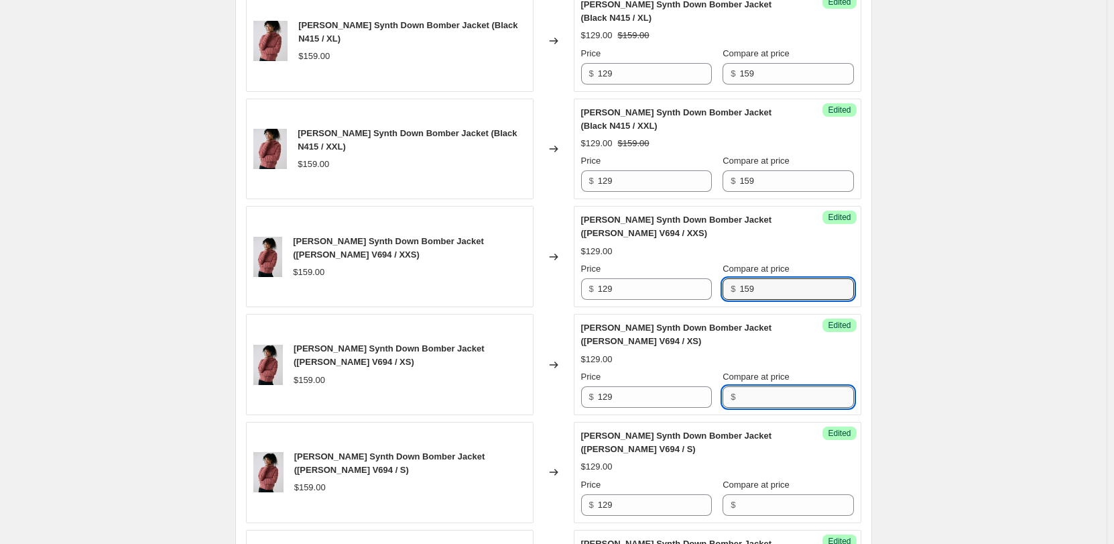
click at [756, 386] on input "Compare at price" at bounding box center [797, 396] width 114 height 21
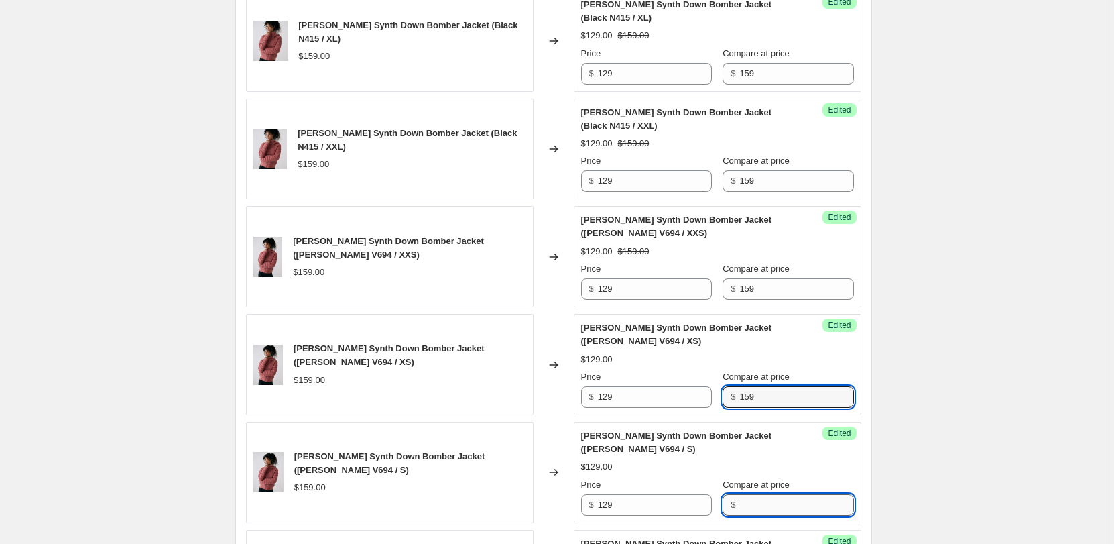
click at [748, 494] on input "Compare at price" at bounding box center [797, 504] width 114 height 21
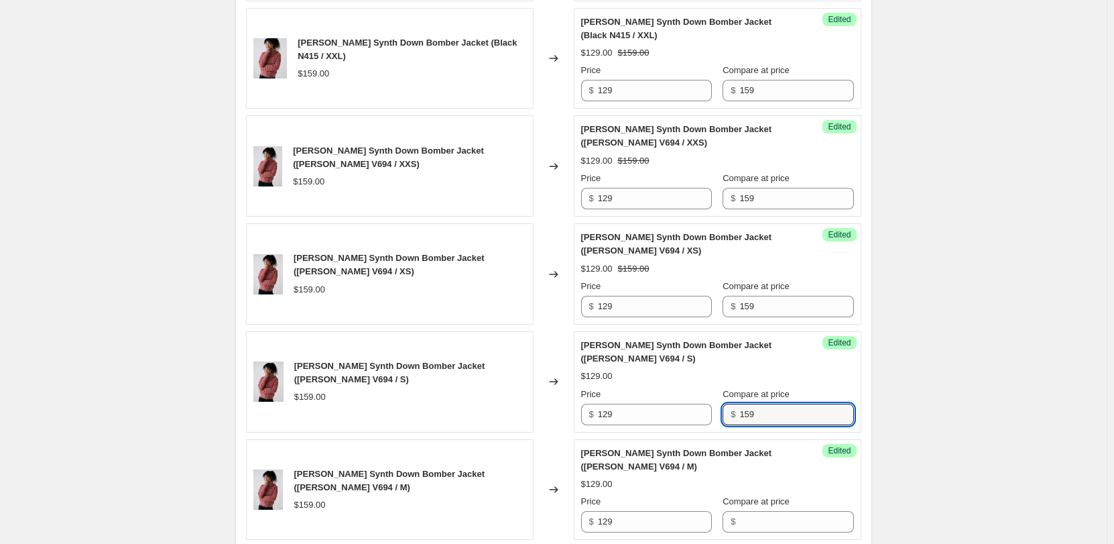
scroll to position [1930, 0]
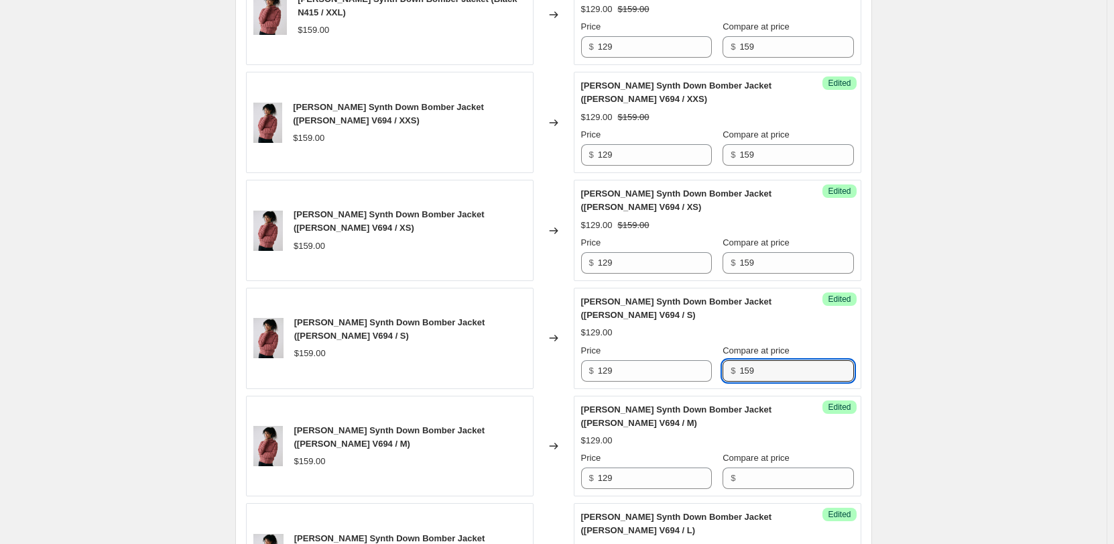
click at [751, 449] on div "Success Edited [PERSON_NAME] Down Bomber Jacket ([PERSON_NAME] V694 / M) $129.0…" at bounding box center [718, 446] width 288 height 101
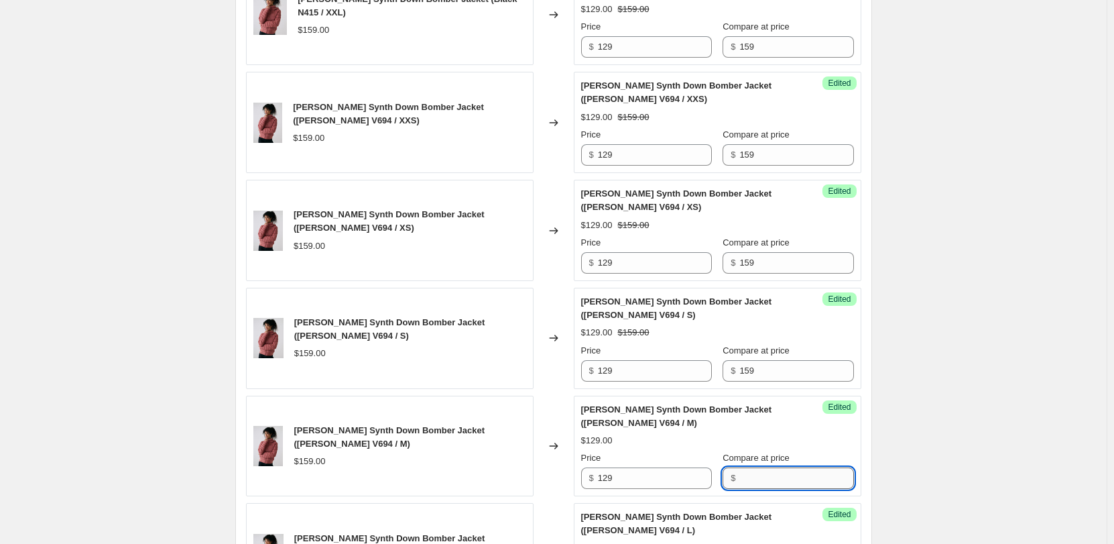
click at [751, 467] on input "Compare at price" at bounding box center [797, 477] width 114 height 21
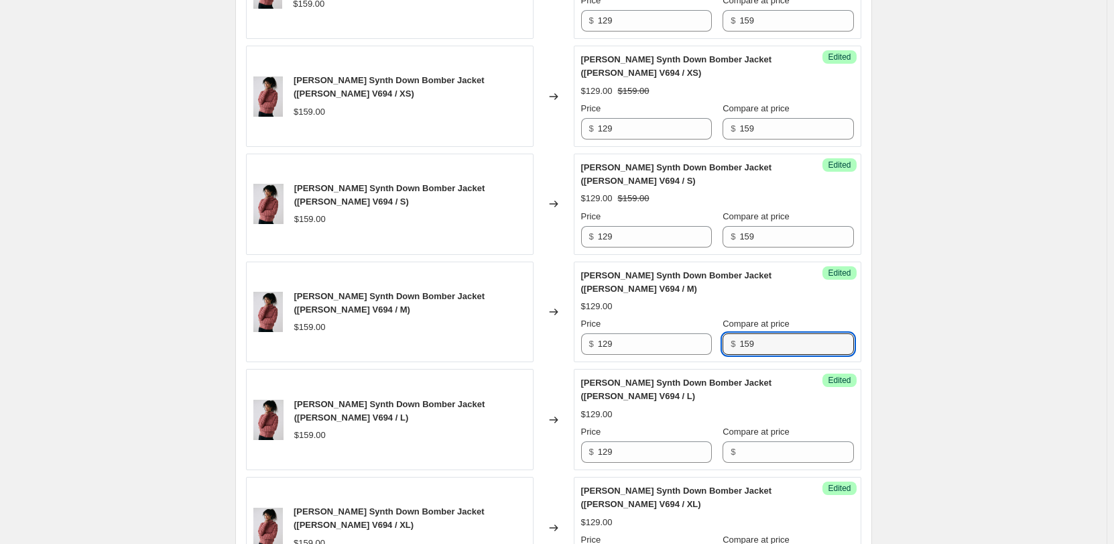
scroll to position [2131, 0]
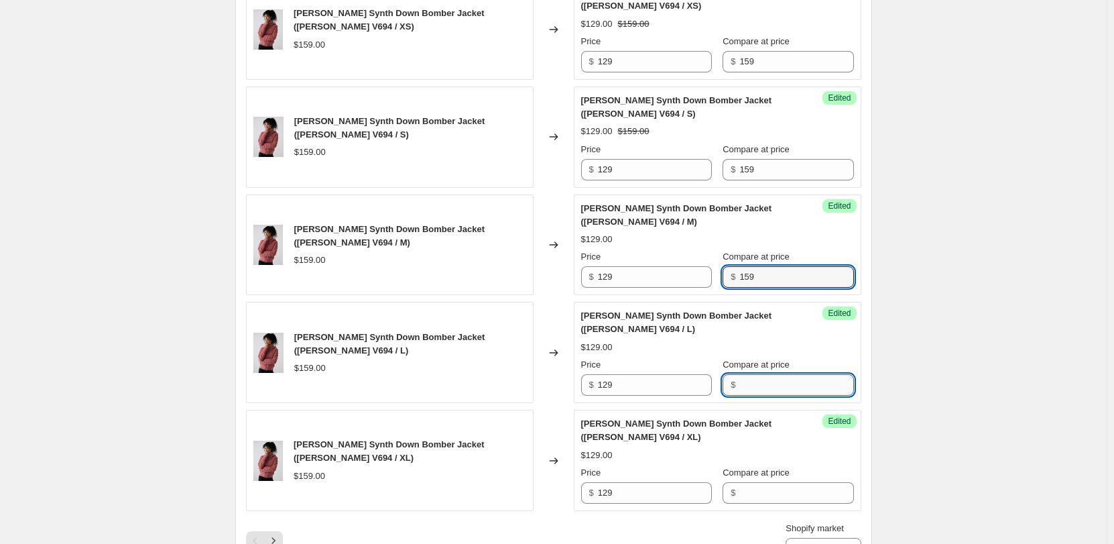
click at [756, 374] on input "Compare at price" at bounding box center [797, 384] width 114 height 21
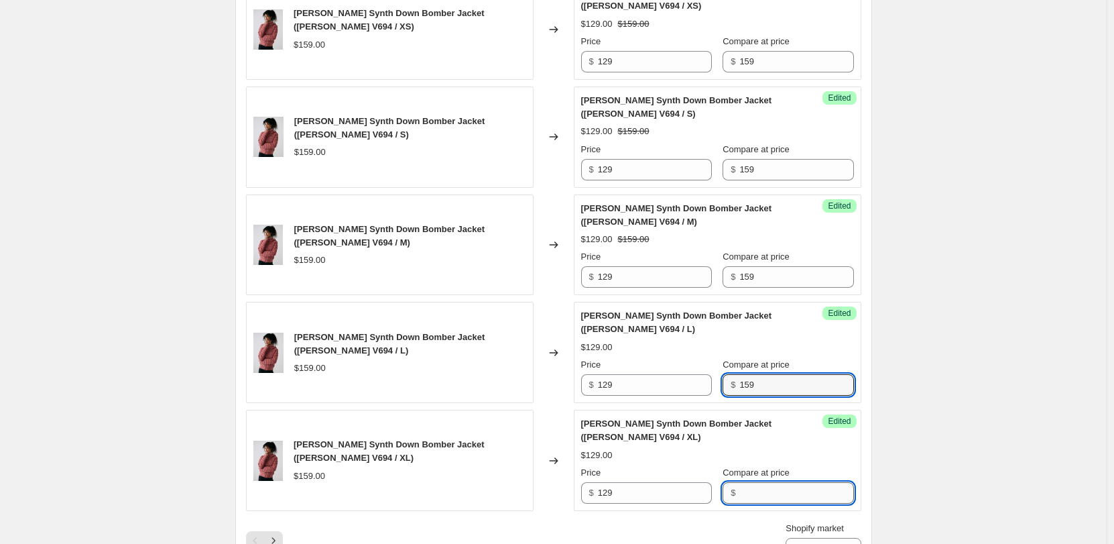
click at [752, 482] on input "Compare at price" at bounding box center [797, 492] width 114 height 21
click at [591, 522] on div "Shopify market Direct prices [GEOGRAPHIC_DATA] [GEOGRAPHIC_DATA] [GEOGRAPHIC_DA…" at bounding box center [554, 541] width 616 height 38
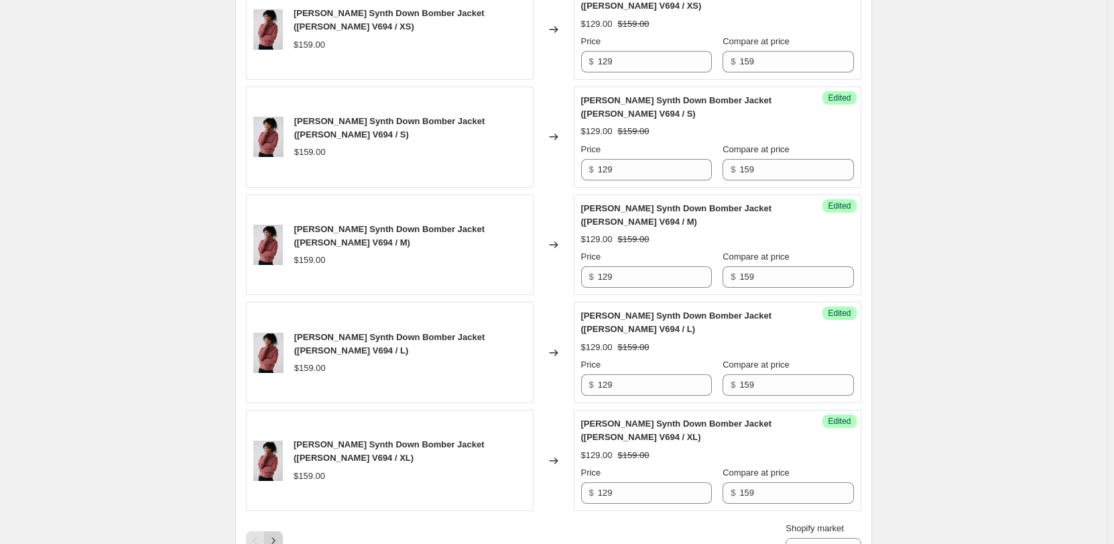
click at [280, 534] on icon "Next" at bounding box center [273, 540] width 13 height 13
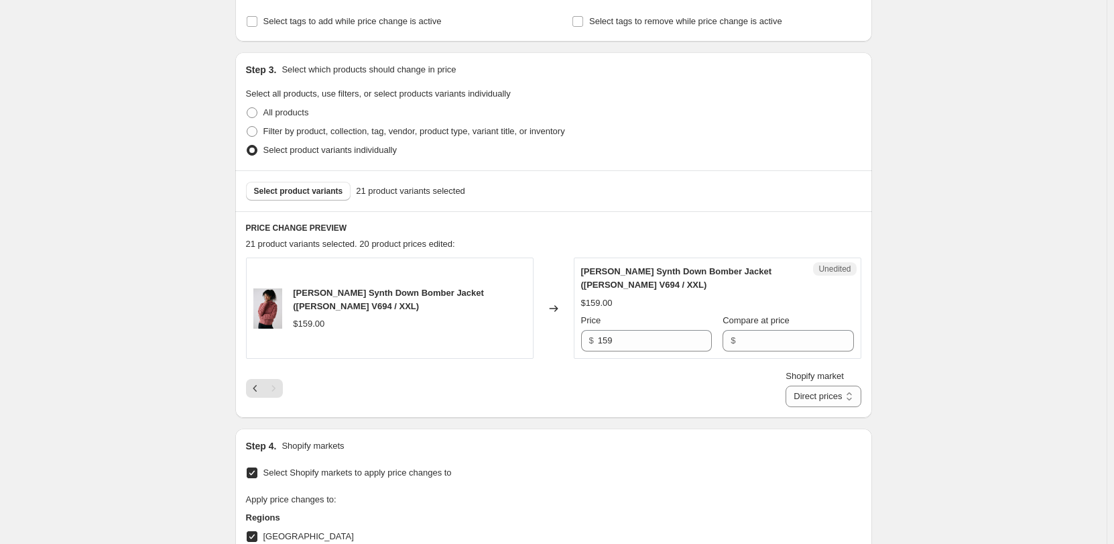
scroll to position [268, 0]
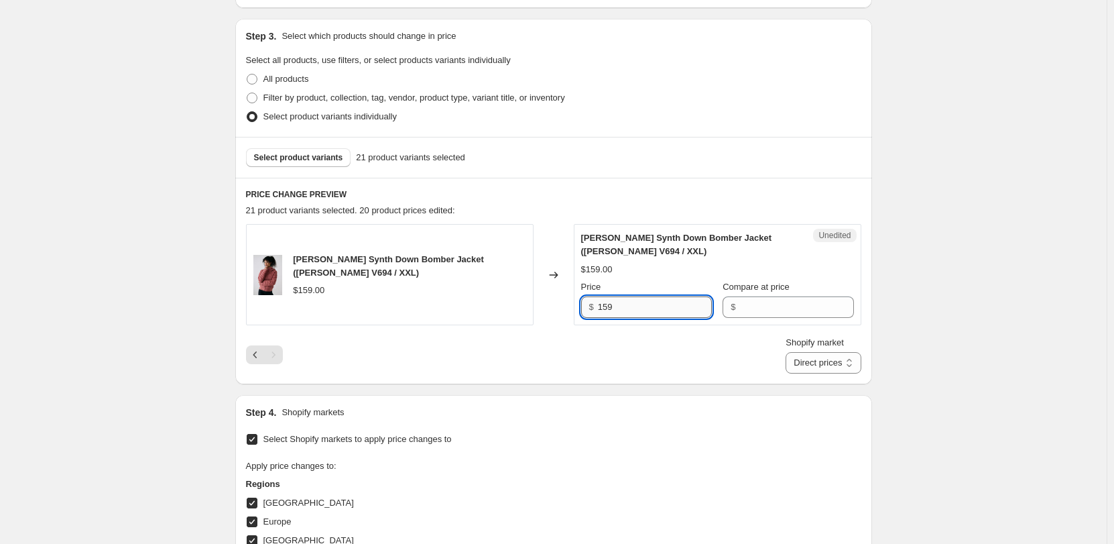
click at [655, 311] on input "159" at bounding box center [655, 306] width 114 height 21
click at [799, 296] on div "Compare at price $" at bounding box center [788, 299] width 131 height 38
click at [802, 314] on input "Compare at price" at bounding box center [797, 306] width 114 height 21
click at [684, 310] on input "129" at bounding box center [655, 306] width 114 height 21
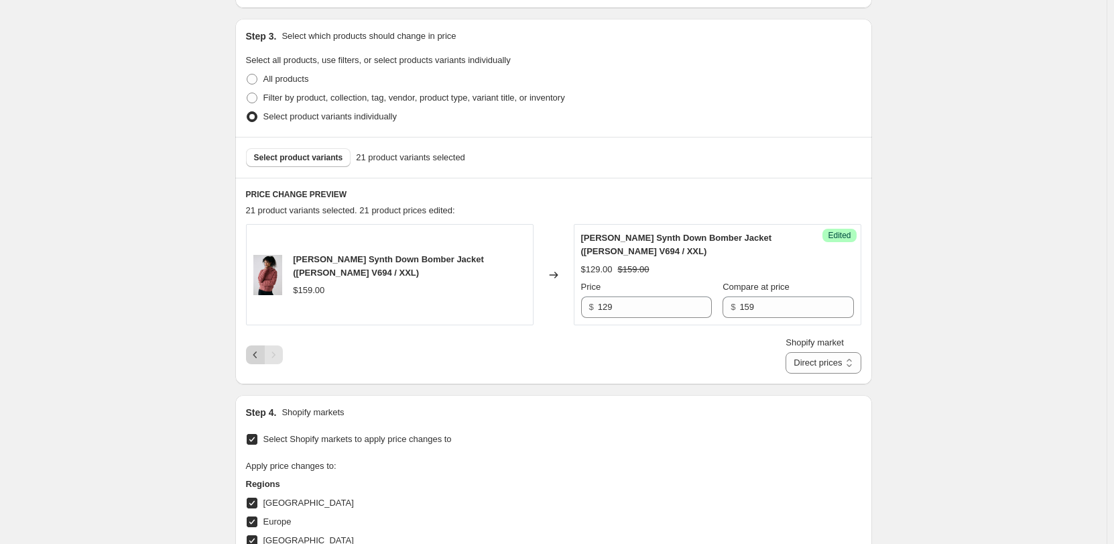
click at [262, 355] on icon "Previous" at bounding box center [255, 354] width 13 height 13
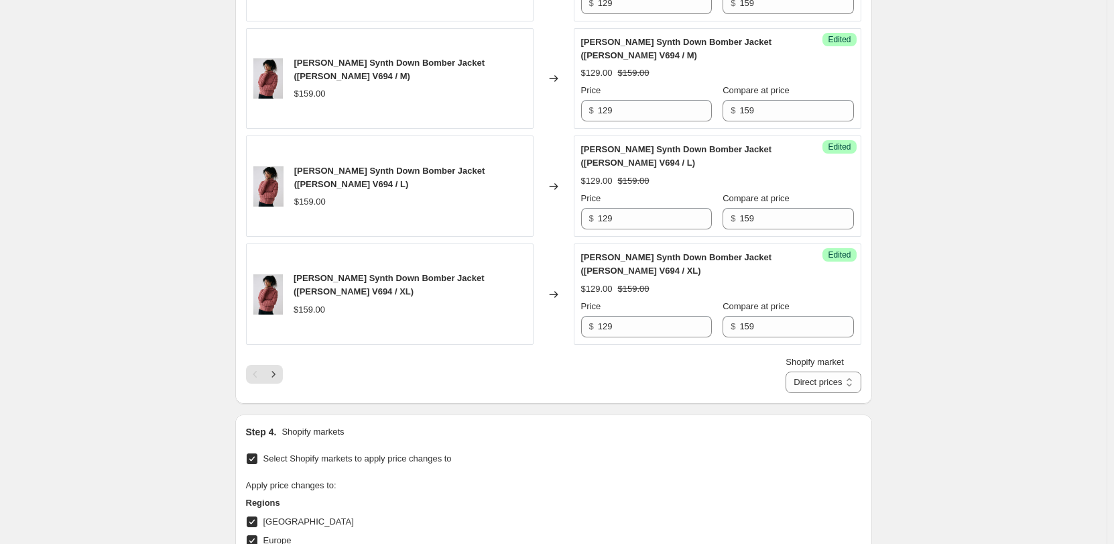
scroll to position [2414, 0]
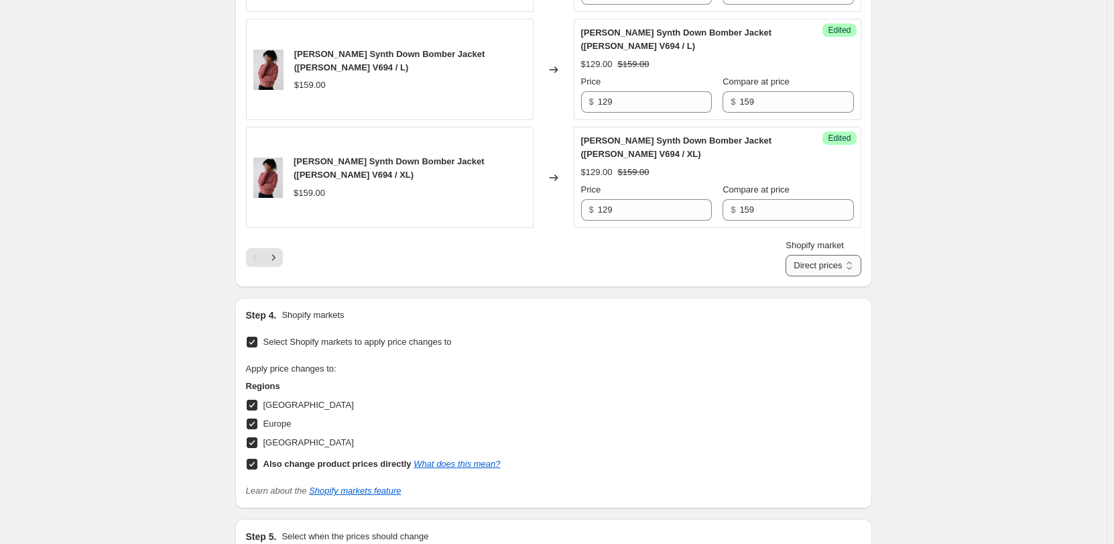
click at [832, 255] on select "Direct prices [GEOGRAPHIC_DATA] [GEOGRAPHIC_DATA] [GEOGRAPHIC_DATA]" at bounding box center [823, 265] width 75 height 21
click at [806, 255] on select "Direct prices [GEOGRAPHIC_DATA] [GEOGRAPHIC_DATA] [GEOGRAPHIC_DATA]" at bounding box center [823, 265] width 75 height 21
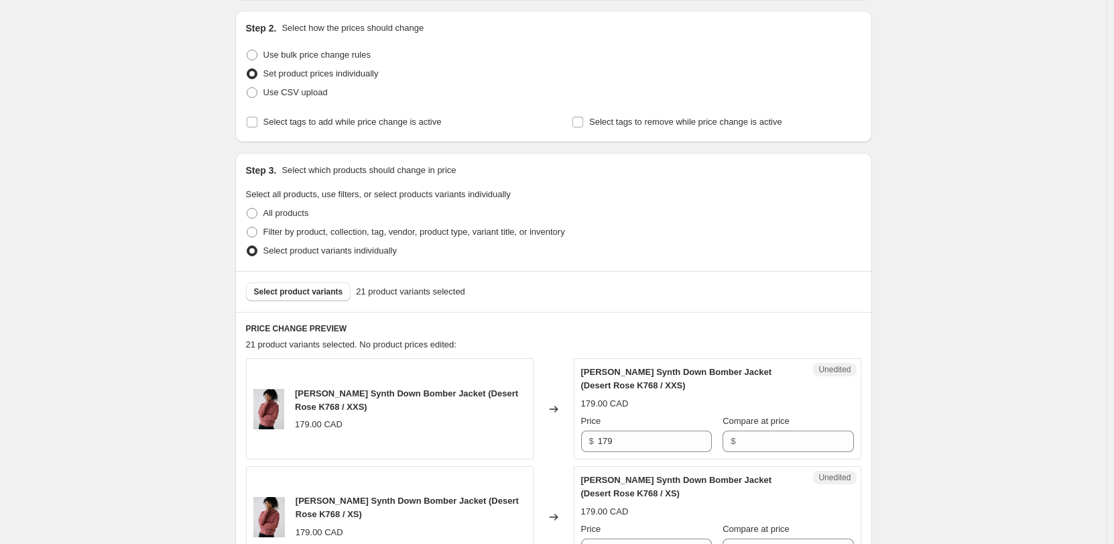
scroll to position [335, 0]
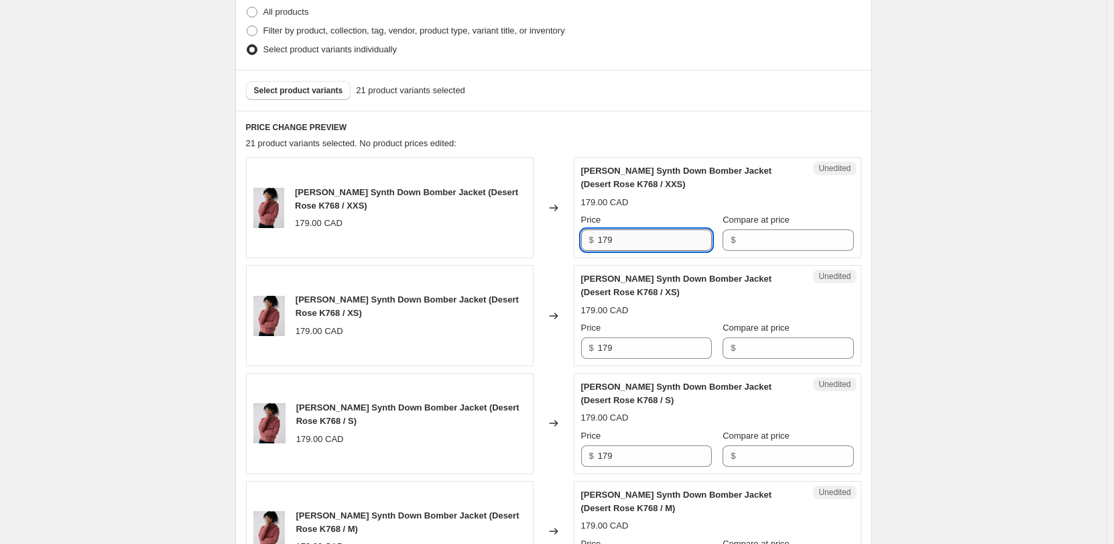
click at [664, 247] on input "179" at bounding box center [655, 239] width 114 height 21
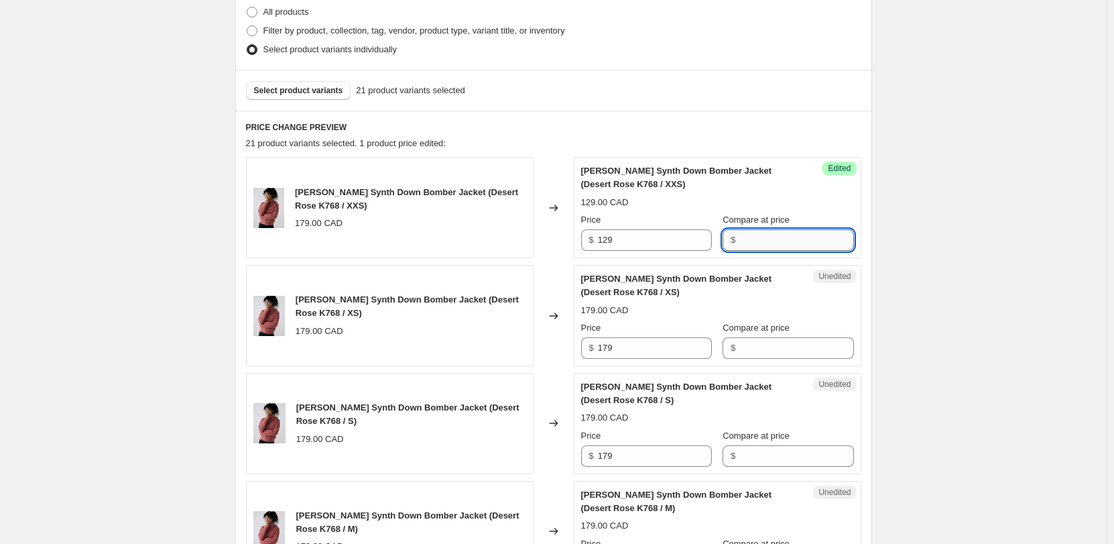
click at [747, 250] on input "Compare at price" at bounding box center [797, 239] width 114 height 21
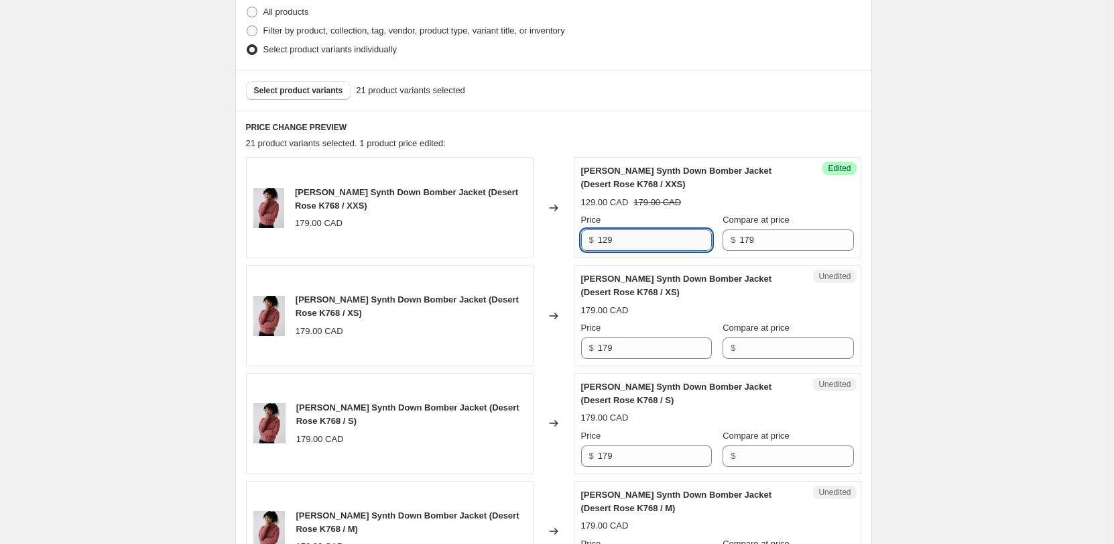
click at [650, 243] on input "129" at bounding box center [655, 239] width 114 height 21
click at [655, 349] on input "179" at bounding box center [655, 347] width 114 height 21
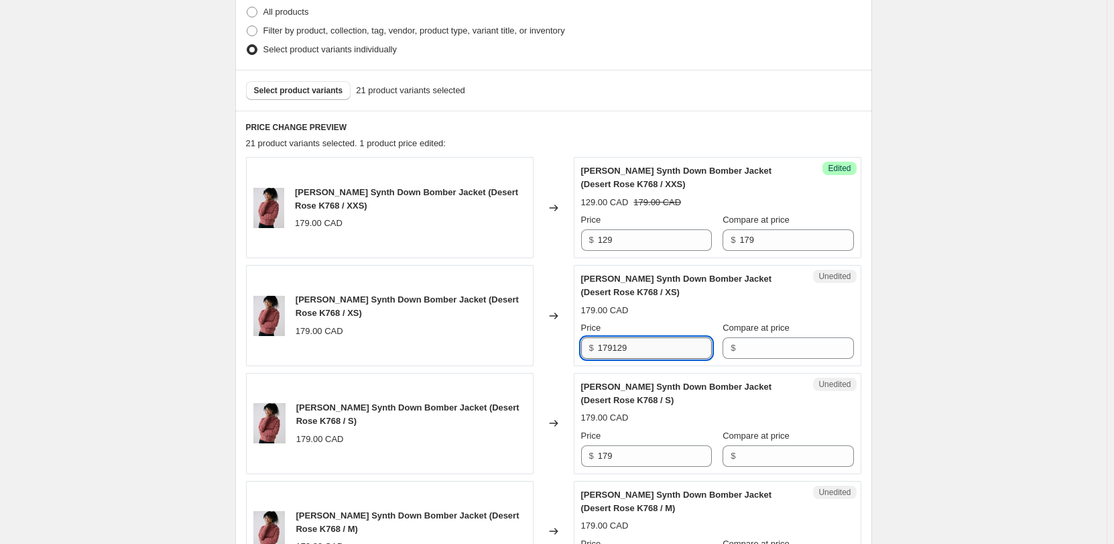
click at [634, 344] on input "179129" at bounding box center [655, 347] width 114 height 21
click at [628, 455] on input "179" at bounding box center [655, 455] width 114 height 21
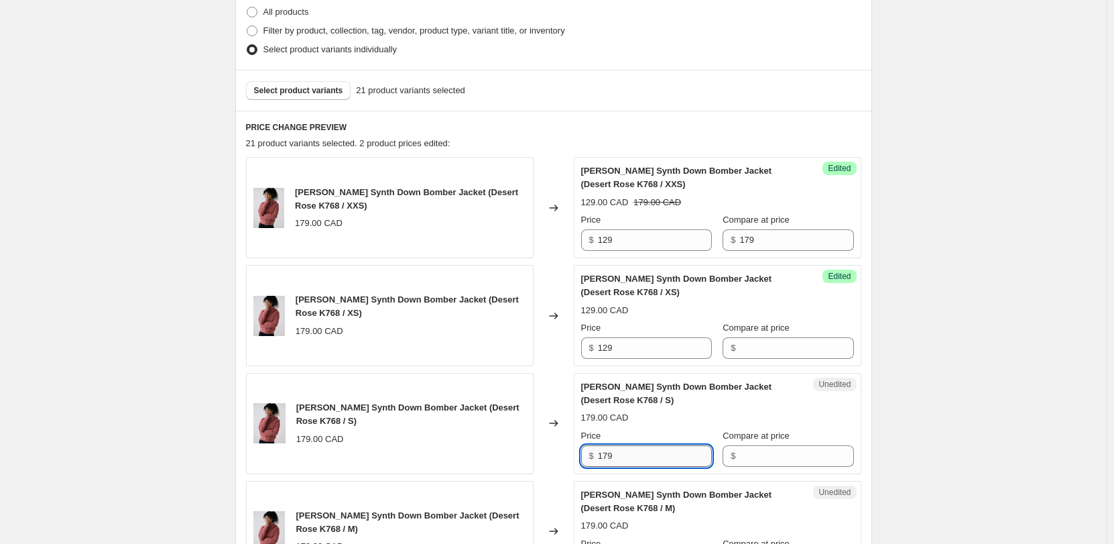
click at [628, 455] on input "179" at bounding box center [655, 455] width 114 height 21
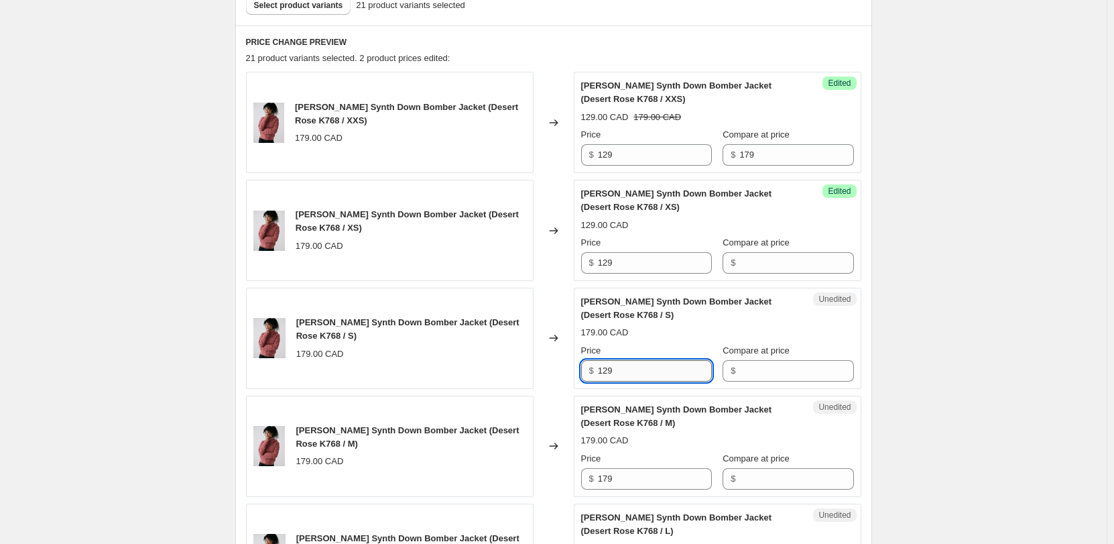
scroll to position [469, 0]
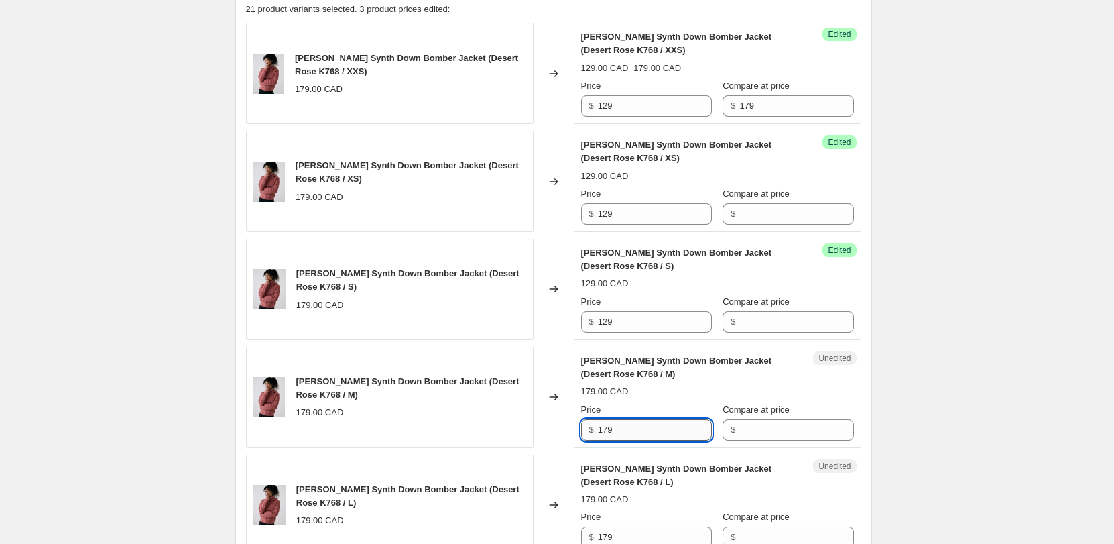
click at [629, 432] on input "179" at bounding box center [655, 429] width 114 height 21
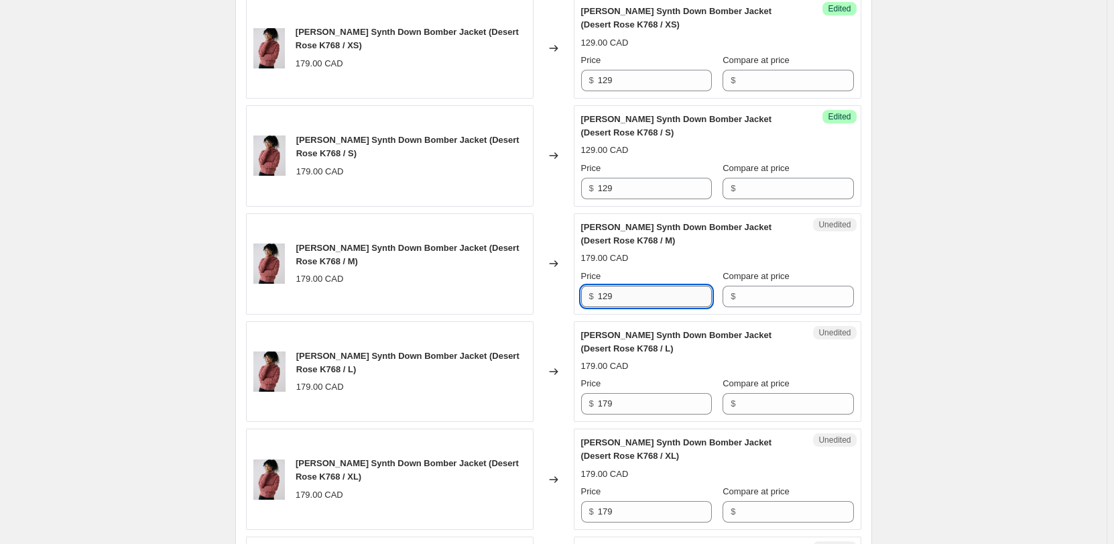
scroll to position [671, 0]
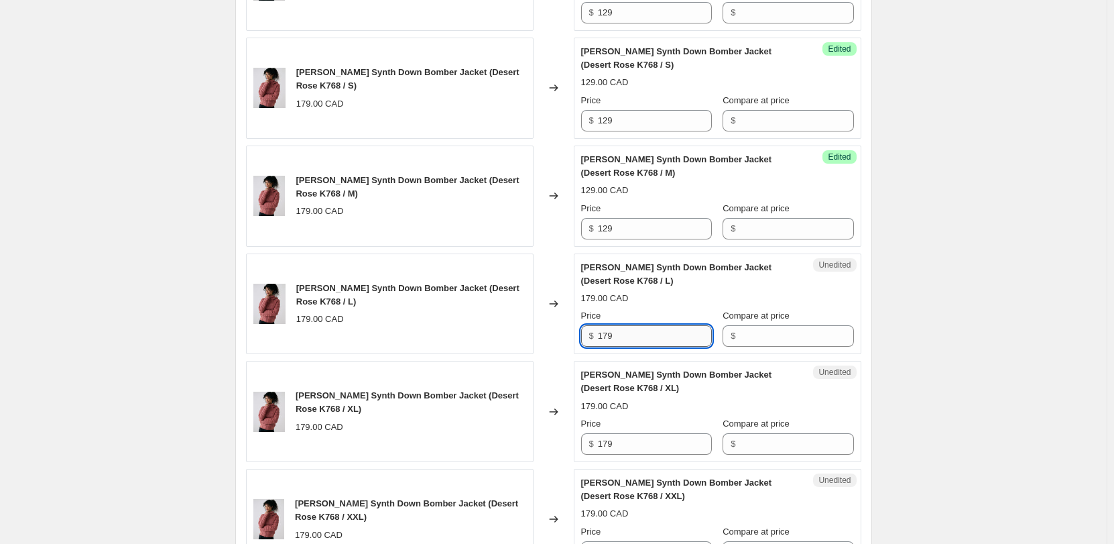
click at [625, 337] on input "179" at bounding box center [655, 335] width 114 height 21
click at [632, 438] on input "179" at bounding box center [655, 443] width 114 height 21
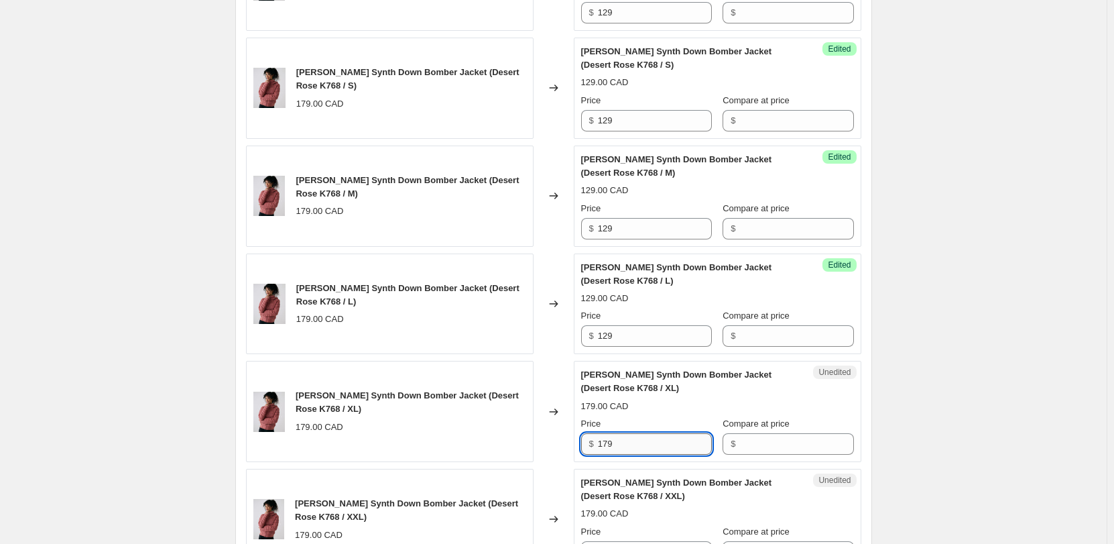
click at [632, 438] on input "179" at bounding box center [655, 443] width 114 height 21
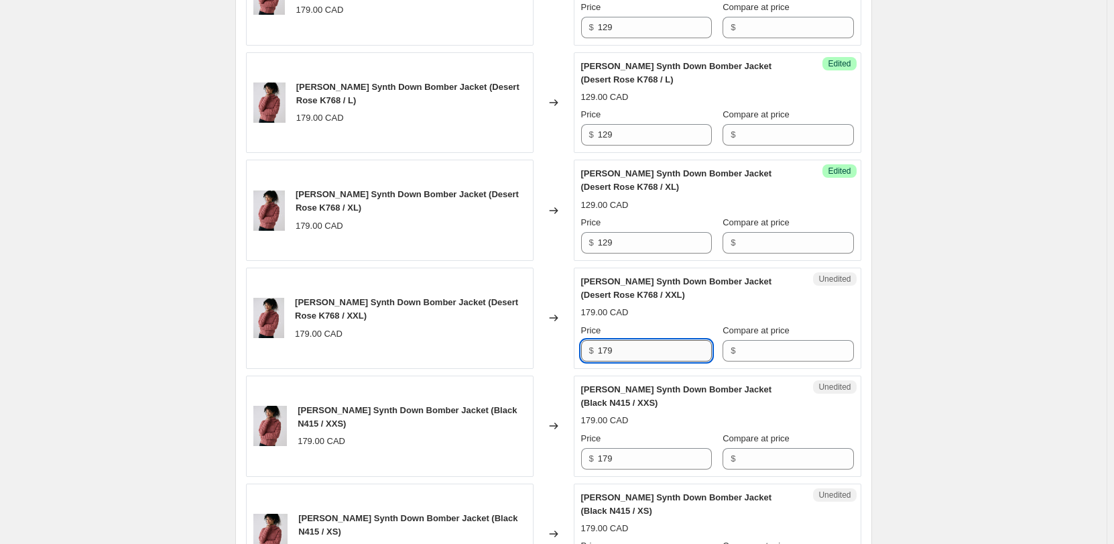
click at [623, 352] on input "179" at bounding box center [655, 350] width 114 height 21
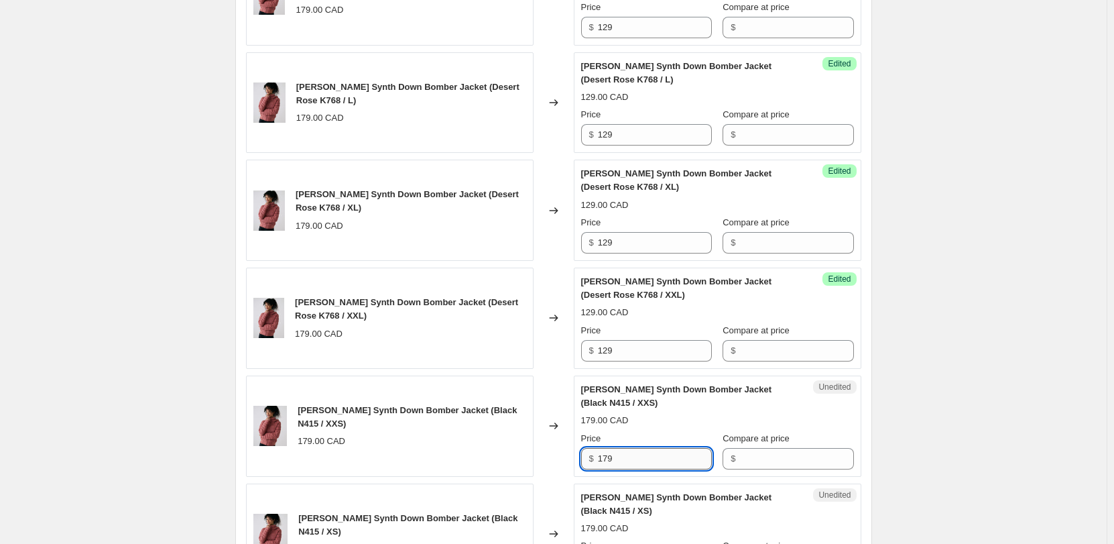
click at [631, 461] on input "179" at bounding box center [655, 458] width 114 height 21
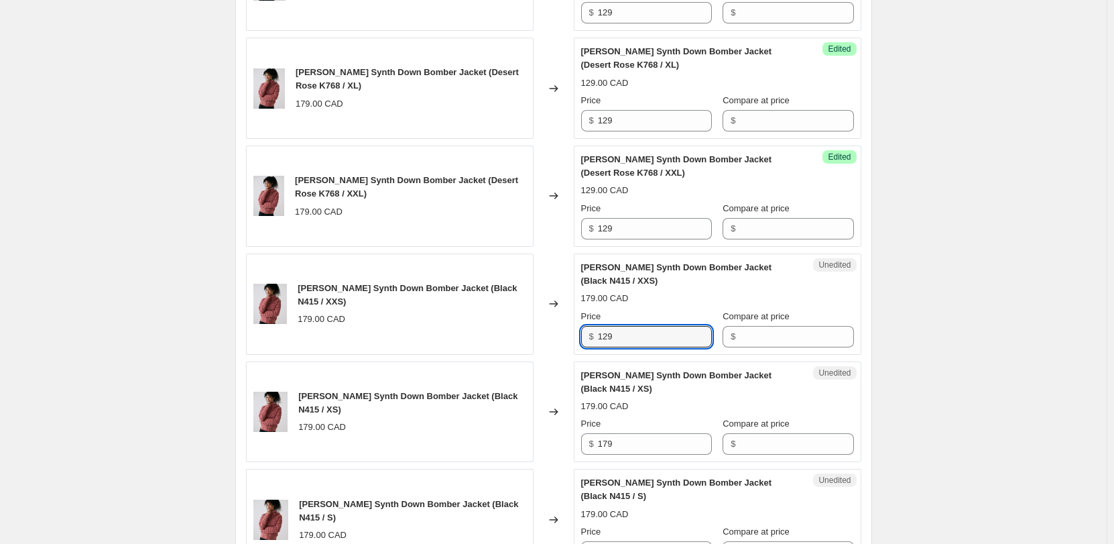
scroll to position [1006, 0]
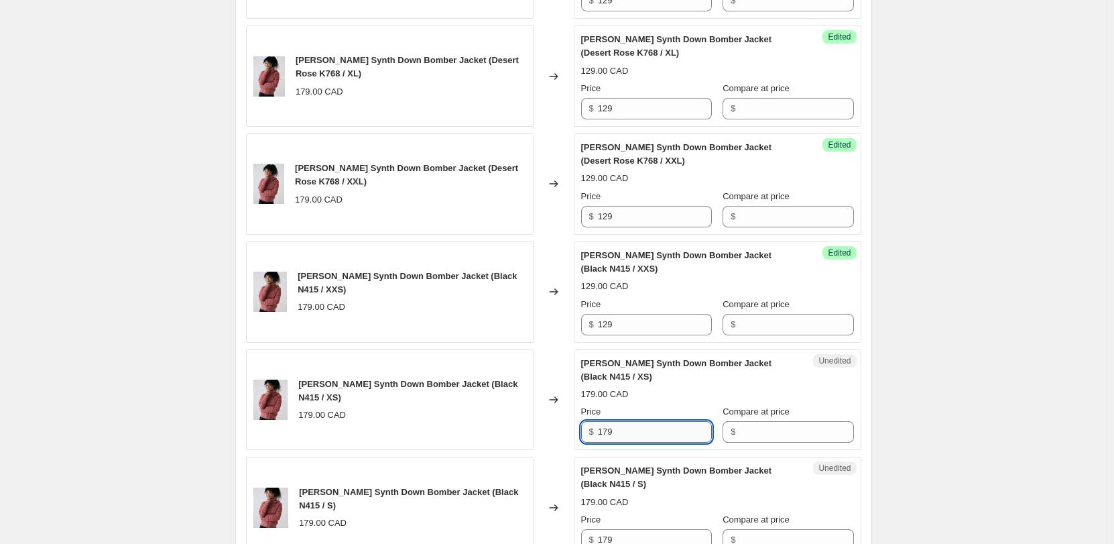
click at [617, 425] on input "179" at bounding box center [655, 431] width 114 height 21
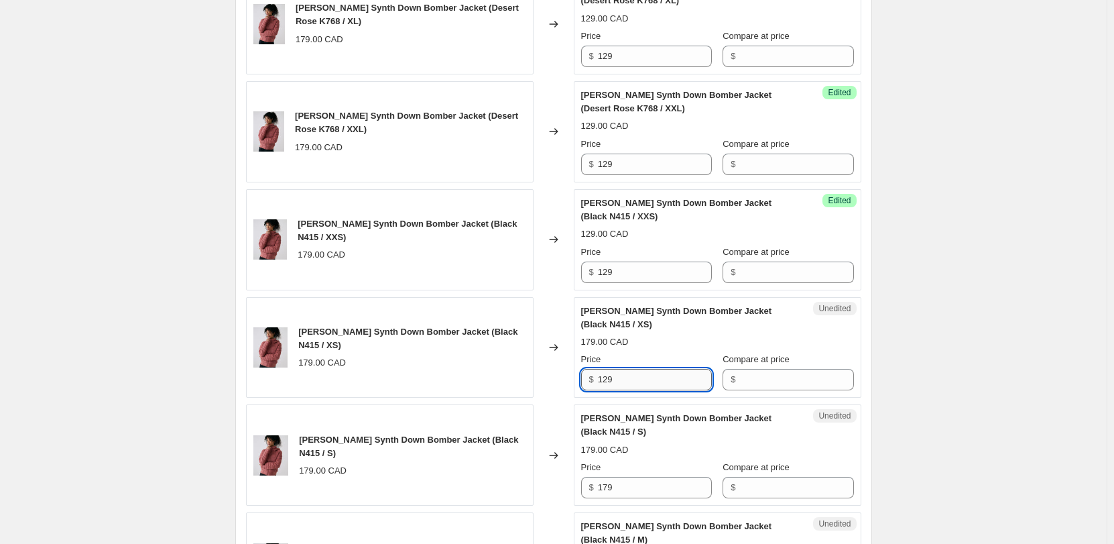
scroll to position [1073, 0]
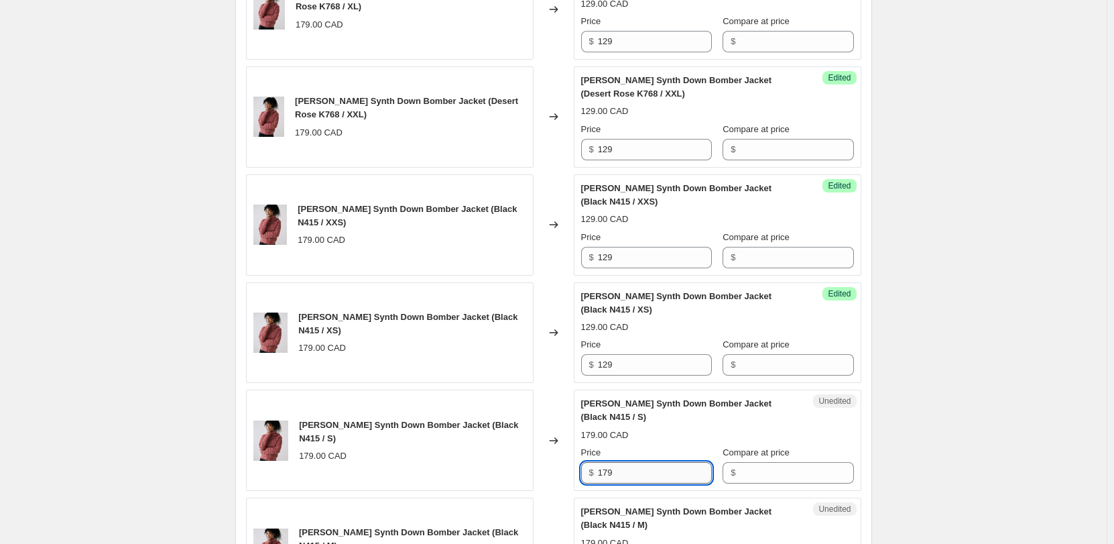
click at [605, 462] on input "179" at bounding box center [655, 472] width 114 height 21
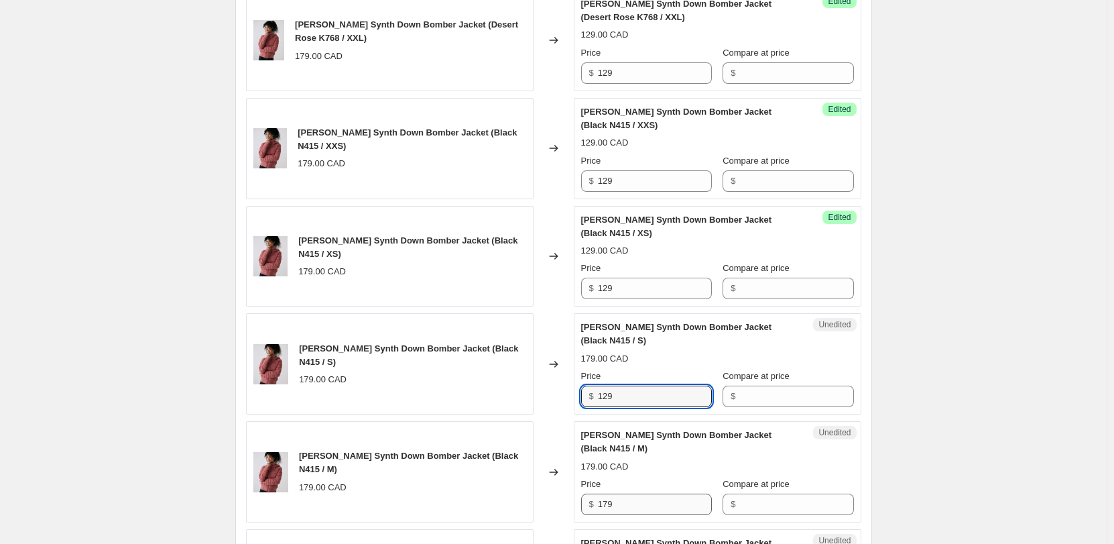
scroll to position [1207, 0]
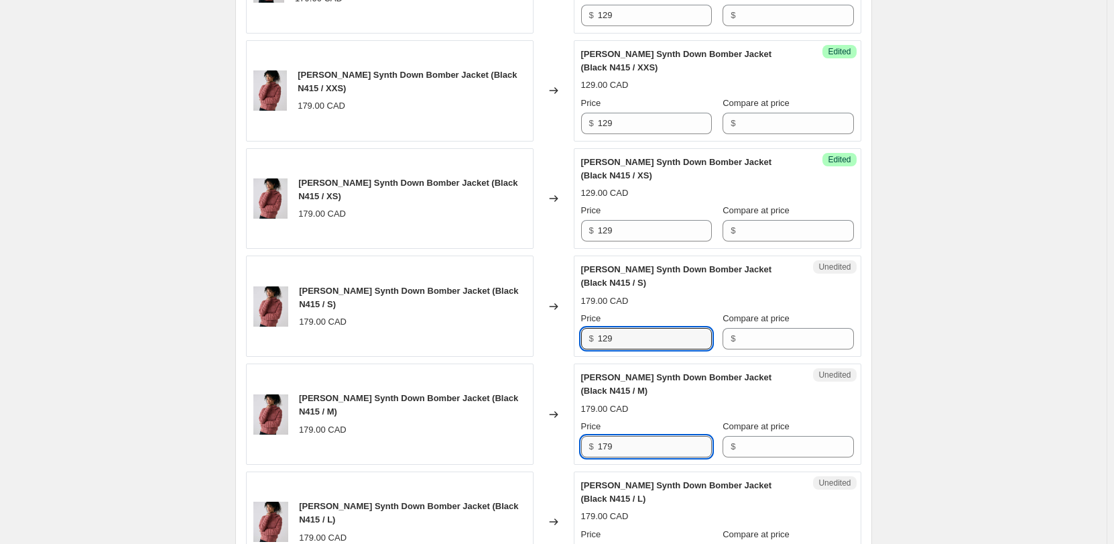
click at [620, 436] on input "179" at bounding box center [655, 446] width 114 height 21
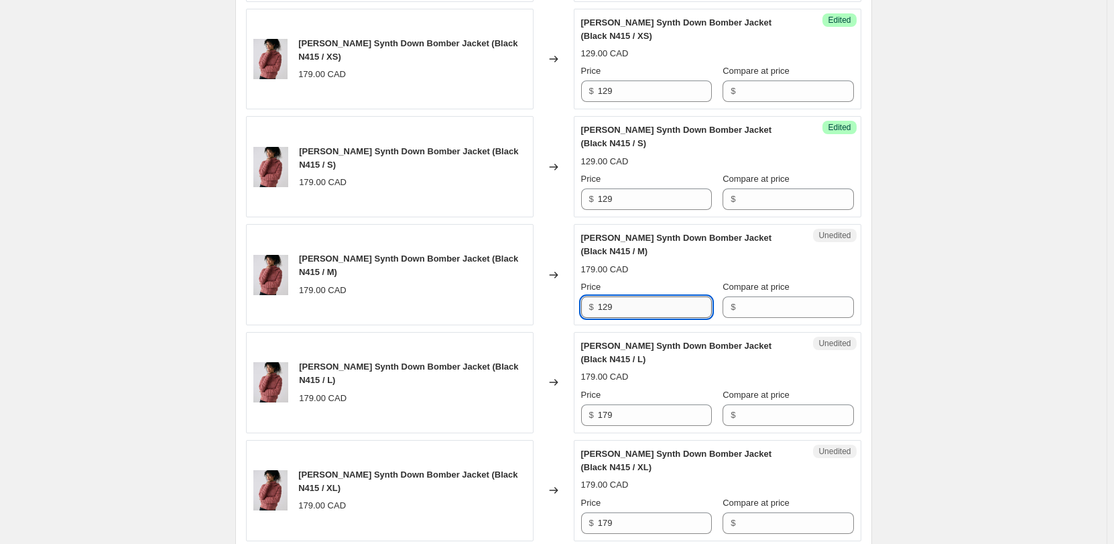
scroll to position [1408, 0]
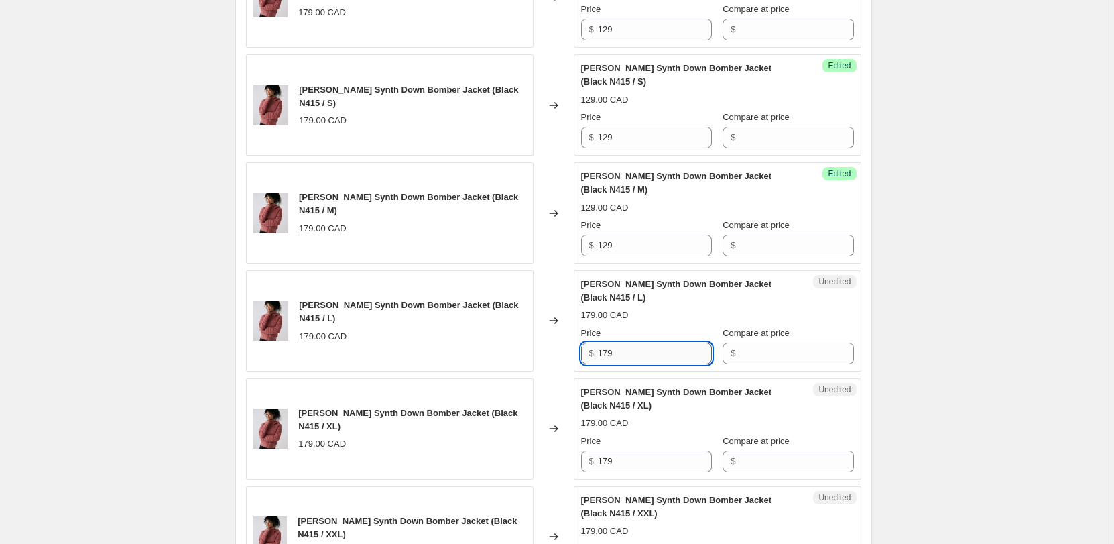
click at [614, 343] on input "179" at bounding box center [655, 353] width 114 height 21
click at [614, 451] on input "179" at bounding box center [655, 461] width 114 height 21
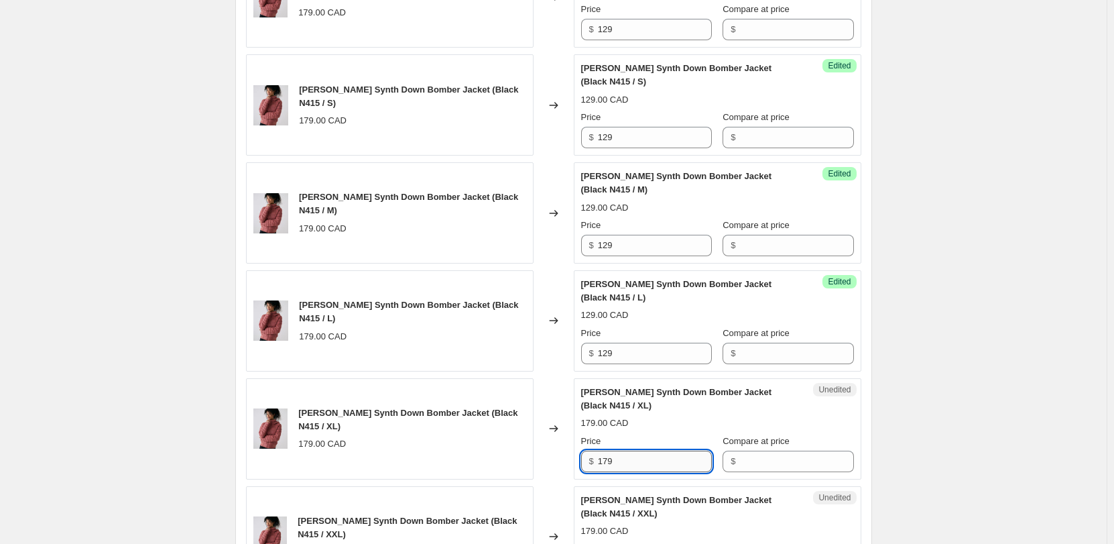
click at [614, 451] on input "179" at bounding box center [655, 461] width 114 height 21
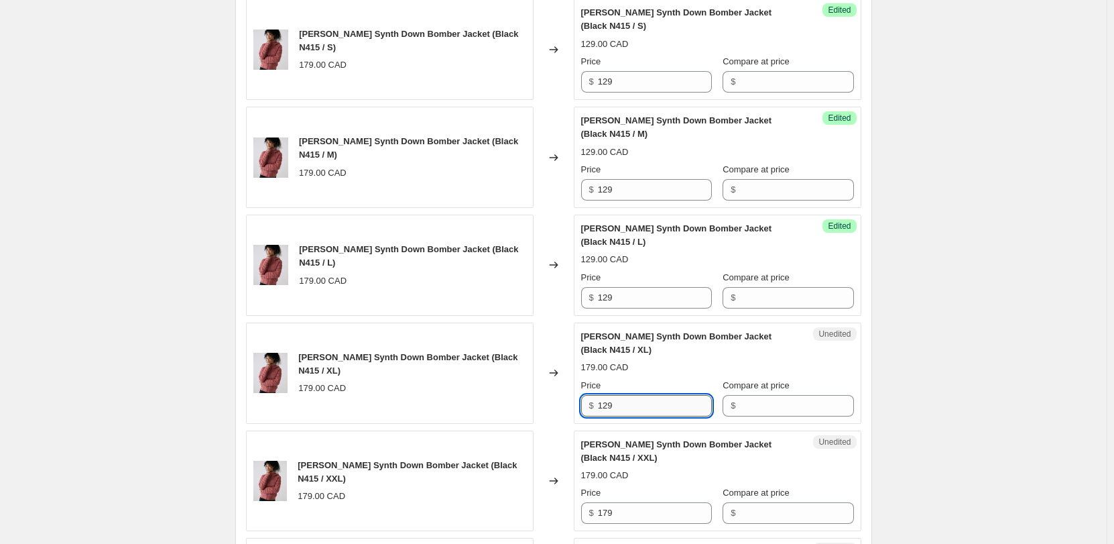
scroll to position [1542, 0]
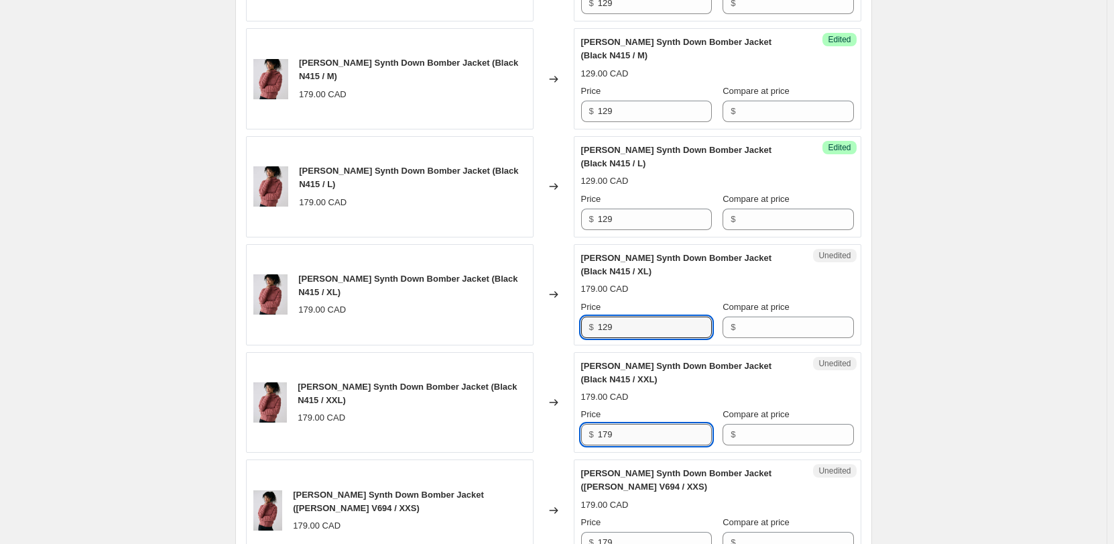
click at [609, 424] on input "179" at bounding box center [655, 434] width 114 height 21
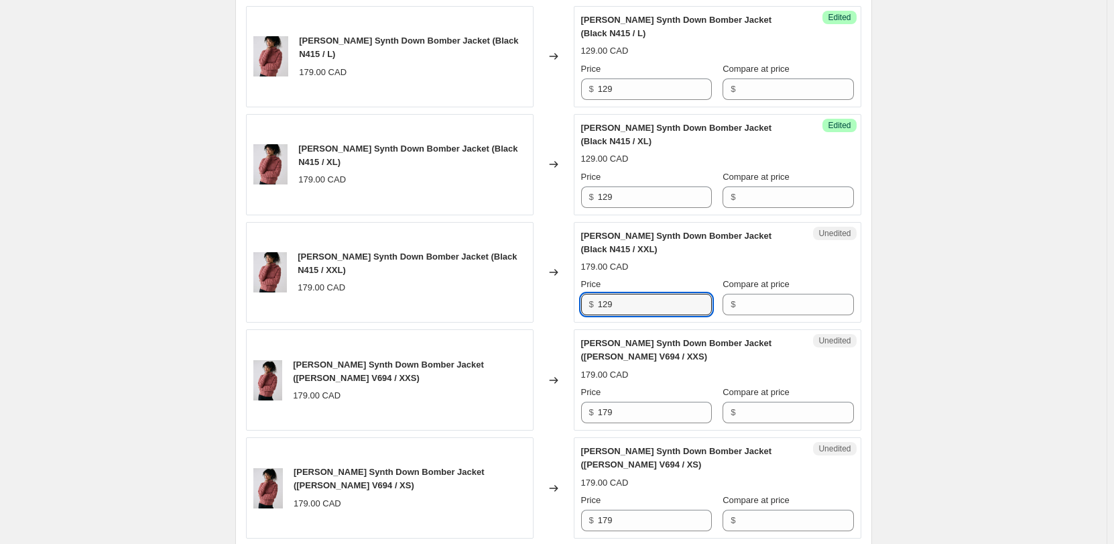
scroll to position [1676, 0]
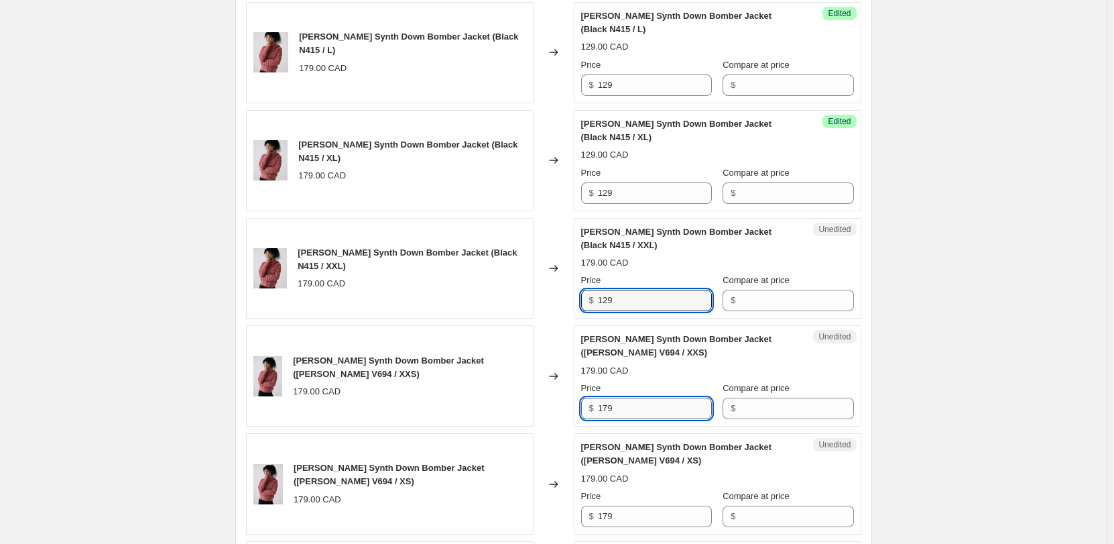
click at [606, 398] on input "179" at bounding box center [655, 408] width 114 height 21
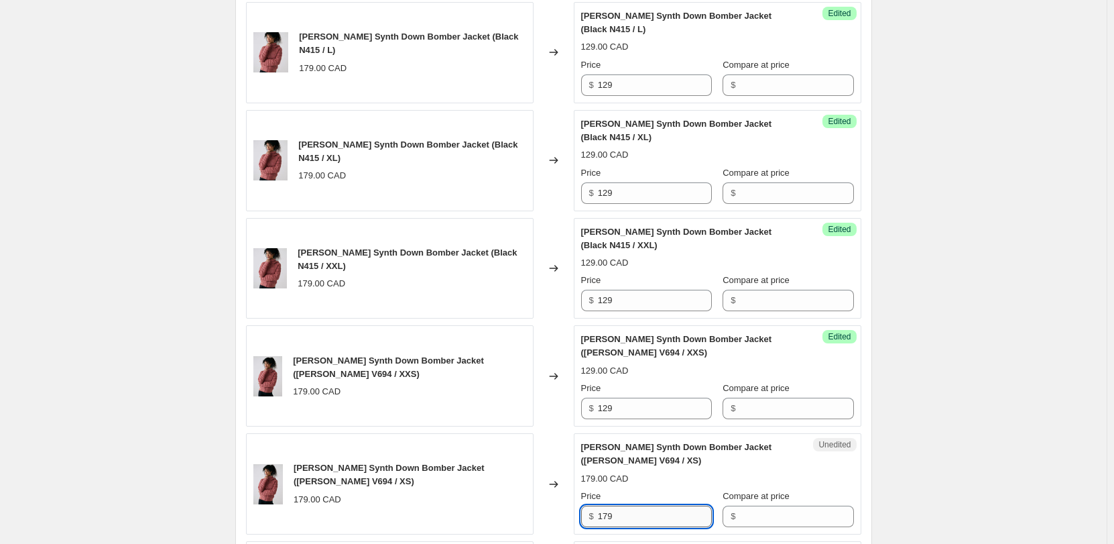
click at [609, 506] on input "179" at bounding box center [655, 516] width 114 height 21
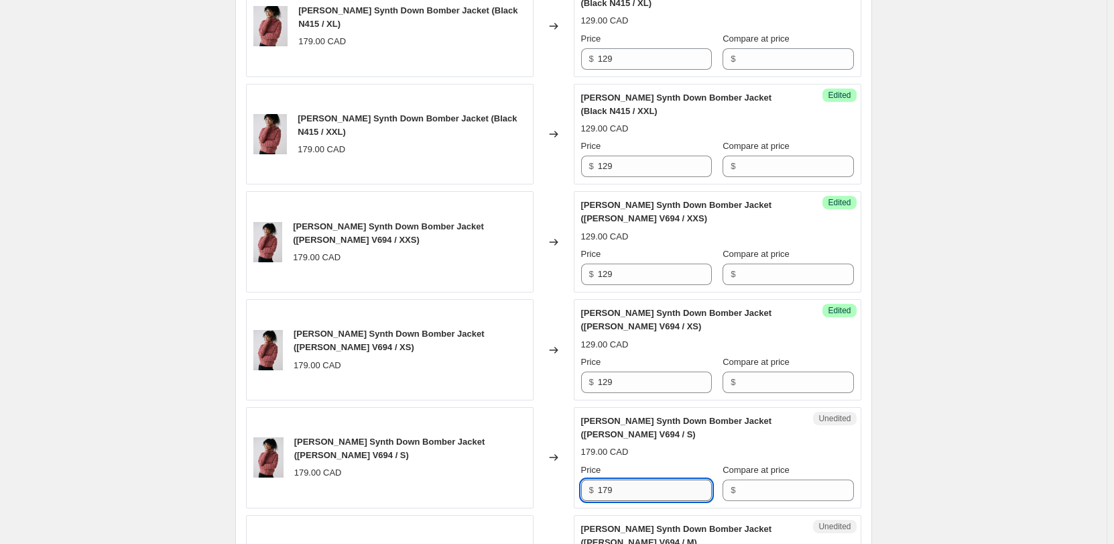
click at [606, 479] on input "179" at bounding box center [655, 489] width 114 height 21
click at [607, 479] on input "179" at bounding box center [655, 489] width 114 height 21
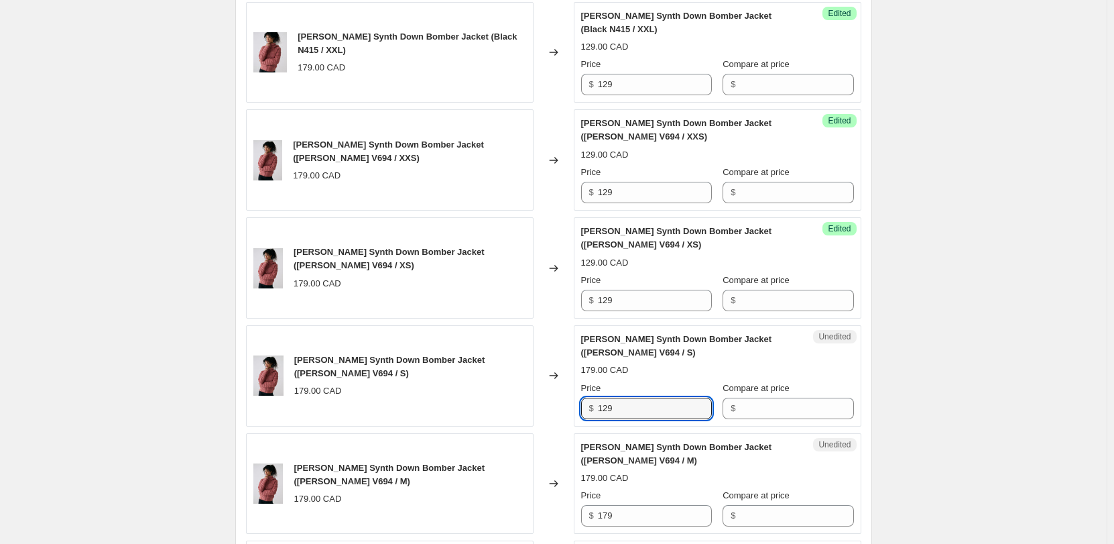
scroll to position [2012, 0]
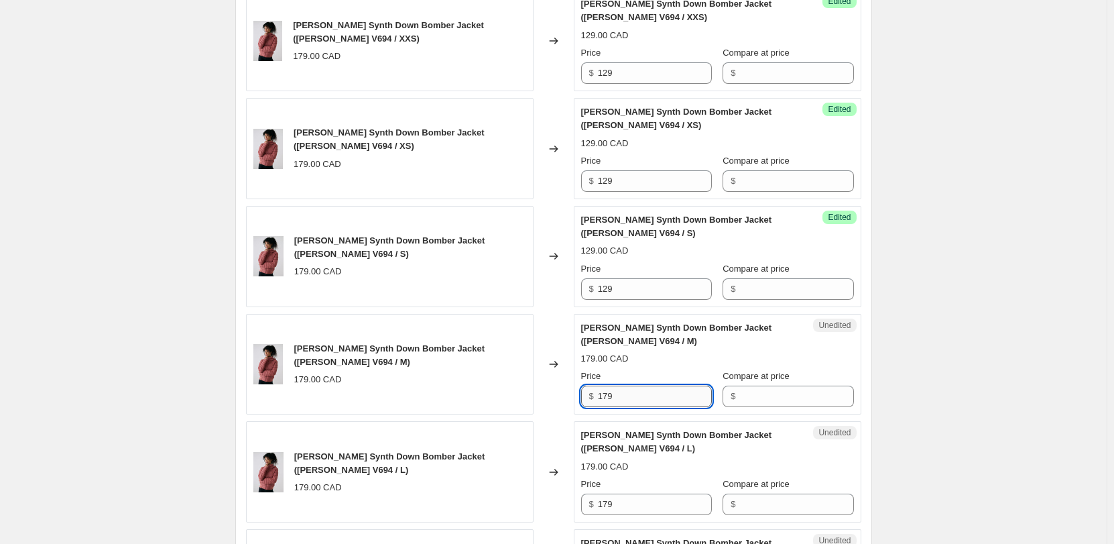
click at [620, 386] on input "179" at bounding box center [655, 396] width 114 height 21
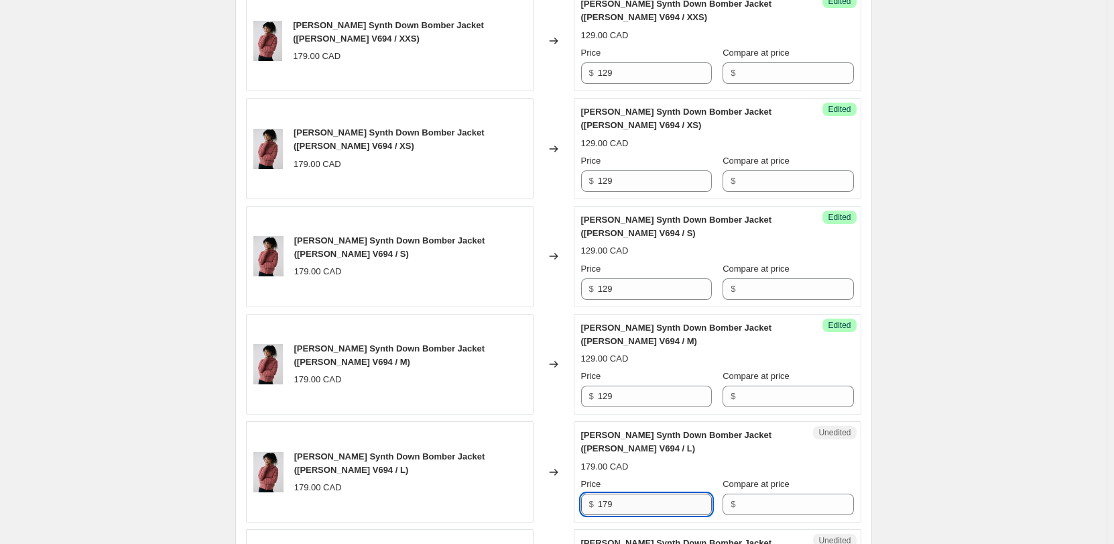
click at [620, 493] on input "179" at bounding box center [655, 503] width 114 height 21
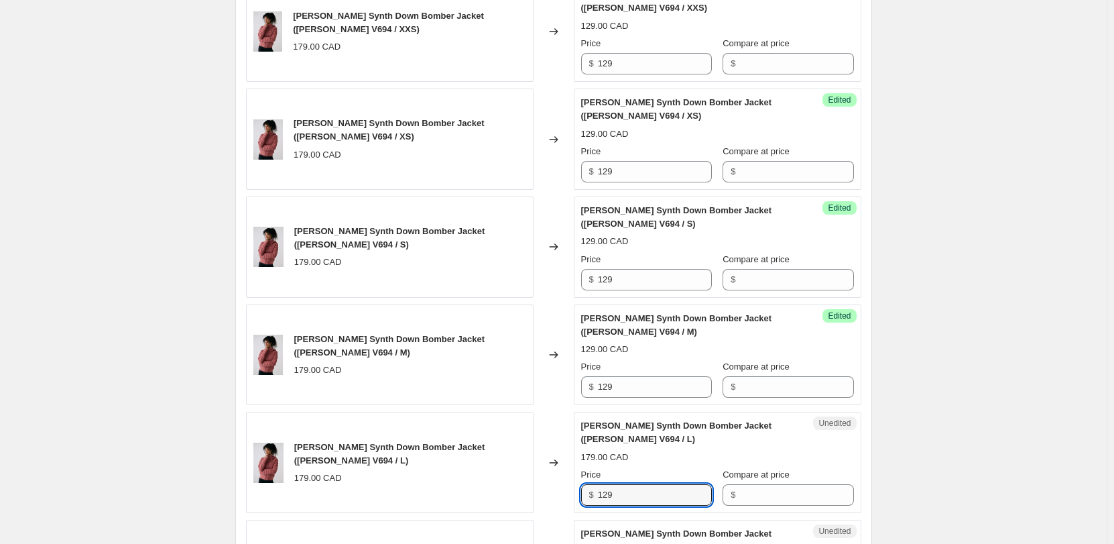
scroll to position [2213, 0]
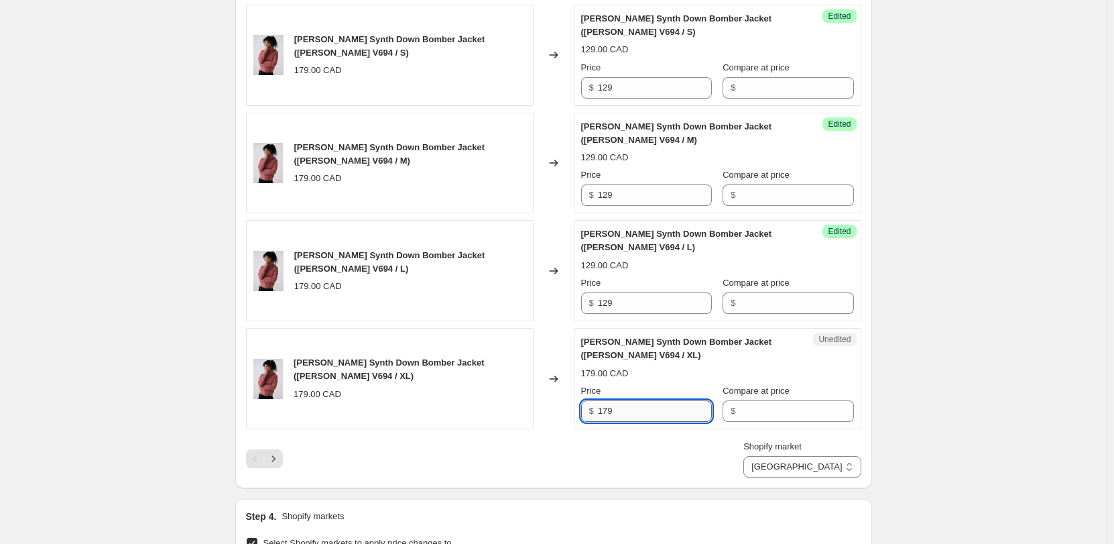
click at [626, 400] on input "179" at bounding box center [655, 410] width 114 height 21
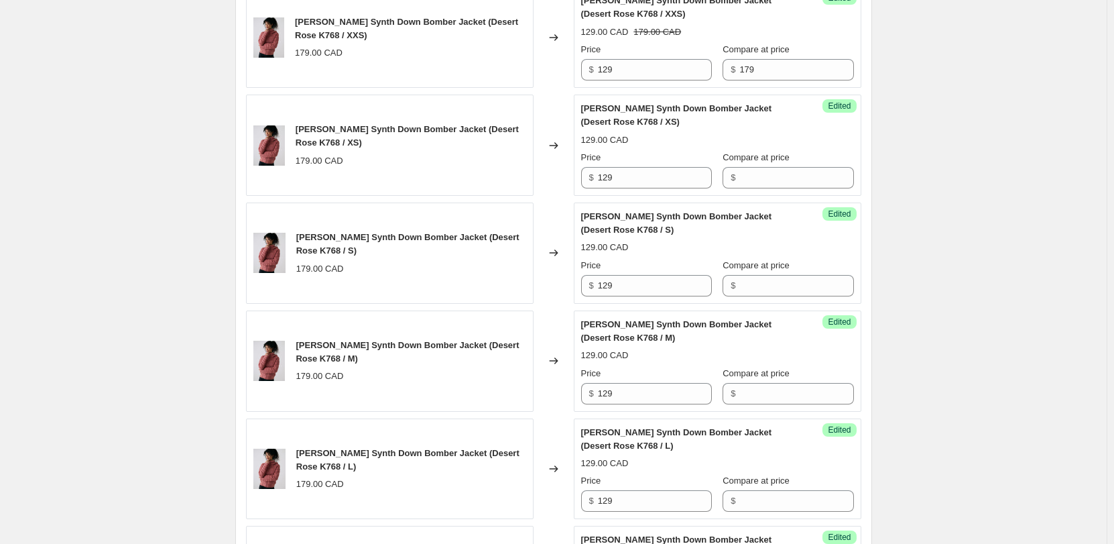
scroll to position [402, 0]
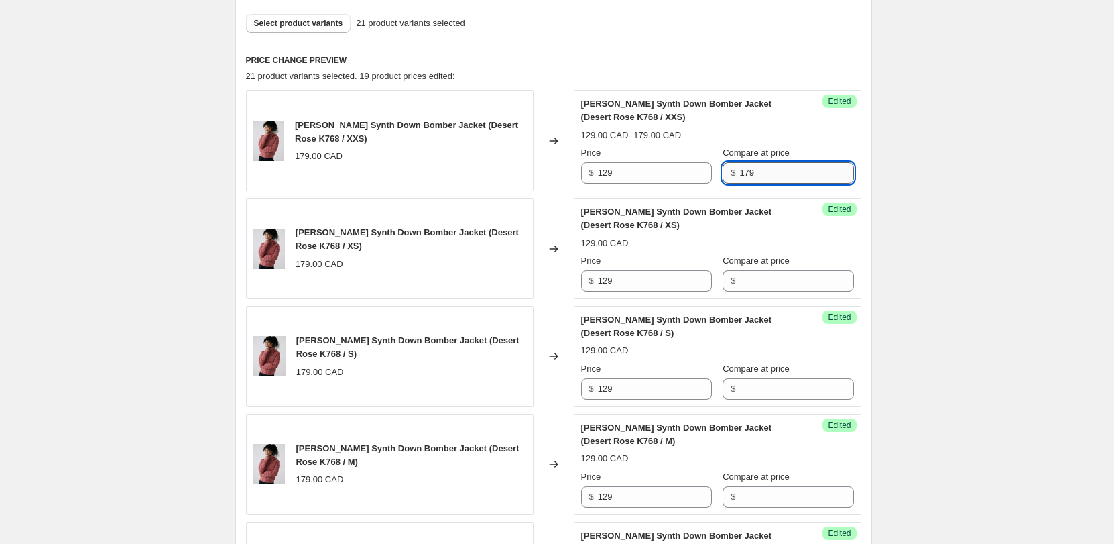
click at [740, 169] on input "179" at bounding box center [797, 172] width 114 height 21
click at [774, 282] on input "Compare at price" at bounding box center [797, 280] width 114 height 21
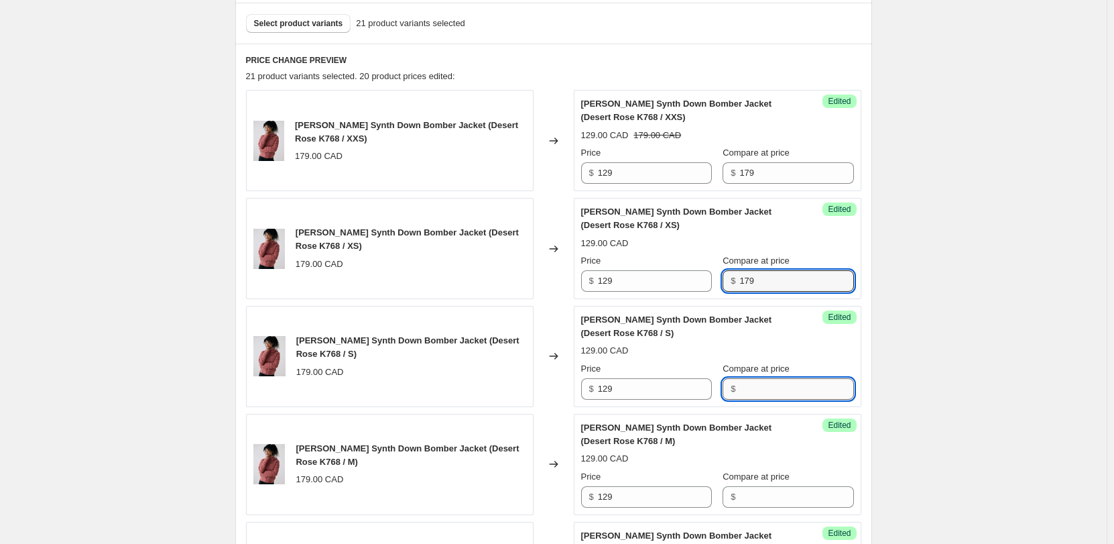
click at [740, 389] on input "Compare at price" at bounding box center [797, 388] width 114 height 21
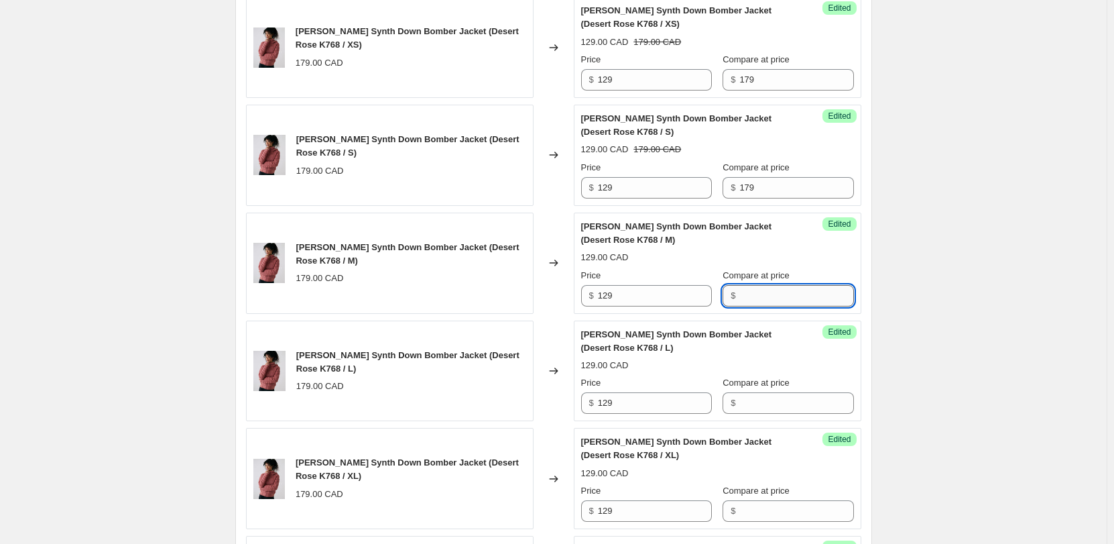
click at [768, 297] on input "Compare at price" at bounding box center [797, 295] width 114 height 21
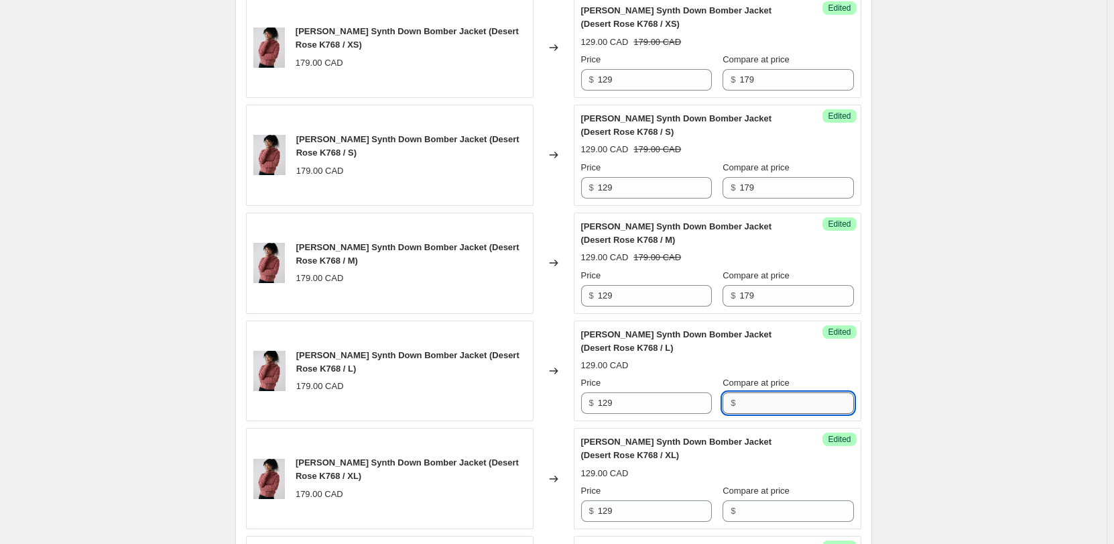
click at [772, 398] on input "Compare at price" at bounding box center [797, 402] width 114 height 21
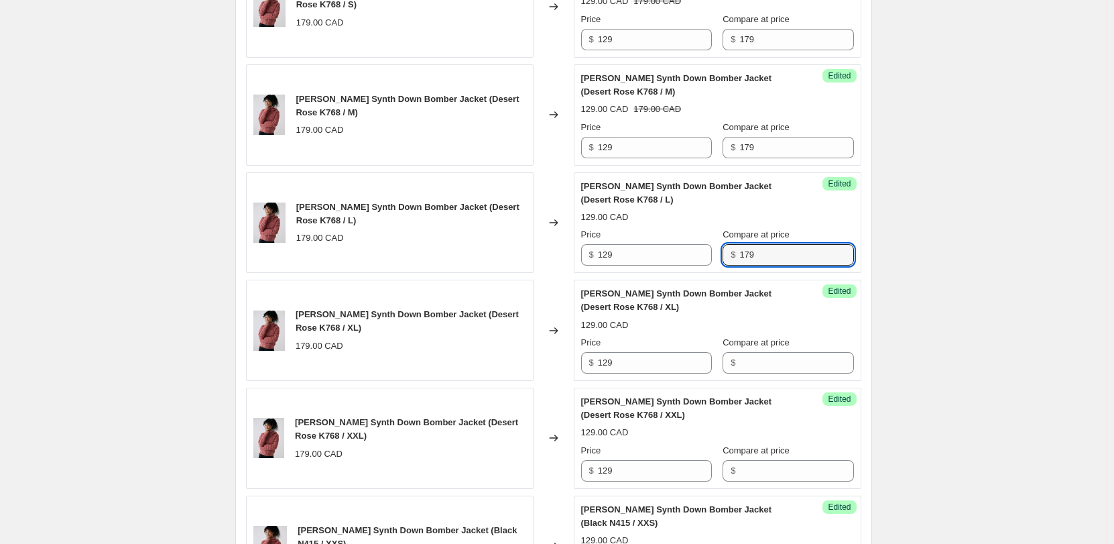
scroll to position [805, 0]
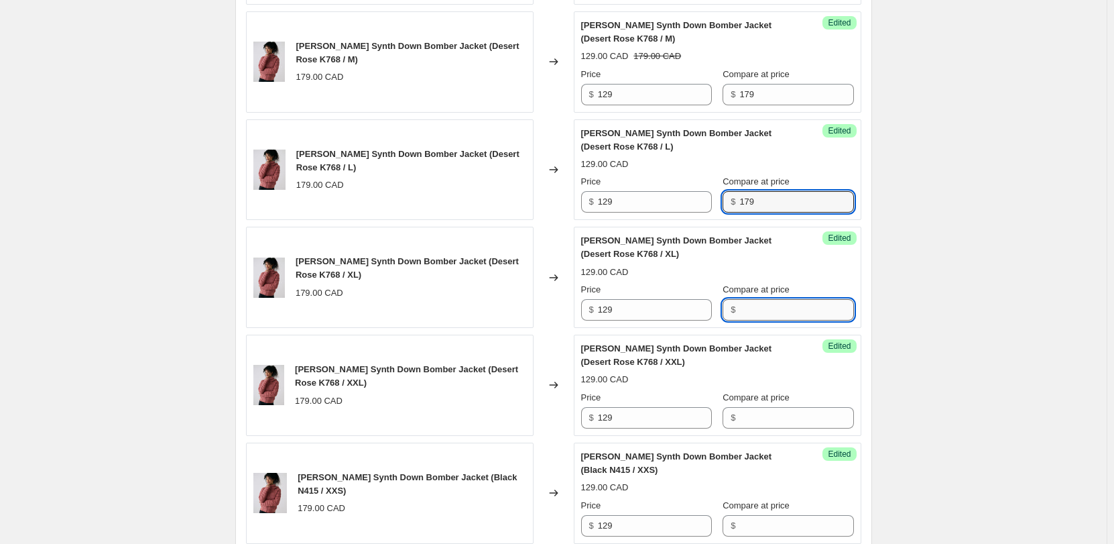
click at [750, 302] on input "Compare at price" at bounding box center [797, 309] width 114 height 21
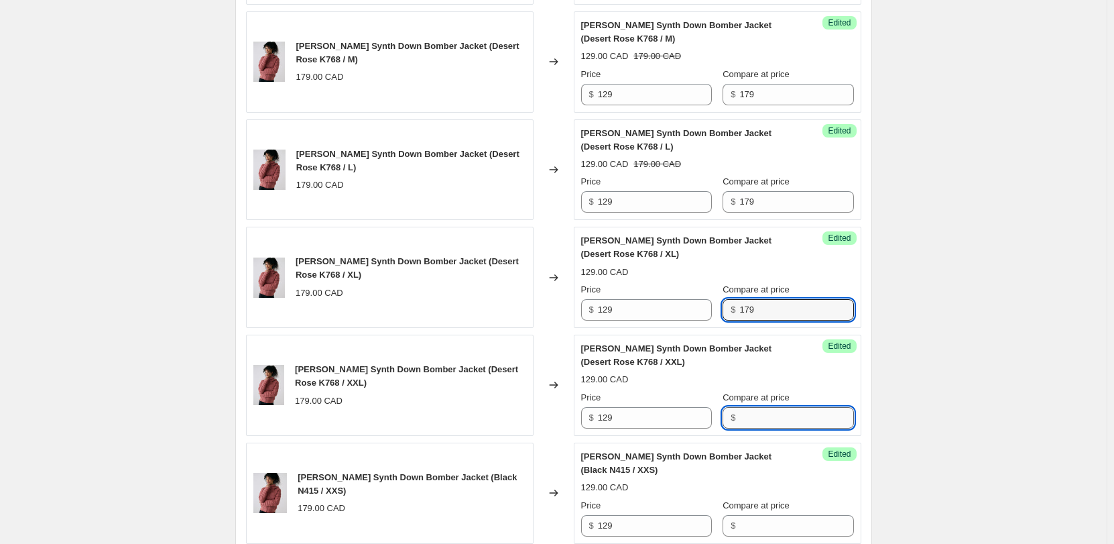
click at [773, 412] on input "Compare at price" at bounding box center [797, 417] width 114 height 21
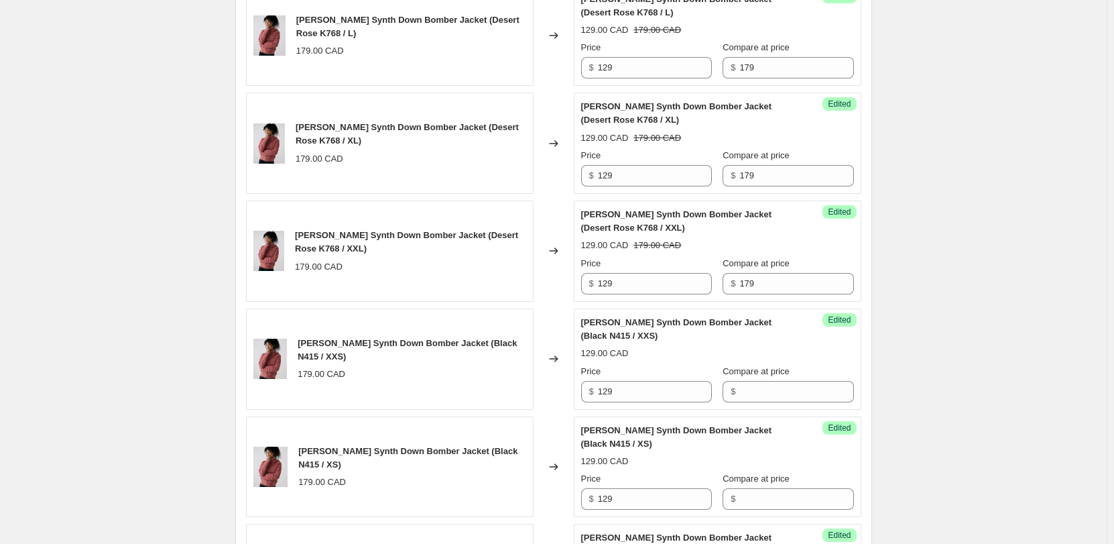
click at [767, 380] on div "Compare at price $" at bounding box center [788, 384] width 131 height 38
click at [767, 393] on input "Compare at price" at bounding box center [797, 391] width 114 height 21
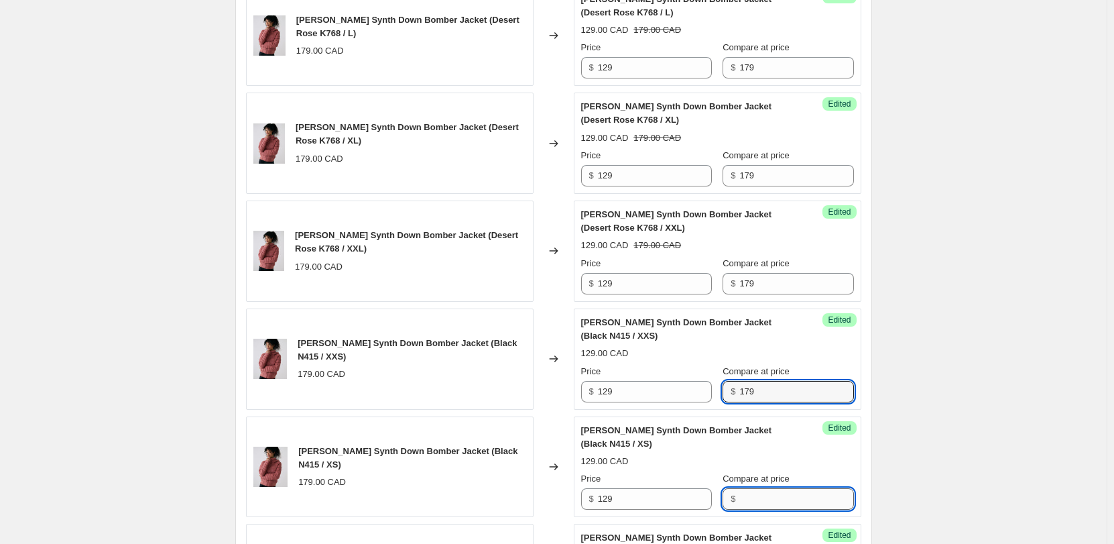
click at [776, 494] on input "Compare at price" at bounding box center [797, 498] width 114 height 21
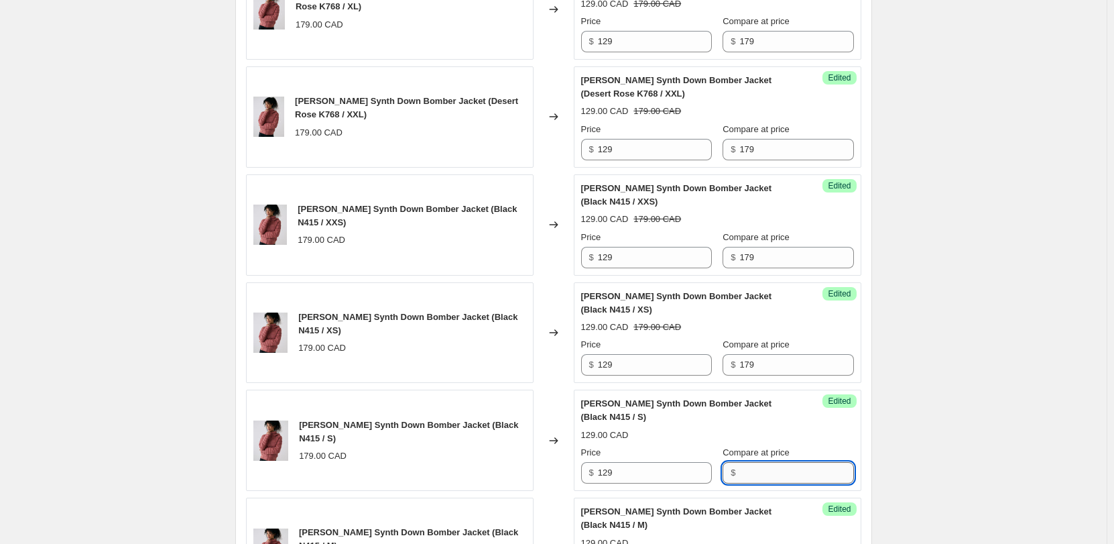
click at [782, 470] on input "Compare at price" at bounding box center [797, 472] width 114 height 21
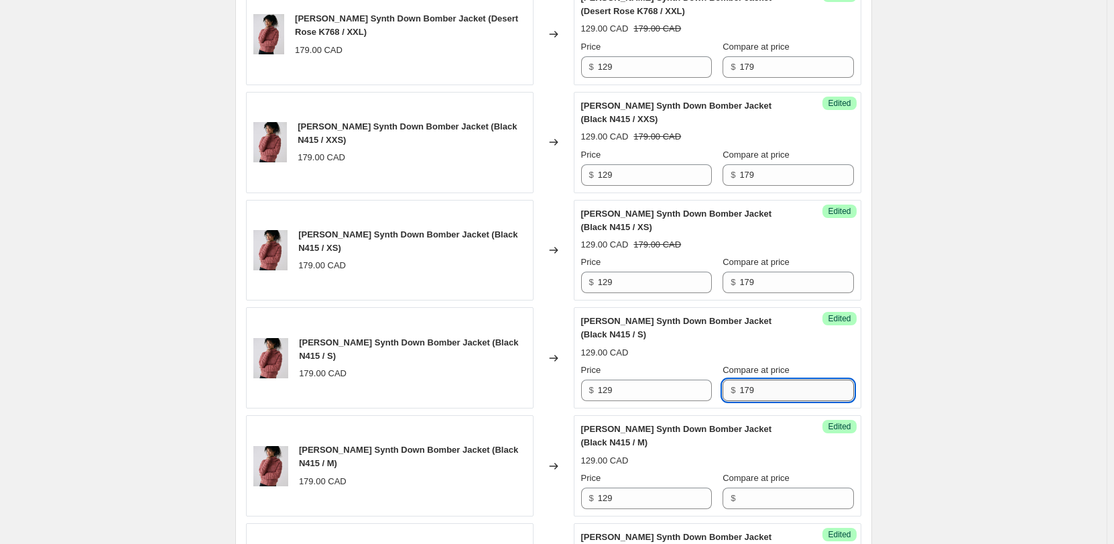
scroll to position [1274, 0]
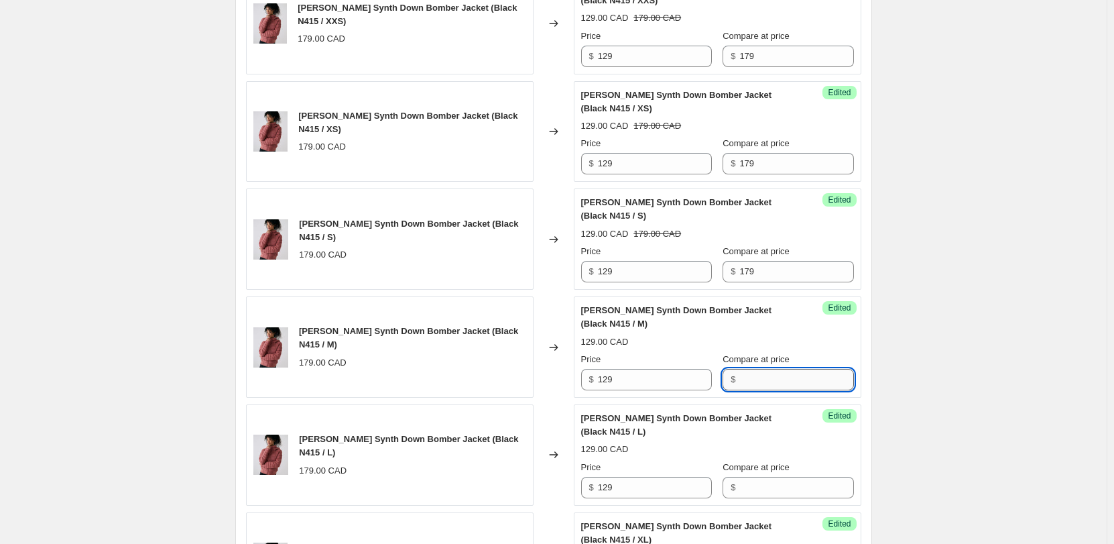
click at [776, 369] on input "Compare at price" at bounding box center [797, 379] width 114 height 21
click at [775, 477] on input "Compare at price" at bounding box center [797, 487] width 114 height 21
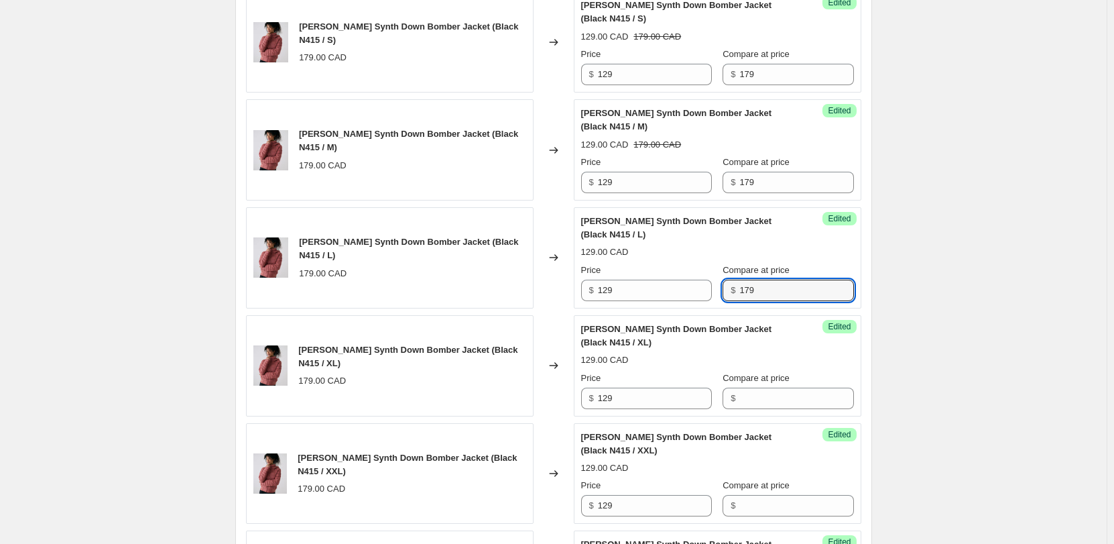
scroll to position [1475, 0]
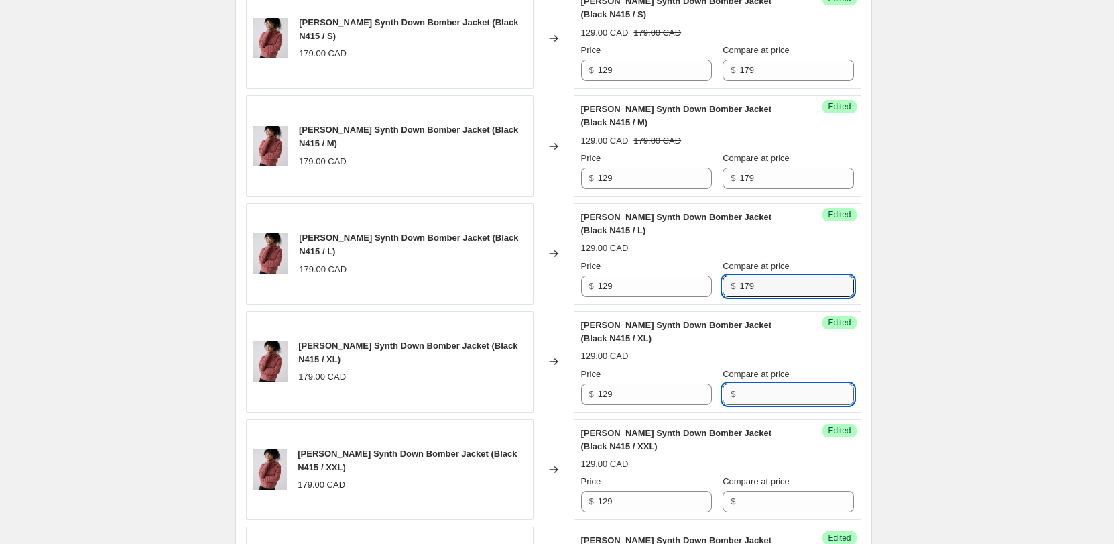
click at [754, 384] on input "Compare at price" at bounding box center [797, 394] width 114 height 21
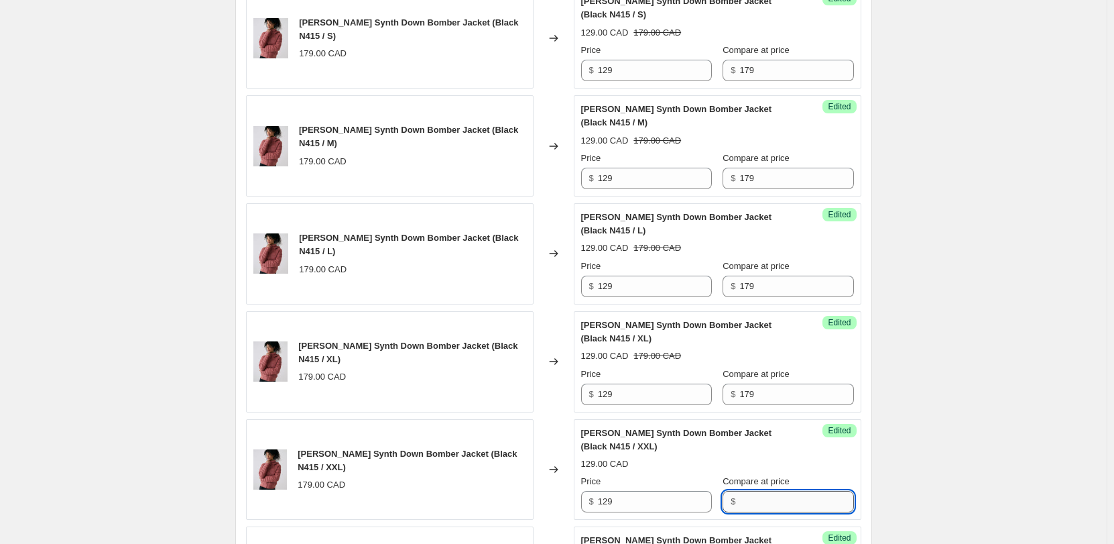
click at [768, 491] on input "Compare at price" at bounding box center [797, 501] width 114 height 21
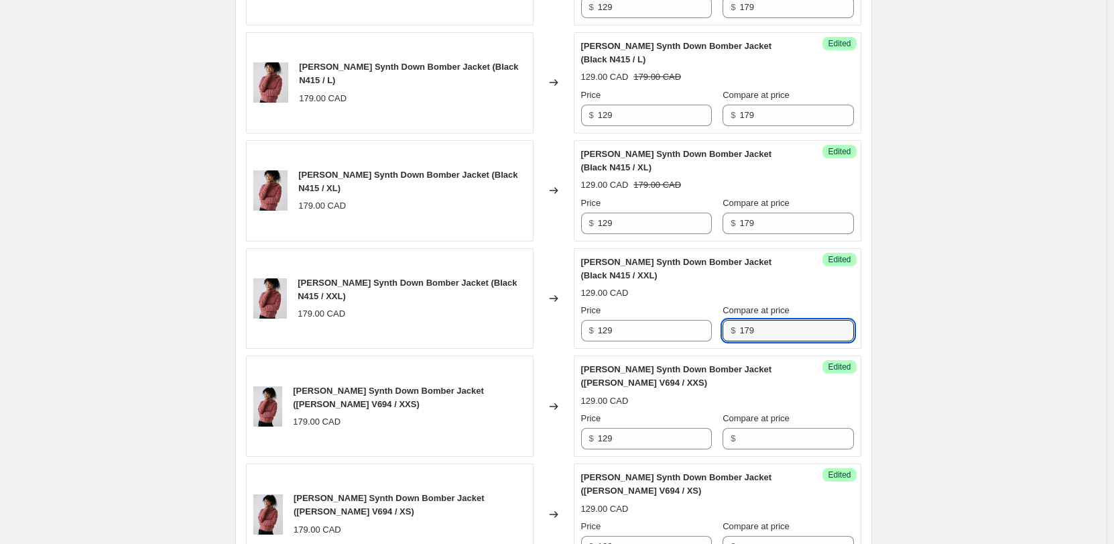
scroll to position [1676, 0]
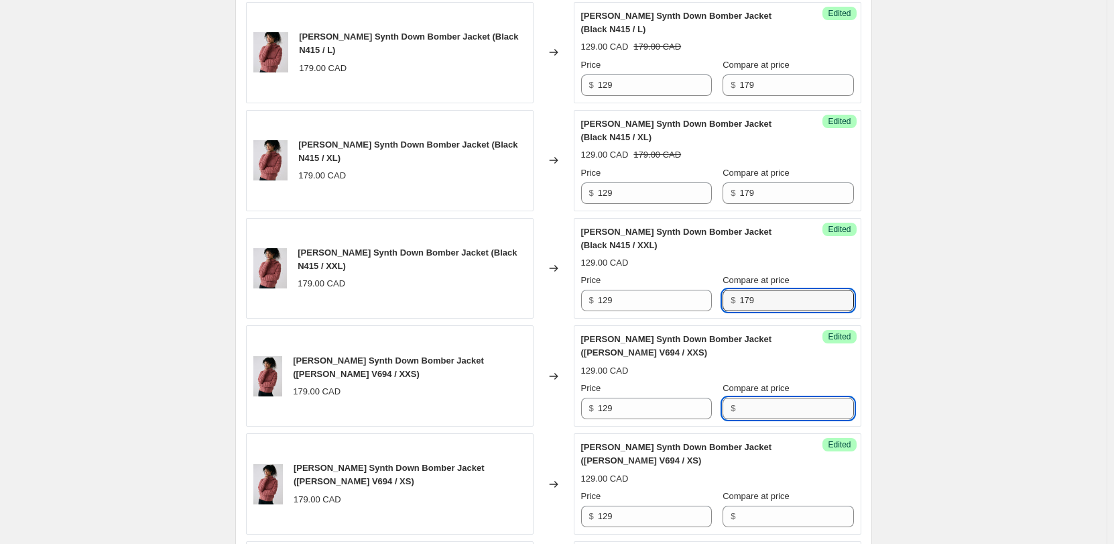
click at [742, 398] on input "Compare at price" at bounding box center [797, 408] width 114 height 21
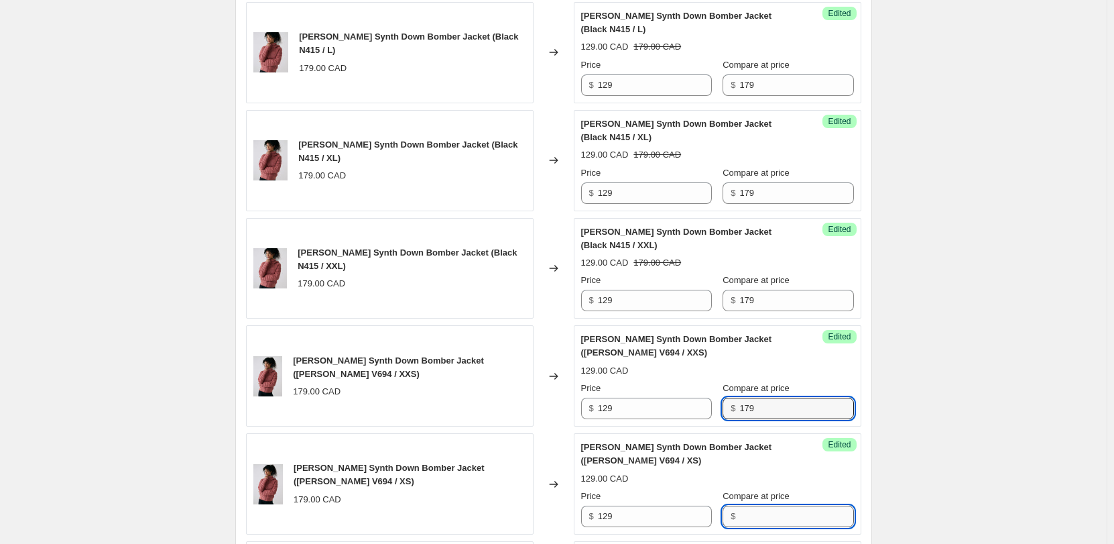
click at [775, 506] on input "Compare at price" at bounding box center [797, 516] width 114 height 21
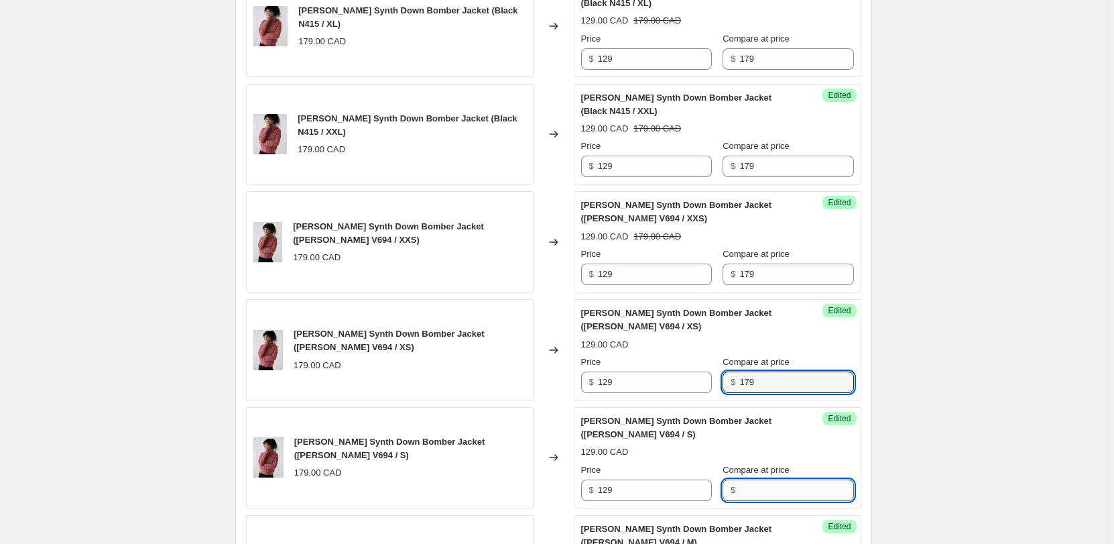
click at [766, 479] on input "Compare at price" at bounding box center [797, 489] width 114 height 21
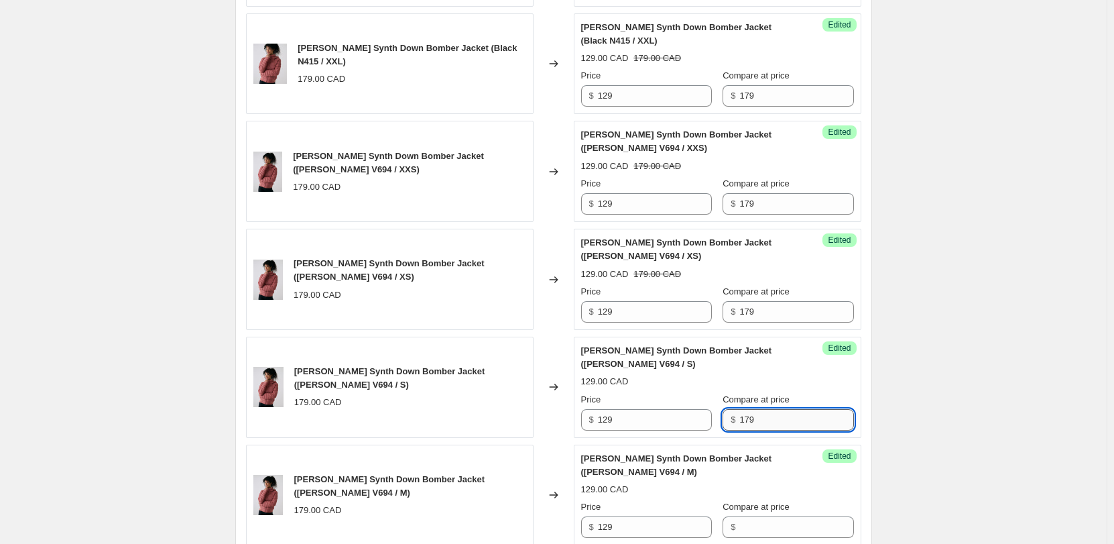
scroll to position [1944, 0]
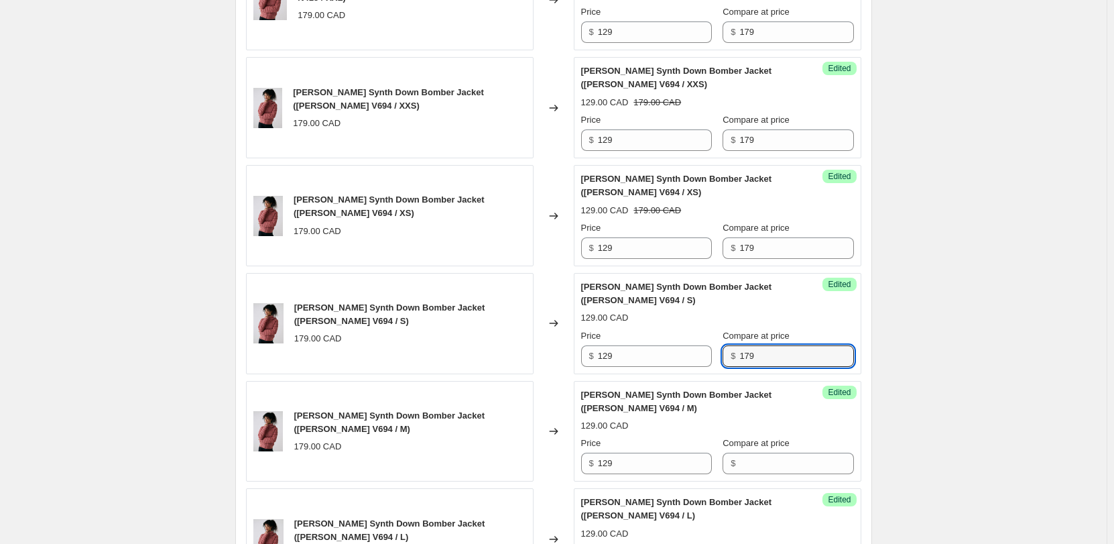
click at [764, 435] on div "Success Edited [PERSON_NAME] Down Bomber Jacket ([PERSON_NAME] V694 / M) 129.00…" at bounding box center [718, 431] width 288 height 101
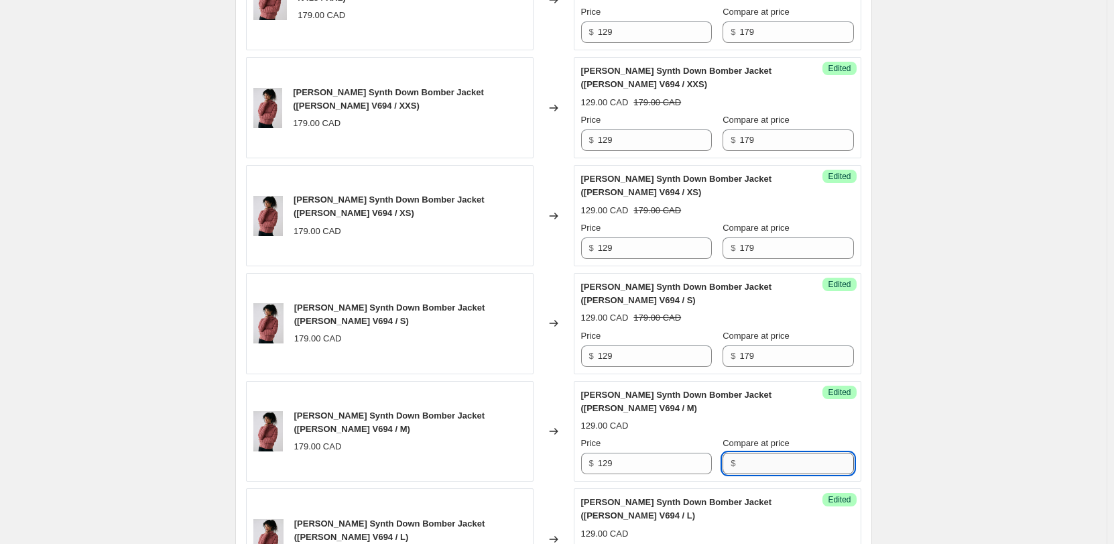
click at [764, 453] on input "Compare at price" at bounding box center [797, 463] width 114 height 21
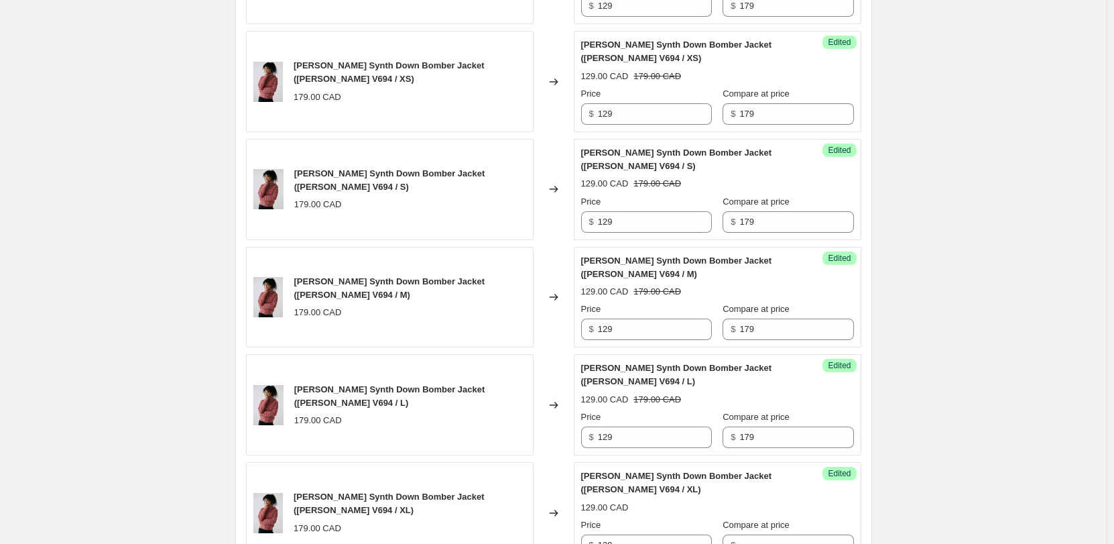
click at [770, 518] on div "Compare at price $" at bounding box center [788, 537] width 131 height 38
click at [770, 534] on input "Compare at price" at bounding box center [797, 544] width 114 height 21
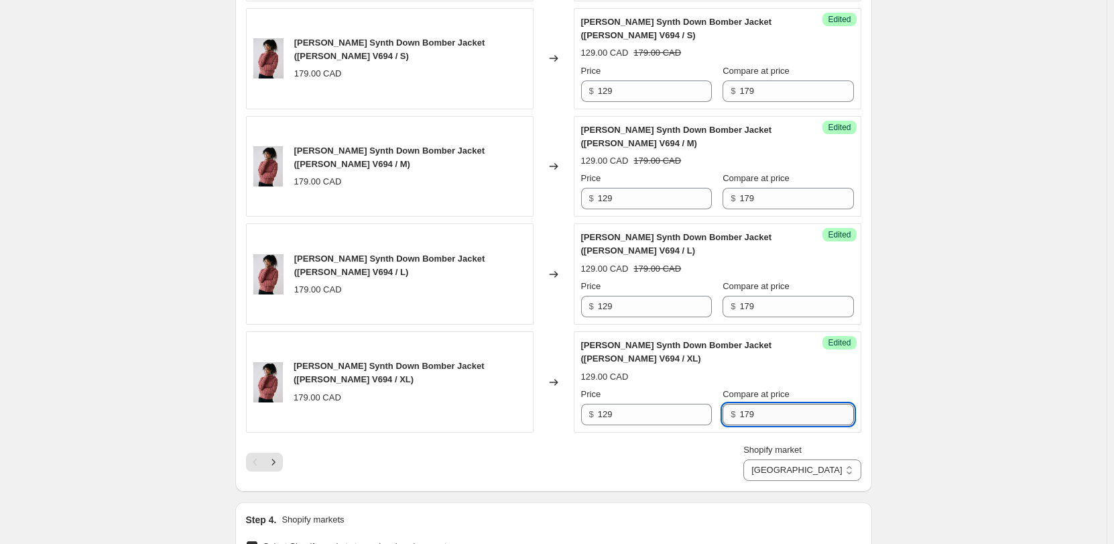
scroll to position [2213, 0]
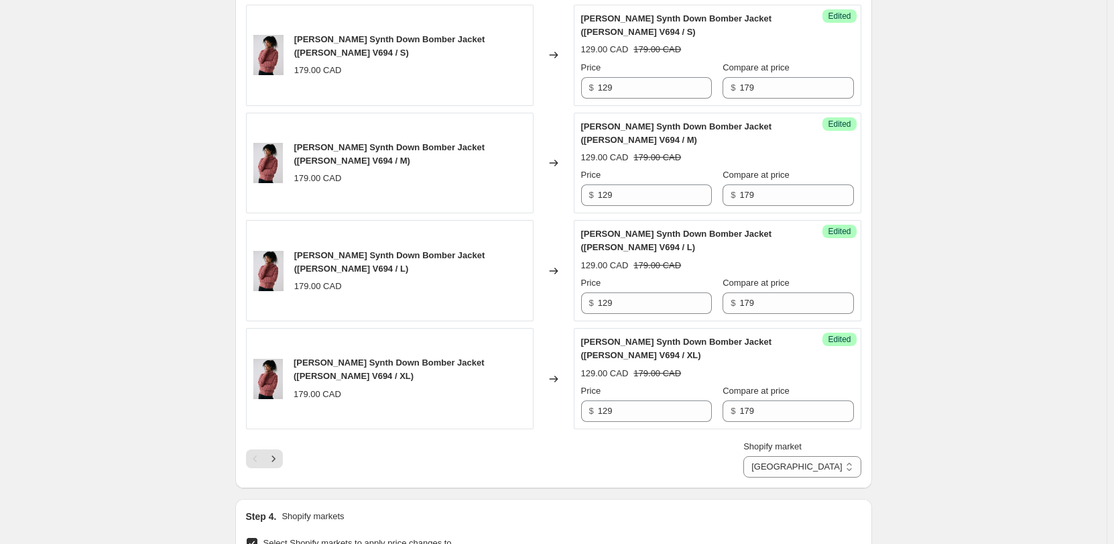
click at [709, 335] on div "[PERSON_NAME] Synth Down Bomber Jacket ([PERSON_NAME] V694 / XL)" at bounding box center [690, 348] width 219 height 27
click at [271, 452] on icon "Next" at bounding box center [273, 458] width 13 height 13
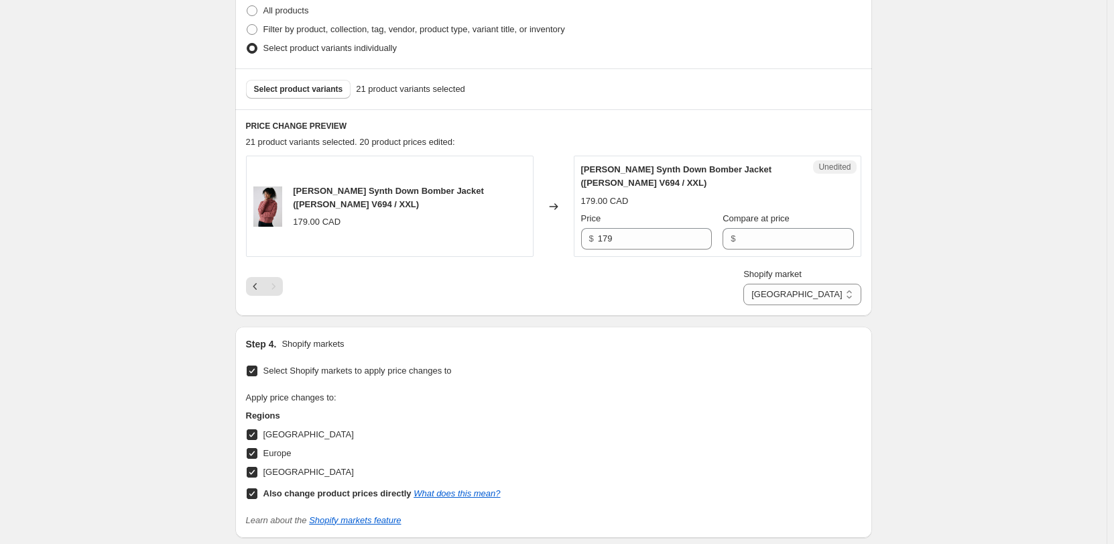
scroll to position [298, 0]
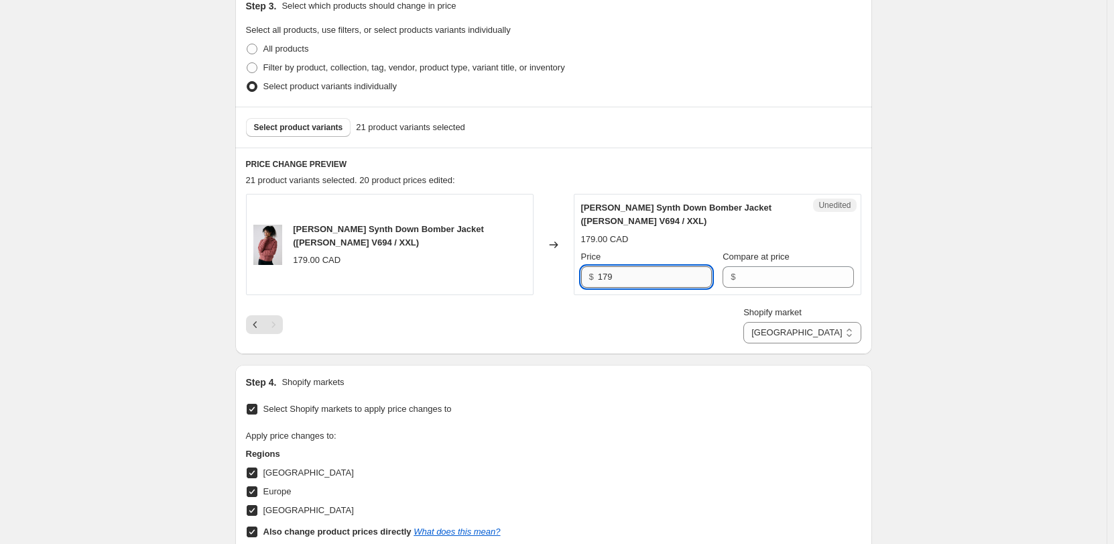
click at [655, 279] on input "179" at bounding box center [655, 276] width 114 height 21
click at [656, 279] on input "179" at bounding box center [655, 276] width 114 height 21
click at [745, 272] on input "Compare at price" at bounding box center [797, 276] width 114 height 21
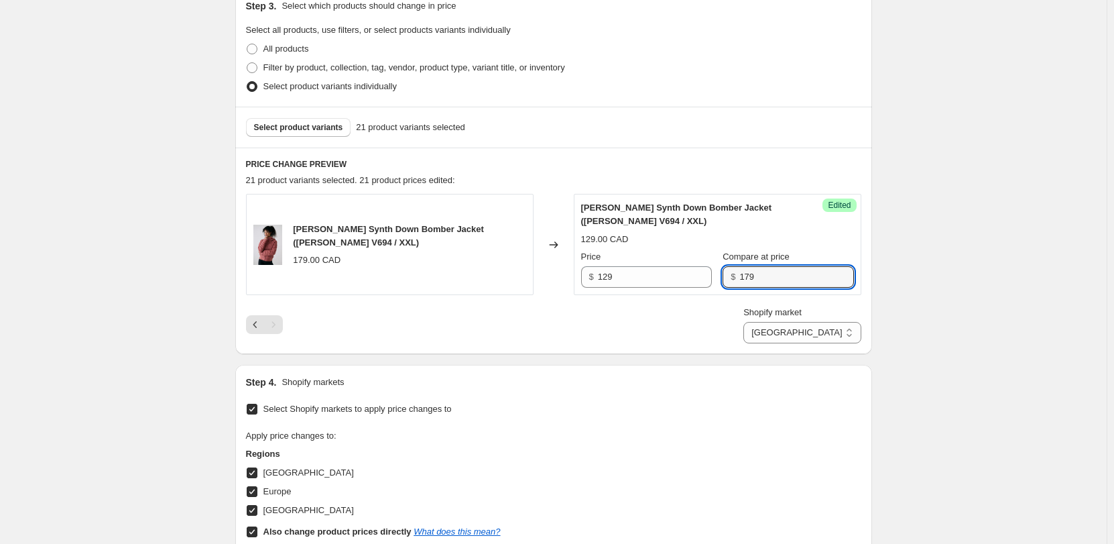
click at [795, 218] on div "[PERSON_NAME] Synth Down Bomber Jacket ([PERSON_NAME] V694 / XXL) 129.00 CAD Pr…" at bounding box center [717, 244] width 273 height 86
click at [845, 332] on select "Direct prices [GEOGRAPHIC_DATA] [GEOGRAPHIC_DATA] [GEOGRAPHIC_DATA]" at bounding box center [802, 332] width 117 height 21
click at [806, 343] on select "Direct prices [GEOGRAPHIC_DATA] [GEOGRAPHIC_DATA] [GEOGRAPHIC_DATA]" at bounding box center [802, 332] width 117 height 21
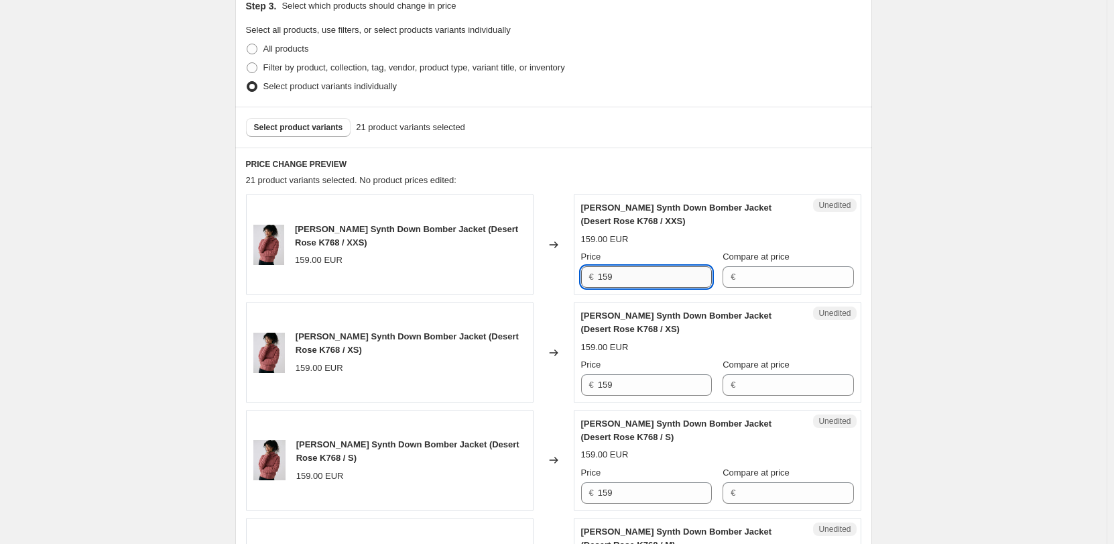
click at [650, 281] on input "159" at bounding box center [655, 276] width 114 height 21
click at [768, 278] on input "Compare at price" at bounding box center [797, 276] width 114 height 21
click at [642, 273] on input "129" at bounding box center [655, 276] width 114 height 21
click at [643, 274] on input "129" at bounding box center [655, 276] width 114 height 21
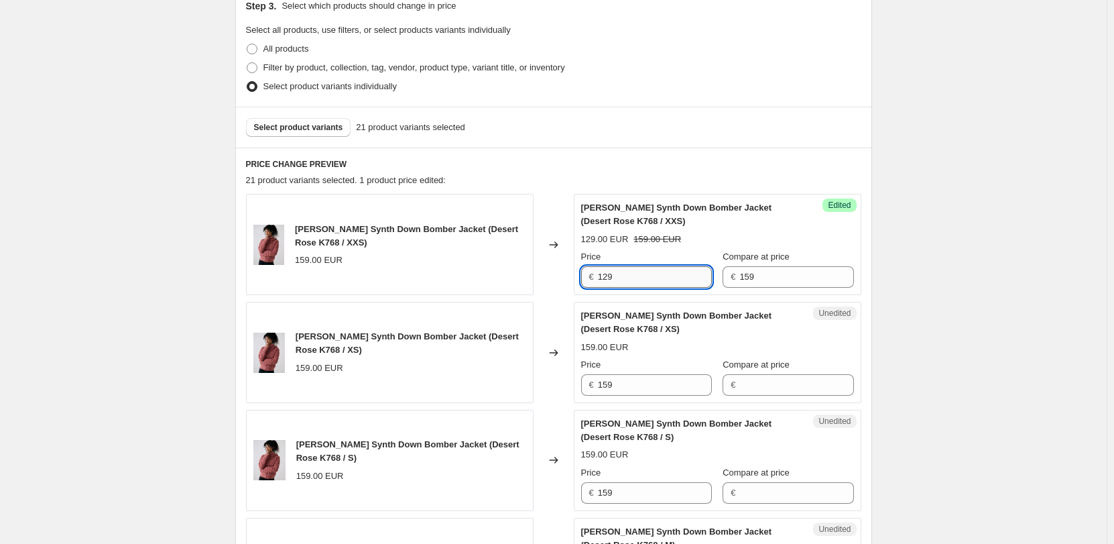
click at [643, 274] on input "129" at bounding box center [655, 276] width 114 height 21
click at [630, 392] on input "159" at bounding box center [655, 384] width 114 height 21
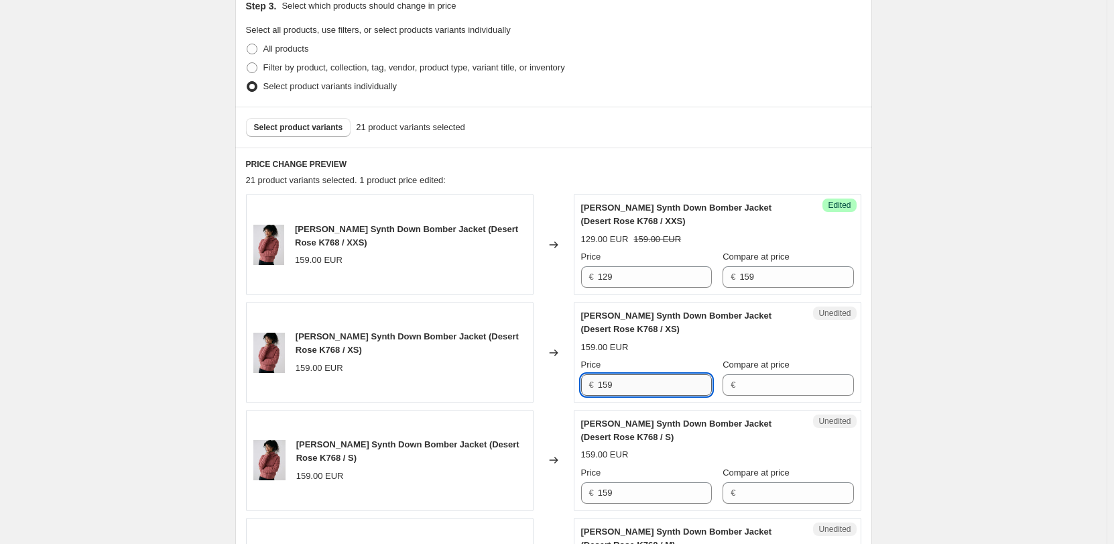
click at [630, 392] on input "159" at bounding box center [655, 384] width 114 height 21
click at [634, 506] on div "Unedited [PERSON_NAME] Synth Down Bomber Jacket (Desert Rose K768 / S) 159.00 E…" at bounding box center [718, 460] width 288 height 101
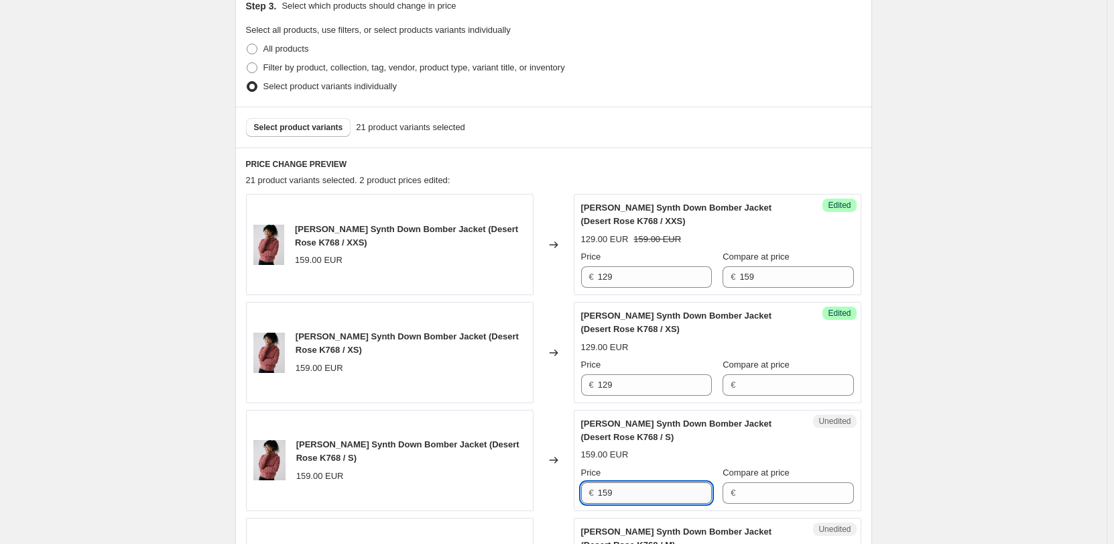
click at [629, 493] on input "159" at bounding box center [655, 492] width 114 height 21
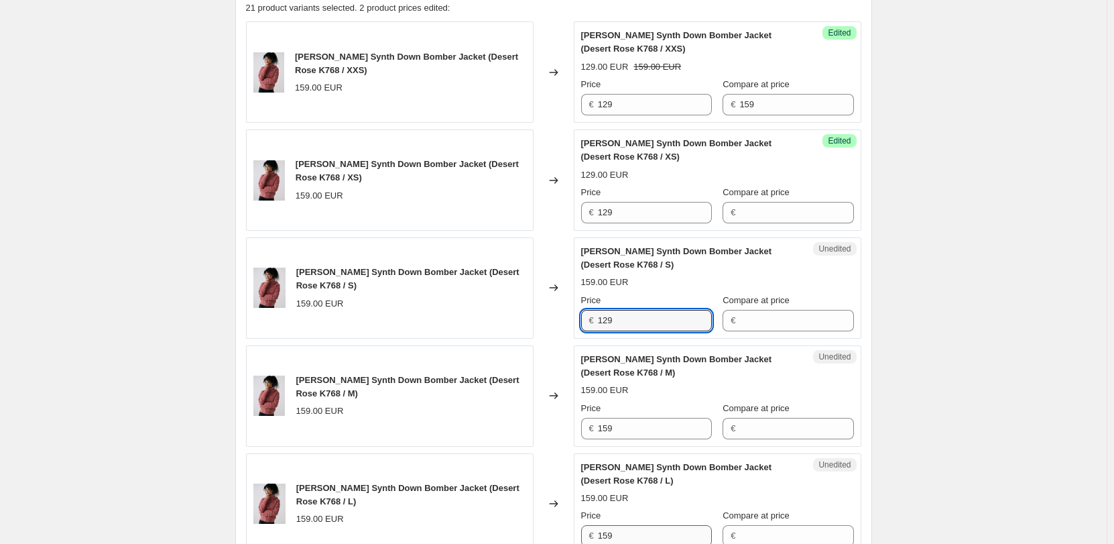
scroll to position [567, 0]
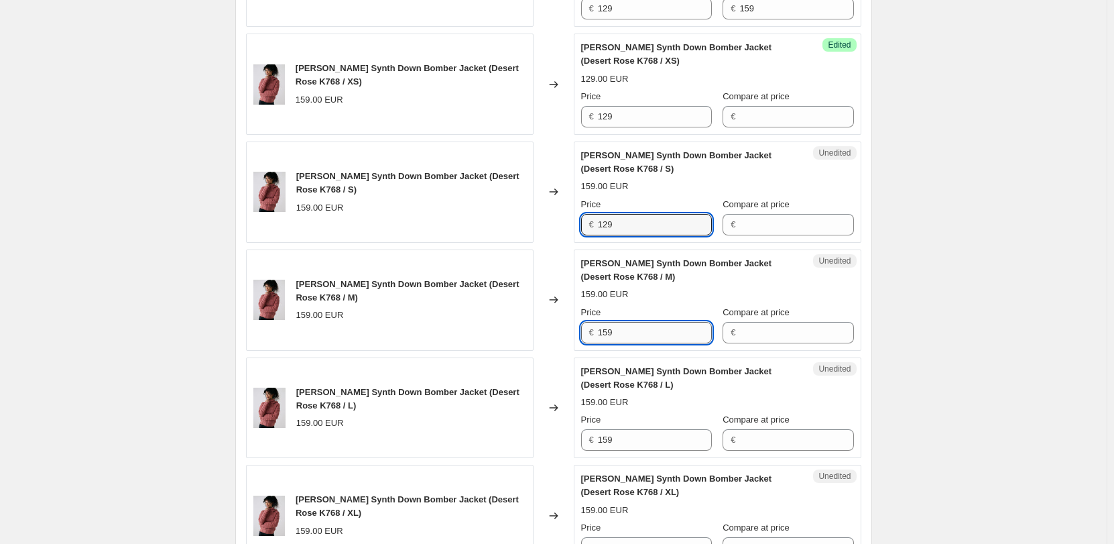
click at [620, 323] on input "159" at bounding box center [655, 332] width 114 height 21
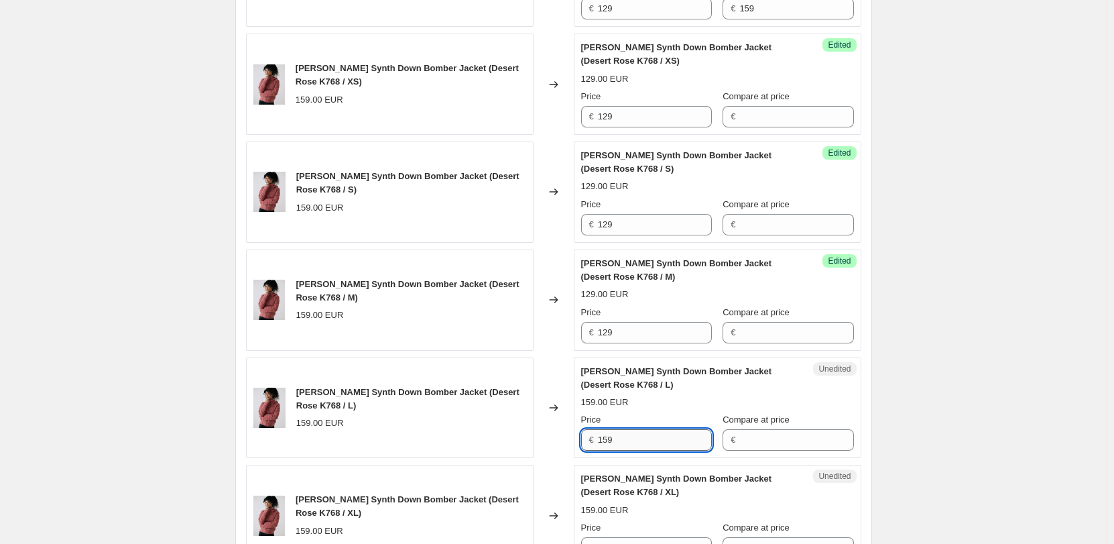
click at [624, 437] on input "159" at bounding box center [655, 439] width 114 height 21
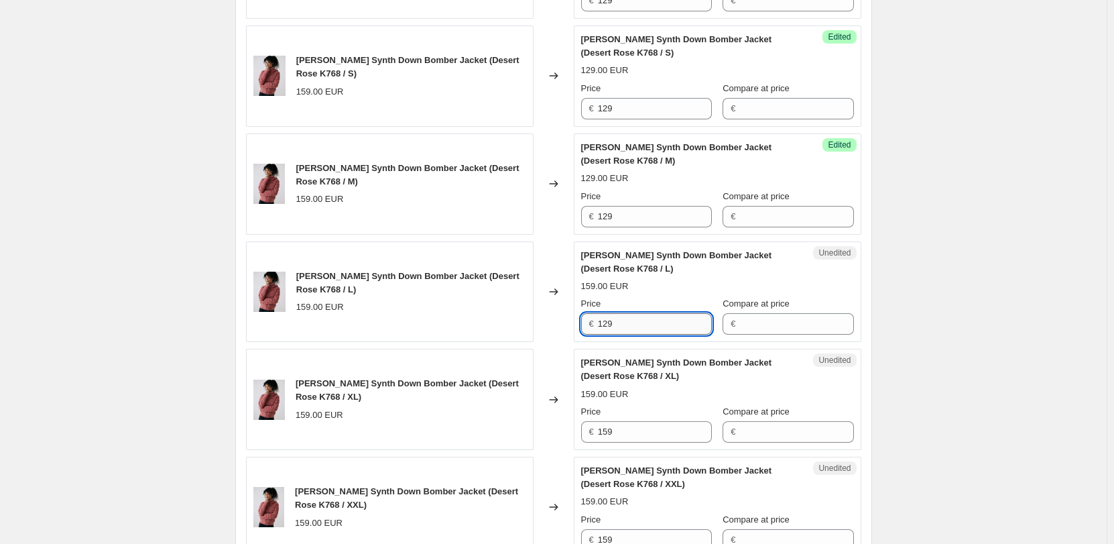
scroll to position [768, 0]
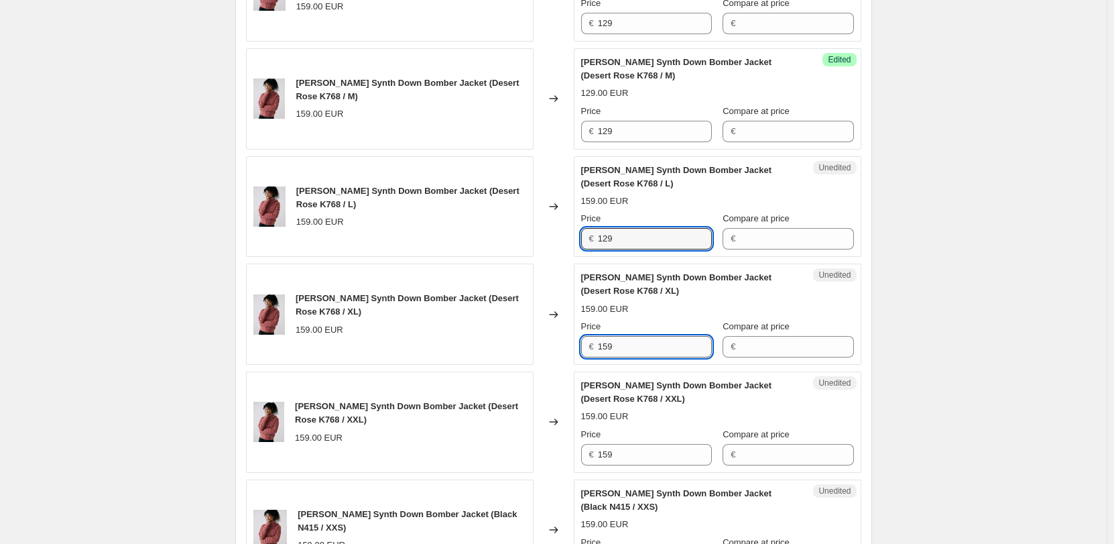
click at [630, 341] on input "159" at bounding box center [655, 346] width 114 height 21
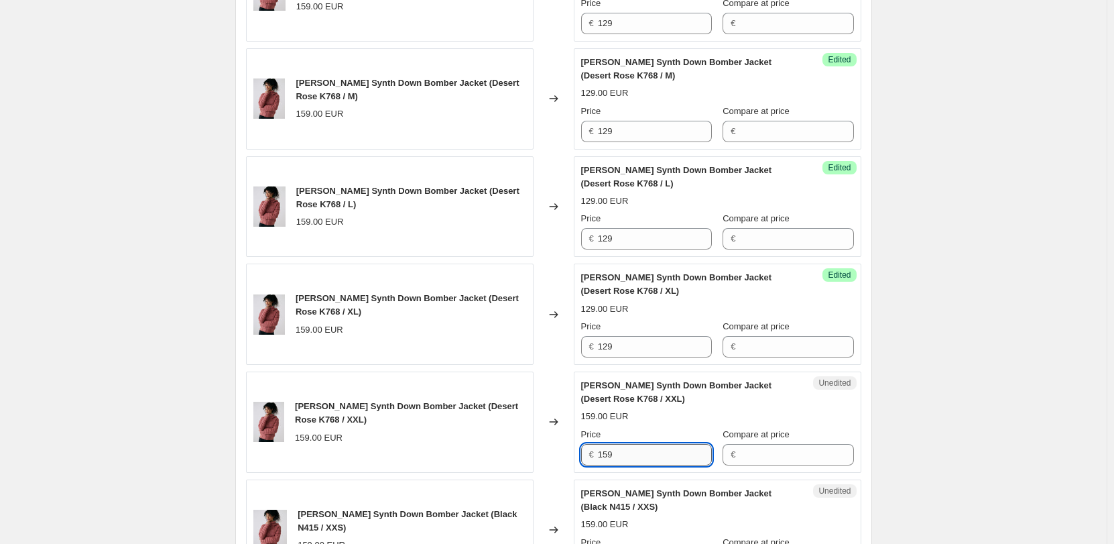
click at [629, 450] on input "159" at bounding box center [655, 454] width 114 height 21
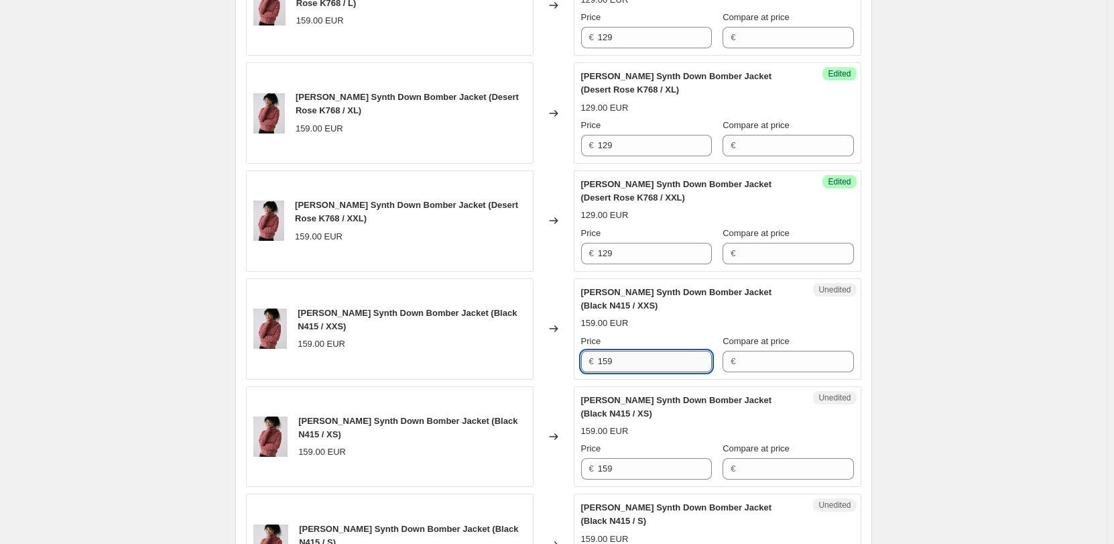
click at [632, 363] on input "159" at bounding box center [655, 361] width 114 height 21
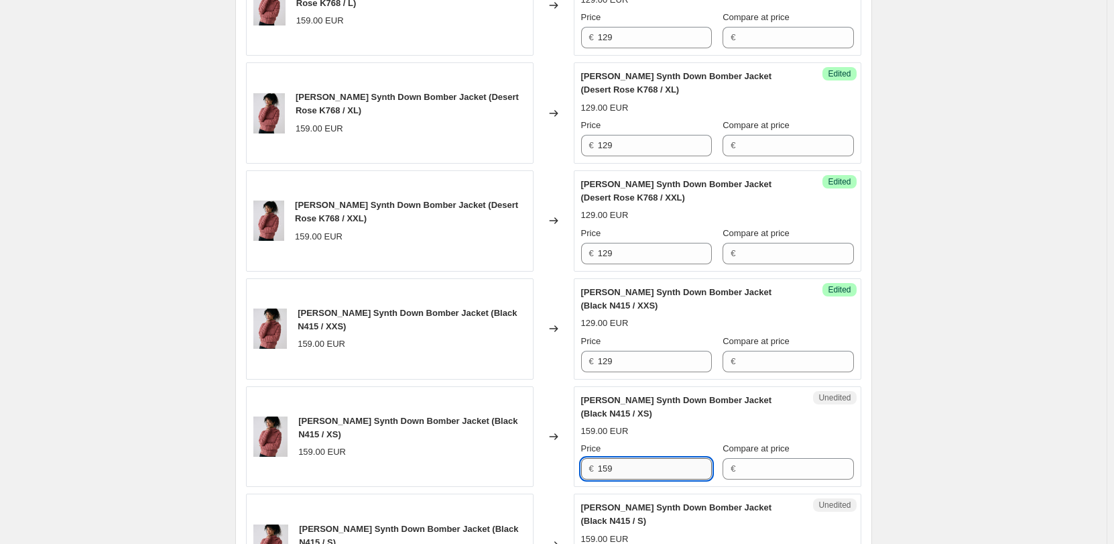
click at [634, 477] on input "159" at bounding box center [655, 468] width 114 height 21
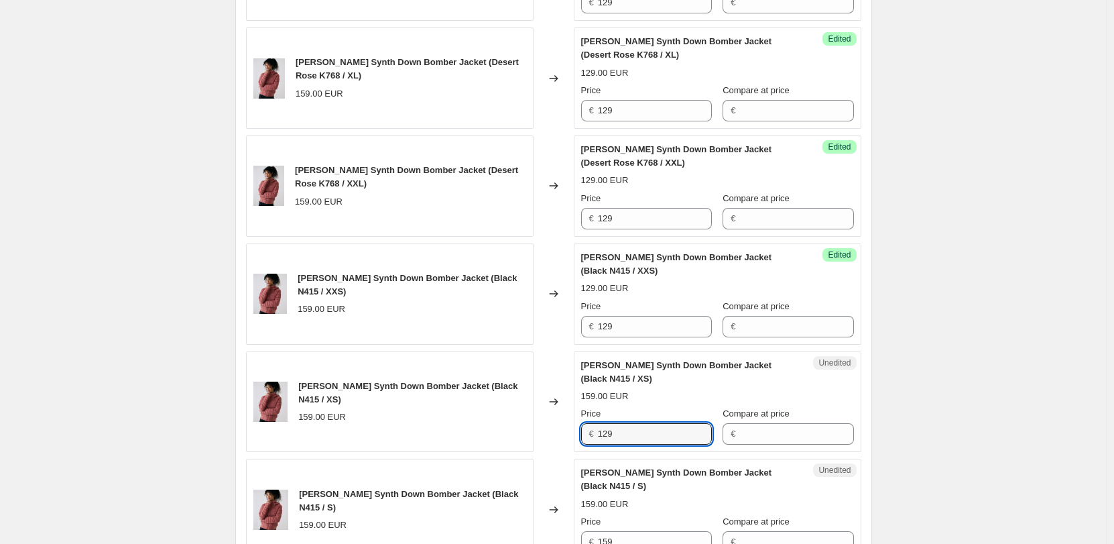
scroll to position [1036, 0]
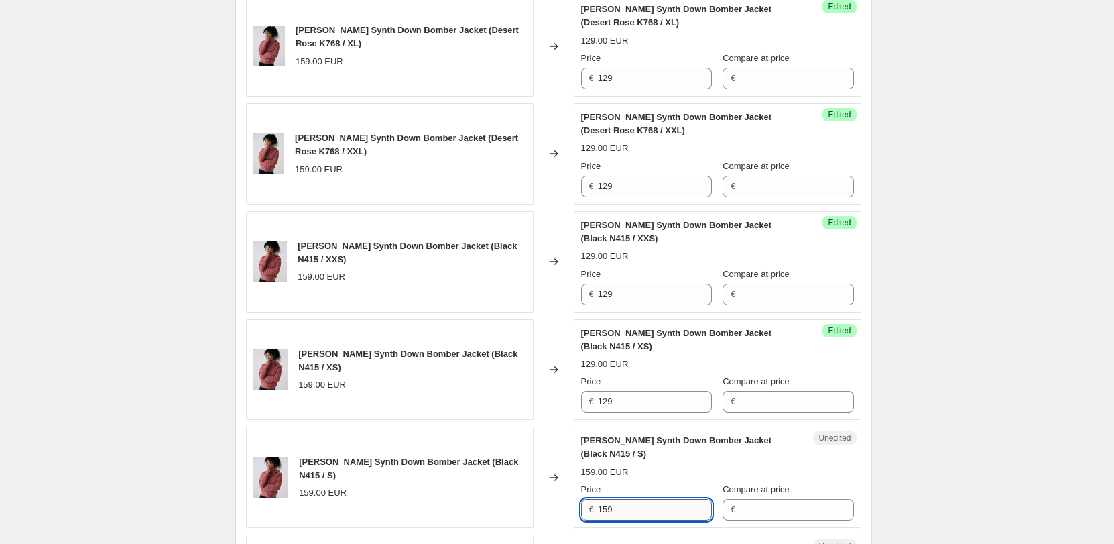
click at [629, 501] on input "159" at bounding box center [655, 509] width 114 height 21
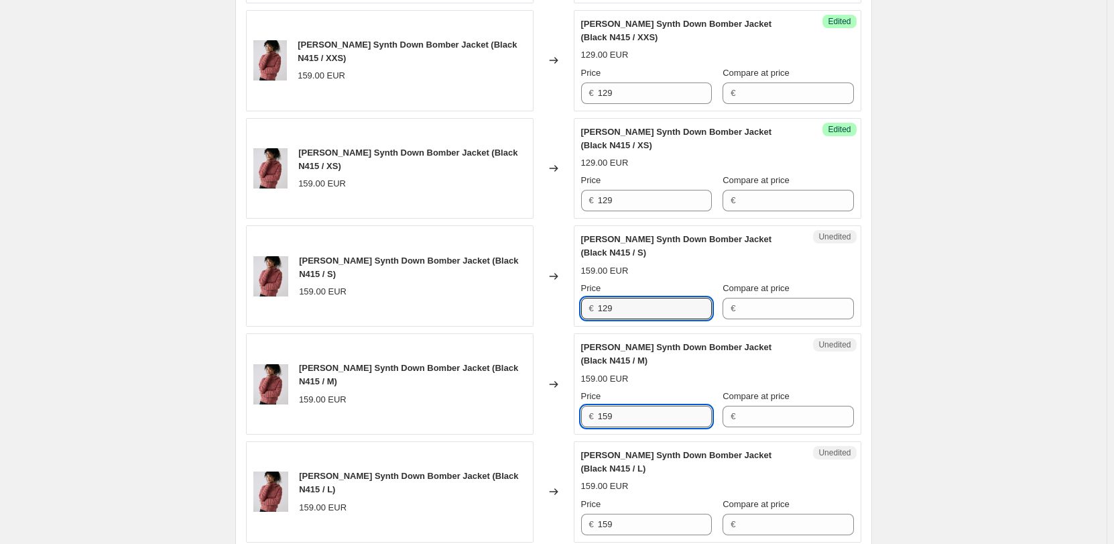
click at [637, 406] on input "159" at bounding box center [655, 416] width 114 height 21
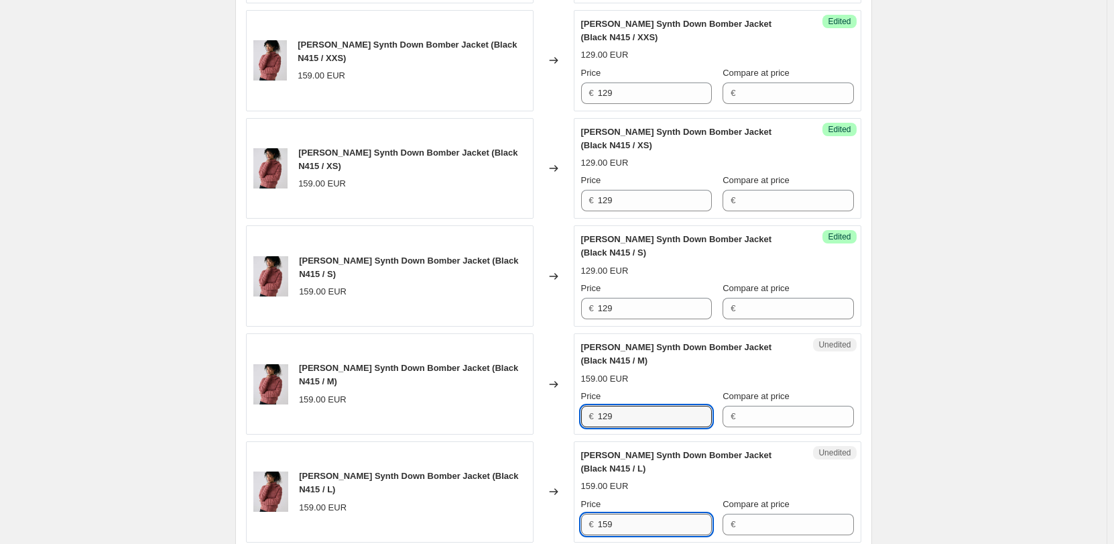
click at [655, 514] on input "159" at bounding box center [655, 524] width 114 height 21
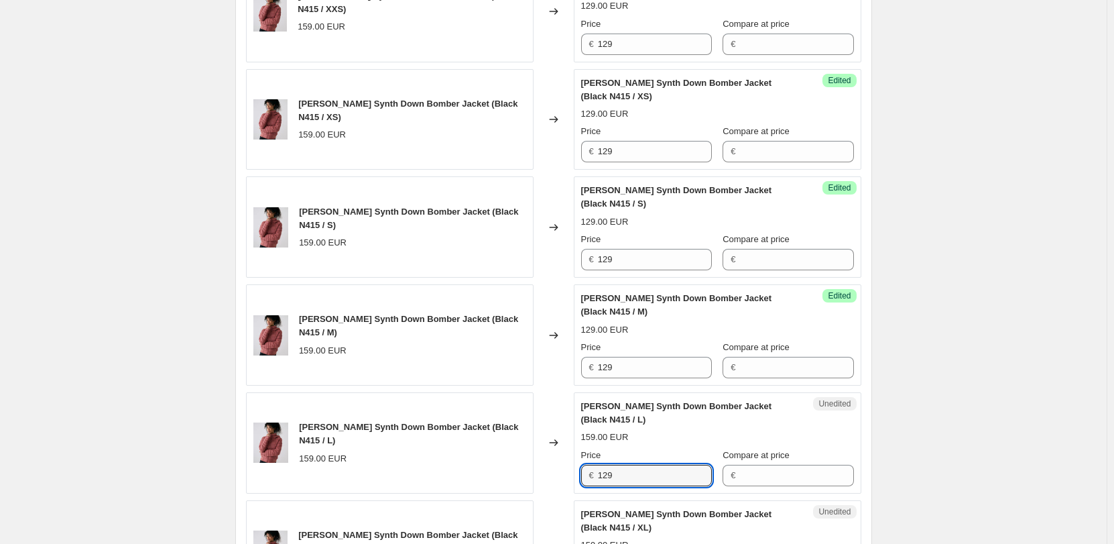
scroll to position [1371, 0]
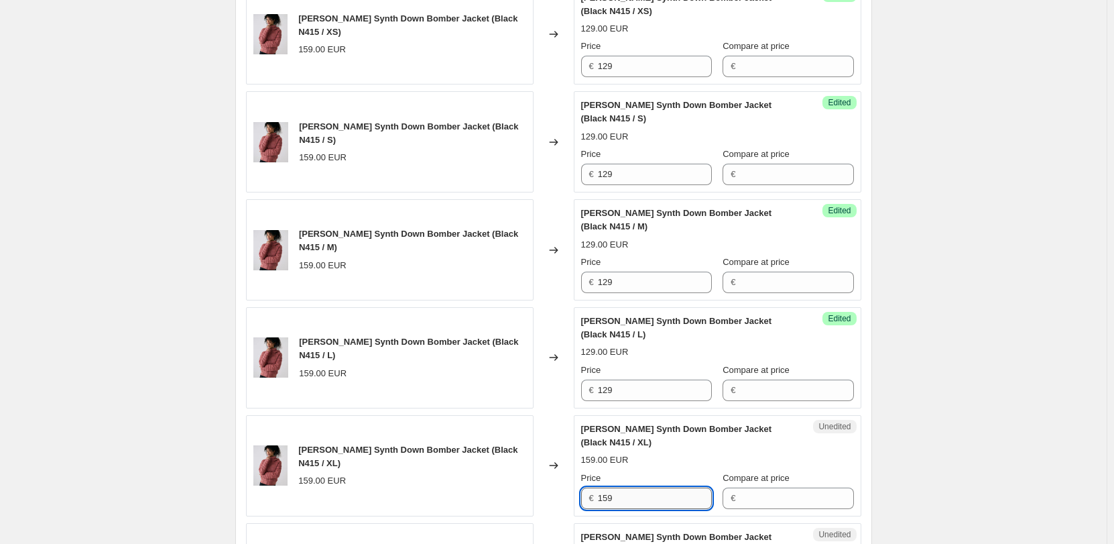
click at [649, 487] on input "159" at bounding box center [655, 497] width 114 height 21
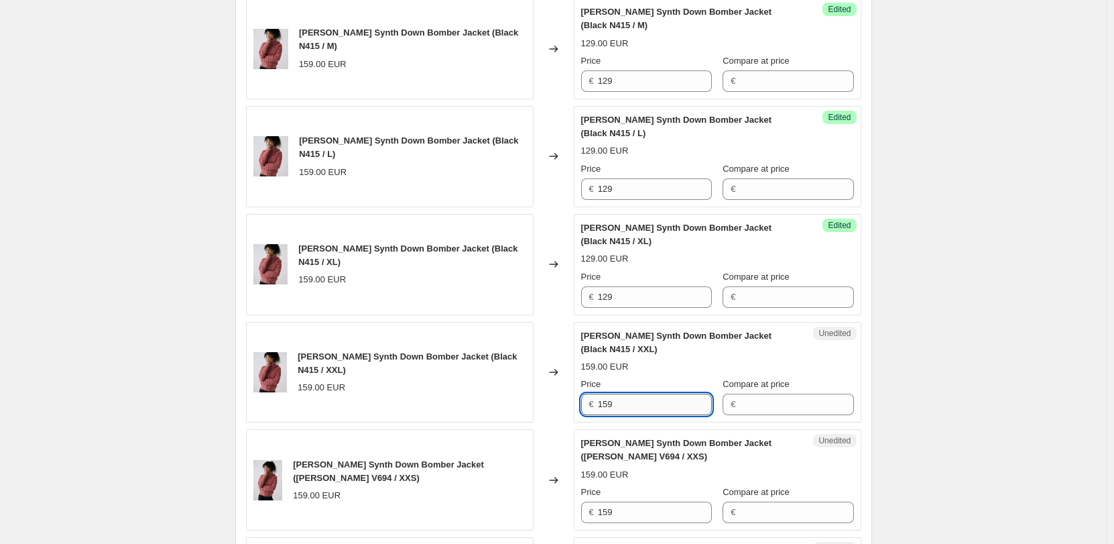
click at [634, 394] on input "159" at bounding box center [655, 404] width 114 height 21
click at [648, 502] on input "159" at bounding box center [655, 512] width 114 height 21
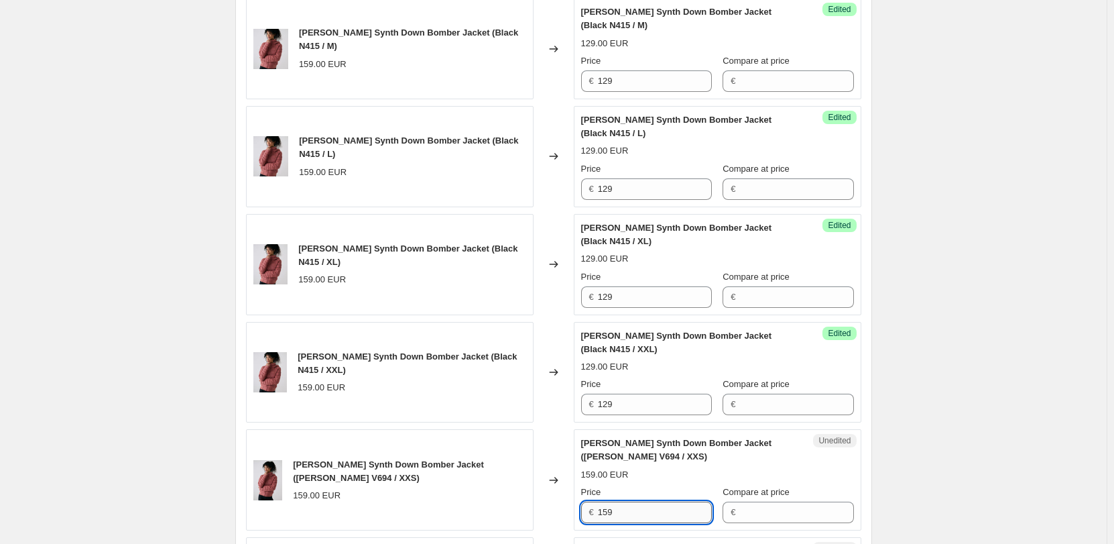
click at [648, 502] on input "159" at bounding box center [655, 512] width 114 height 21
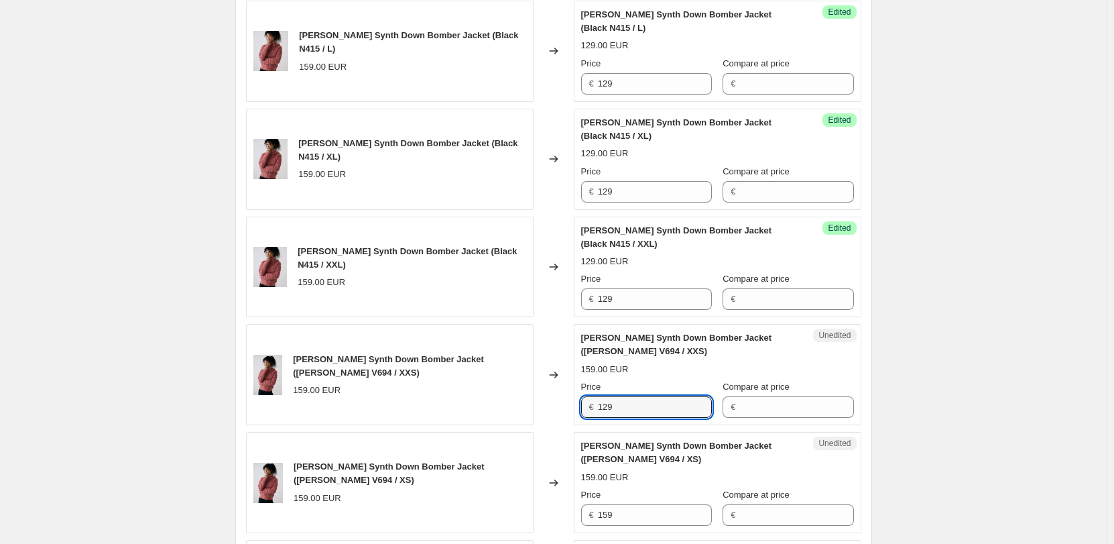
scroll to position [1774, 0]
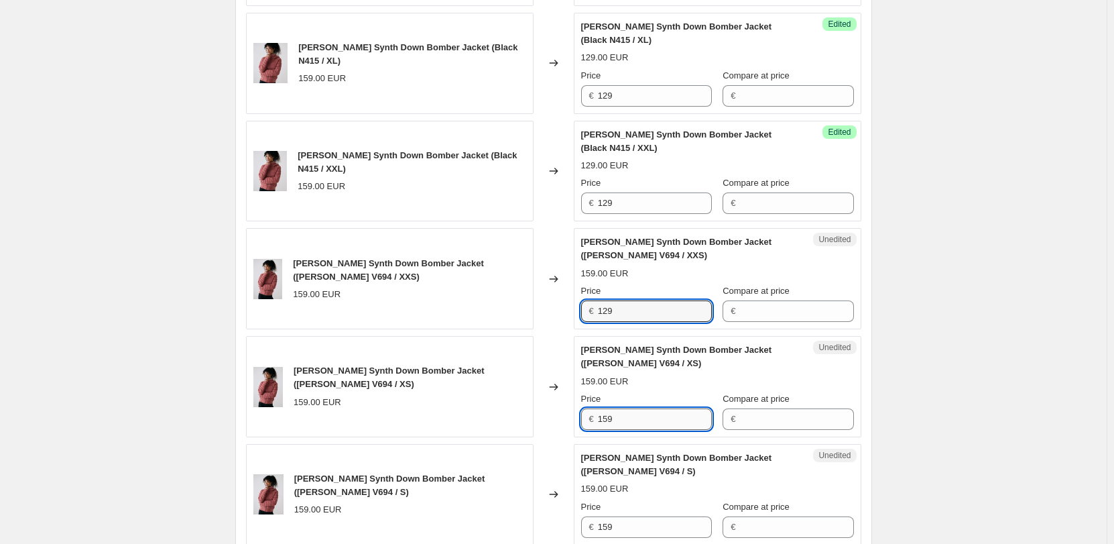
click at [628, 408] on input "159" at bounding box center [655, 418] width 114 height 21
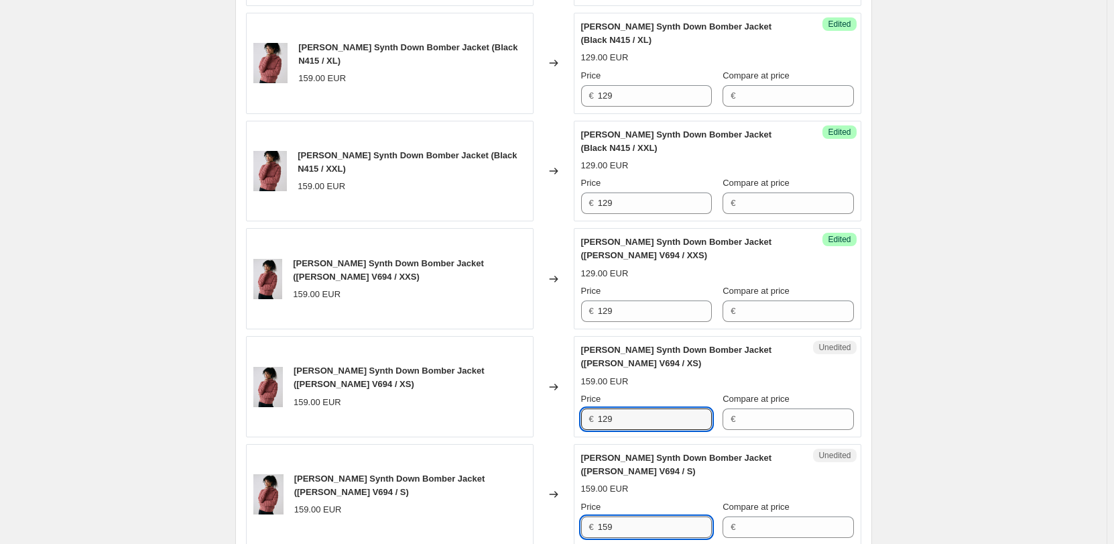
click at [637, 516] on input "159" at bounding box center [655, 526] width 114 height 21
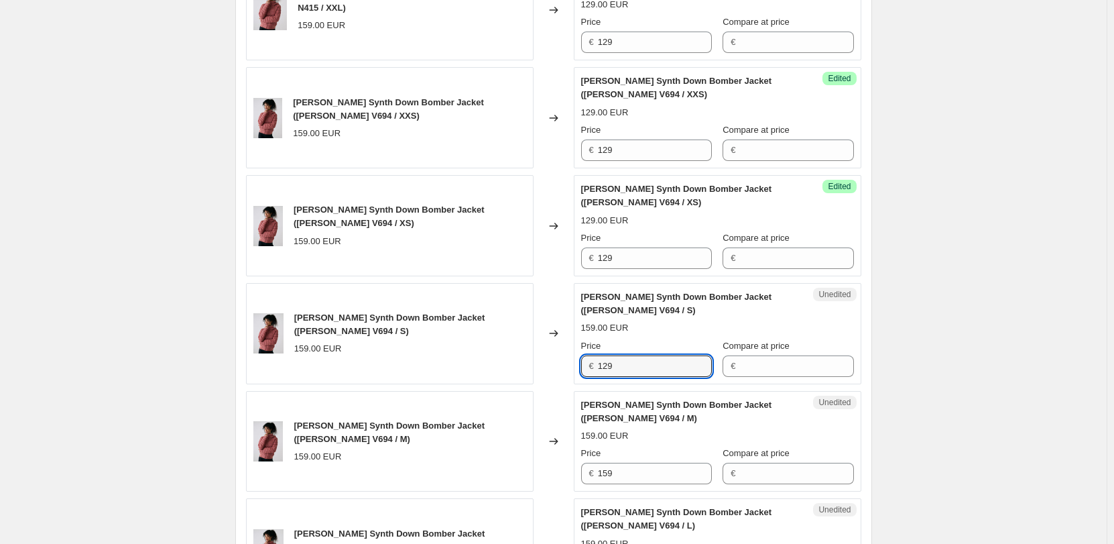
scroll to position [2042, 0]
click at [620, 355] on input "159" at bounding box center [655, 365] width 114 height 21
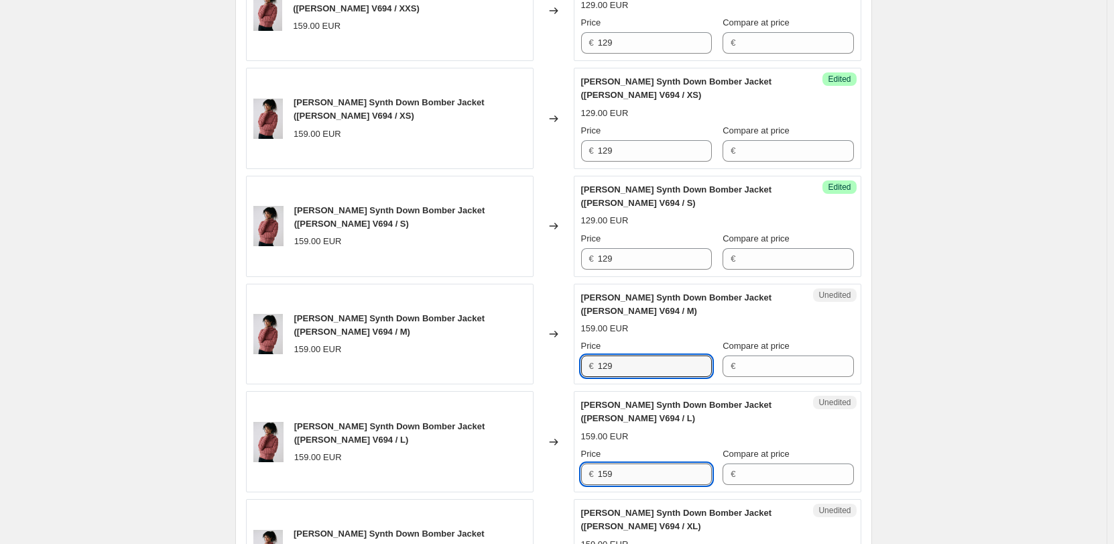
click at [632, 463] on input "159" at bounding box center [655, 473] width 114 height 21
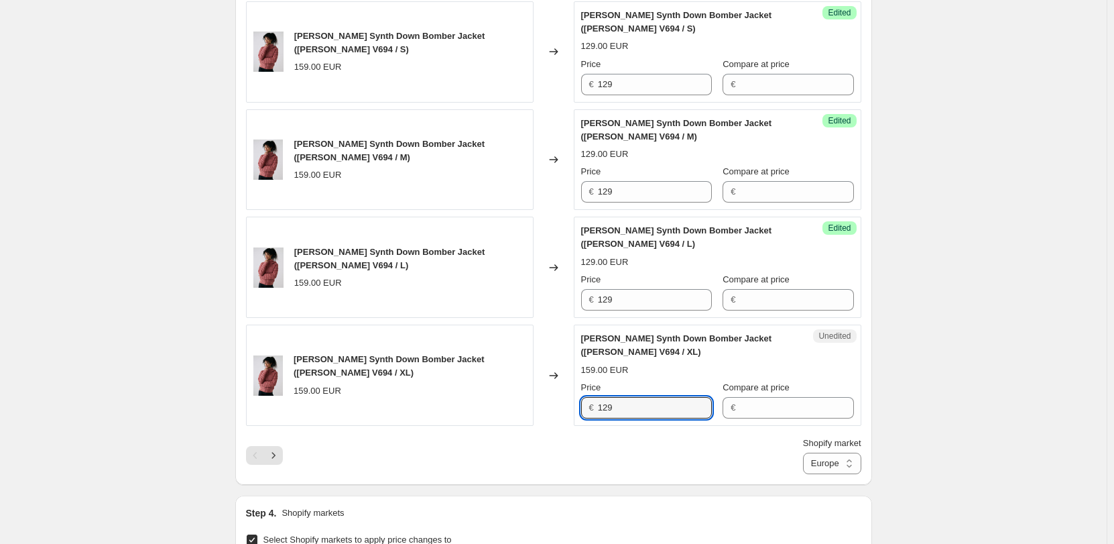
scroll to position [2243, 0]
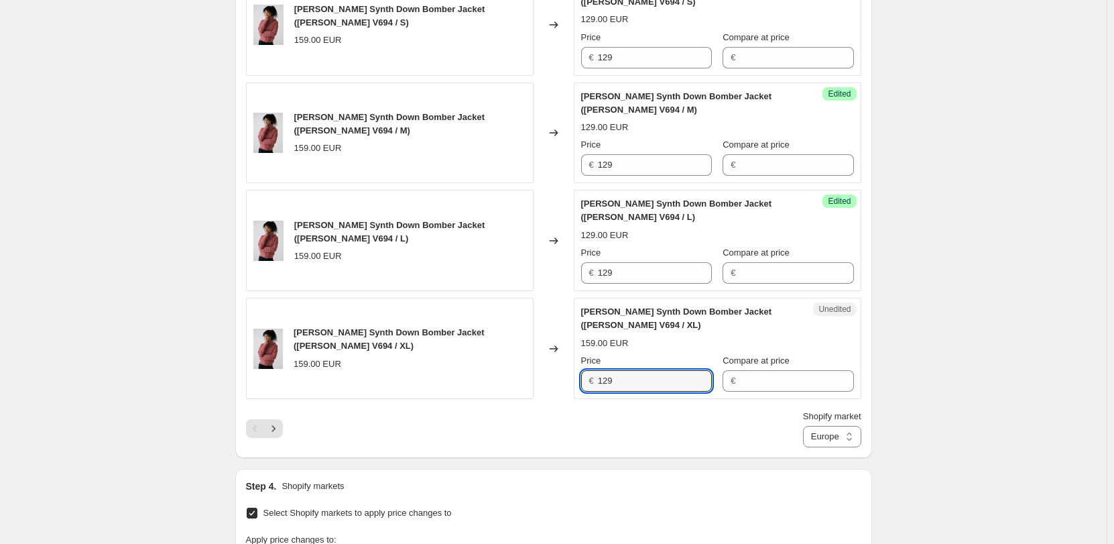
click at [697, 410] on div "Shopify market Direct prices [GEOGRAPHIC_DATA] [GEOGRAPHIC_DATA] [GEOGRAPHIC_DA…" at bounding box center [554, 429] width 616 height 38
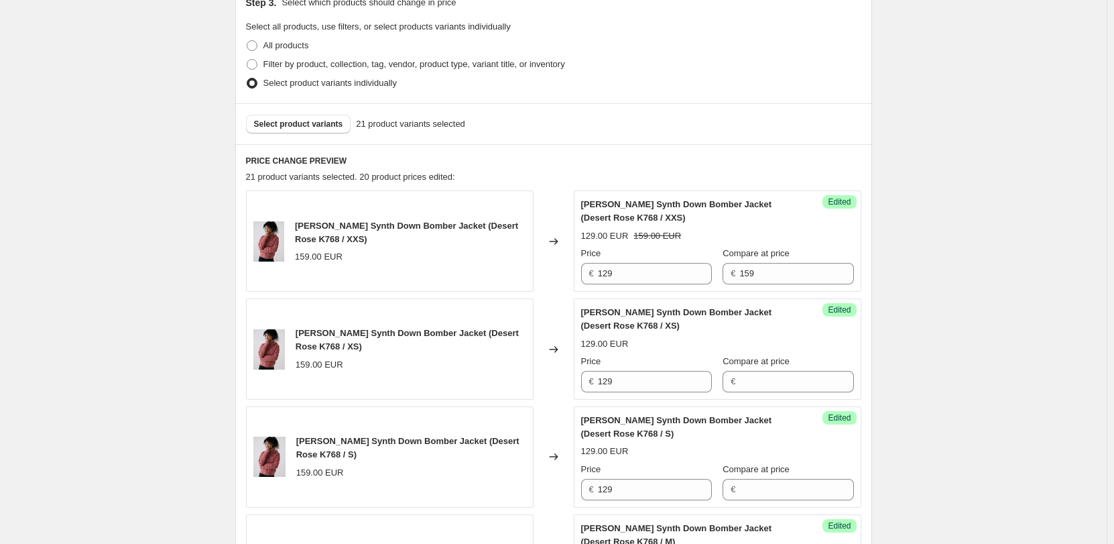
scroll to position [231, 0]
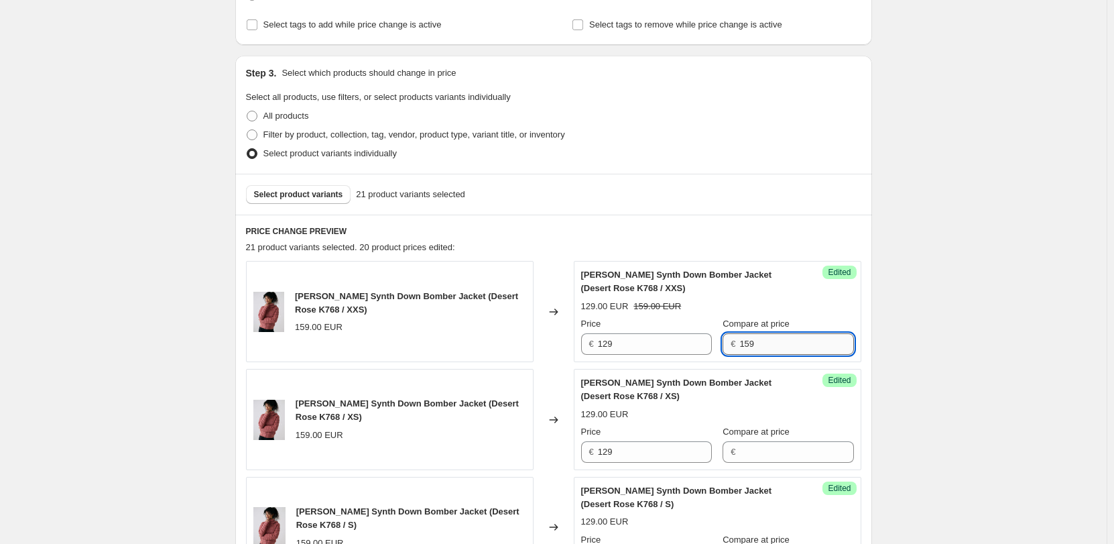
click at [740, 336] on input "159" at bounding box center [797, 343] width 114 height 21
click at [744, 450] on input "Compare at price" at bounding box center [797, 451] width 114 height 21
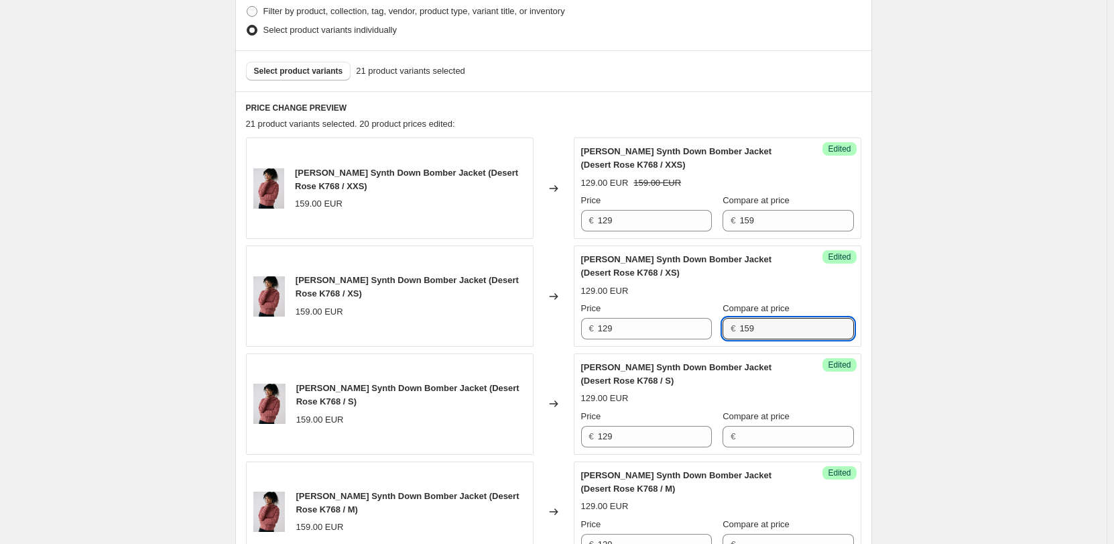
scroll to position [500, 0]
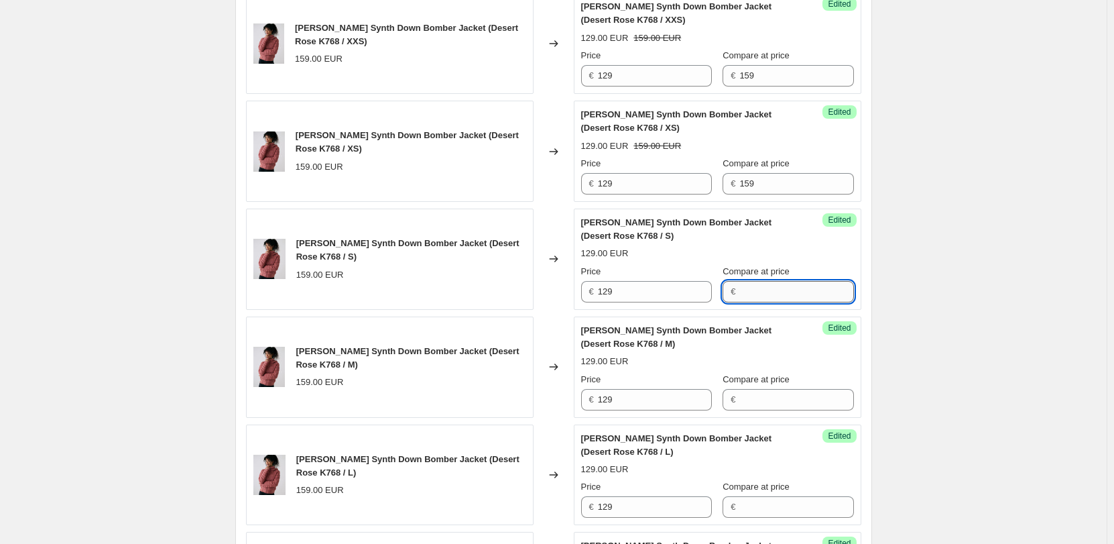
click at [748, 299] on input "Compare at price" at bounding box center [797, 291] width 114 height 21
click at [740, 399] on input "Compare at price" at bounding box center [797, 399] width 114 height 21
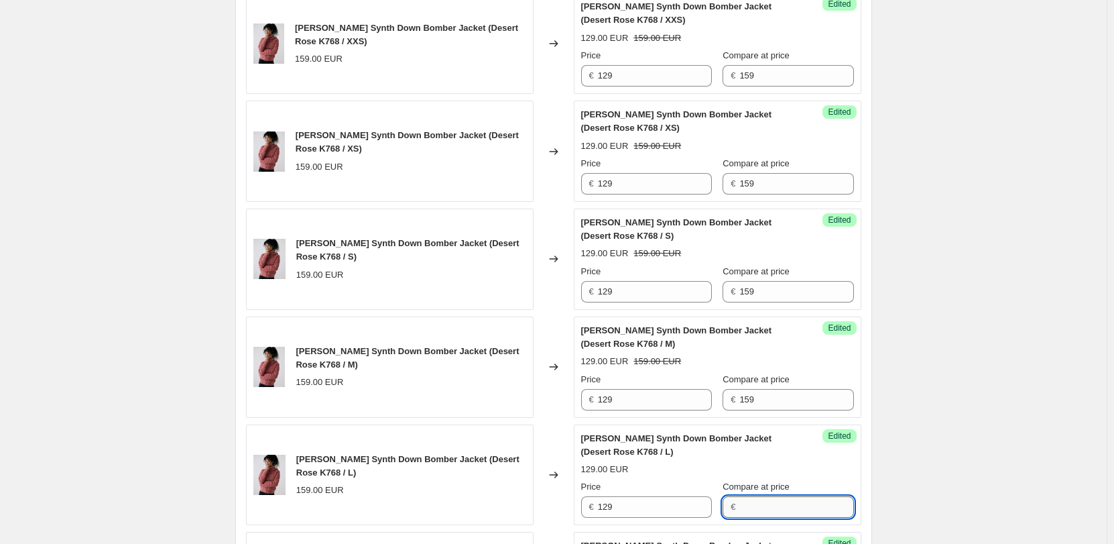
click at [750, 500] on input "Compare at price" at bounding box center [797, 506] width 114 height 21
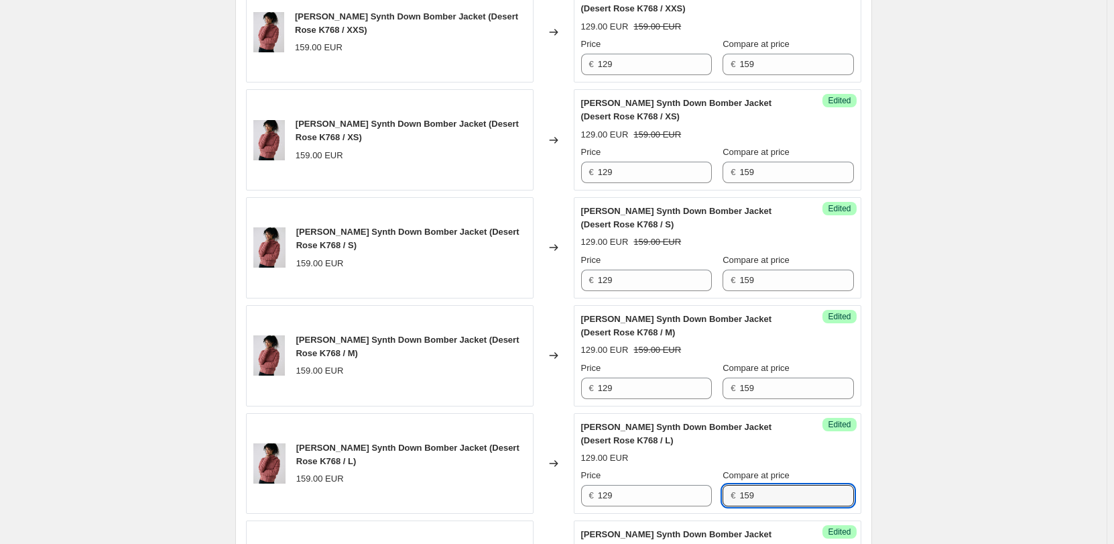
scroll to position [634, 0]
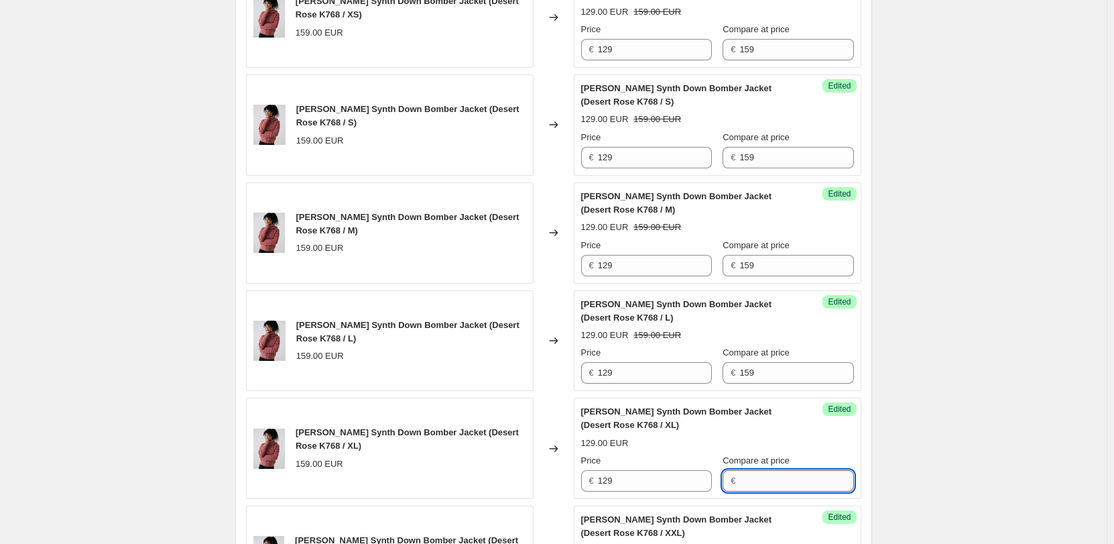
click at [752, 478] on input "Compare at price" at bounding box center [797, 480] width 114 height 21
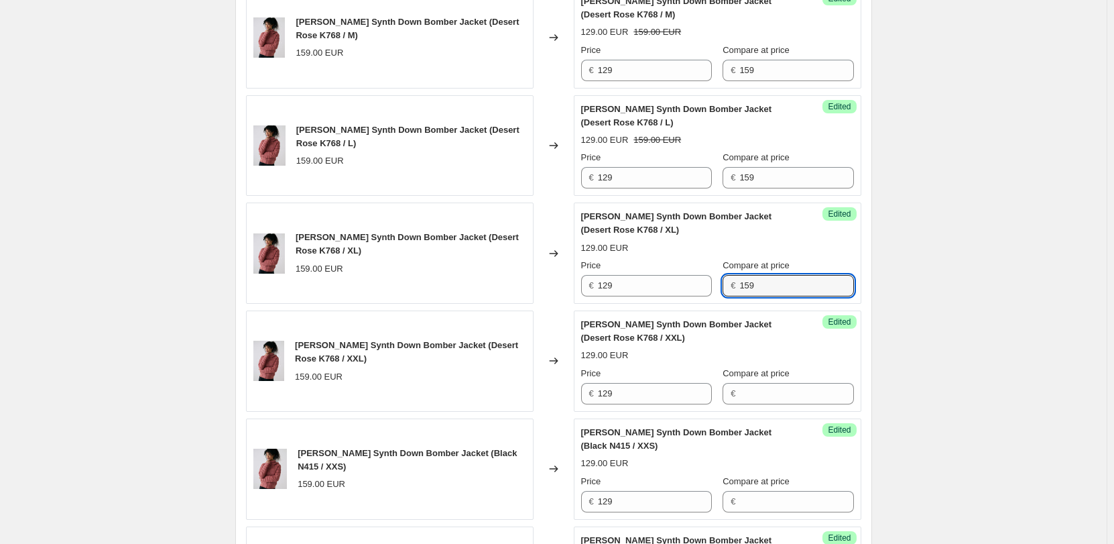
scroll to position [835, 0]
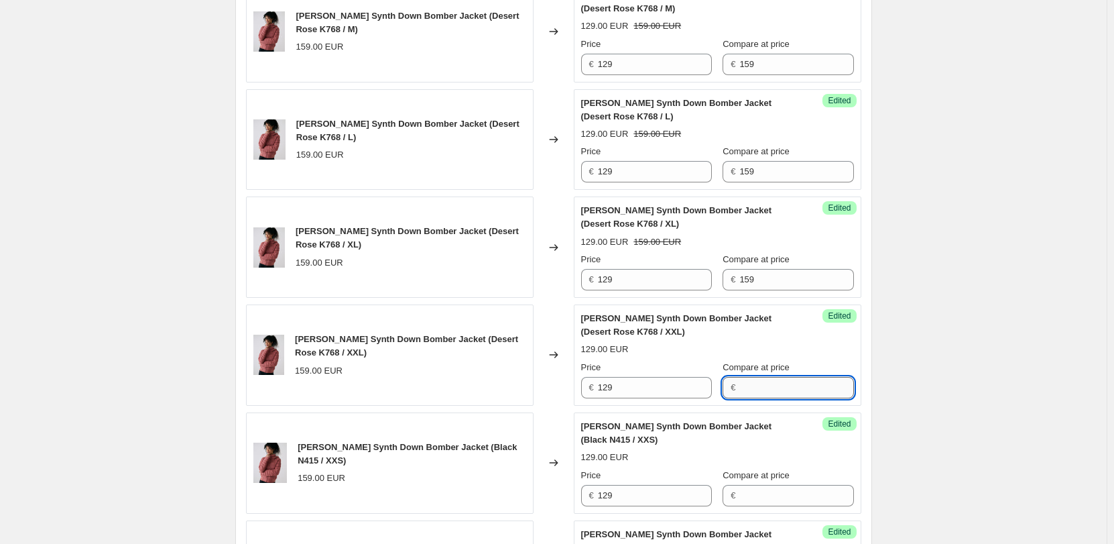
click at [763, 384] on input "Compare at price" at bounding box center [797, 387] width 114 height 21
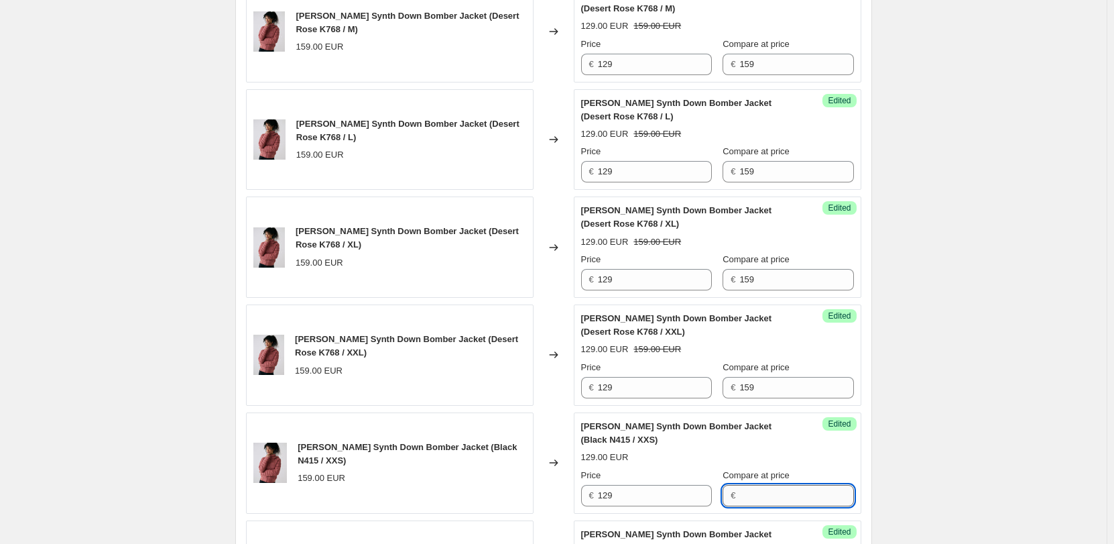
click at [772, 496] on input "Compare at price" at bounding box center [797, 495] width 114 height 21
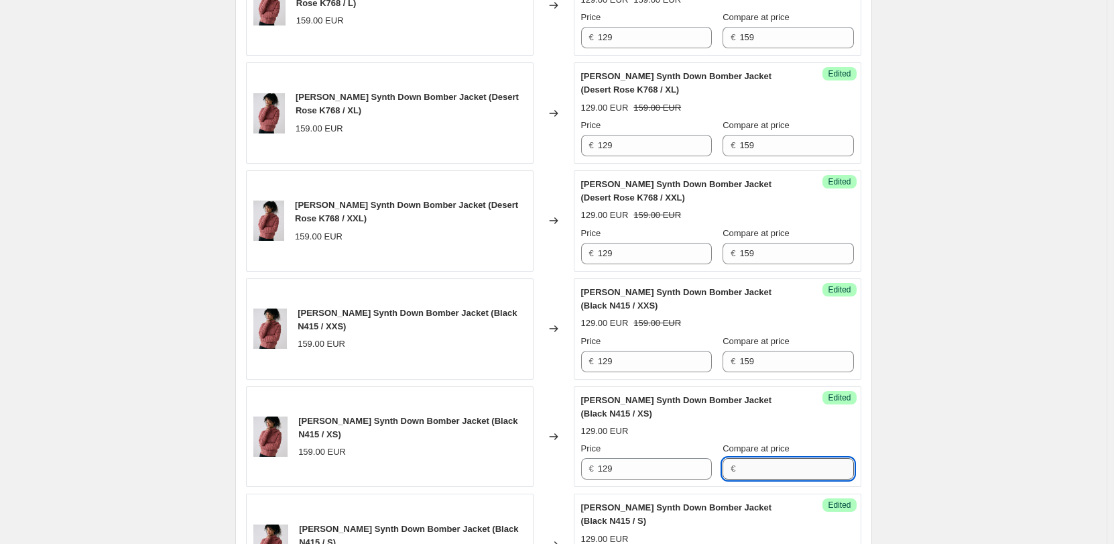
click at [760, 463] on input "Compare at price" at bounding box center [797, 468] width 114 height 21
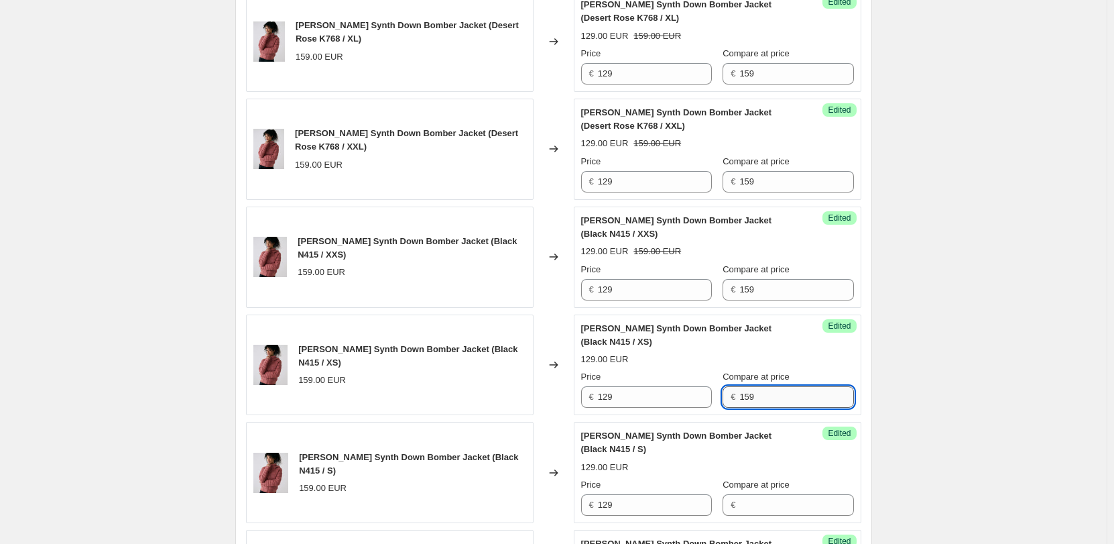
scroll to position [1103, 0]
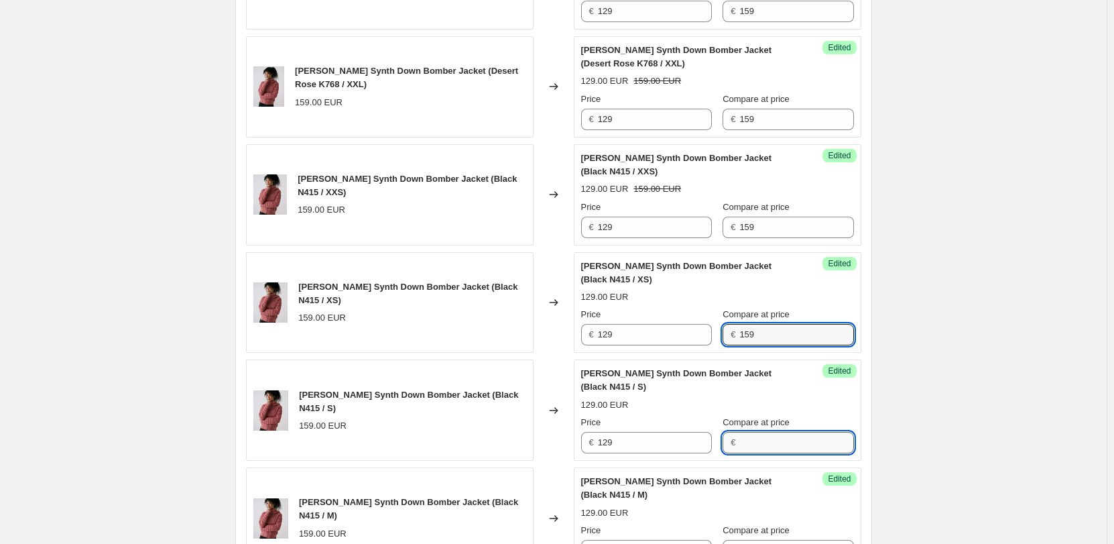
click at [757, 439] on input "Compare at price" at bounding box center [797, 442] width 114 height 21
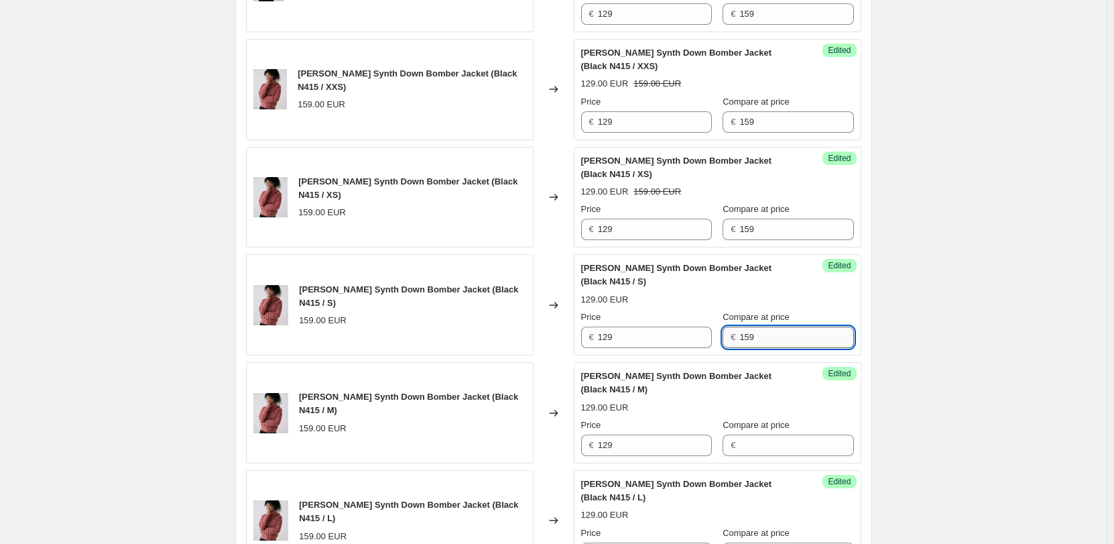
scroll to position [1237, 0]
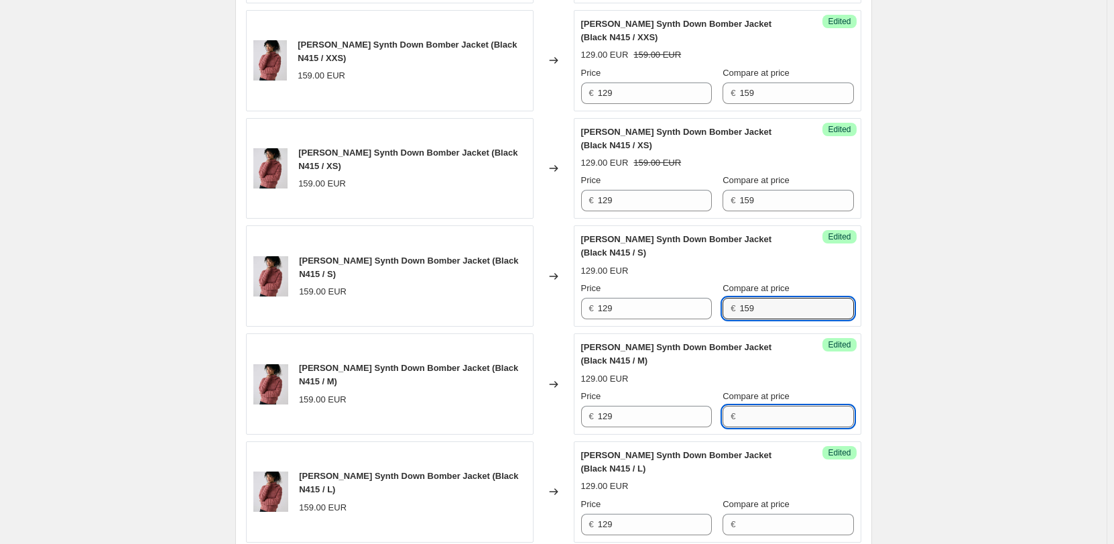
click at [759, 406] on input "Compare at price" at bounding box center [797, 416] width 114 height 21
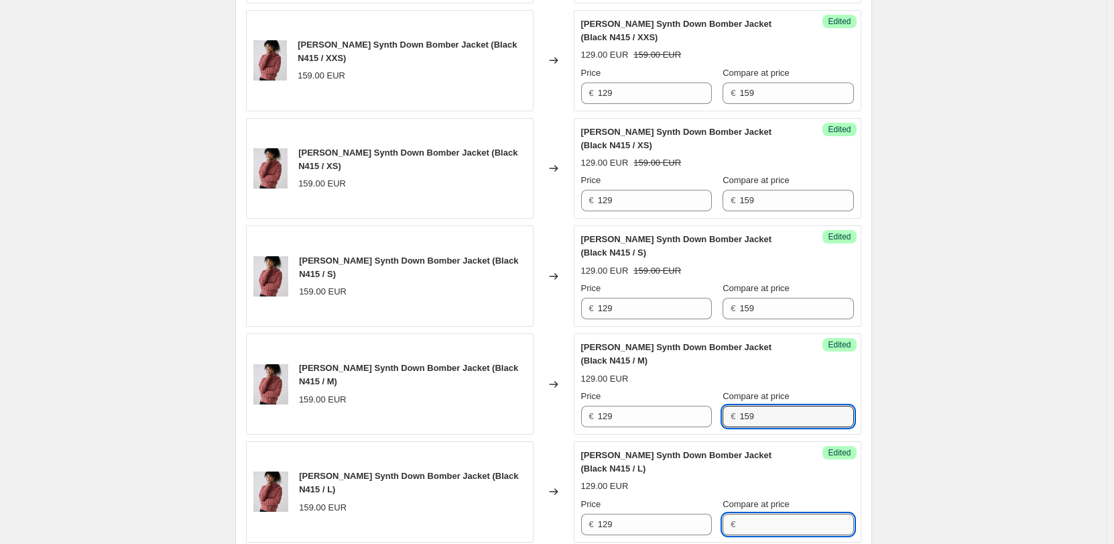
click at [764, 514] on input "Compare at price" at bounding box center [797, 524] width 114 height 21
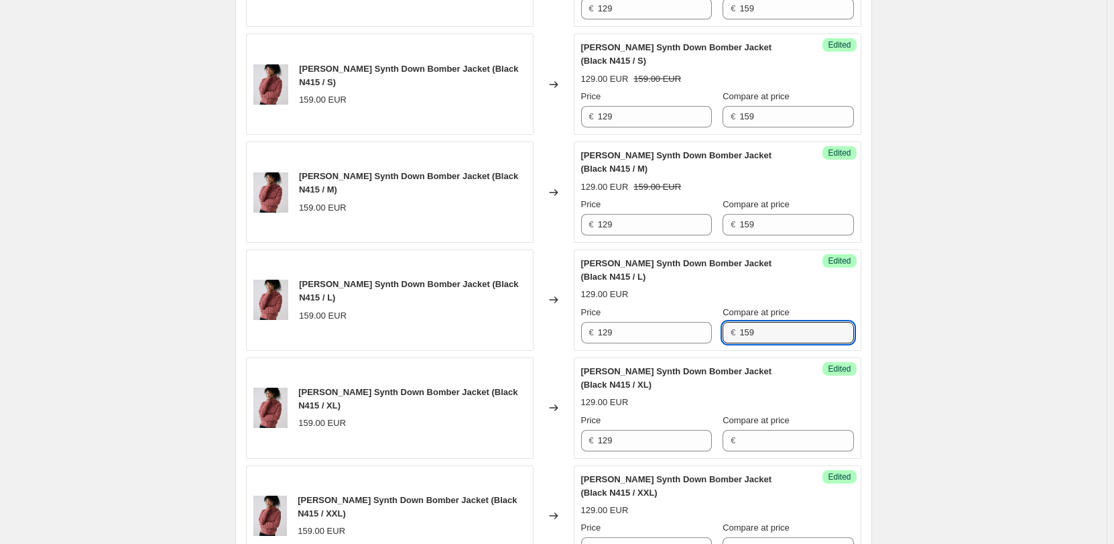
scroll to position [1438, 0]
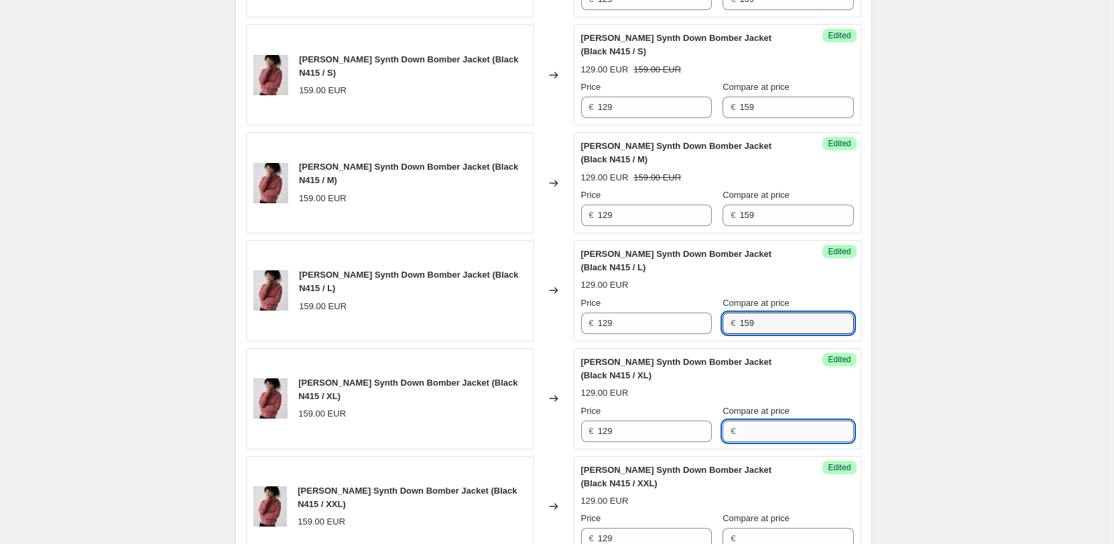
click at [752, 420] on input "Compare at price" at bounding box center [797, 430] width 114 height 21
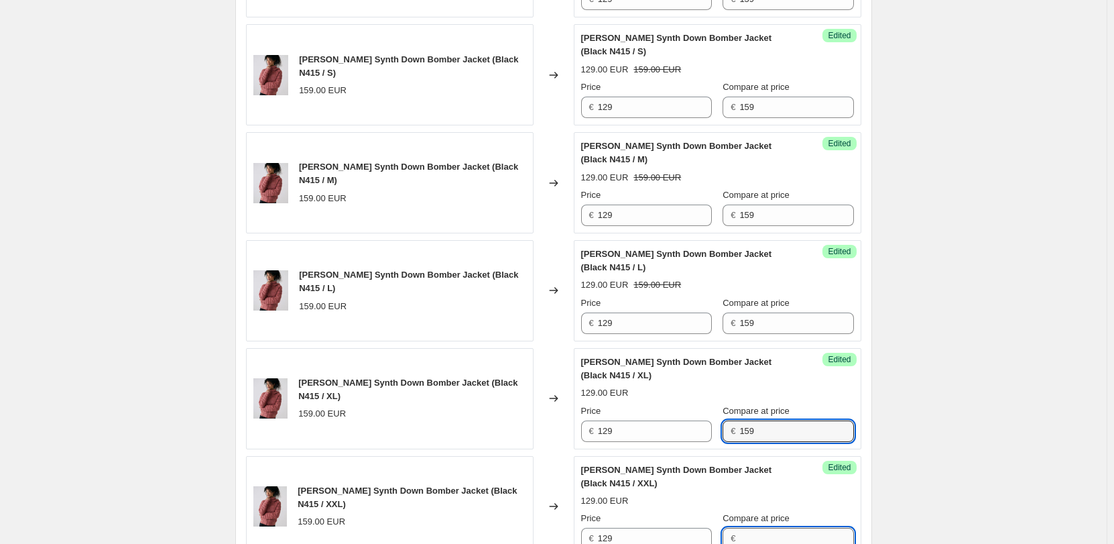
click at [754, 528] on input "Compare at price" at bounding box center [797, 538] width 114 height 21
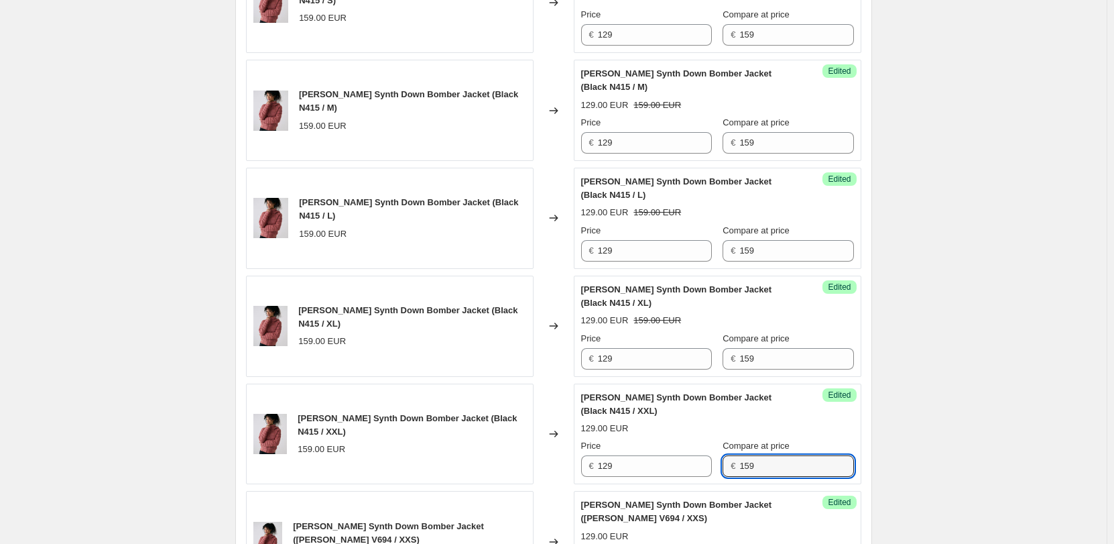
scroll to position [1572, 0]
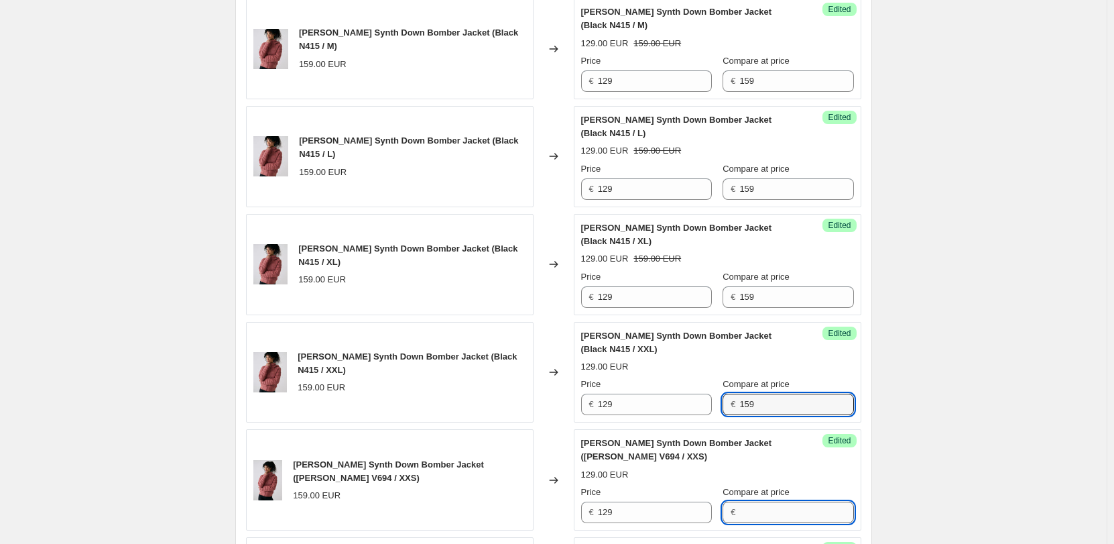
click at [742, 502] on input "Compare at price" at bounding box center [797, 512] width 114 height 21
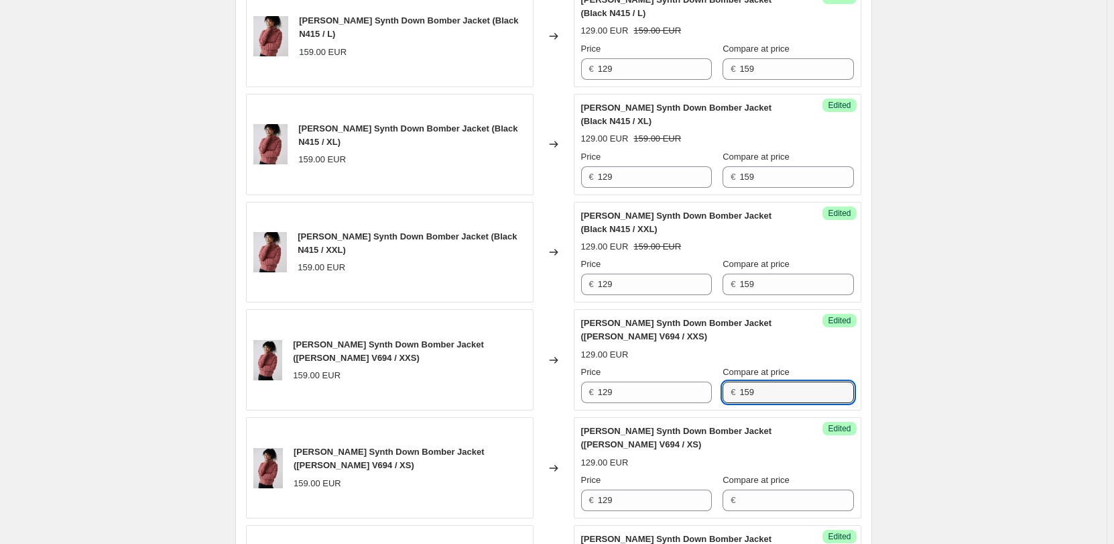
scroll to position [1774, 0]
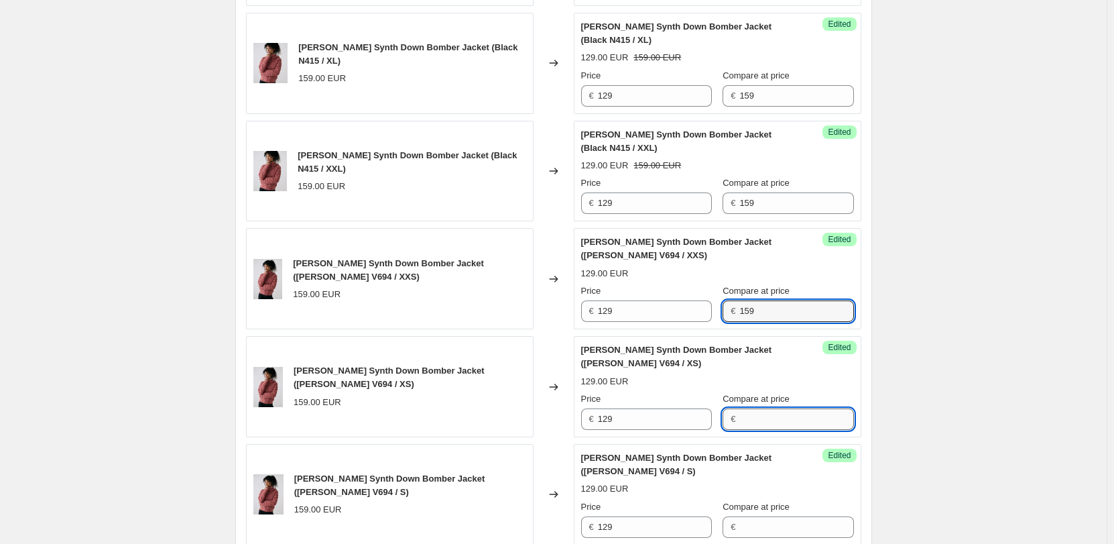
click at [760, 408] on input "Compare at price" at bounding box center [797, 418] width 114 height 21
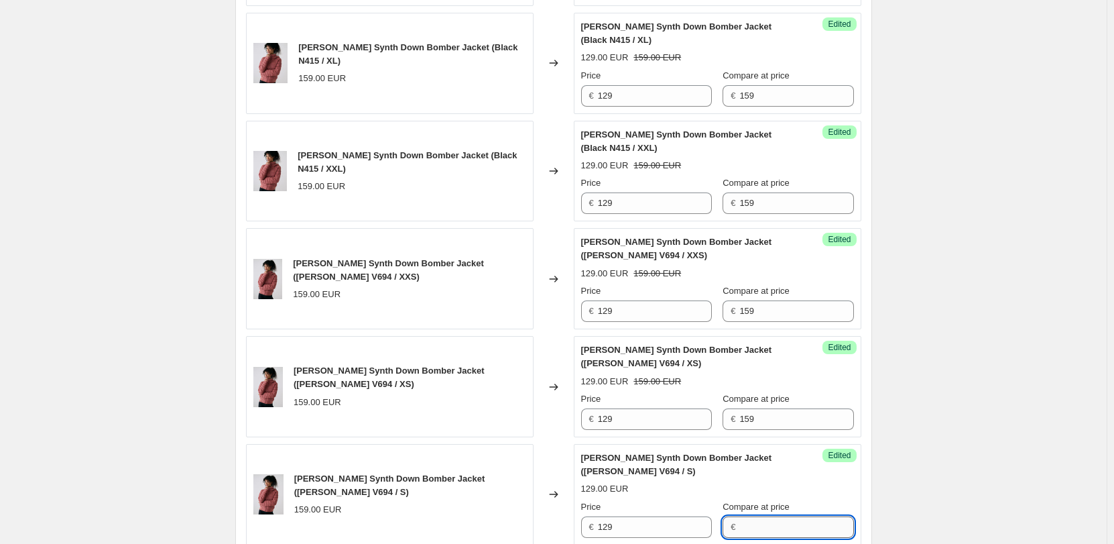
click at [762, 516] on input "Compare at price" at bounding box center [797, 526] width 114 height 21
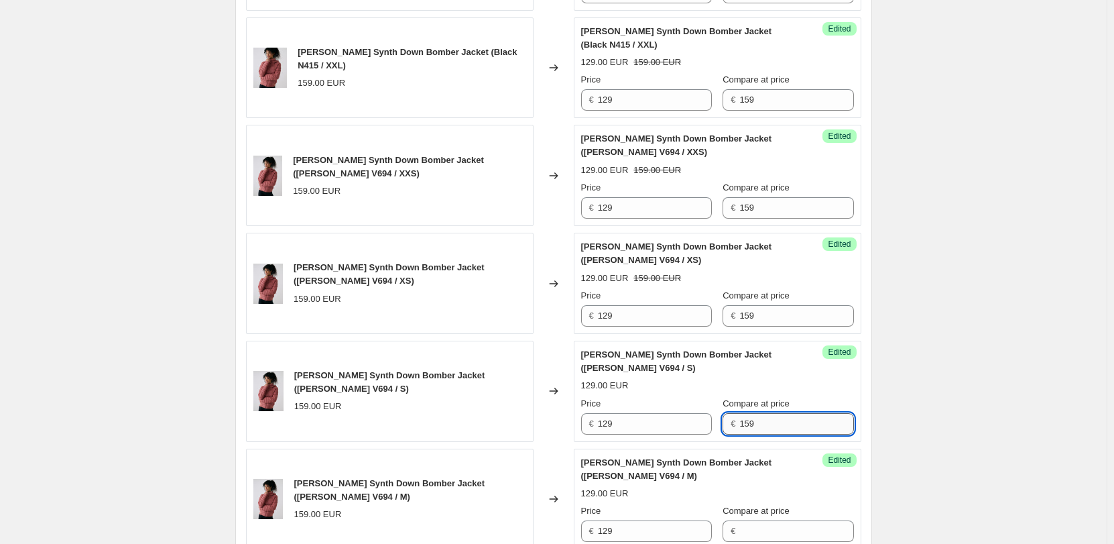
scroll to position [1975, 0]
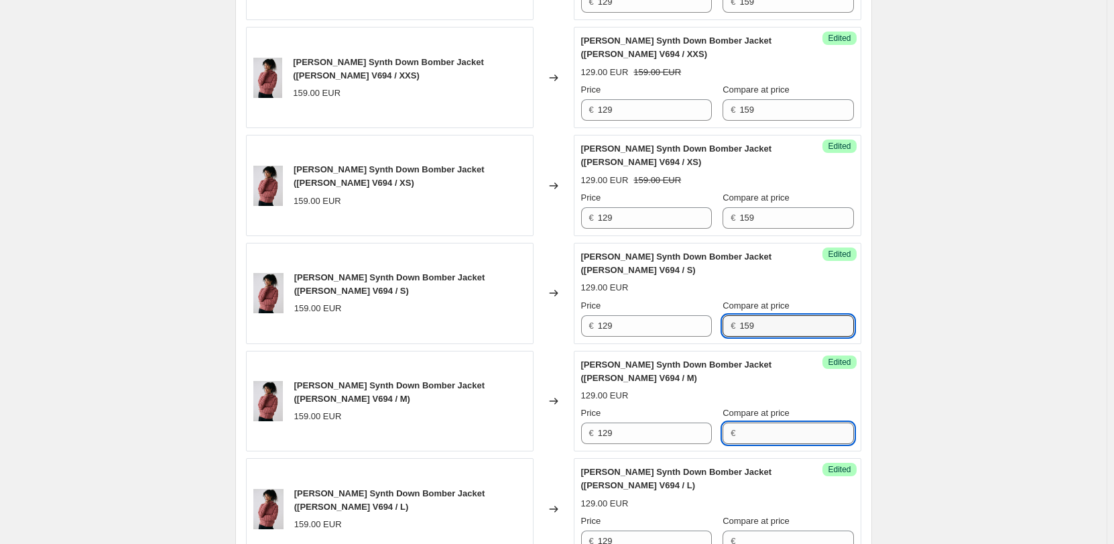
click at [771, 422] on input "Compare at price" at bounding box center [797, 432] width 114 height 21
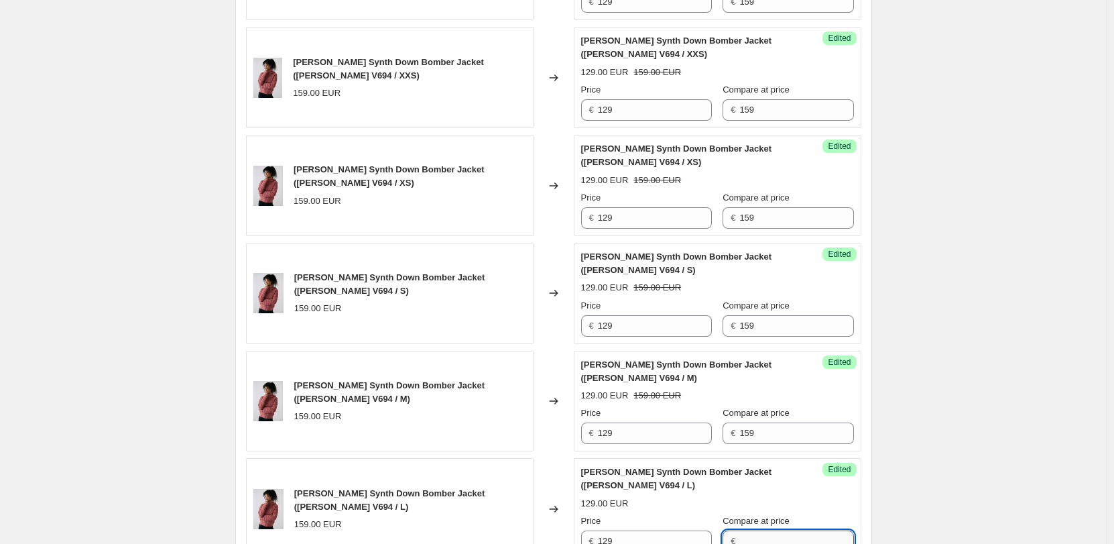
click at [770, 530] on input "Compare at price" at bounding box center [797, 540] width 114 height 21
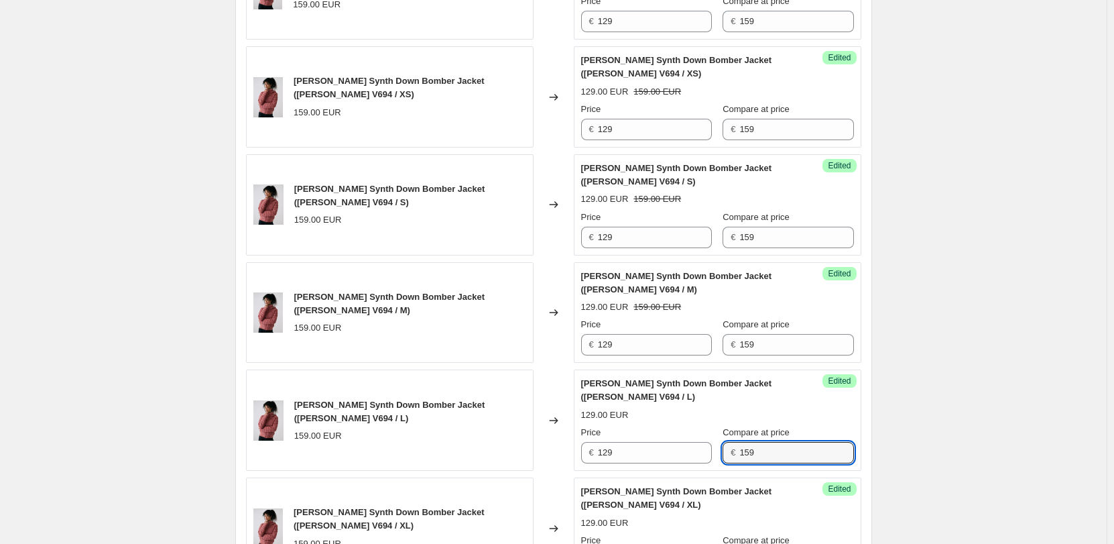
scroll to position [2109, 0]
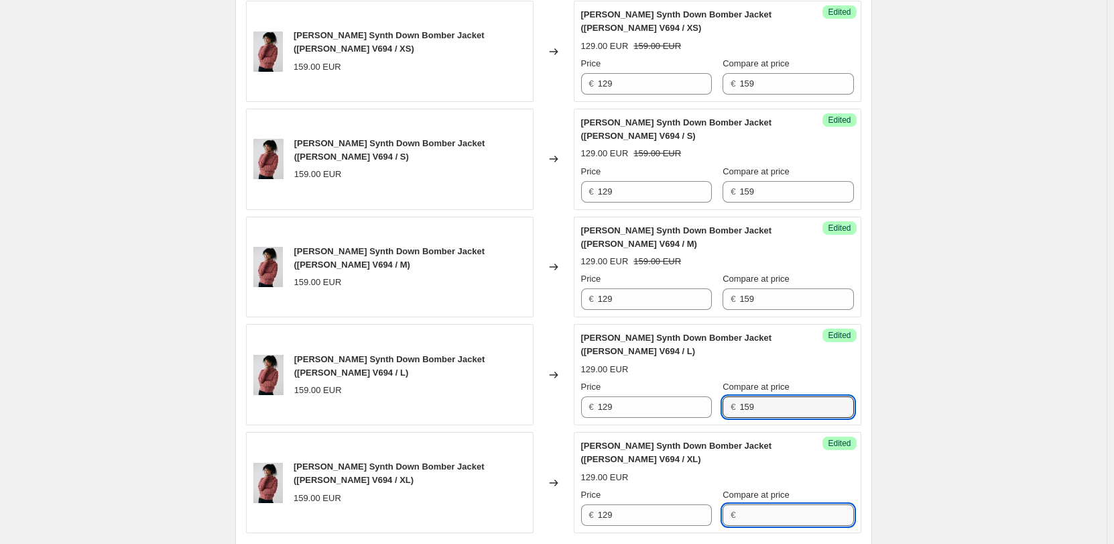
click at [772, 504] on input "Compare at price" at bounding box center [797, 514] width 114 height 21
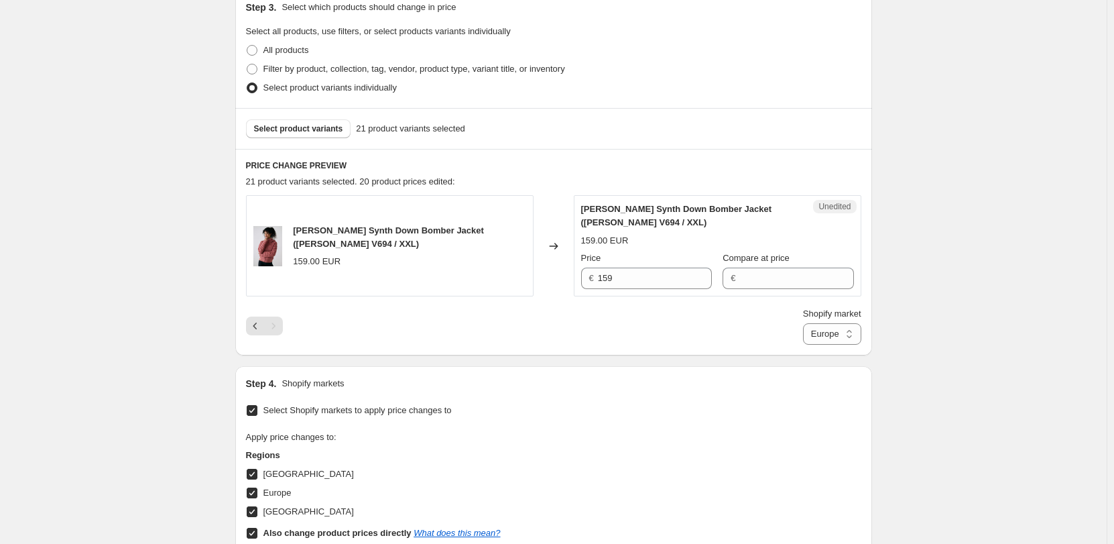
scroll to position [231, 0]
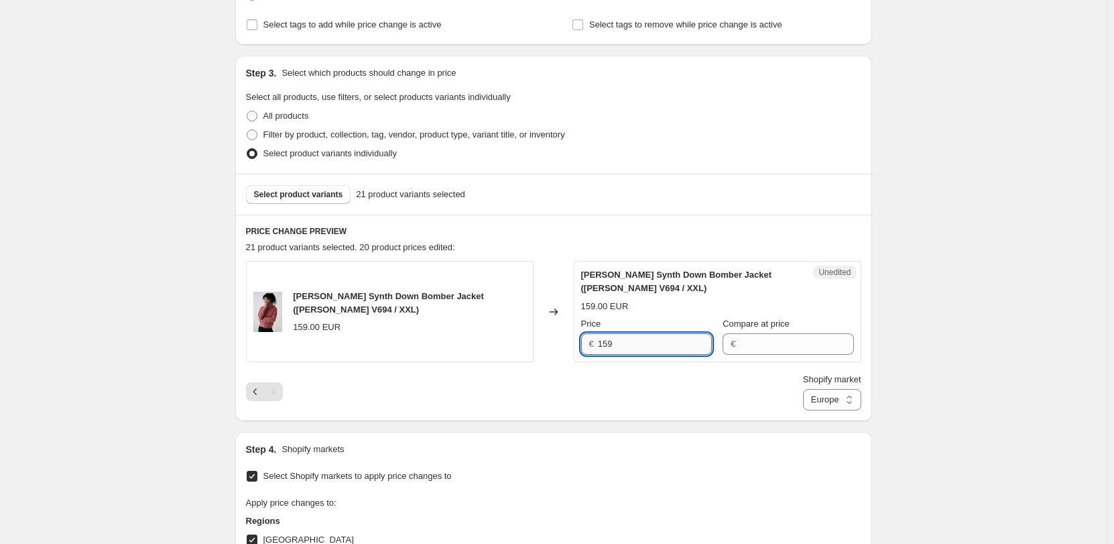
click at [627, 343] on input "159" at bounding box center [655, 343] width 114 height 21
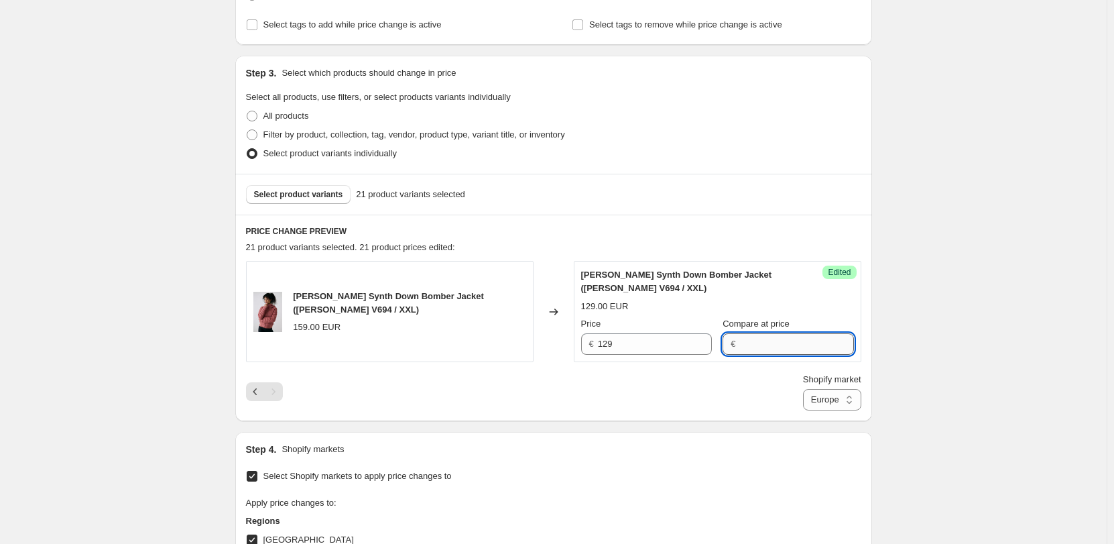
click at [748, 337] on input "Compare at price" at bounding box center [797, 343] width 114 height 21
click at [663, 331] on div "Price" at bounding box center [646, 323] width 131 height 13
click at [255, 389] on icon "Previous" at bounding box center [255, 391] width 13 height 13
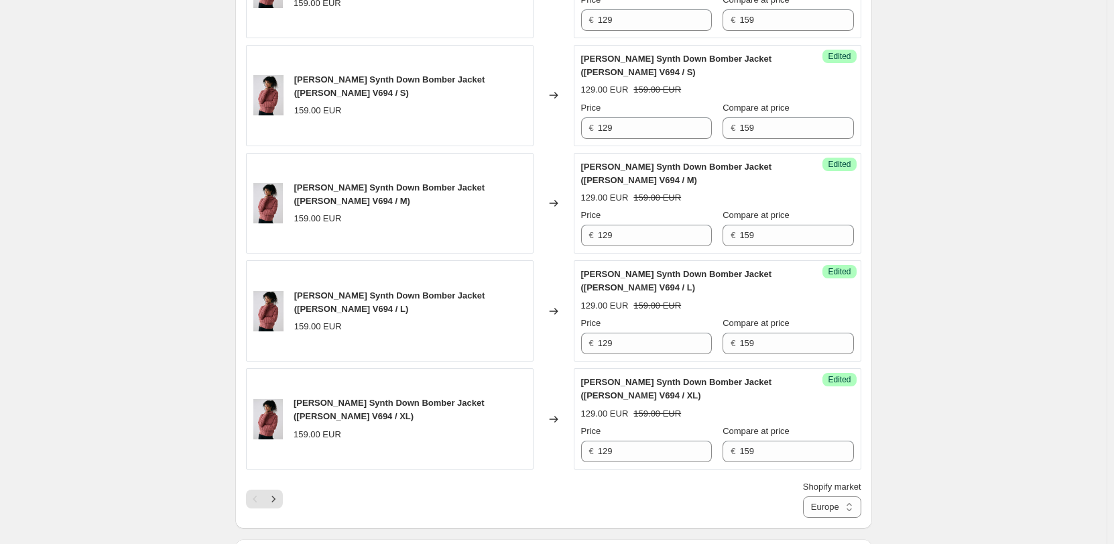
scroll to position [2243, 0]
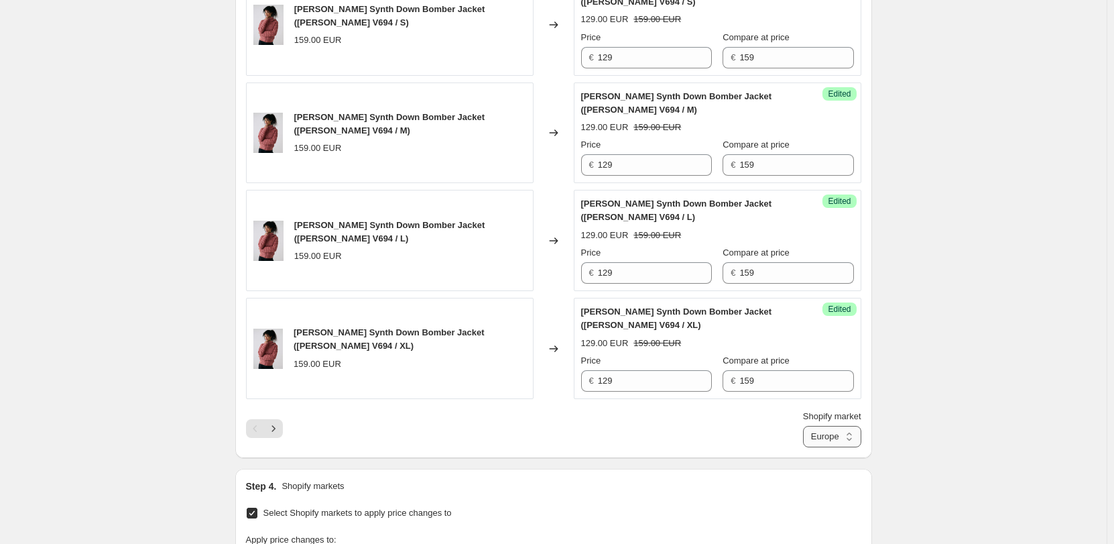
click at [825, 426] on select "Direct prices [GEOGRAPHIC_DATA] [GEOGRAPHIC_DATA] [GEOGRAPHIC_DATA]" at bounding box center [832, 436] width 58 height 21
click at [803, 426] on select "Direct prices [GEOGRAPHIC_DATA] [GEOGRAPHIC_DATA] [GEOGRAPHIC_DATA]" at bounding box center [832, 436] width 58 height 21
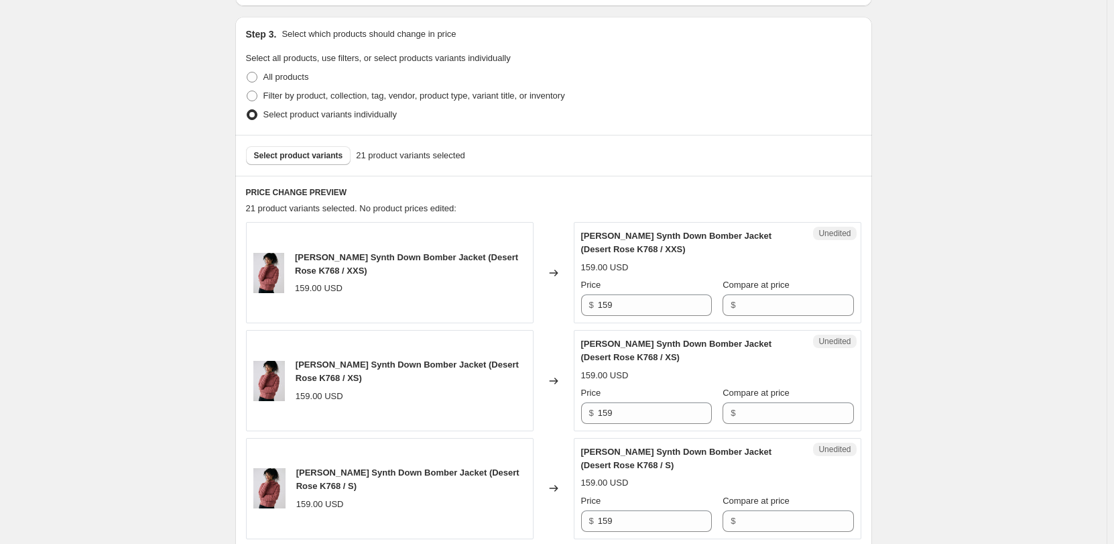
scroll to position [231, 0]
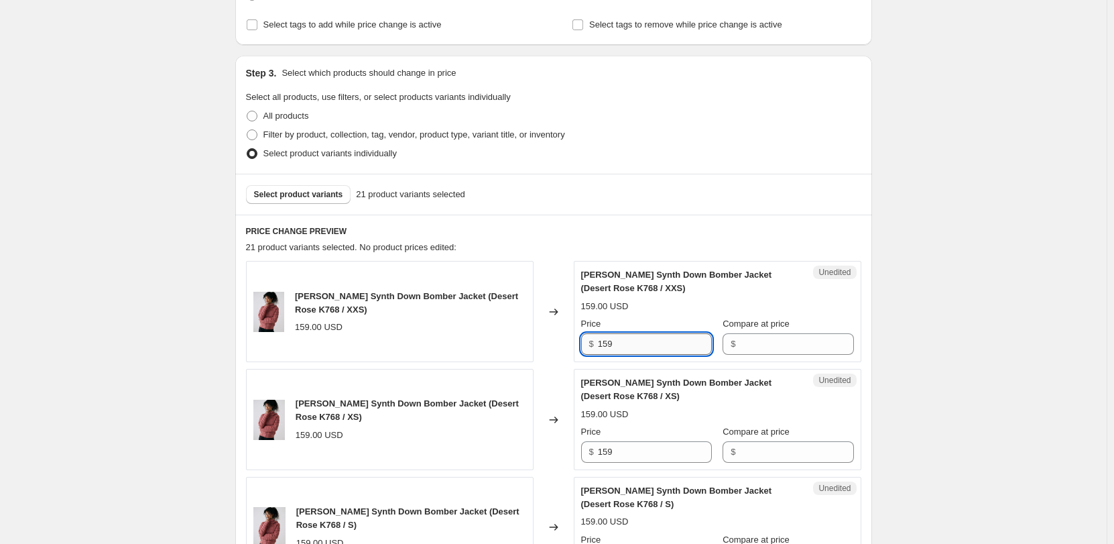
click at [649, 345] on input "159" at bounding box center [655, 343] width 114 height 21
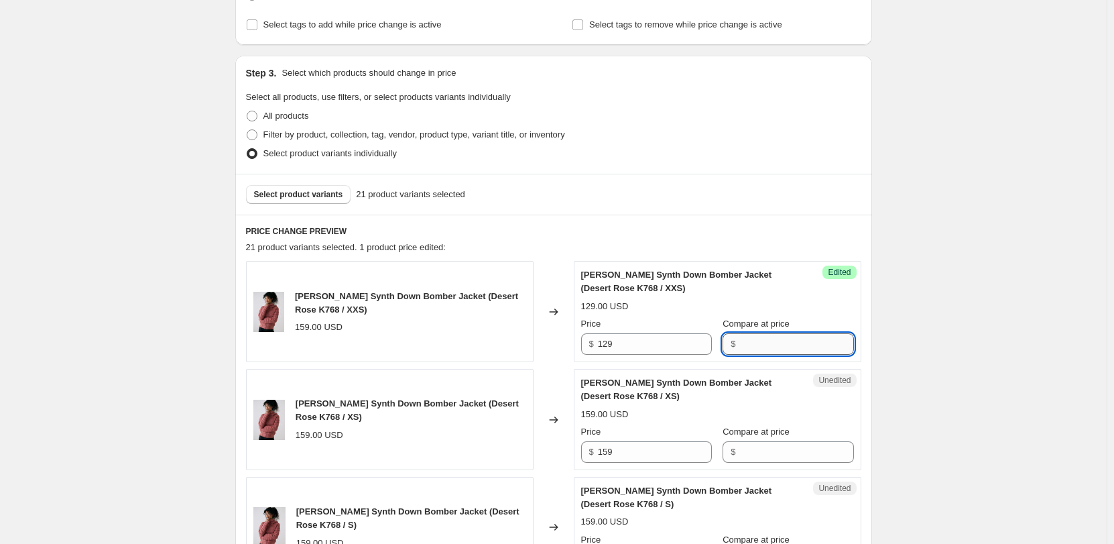
click at [810, 340] on input "Compare at price" at bounding box center [797, 343] width 114 height 21
click at [799, 308] on div "129.00 USD 159.00 USD" at bounding box center [717, 306] width 273 height 13
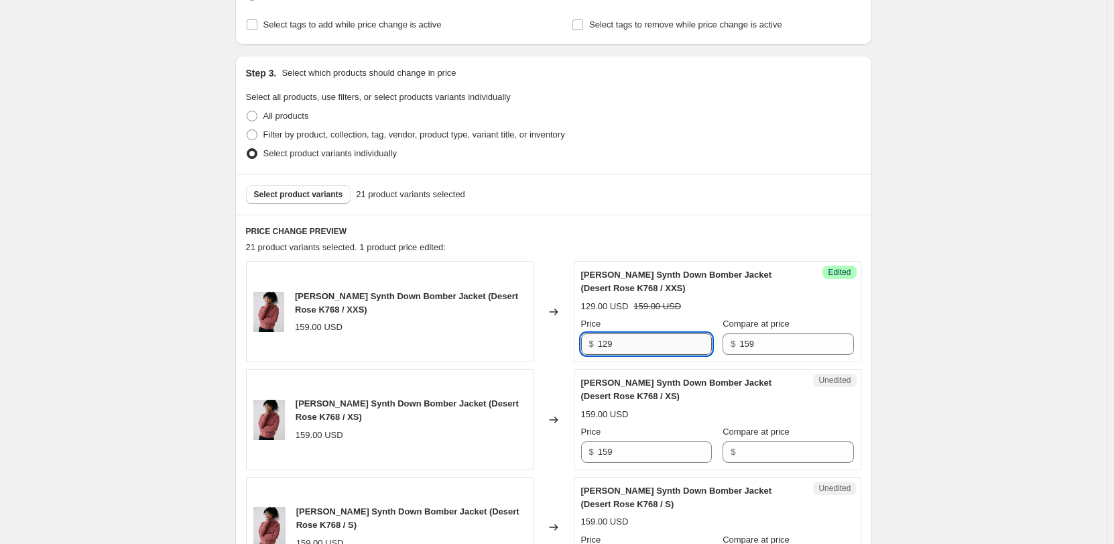
click at [614, 335] on input "129" at bounding box center [655, 343] width 114 height 21
click at [628, 445] on input "159" at bounding box center [655, 451] width 114 height 21
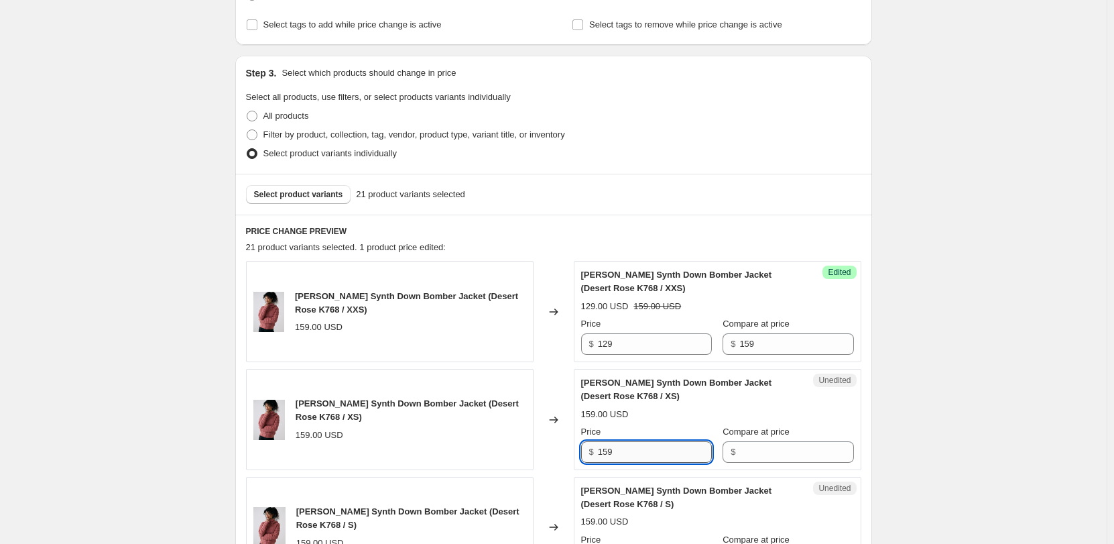
click at [628, 445] on input "159" at bounding box center [655, 451] width 114 height 21
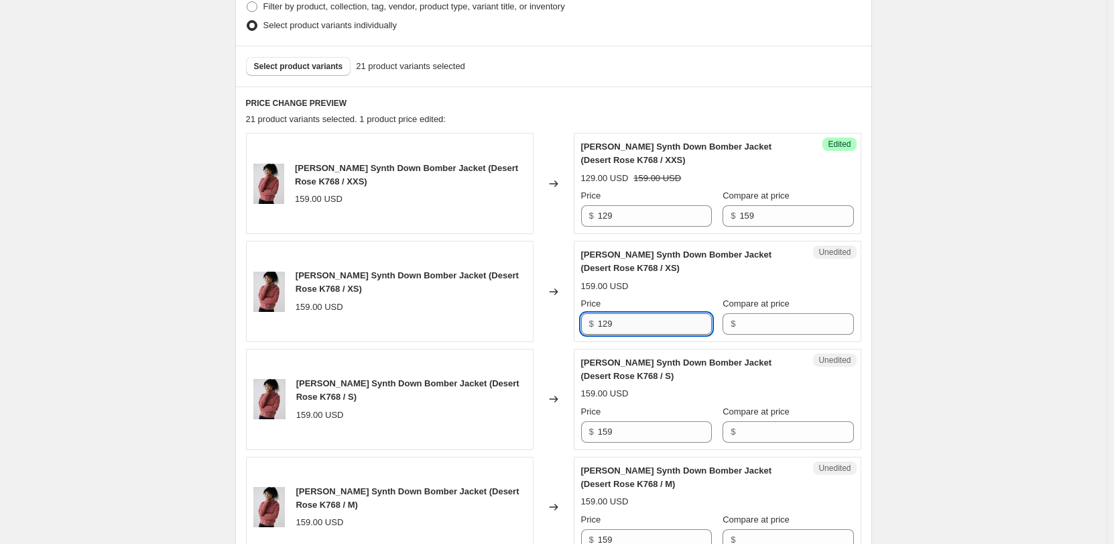
scroll to position [365, 0]
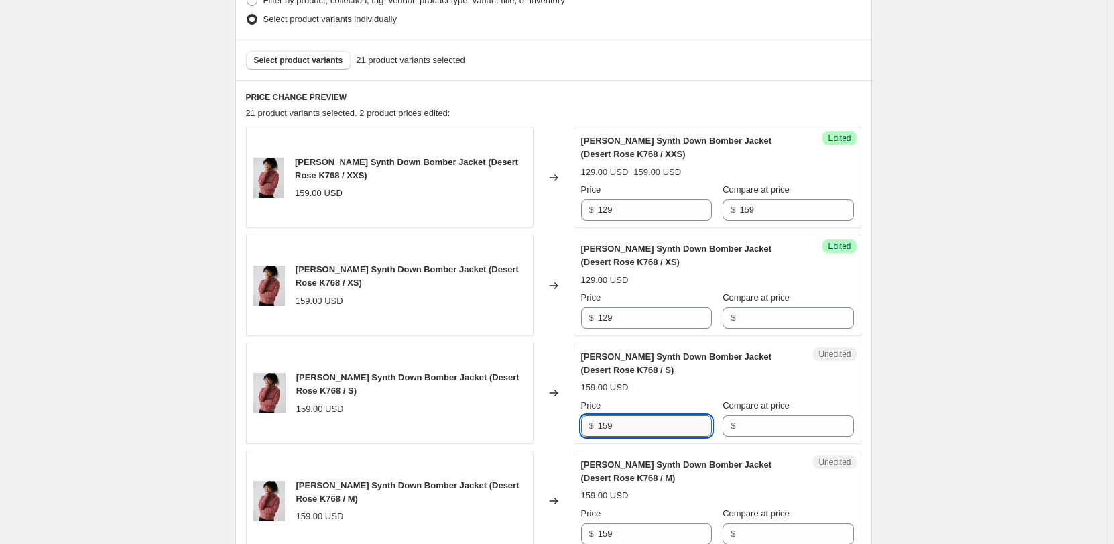
click at [633, 416] on input "159" at bounding box center [655, 425] width 114 height 21
click at [633, 428] on input "159" at bounding box center [655, 425] width 114 height 21
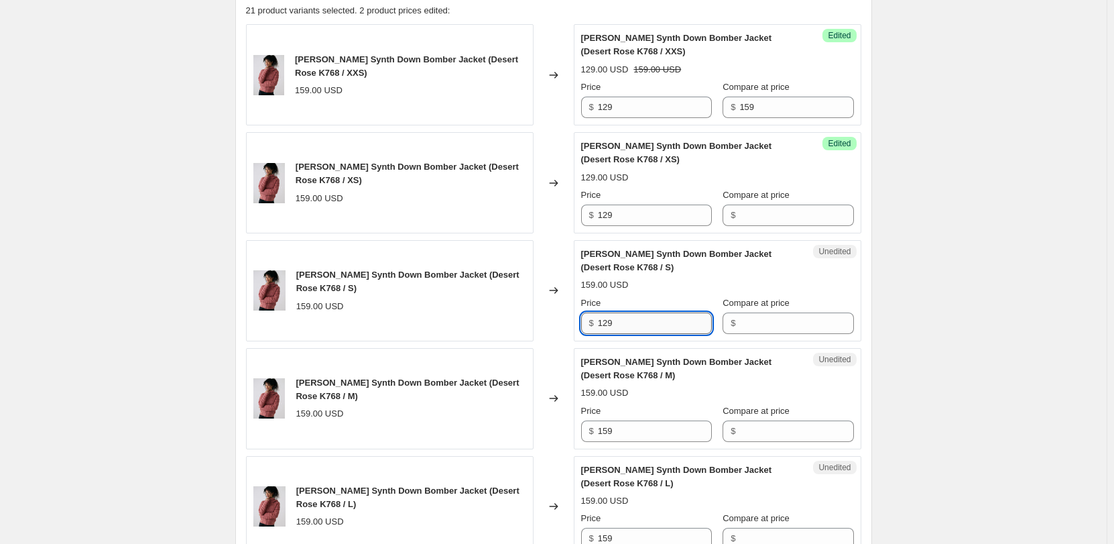
scroll to position [500, 0]
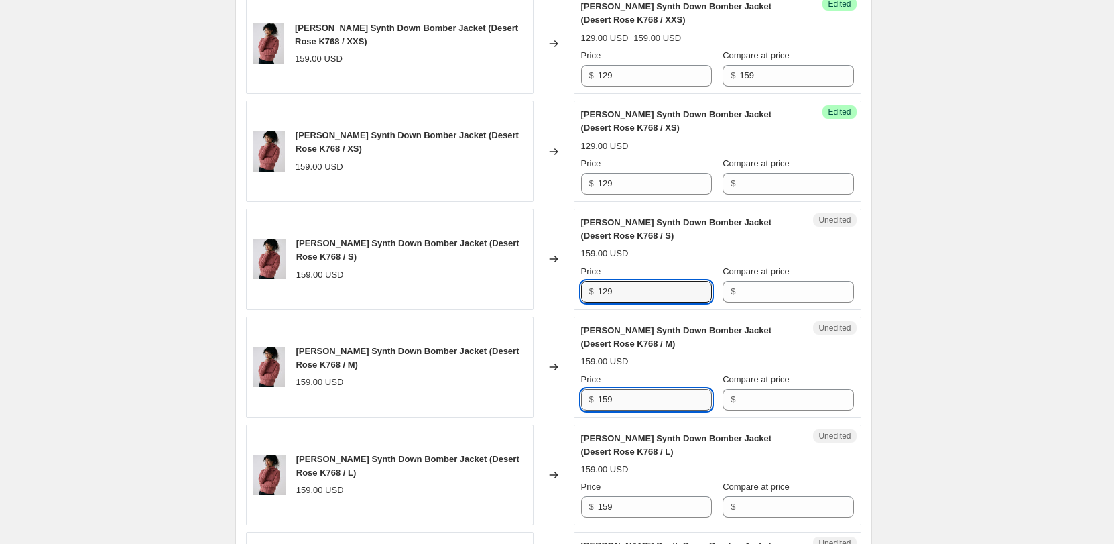
click at [629, 408] on input "159" at bounding box center [655, 399] width 114 height 21
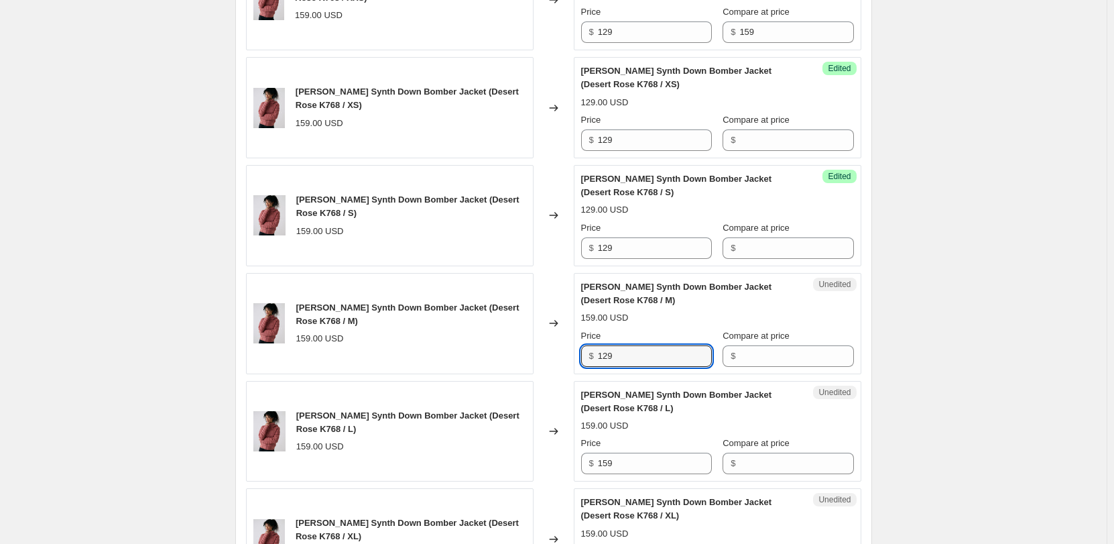
scroll to position [567, 0]
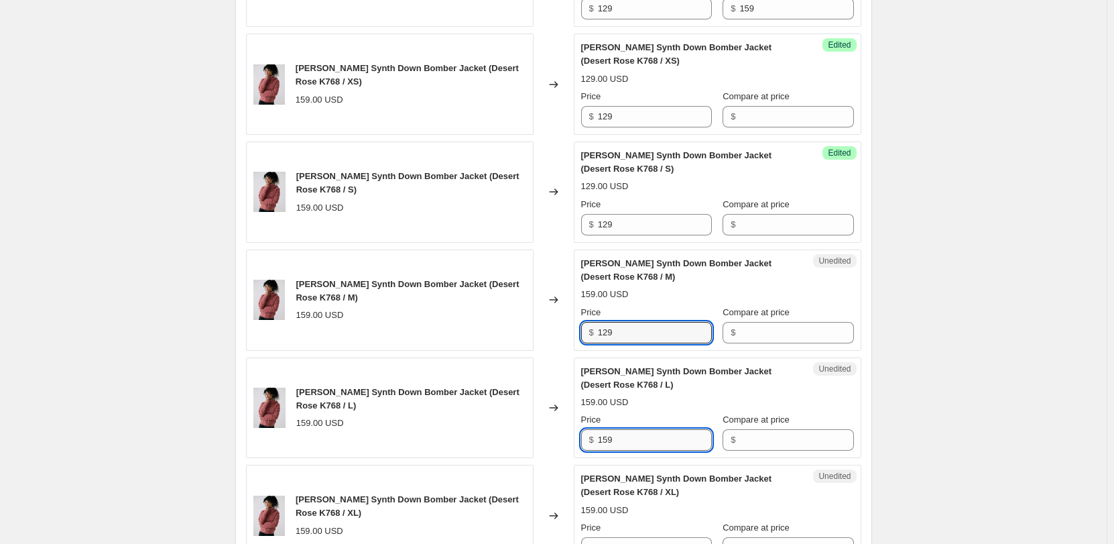
click at [623, 445] on input "159" at bounding box center [655, 439] width 114 height 21
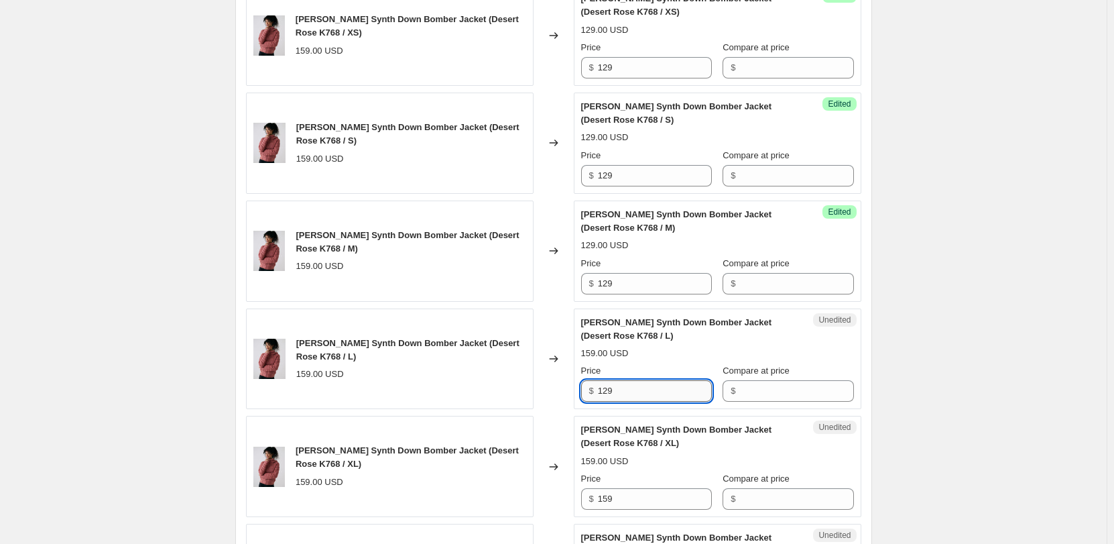
scroll to position [634, 0]
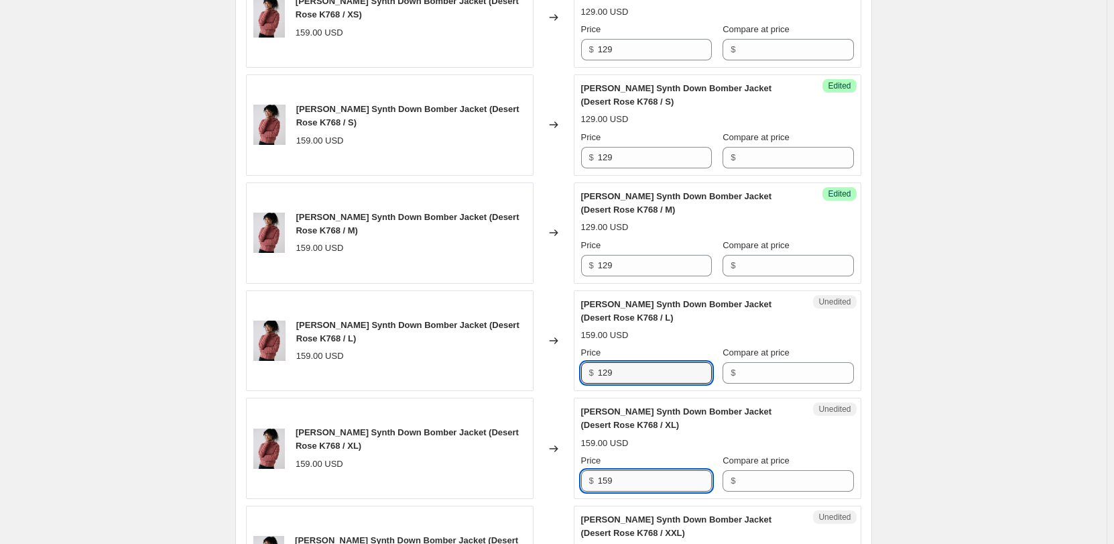
click at [614, 485] on input "159" at bounding box center [655, 480] width 114 height 21
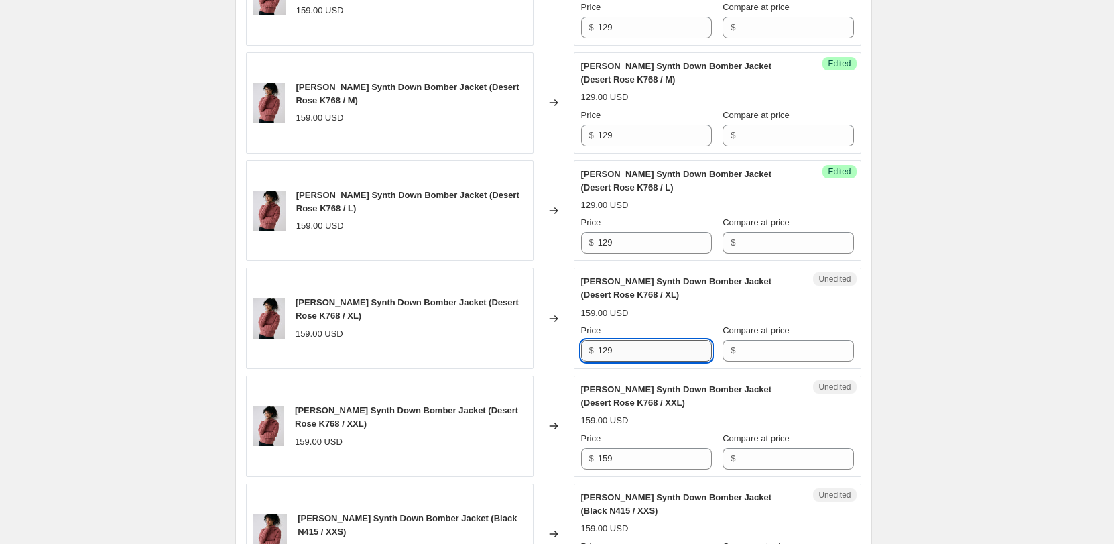
scroll to position [768, 0]
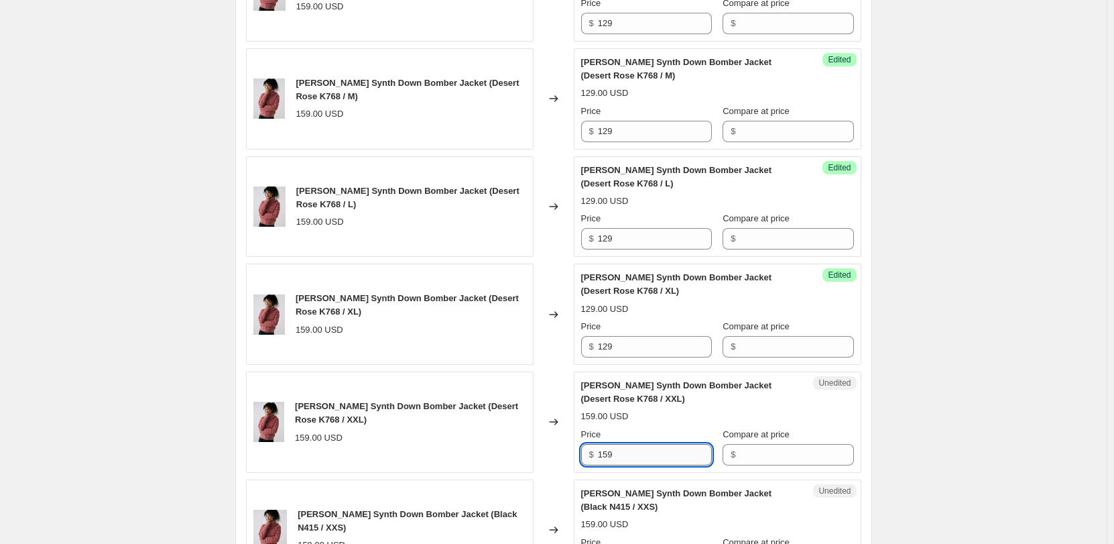
click at [610, 455] on input "159" at bounding box center [655, 454] width 114 height 21
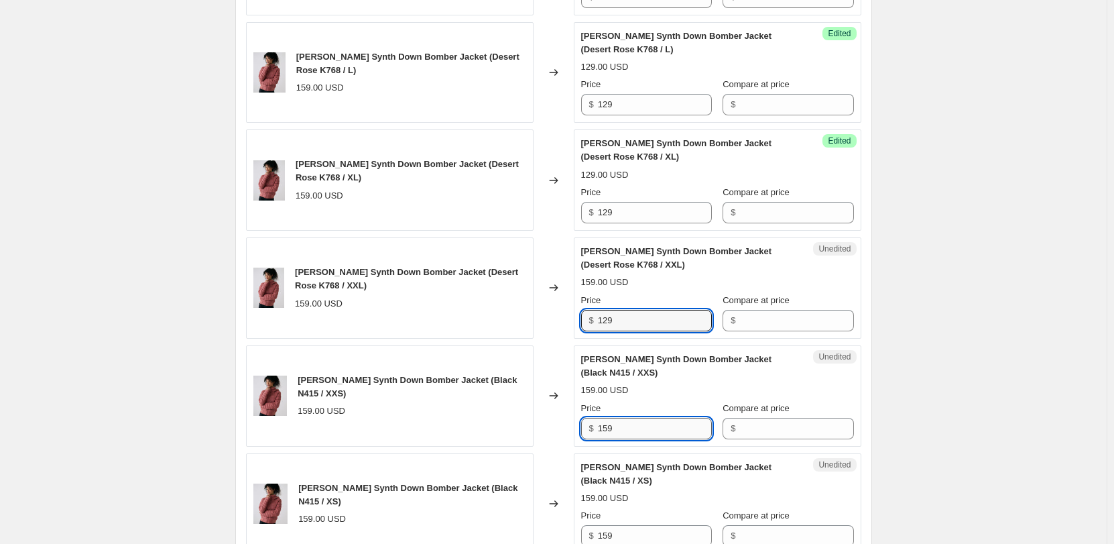
click at [610, 437] on input "159" at bounding box center [655, 428] width 114 height 21
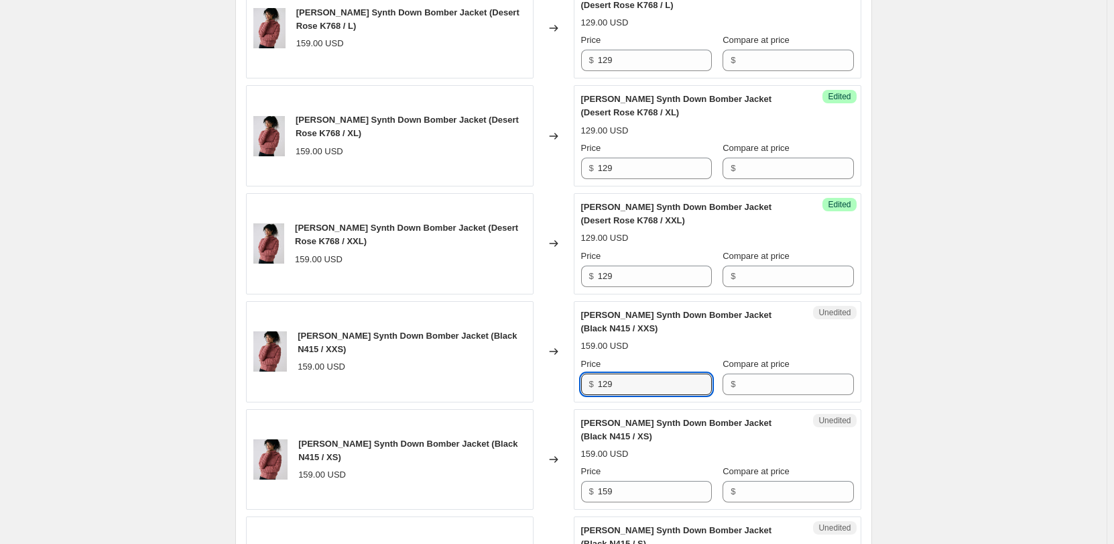
scroll to position [969, 0]
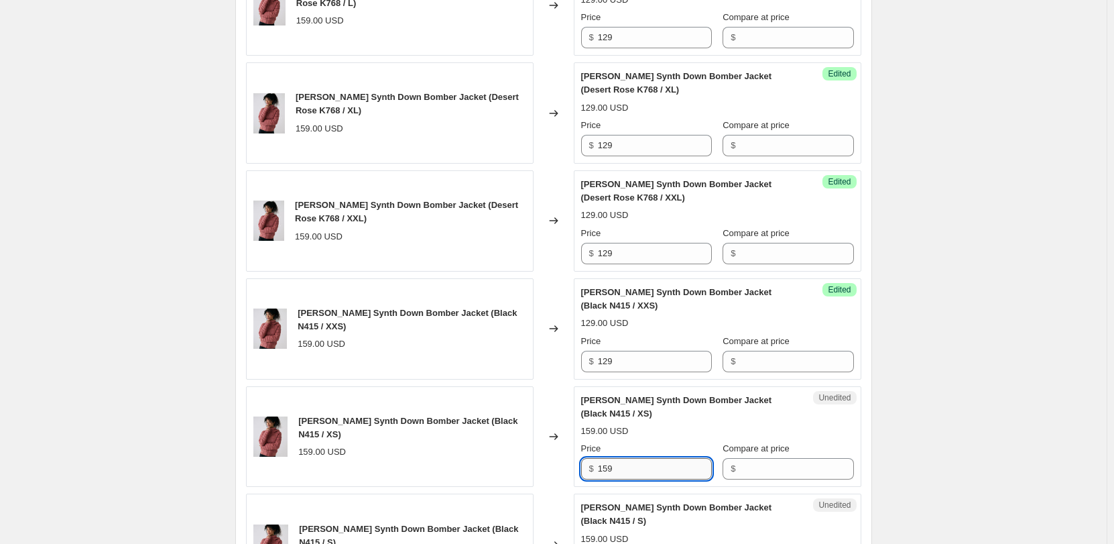
click at [607, 469] on input "159" at bounding box center [655, 468] width 114 height 21
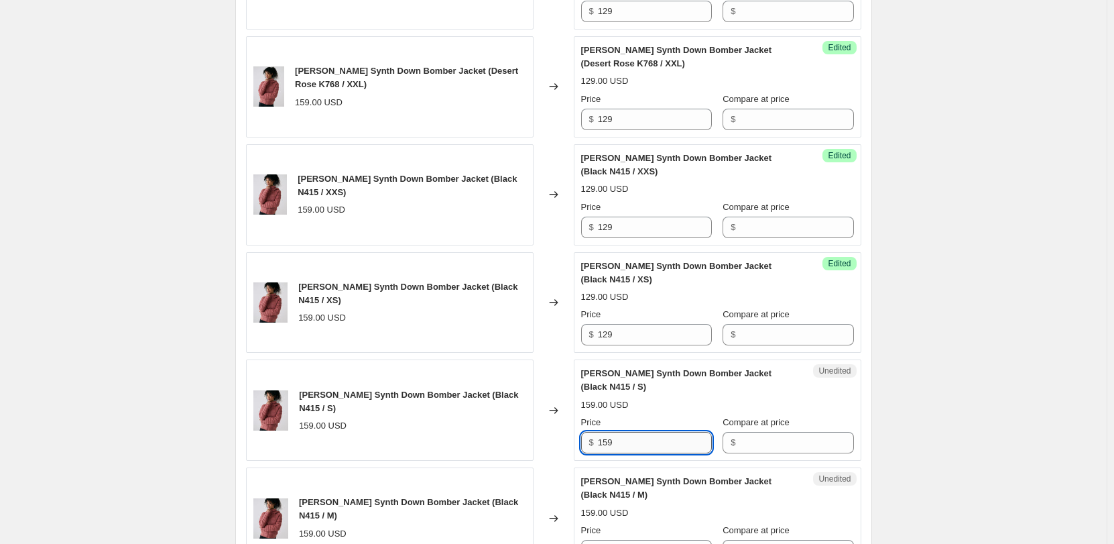
click at [614, 432] on input "159" at bounding box center [655, 442] width 114 height 21
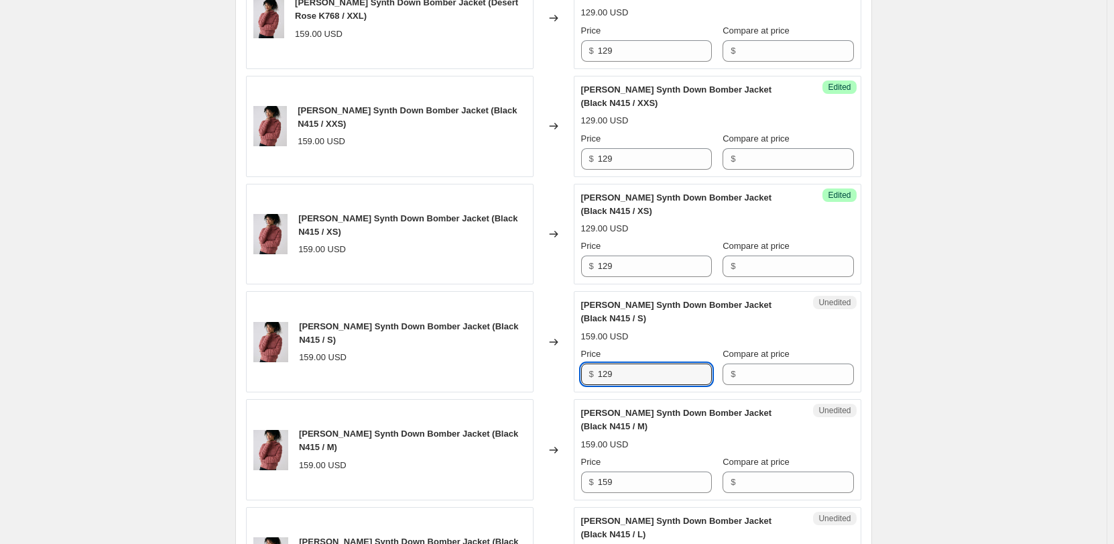
scroll to position [1237, 0]
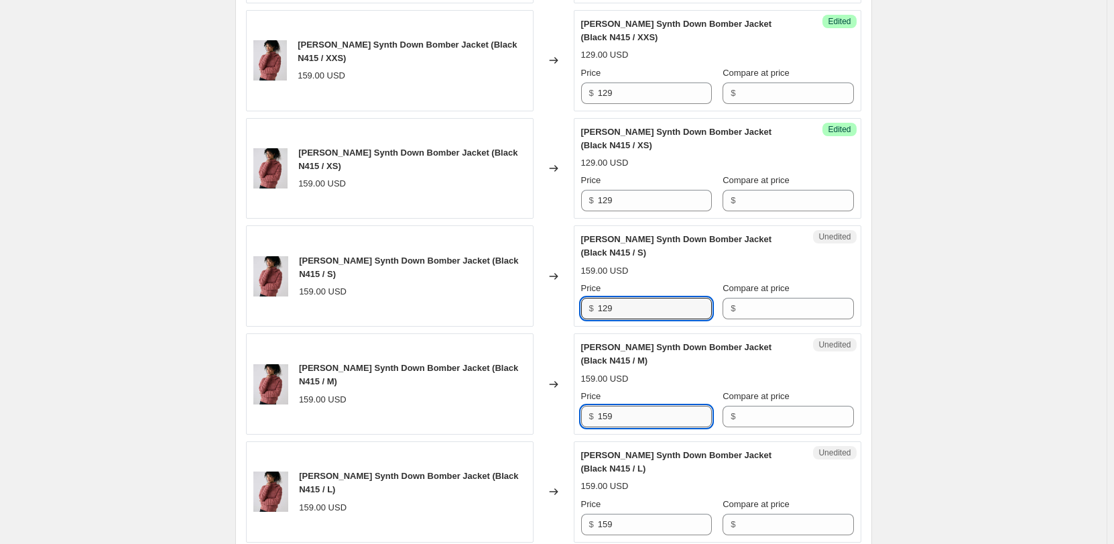
click at [610, 409] on input "159" at bounding box center [655, 416] width 114 height 21
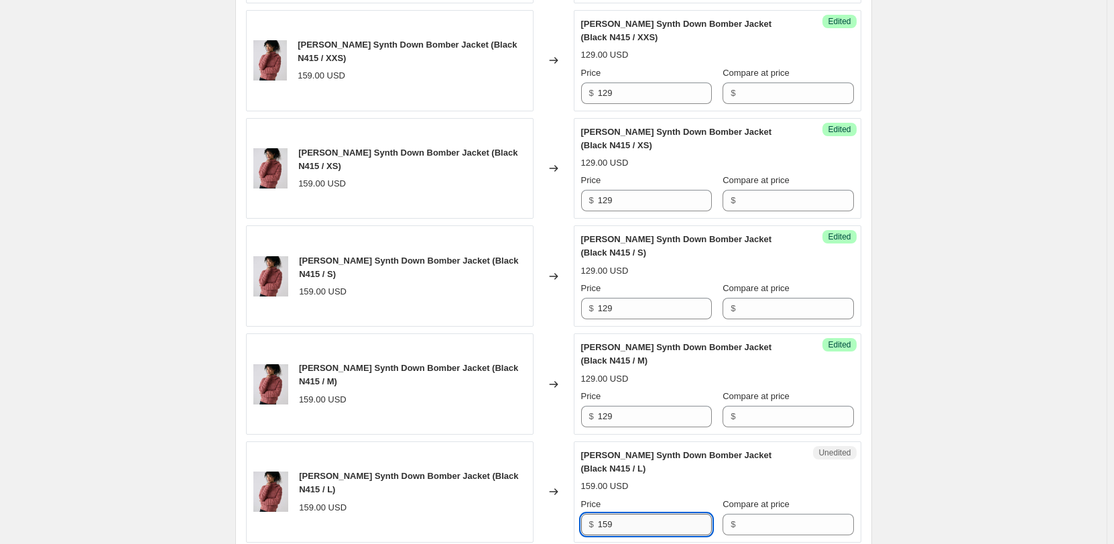
click at [610, 514] on input "159" at bounding box center [655, 524] width 114 height 21
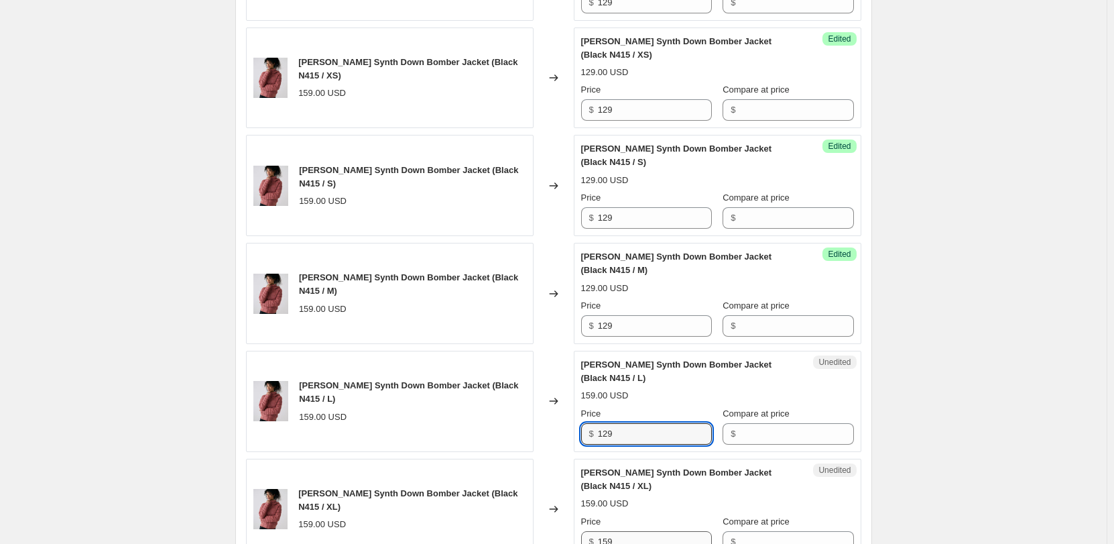
scroll to position [1371, 0]
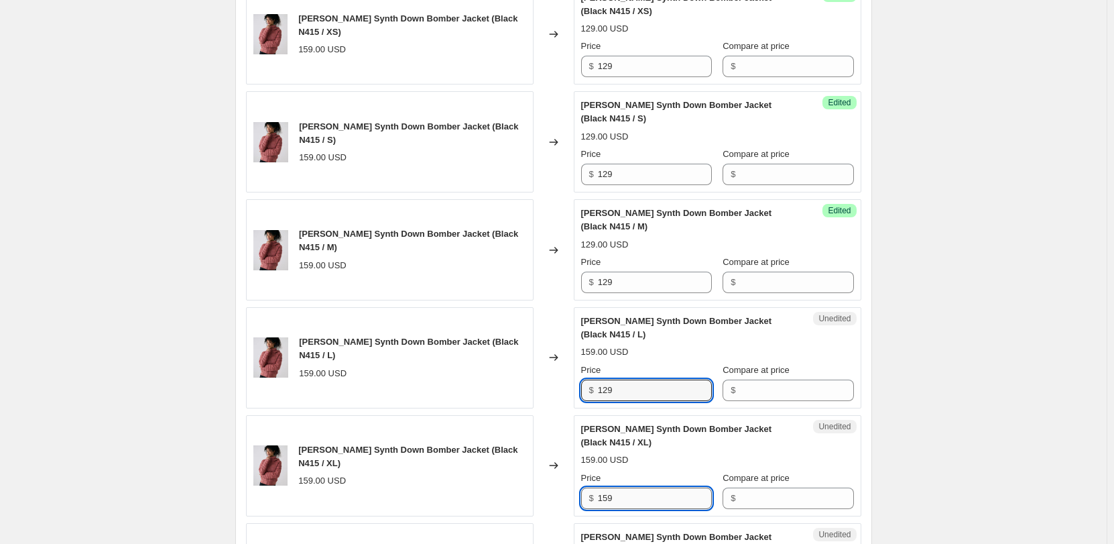
click at [610, 487] on input "159" at bounding box center [655, 497] width 114 height 21
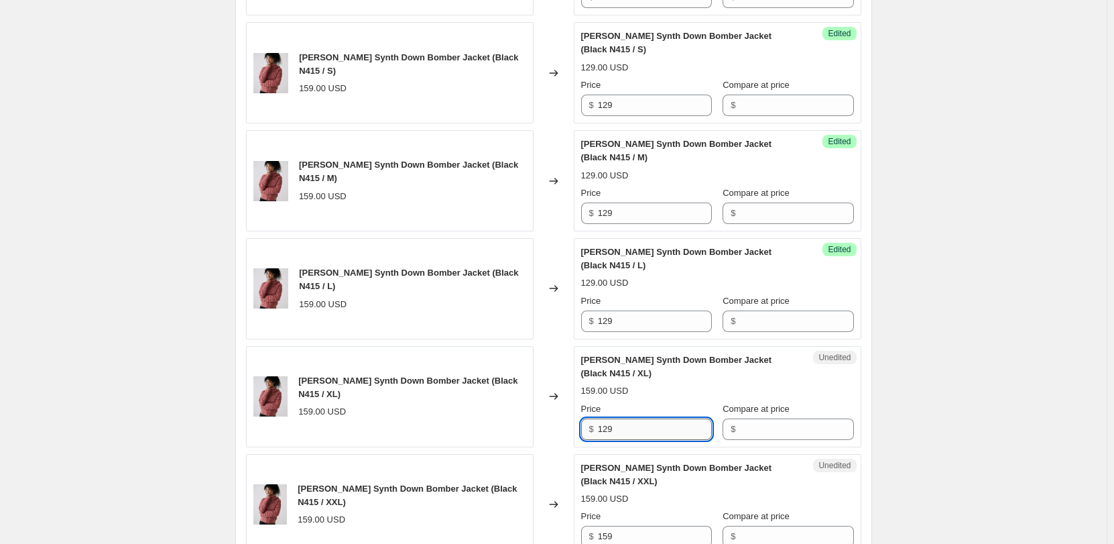
scroll to position [1505, 0]
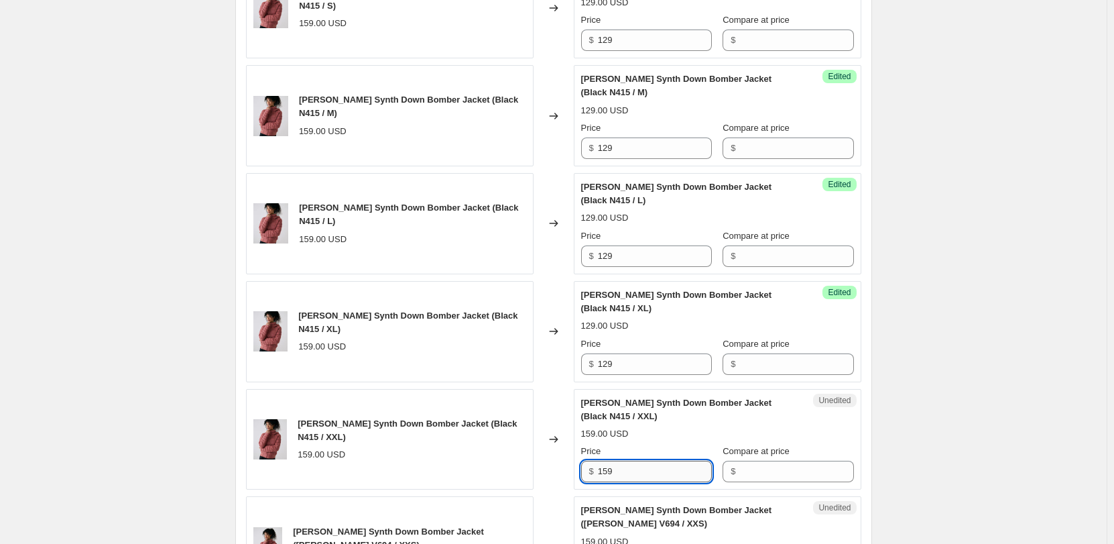
click at [616, 461] on input "159" at bounding box center [655, 471] width 114 height 21
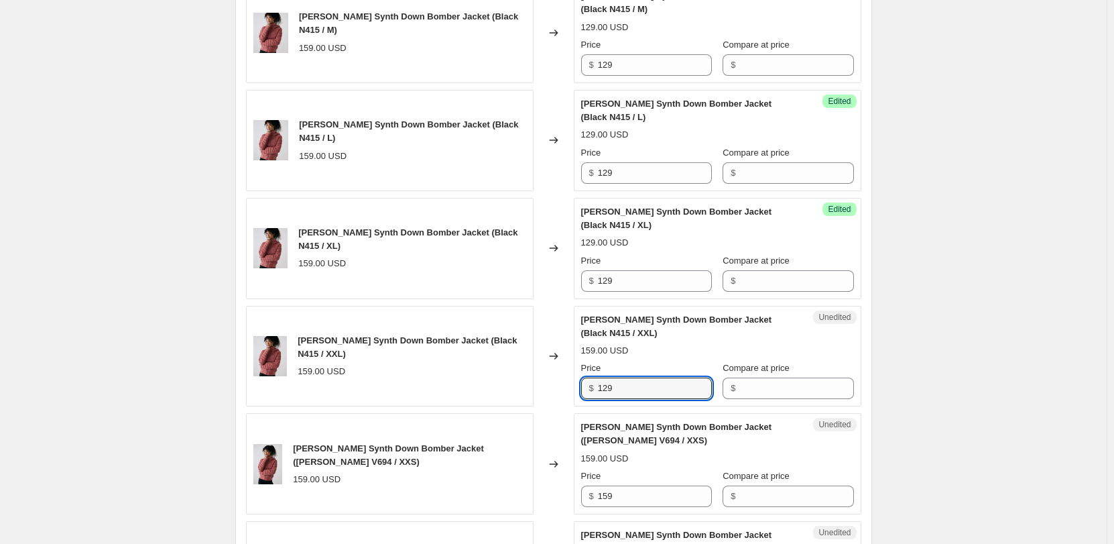
scroll to position [1639, 0]
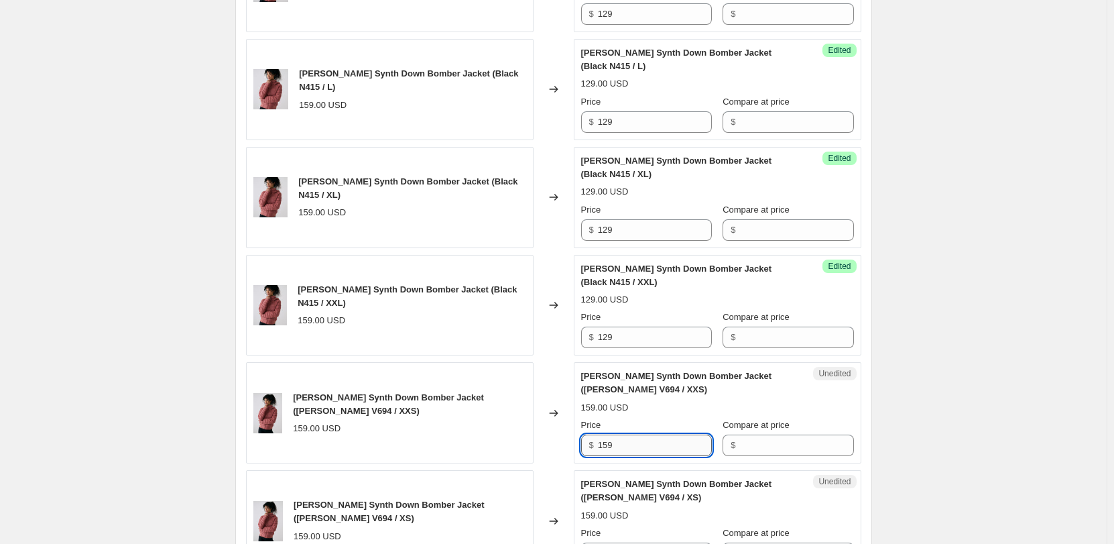
click at [621, 434] on input "159" at bounding box center [655, 444] width 114 height 21
click at [626, 542] on input "159" at bounding box center [655, 552] width 114 height 21
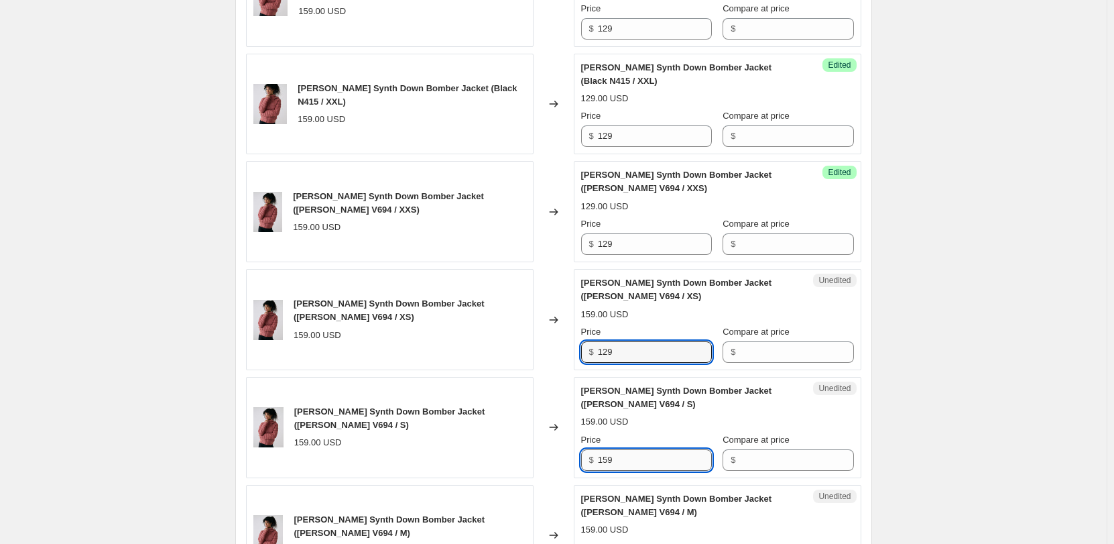
click at [626, 449] on input "159" at bounding box center [655, 459] width 114 height 21
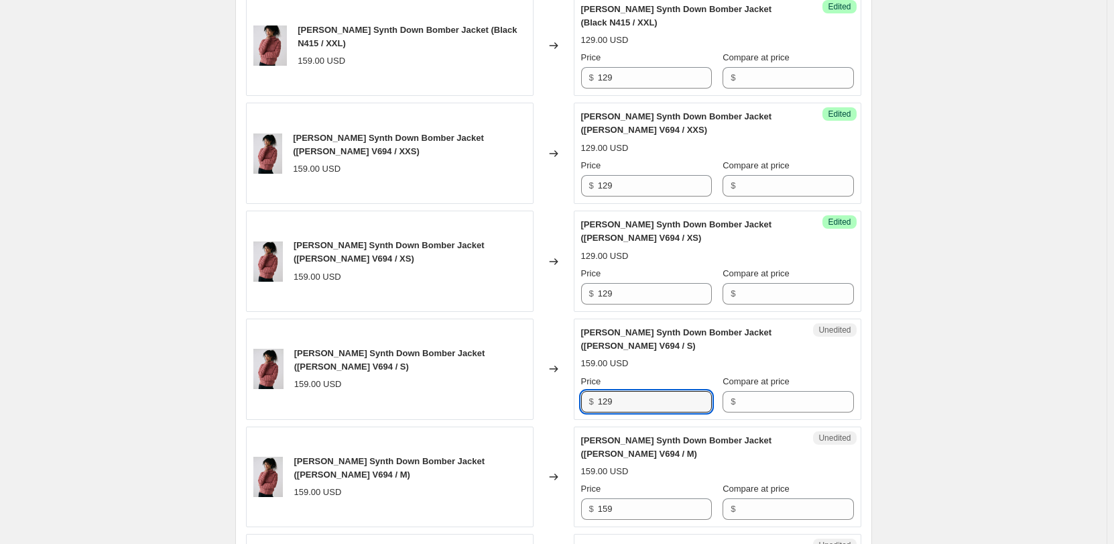
scroll to position [1975, 0]
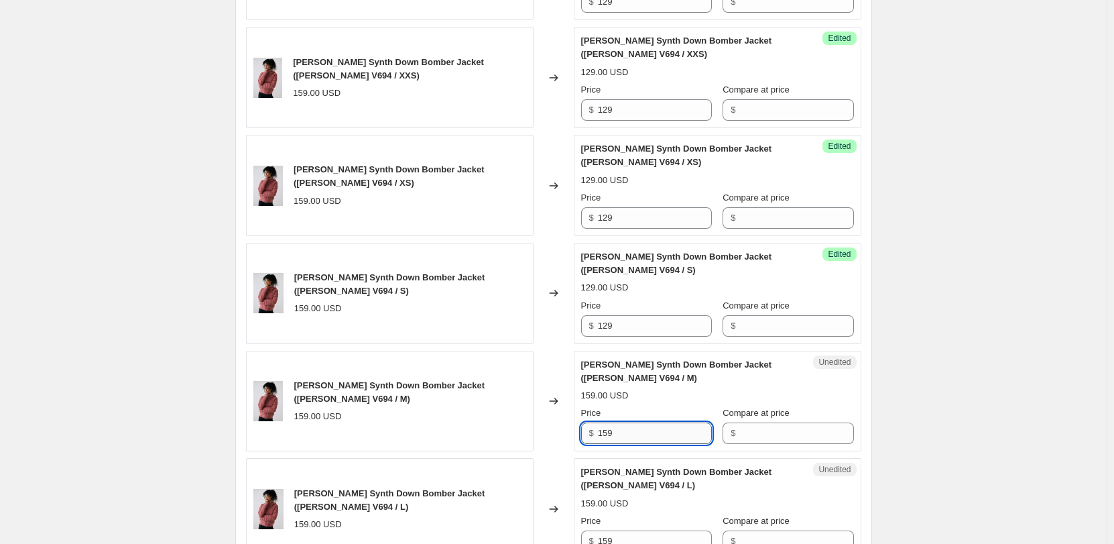
click at [622, 422] on input "159" at bounding box center [655, 432] width 114 height 21
click at [632, 530] on input "159" at bounding box center [655, 540] width 114 height 21
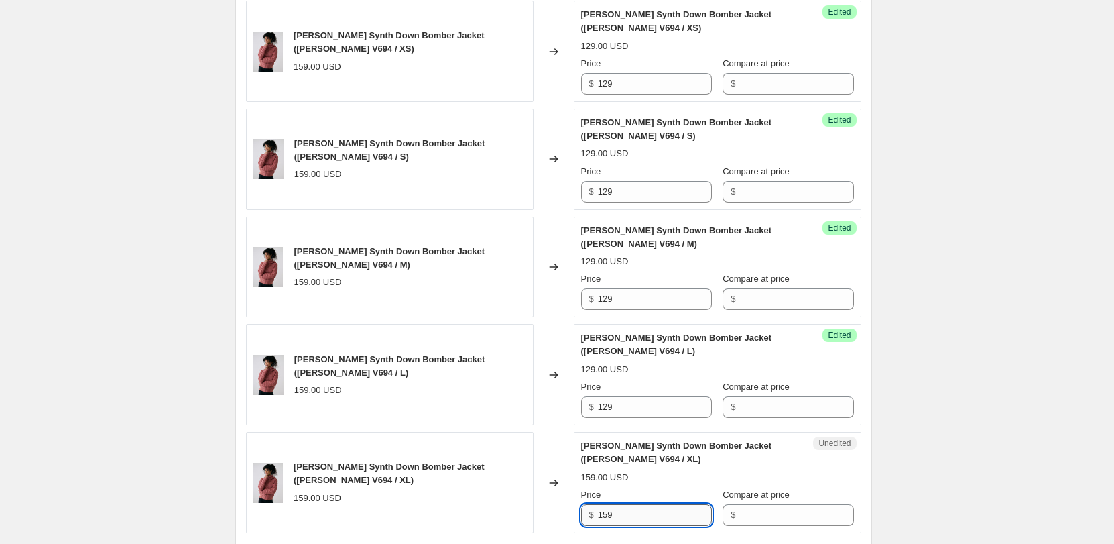
click at [621, 504] on input "159" at bounding box center [655, 514] width 114 height 21
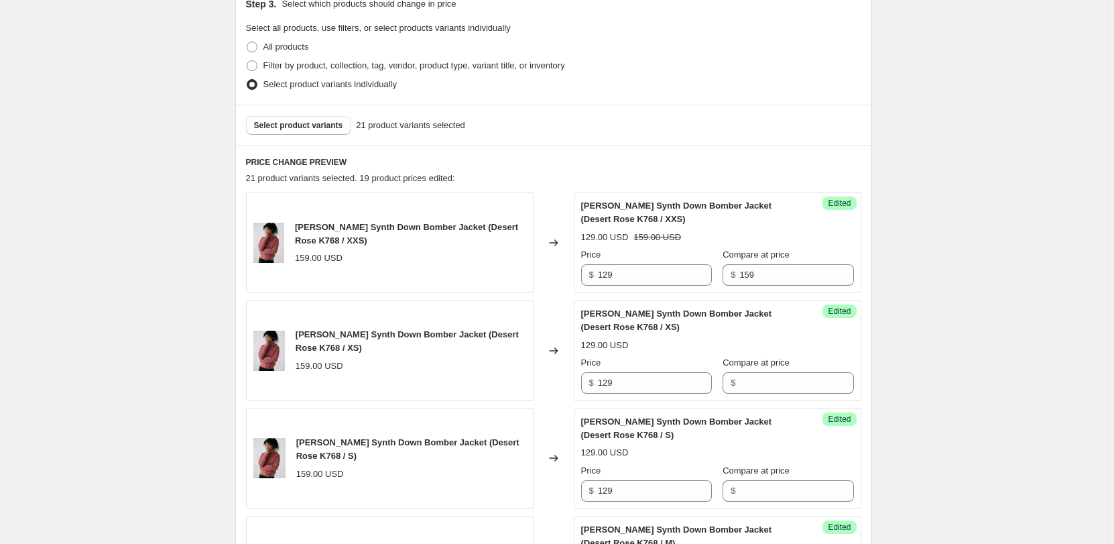
scroll to position [298, 0]
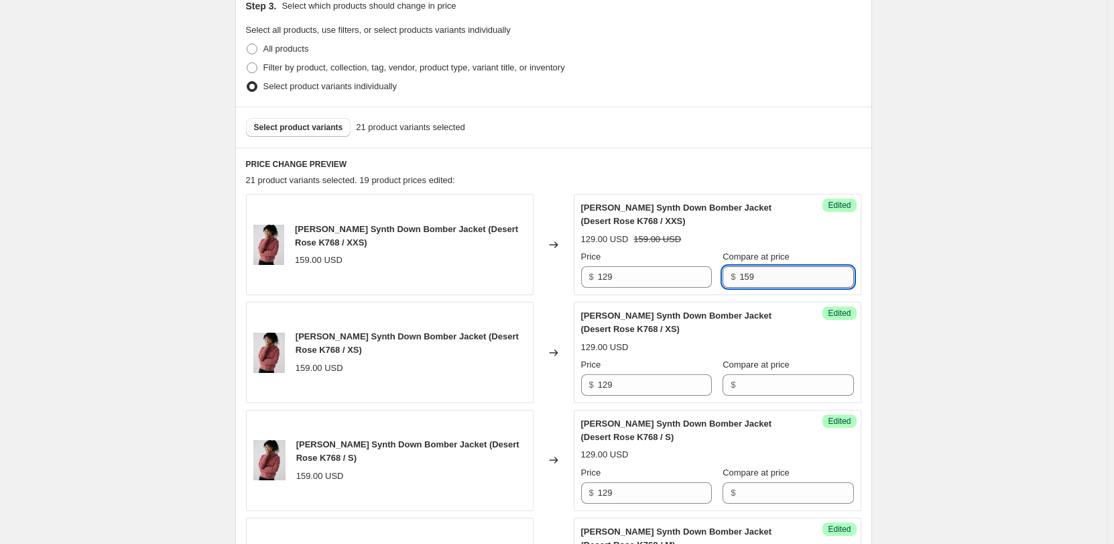
click at [740, 283] on input "159" at bounding box center [797, 276] width 114 height 21
click at [759, 382] on input "Compare at price" at bounding box center [797, 384] width 114 height 21
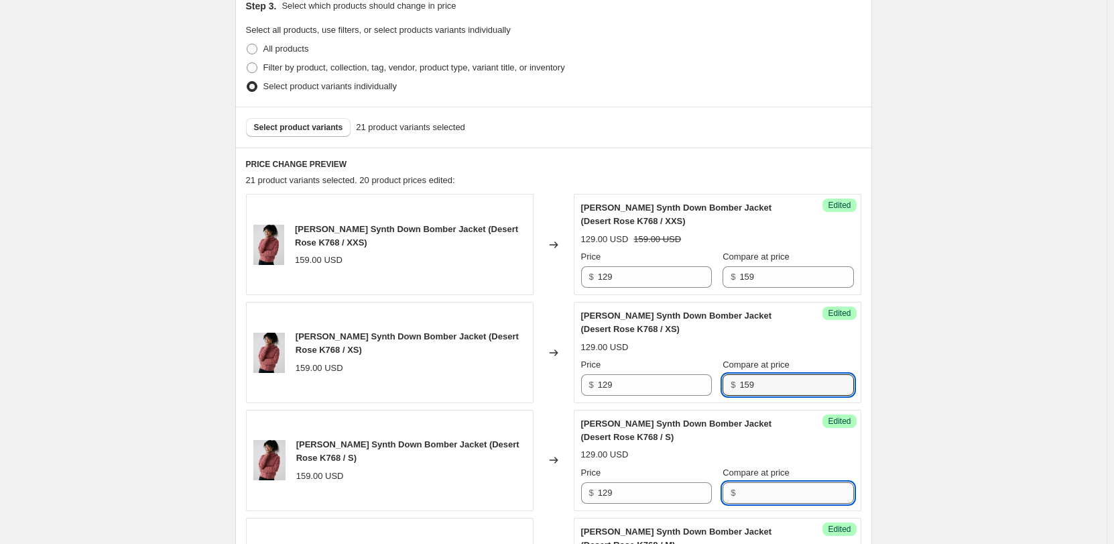
click at [752, 497] on input "Compare at price" at bounding box center [797, 492] width 114 height 21
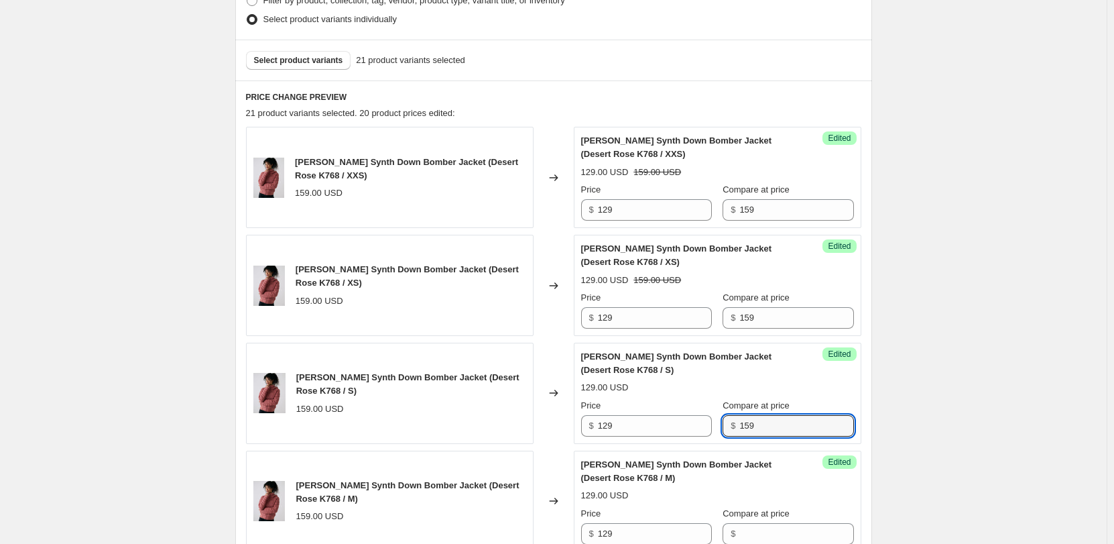
scroll to position [500, 0]
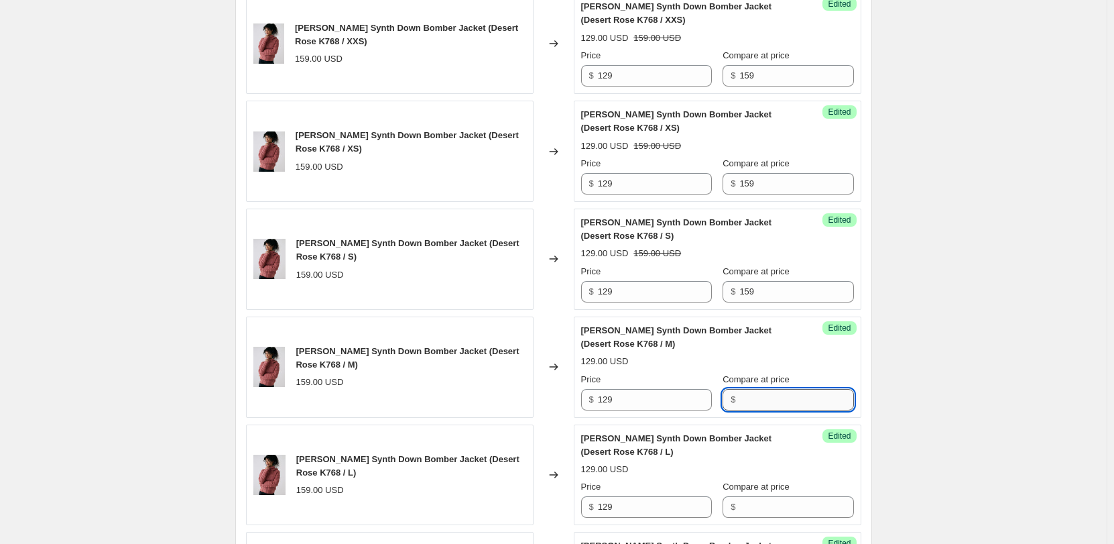
click at [762, 400] on input "Compare at price" at bounding box center [797, 399] width 114 height 21
click at [768, 497] on input "Compare at price" at bounding box center [797, 506] width 114 height 21
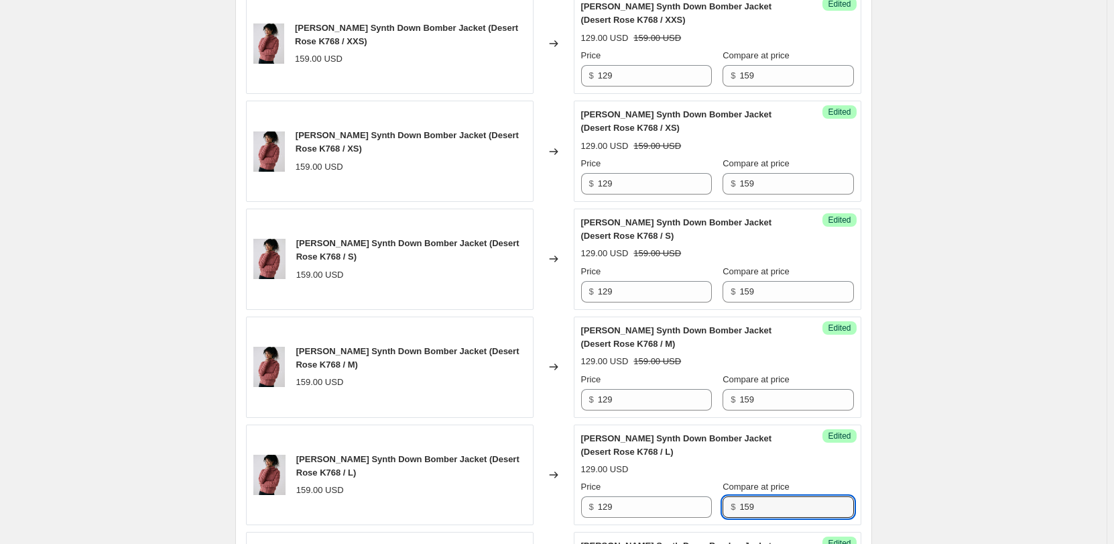
scroll to position [701, 0]
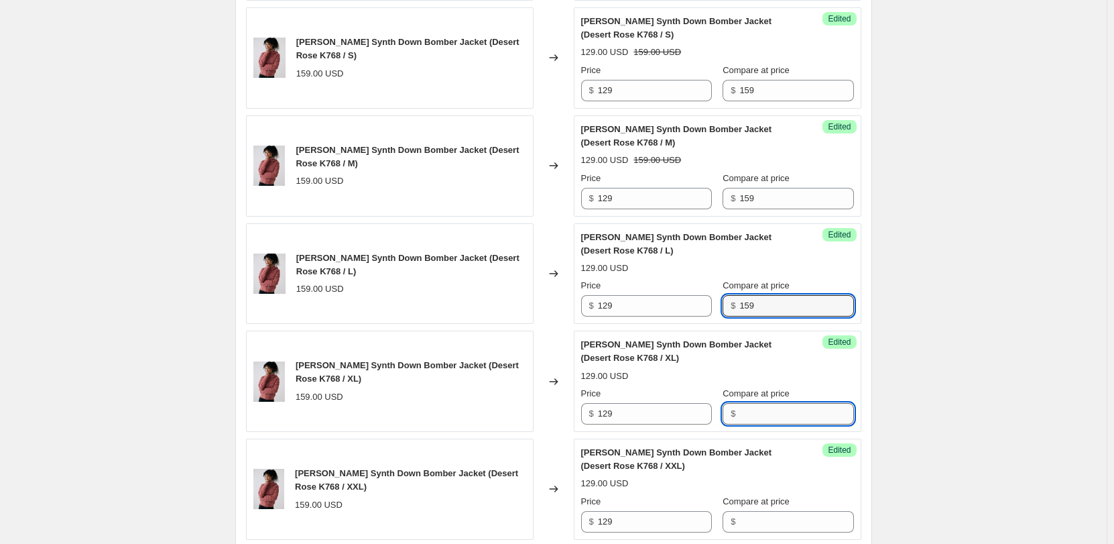
click at [762, 416] on input "Compare at price" at bounding box center [797, 413] width 114 height 21
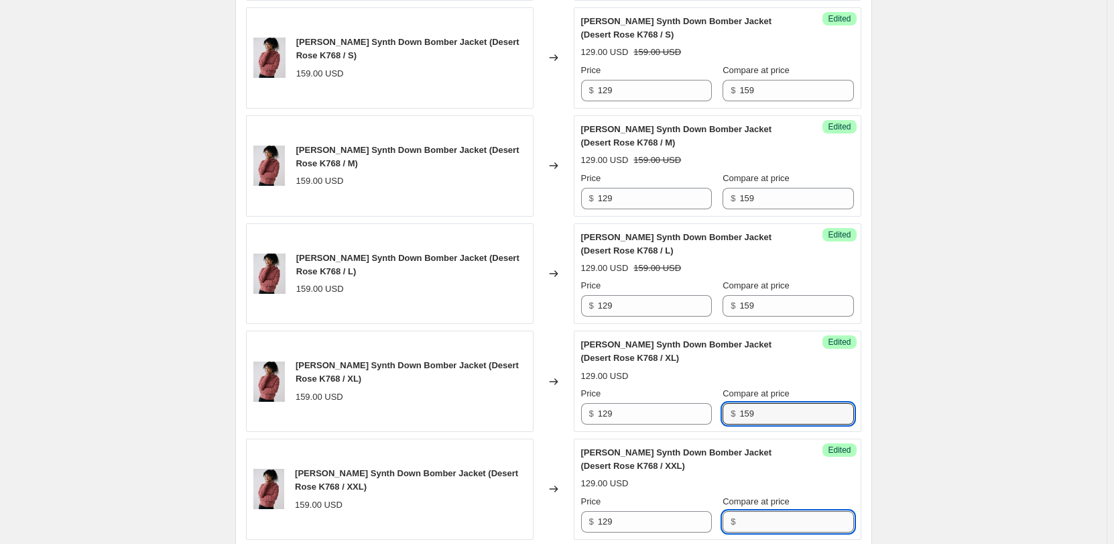
click at [756, 512] on input "Compare at price" at bounding box center [797, 521] width 114 height 21
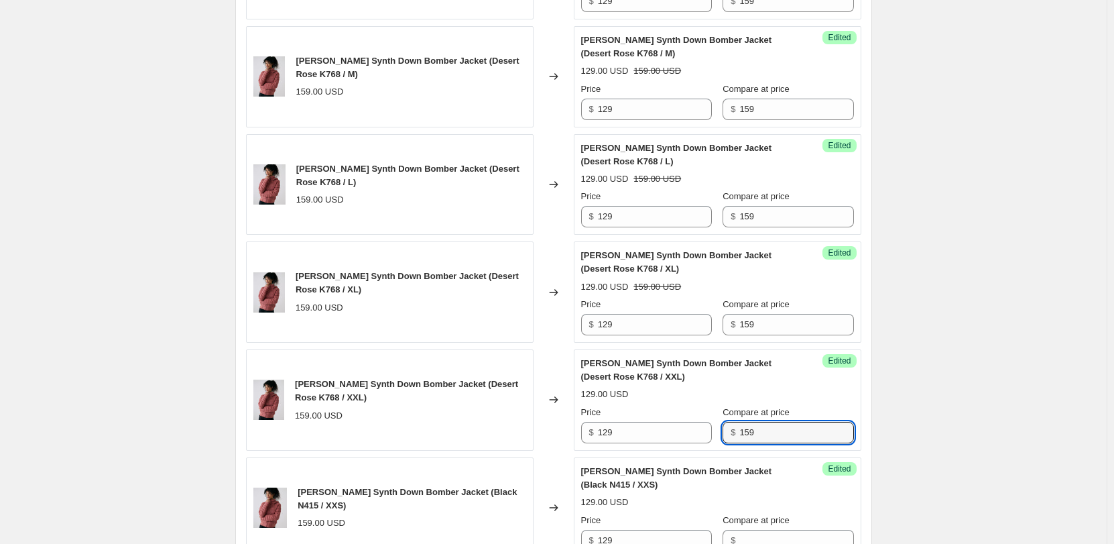
scroll to position [835, 0]
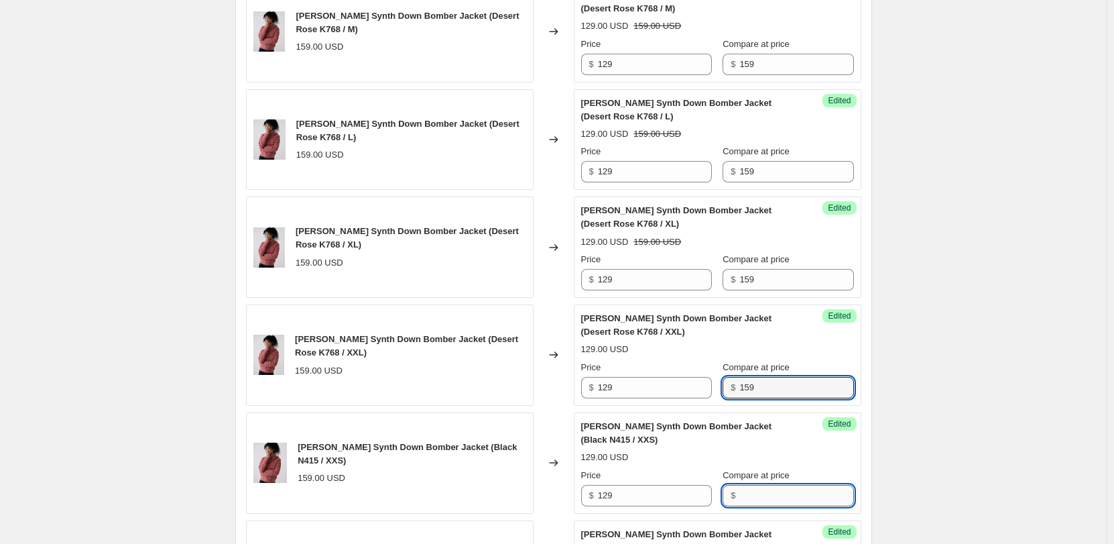
click at [758, 491] on input "Compare at price" at bounding box center [797, 495] width 114 height 21
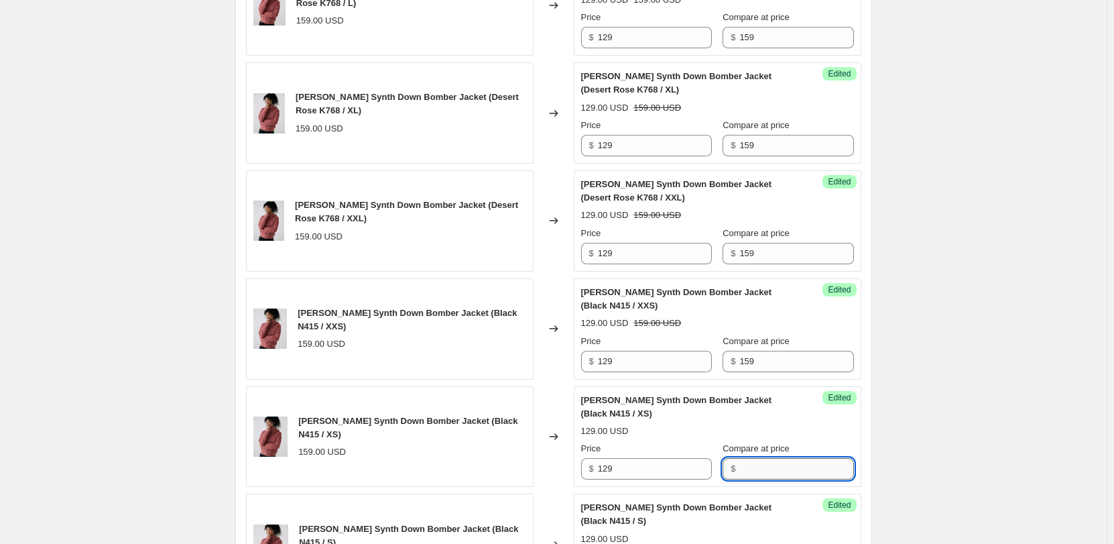
click at [754, 468] on input "Compare at price" at bounding box center [797, 468] width 114 height 21
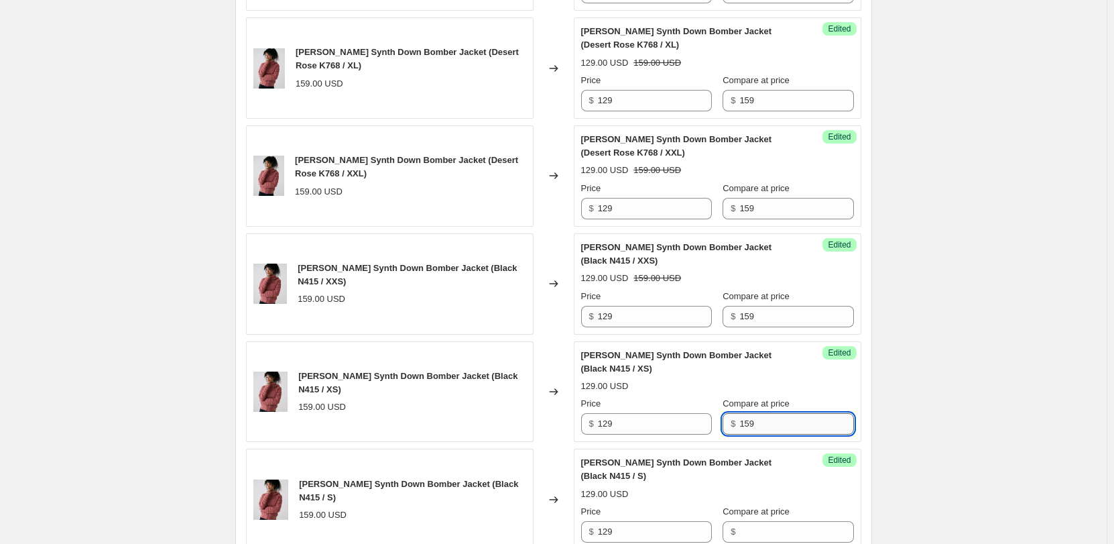
scroll to position [1036, 0]
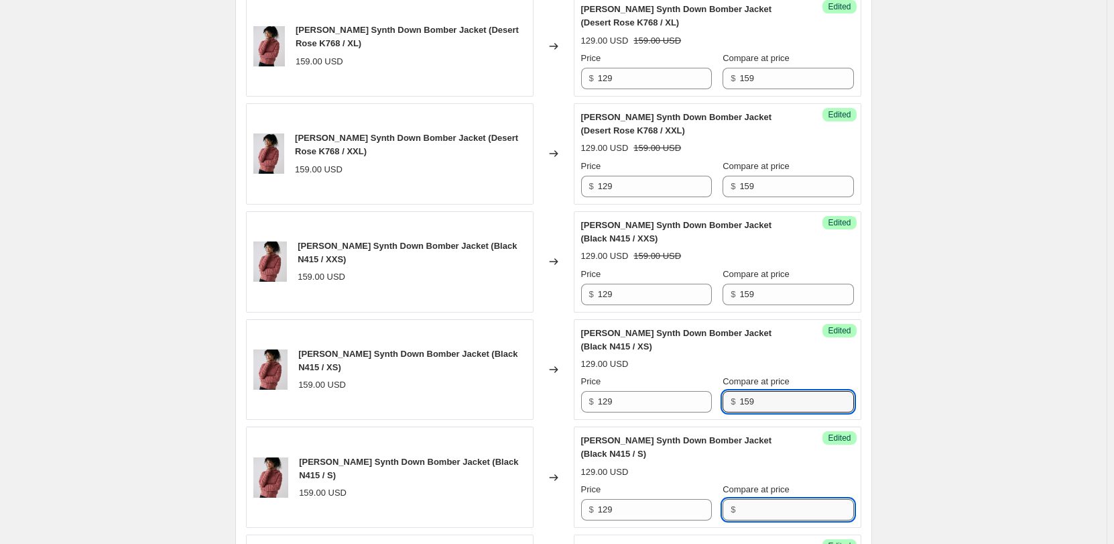
click at [759, 499] on input "Compare at price" at bounding box center [797, 509] width 114 height 21
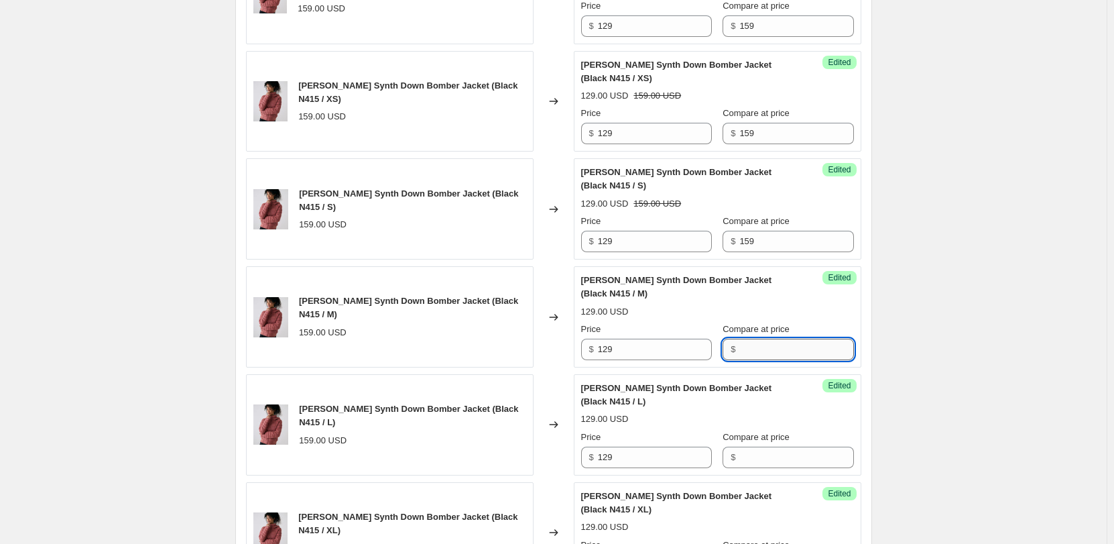
click at [750, 340] on input "Compare at price" at bounding box center [797, 349] width 114 height 21
click at [757, 447] on input "Compare at price" at bounding box center [797, 457] width 114 height 21
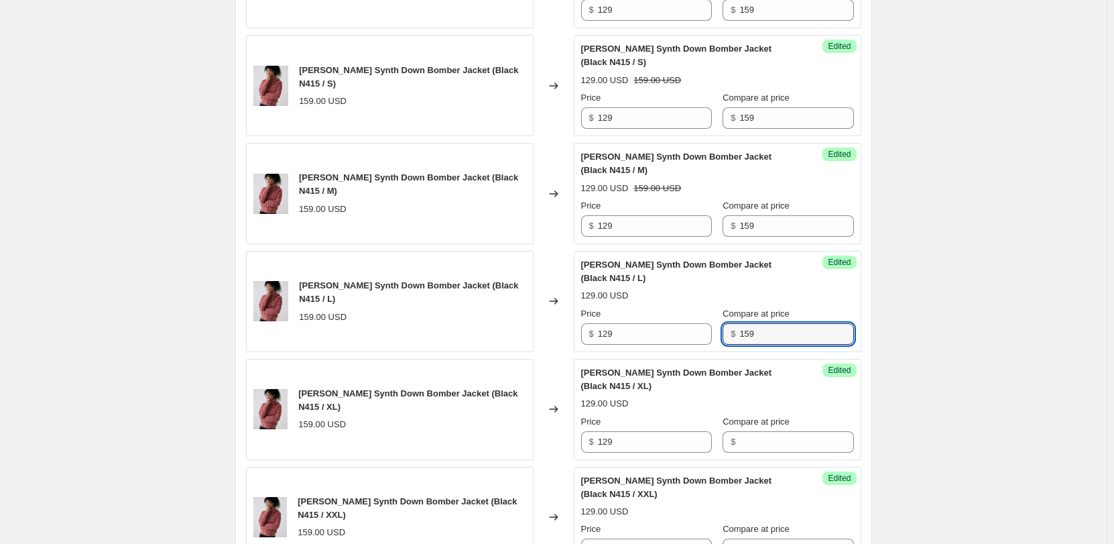
scroll to position [1438, 0]
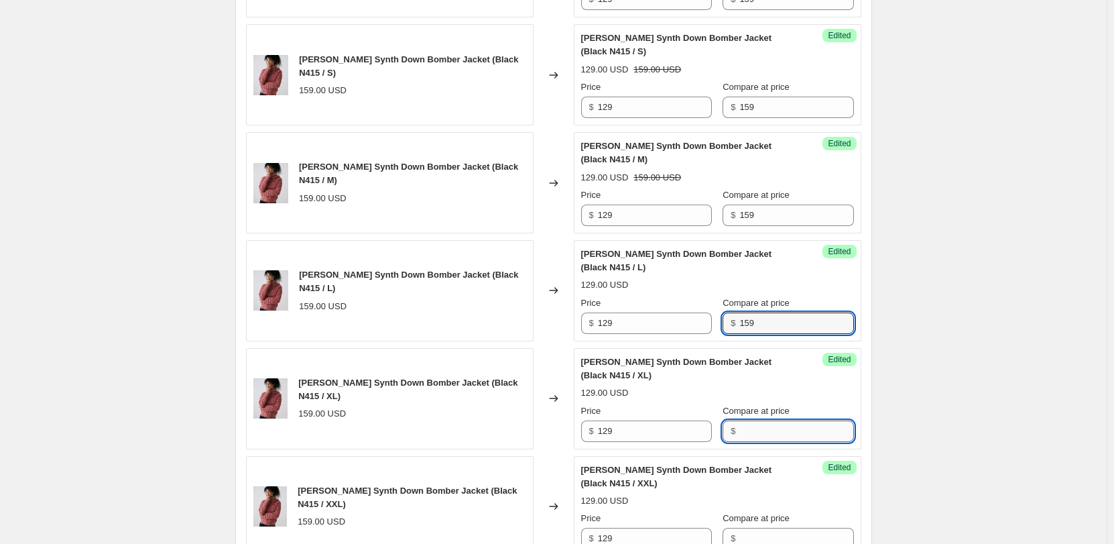
click at [758, 420] on input "Compare at price" at bounding box center [797, 430] width 114 height 21
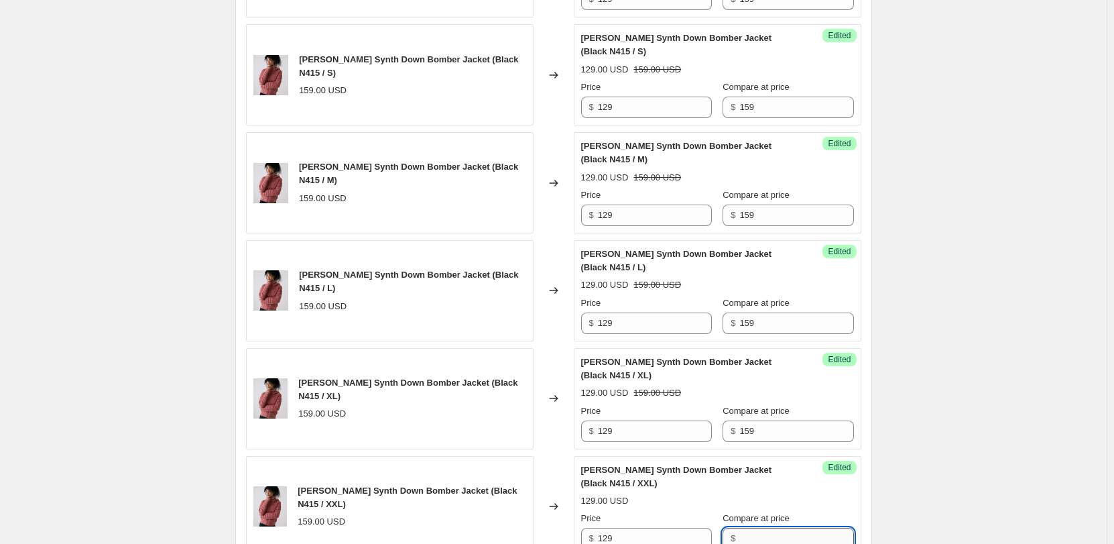
click at [763, 528] on input "Compare at price" at bounding box center [797, 538] width 114 height 21
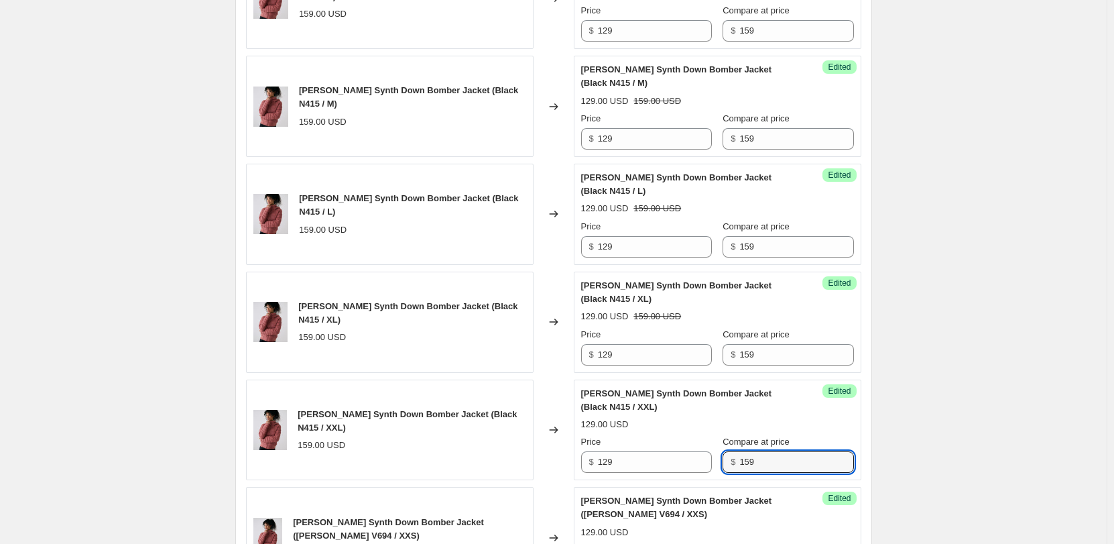
scroll to position [1572, 0]
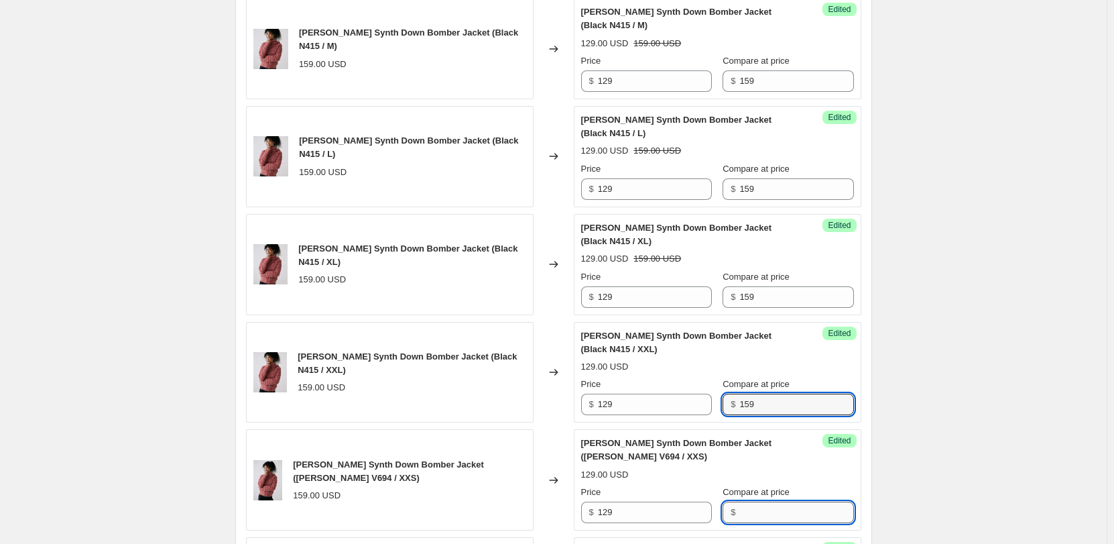
click at [756, 502] on input "Compare at price" at bounding box center [797, 512] width 114 height 21
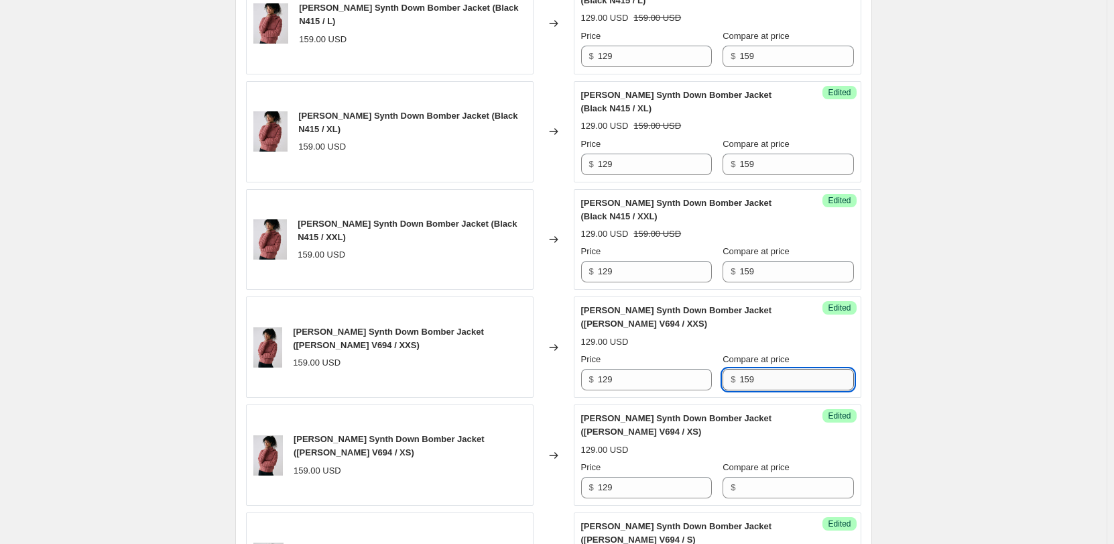
scroll to position [1706, 0]
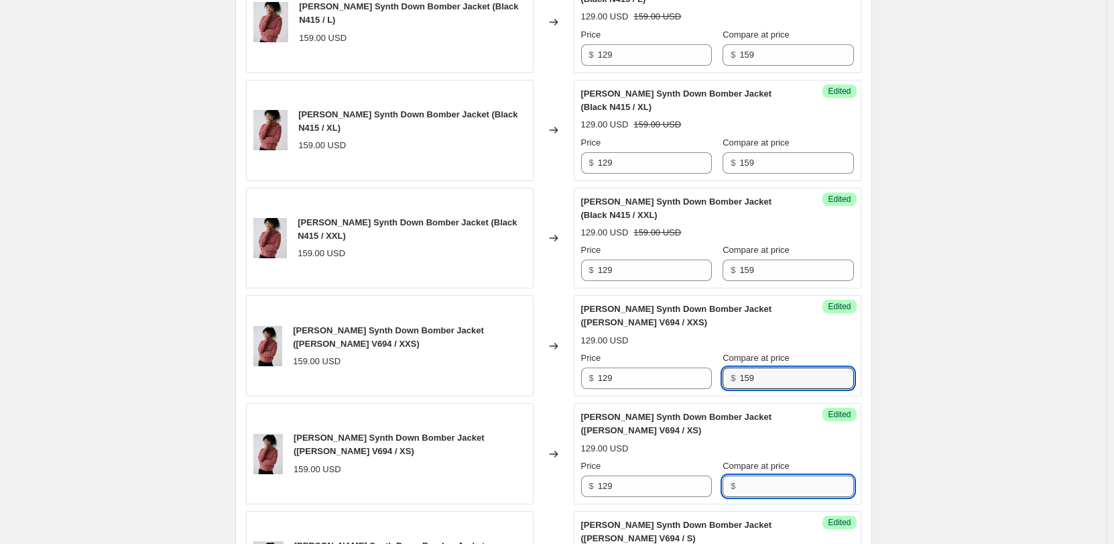
click at [756, 475] on input "Compare at price" at bounding box center [797, 485] width 114 height 21
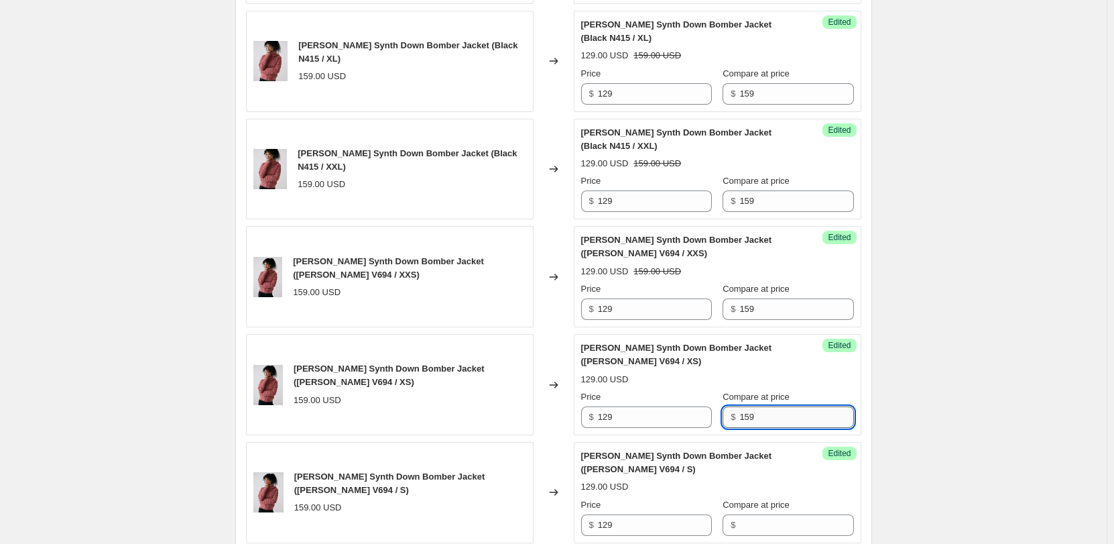
scroll to position [1841, 0]
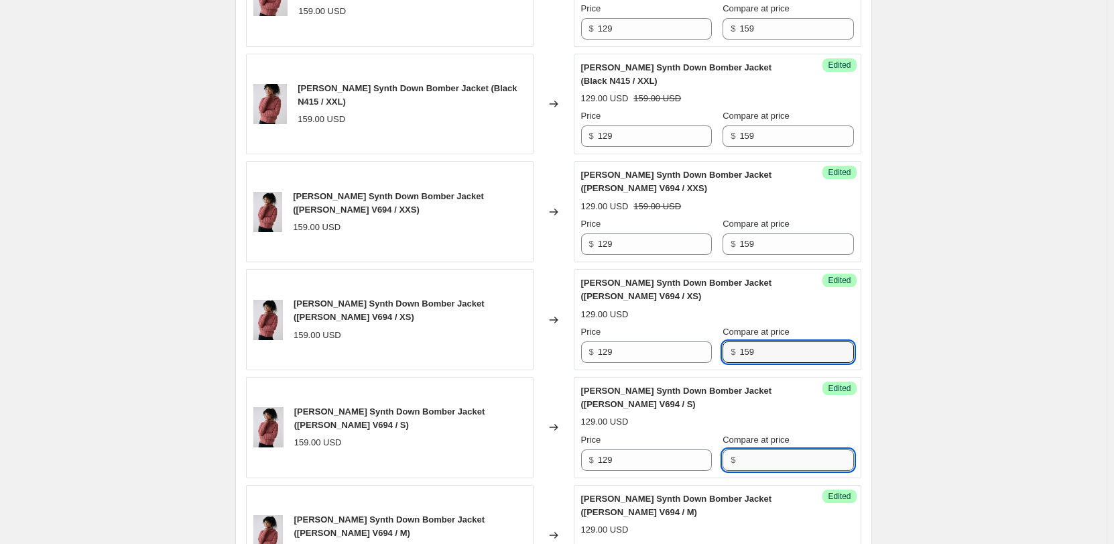
click at [755, 449] on input "Compare at price" at bounding box center [797, 459] width 114 height 21
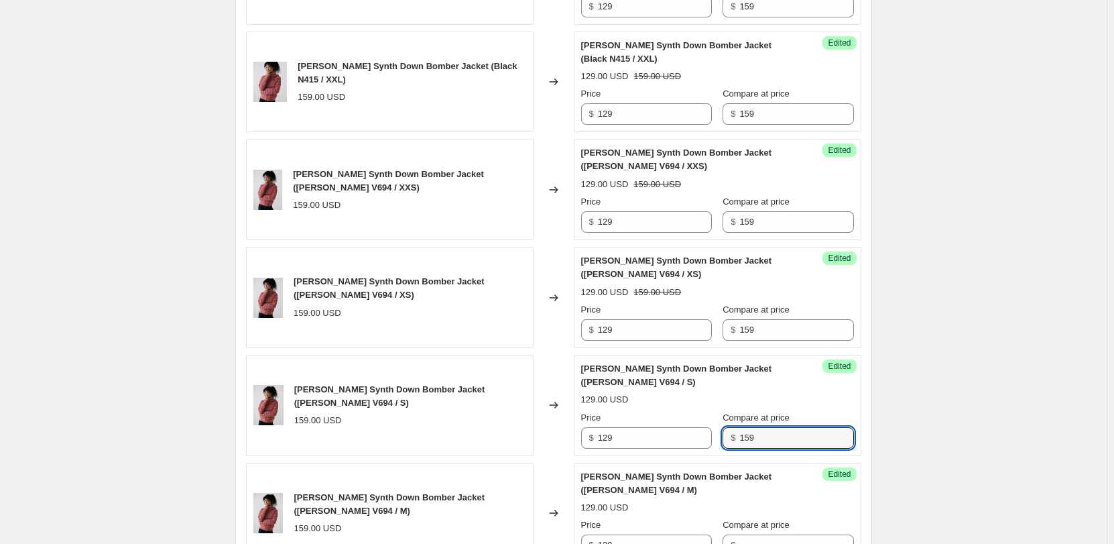
scroll to position [1975, 0]
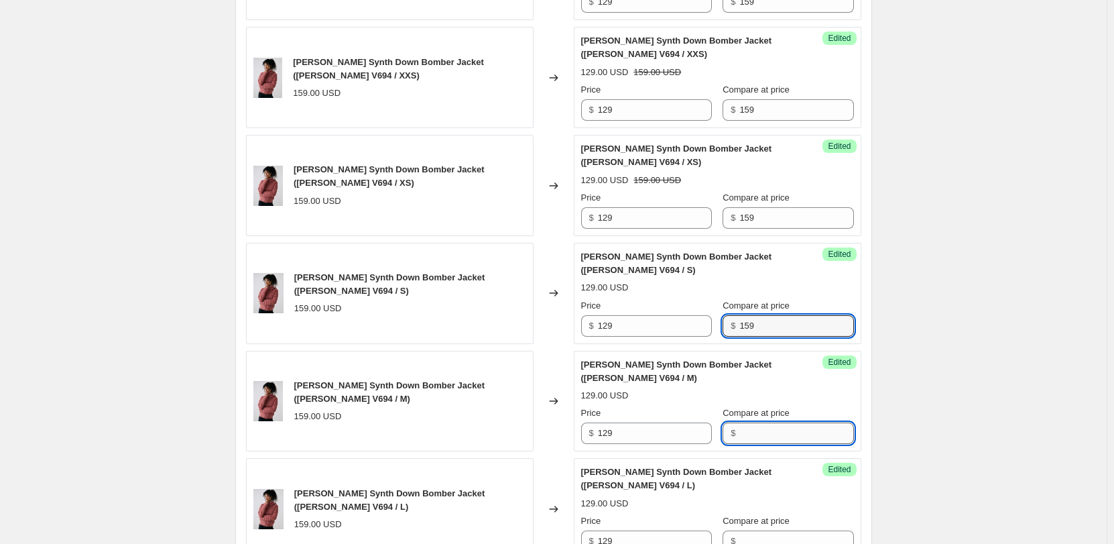
click at [778, 422] on input "Compare at price" at bounding box center [797, 432] width 114 height 21
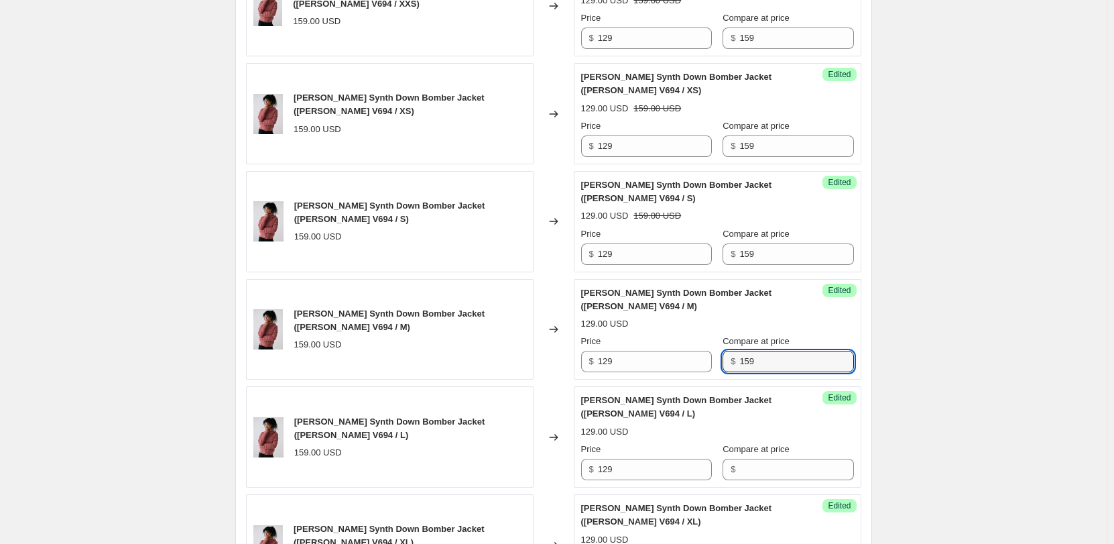
scroll to position [2109, 0]
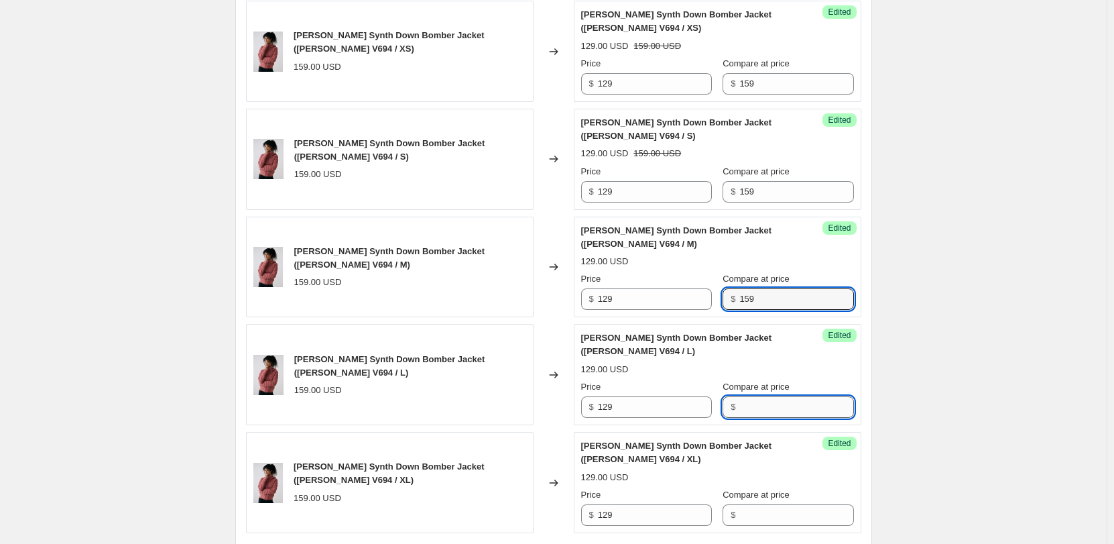
click at [785, 396] on input "Compare at price" at bounding box center [797, 406] width 114 height 21
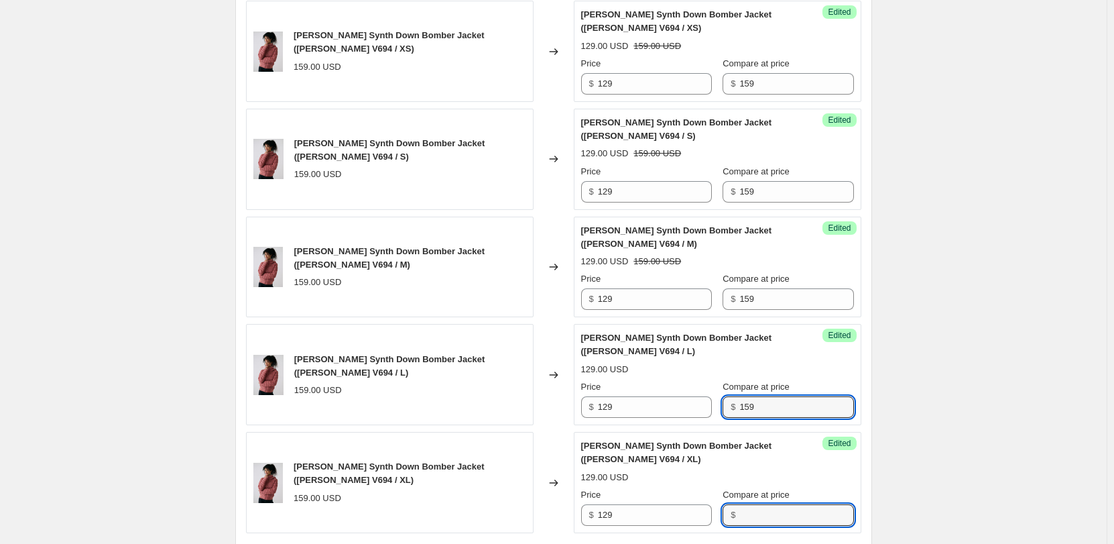
drag, startPoint x: 745, startPoint y: 465, endPoint x: 673, endPoint y: 475, distance: 73.1
click at [745, 504] on input "Compare at price" at bounding box center [797, 514] width 114 height 21
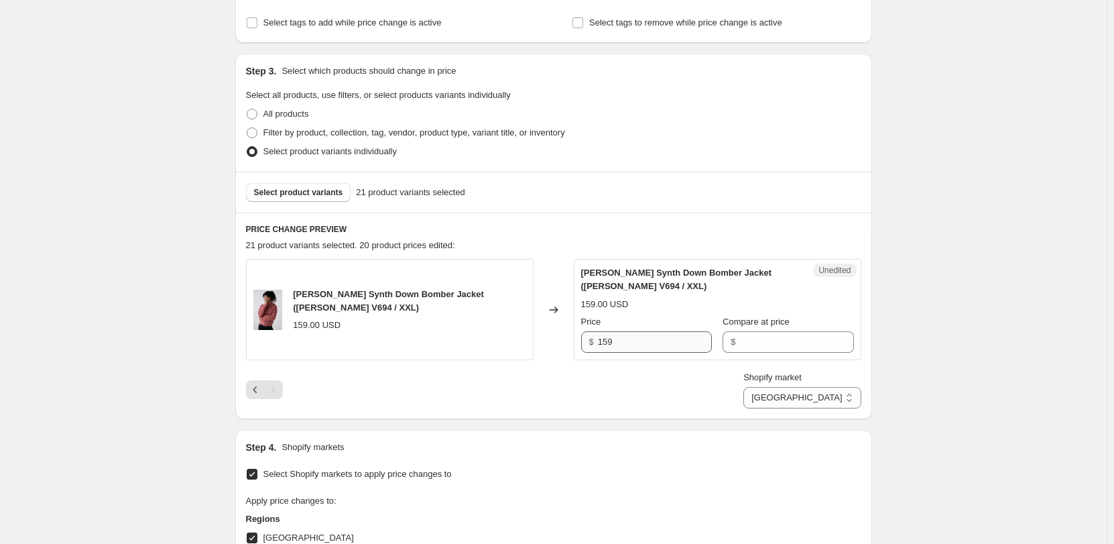
scroll to position [231, 0]
click at [639, 352] on input "159" at bounding box center [655, 343] width 114 height 21
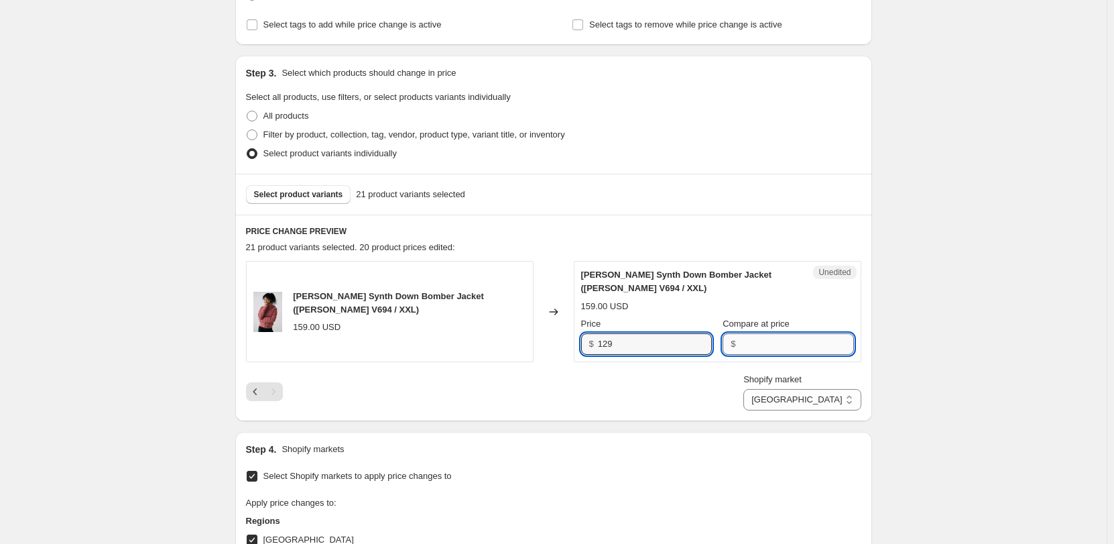
click at [782, 337] on input "Compare at price" at bounding box center [797, 343] width 114 height 21
click at [690, 345] on input "129" at bounding box center [655, 343] width 114 height 21
click at [262, 396] on icon "Previous" at bounding box center [255, 391] width 13 height 13
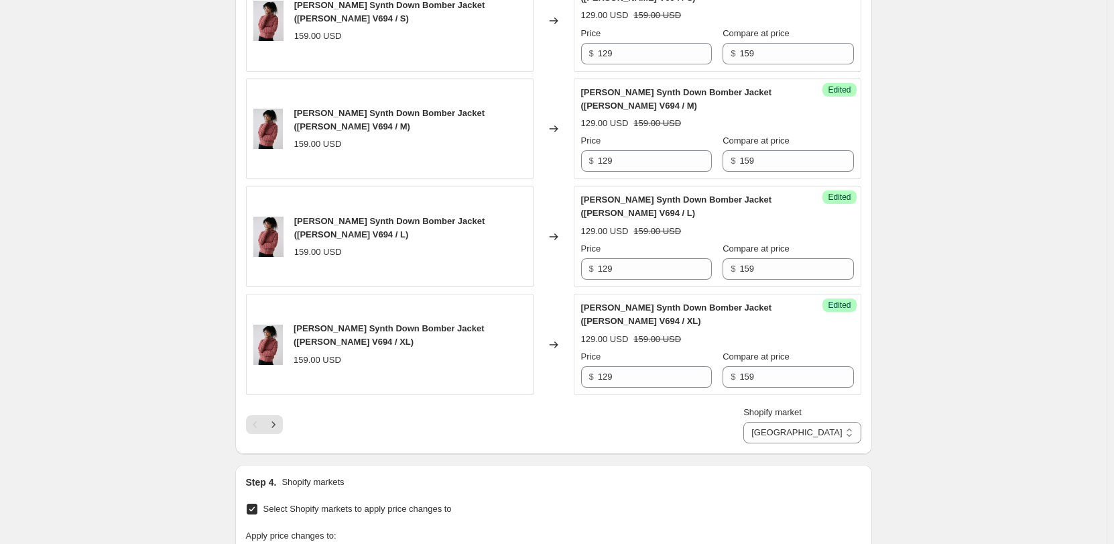
scroll to position [2377, 0]
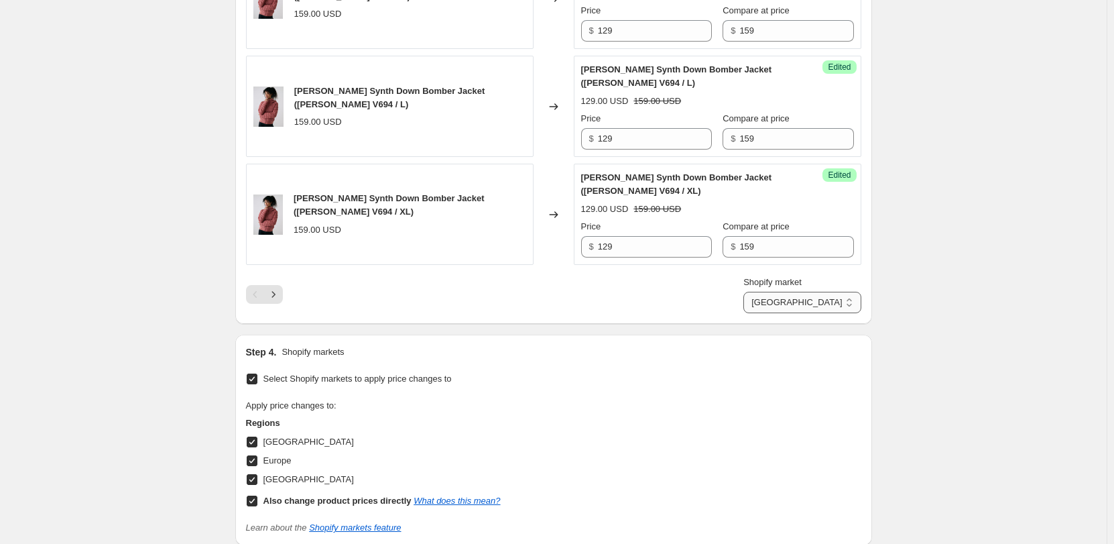
click at [818, 292] on select "Direct prices [GEOGRAPHIC_DATA] [GEOGRAPHIC_DATA] [GEOGRAPHIC_DATA]" at bounding box center [802, 302] width 117 height 21
click at [806, 292] on select "Direct prices [GEOGRAPHIC_DATA] [GEOGRAPHIC_DATA] [GEOGRAPHIC_DATA]" at bounding box center [802, 302] width 117 height 21
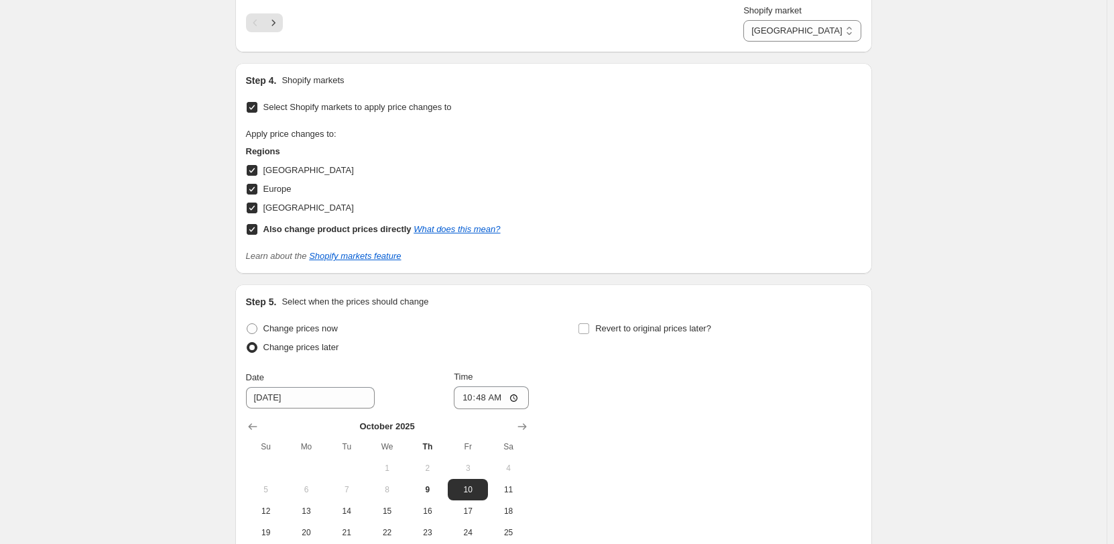
scroll to position [2712, 0]
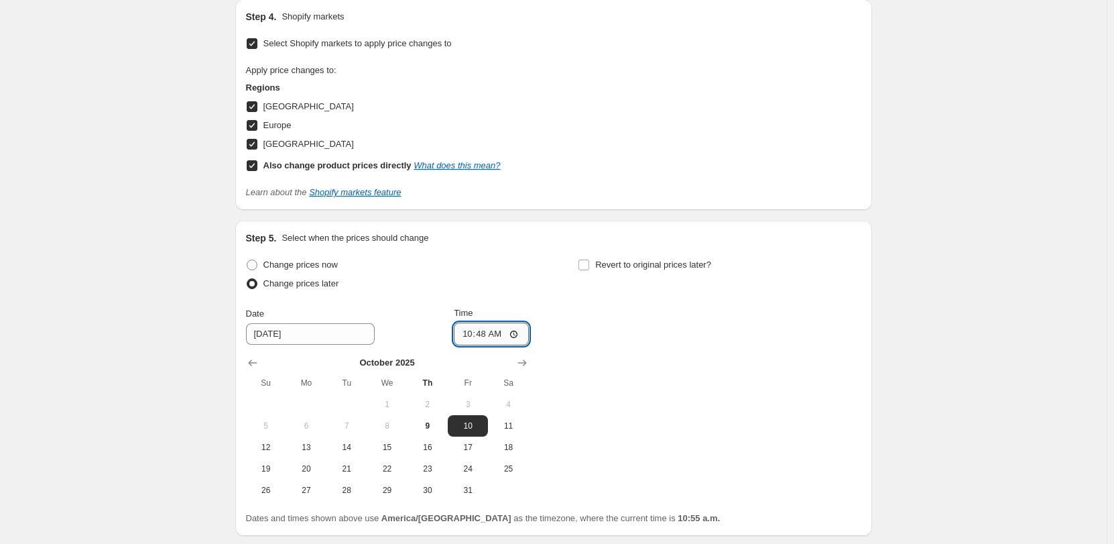
click at [519, 323] on input "10:48" at bounding box center [491, 334] width 75 height 23
click at [626, 335] on div "Change prices now Change prices later Date [DATE] Time 23:00 [DATE] Su Mo Tu We…" at bounding box center [554, 377] width 616 height 245
click at [587, 259] on input "Revert to original prices later?" at bounding box center [584, 264] width 11 height 11
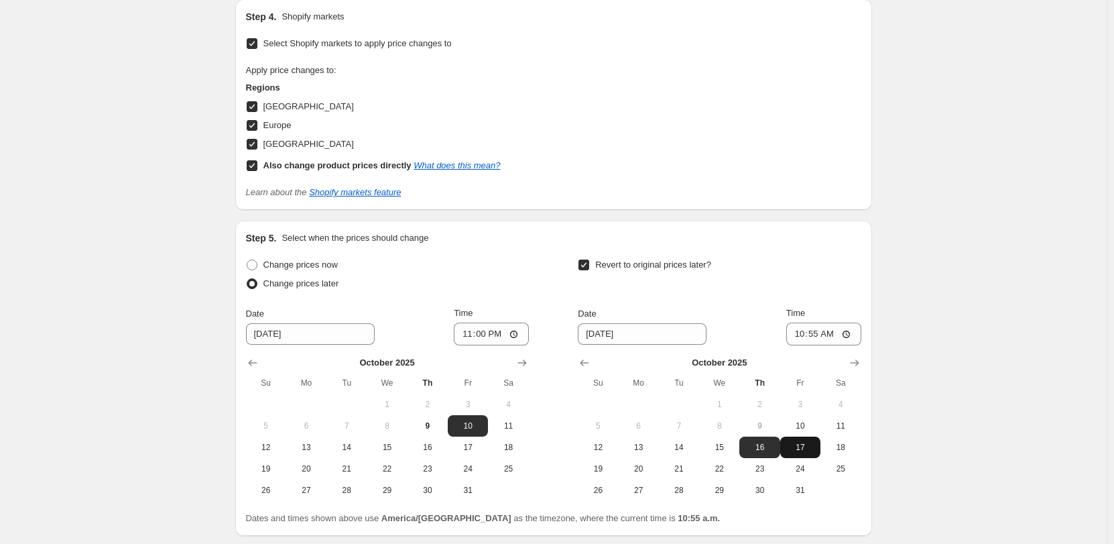
click at [799, 442] on span "17" at bounding box center [801, 447] width 30 height 11
click at [845, 323] on input "10:55" at bounding box center [824, 334] width 75 height 23
click at [799, 255] on div "Revert to original prices later?" at bounding box center [719, 275] width 283 height 40
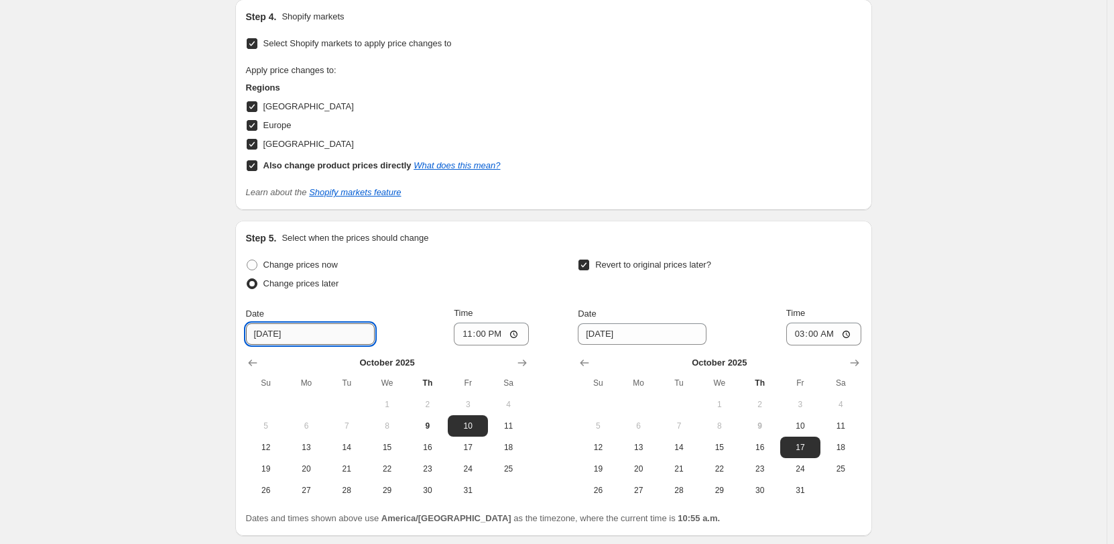
click at [294, 323] on input "[DATE]" at bounding box center [310, 333] width 129 height 21
click at [278, 323] on input "[DATE]" at bounding box center [310, 333] width 129 height 21
click at [306, 323] on input "[DATE]" at bounding box center [310, 333] width 129 height 21
click at [429, 415] on button "9" at bounding box center [428, 425] width 40 height 21
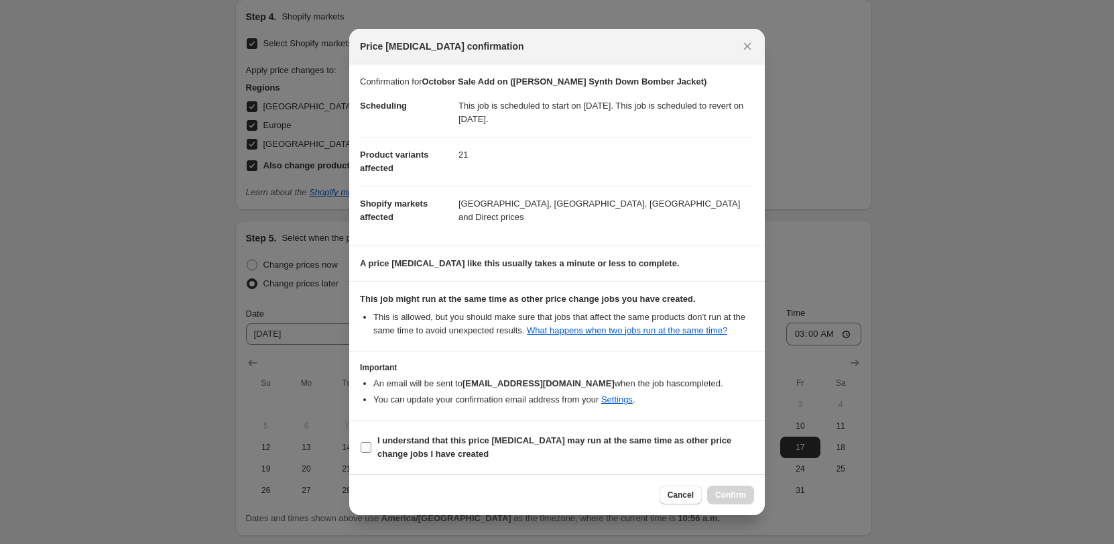
click at [507, 452] on span "I understand that this price [MEDICAL_DATA] may run at the same time as other p…" at bounding box center [565, 447] width 377 height 27
click at [371, 452] on input "I understand that this price [MEDICAL_DATA] may run at the same time as other p…" at bounding box center [366, 447] width 11 height 11
click at [738, 493] on span "Confirm" at bounding box center [730, 494] width 31 height 11
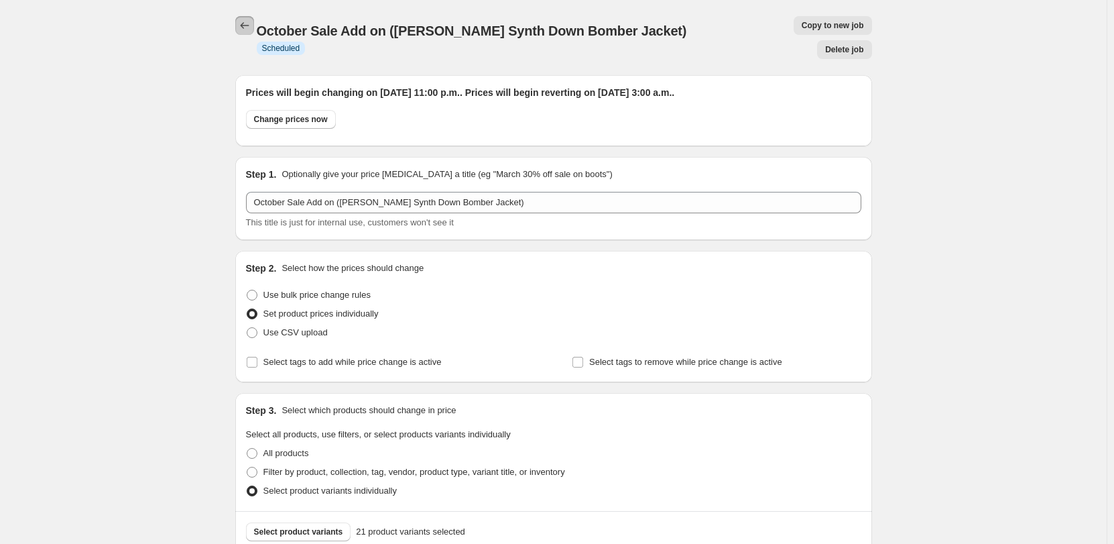
click at [251, 25] on icon "Price change jobs" at bounding box center [244, 25] width 13 height 13
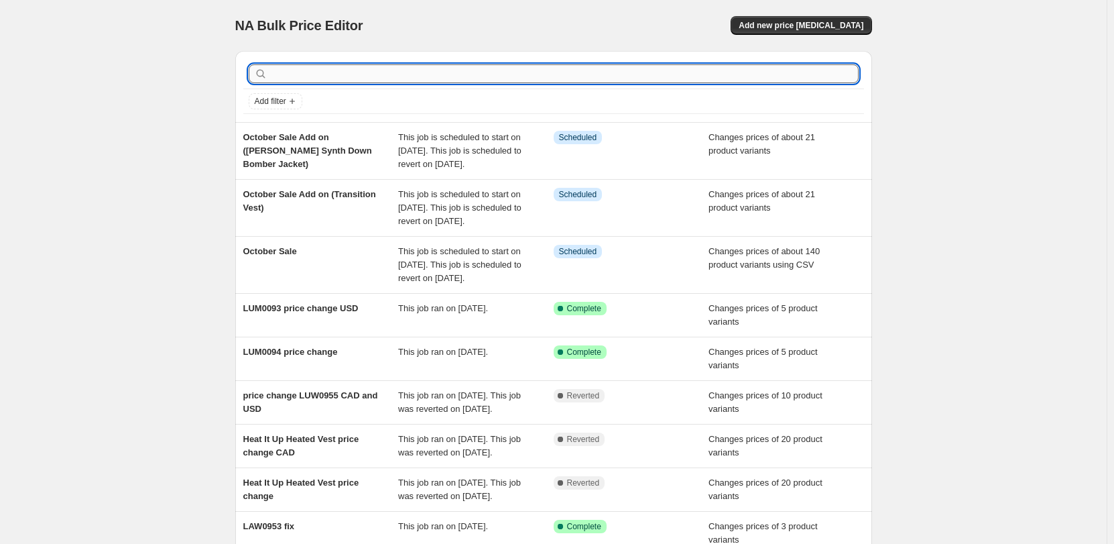
click at [385, 73] on input "text" at bounding box center [564, 73] width 589 height 19
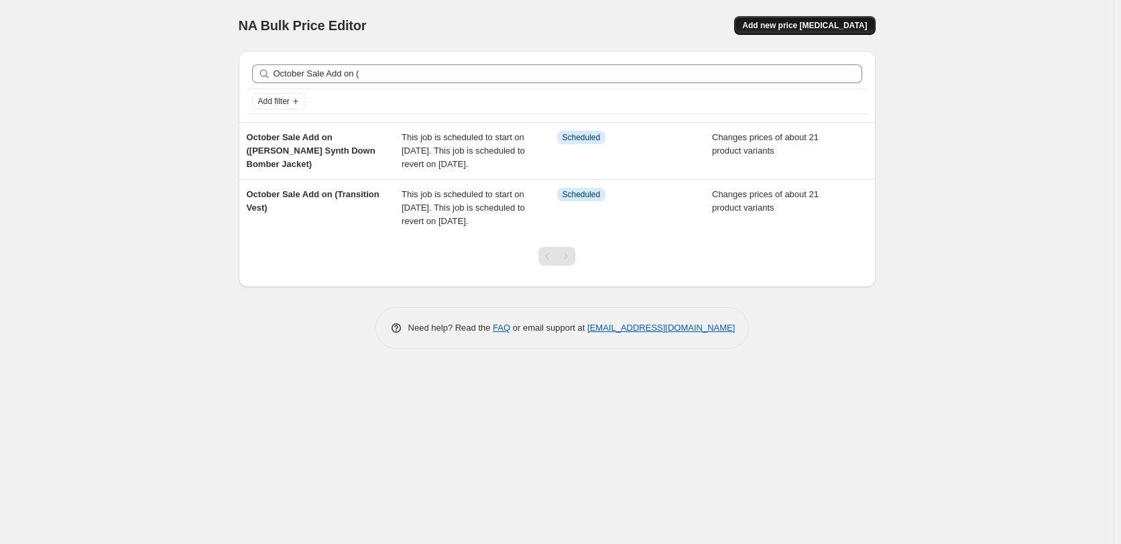
click at [825, 19] on button "Add new price [MEDICAL_DATA]" at bounding box center [804, 25] width 141 height 19
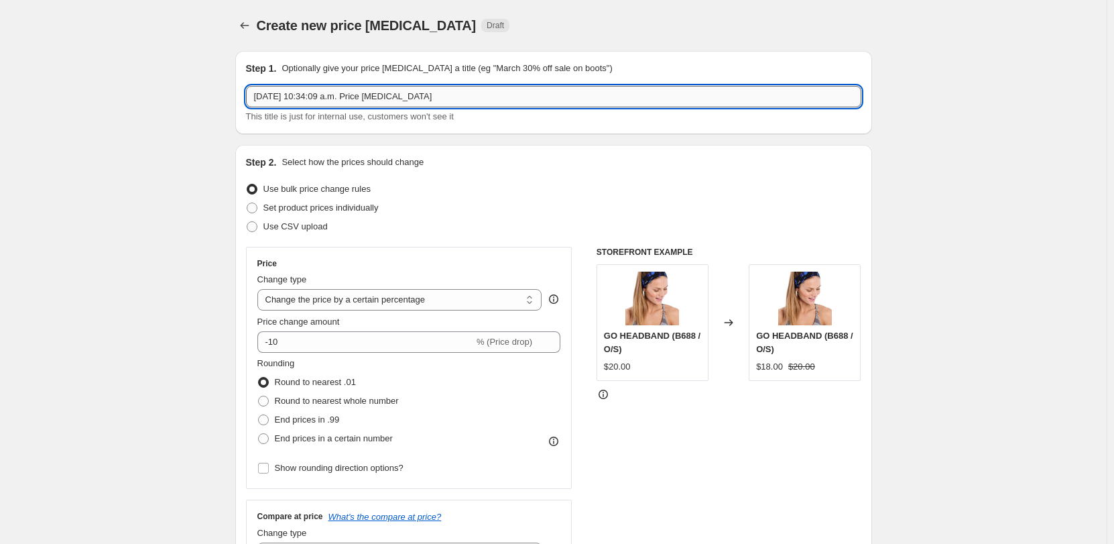
click at [278, 103] on input "[DATE] 10:34:09 a.m. Price [MEDICAL_DATA]" at bounding box center [554, 96] width 616 height 21
click at [430, 129] on div "Step 1. Optionally give your price [MEDICAL_DATA] a title (eg "March 30% off sa…" at bounding box center [553, 92] width 637 height 83
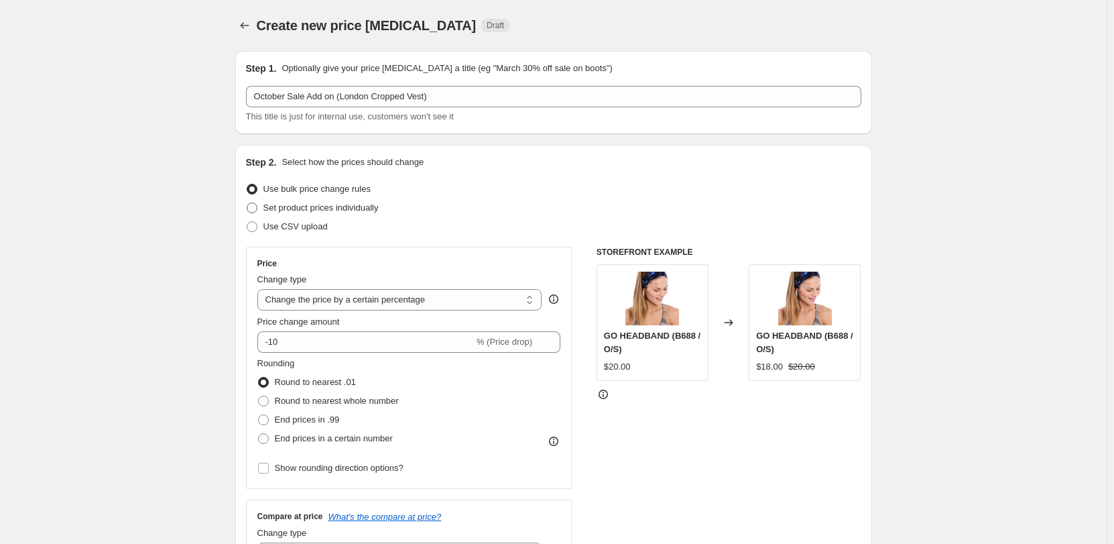
click at [348, 209] on span "Set product prices individually" at bounding box center [321, 207] width 115 height 10
click at [247, 203] on input "Set product prices individually" at bounding box center [247, 202] width 1 height 1
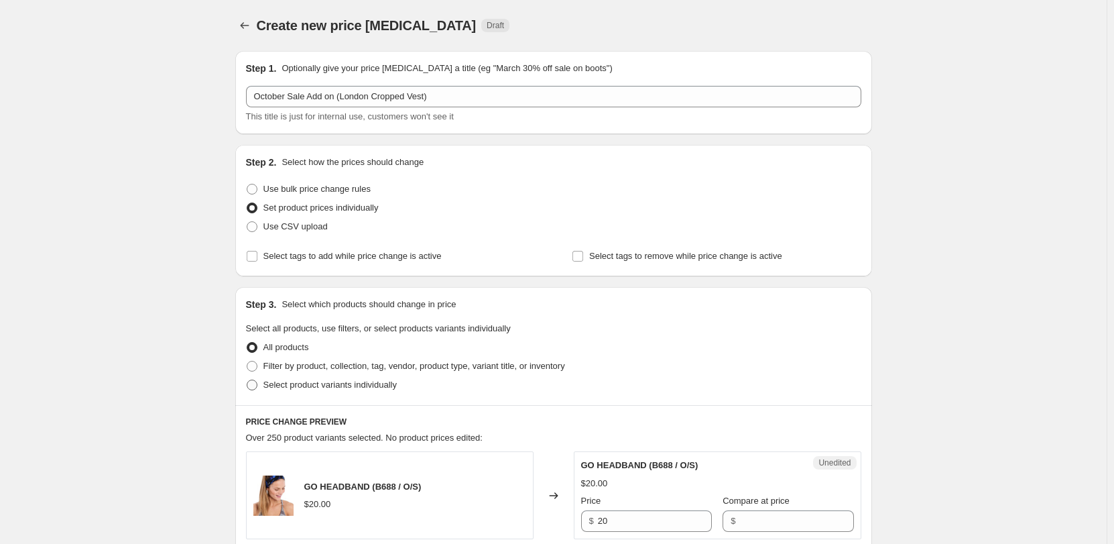
click at [298, 382] on span "Select product variants individually" at bounding box center [330, 385] width 133 height 10
click at [247, 380] on input "Select product variants individually" at bounding box center [247, 380] width 1 height 1
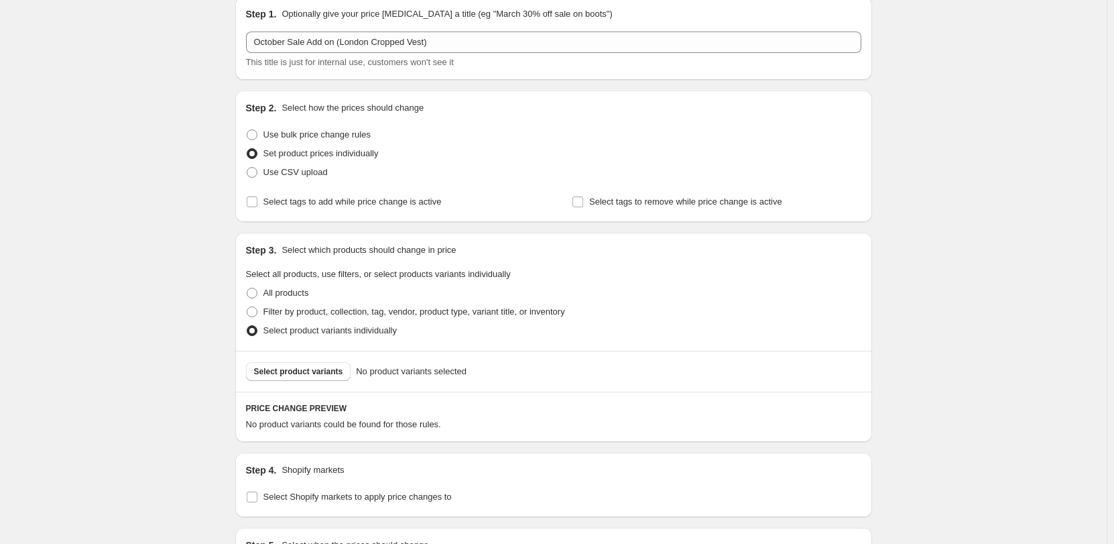
scroll to position [134, 0]
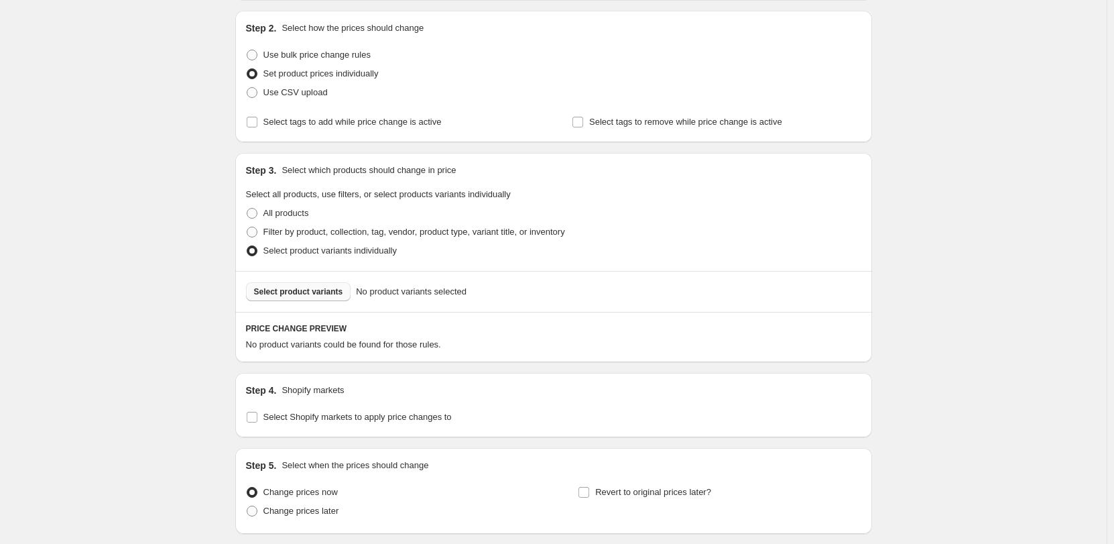
click at [328, 294] on span "Select product variants" at bounding box center [298, 291] width 89 height 11
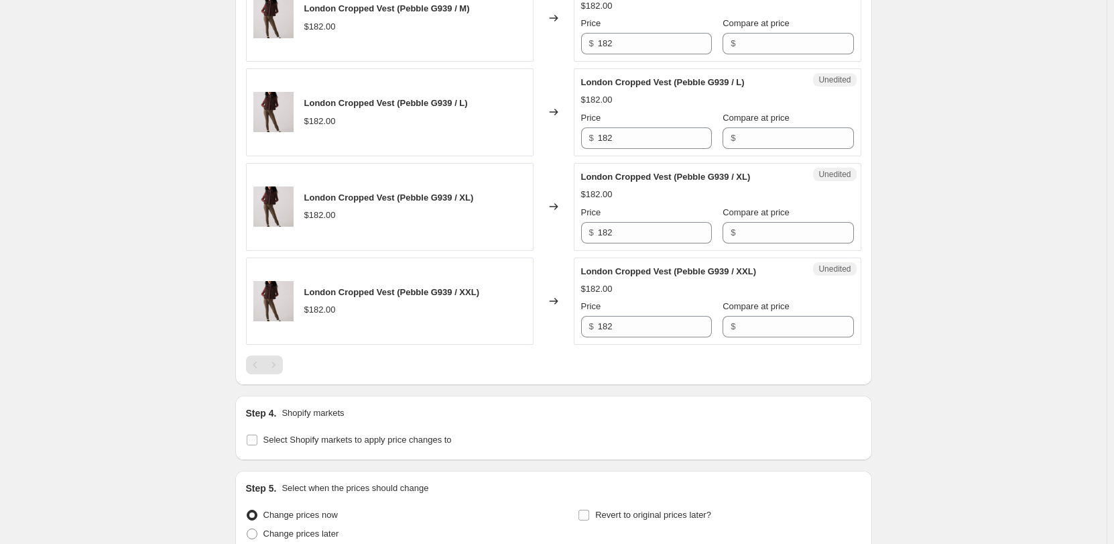
scroll to position [1542, 0]
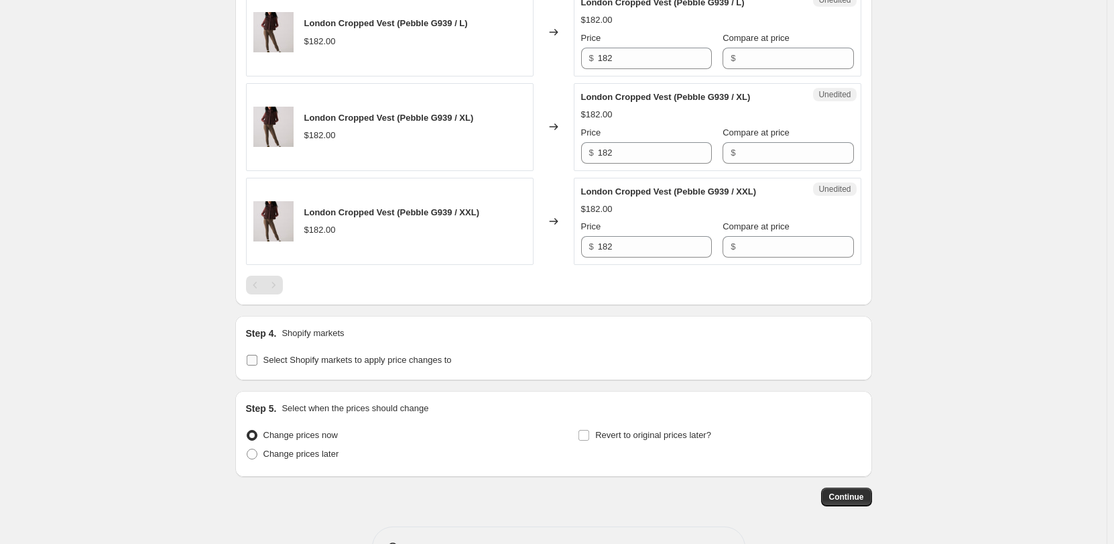
click at [255, 365] on input "Select Shopify markets to apply price changes to" at bounding box center [252, 360] width 11 height 11
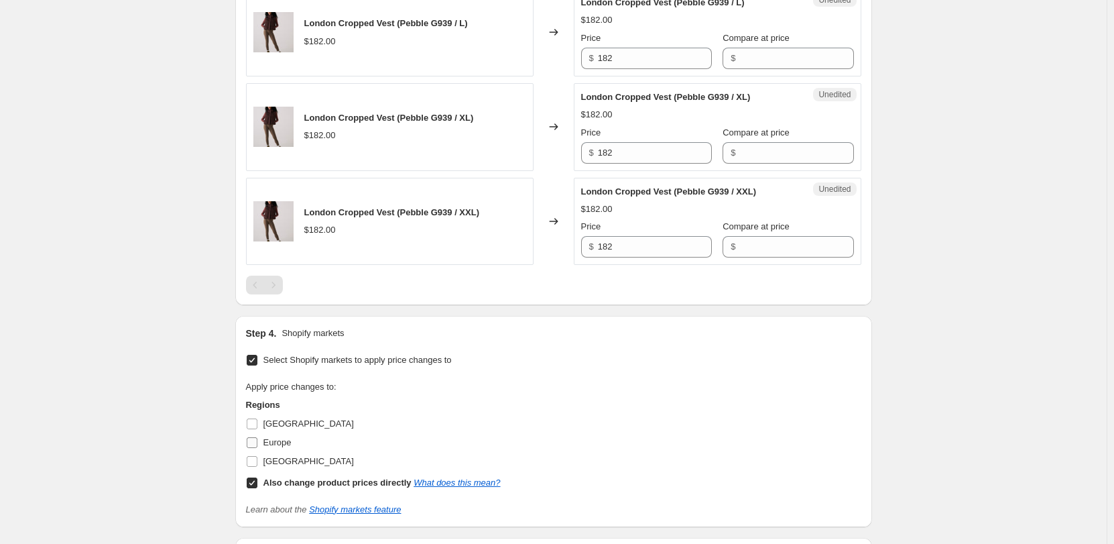
click at [274, 433] on label "Europe" at bounding box center [269, 442] width 46 height 19
click at [257, 437] on input "Europe" at bounding box center [252, 442] width 11 height 11
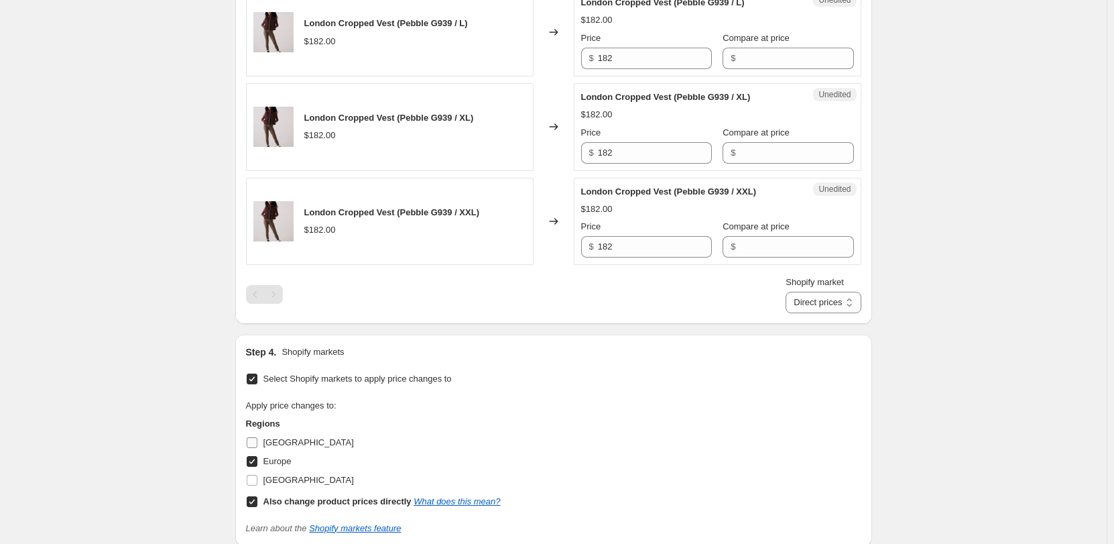
click at [287, 443] on span "[GEOGRAPHIC_DATA]" at bounding box center [309, 442] width 91 height 10
click at [257, 443] on input "[GEOGRAPHIC_DATA]" at bounding box center [252, 442] width 11 height 11
click at [296, 479] on span "[GEOGRAPHIC_DATA]" at bounding box center [309, 480] width 91 height 10
click at [257, 479] on input "[GEOGRAPHIC_DATA]" at bounding box center [252, 480] width 11 height 11
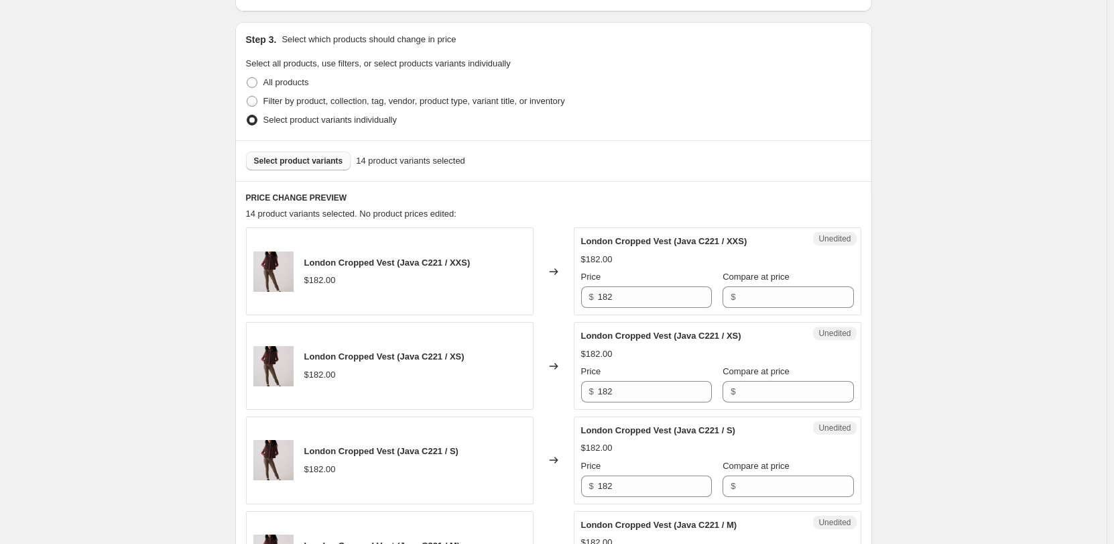
scroll to position [201, 0]
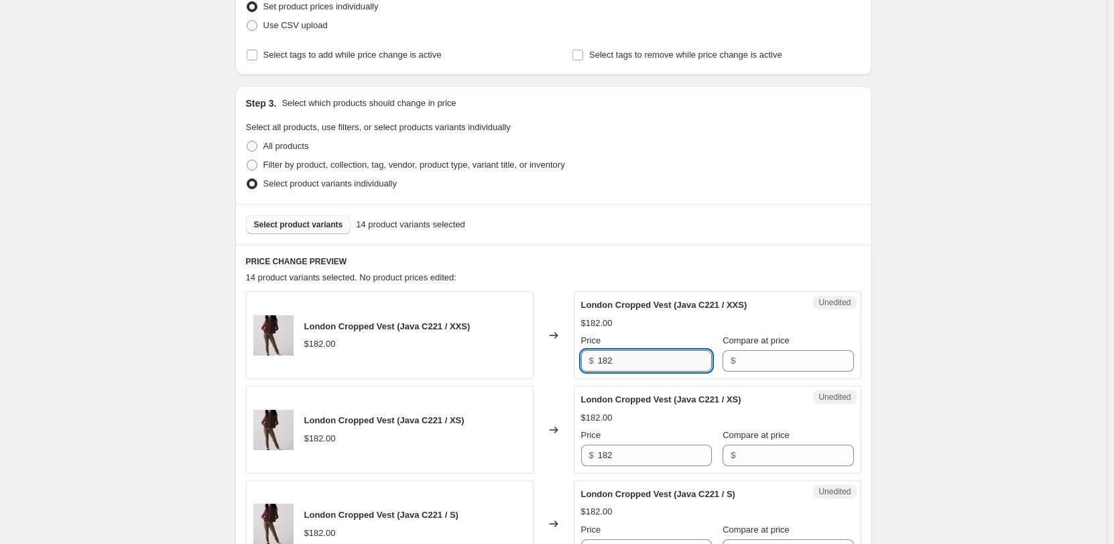
click at [626, 355] on input "182" at bounding box center [655, 360] width 114 height 21
click at [795, 367] on input "Compare at price" at bounding box center [797, 360] width 114 height 21
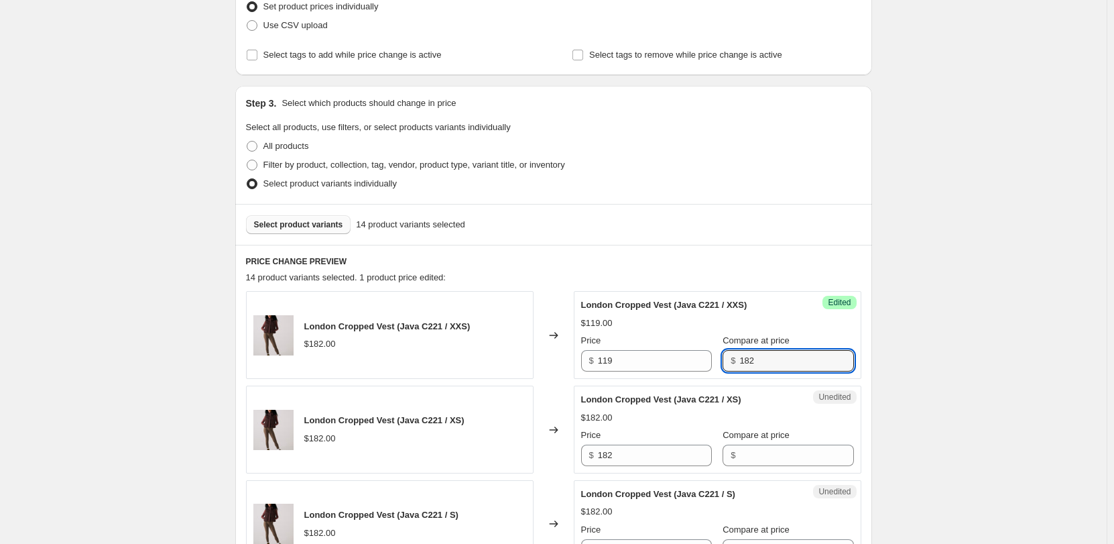
click at [729, 337] on span "Compare at price" at bounding box center [756, 340] width 67 height 10
click at [740, 350] on input "182" at bounding box center [797, 360] width 114 height 21
click at [608, 358] on input "119" at bounding box center [655, 360] width 114 height 21
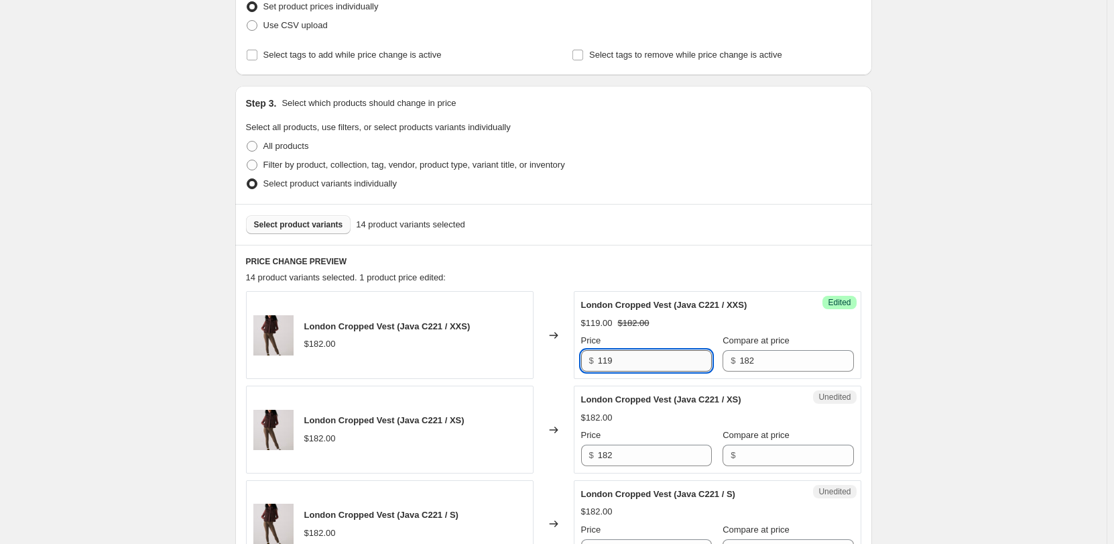
click at [608, 358] on input "119" at bounding box center [655, 360] width 114 height 21
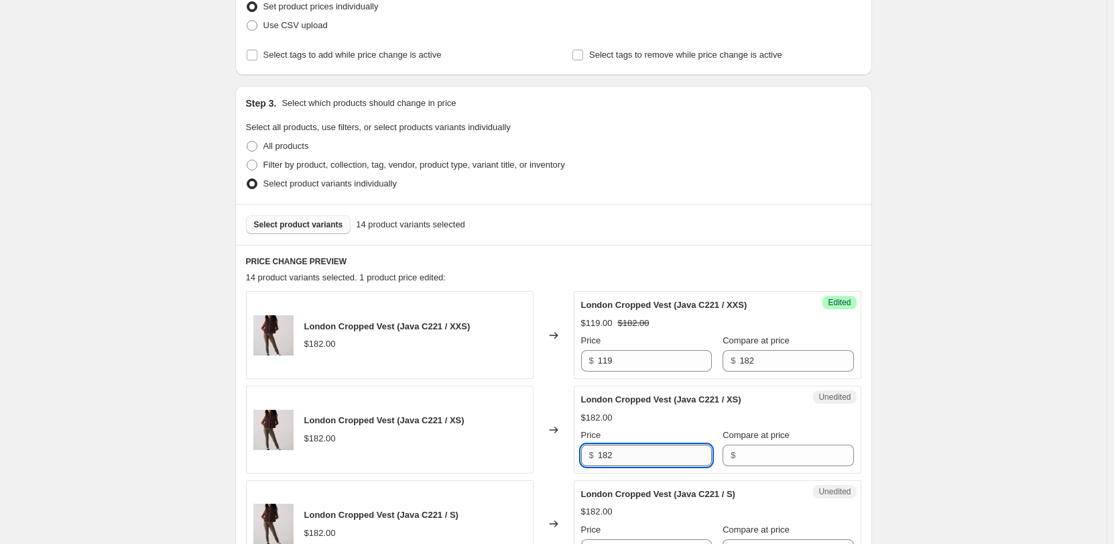
click at [638, 455] on input "182" at bounding box center [655, 455] width 114 height 21
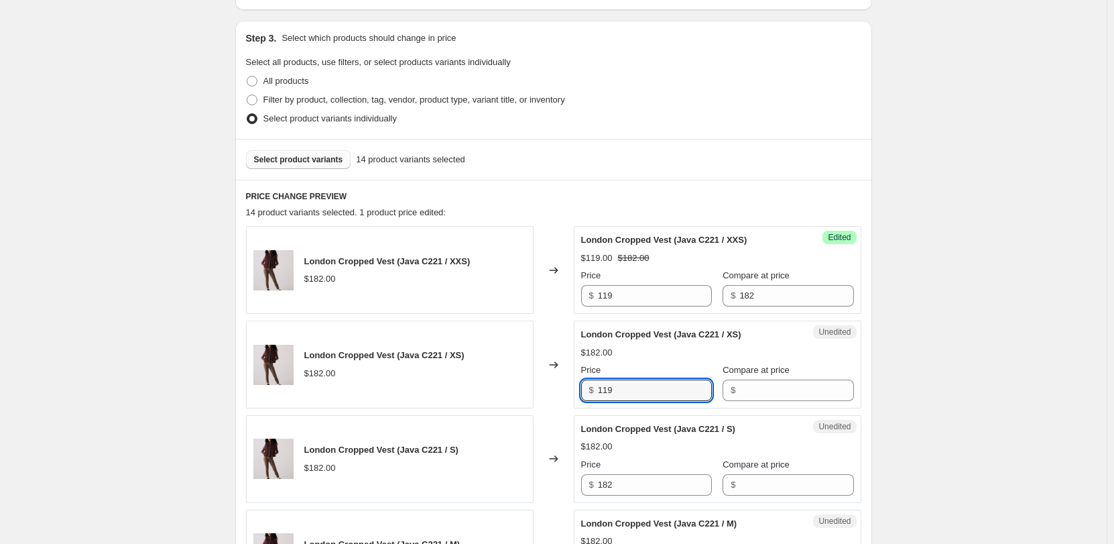
scroll to position [268, 0]
click at [632, 453] on div "London Cropped Vest (Java C221 / S) $182.00 Price $ 182 Compare at price $" at bounding box center [717, 456] width 273 height 73
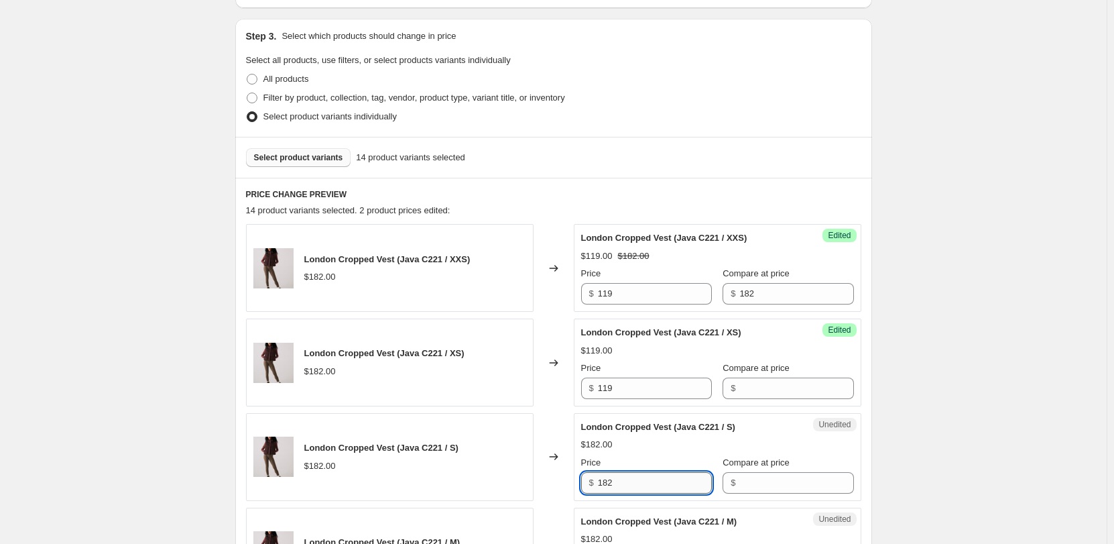
click at [622, 485] on input "182" at bounding box center [655, 482] width 114 height 21
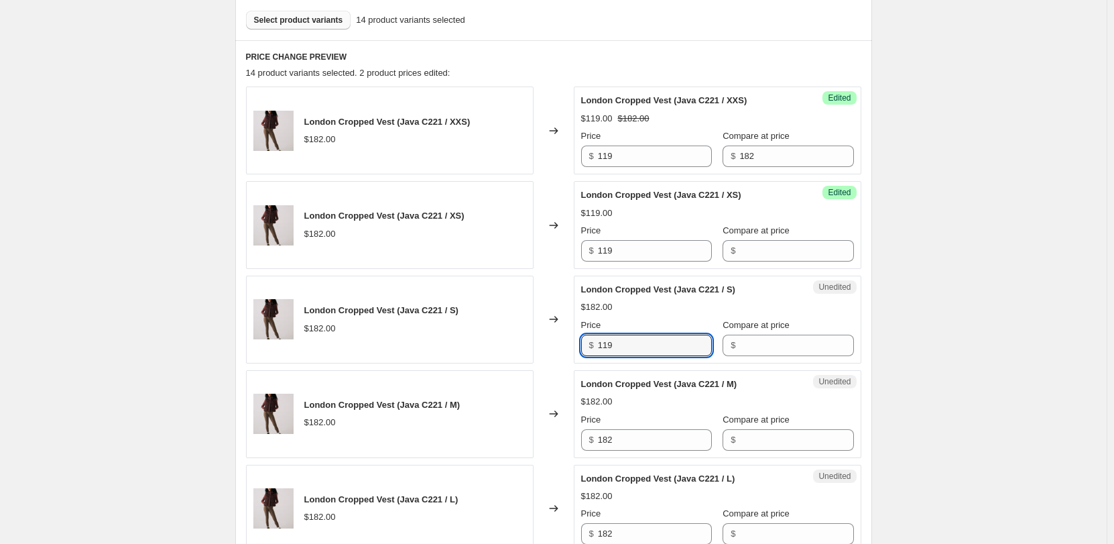
scroll to position [536, 0]
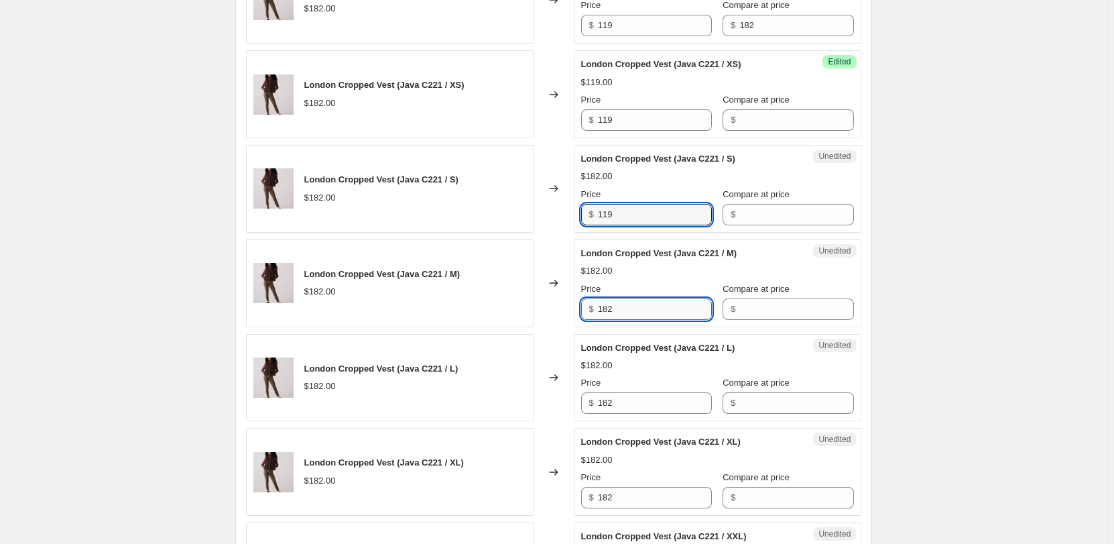
click at [614, 306] on input "182" at bounding box center [655, 308] width 114 height 21
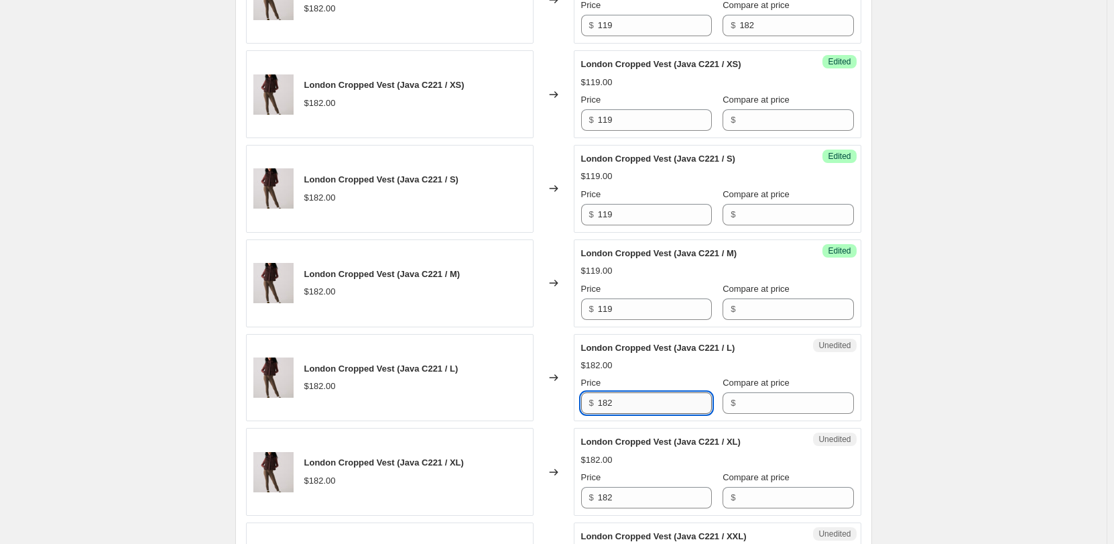
click at [620, 408] on input "182" at bounding box center [655, 402] width 114 height 21
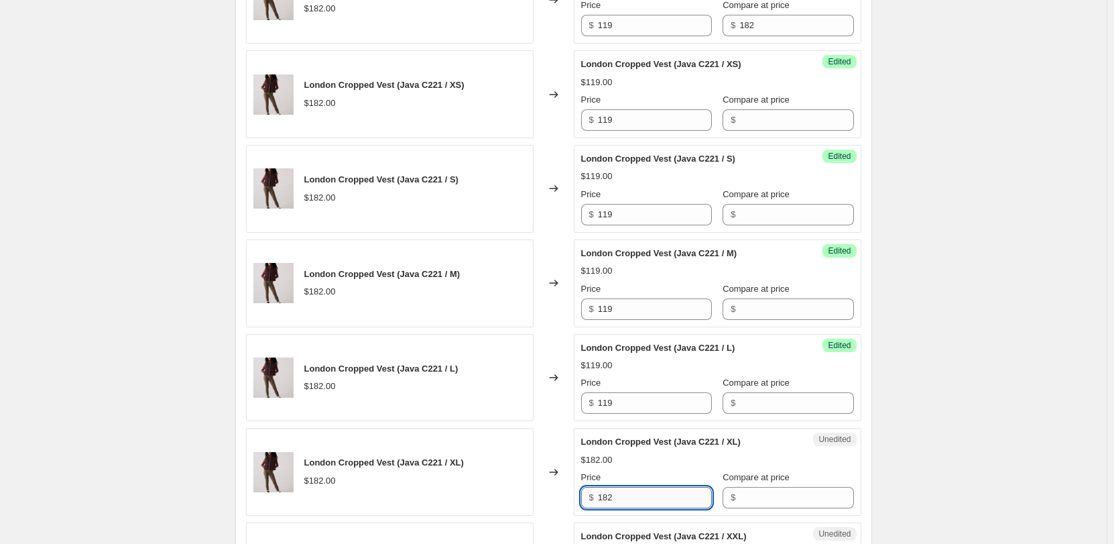
click at [612, 490] on input "182" at bounding box center [655, 497] width 114 height 21
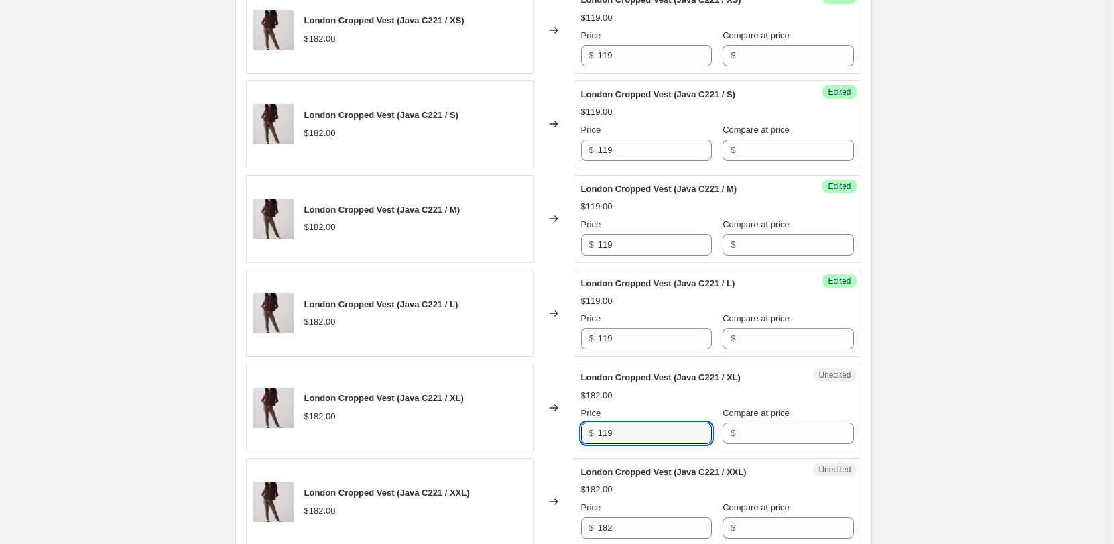
scroll to position [671, 0]
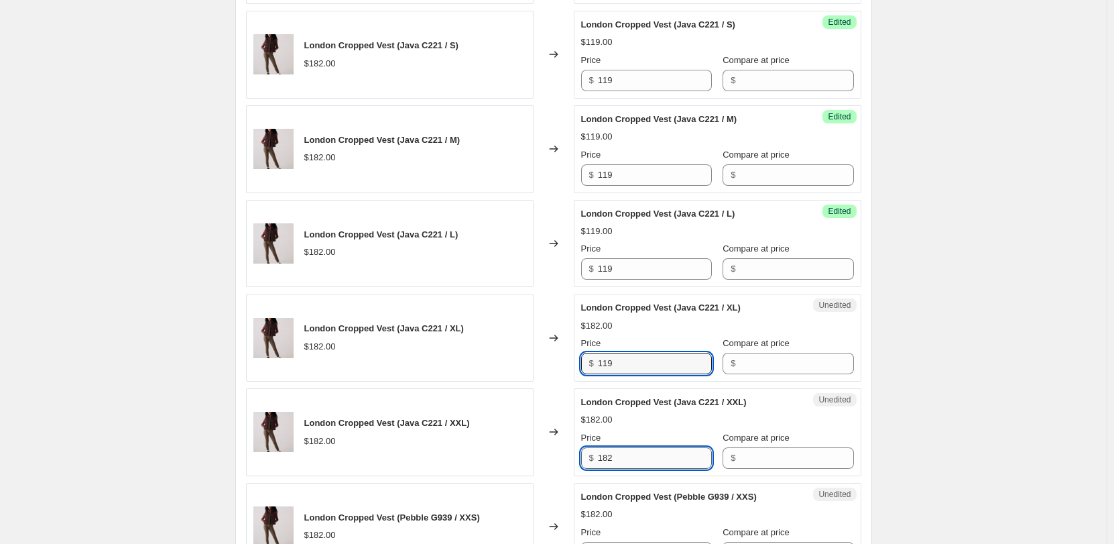
click at [620, 455] on input "182" at bounding box center [655, 457] width 114 height 21
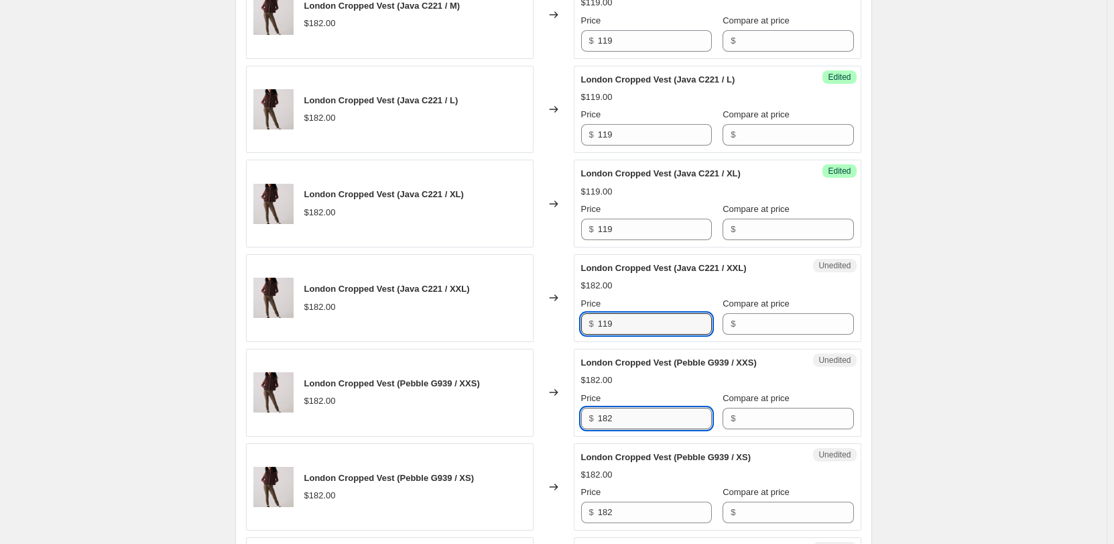
click at [614, 413] on input "182" at bounding box center [655, 418] width 114 height 21
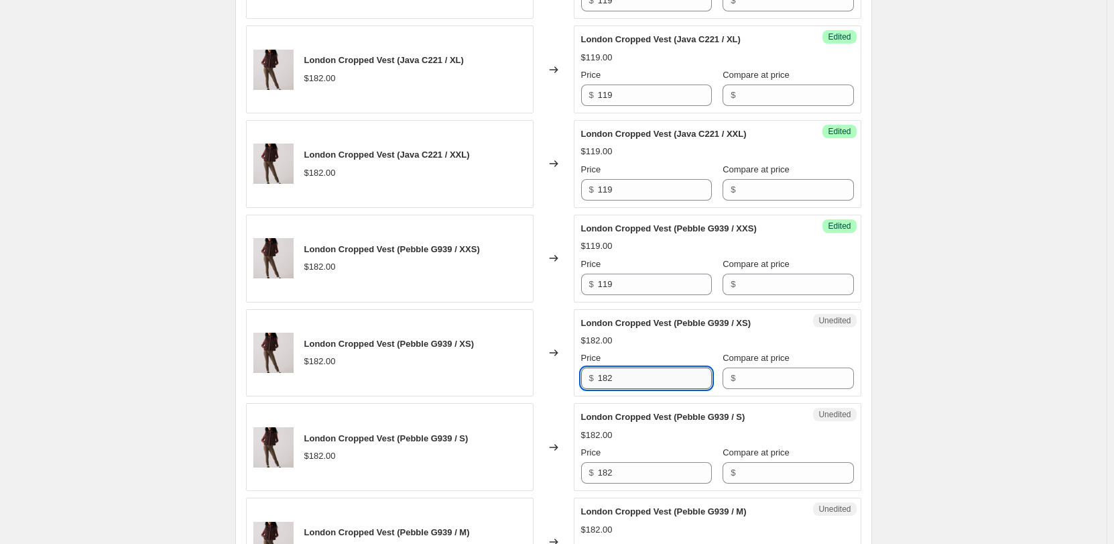
click at [609, 382] on input "182" at bounding box center [655, 377] width 114 height 21
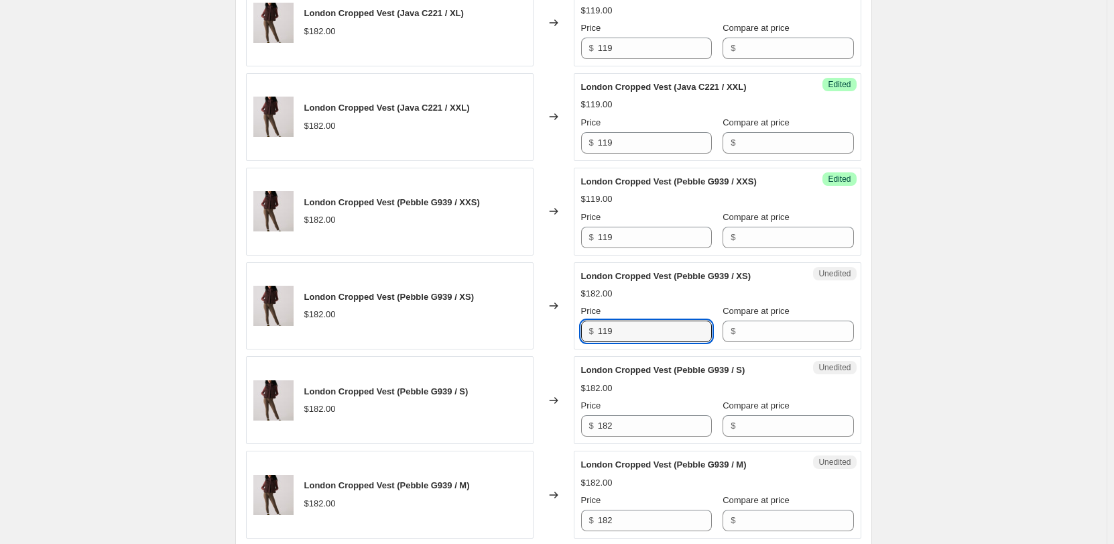
scroll to position [1006, 0]
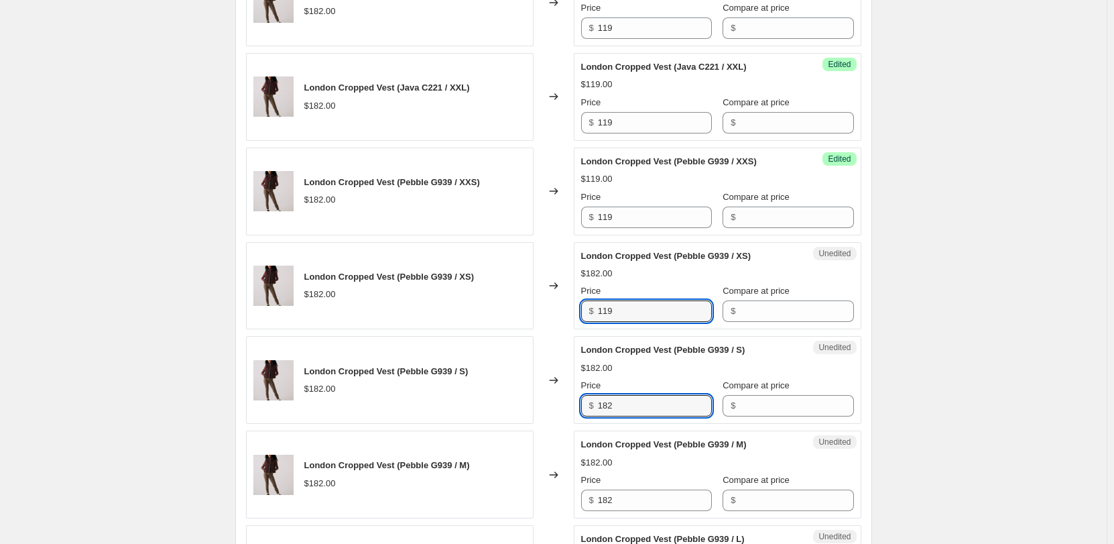
click at [614, 408] on input "182" at bounding box center [655, 405] width 114 height 21
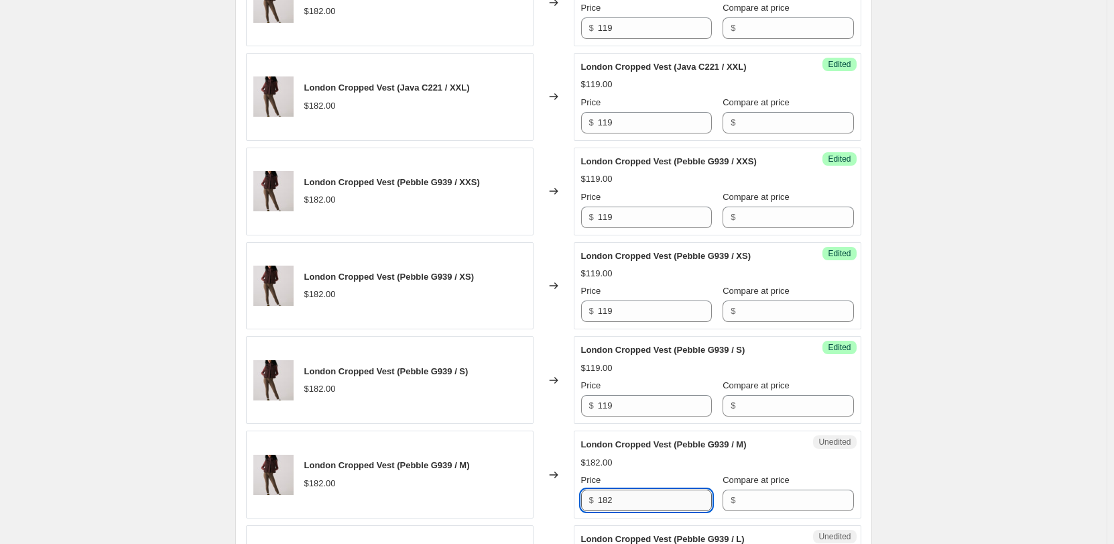
click
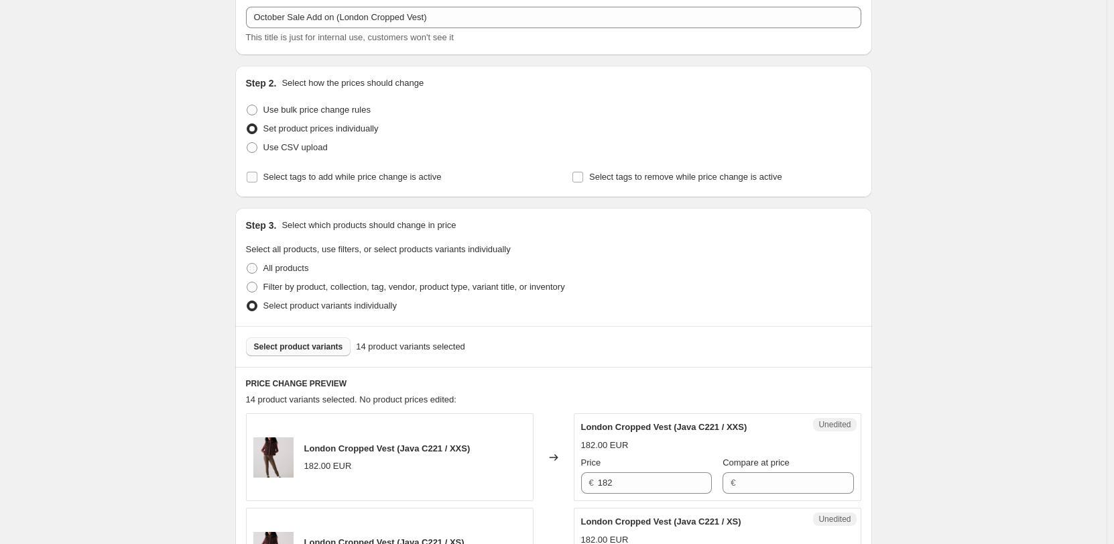
scroll to position [201, 0]
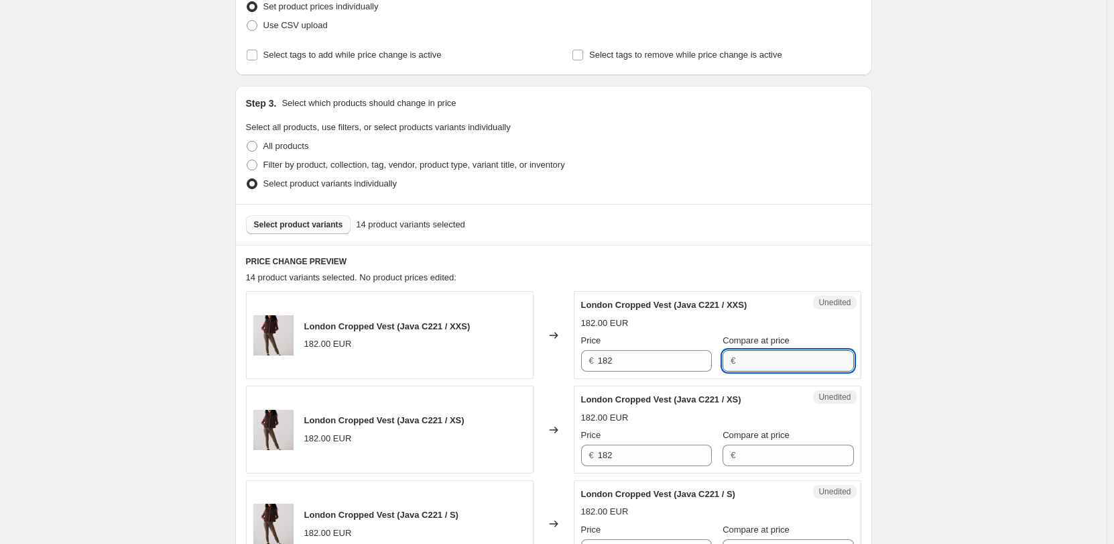
drag, startPoint x: 770, startPoint y: 359, endPoint x: 747, endPoint y: 364, distance: 23.3
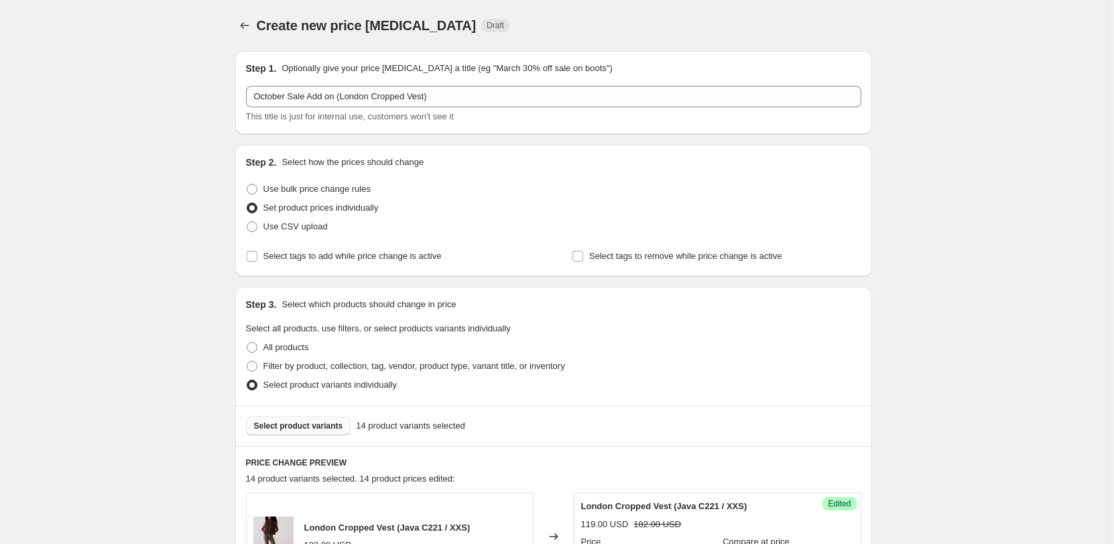
scroll to position [1981, 0]
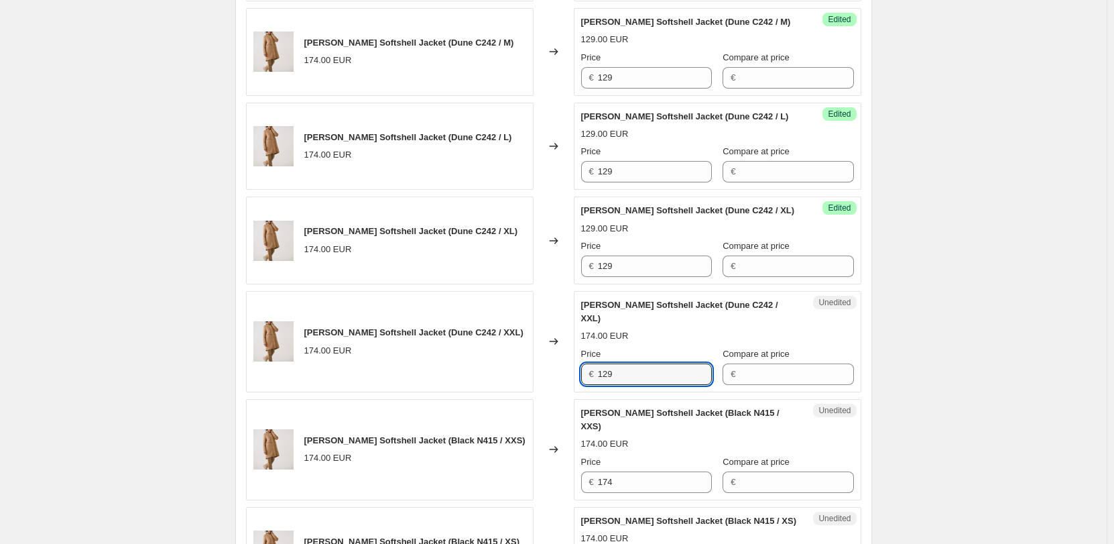
scroll to position [849, 0]
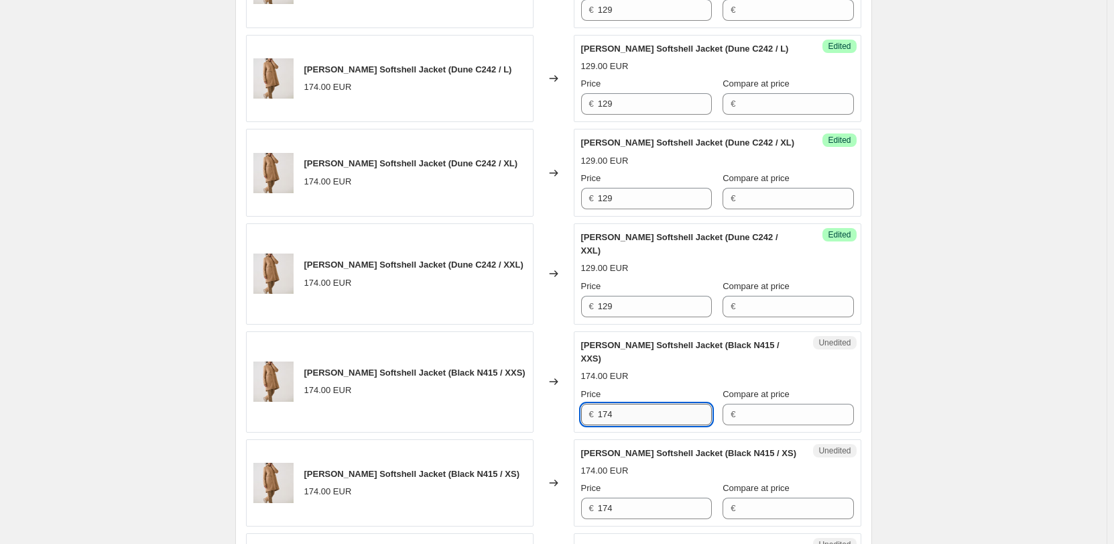
drag, startPoint x: 628, startPoint y: 363, endPoint x: 630, endPoint y: 372, distance: 8.9
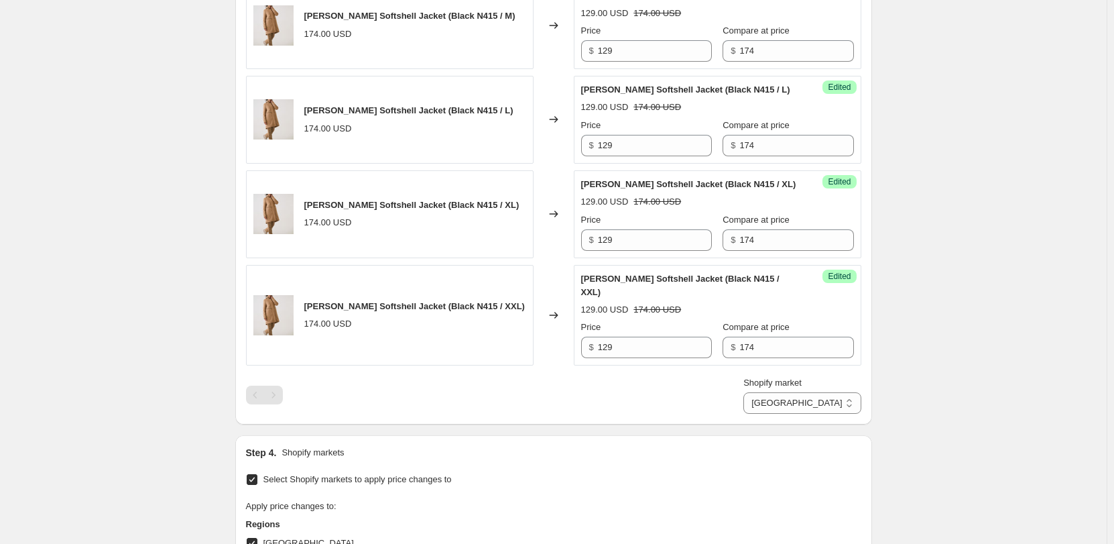
scroll to position [1586, 0]
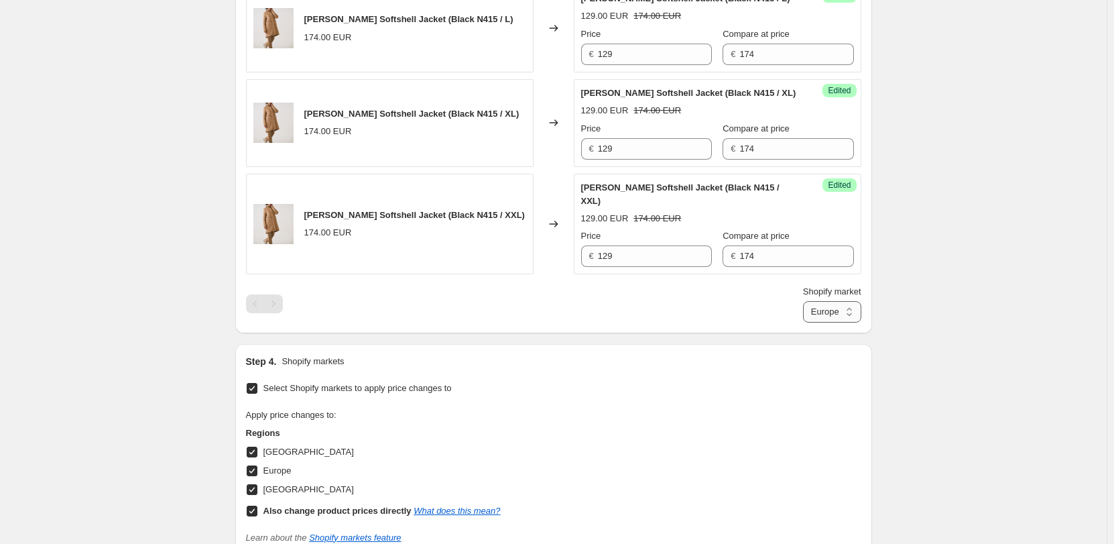
drag, startPoint x: 835, startPoint y: 258, endPoint x: 836, endPoint y: 266, distance: 7.5
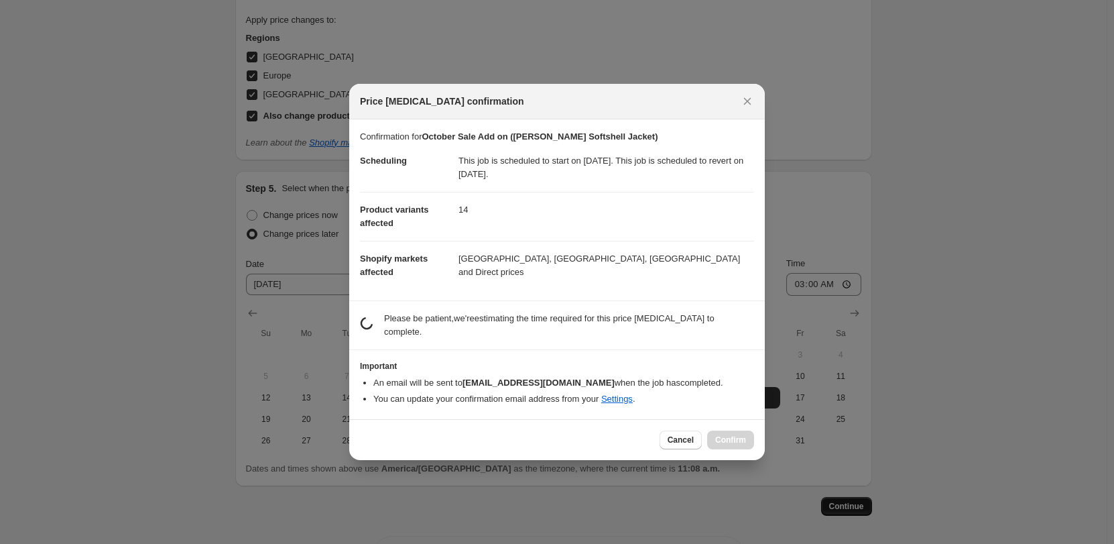
scroll to position [0, 0]
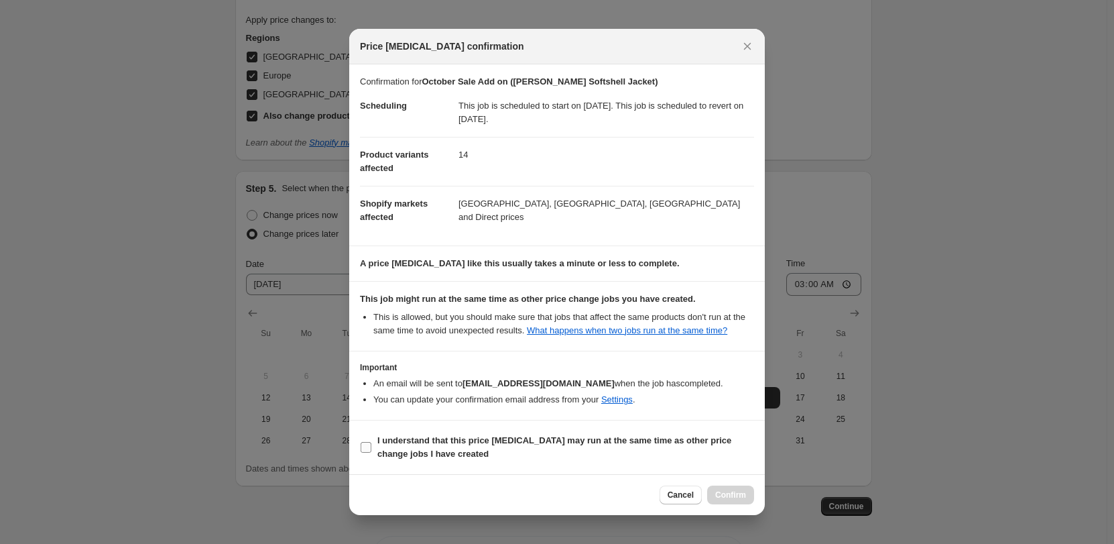
drag, startPoint x: 449, startPoint y: 445, endPoint x: 463, endPoint y: 448, distance: 14.5
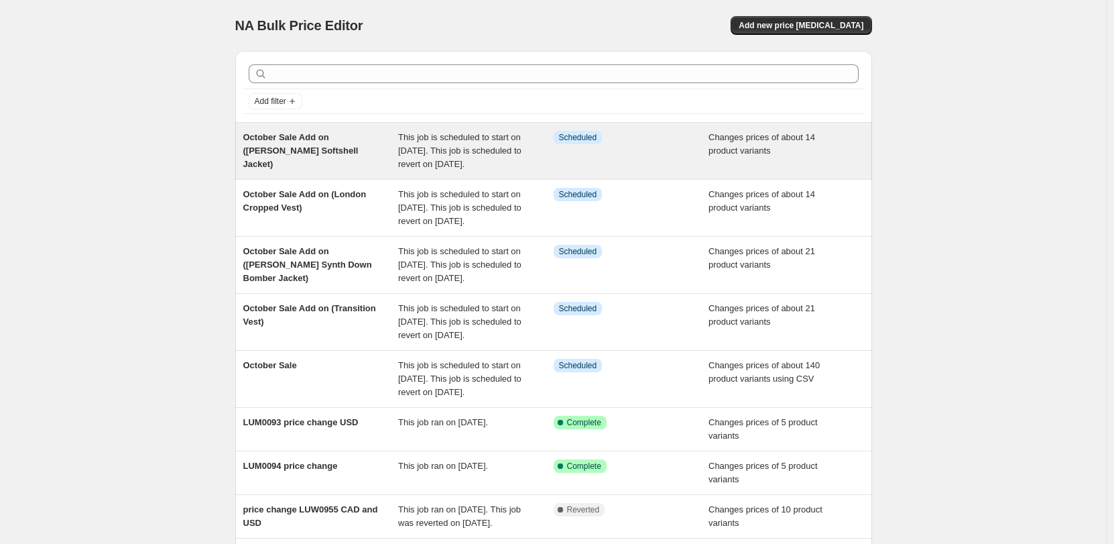
click at [417, 168] on span "This job is scheduled to start on [DATE]. This job is scheduled to revert on [D…" at bounding box center [459, 150] width 123 height 37
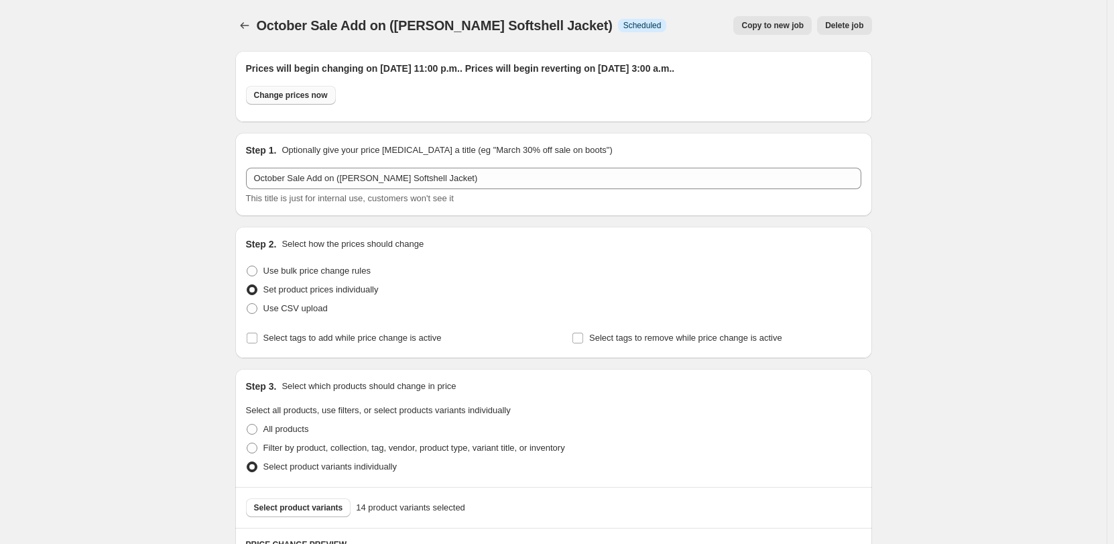
click at [316, 97] on span "Change prices now" at bounding box center [291, 95] width 74 height 11
radio input "true"
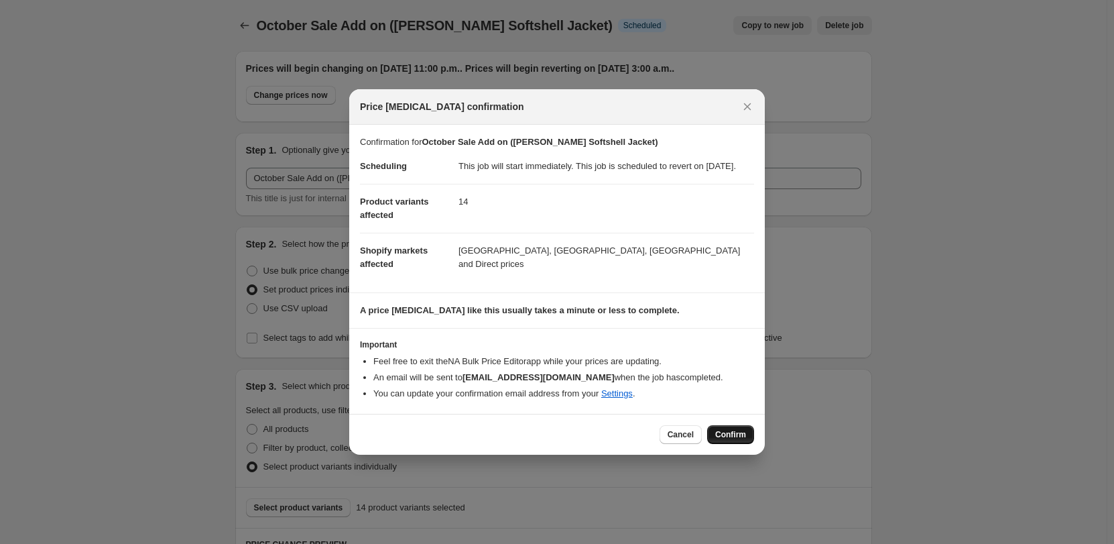
click at [744, 438] on span "Confirm" at bounding box center [730, 434] width 31 height 11
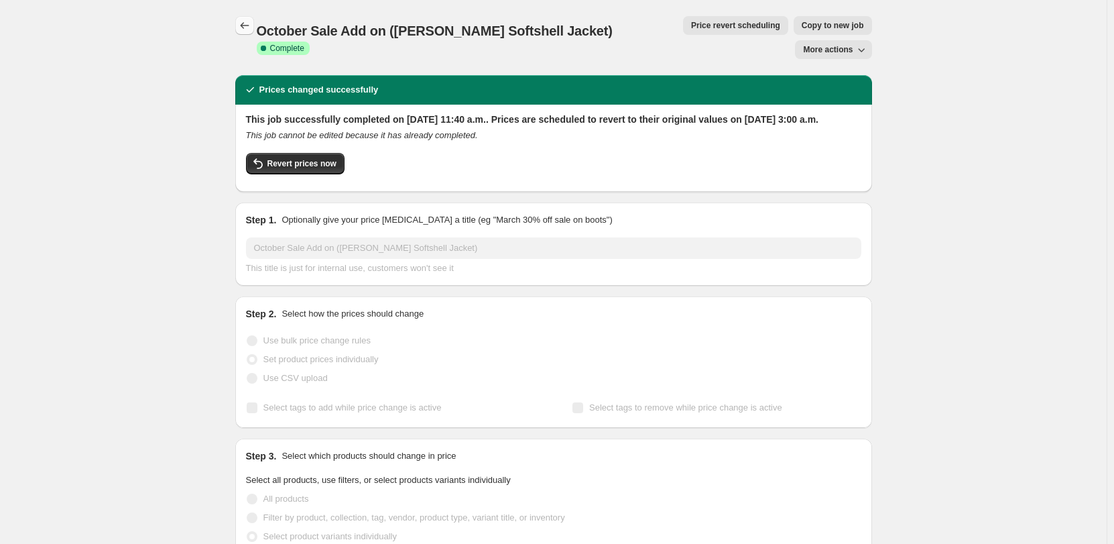
click at [244, 26] on icon "Price change jobs" at bounding box center [244, 25] width 9 height 7
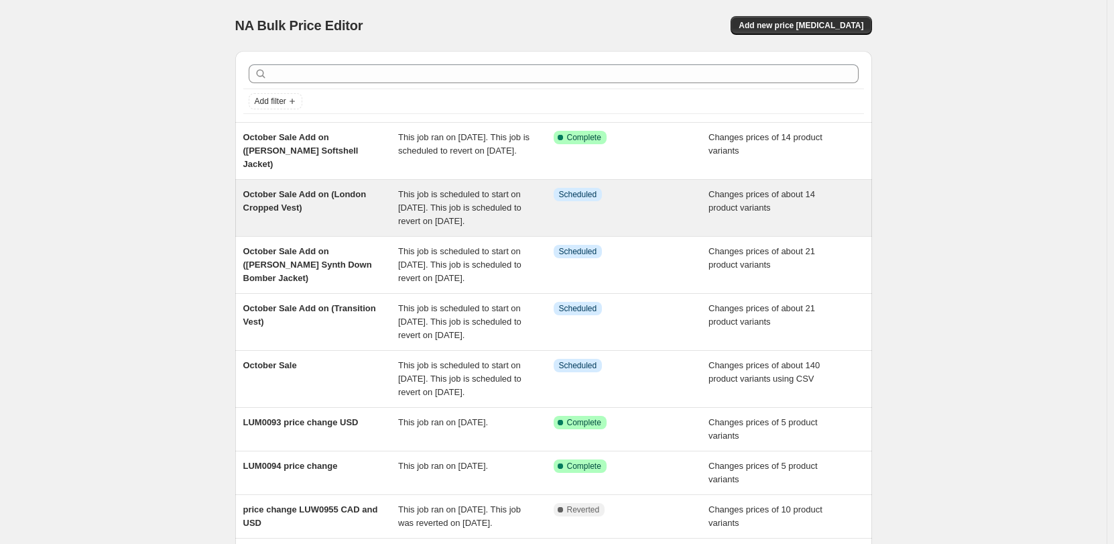
click at [554, 219] on div "This job is scheduled to start on [DATE]. This job is scheduled to revert on [D…" at bounding box center [476, 208] width 156 height 40
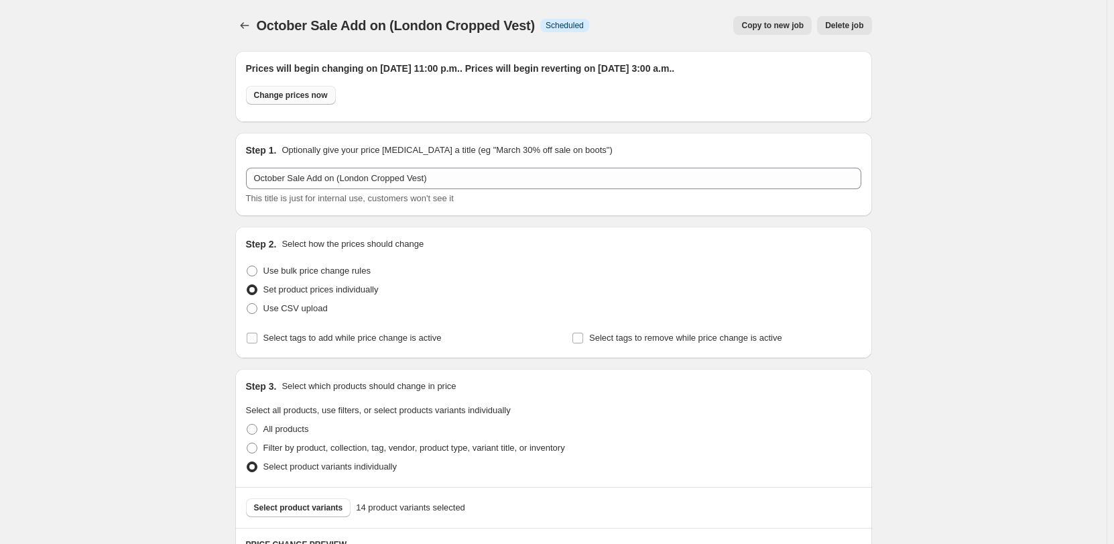
click at [279, 95] on span "Change prices now" at bounding box center [291, 95] width 74 height 11
radio input "true"
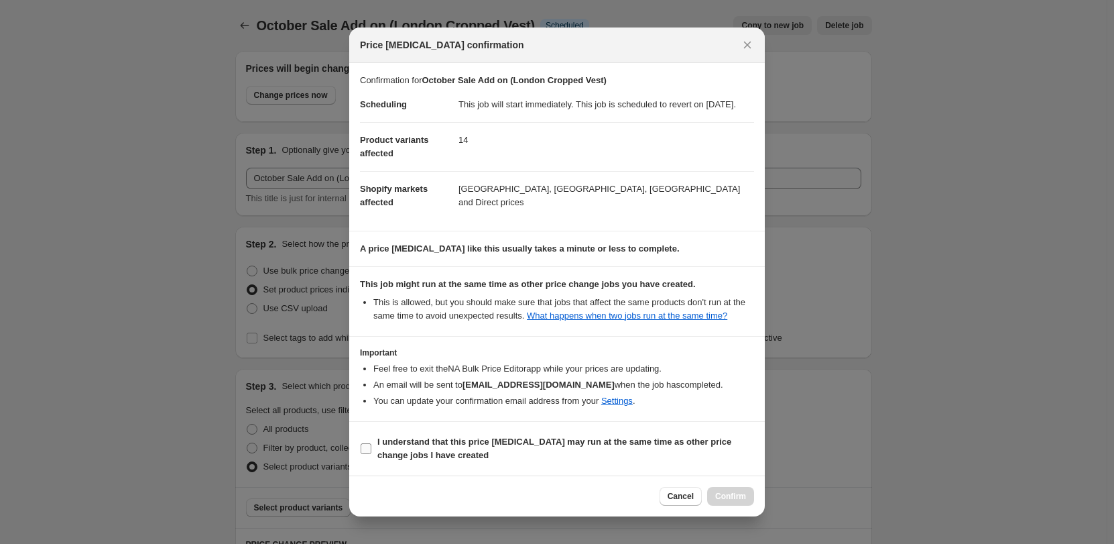
click at [373, 452] on label "I understand that this price [MEDICAL_DATA] may run at the same time as other p…" at bounding box center [557, 448] width 394 height 32
click at [371, 452] on input "I understand that this price [MEDICAL_DATA] may run at the same time as other p…" at bounding box center [366, 448] width 11 height 11
checkbox input "true"
click at [737, 502] on span "Confirm" at bounding box center [730, 496] width 31 height 11
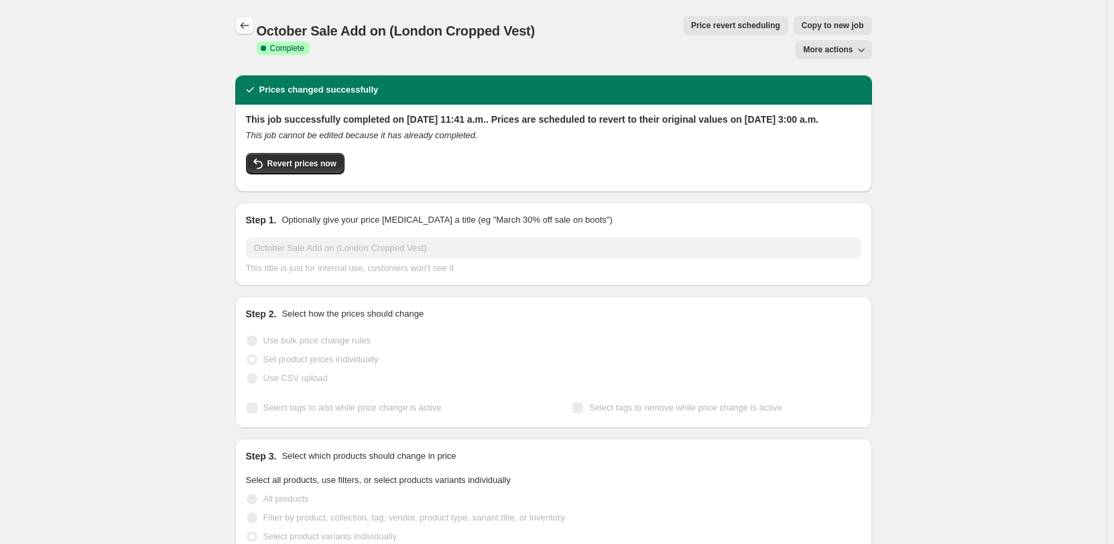
click at [245, 23] on icon "Price change jobs" at bounding box center [244, 25] width 13 height 13
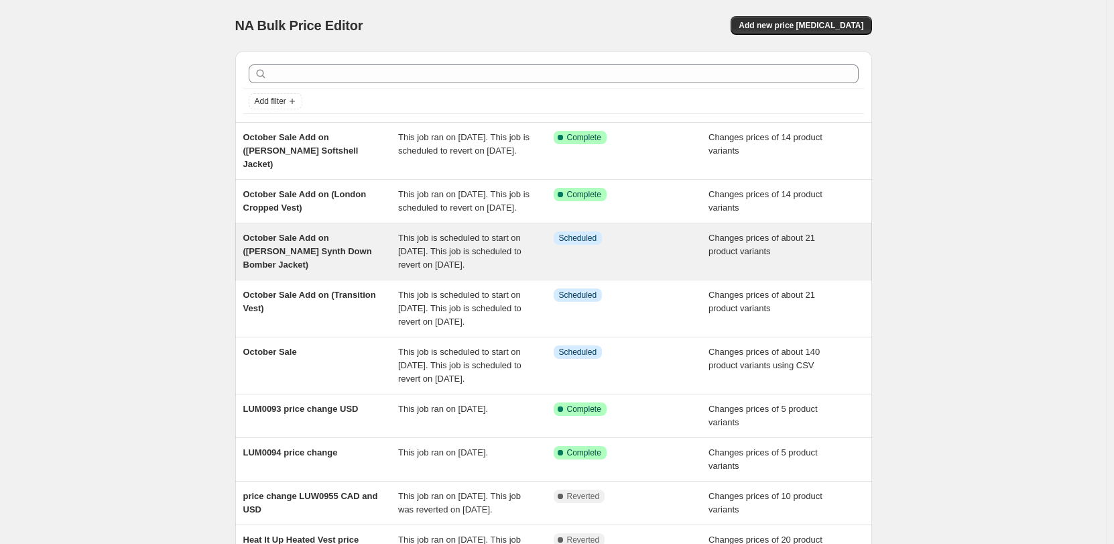
click at [355, 265] on div "October Sale Add on ([PERSON_NAME] Synth Down Bomber Jacket)" at bounding box center [321, 251] width 156 height 40
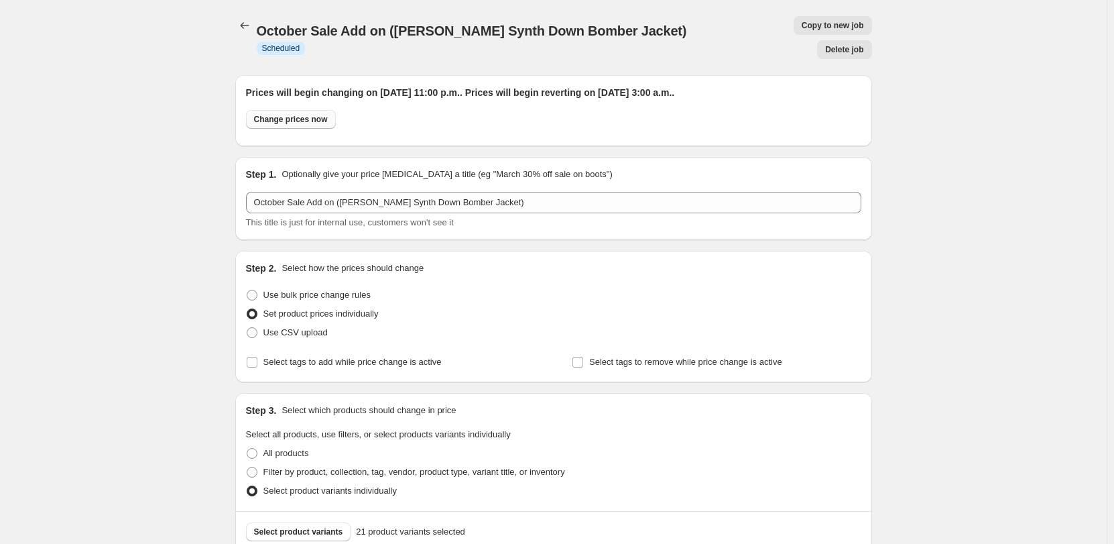
click at [296, 114] on span "Change prices now" at bounding box center [291, 119] width 74 height 11
radio input "true"
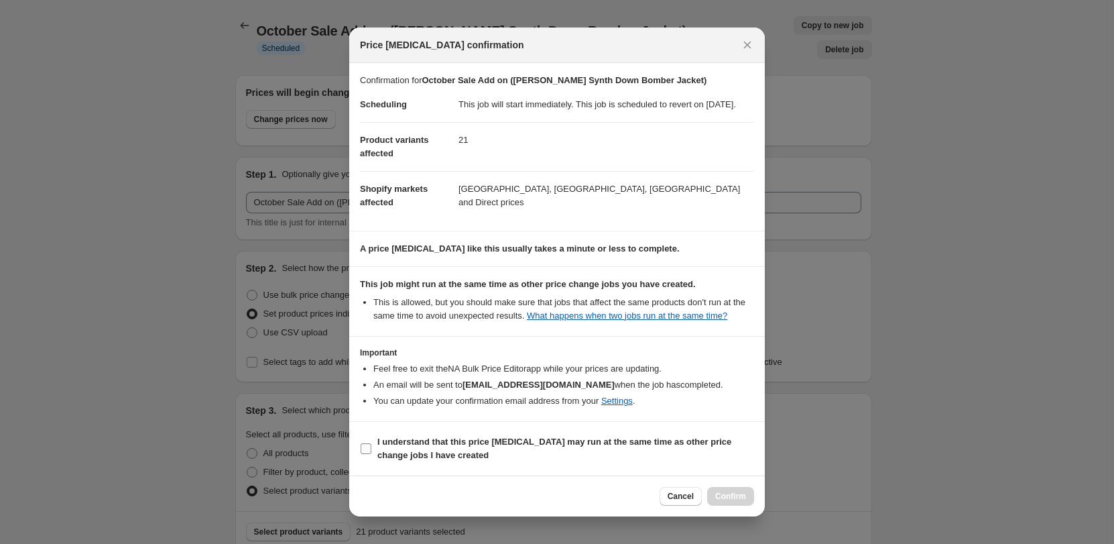
click at [416, 446] on b "I understand that this price [MEDICAL_DATA] may run at the same time as other p…" at bounding box center [554, 448] width 354 height 23
click at [371, 446] on input "I understand that this price [MEDICAL_DATA] may run at the same time as other p…" at bounding box center [366, 448] width 11 height 11
checkbox input "true"
click at [734, 496] on button "Confirm" at bounding box center [730, 496] width 47 height 19
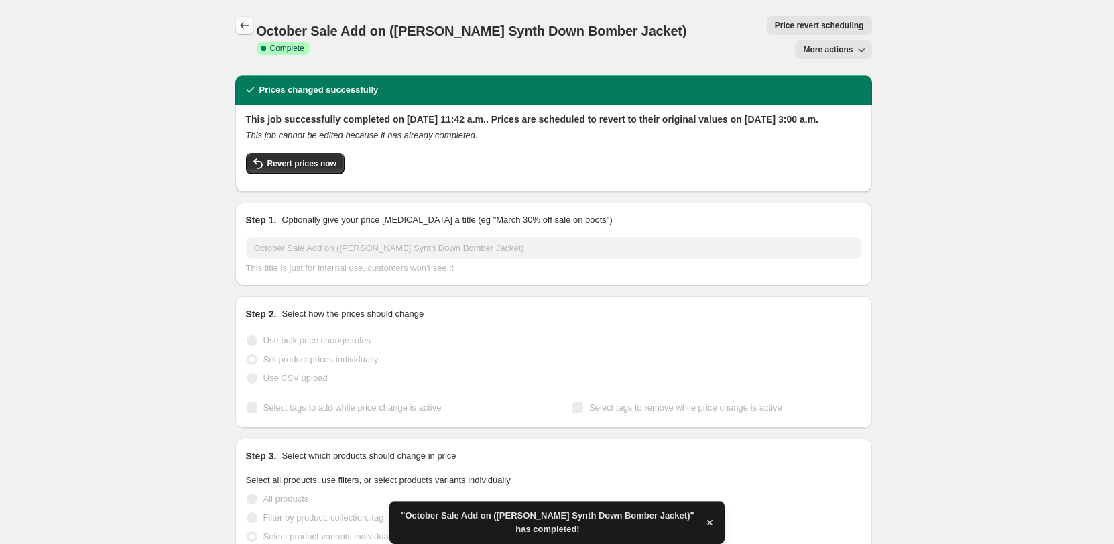
click at [249, 21] on icon "Price change jobs" at bounding box center [244, 25] width 13 height 13
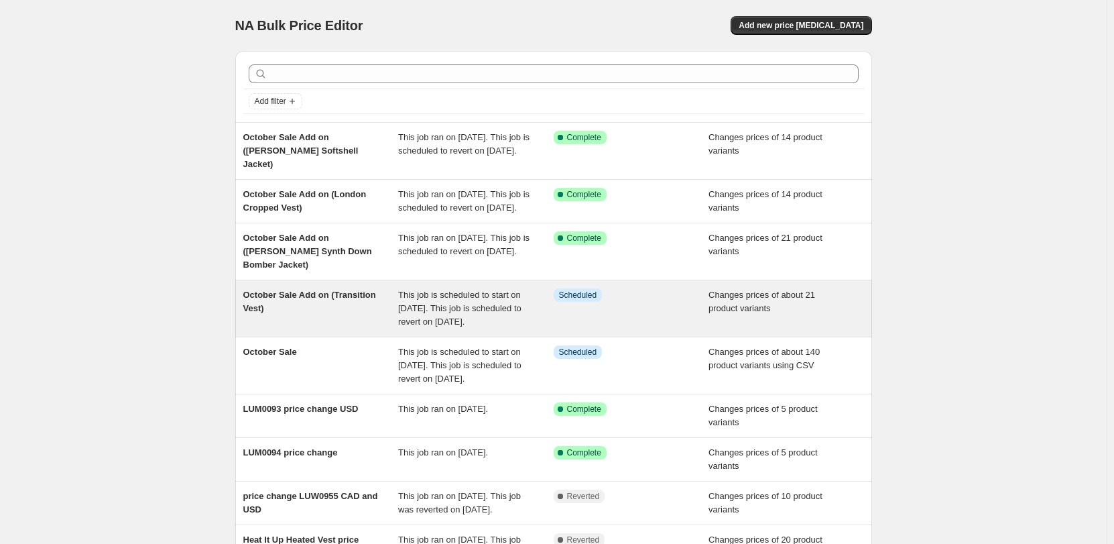
click at [514, 321] on div "This job is scheduled to start on [DATE]. This job is scheduled to revert on [D…" at bounding box center [476, 308] width 156 height 40
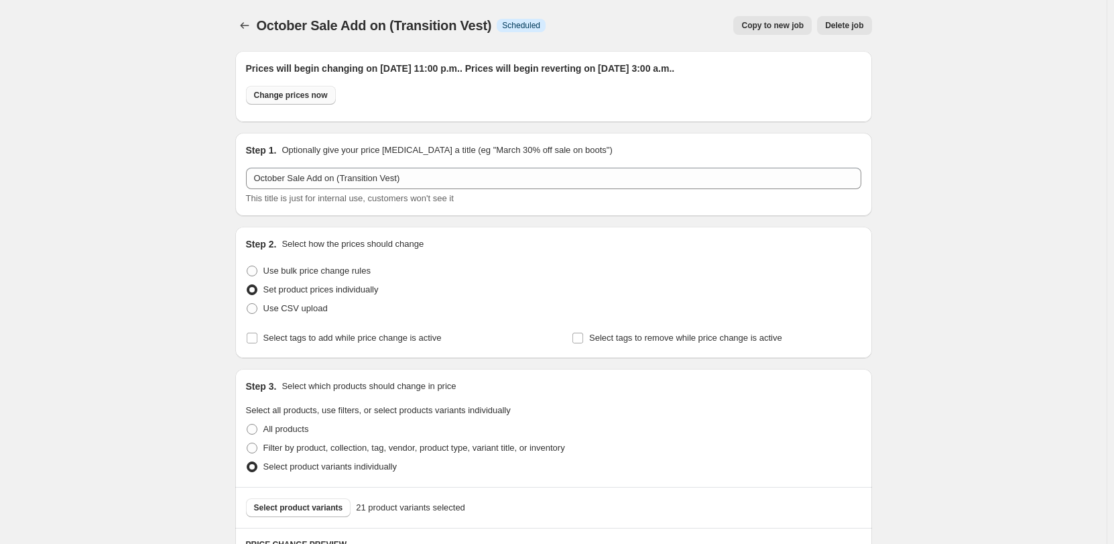
click at [282, 89] on button "Change prices now" at bounding box center [291, 95] width 90 height 19
radio input "true"
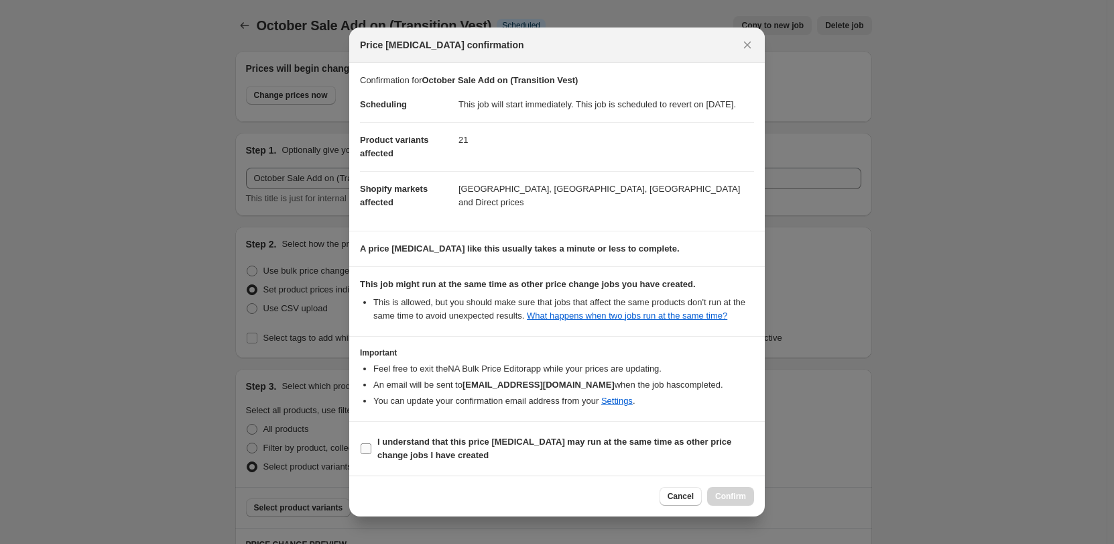
click at [530, 447] on b "I understand that this price [MEDICAL_DATA] may run at the same time as other p…" at bounding box center [554, 448] width 354 height 23
click at [371, 447] on input "I understand that this price [MEDICAL_DATA] may run at the same time as other p…" at bounding box center [366, 448] width 11 height 11
checkbox input "true"
click at [735, 502] on span "Confirm" at bounding box center [730, 496] width 31 height 11
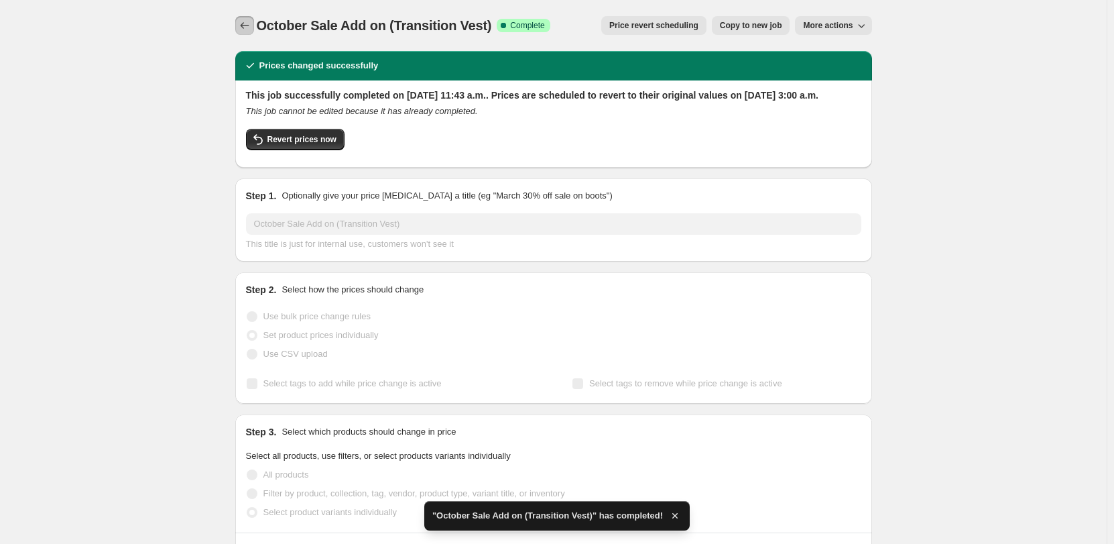
click at [245, 28] on icon "Price change jobs" at bounding box center [244, 25] width 13 height 13
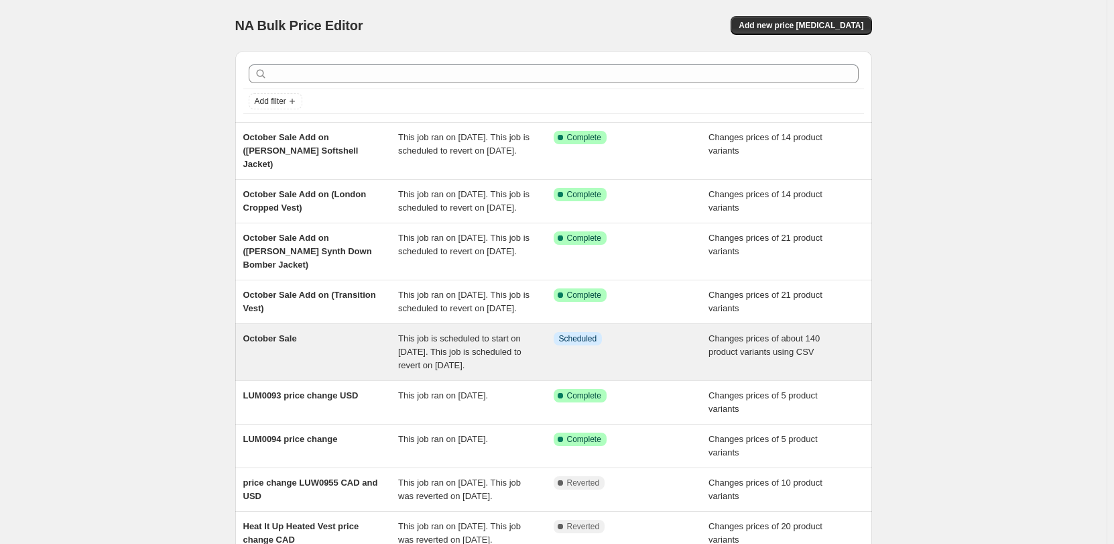
click at [318, 372] on div "October Sale" at bounding box center [321, 352] width 156 height 40
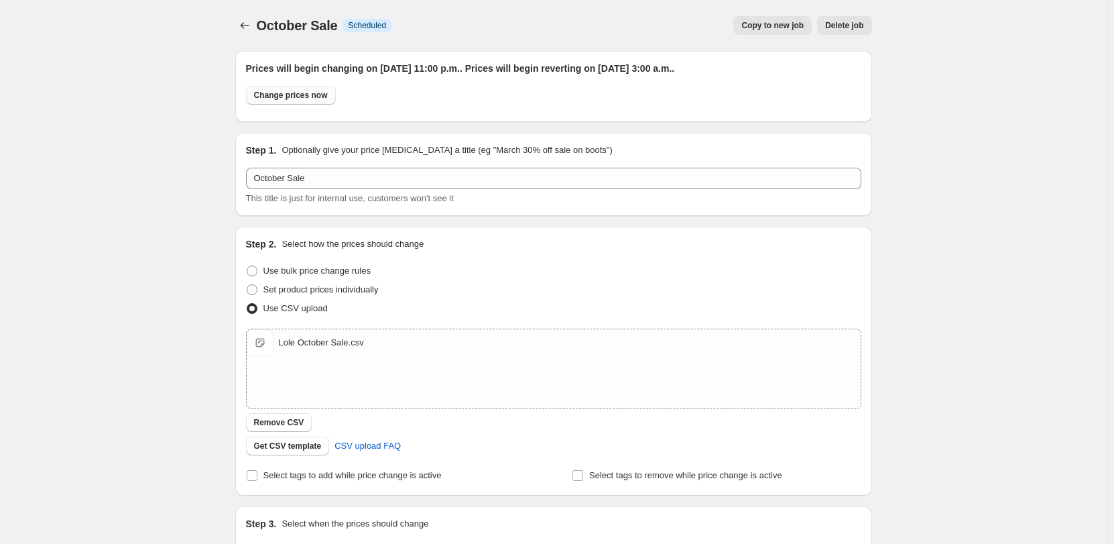
click at [296, 100] on span "Change prices now" at bounding box center [291, 95] width 74 height 11
radio input "true"
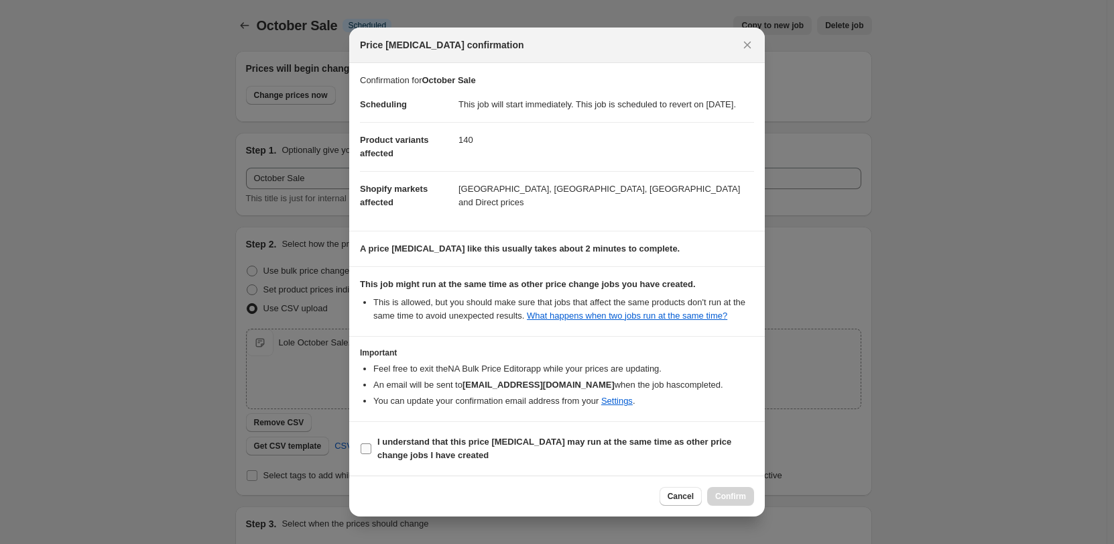
click at [470, 449] on b "I understand that this price [MEDICAL_DATA] may run at the same time as other p…" at bounding box center [554, 448] width 354 height 23
click at [371, 449] on input "I understand that this price [MEDICAL_DATA] may run at the same time as other p…" at bounding box center [366, 448] width 11 height 11
checkbox input "true"
click at [734, 502] on span "Confirm" at bounding box center [730, 496] width 31 height 11
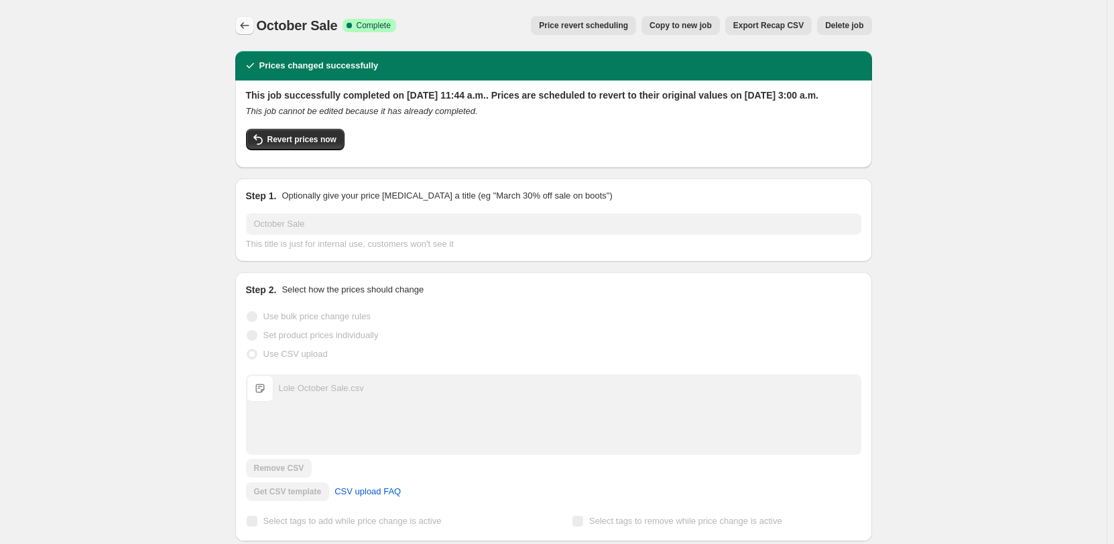
click at [245, 20] on icon "Price change jobs" at bounding box center [244, 25] width 13 height 13
